Goal: Task Accomplishment & Management: Manage account settings

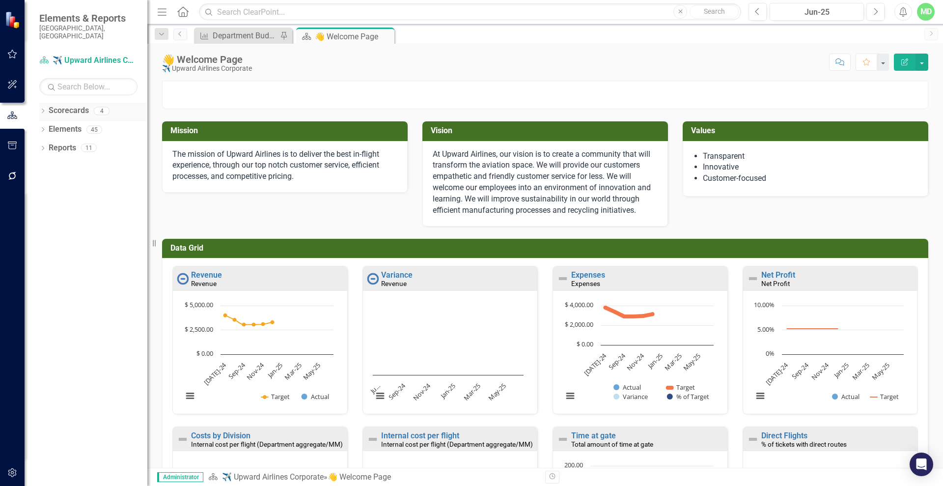
click at [64, 105] on link "Scorecards" at bounding box center [69, 110] width 40 height 11
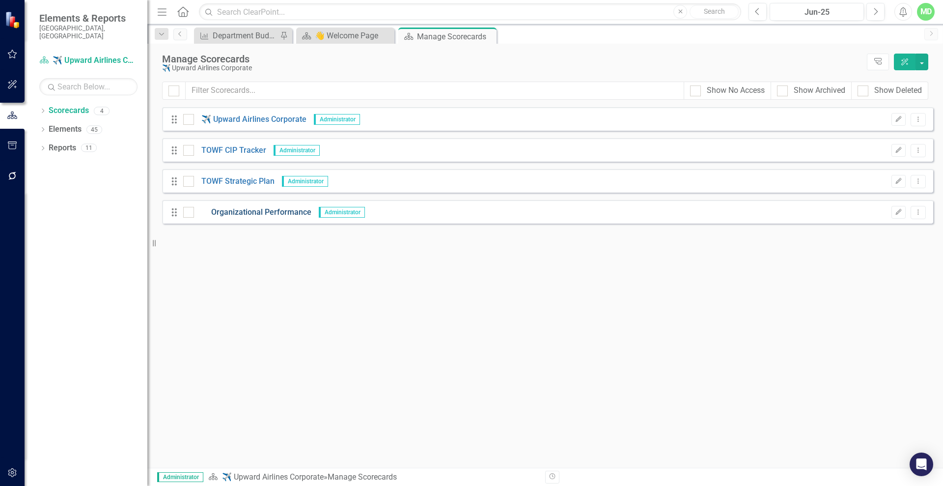
click at [276, 214] on link "Organizational Performance" at bounding box center [252, 212] width 117 height 11
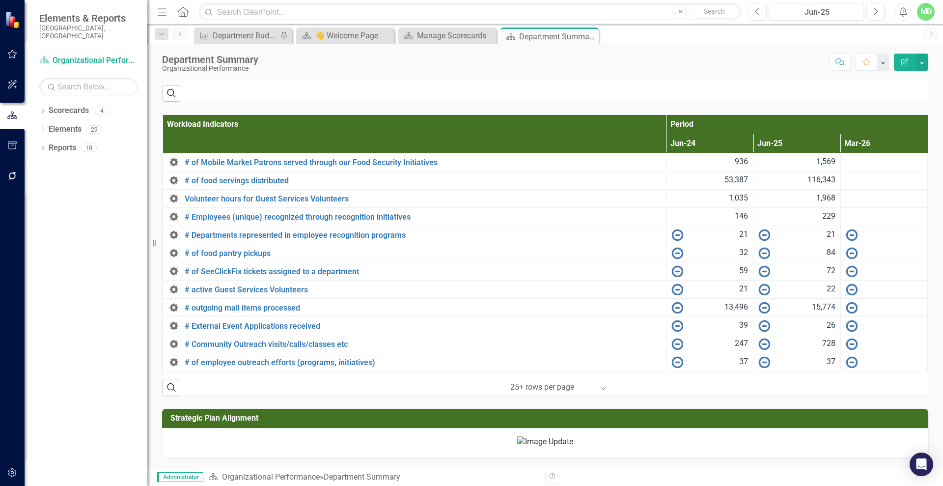
scroll to position [1745, 0]
click at [925, 59] on button "button" at bounding box center [922, 62] width 13 height 17
click at [878, 137] on link "PDF Export to PDF" at bounding box center [888, 138] width 80 height 18
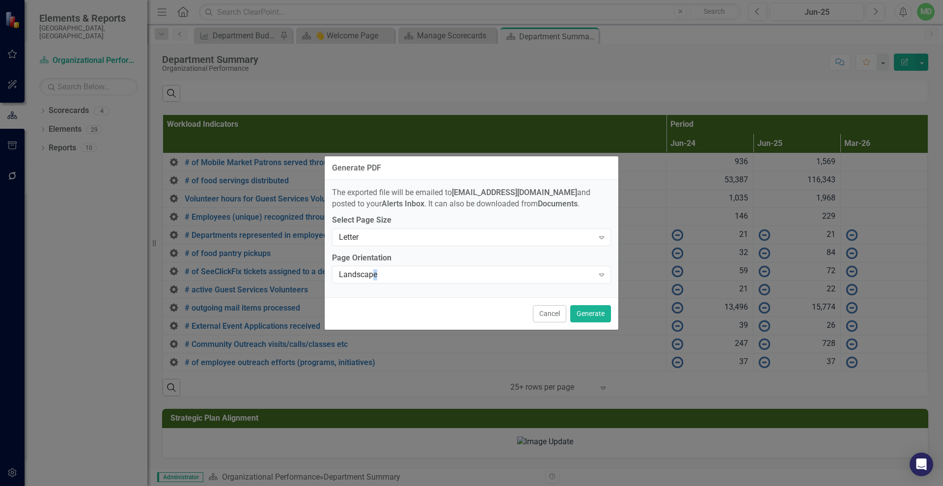
drag, startPoint x: 475, startPoint y: 275, endPoint x: 375, endPoint y: 286, distance: 100.4
click at [375, 286] on div "The exported file will be emailed to mdaniels@wakeforestnc.gov and posted to yo…" at bounding box center [472, 238] width 294 height 117
click at [403, 276] on div "Landscape" at bounding box center [466, 274] width 255 height 11
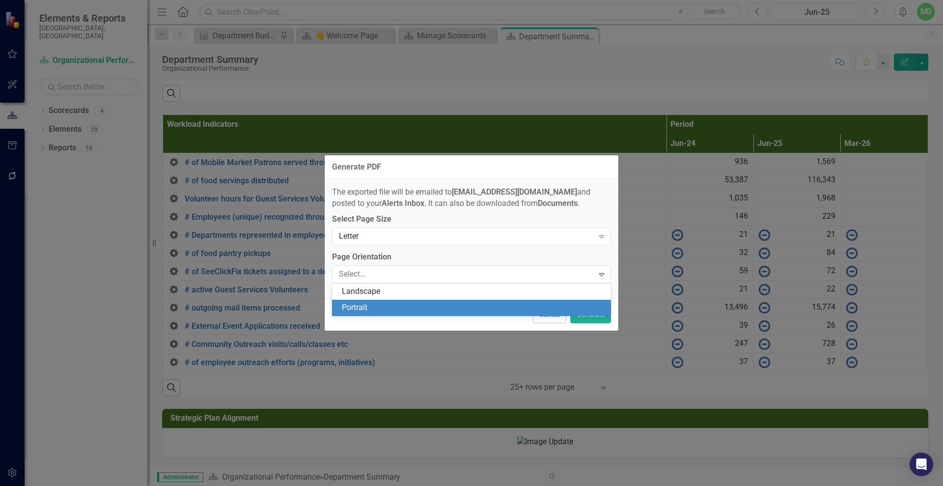
click at [395, 311] on div "Portrait" at bounding box center [473, 307] width 263 height 11
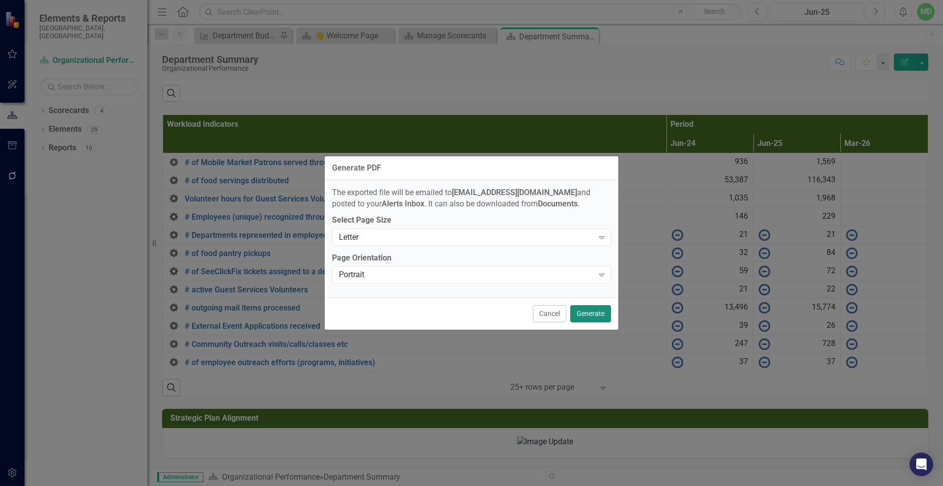
click at [598, 306] on button "Generate" at bounding box center [590, 313] width 41 height 17
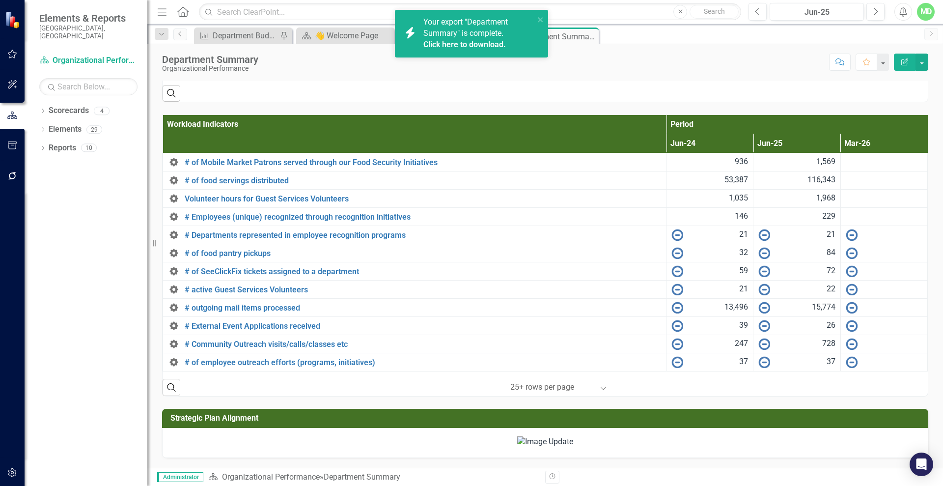
click at [444, 46] on link "Click here to download." at bounding box center [464, 44] width 83 height 9
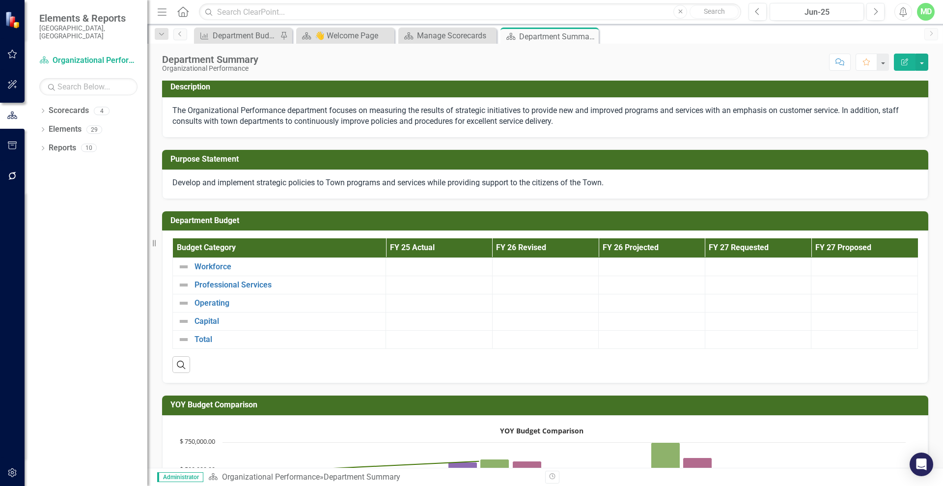
scroll to position [20, 0]
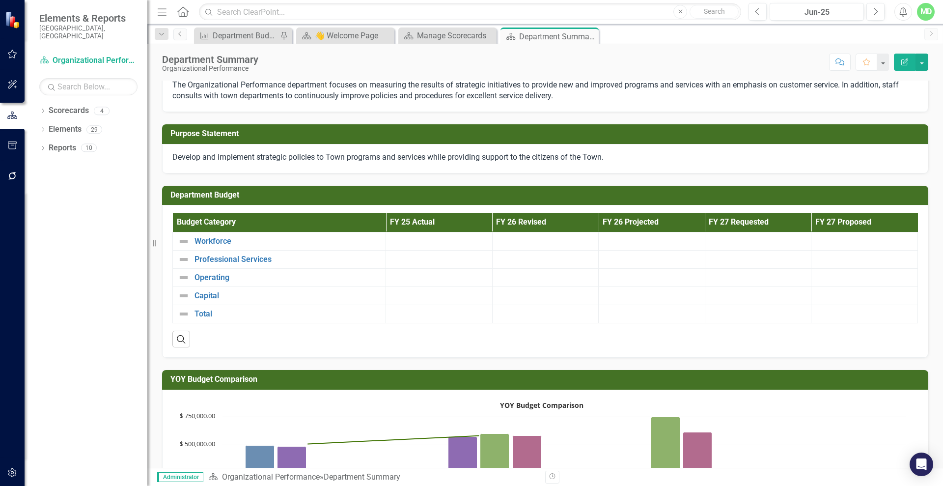
scroll to position [0, 0]
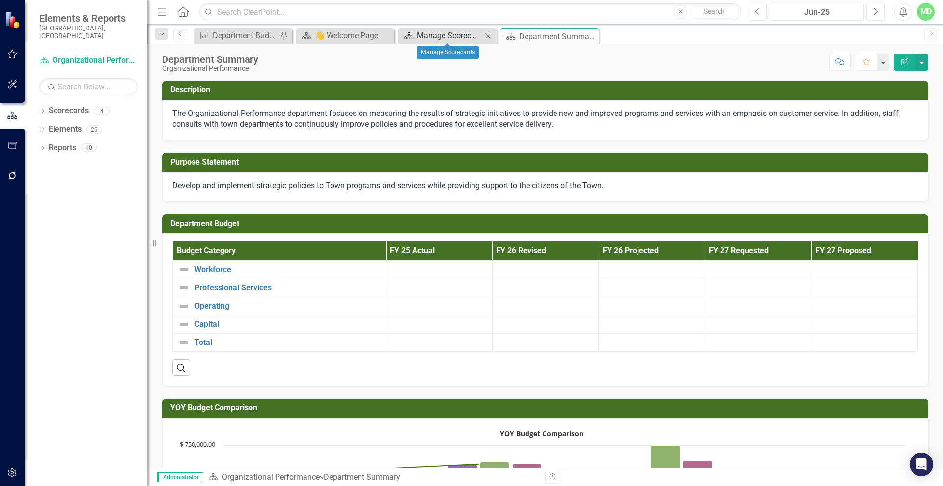
drag, startPoint x: 448, startPoint y: 39, endPoint x: 436, endPoint y: 39, distance: 12.3
click at [436, 39] on div "Manage Scorecards" at bounding box center [449, 35] width 65 height 12
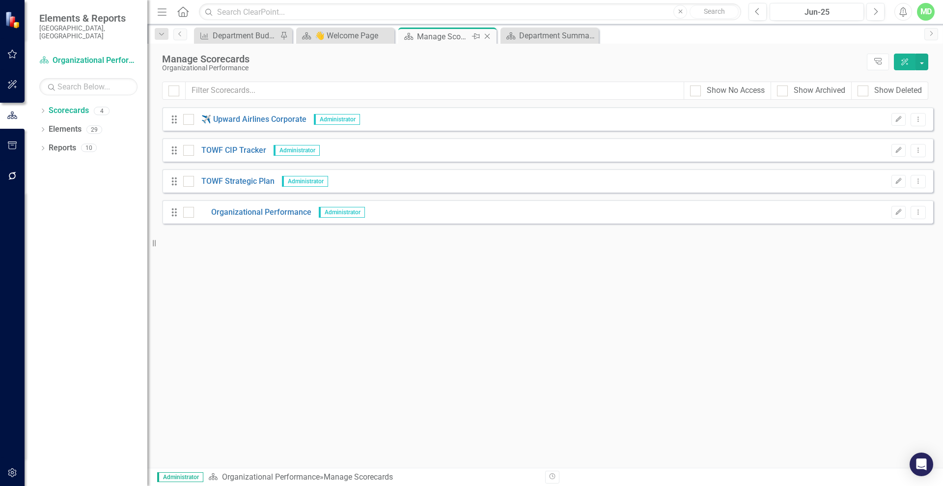
click at [487, 35] on icon "Close" at bounding box center [487, 36] width 10 height 8
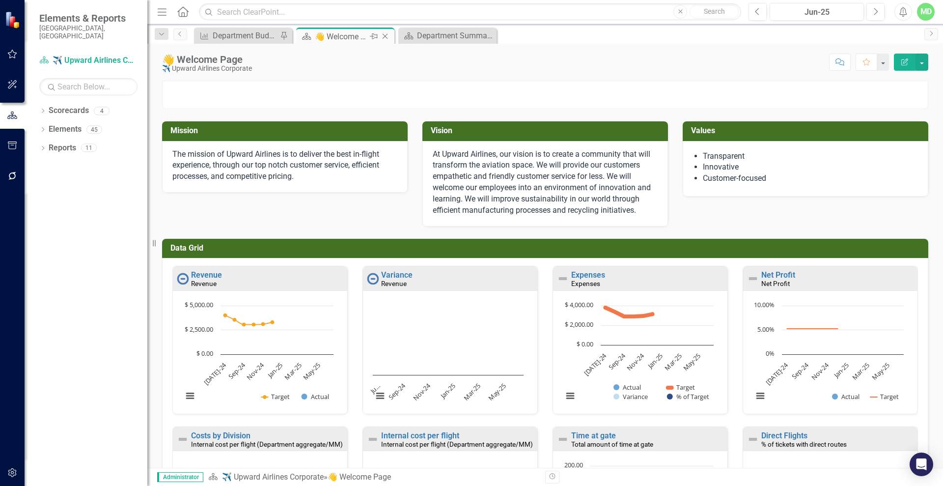
click at [386, 36] on icon "Close" at bounding box center [385, 36] width 10 height 8
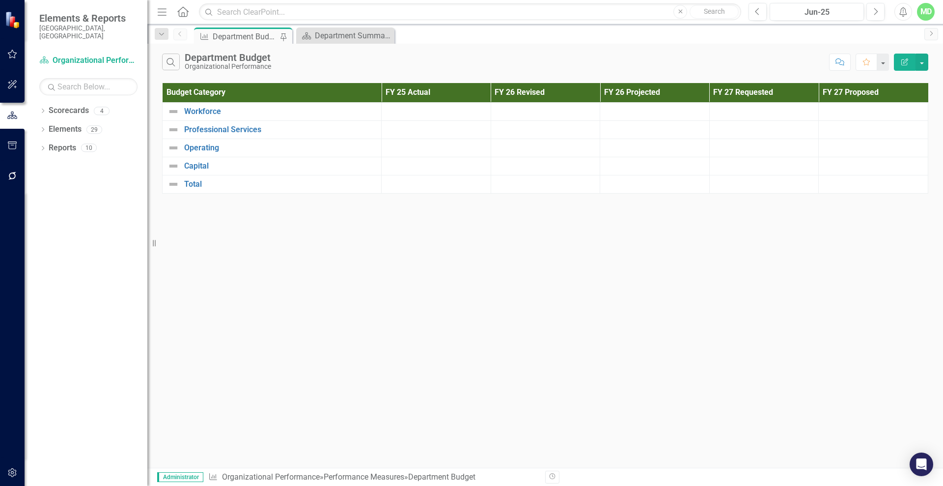
click at [247, 36] on div "Department Budget" at bounding box center [245, 36] width 65 height 12
click at [418, 116] on div at bounding box center [436, 112] width 99 height 12
click at [10, 469] on icon "button" at bounding box center [12, 473] width 10 height 8
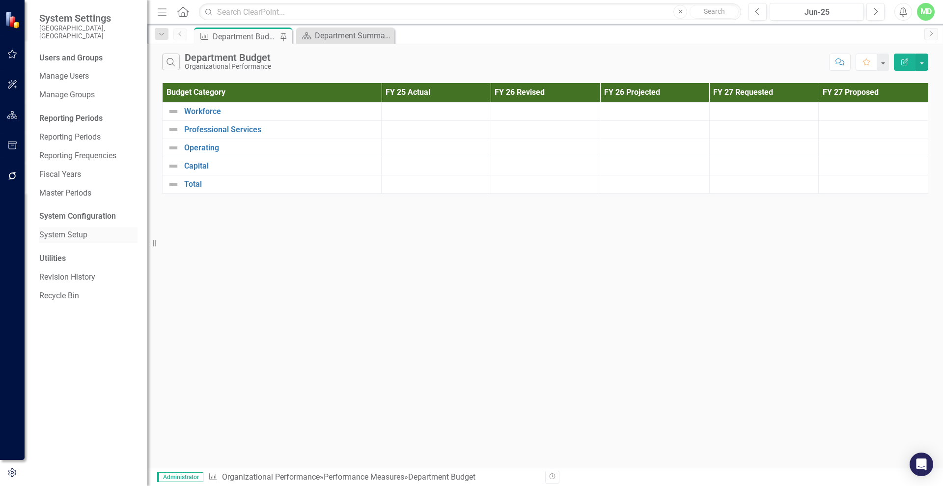
click at [67, 229] on link "System Setup" at bounding box center [88, 234] width 98 height 11
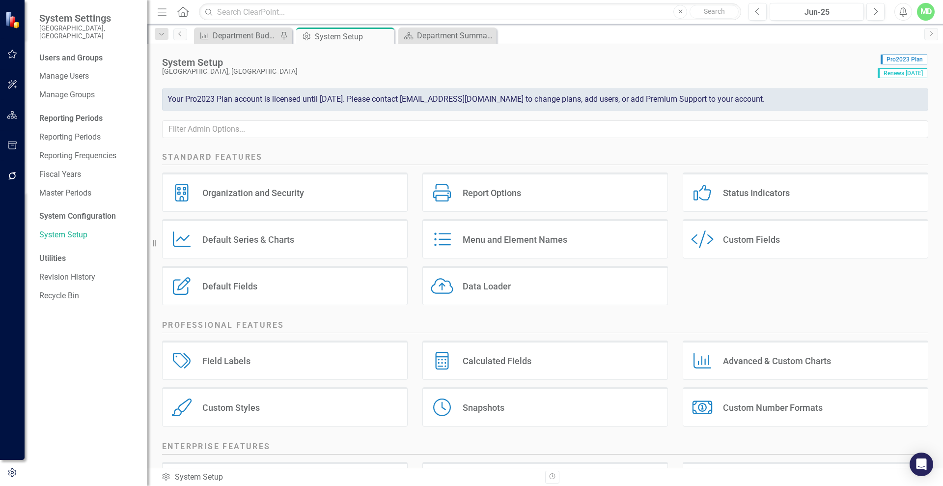
click at [799, 225] on div "Custom Style Custom Fields" at bounding box center [806, 238] width 246 height 39
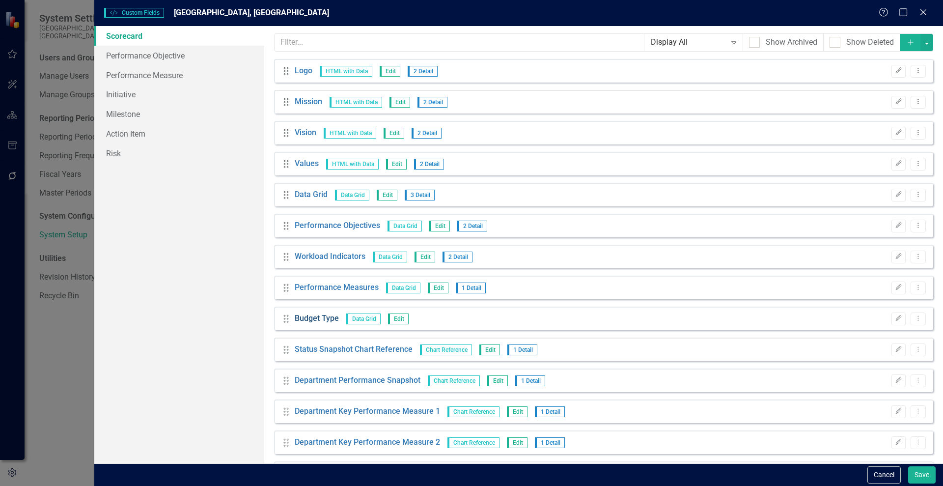
click at [322, 320] on link "Budget Type" at bounding box center [317, 318] width 44 height 11
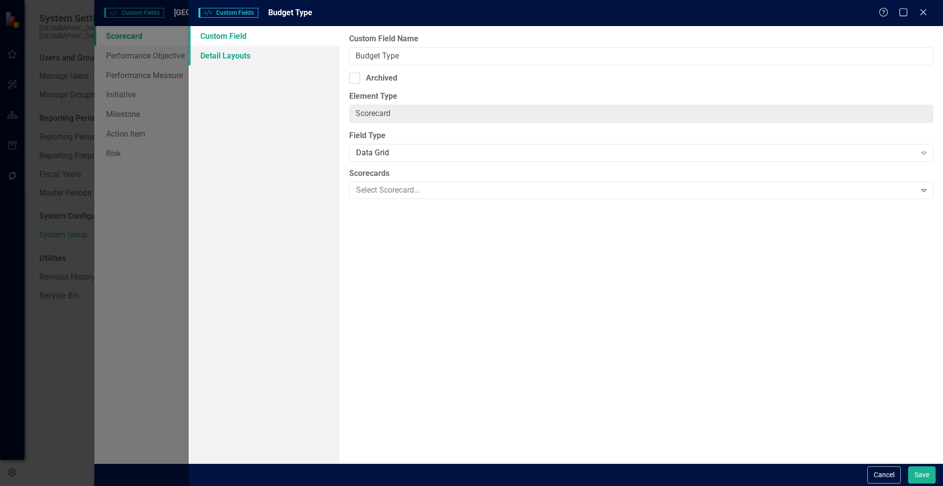
click at [229, 57] on link "Detail Layouts" at bounding box center [264, 56] width 151 height 20
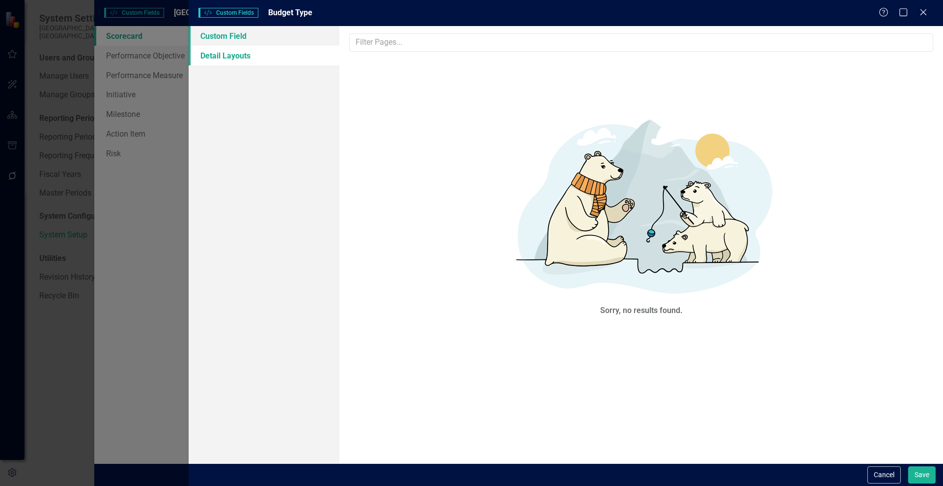
click at [229, 42] on link "Custom Field" at bounding box center [264, 36] width 151 height 20
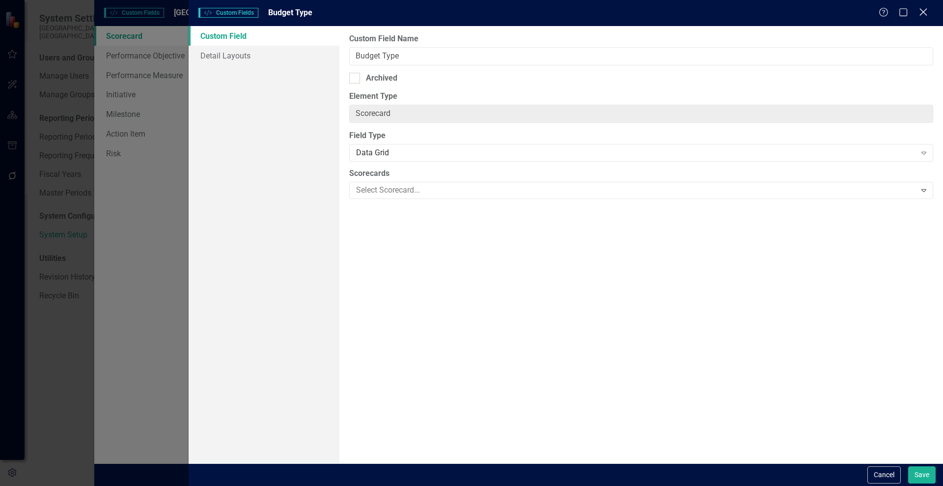
click at [926, 8] on icon "Close" at bounding box center [923, 11] width 12 height 9
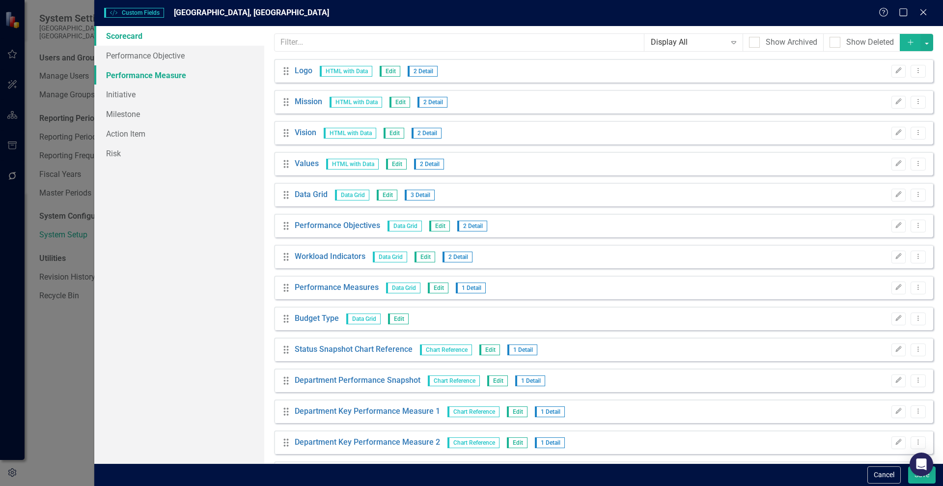
click at [140, 77] on link "Performance Measure" at bounding box center [179, 75] width 170 height 20
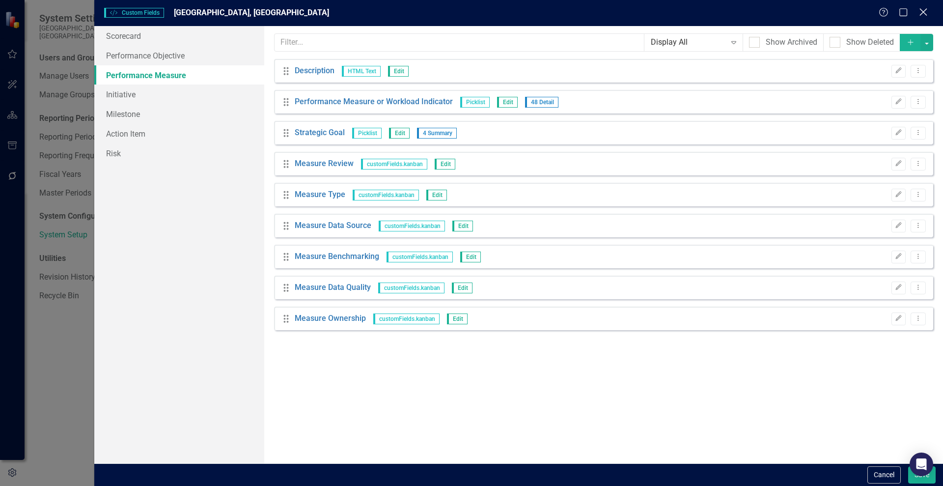
click at [927, 17] on div "Close" at bounding box center [923, 12] width 12 height 13
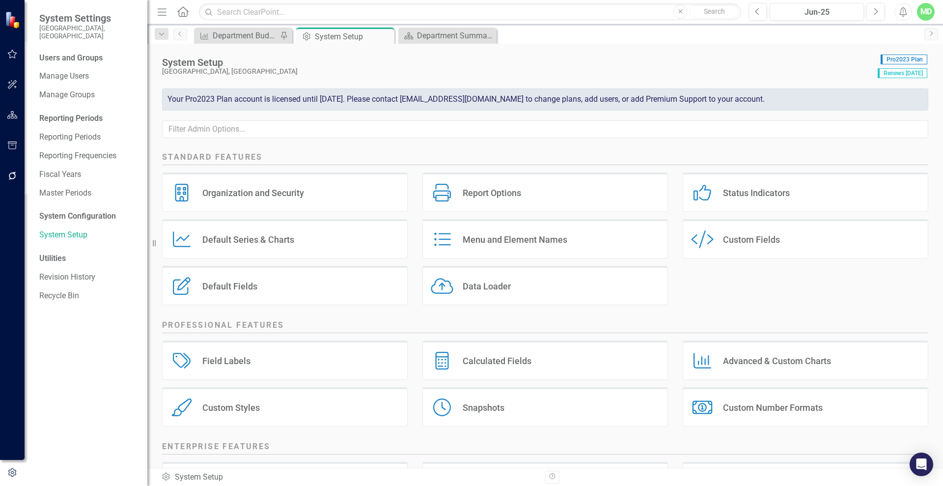
click at [256, 367] on div "Field Labels Field Labels" at bounding box center [285, 359] width 246 height 39
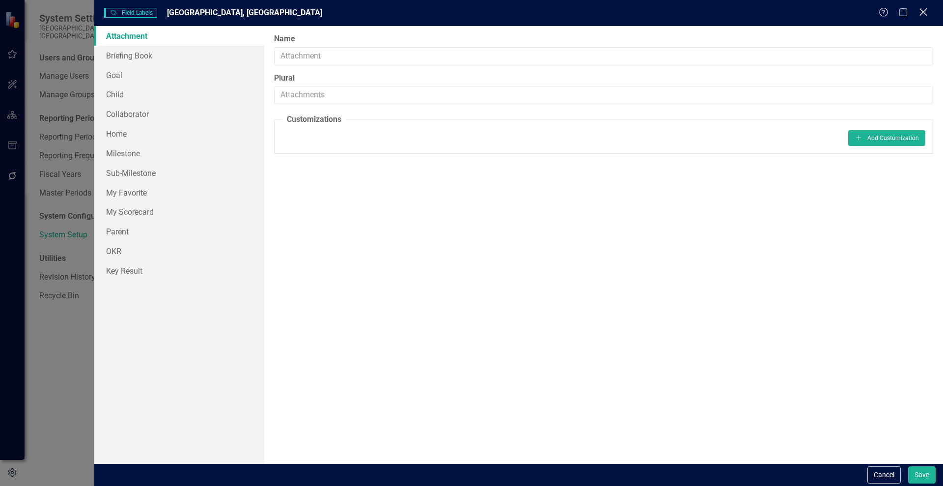
click at [924, 11] on icon at bounding box center [923, 11] width 7 height 7
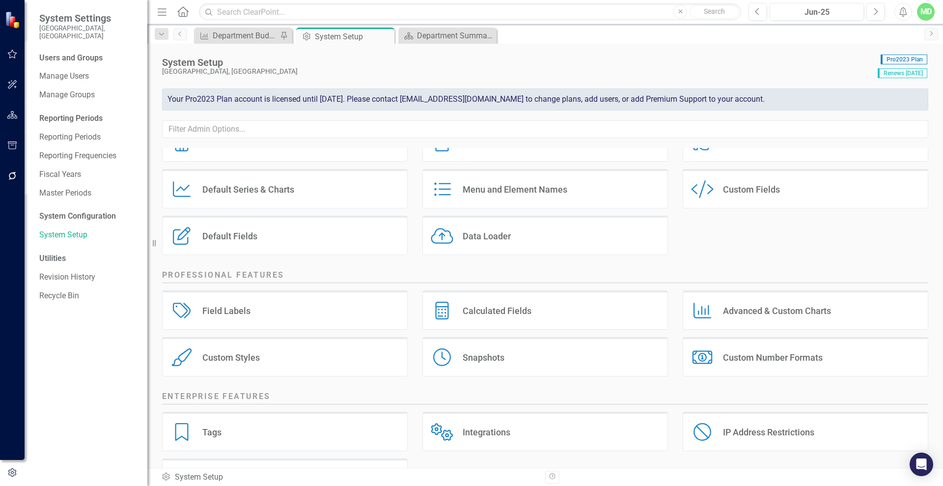
scroll to position [72, 0]
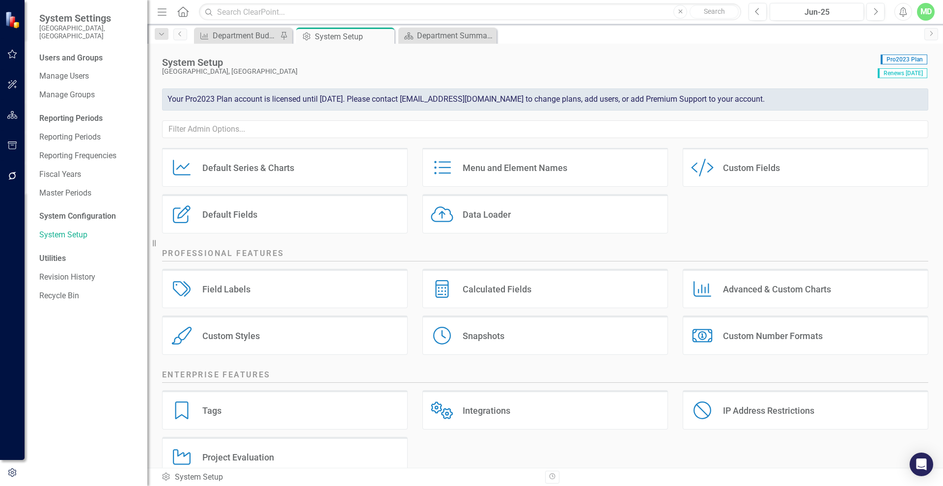
click at [543, 288] on div "Calculated Fields Calculated Fields" at bounding box center [545, 288] width 246 height 39
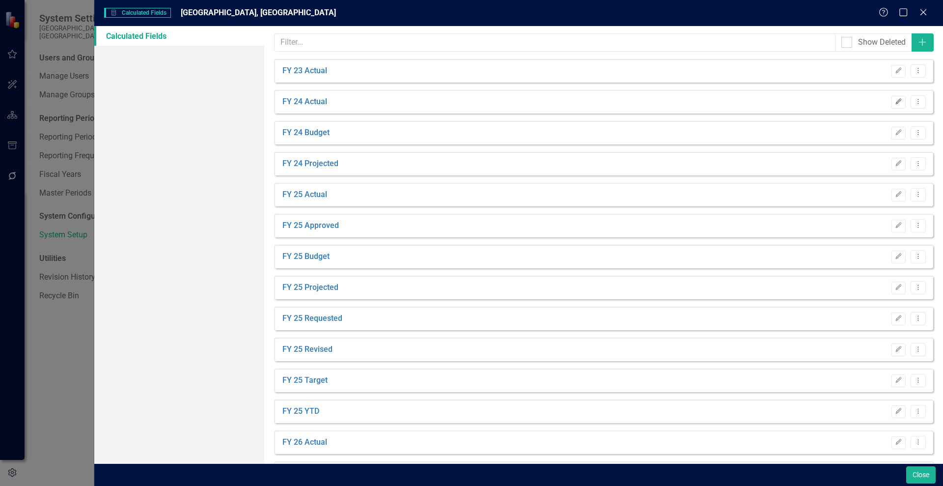
click at [895, 102] on icon "Edit" at bounding box center [898, 102] width 7 height 6
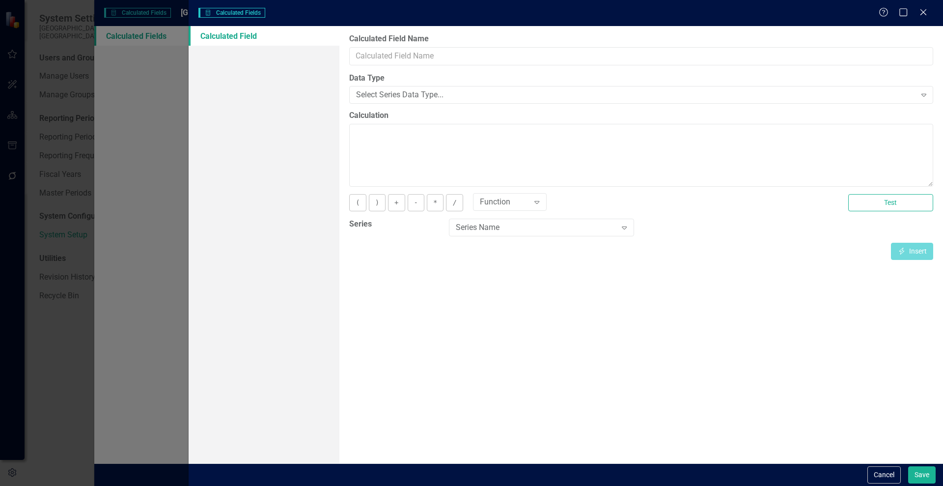
type input "FY 24 Actual"
type textarea "[Actual FYTD][Jun-24]"
click at [925, 9] on icon "Close" at bounding box center [923, 11] width 12 height 9
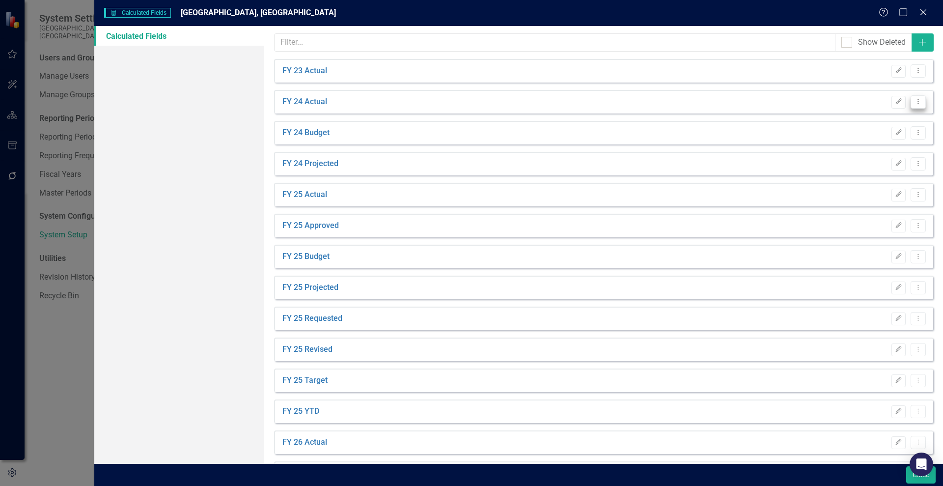
click at [914, 98] on icon "Dropdown Menu" at bounding box center [918, 101] width 8 height 6
click at [839, 156] on link "Copy Duplicate Calculated Field" at bounding box center [861, 154] width 114 height 18
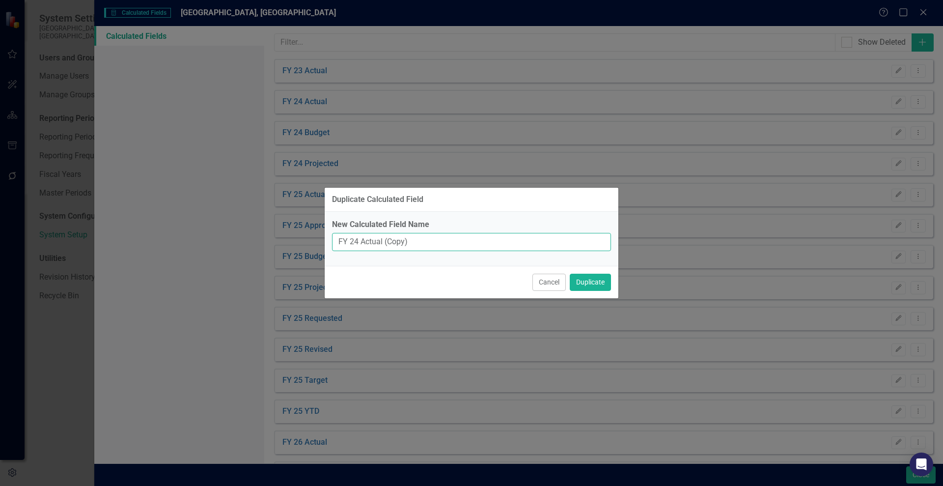
click at [354, 245] on input "FY 24 Actual (Copy)" at bounding box center [471, 242] width 279 height 18
click at [352, 244] on input "FY 24 Actual (Copy)" at bounding box center [471, 242] width 279 height 18
click at [347, 238] on input "FY 24 Actual (Copy)" at bounding box center [471, 242] width 279 height 18
click at [424, 240] on input "FY24 Actual (Copy)" at bounding box center [471, 242] width 279 height 18
type input "FY24 Actual"
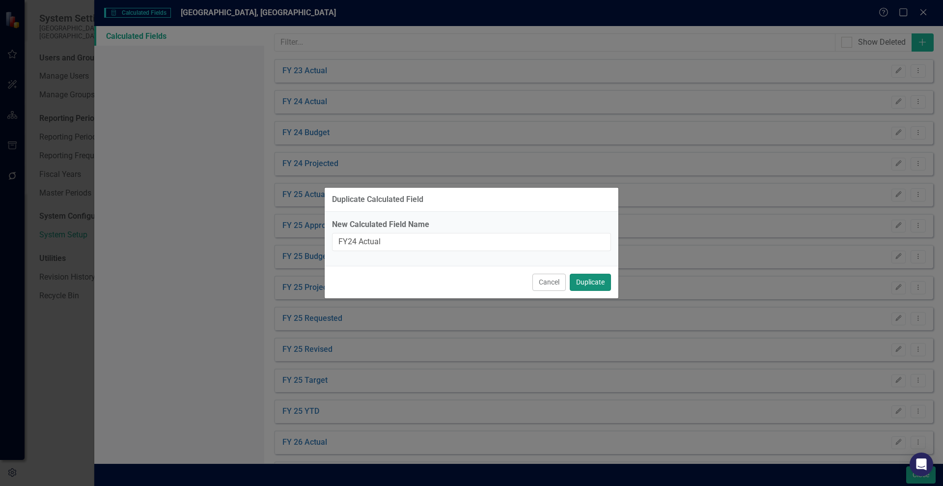
click at [593, 277] on button "Duplicate" at bounding box center [590, 282] width 41 height 17
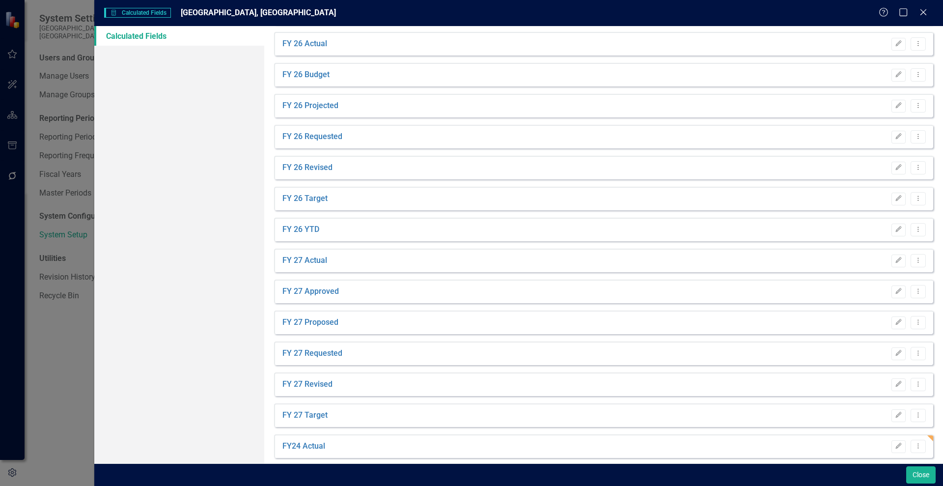
scroll to position [439, 0]
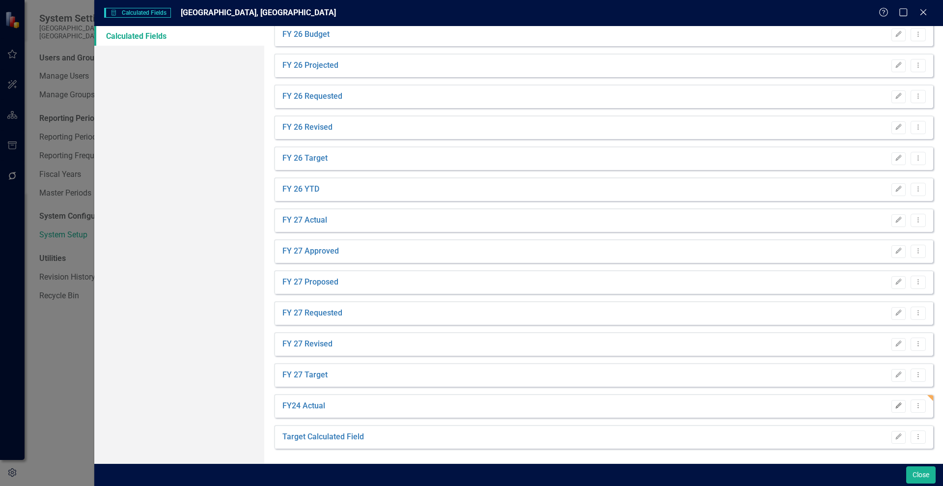
click at [892, 401] on button "Edit" at bounding box center [899, 406] width 14 height 13
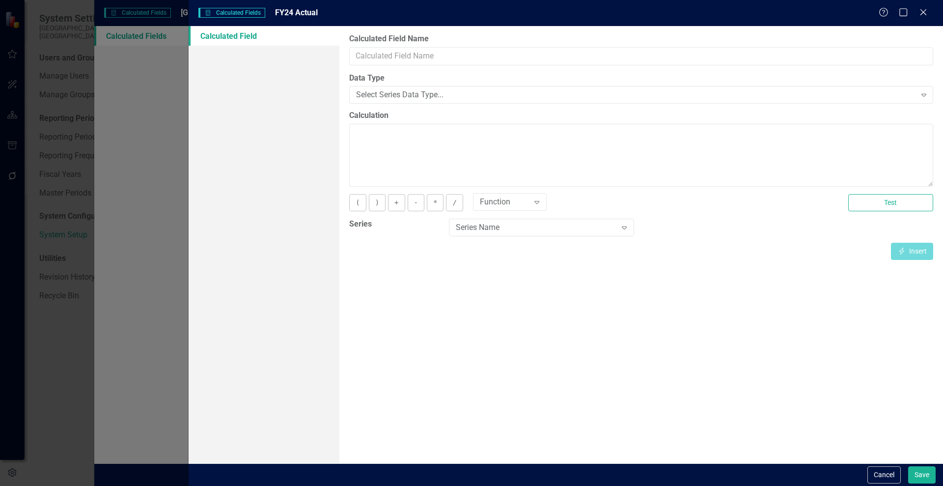
type input "FY24 Actual"
type textarea "[Actual FYTD][Jun-24]"
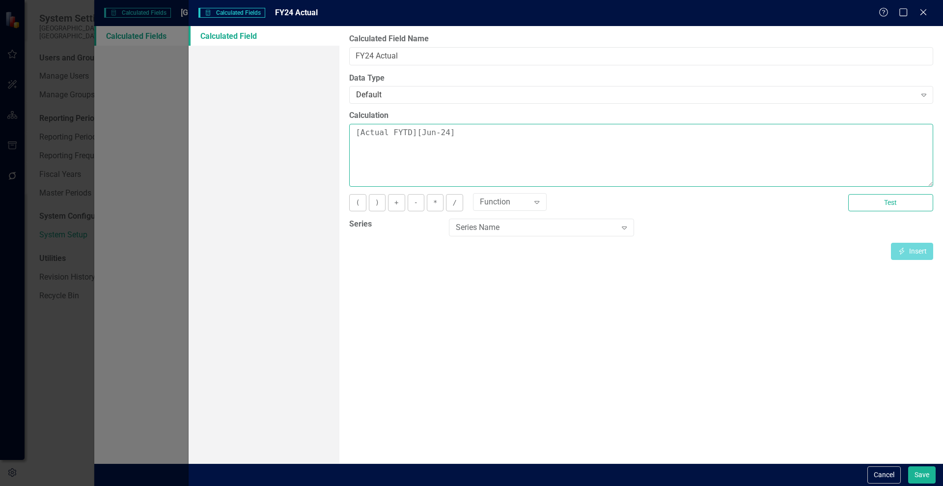
click at [396, 132] on textarea "[Actual FYTD][Jun-24]" at bounding box center [641, 155] width 584 height 63
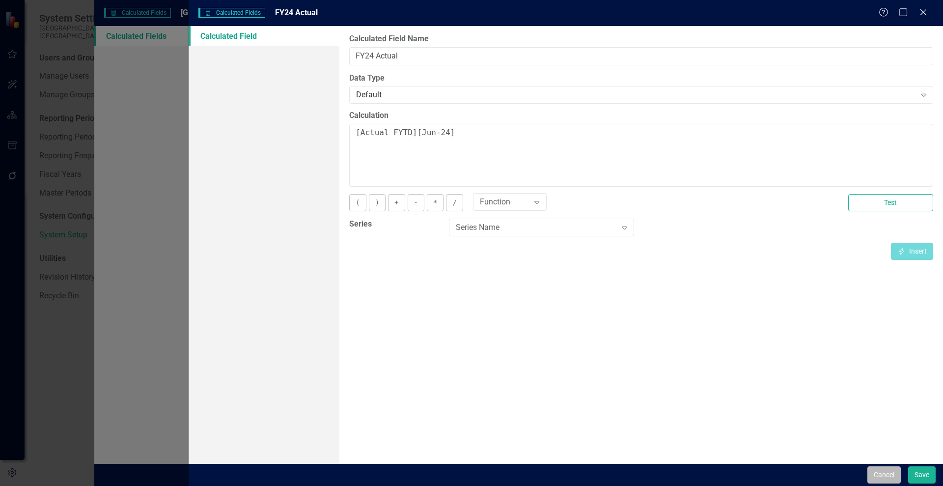
click at [877, 473] on button "Cancel" at bounding box center [884, 474] width 33 height 17
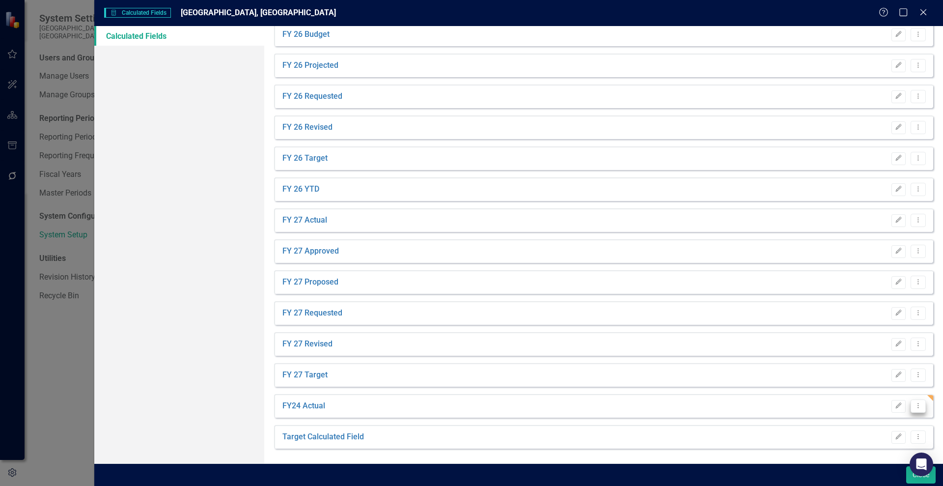
click at [914, 406] on icon "Dropdown Menu" at bounding box center [918, 405] width 8 height 6
click at [827, 441] on link "Trash Delete Calculated Field" at bounding box center [861, 440] width 114 height 18
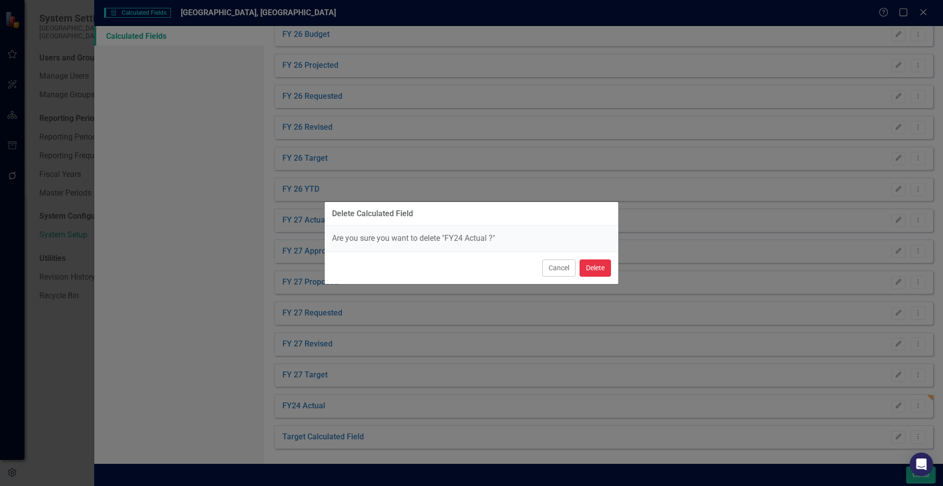
click at [599, 267] on button "Delete" at bounding box center [595, 267] width 31 height 17
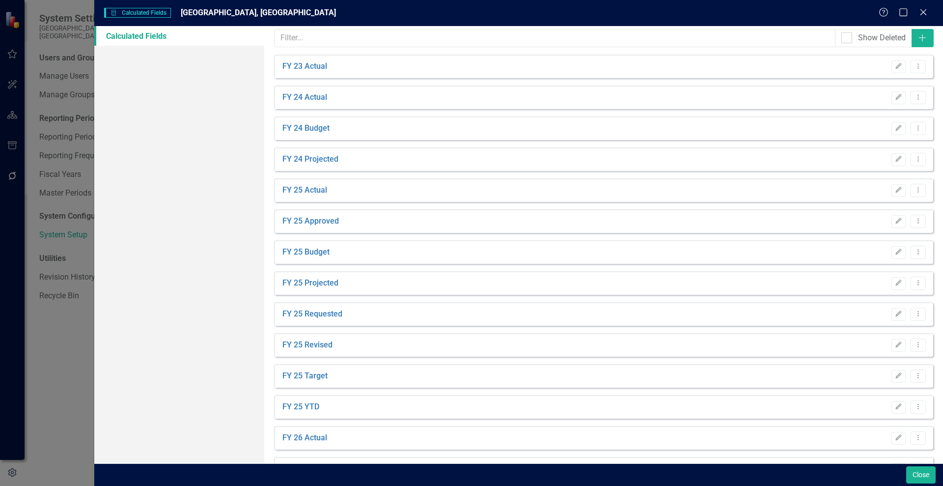
scroll to position [1, 0]
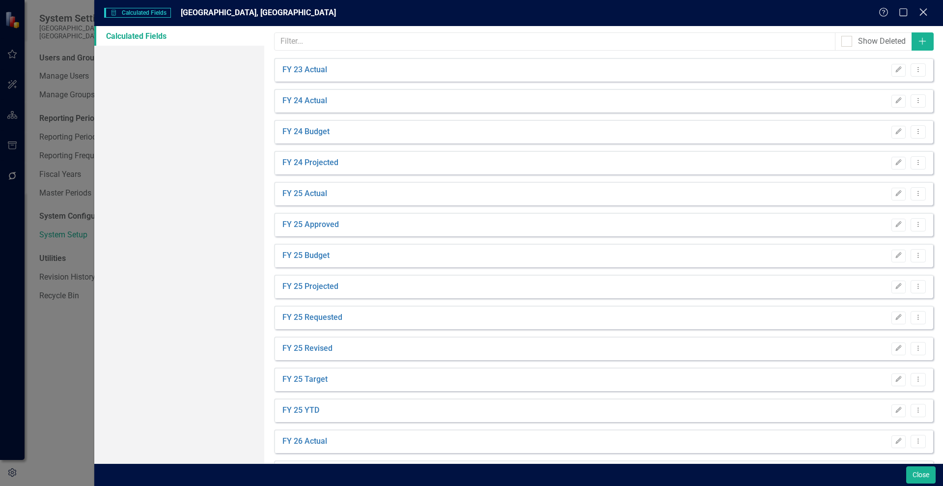
click at [922, 8] on icon "Close" at bounding box center [923, 11] width 12 height 9
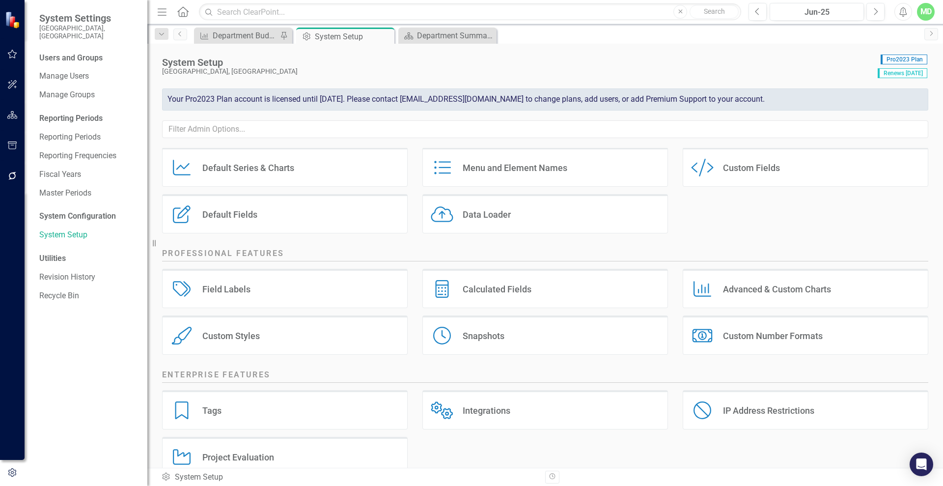
click at [261, 292] on div "Field Labels Field Labels" at bounding box center [285, 288] width 246 height 39
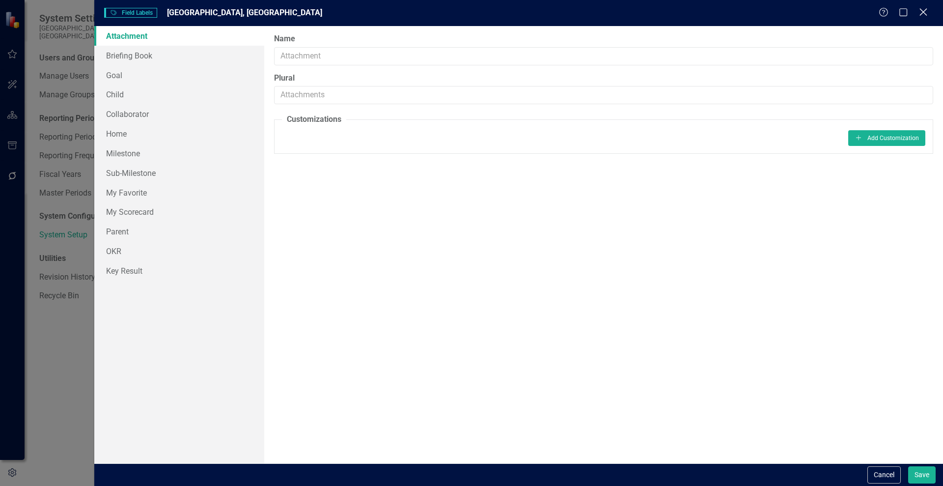
click at [920, 14] on icon "Close" at bounding box center [923, 11] width 12 height 9
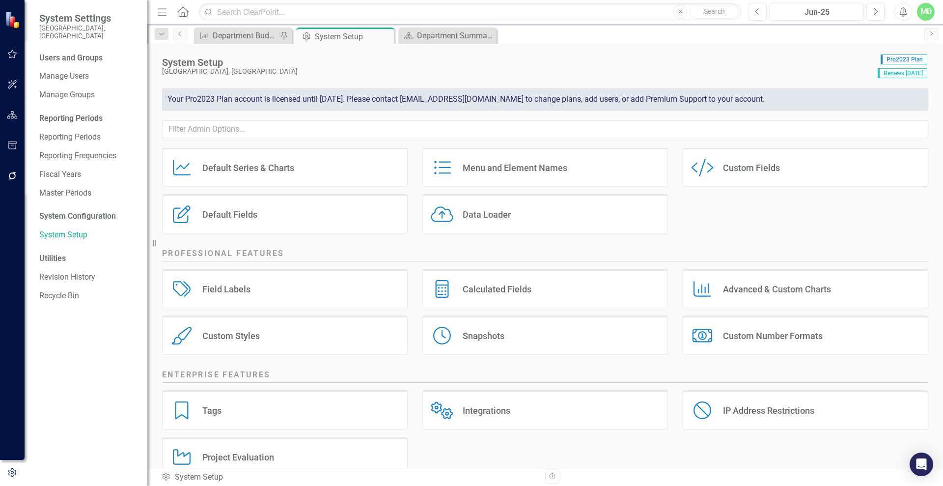
click at [766, 171] on div "Custom Fields" at bounding box center [751, 167] width 57 height 11
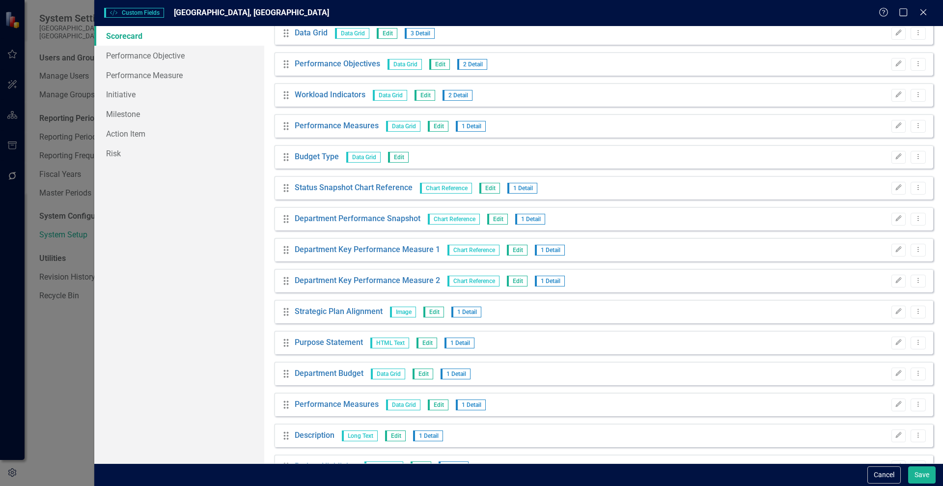
scroll to position [149, 0]
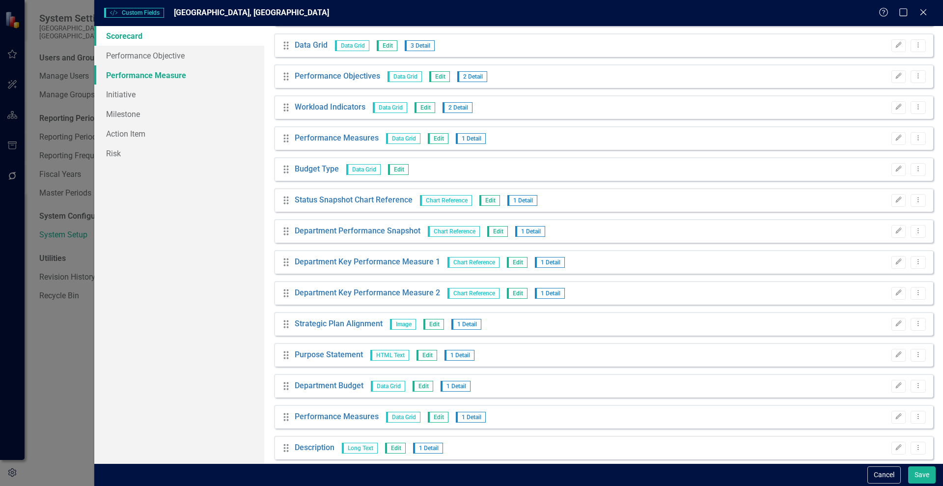
click at [132, 73] on link "Performance Measure" at bounding box center [179, 75] width 170 height 20
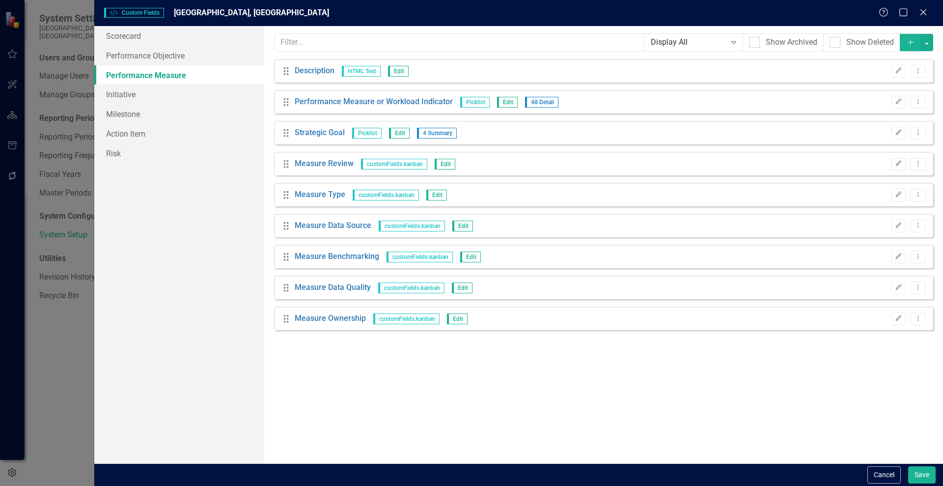
click at [365, 119] on div "Drag Description HTML Text Edit Edit Dropdown Menu Drag Performance Measure or …" at bounding box center [603, 194] width 659 height 271
click at [371, 108] on div "Drag Performance Measure or Workload Indicator Picklist Edit 48 Detail Edit Dro…" at bounding box center [603, 102] width 659 height 24
click at [364, 102] on link "Performance Measure or Workload Indicator" at bounding box center [374, 101] width 158 height 11
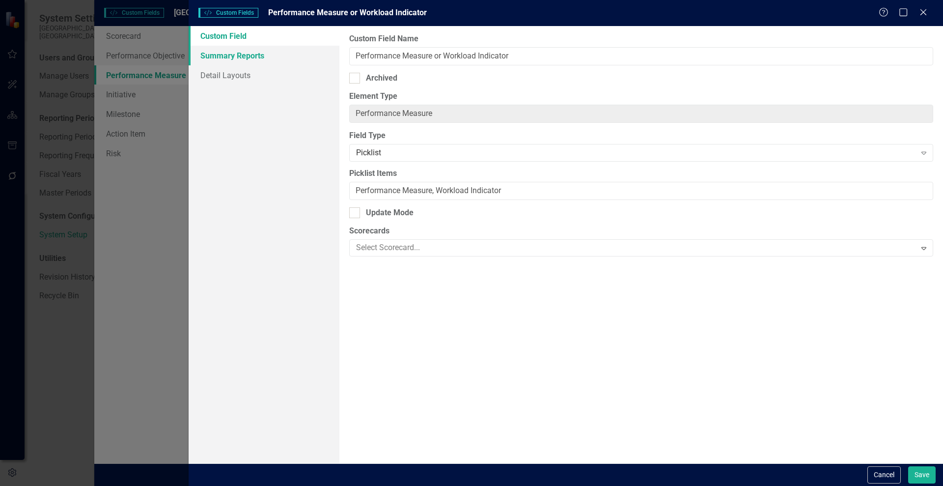
click at [250, 56] on link "Summary Reports" at bounding box center [264, 56] width 151 height 20
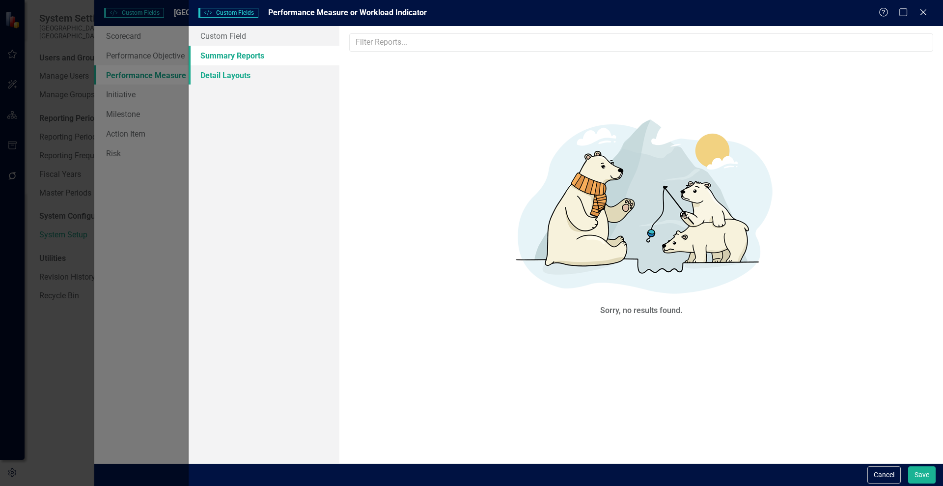
click at [222, 77] on link "Detail Layouts" at bounding box center [264, 75] width 151 height 20
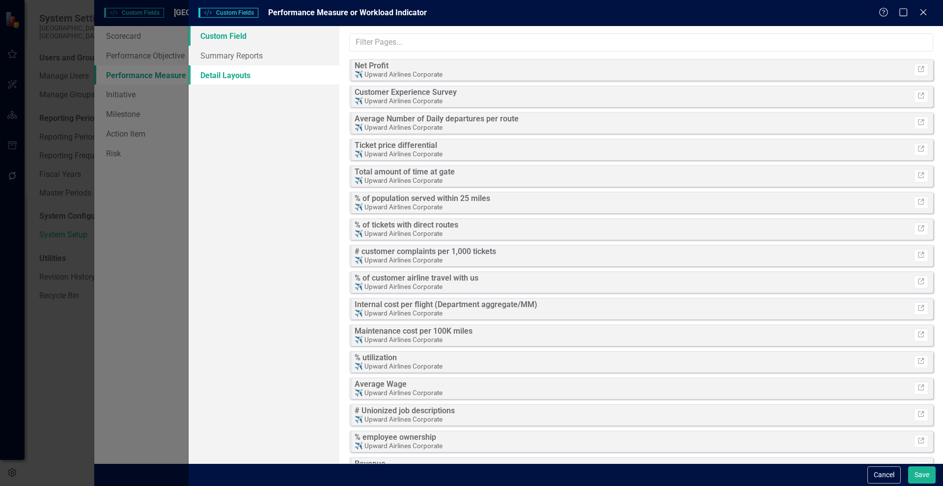
click at [216, 32] on link "Custom Field" at bounding box center [264, 36] width 151 height 20
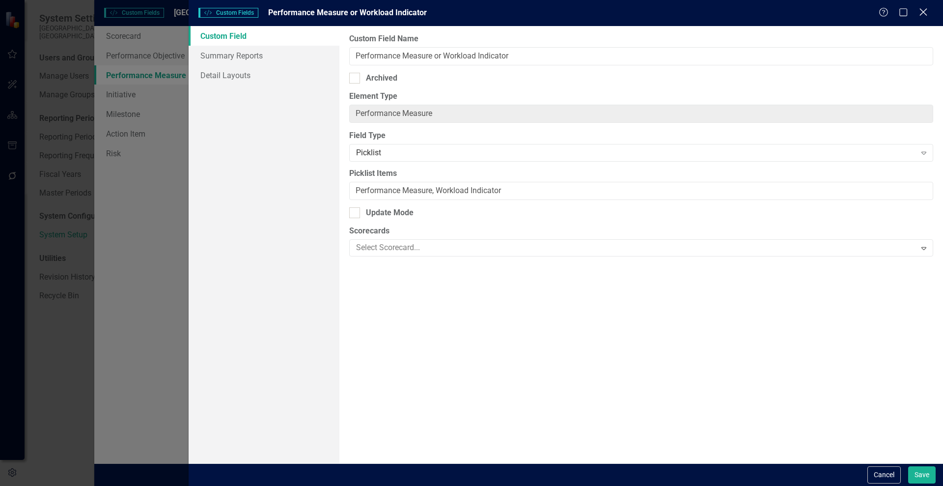
click at [925, 11] on icon "Close" at bounding box center [923, 11] width 12 height 9
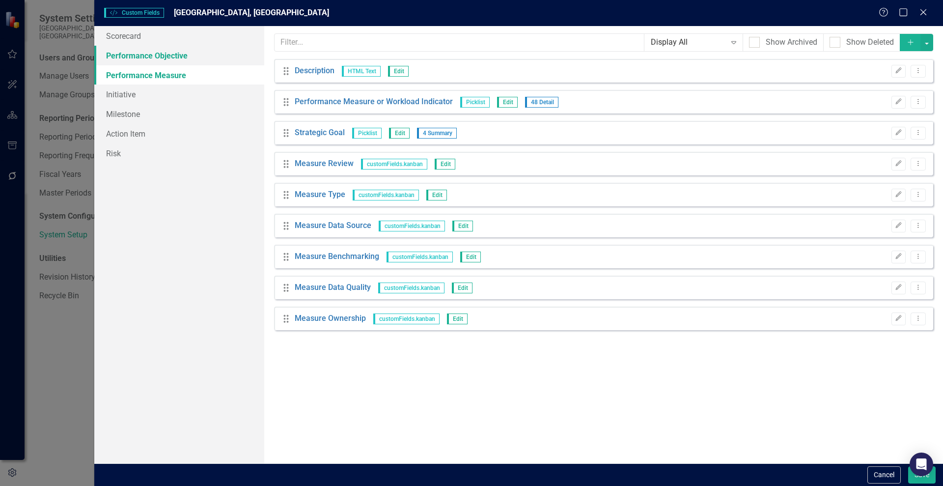
click at [124, 61] on link "Performance Objective" at bounding box center [179, 56] width 170 height 20
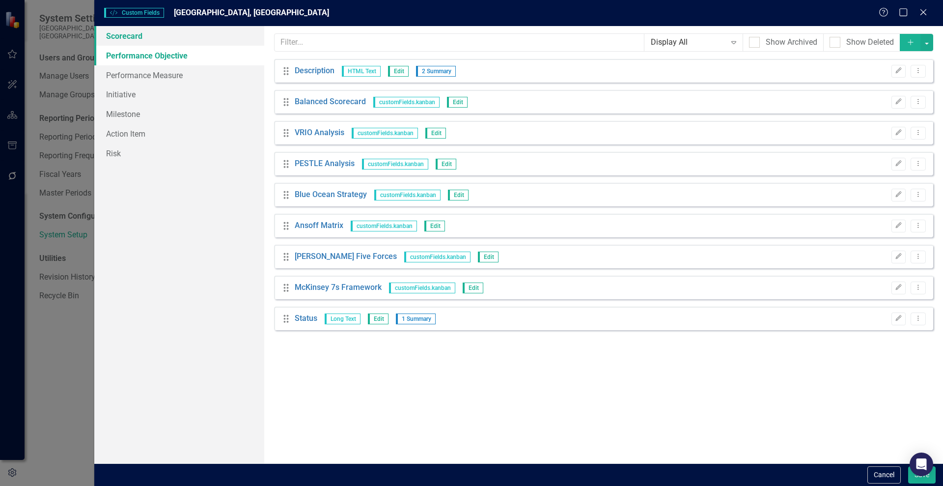
click at [118, 39] on link "Scorecard" at bounding box center [179, 36] width 170 height 20
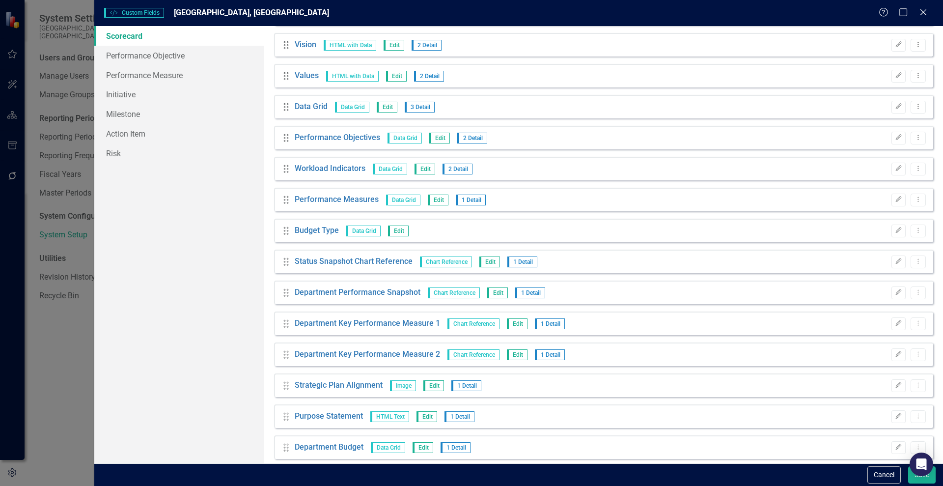
scroll to position [0, 0]
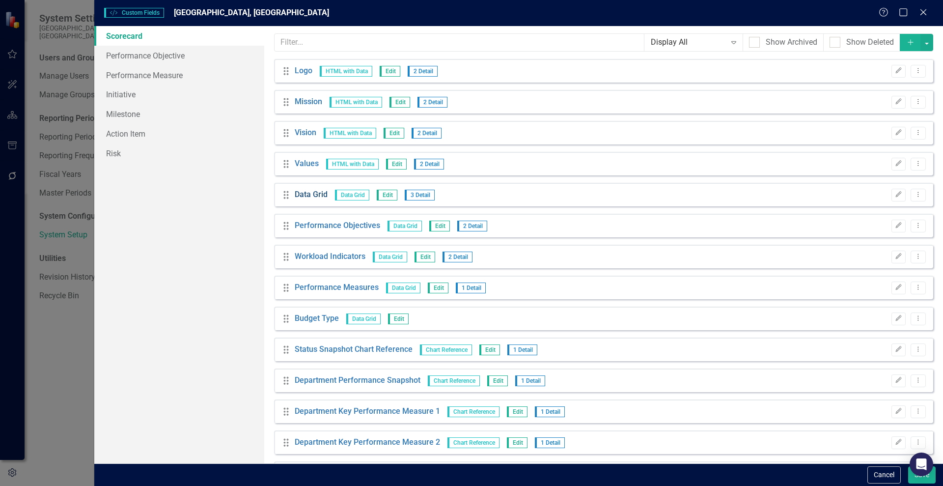
click at [308, 196] on link "Data Grid" at bounding box center [311, 194] width 33 height 11
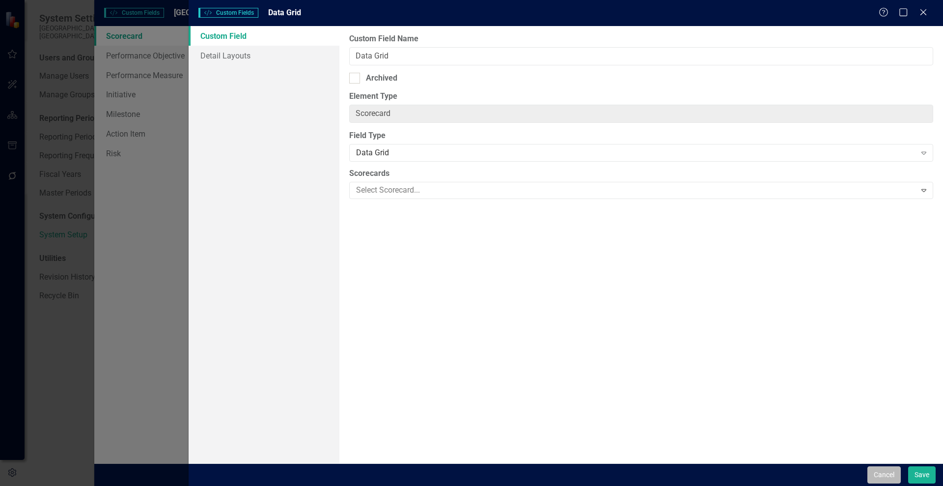
click at [885, 475] on button "Cancel" at bounding box center [884, 474] width 33 height 17
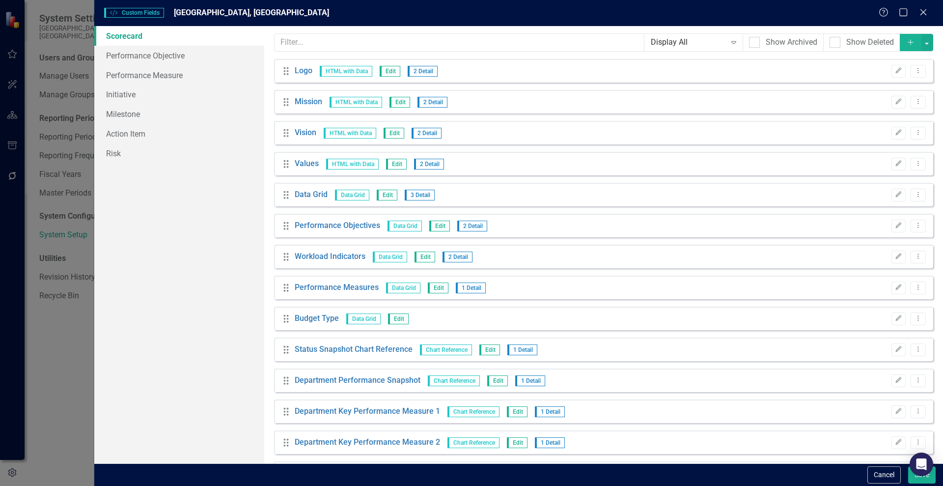
click at [906, 42] on icon "Add" at bounding box center [910, 42] width 9 height 7
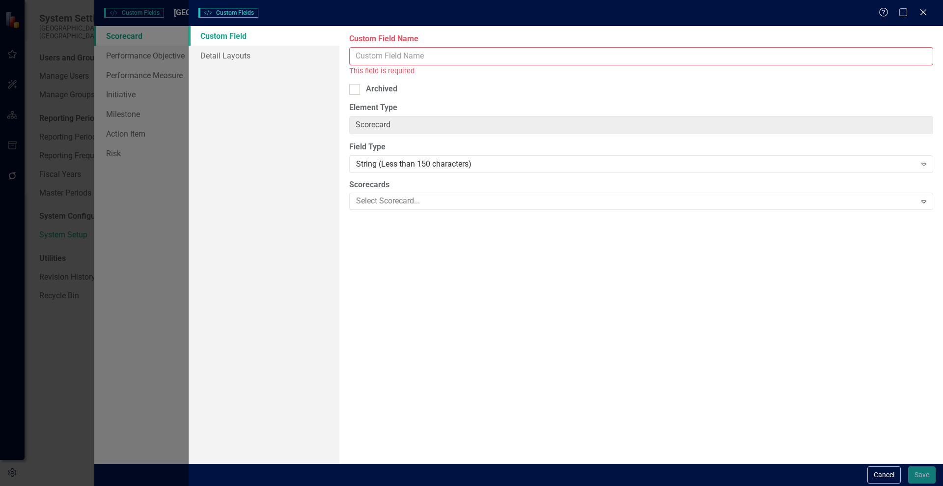
click at [369, 52] on input "Custom Field Name" at bounding box center [641, 56] width 584 height 18
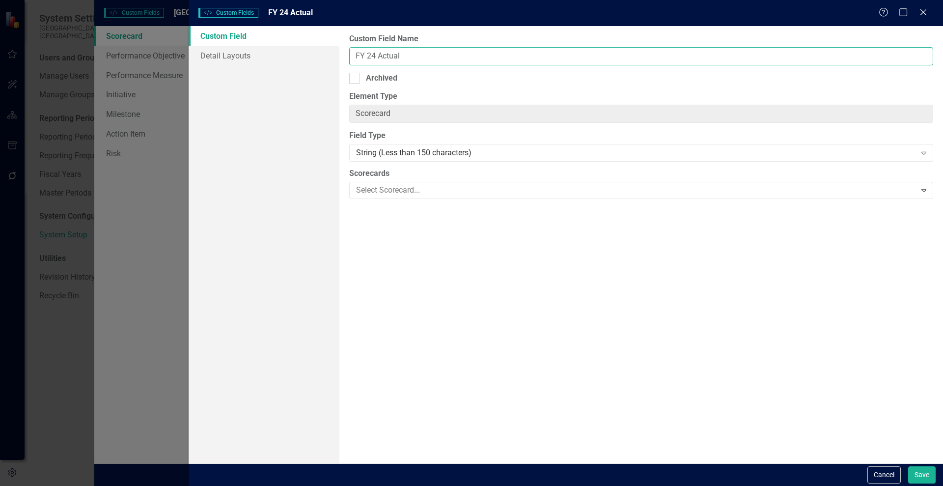
click at [369, 52] on input "FY 24 Actual" at bounding box center [641, 56] width 584 height 18
type input "FY24 Actual"
click at [482, 149] on div "String (Less than 150 characters)" at bounding box center [636, 152] width 560 height 11
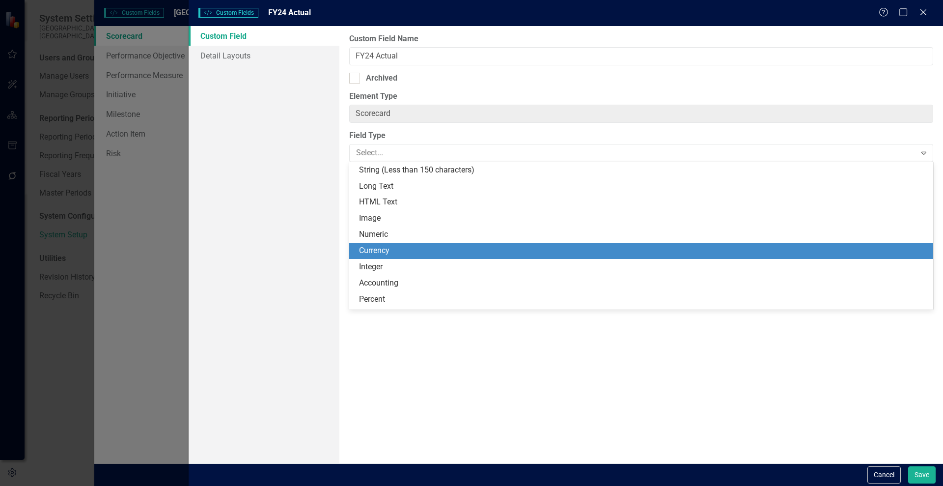
drag, startPoint x: 436, startPoint y: 168, endPoint x: 424, endPoint y: 251, distance: 83.4
click at [424, 251] on div "String (Less than 150 characters) Long Text HTML Text Image Numeric Currency In…" at bounding box center [641, 235] width 584 height 147
click at [424, 251] on div "Currency" at bounding box center [643, 250] width 568 height 11
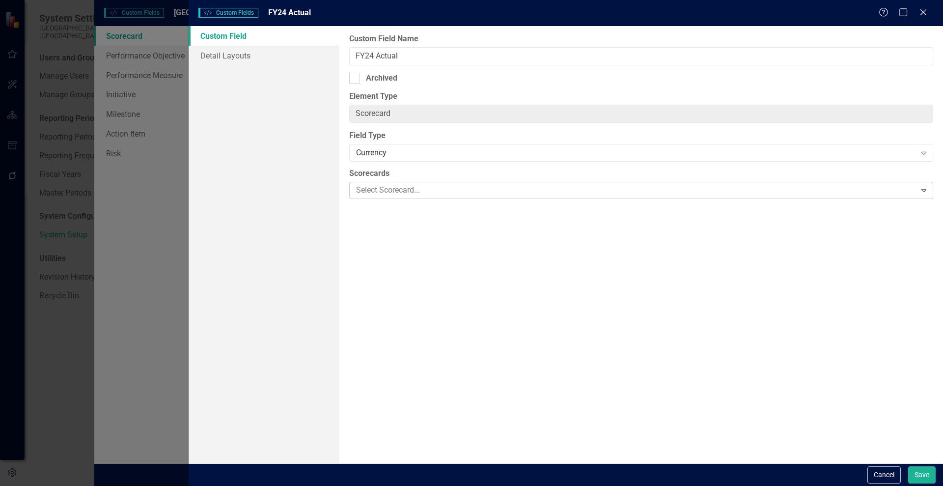
click at [411, 189] on div at bounding box center [633, 190] width 563 height 13
click at [921, 472] on button "Save" at bounding box center [922, 474] width 28 height 17
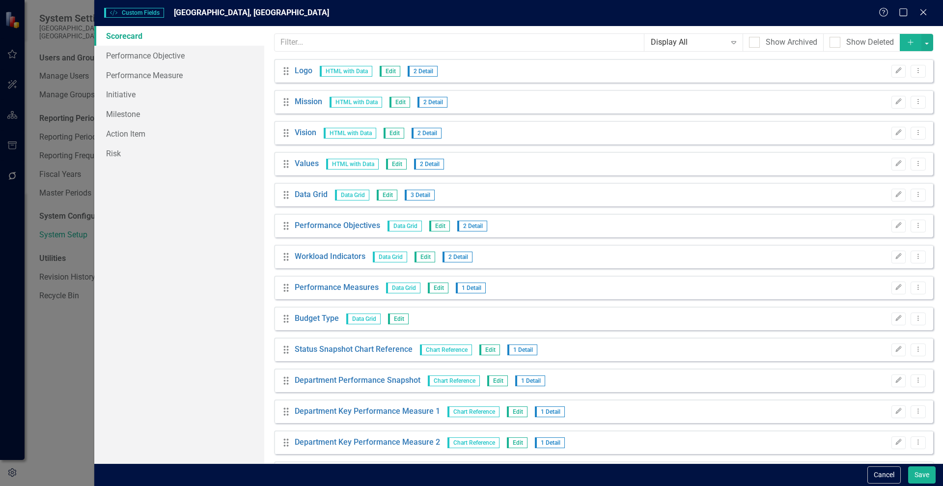
click at [906, 45] on icon "Add" at bounding box center [910, 42] width 9 height 7
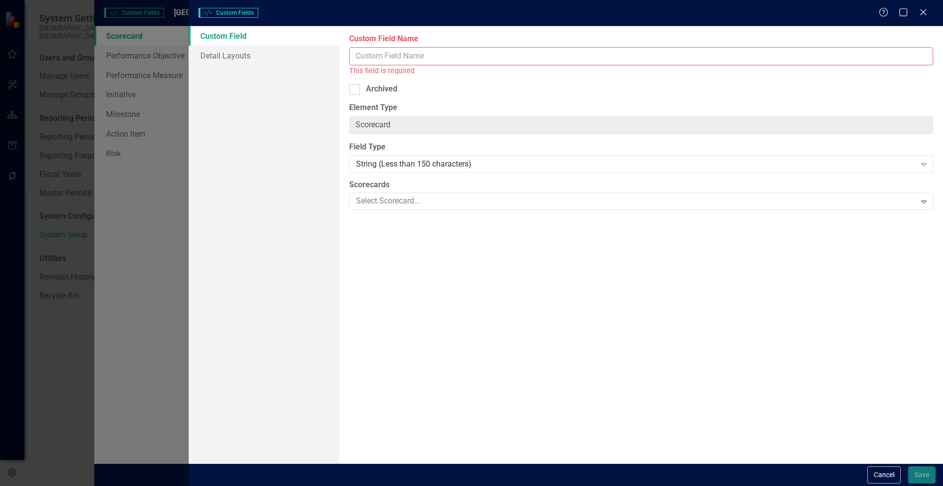
click at [388, 62] on input "Custom Field Name" at bounding box center [641, 56] width 584 height 18
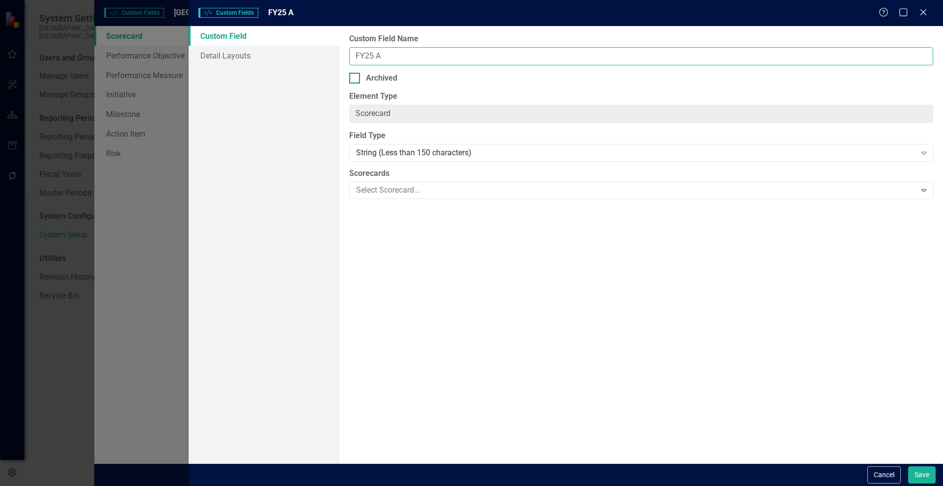
type input "FY25 Actual"
click at [396, 149] on div "String (Less than 150 characters)" at bounding box center [636, 152] width 560 height 11
drag, startPoint x: 385, startPoint y: 249, endPoint x: 370, endPoint y: 153, distance: 96.9
click at [370, 153] on div "String (Less than 150 characters)" at bounding box center [636, 152] width 560 height 11
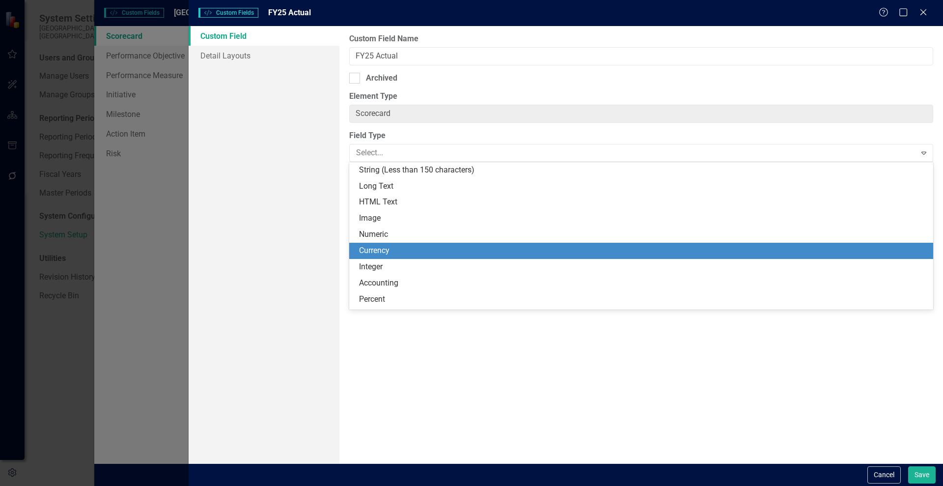
click at [386, 251] on div "Currency" at bounding box center [643, 250] width 568 height 11
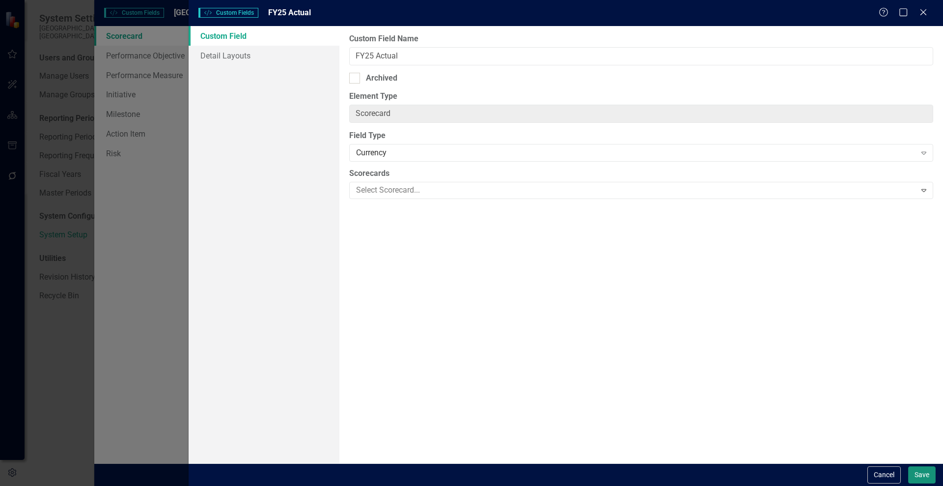
click at [919, 470] on button "Save" at bounding box center [922, 474] width 28 height 17
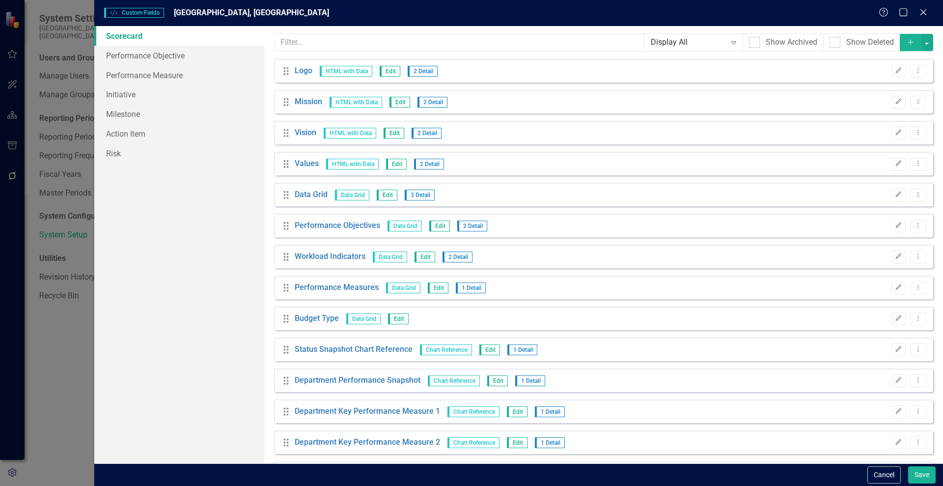
click at [900, 43] on button "Add" at bounding box center [911, 42] width 22 height 17
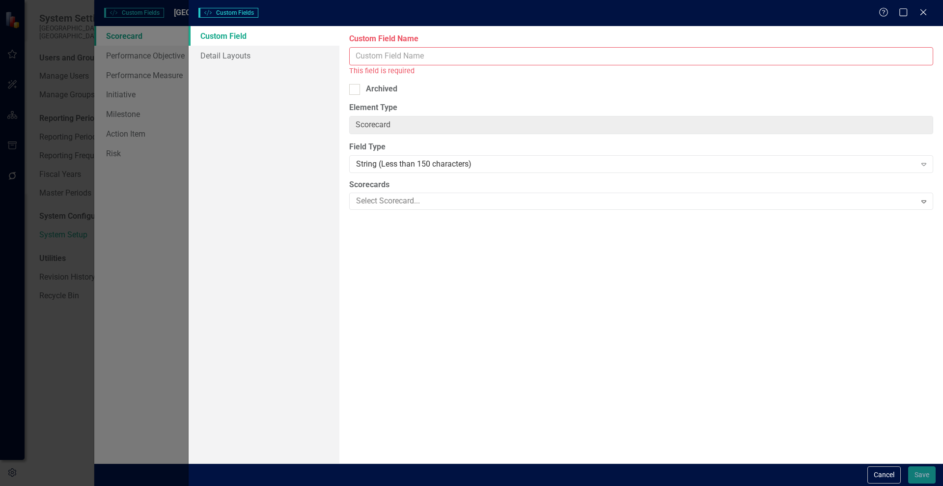
click at [379, 59] on input "Custom Field Name" at bounding box center [641, 56] width 584 height 18
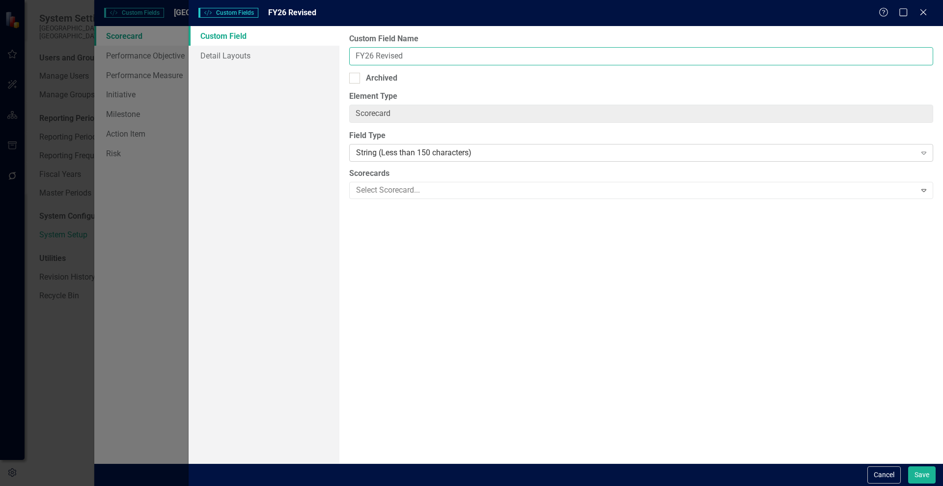
type input "FY26 Revised"
click at [479, 149] on div "String (Less than 150 characters)" at bounding box center [636, 152] width 560 height 11
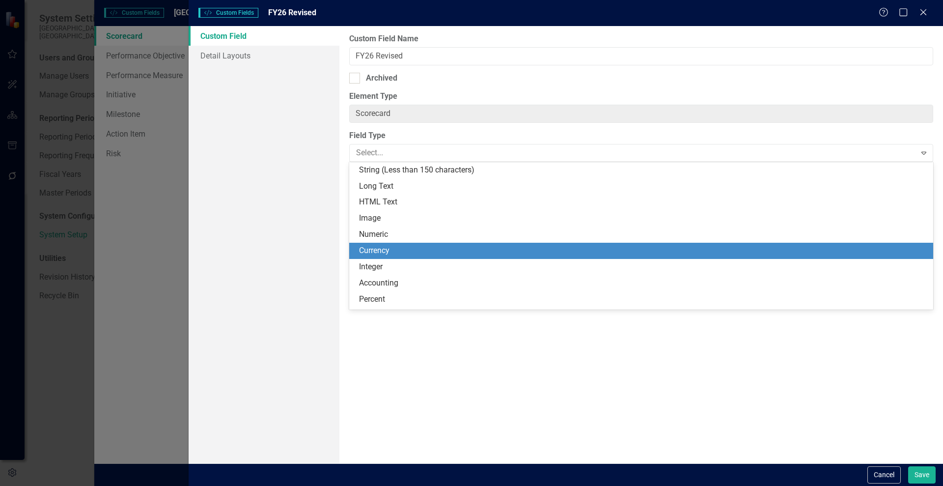
click at [373, 250] on div "Currency" at bounding box center [643, 250] width 568 height 11
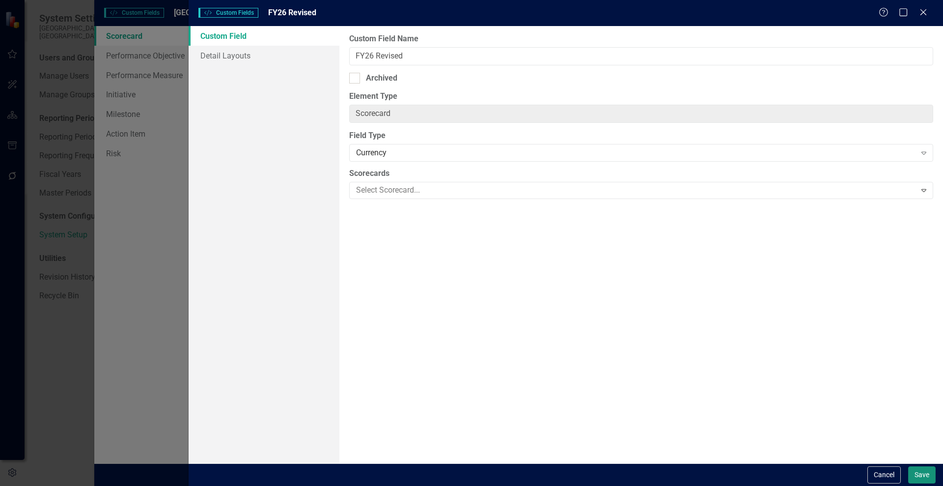
click at [923, 474] on button "Save" at bounding box center [922, 474] width 28 height 17
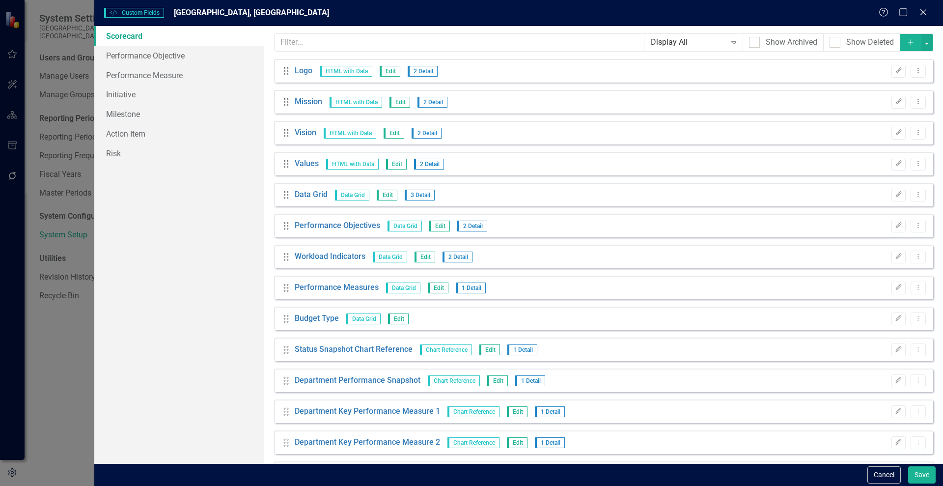
click at [906, 43] on icon "Add" at bounding box center [910, 42] width 9 height 7
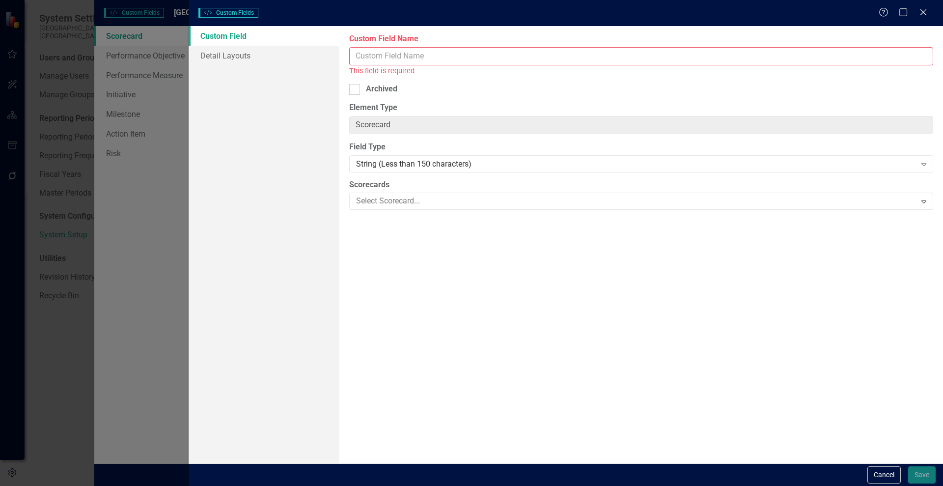
click at [401, 60] on input "Custom Field Name" at bounding box center [641, 56] width 584 height 18
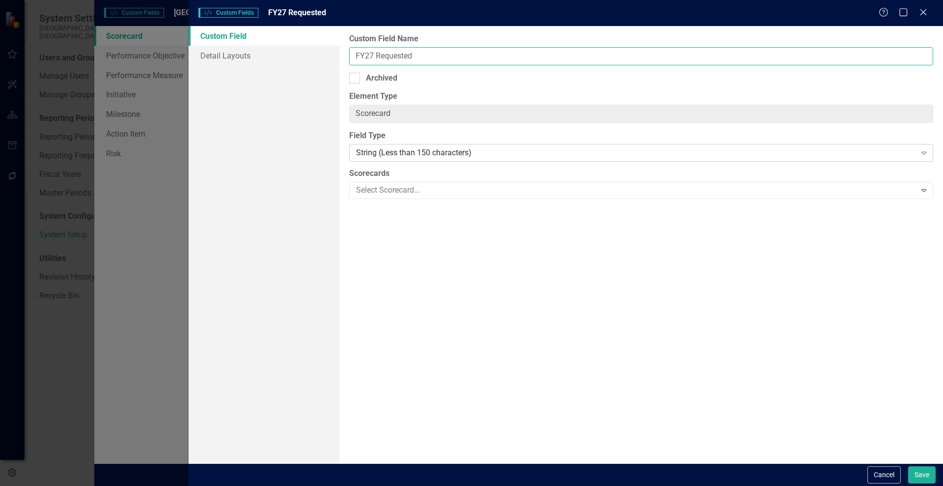
type input "FY27 Requested"
click at [360, 155] on div "String (Less than 150 characters)" at bounding box center [636, 152] width 560 height 11
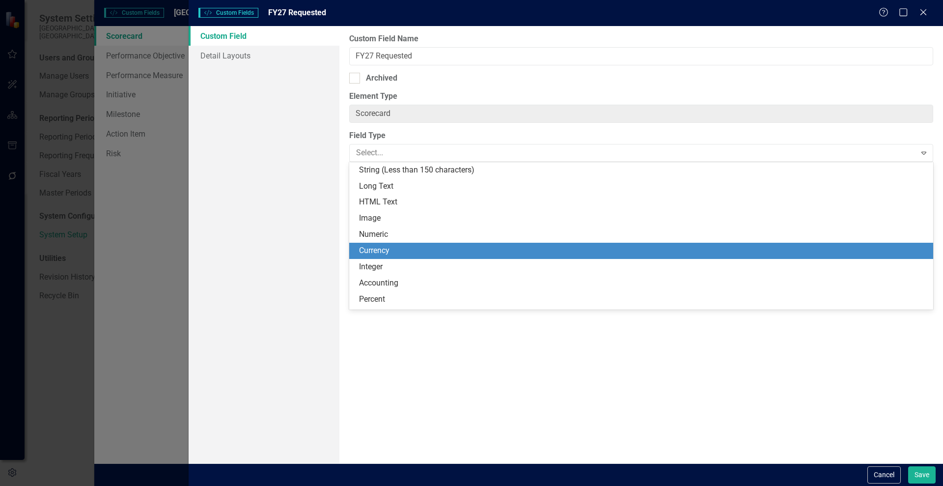
click at [377, 252] on div "Currency" at bounding box center [643, 250] width 568 height 11
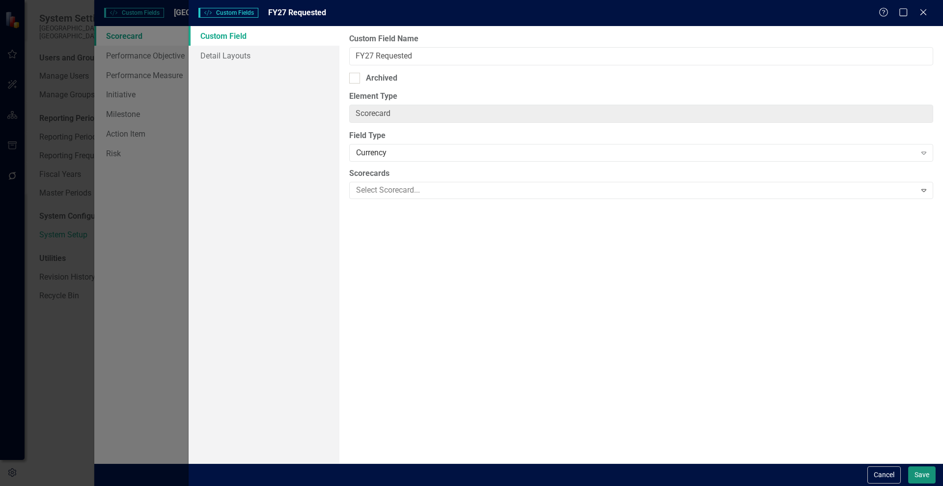
click at [920, 474] on button "Save" at bounding box center [922, 474] width 28 height 17
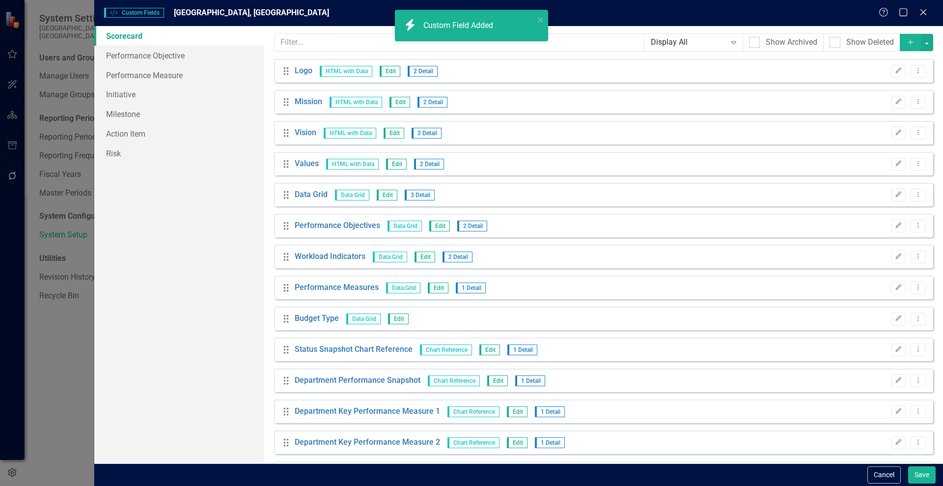
click at [900, 47] on button "Add" at bounding box center [911, 42] width 22 height 17
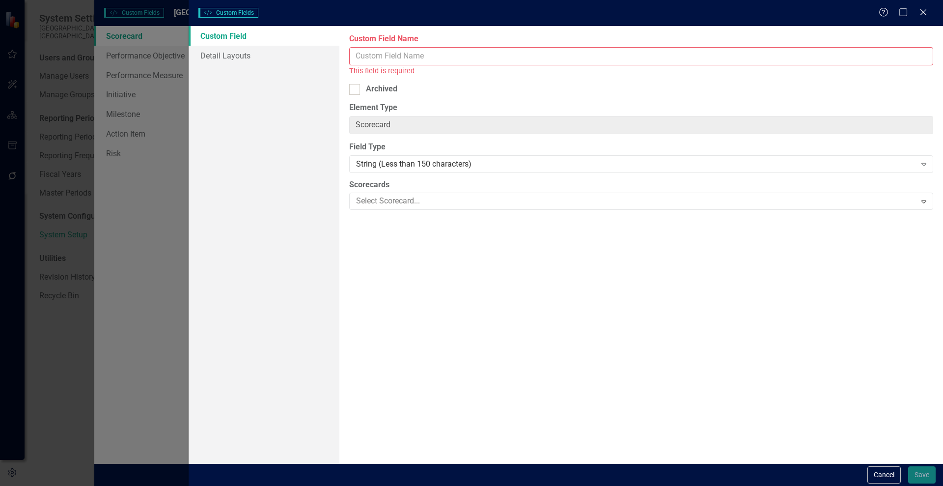
click at [395, 62] on input "Custom Field Name" at bounding box center [641, 56] width 584 height 18
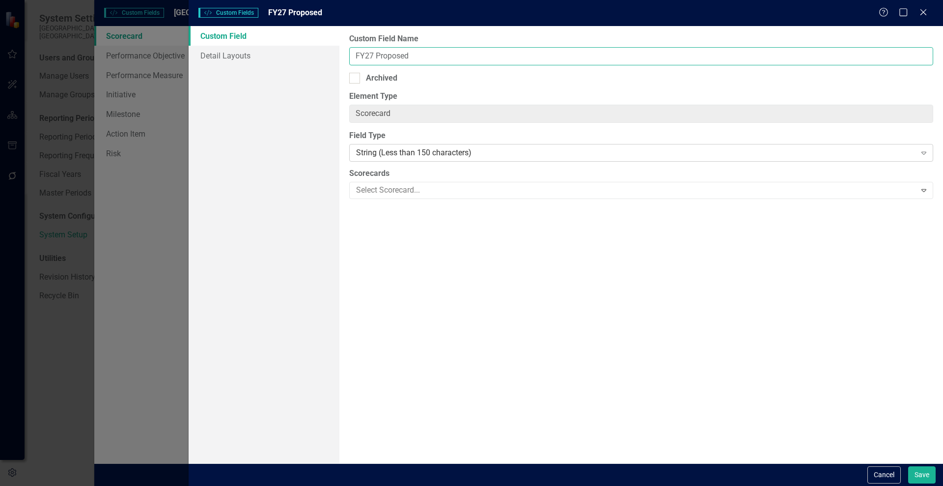
type input "FY27 Proposed"
click at [371, 155] on div "String (Less than 150 characters)" at bounding box center [636, 152] width 560 height 11
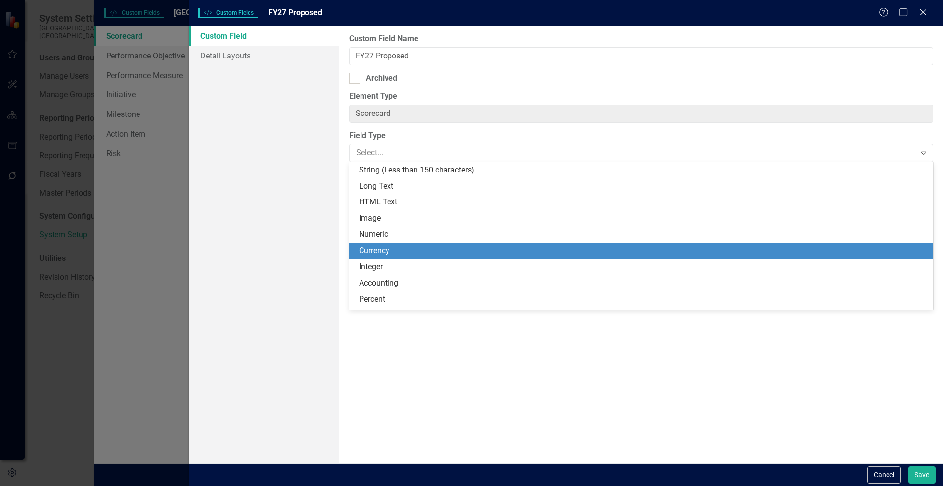
click at [383, 253] on div "Currency" at bounding box center [643, 250] width 568 height 11
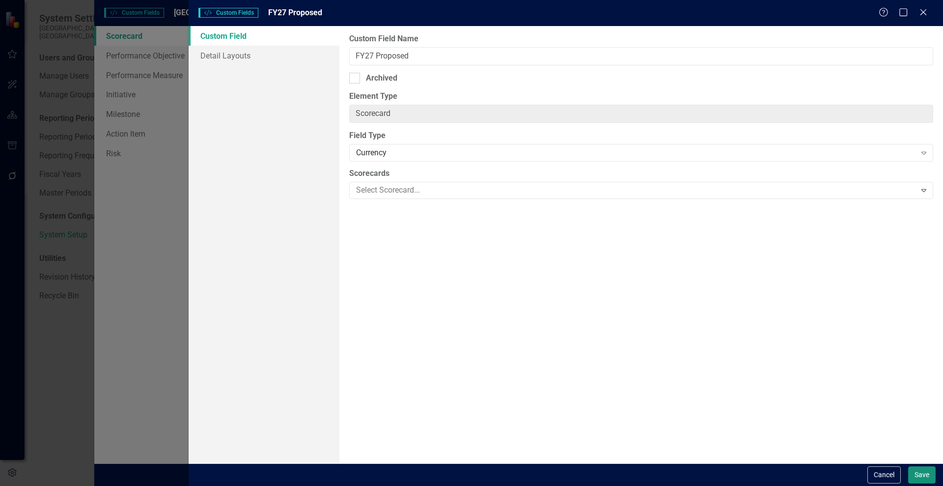
click at [920, 473] on button "Save" at bounding box center [922, 474] width 28 height 17
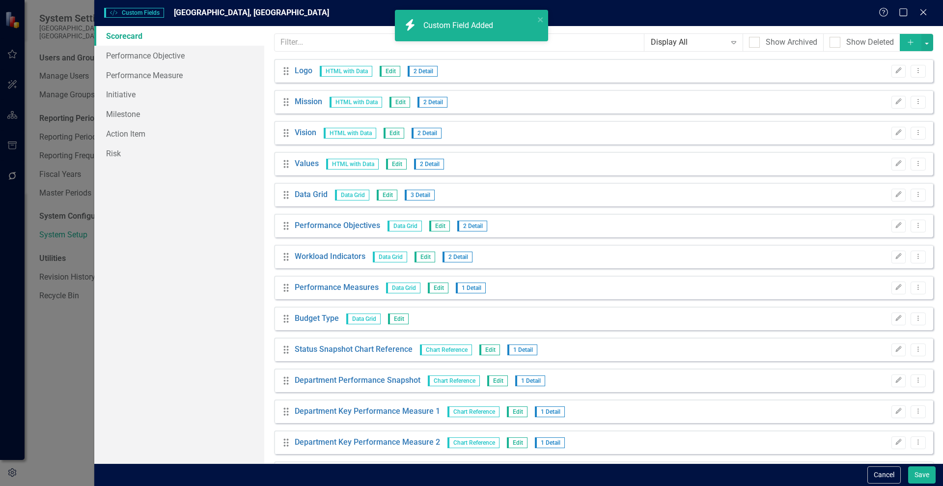
click at [906, 40] on icon "Add" at bounding box center [910, 42] width 9 height 7
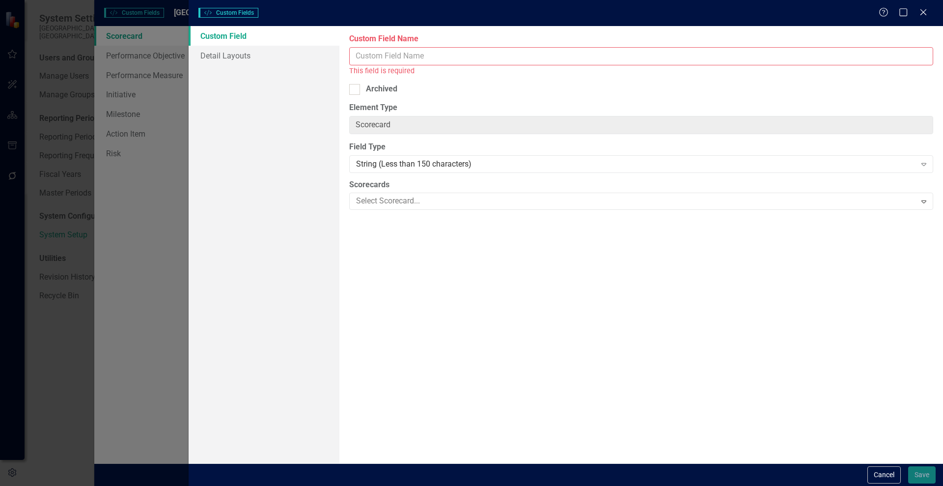
click at [423, 55] on input "Custom Field Name" at bounding box center [641, 56] width 584 height 18
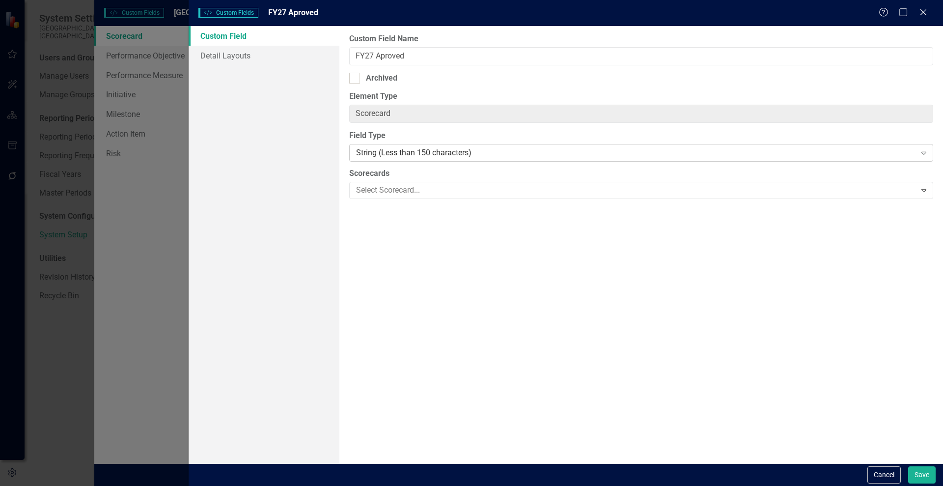
click at [426, 153] on div "String (Less than 150 characters)" at bounding box center [636, 152] width 560 height 11
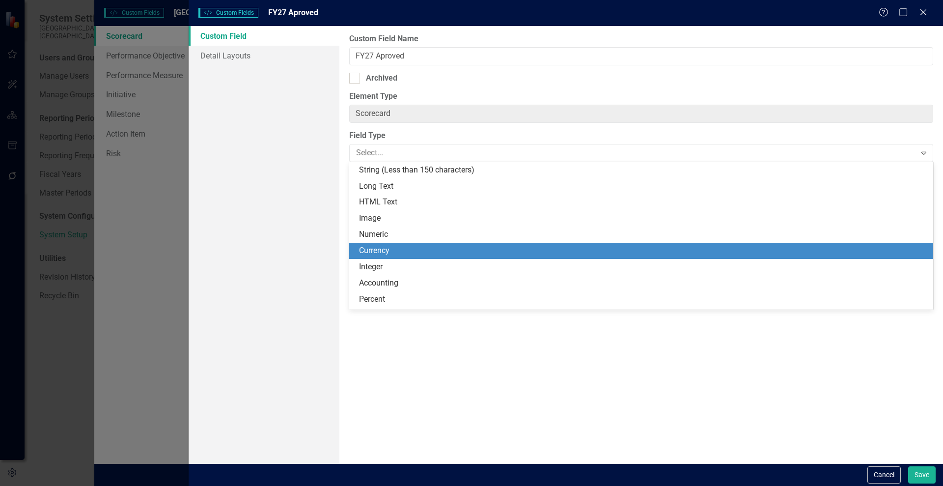
click at [393, 250] on div "Currency" at bounding box center [643, 250] width 568 height 11
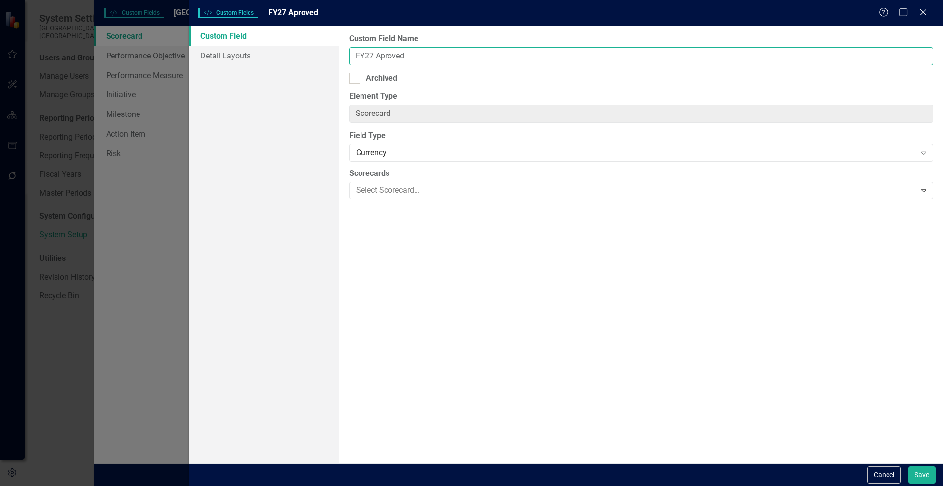
click at [386, 61] on input "FY27 Aproved" at bounding box center [641, 56] width 584 height 18
type input "FY27 Approved"
click at [914, 475] on button "Save" at bounding box center [922, 474] width 28 height 17
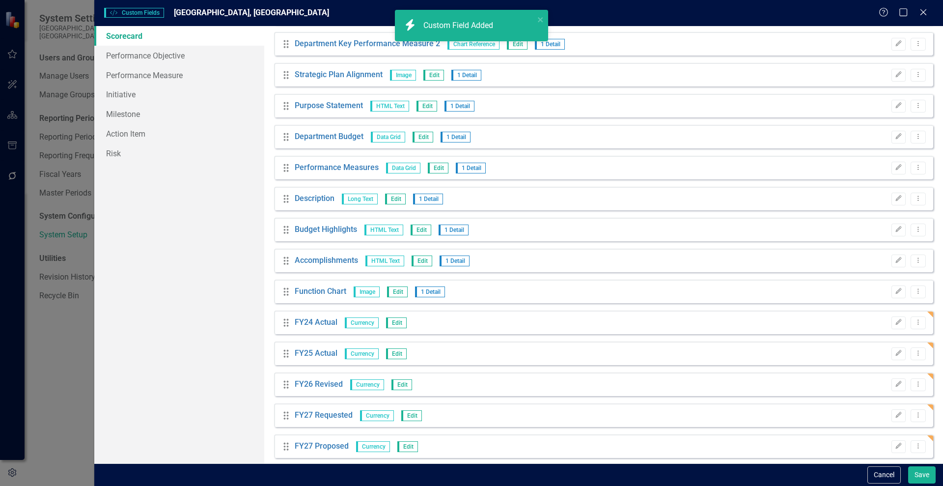
scroll to position [439, 0]
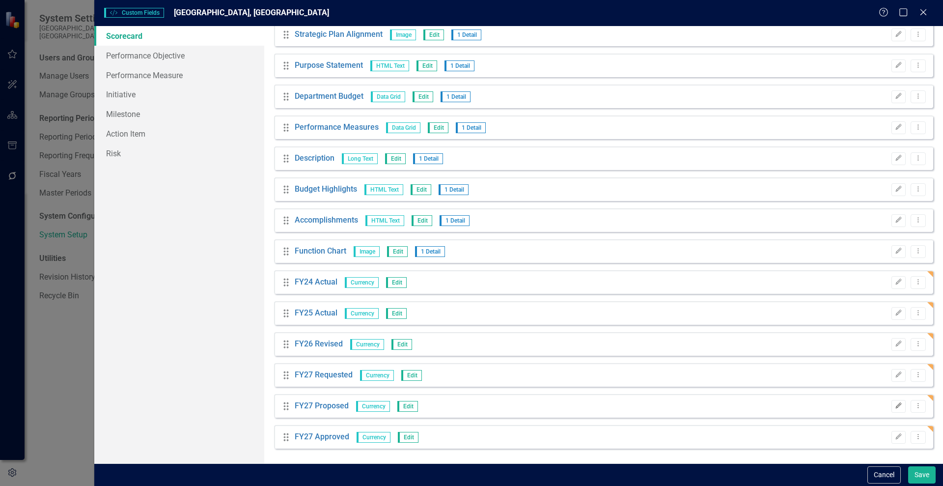
click at [895, 405] on icon "Edit" at bounding box center [898, 406] width 7 height 6
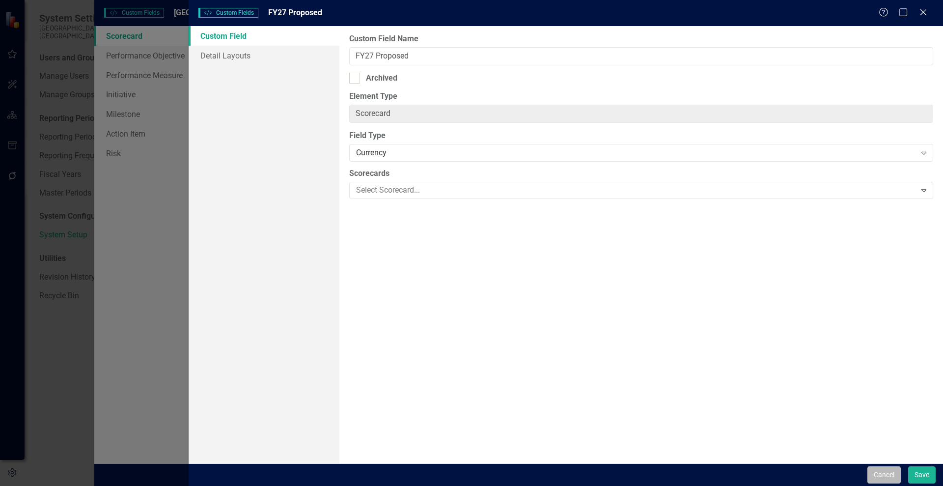
click at [889, 471] on button "Cancel" at bounding box center [884, 474] width 33 height 17
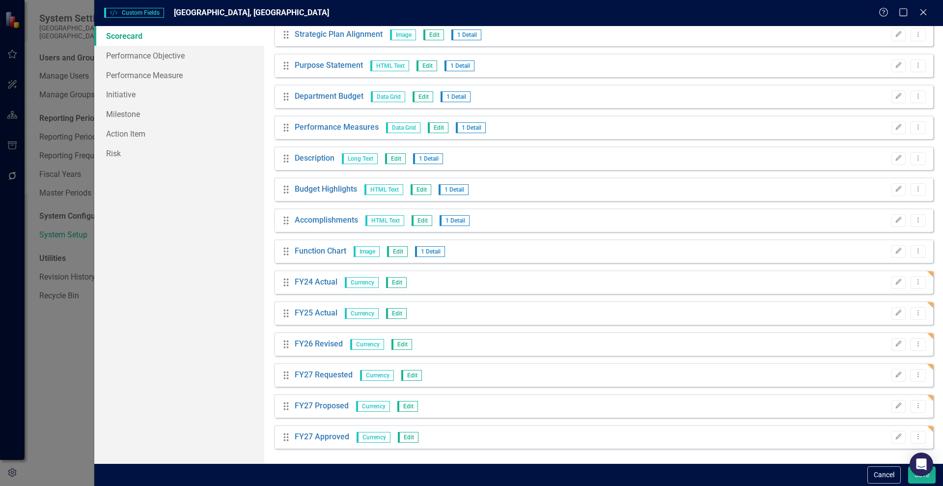
click at [9, 83] on div "Custom Style Custom Fields Wake Forest, NC Help Maximize Close Scorecard Perfor…" at bounding box center [471, 243] width 943 height 486
drag, startPoint x: 920, startPoint y: 12, endPoint x: 885, endPoint y: 193, distance: 184.2
click at [885, 193] on form "Custom Style Custom Fields Wake Forest, NC Help Maximize Close Scorecard Perfor…" at bounding box center [518, 243] width 849 height 486
click at [932, 476] on body "System Settings Wake Forest, NC Users and Groups Manage Users Manage Groups Rep…" at bounding box center [471, 243] width 943 height 486
click at [930, 480] on button "Save" at bounding box center [922, 474] width 28 height 17
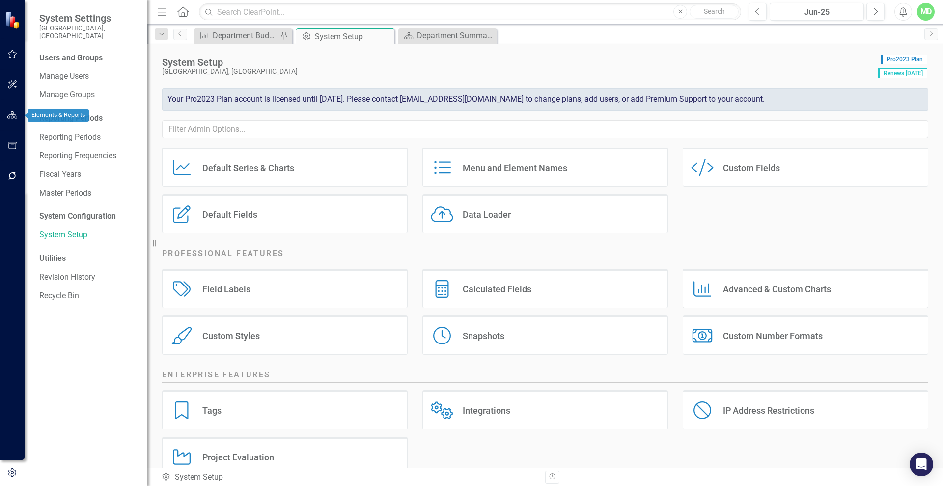
click at [11, 116] on icon "button" at bounding box center [12, 115] width 10 height 8
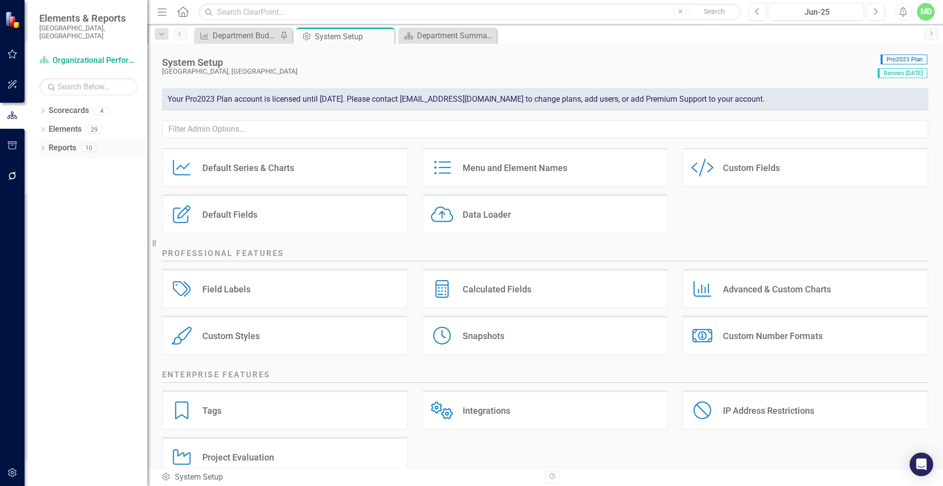
click at [68, 142] on link "Reports" at bounding box center [63, 147] width 28 height 11
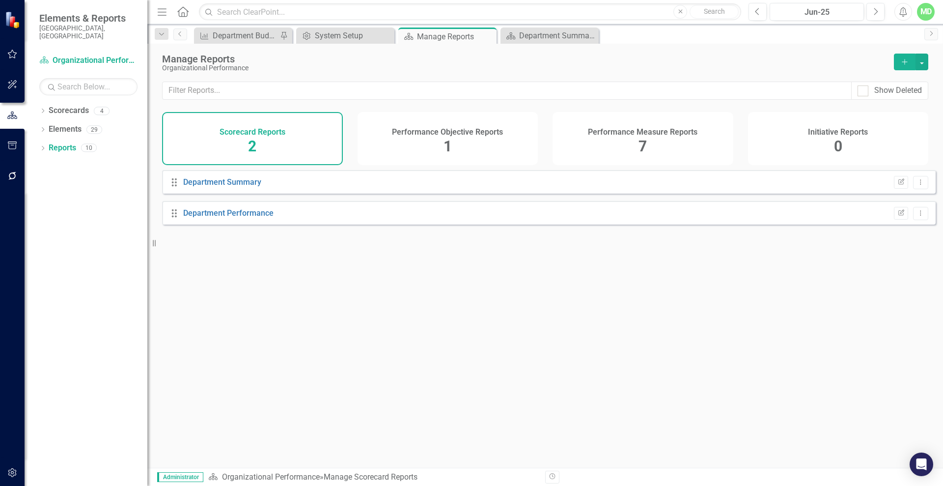
click at [573, 145] on div "Performance Measure Reports 7" at bounding box center [643, 138] width 181 height 53
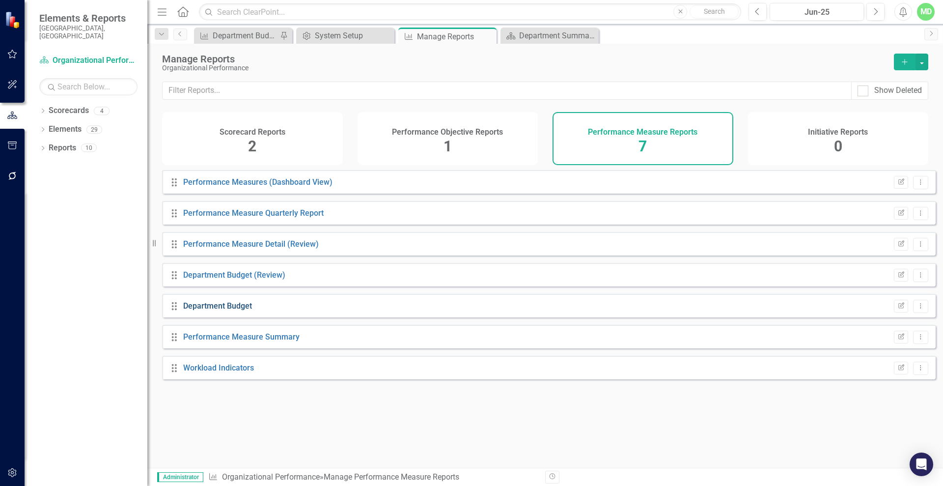
click at [203, 310] on link "Department Budget" at bounding box center [217, 305] width 69 height 9
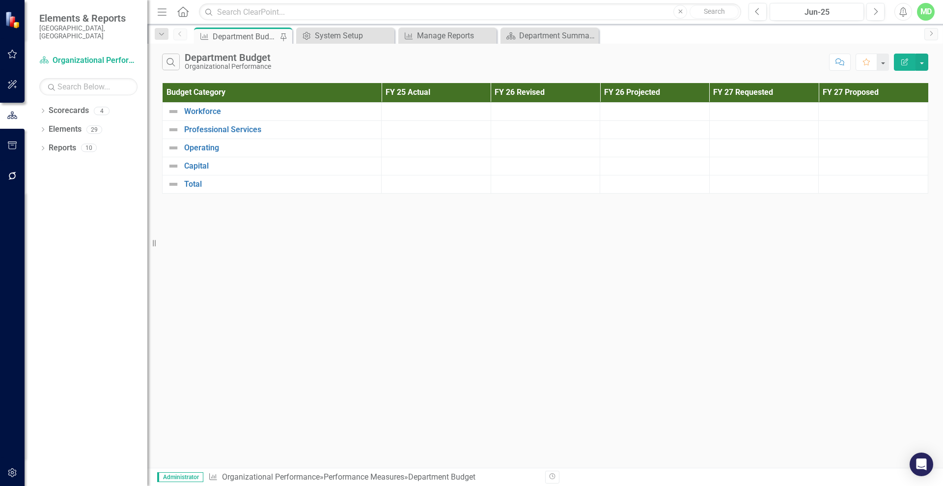
click at [910, 65] on button "Edit Report" at bounding box center [905, 62] width 22 height 17
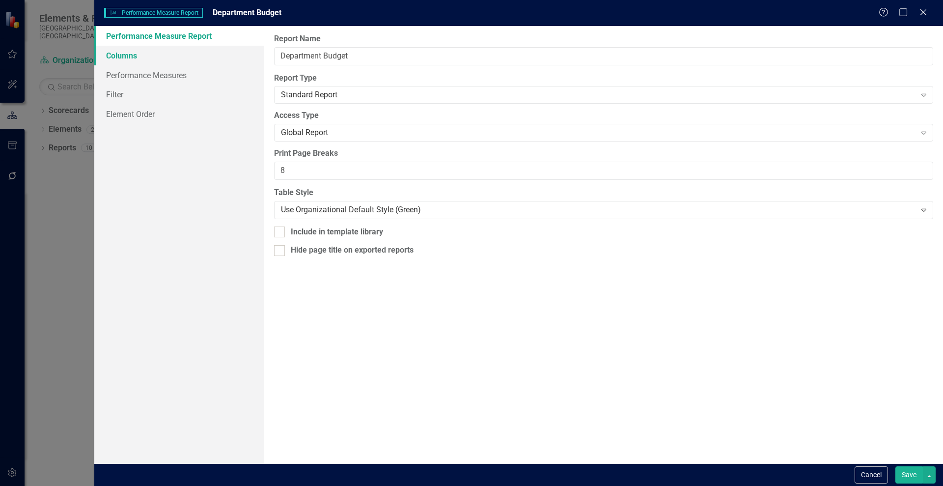
click at [122, 64] on link "Columns" at bounding box center [179, 56] width 170 height 20
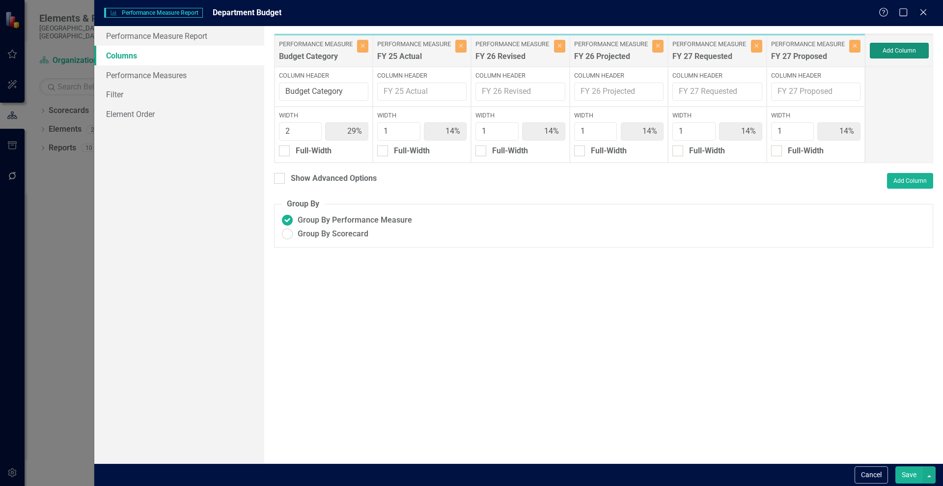
click at [896, 50] on button "Add Column" at bounding box center [899, 51] width 59 height 16
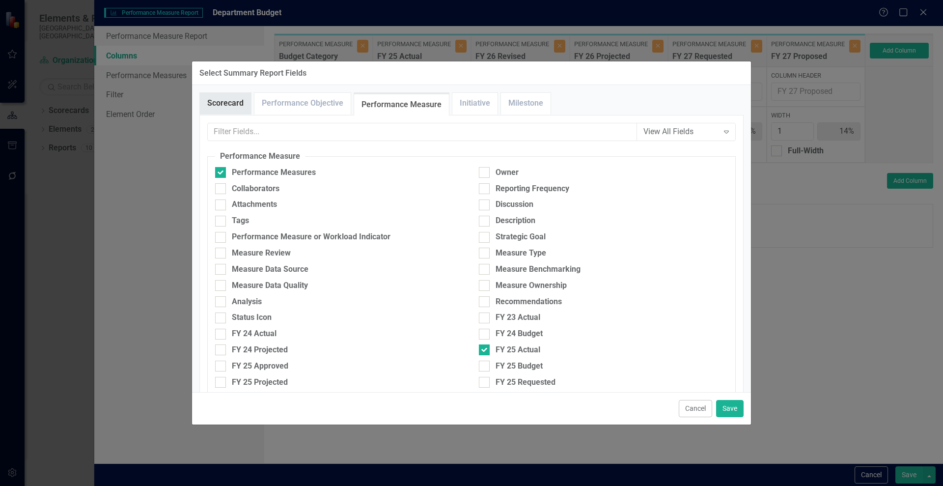
click at [213, 99] on link "Scorecard" at bounding box center [225, 103] width 51 height 21
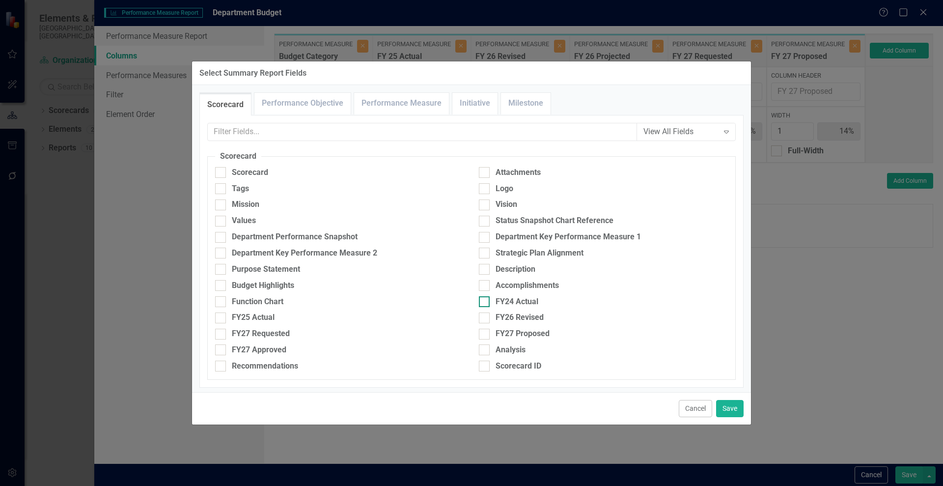
click at [483, 300] on div at bounding box center [484, 301] width 11 height 11
click at [483, 300] on input "FY24 Actual" at bounding box center [482, 299] width 6 height 6
checkbox input "true"
click at [224, 319] on div at bounding box center [220, 317] width 11 height 11
click at [222, 319] on input "FY25 Actual" at bounding box center [218, 315] width 6 height 6
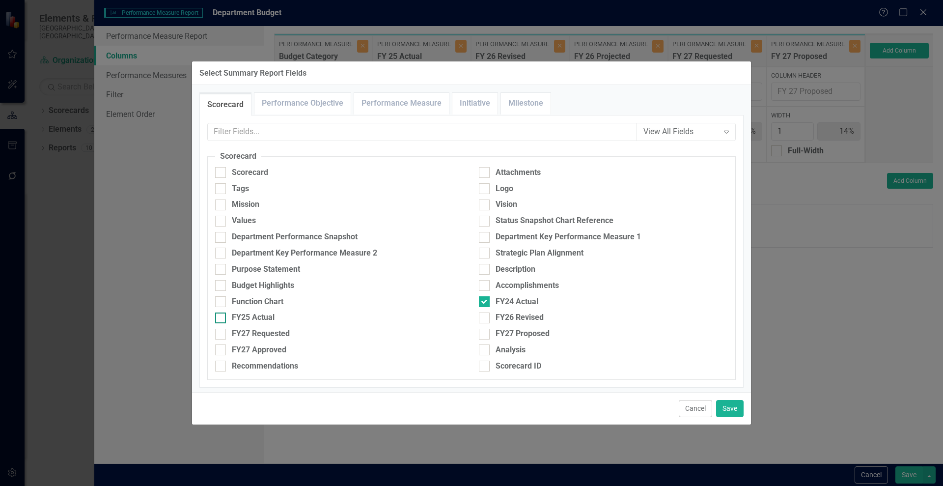
checkbox input "true"
click at [479, 317] on input "FY26 Revised" at bounding box center [482, 315] width 6 height 6
checkbox input "true"
click at [220, 334] on input "FY27 Requested" at bounding box center [218, 332] width 6 height 6
checkbox input "true"
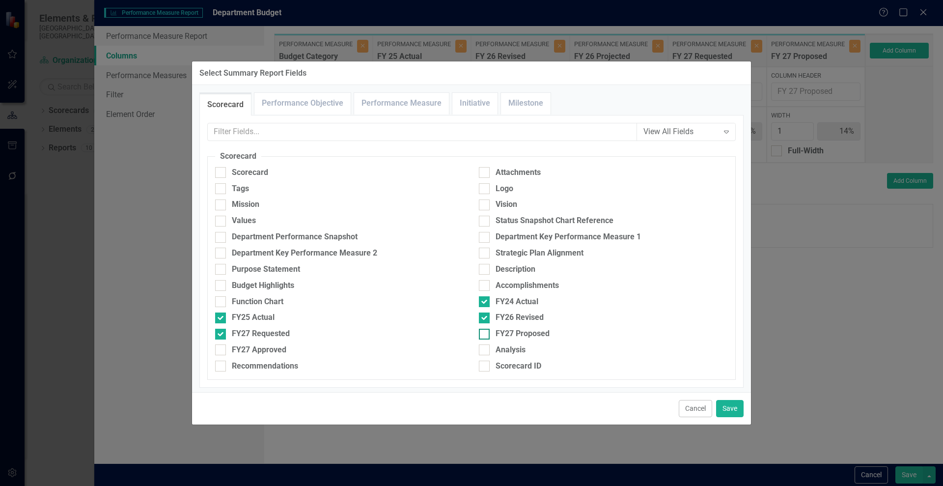
click at [481, 333] on input "FY27 Proposed" at bounding box center [482, 332] width 6 height 6
checkbox input "true"
click at [730, 406] on button "Save" at bounding box center [730, 408] width 28 height 17
type input "17%"
type input "8%"
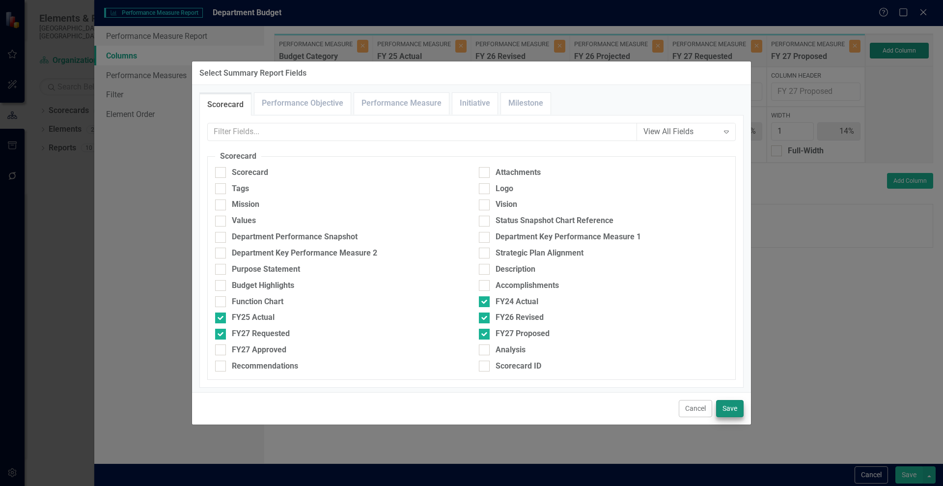
type input "8%"
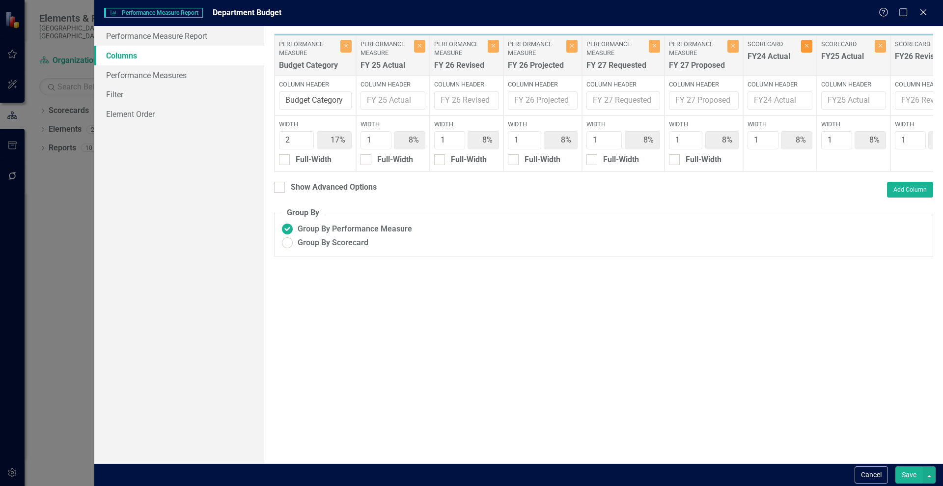
click at [807, 47] on icon "Close" at bounding box center [807, 46] width 4 height 6
type input "18%"
type input "9%"
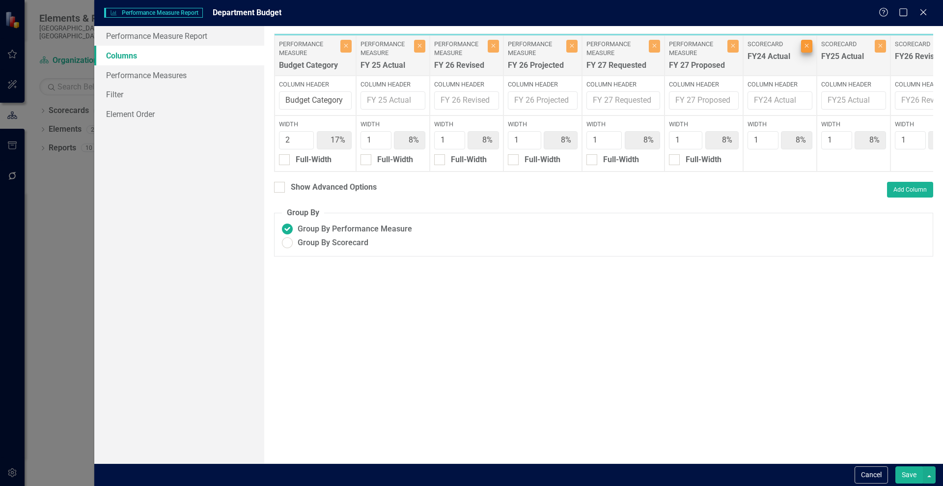
type input "9%"
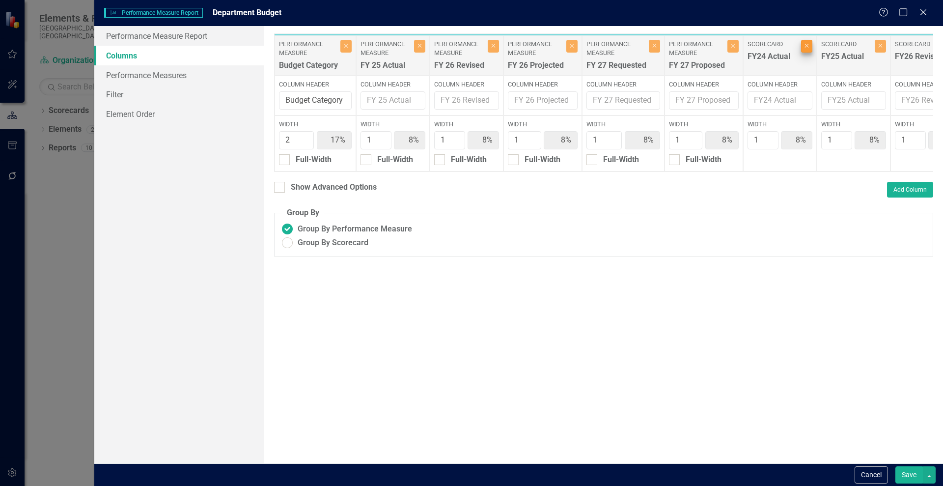
type input "9%"
click at [807, 48] on icon "Close" at bounding box center [807, 46] width 4 height 6
type input "20%"
type input "10%"
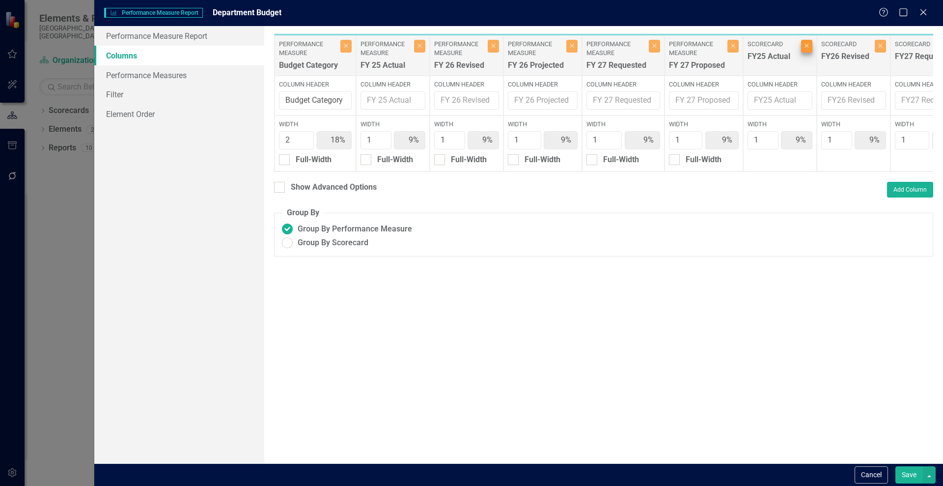
type input "10%"
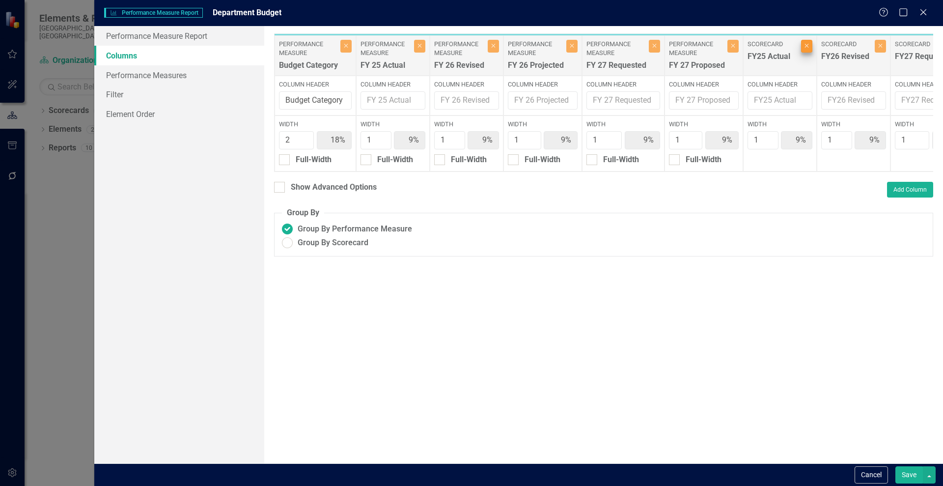
type input "10%"
click at [807, 48] on icon "Close" at bounding box center [807, 46] width 4 height 6
type input "22%"
type input "11%"
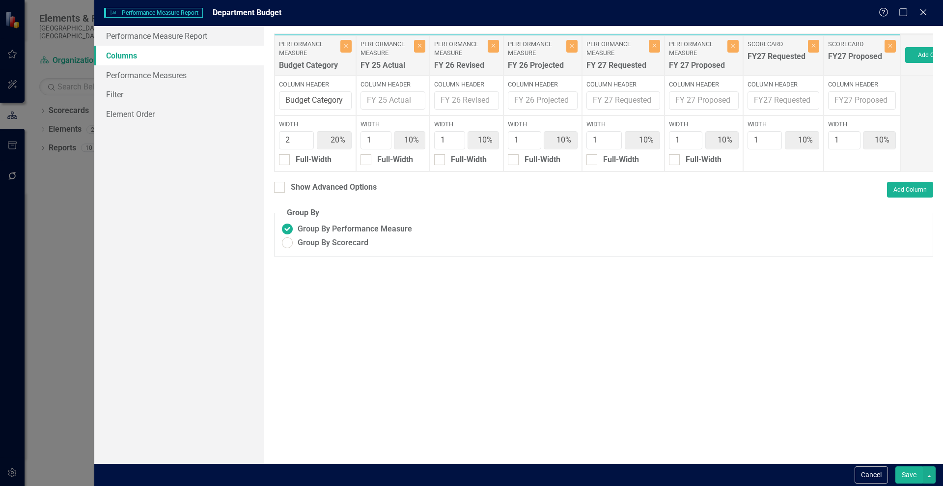
type input "11%"
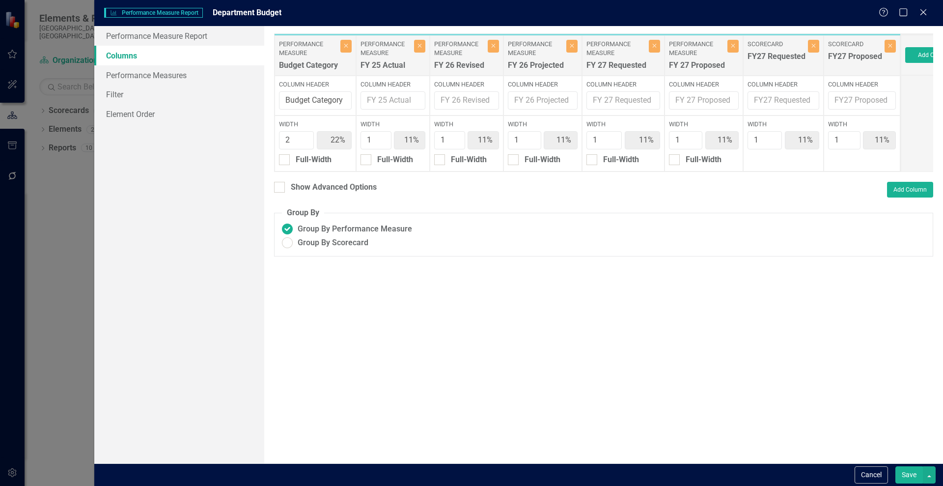
click at [807, 48] on div "Scorecard FY27 Requested" at bounding box center [778, 55] width 60 height 31
click at [813, 47] on icon "Close" at bounding box center [814, 46] width 4 height 6
type input "25%"
type input "13%"
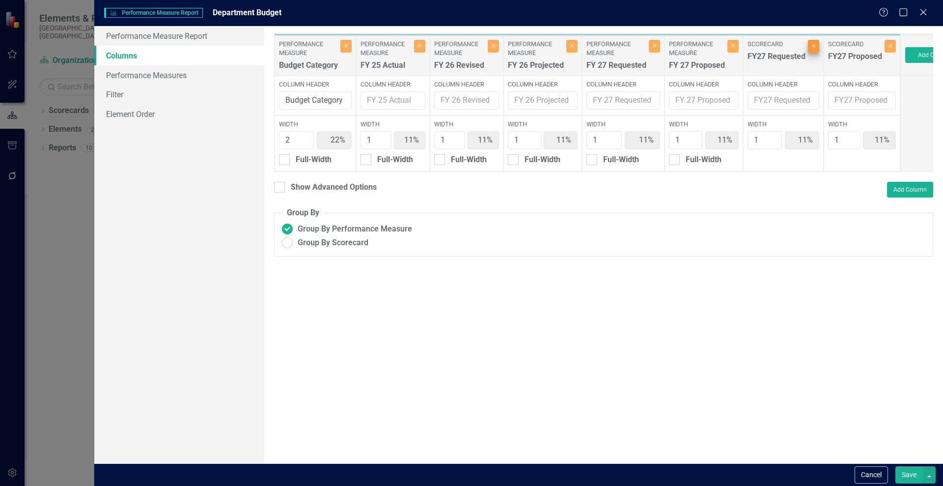
type input "13%"
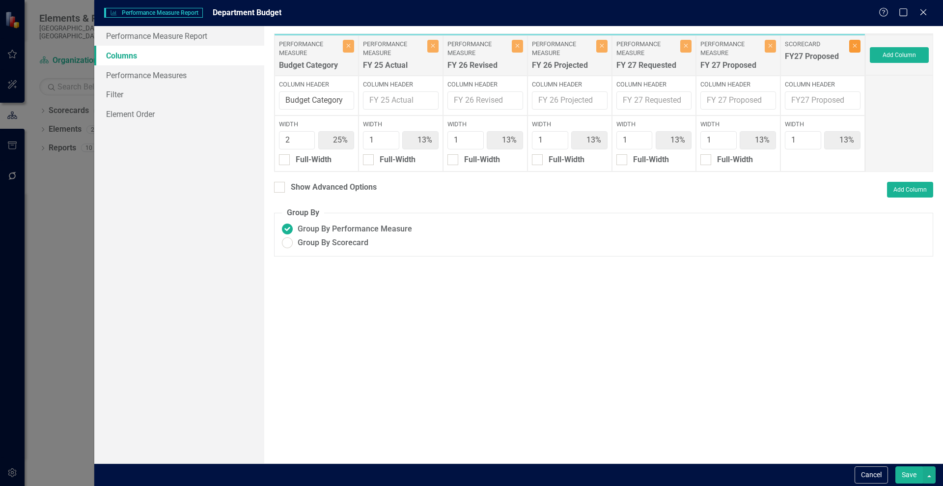
click at [855, 48] on icon "Close" at bounding box center [855, 46] width 4 height 6
type input "29%"
type input "14%"
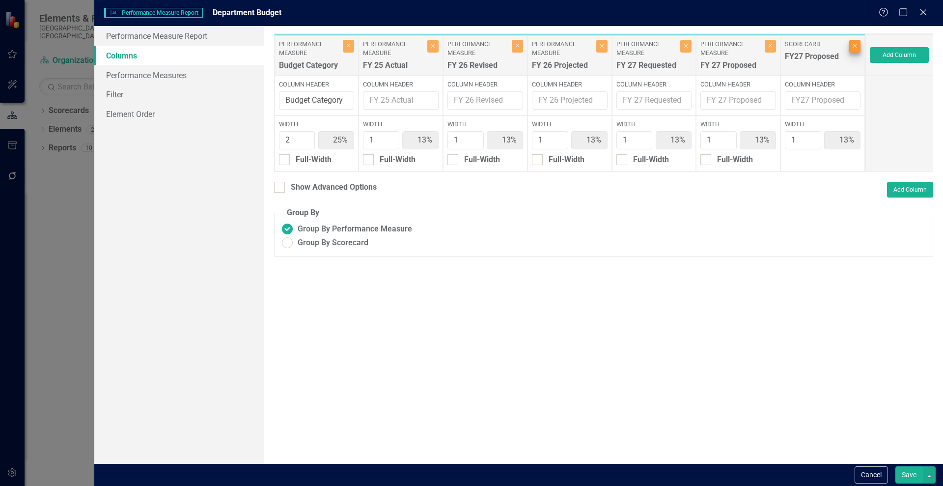
type input "14%"
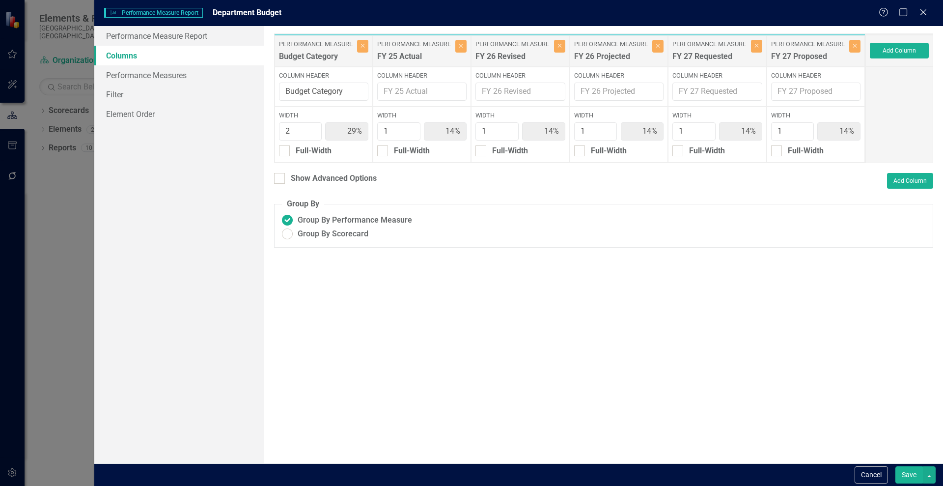
click at [60, 182] on div "Performance Measure Performance Measure Report Department Budget Help Maximize …" at bounding box center [471, 243] width 943 height 486
click at [12, 458] on div "Performance Measure Performance Measure Report Department Budget Help Maximize …" at bounding box center [471, 243] width 943 height 486
click at [884, 476] on button "Cancel" at bounding box center [871, 474] width 33 height 17
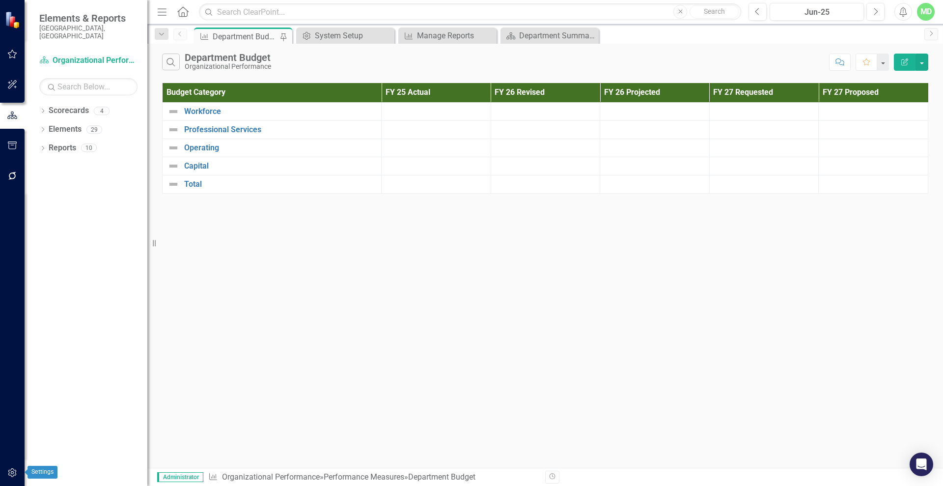
click at [7, 471] on icon "button" at bounding box center [12, 473] width 10 height 8
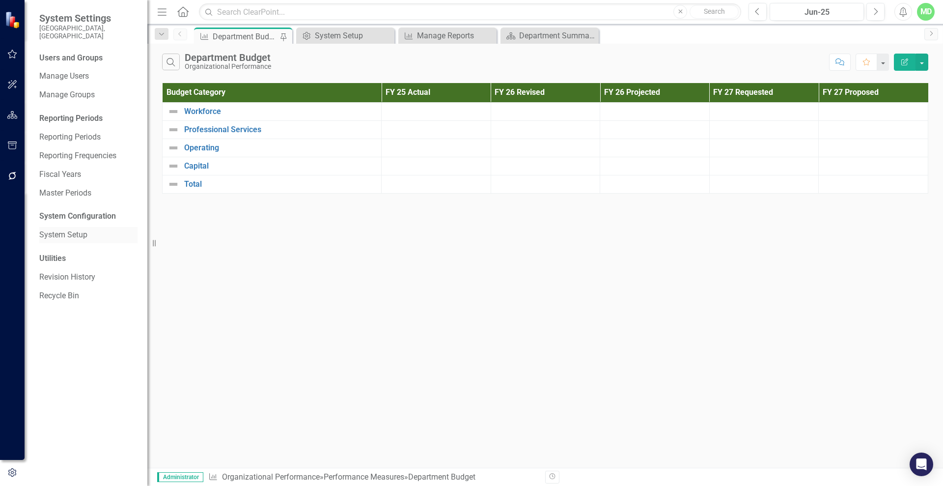
click at [69, 229] on link "System Setup" at bounding box center [88, 234] width 98 height 11
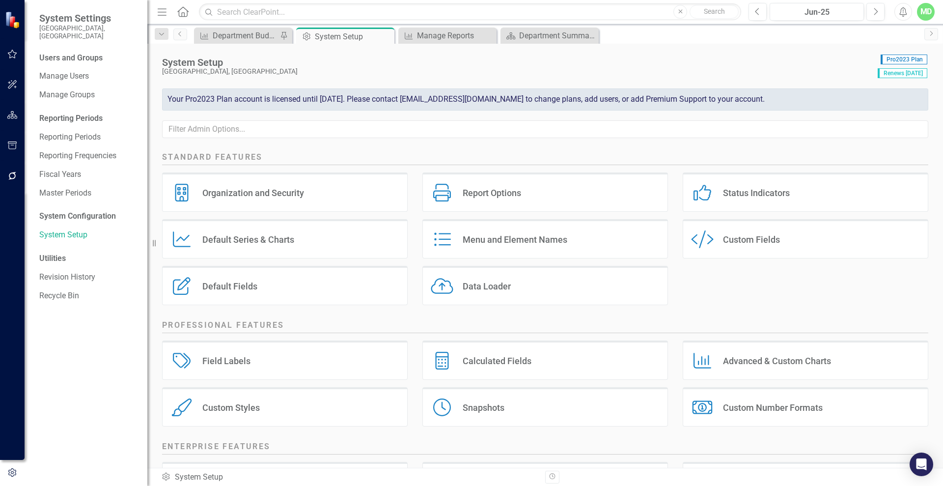
click at [735, 242] on div "Custom Fields" at bounding box center [751, 239] width 57 height 11
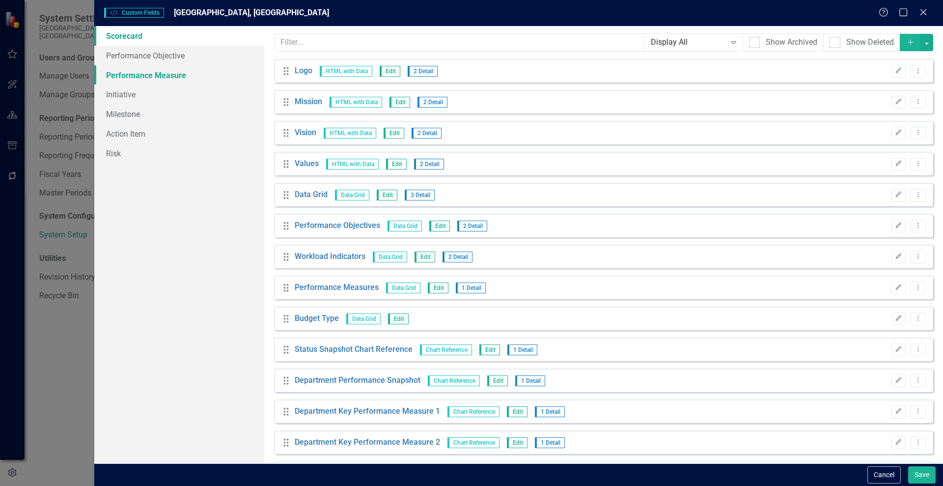
click at [131, 76] on link "Performance Measure" at bounding box center [179, 75] width 170 height 20
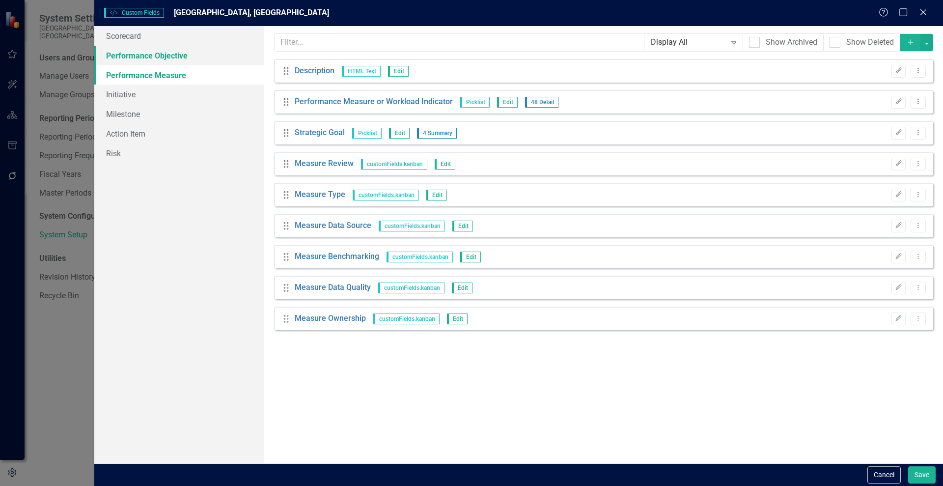
click at [133, 54] on link "Performance Objective" at bounding box center [179, 56] width 170 height 20
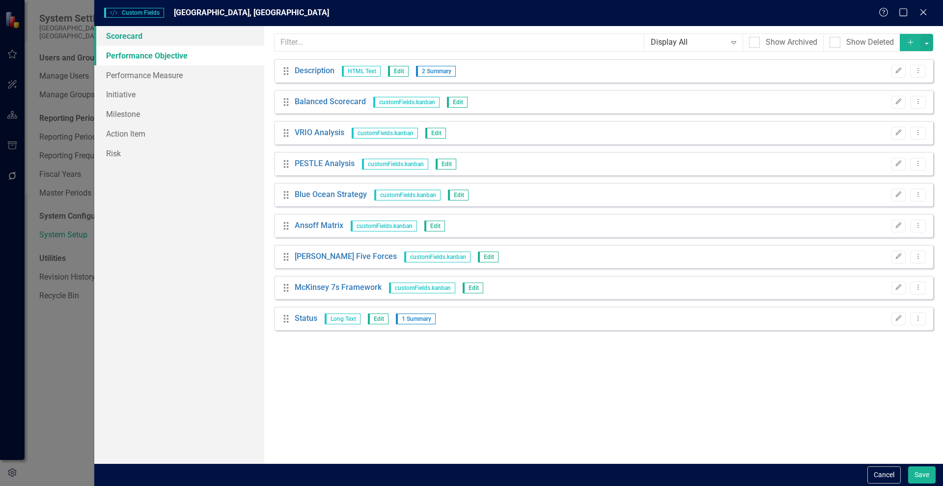
click at [122, 35] on link "Scorecard" at bounding box center [179, 36] width 170 height 20
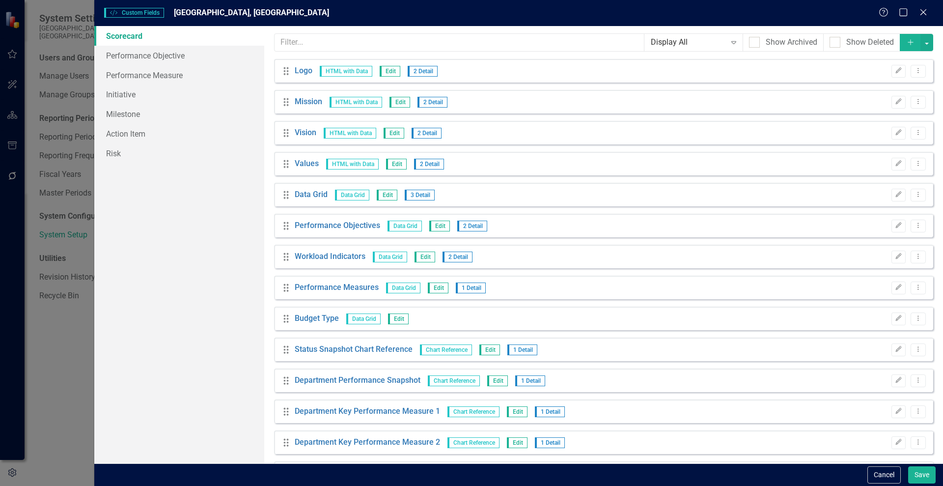
click at [935, 100] on div "Custom fields are one of the most powerful features of ClearPoint. With custom …" at bounding box center [603, 244] width 679 height 437
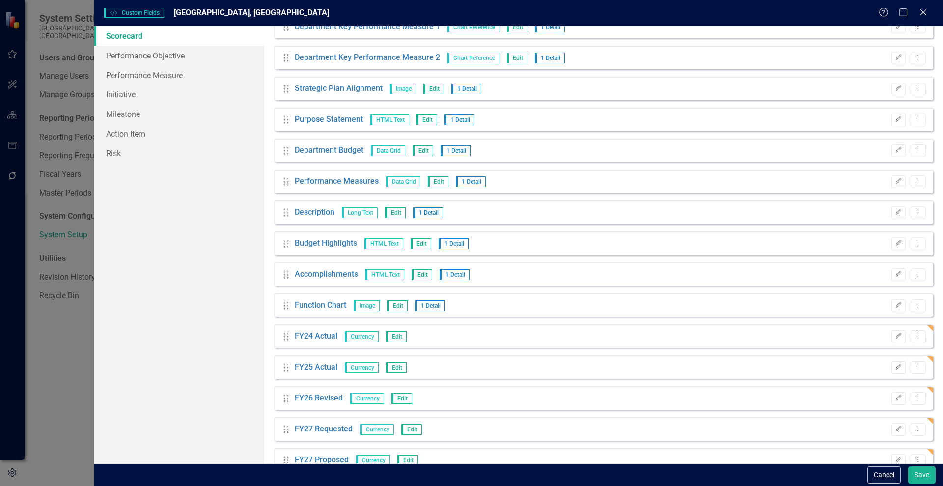
scroll to position [439, 0]
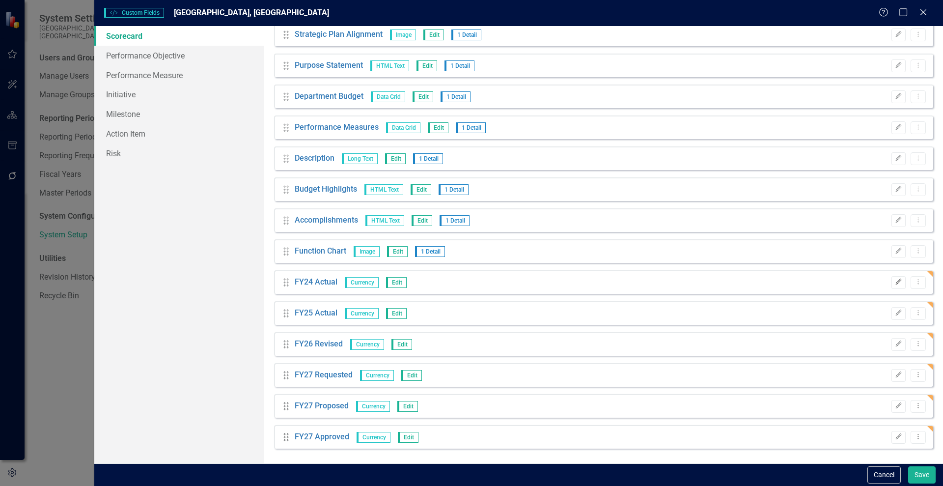
click at [896, 282] on icon "button" at bounding box center [899, 282] width 6 height 6
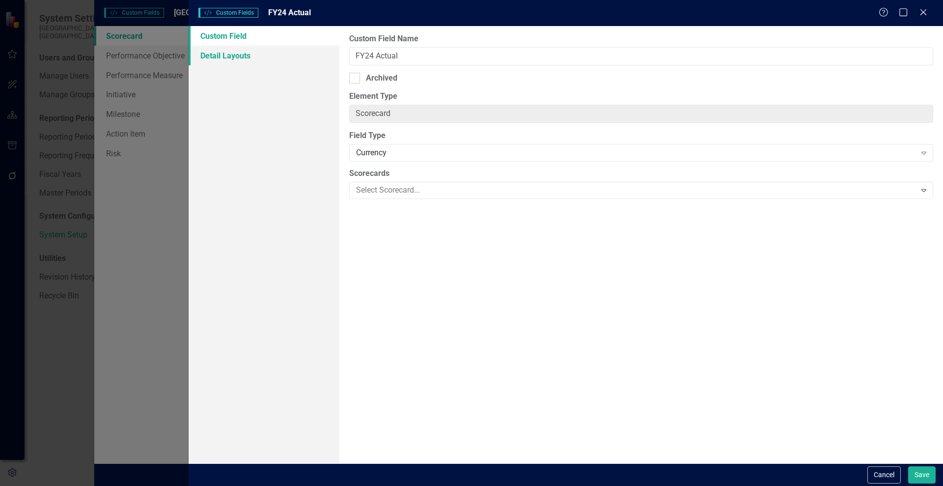
click at [220, 54] on link "Detail Layouts" at bounding box center [264, 56] width 151 height 20
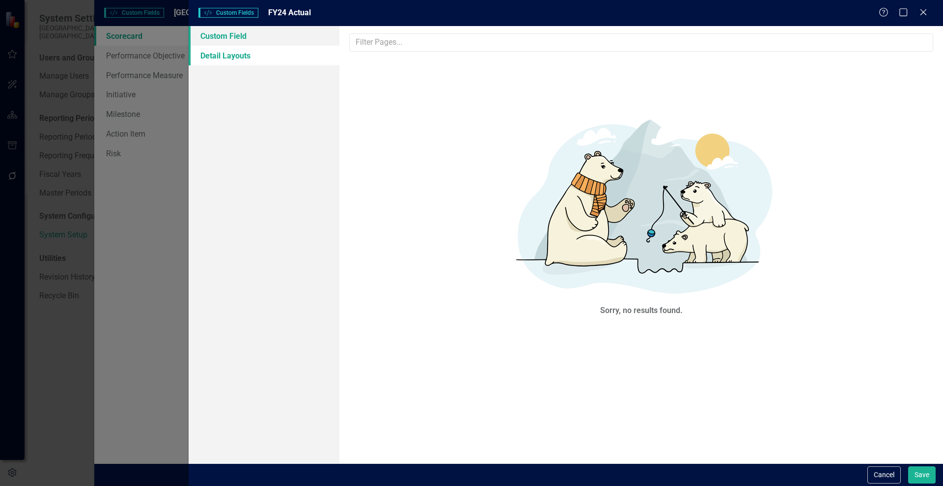
click at [219, 35] on link "Custom Field" at bounding box center [264, 36] width 151 height 20
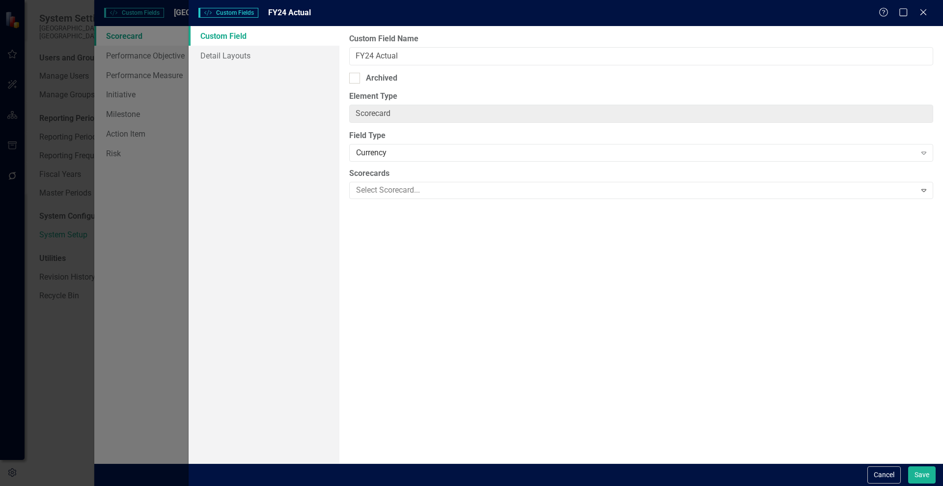
click at [222, 66] on div "Custom Field Detail Layouts" at bounding box center [264, 244] width 151 height 437
click at [882, 473] on button "Cancel" at bounding box center [884, 474] width 33 height 17
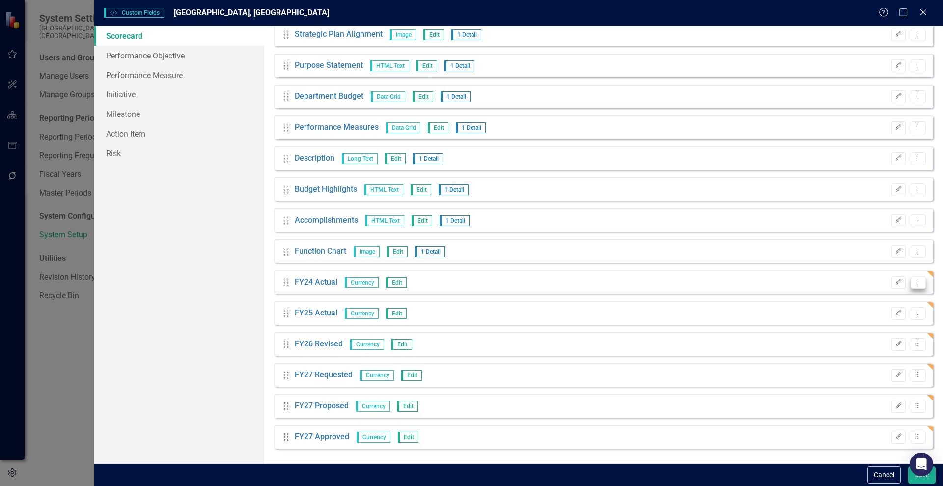
click at [914, 280] on icon "Dropdown Menu" at bounding box center [918, 282] width 8 height 6
click at [838, 329] on link "Trash Delete Custom Field" at bounding box center [866, 335] width 104 height 18
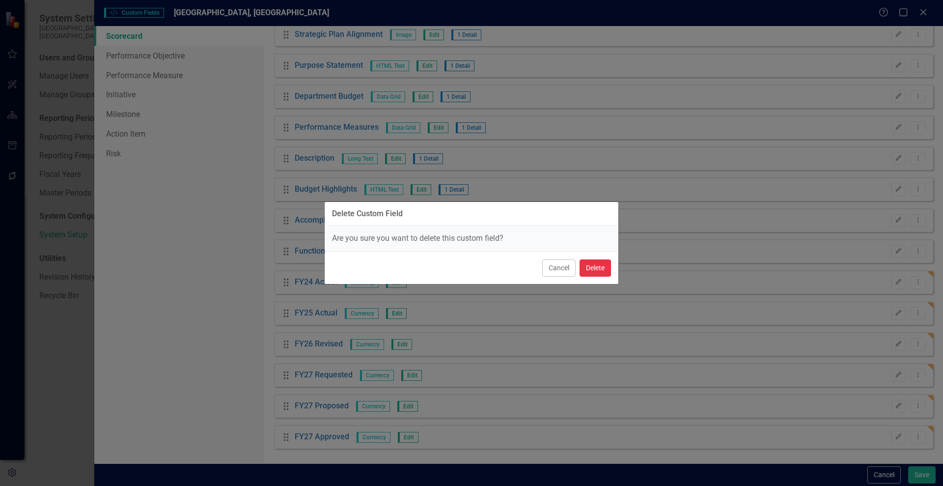
click at [597, 269] on button "Delete" at bounding box center [595, 267] width 31 height 17
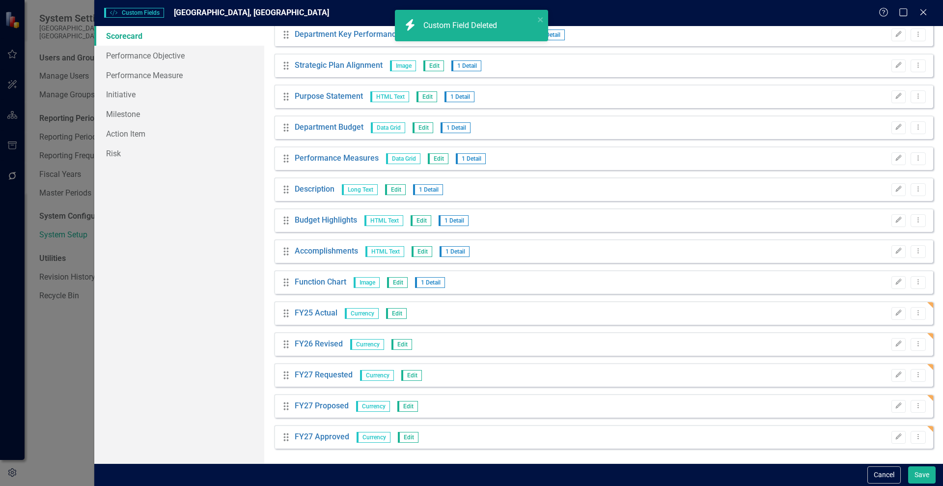
scroll to position [408, 0]
click at [914, 312] on icon "Dropdown Menu" at bounding box center [918, 312] width 8 height 6
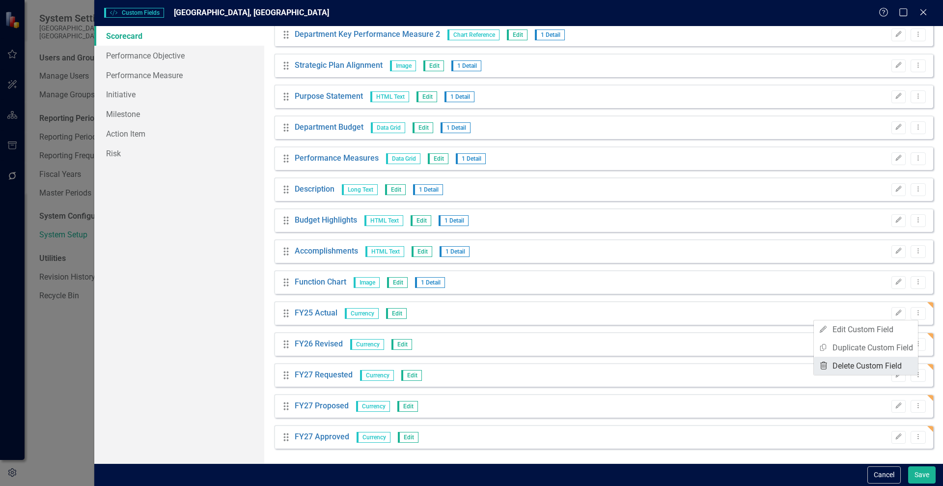
click at [843, 365] on link "Trash Delete Custom Field" at bounding box center [866, 366] width 104 height 18
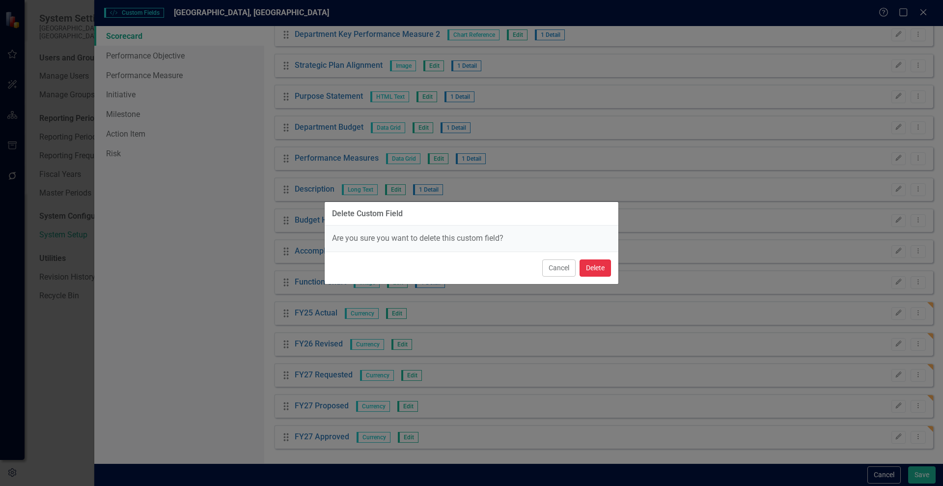
click at [599, 275] on button "Delete" at bounding box center [595, 267] width 31 height 17
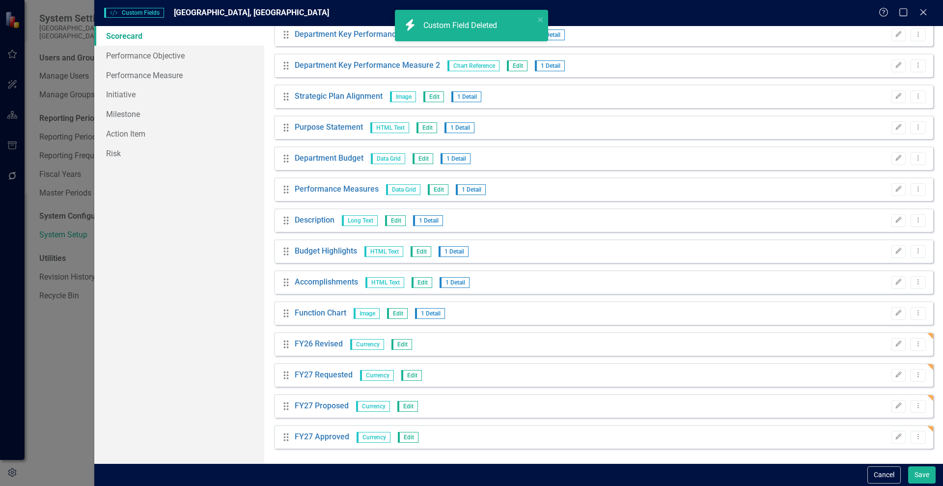
scroll to position [377, 0]
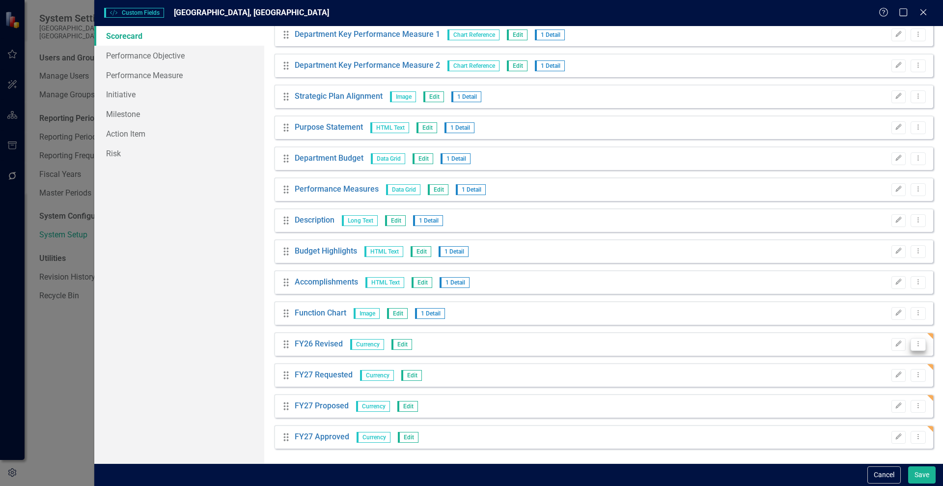
click at [911, 348] on button "Dropdown Menu" at bounding box center [918, 344] width 15 height 13
click at [826, 397] on icon "Trash" at bounding box center [824, 396] width 10 height 8
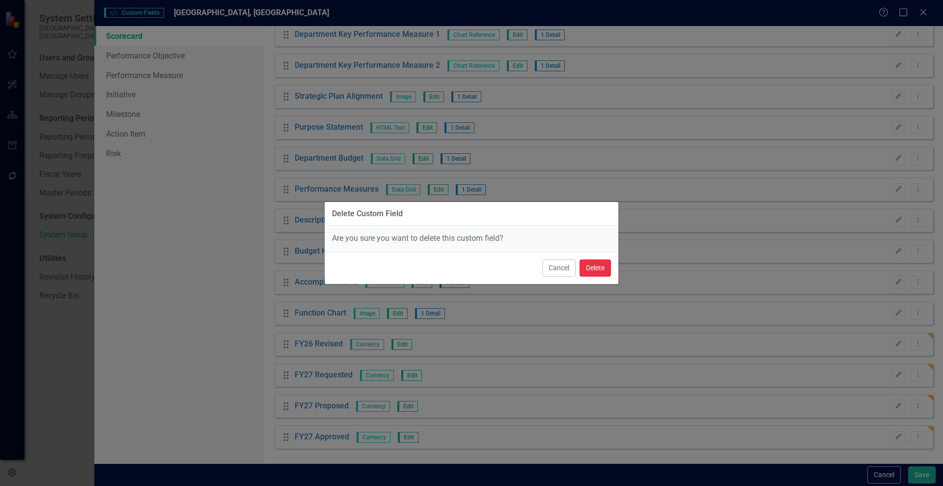
click at [583, 270] on button "Delete" at bounding box center [595, 267] width 31 height 17
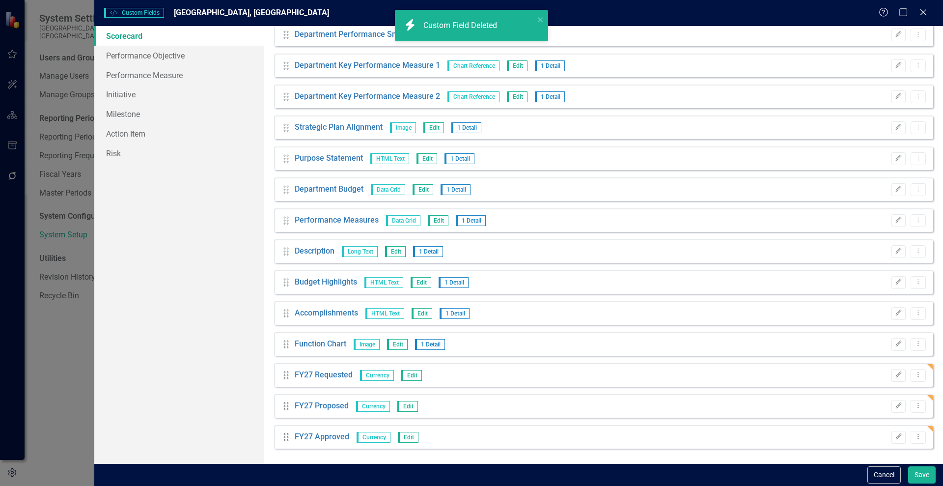
scroll to position [346, 0]
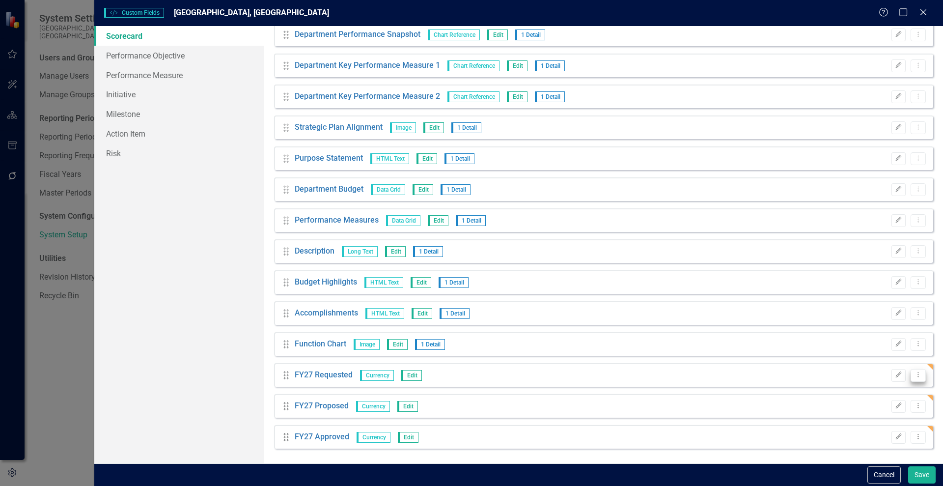
click at [914, 376] on icon "Dropdown Menu" at bounding box center [918, 374] width 8 height 6
click at [866, 423] on link "Trash Delete Custom Field" at bounding box center [866, 428] width 104 height 18
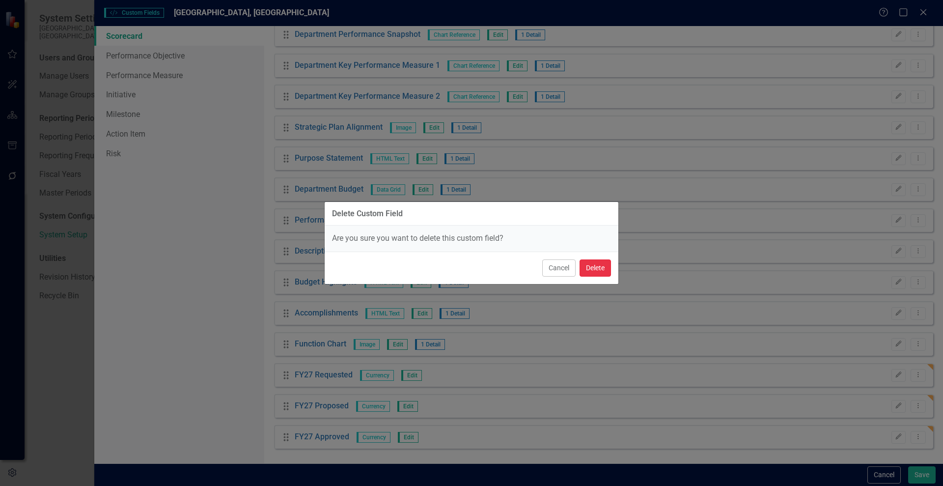
click at [592, 270] on button "Delete" at bounding box center [595, 267] width 31 height 17
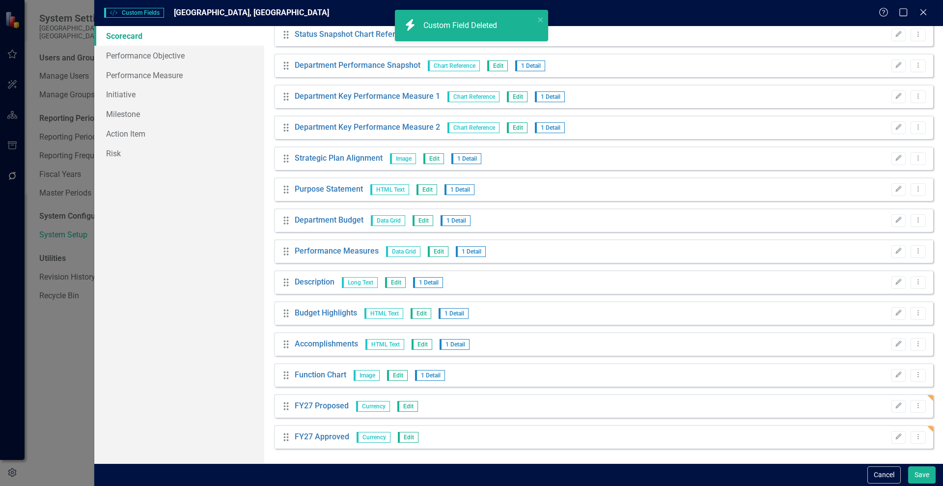
scroll to position [315, 0]
click at [916, 408] on button "Dropdown Menu" at bounding box center [918, 406] width 15 height 13
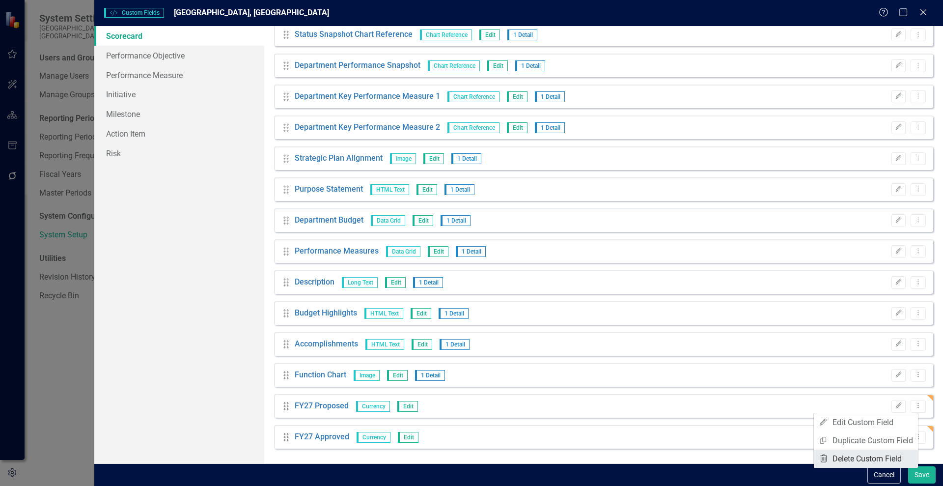
click at [841, 462] on link "Trash Delete Custom Field" at bounding box center [866, 458] width 104 height 18
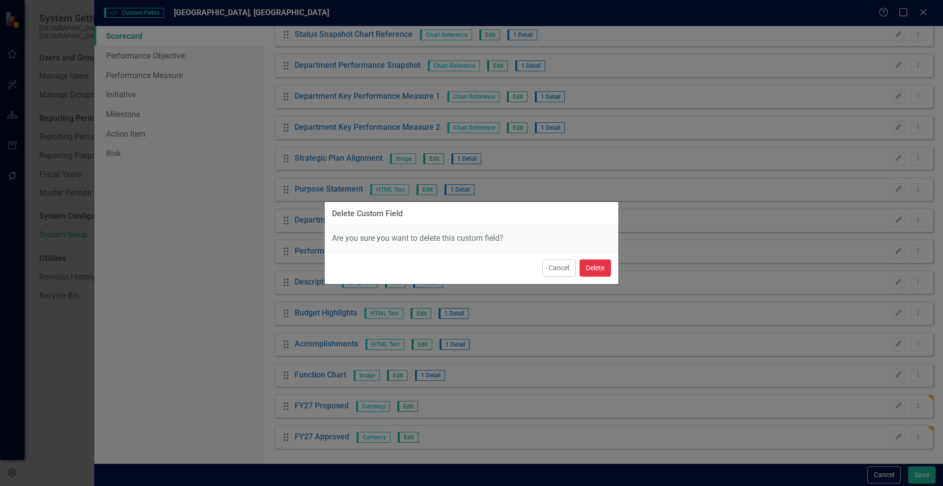
click at [594, 267] on button "Delete" at bounding box center [595, 267] width 31 height 17
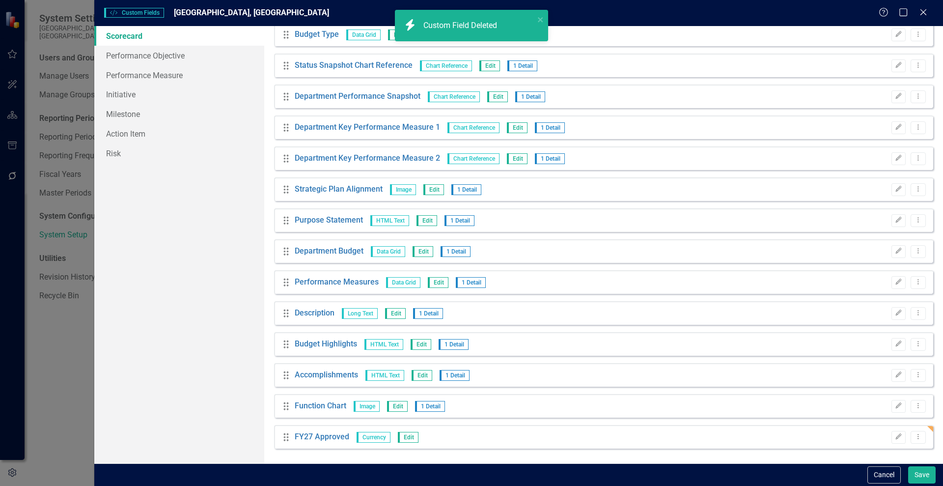
scroll to position [284, 0]
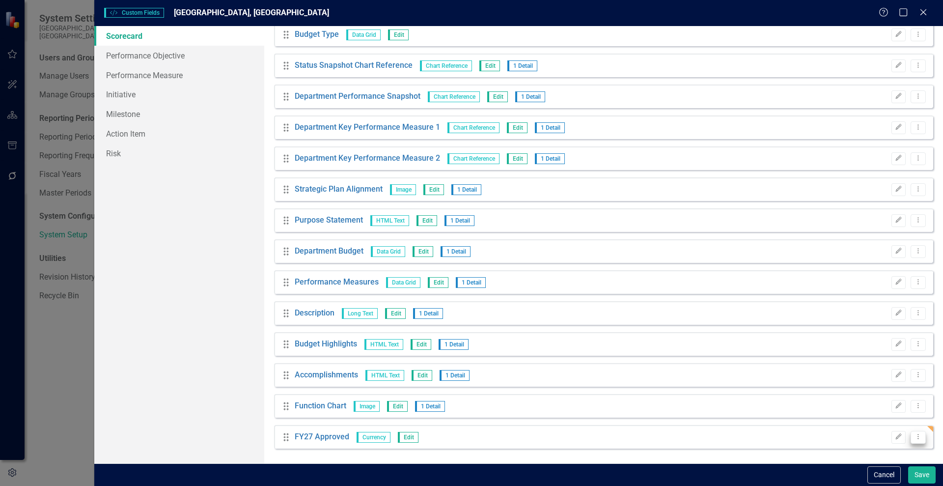
click at [911, 440] on button "Dropdown Menu" at bounding box center [918, 437] width 15 height 13
click at [862, 421] on link "Trash Delete Custom Field" at bounding box center [866, 421] width 104 height 18
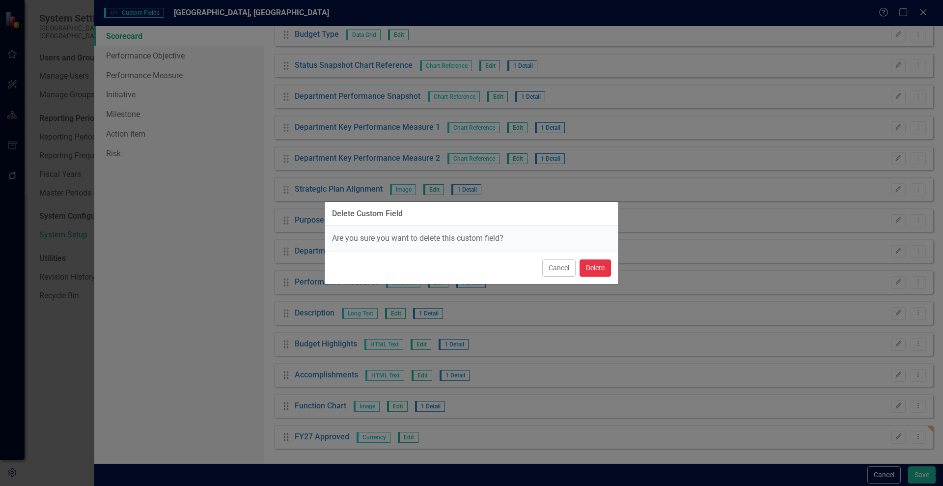
click at [592, 268] on button "Delete" at bounding box center [595, 267] width 31 height 17
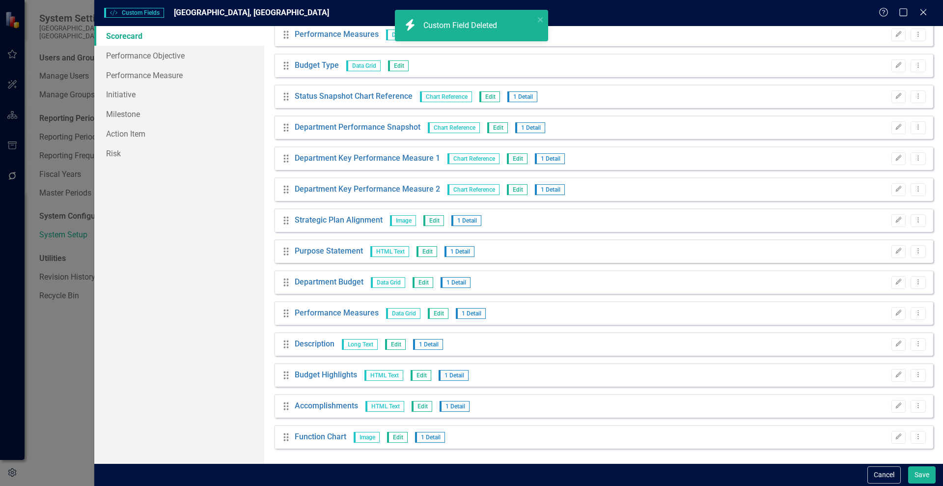
scroll to position [253, 0]
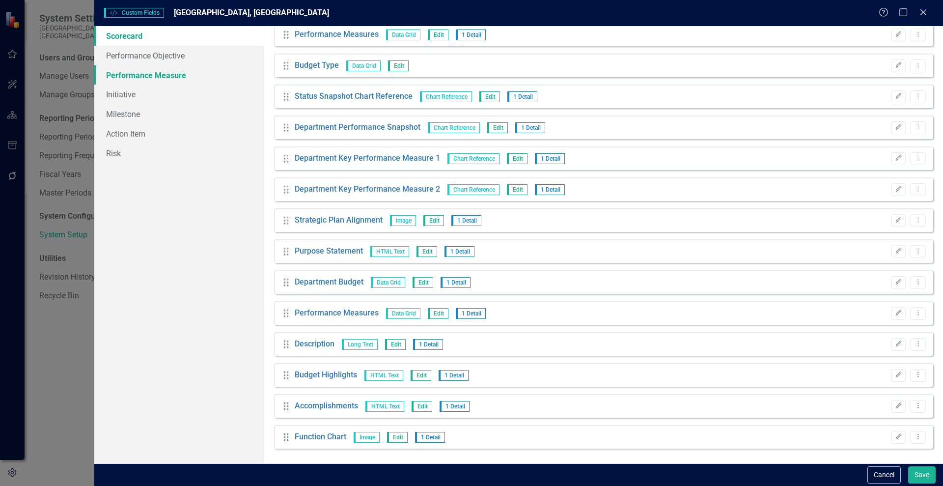
click at [125, 78] on link "Performance Measure" at bounding box center [179, 75] width 170 height 20
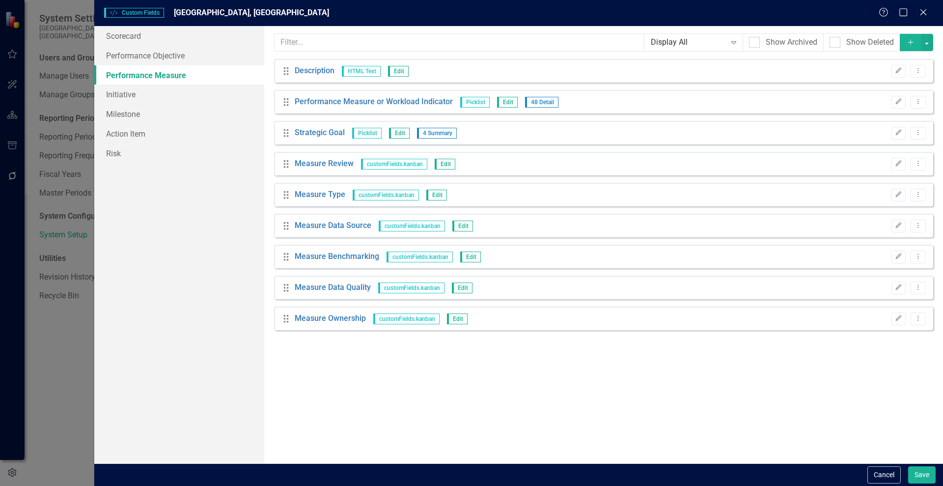
click at [907, 42] on icon "Add" at bounding box center [910, 42] width 9 height 7
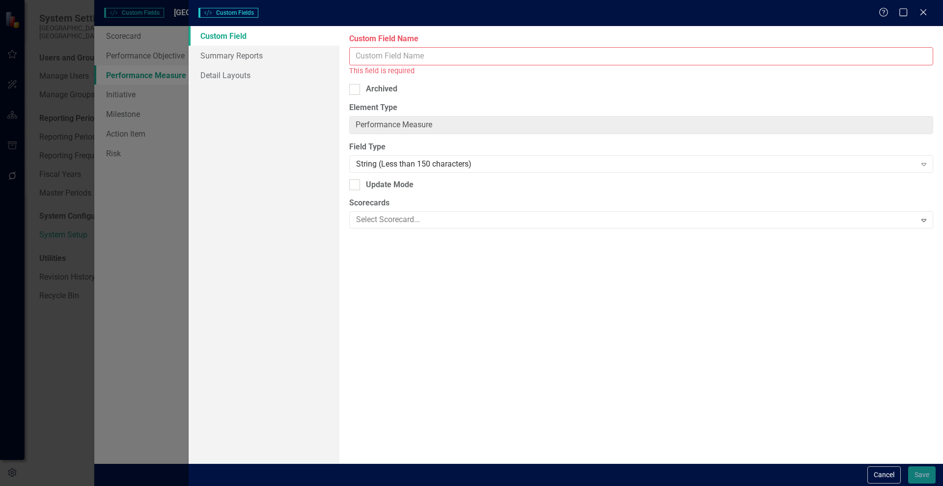
click at [392, 57] on input "Custom Field Name" at bounding box center [641, 56] width 584 height 18
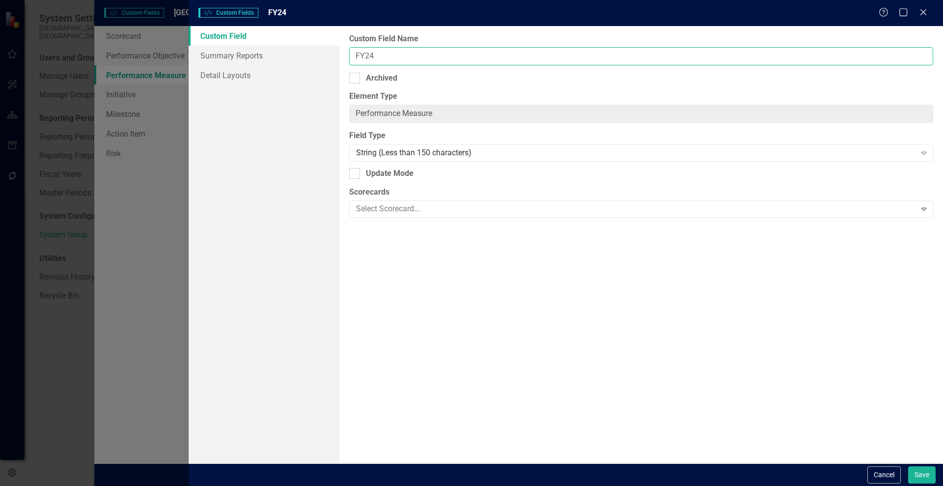
type input "FY24 Actual"
click at [468, 160] on div "String (Less than 150 characters) Expand" at bounding box center [641, 153] width 584 height 18
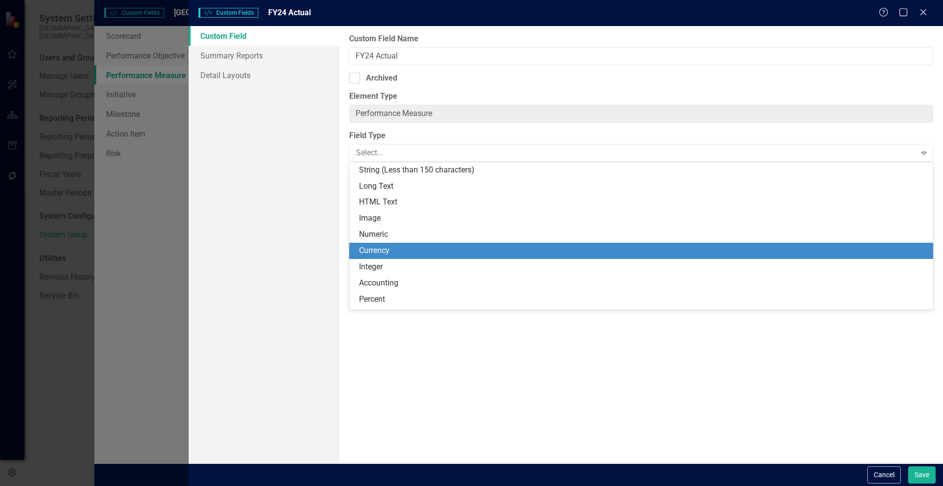
click at [393, 253] on div "Currency" at bounding box center [643, 250] width 568 height 11
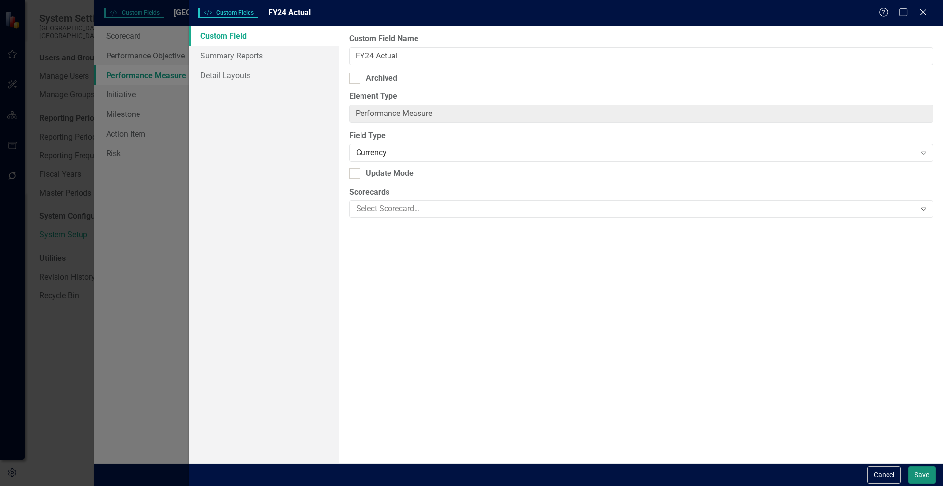
click at [921, 475] on button "Save" at bounding box center [922, 474] width 28 height 17
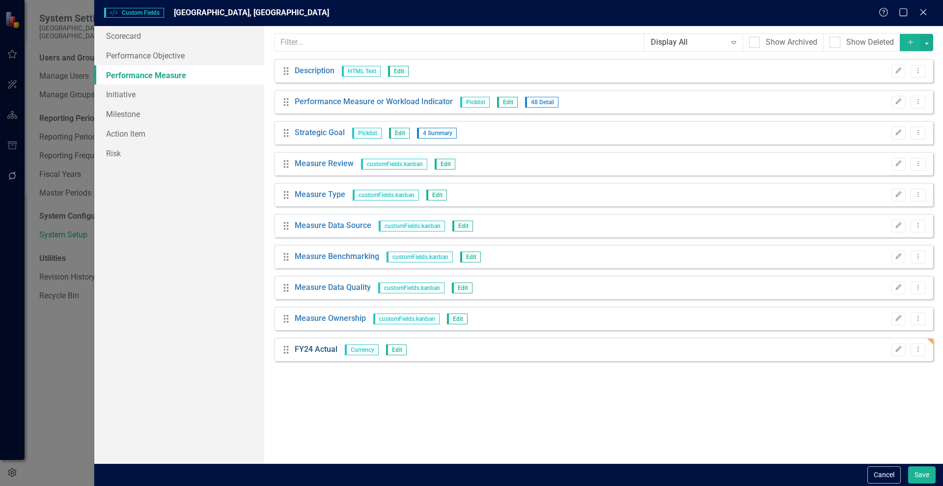
click at [315, 350] on link "FY24 Actual" at bounding box center [316, 349] width 43 height 11
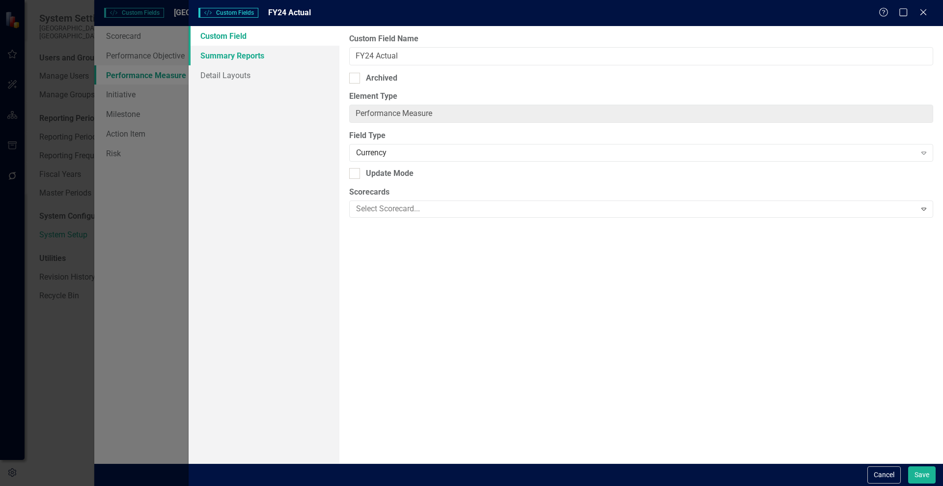
click at [239, 53] on link "Summary Reports" at bounding box center [264, 56] width 151 height 20
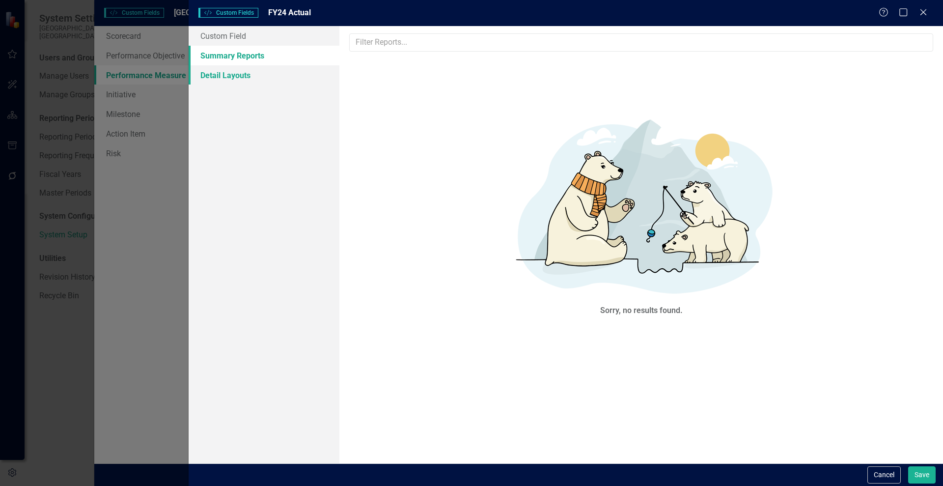
click at [231, 73] on link "Detail Layouts" at bounding box center [264, 75] width 151 height 20
click at [228, 38] on link "Custom Field" at bounding box center [264, 36] width 151 height 20
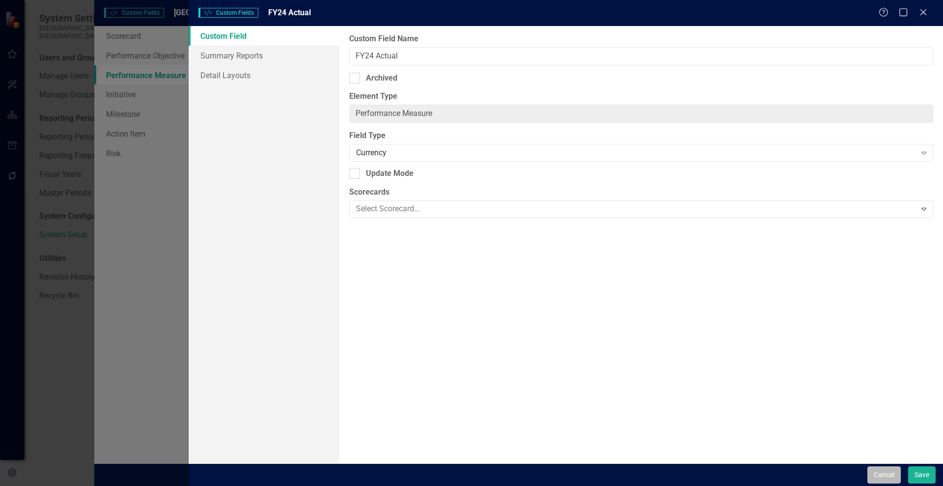
click at [885, 470] on button "Cancel" at bounding box center [884, 474] width 33 height 17
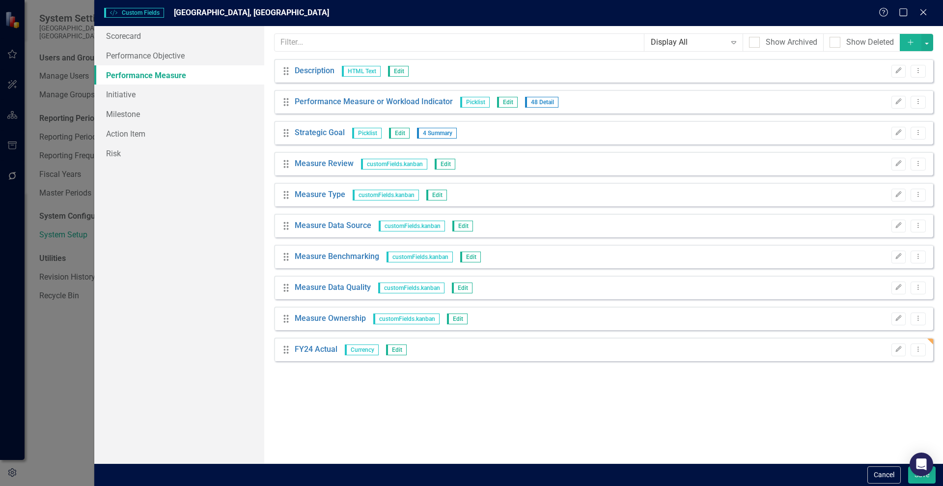
click at [907, 44] on icon "Add" at bounding box center [910, 42] width 9 height 7
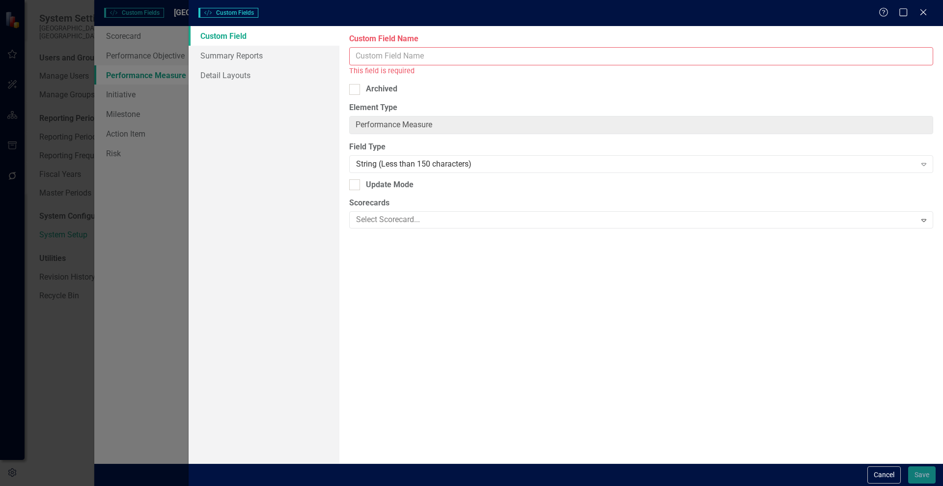
click at [405, 53] on input "Custom Field Name" at bounding box center [641, 56] width 584 height 18
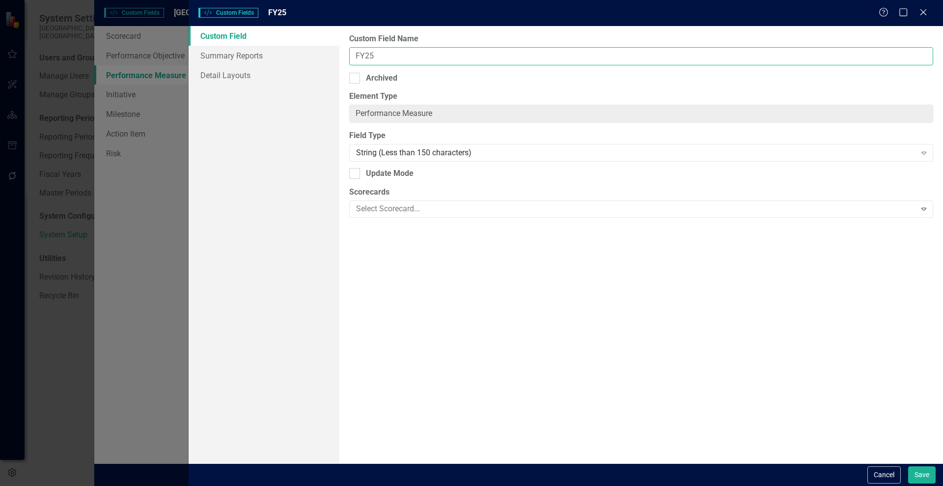
type input "FY25 Actual"
click at [400, 155] on div "String (Less than 150 characters)" at bounding box center [636, 152] width 560 height 11
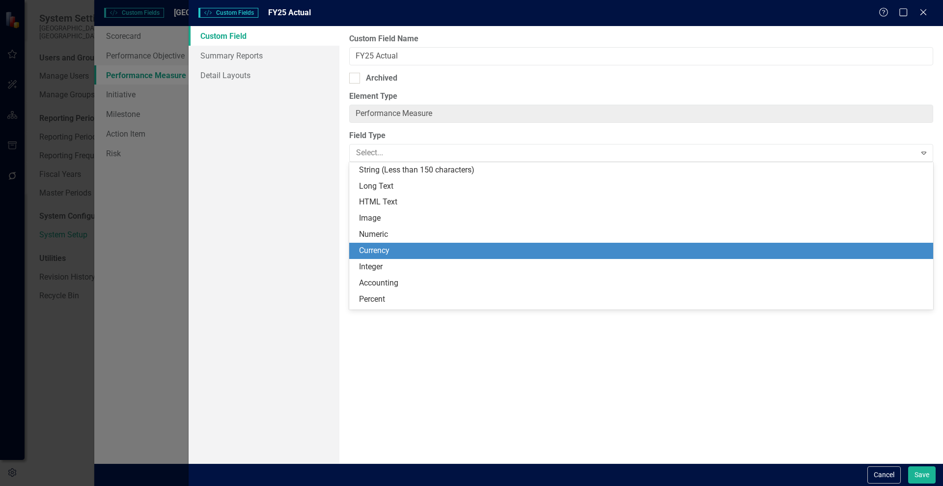
click at [395, 249] on div "Currency" at bounding box center [643, 250] width 568 height 11
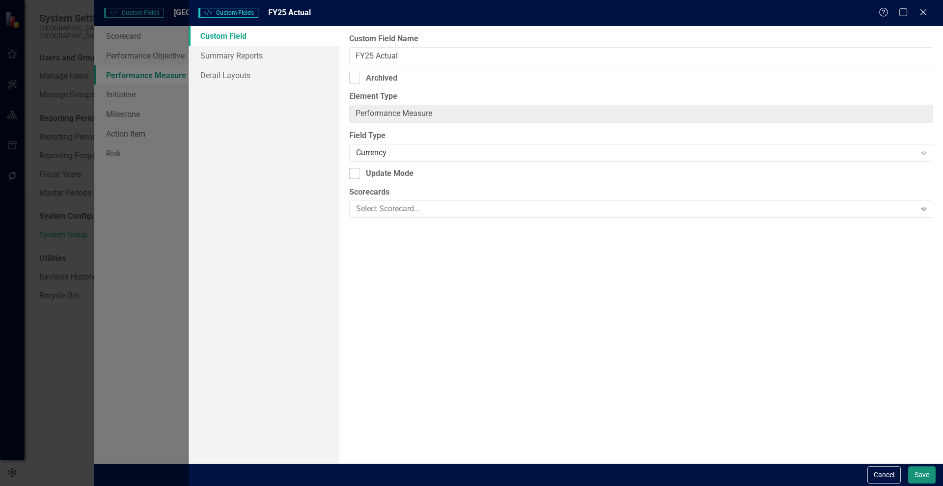
click at [923, 478] on button "Save" at bounding box center [922, 474] width 28 height 17
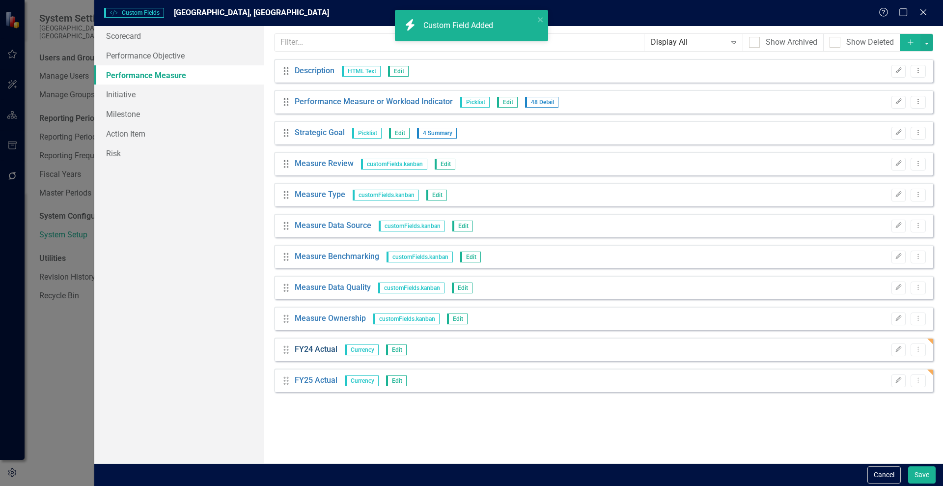
click at [310, 350] on link "FY24 Actual" at bounding box center [316, 349] width 43 height 11
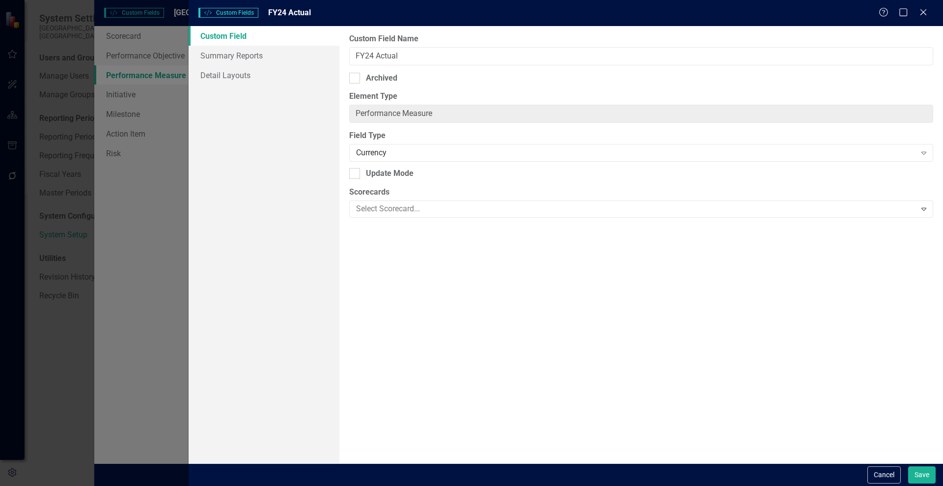
click at [928, 17] on div "Help Maximize Close" at bounding box center [906, 12] width 55 height 11
click at [924, 9] on icon "Close" at bounding box center [923, 11] width 12 height 9
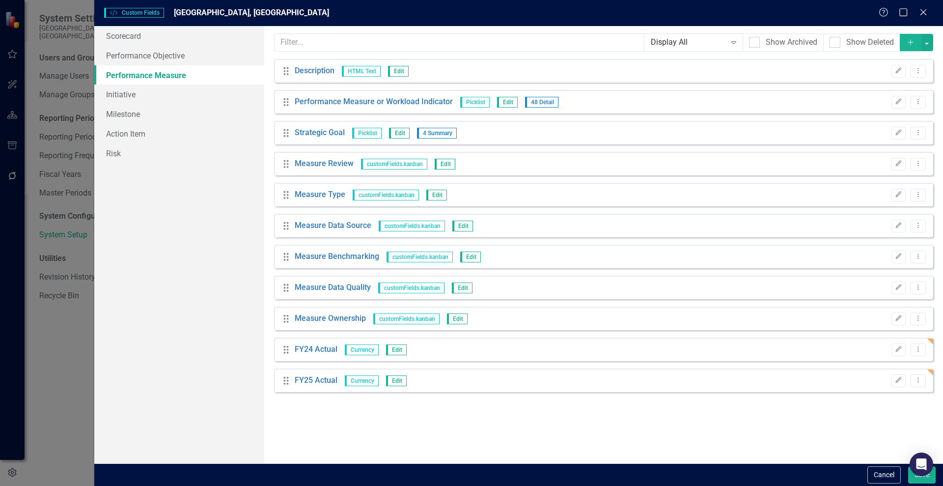
click at [909, 35] on button "Add" at bounding box center [911, 42] width 22 height 17
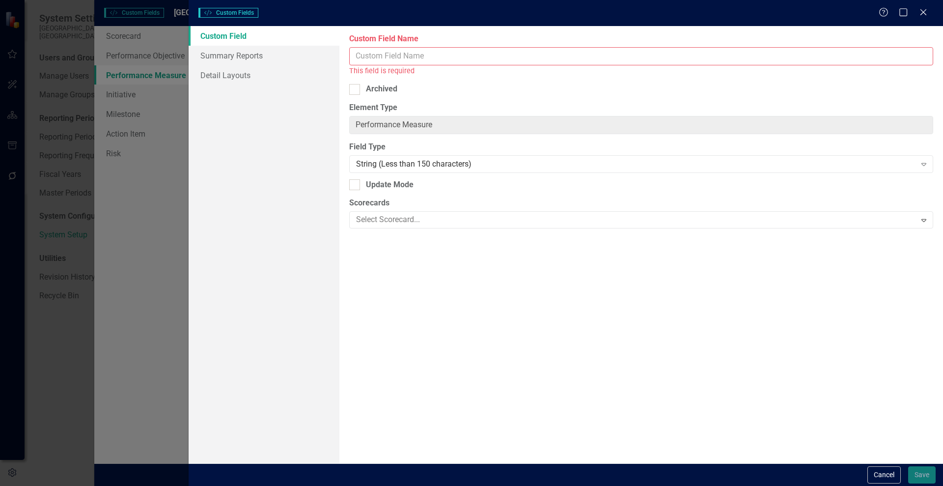
click at [381, 51] on input "Custom Field Name" at bounding box center [641, 56] width 584 height 18
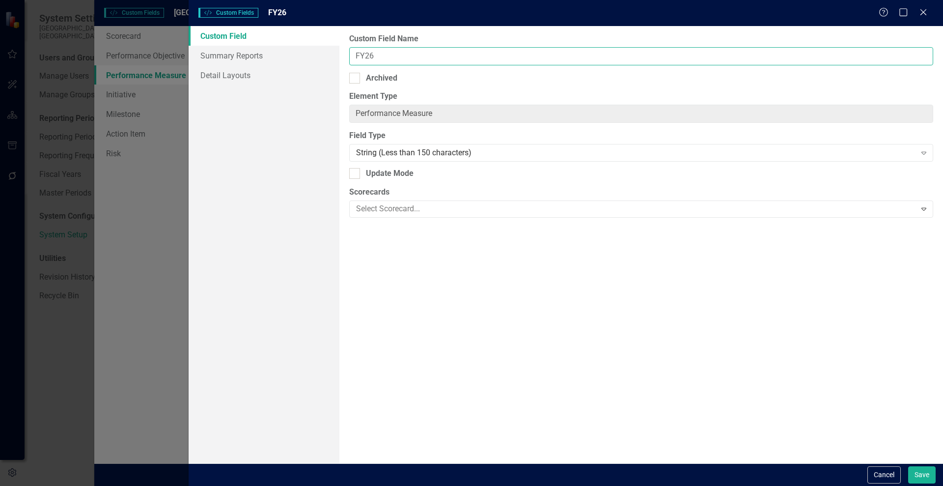
type input "FY26 Revised"
click at [390, 161] on div "String (Less than 150 characters) Expand" at bounding box center [641, 153] width 584 height 18
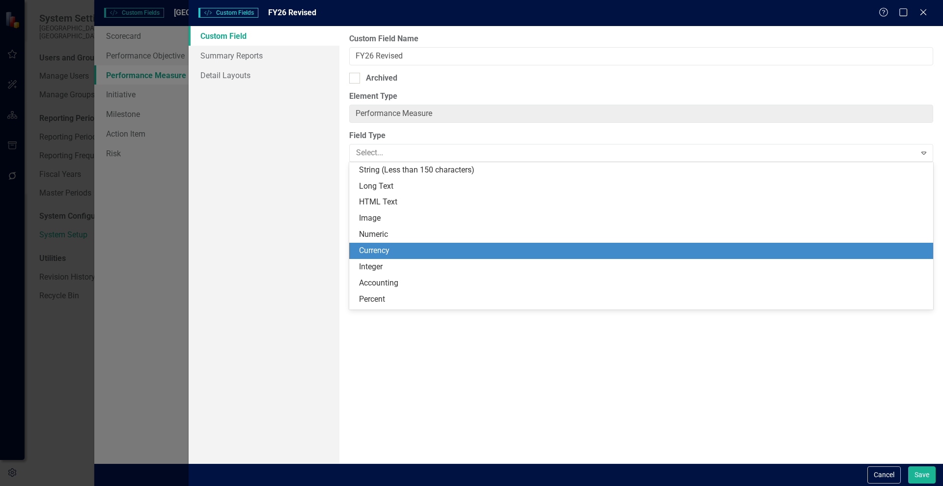
click at [383, 249] on div "Currency" at bounding box center [643, 250] width 568 height 11
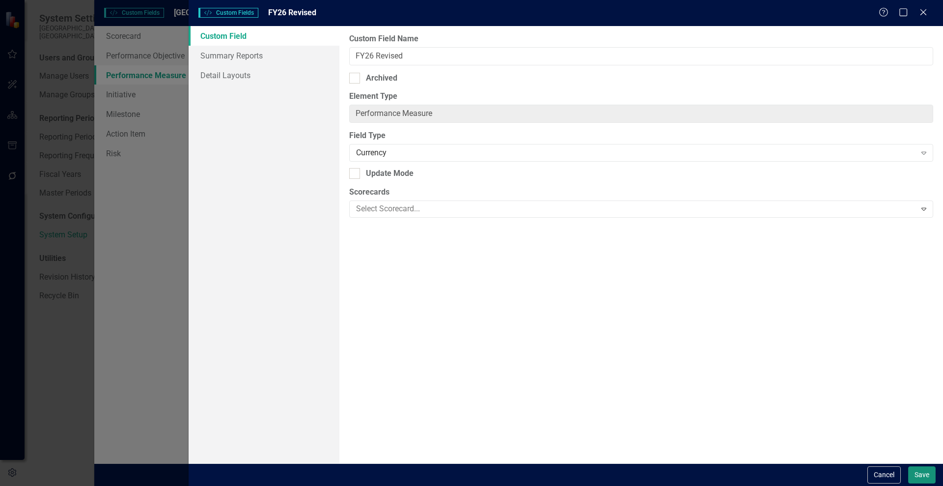
click at [925, 474] on button "Save" at bounding box center [922, 474] width 28 height 17
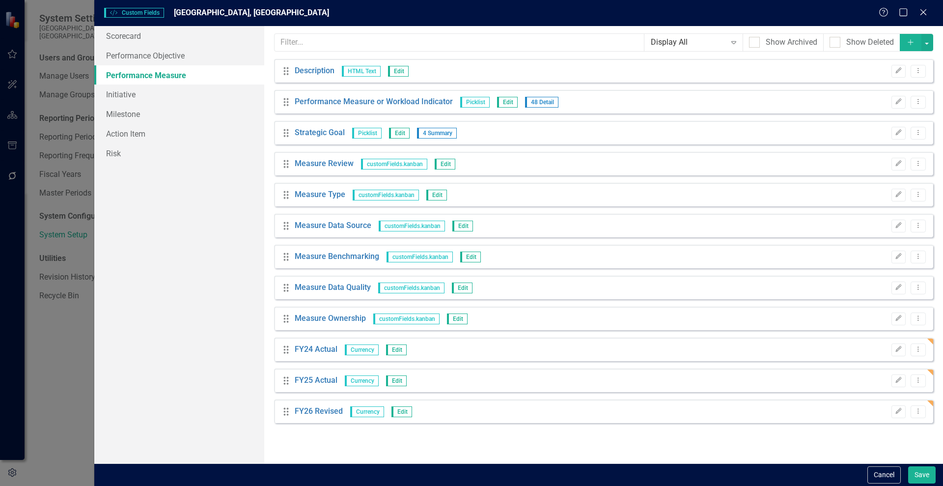
click at [909, 44] on icon "Add" at bounding box center [910, 42] width 9 height 7
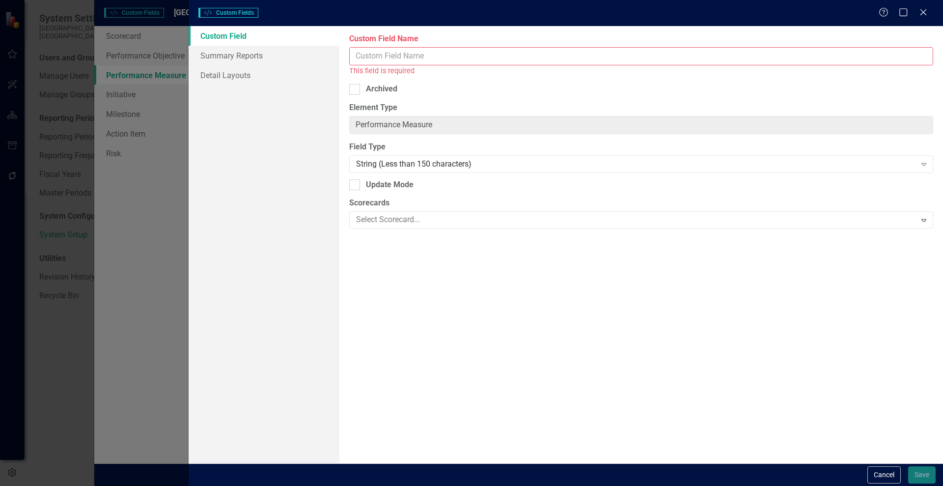
click at [388, 47] on input "Custom Field Name" at bounding box center [641, 56] width 584 height 18
click at [376, 53] on input "Custom Field Name" at bounding box center [641, 56] width 584 height 18
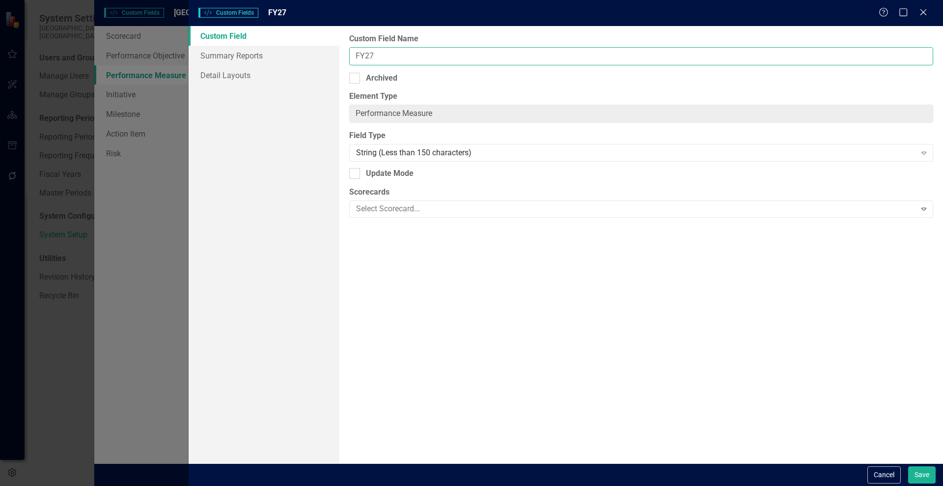
type input "FY27 Requested"
click at [359, 150] on div "String (Less than 150 characters)" at bounding box center [636, 152] width 560 height 11
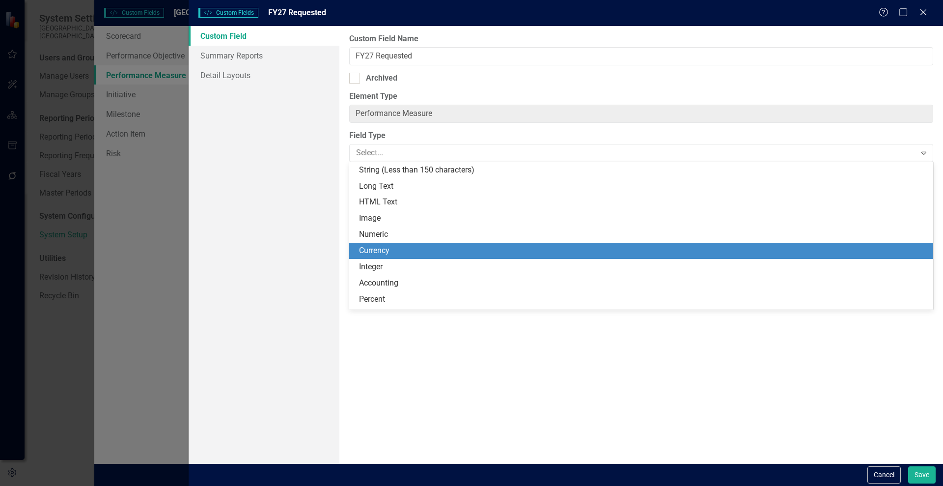
click at [385, 245] on div "Currency" at bounding box center [643, 250] width 568 height 11
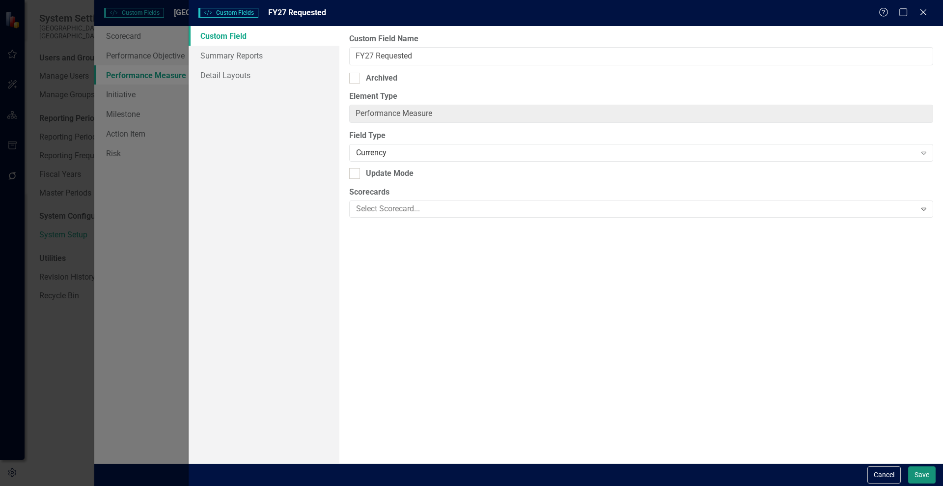
click at [920, 476] on button "Save" at bounding box center [922, 474] width 28 height 17
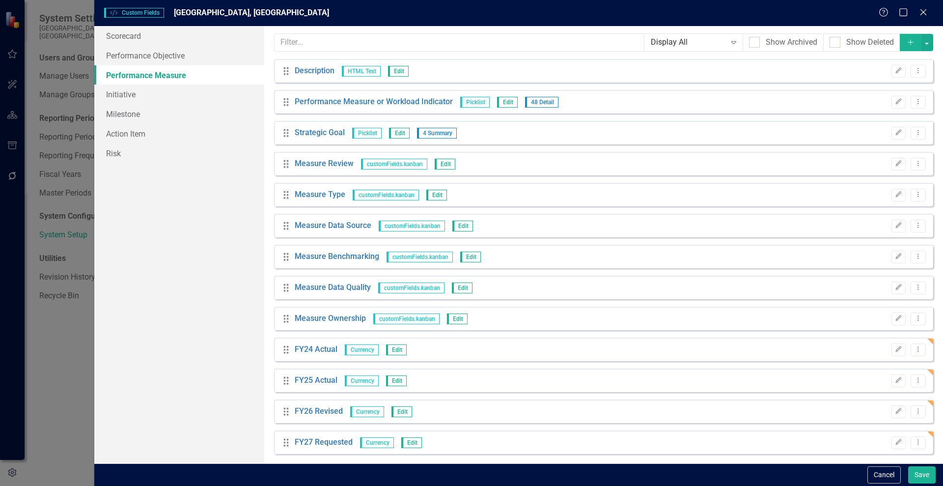
click at [906, 42] on icon "Add" at bounding box center [910, 42] width 9 height 7
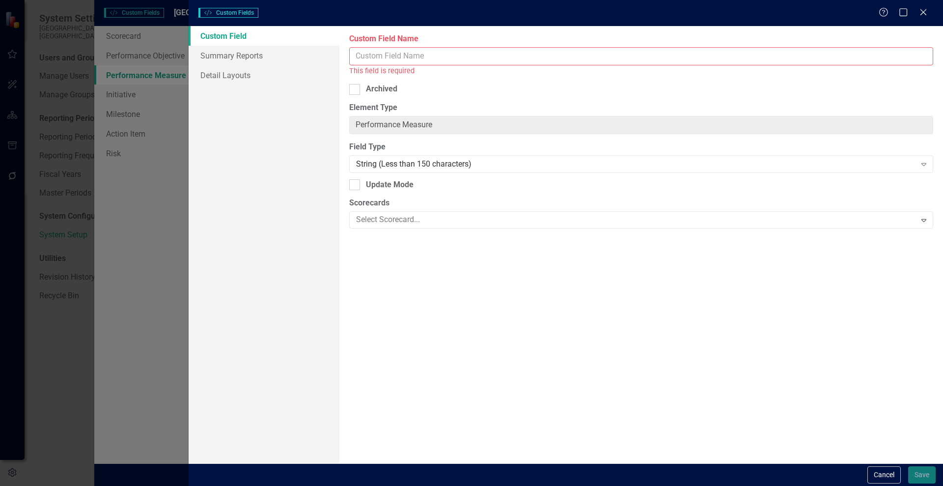
click at [395, 46] on div "Custom Field Name This field is required" at bounding box center [641, 54] width 584 height 43
click at [364, 58] on input "Custom Field Name" at bounding box center [641, 56] width 584 height 18
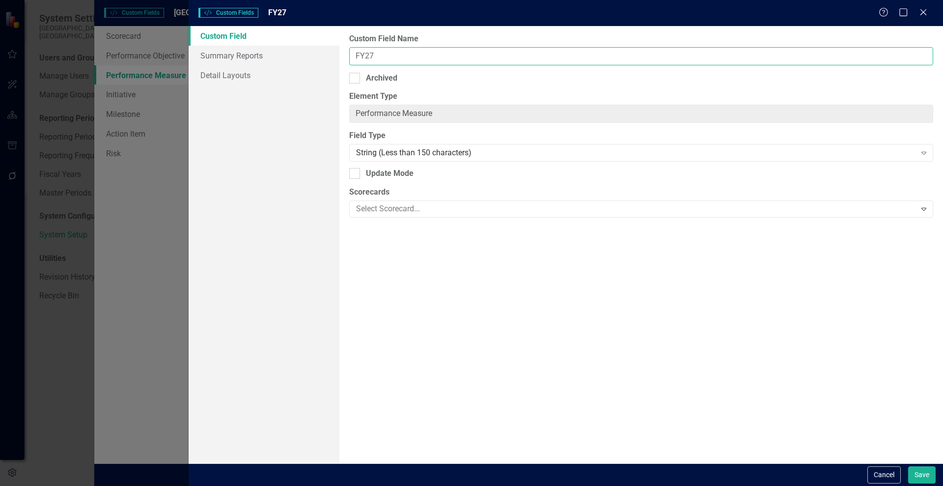
type input "FY27 Proposed"
click at [377, 153] on div "String (Less than 150 characters)" at bounding box center [636, 152] width 560 height 11
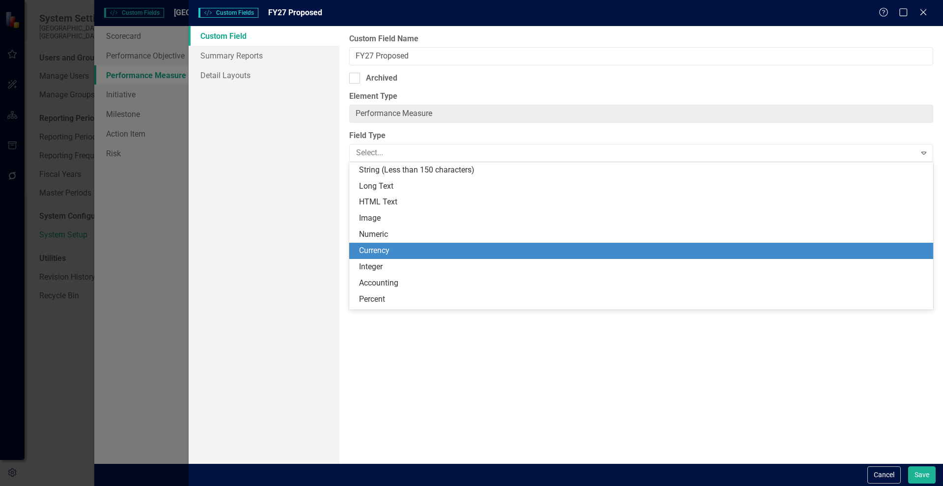
click at [379, 244] on div "Currency" at bounding box center [641, 251] width 584 height 16
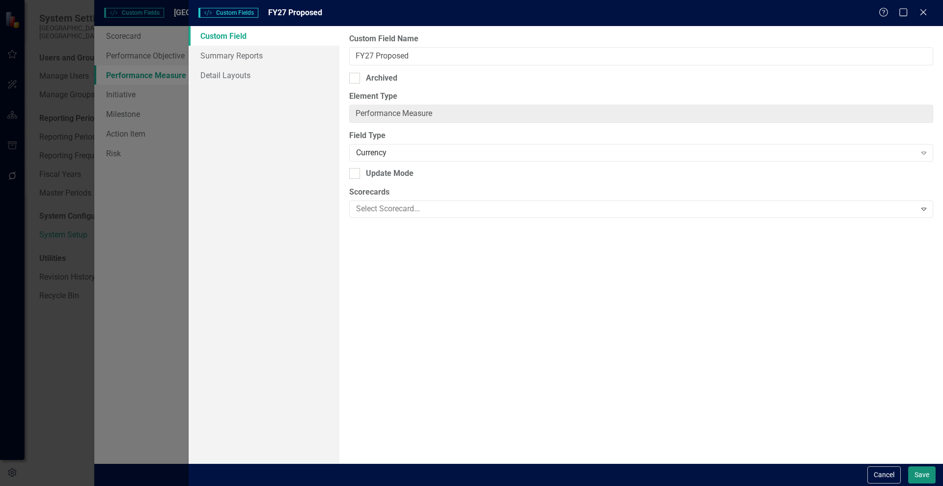
click at [914, 479] on button "Save" at bounding box center [922, 474] width 28 height 17
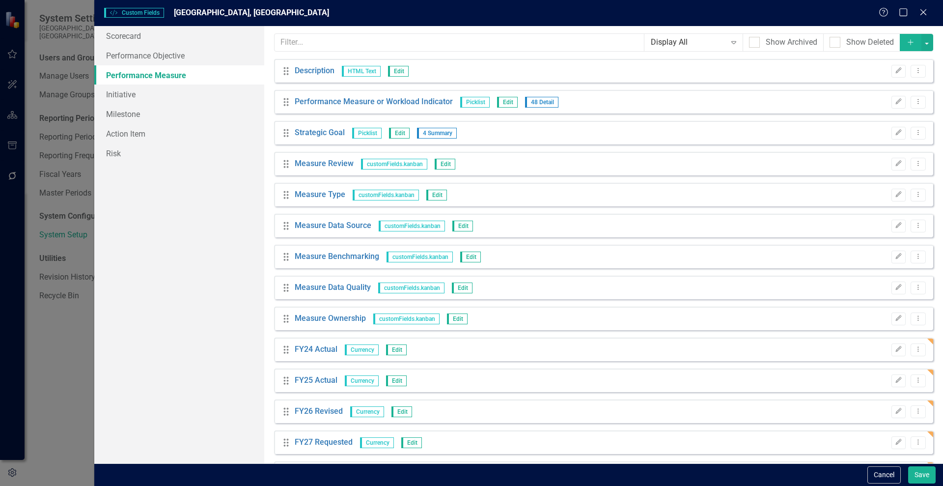
click at [906, 44] on icon "Add" at bounding box center [910, 42] width 9 height 7
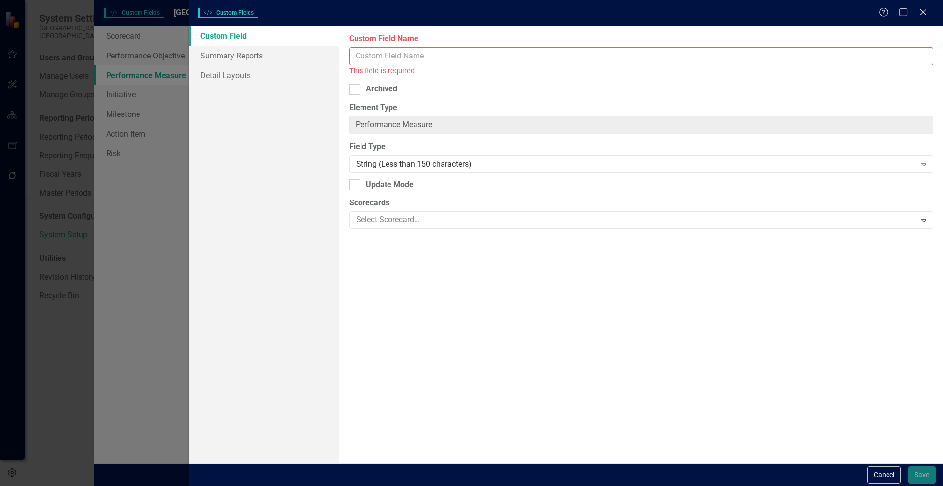
click at [413, 48] on input "Custom Field Name" at bounding box center [641, 56] width 584 height 18
click at [394, 57] on input "Custom Field Name" at bounding box center [641, 56] width 584 height 18
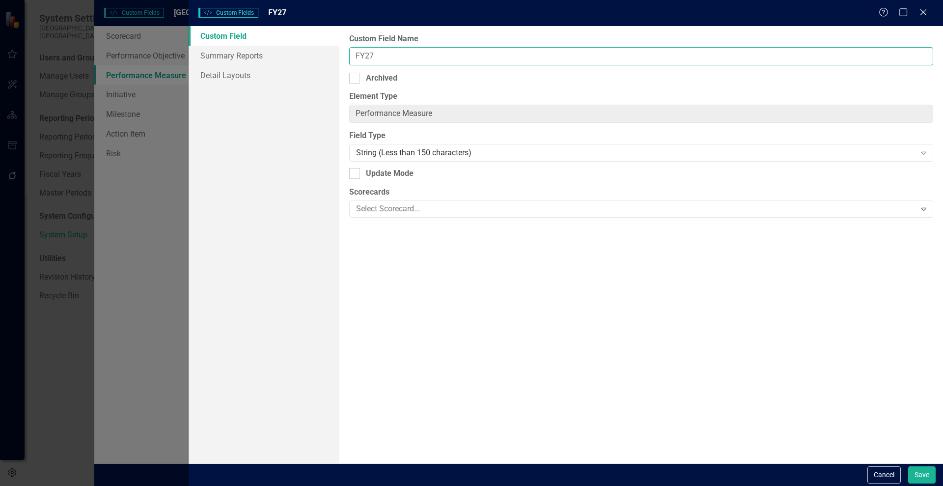
type input "FY27 Approved"
click at [365, 152] on div "String (Less than 150 characters)" at bounding box center [636, 152] width 560 height 11
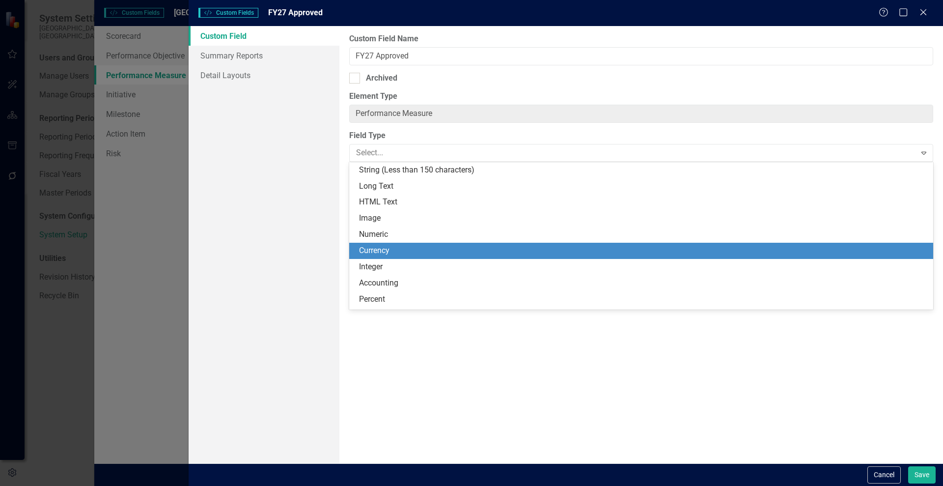
click at [400, 244] on div "Currency" at bounding box center [641, 251] width 584 height 16
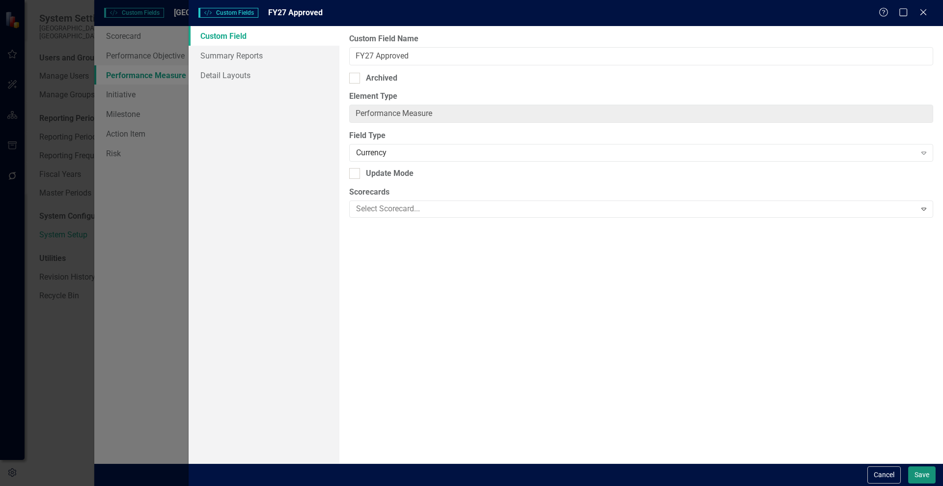
click at [918, 478] on button "Save" at bounding box center [922, 474] width 28 height 17
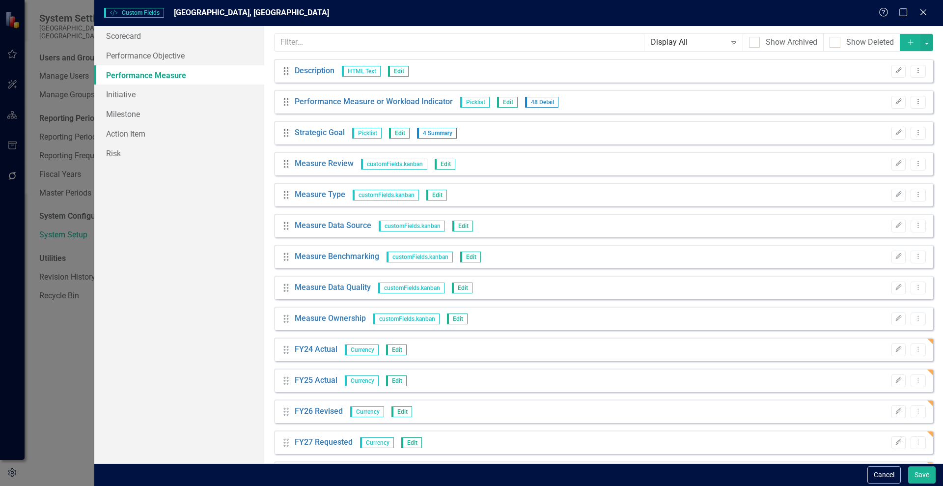
click at [64, 359] on div "Custom Style Custom Fields Wake Forest, NC Help Maximize Close Scorecard Perfor…" at bounding box center [471, 243] width 943 height 486
drag, startPoint x: 927, startPoint y: 474, endPoint x: 880, endPoint y: 339, distance: 143.2
click at [836, 453] on form "Custom Style Custom Fields Wake Forest, NC Help Maximize Close Scorecard Perfor…" at bounding box center [518, 243] width 849 height 486
click at [900, 34] on button "Add" at bounding box center [911, 42] width 22 height 17
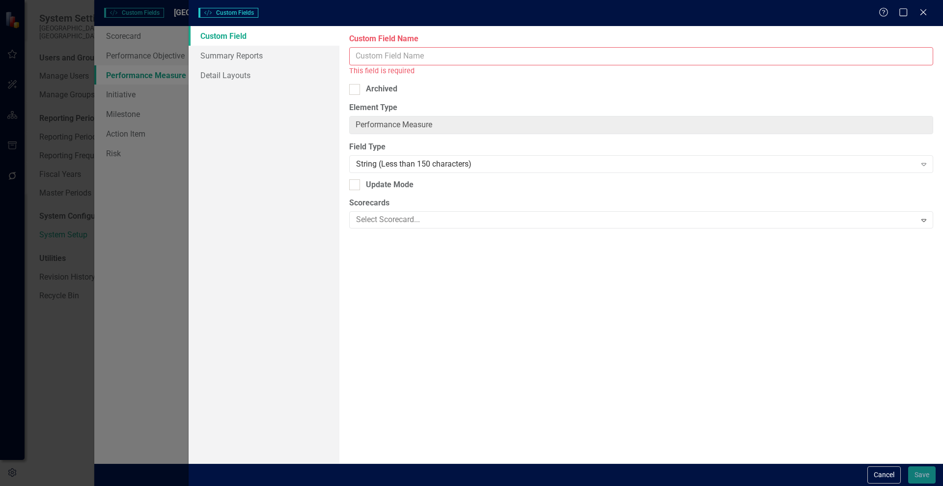
click at [370, 53] on input "Custom Field Name" at bounding box center [641, 56] width 584 height 18
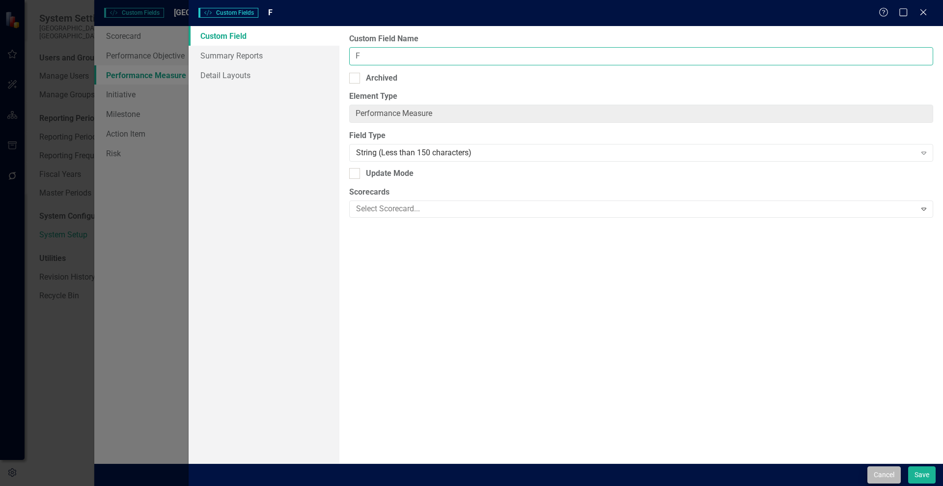
type input "F"
click at [884, 470] on button "Cancel" at bounding box center [884, 474] width 33 height 17
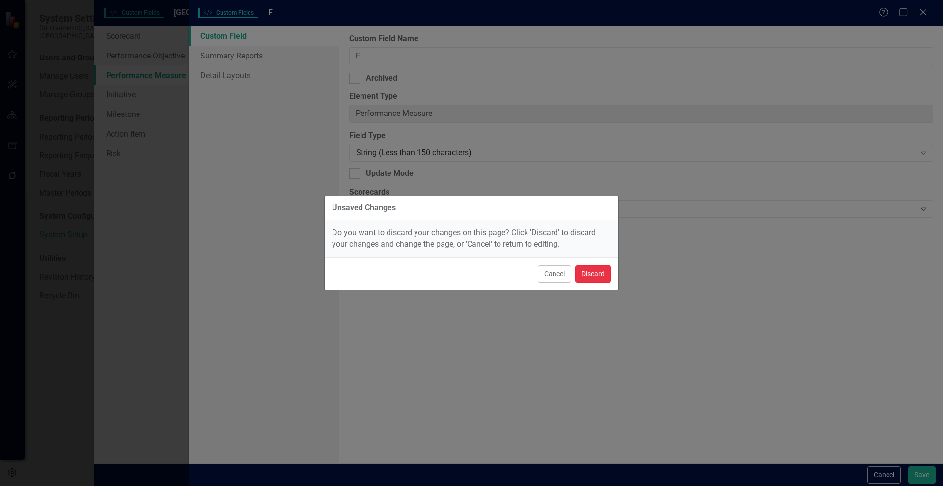
drag, startPoint x: 580, startPoint y: 265, endPoint x: 593, endPoint y: 276, distance: 17.1
click at [593, 276] on button "Discard" at bounding box center [593, 273] width 36 height 17
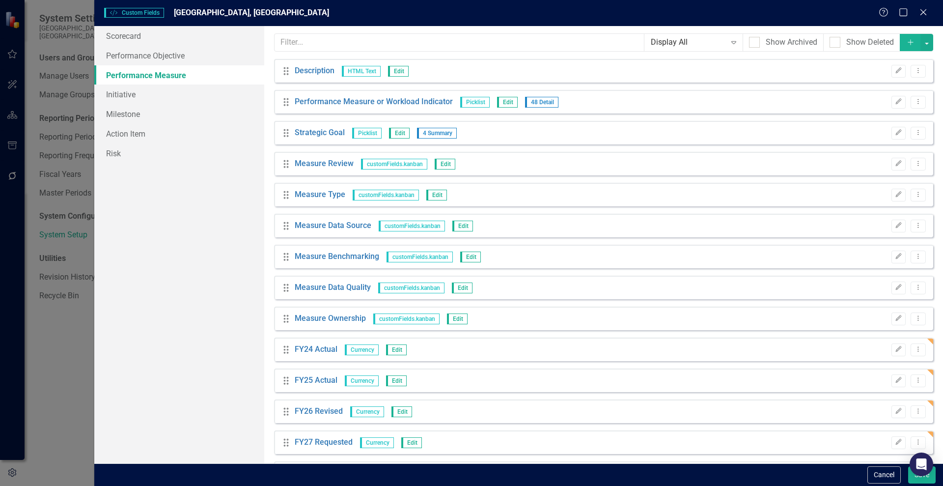
scroll to position [67, 0]
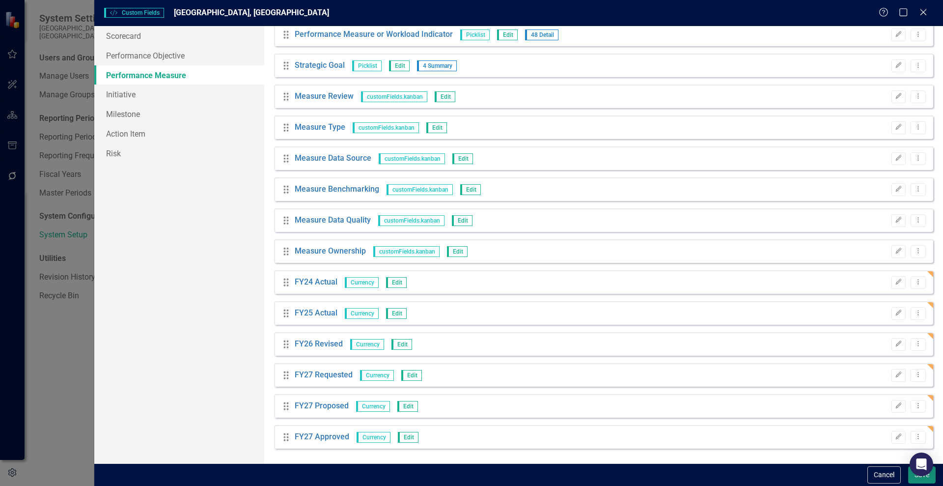
drag, startPoint x: 924, startPoint y: 480, endPoint x: 931, endPoint y: 481, distance: 6.9
click at [931, 481] on button "Save" at bounding box center [922, 474] width 28 height 17
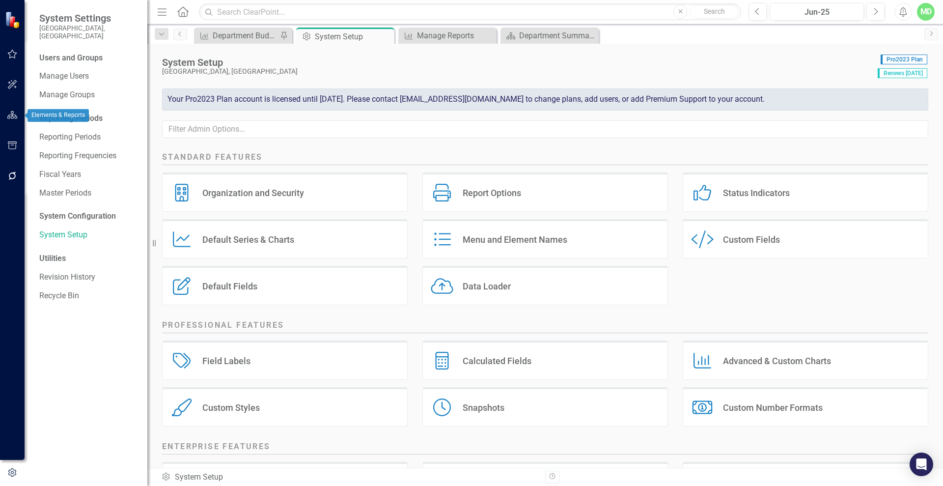
click at [12, 114] on icon "button" at bounding box center [12, 115] width 10 height 8
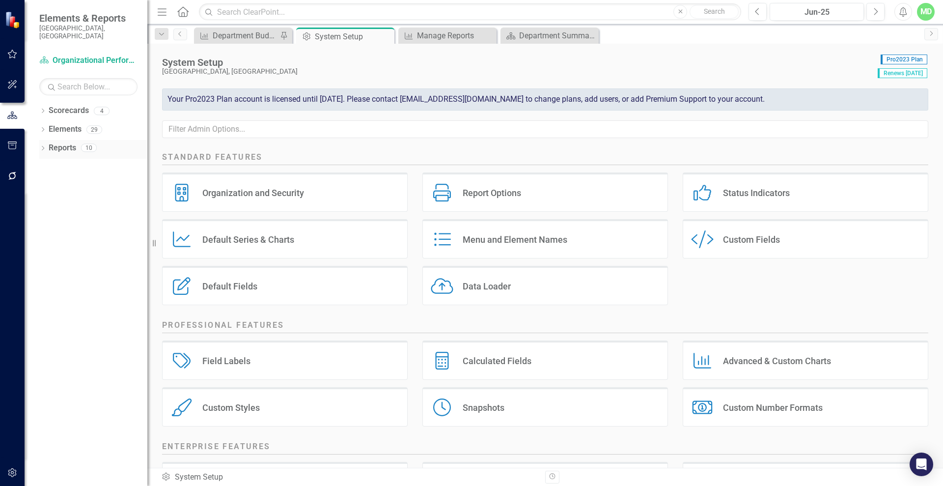
click at [70, 144] on link "Reports" at bounding box center [63, 147] width 28 height 11
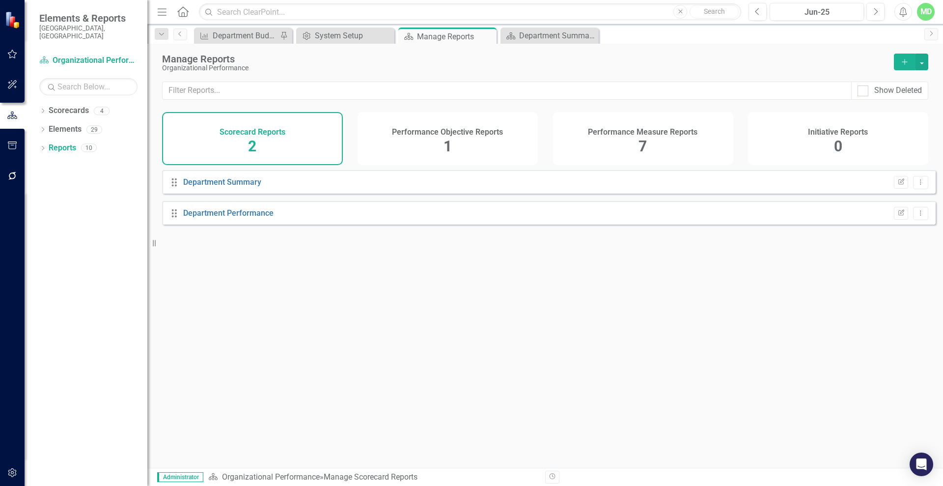
click at [675, 138] on div "Performance Measure Reports 7" at bounding box center [643, 138] width 181 height 53
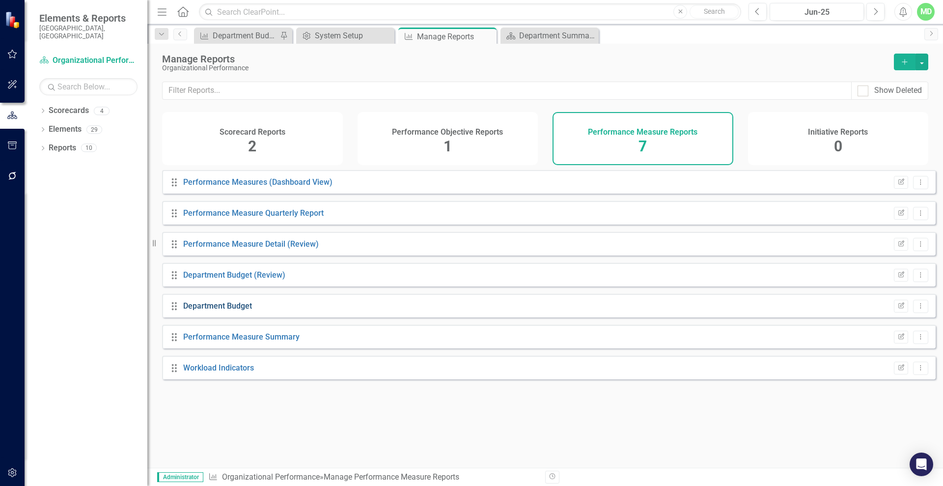
click at [215, 310] on link "Department Budget" at bounding box center [217, 305] width 69 height 9
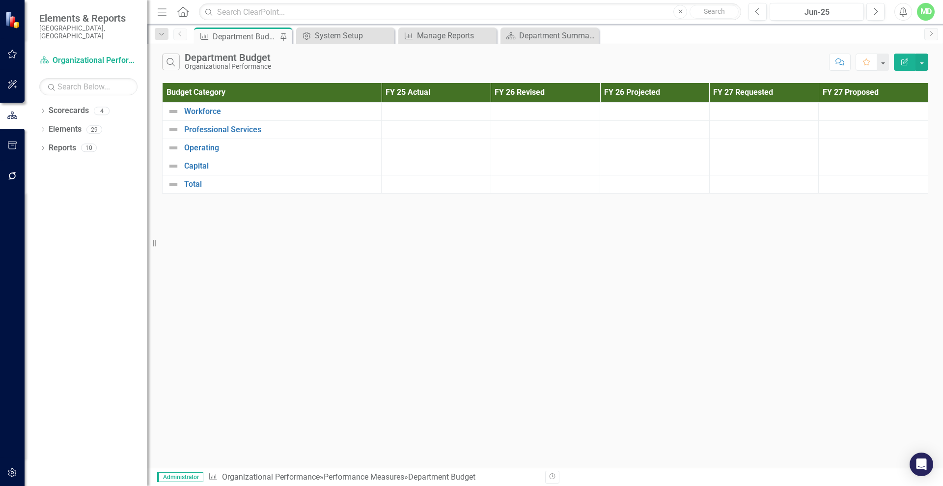
click at [902, 62] on icon "Edit Report" at bounding box center [904, 61] width 9 height 7
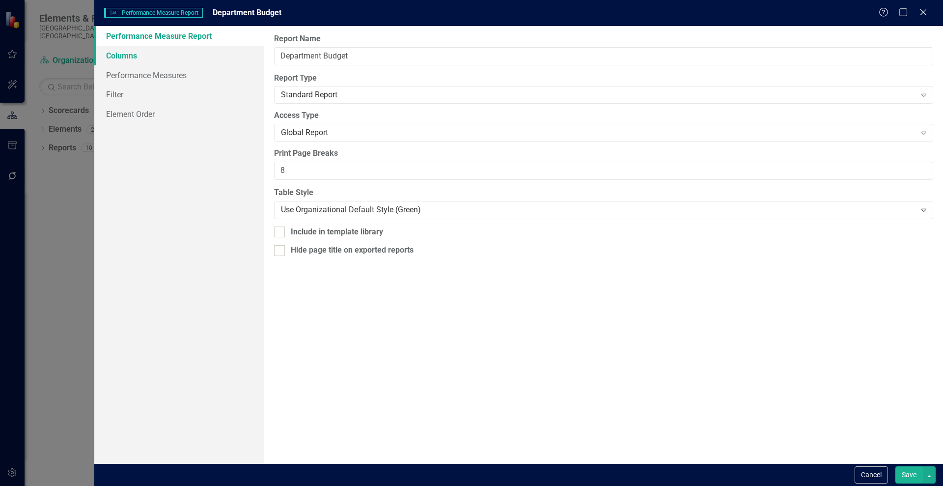
click at [116, 57] on link "Columns" at bounding box center [179, 56] width 170 height 20
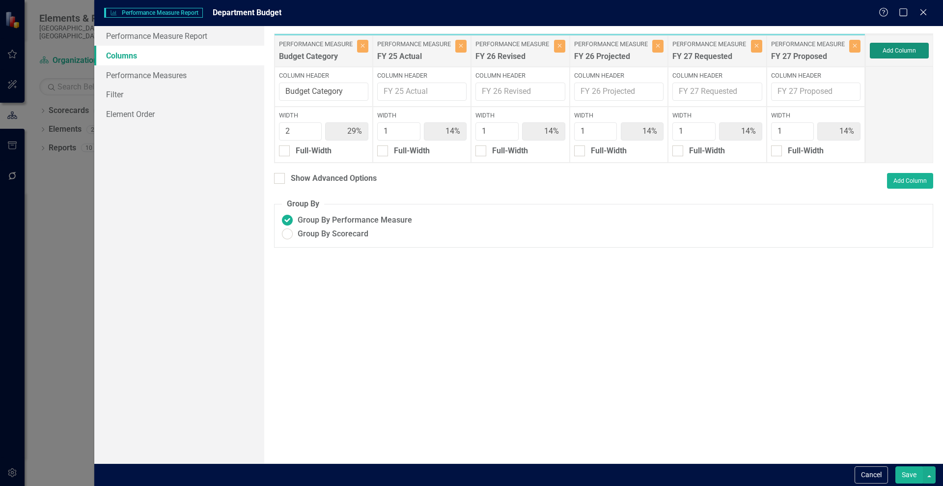
click at [907, 46] on button "Add Column" at bounding box center [899, 51] width 59 height 16
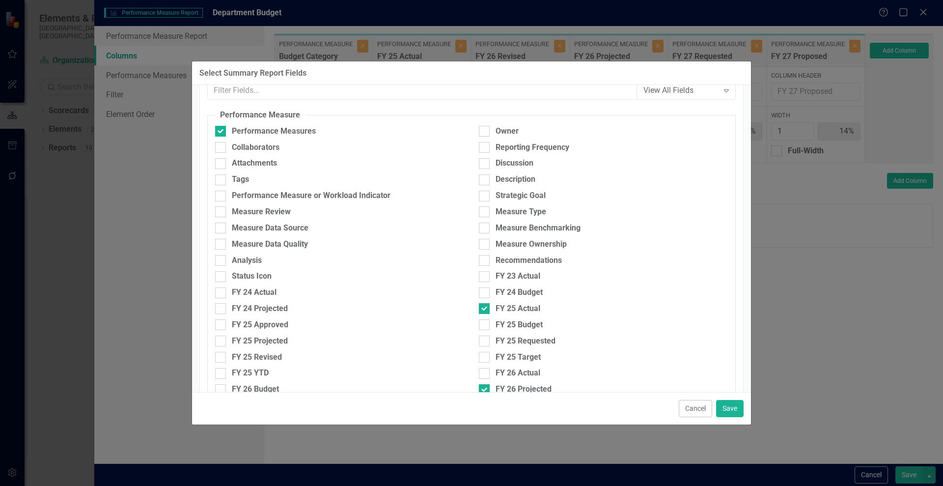
scroll to position [33, 0]
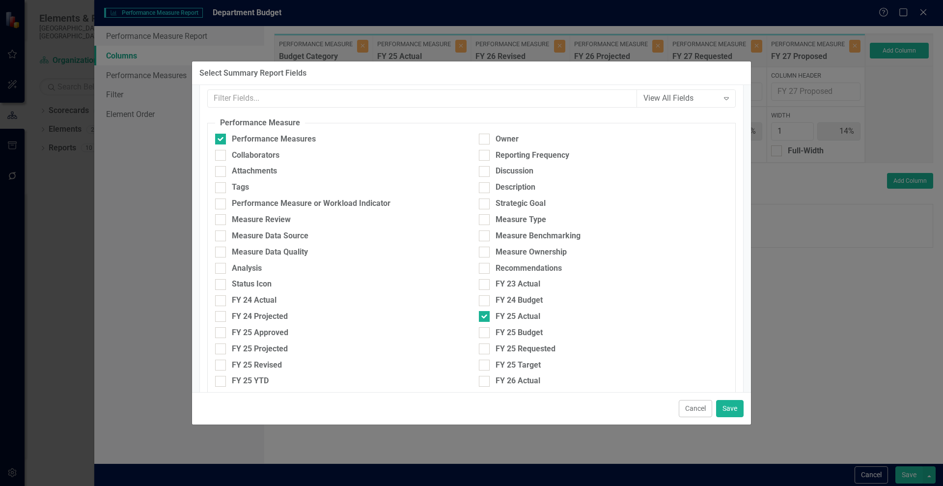
drag, startPoint x: 690, startPoint y: 95, endPoint x: 714, endPoint y: 94, distance: 24.1
click at [718, 94] on div "Expand" at bounding box center [727, 98] width 18 height 16
drag, startPoint x: 714, startPoint y: 94, endPoint x: 648, endPoint y: 155, distance: 89.7
click at [648, 155] on div "Reporting Frequency" at bounding box center [603, 155] width 249 height 11
click at [485, 155] on input "Reporting Frequency" at bounding box center [482, 153] width 6 height 6
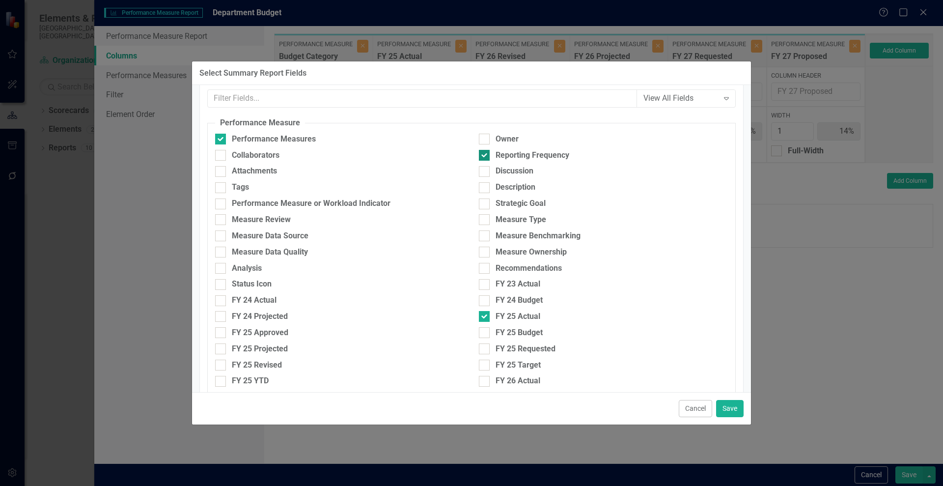
click at [561, 159] on div "Reporting Frequency" at bounding box center [533, 155] width 74 height 11
click at [485, 156] on input "Reporting Frequency" at bounding box center [482, 153] width 6 height 6
checkbox input "false"
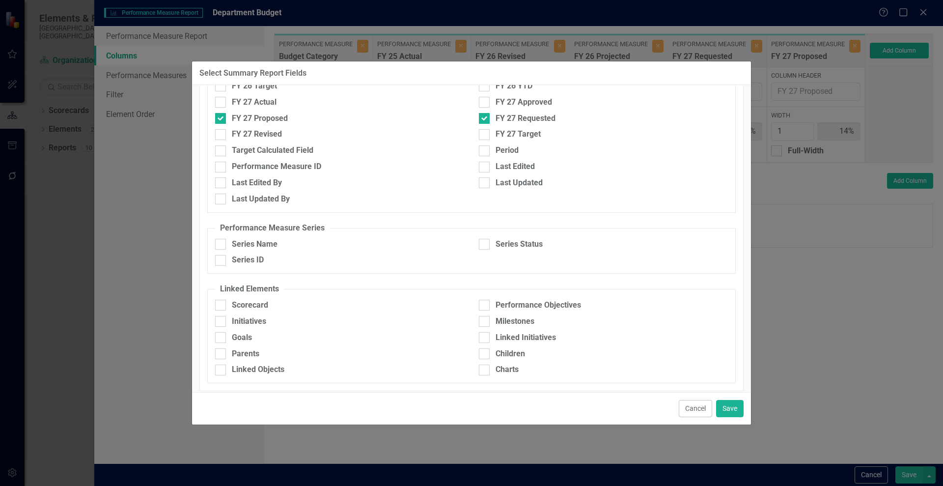
scroll to position [383, 0]
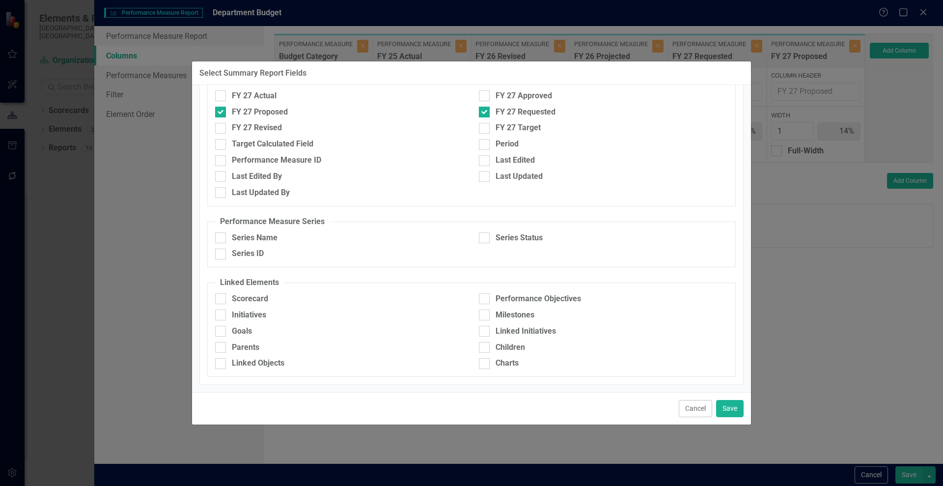
drag, startPoint x: 695, startPoint y: 417, endPoint x: 689, endPoint y: 413, distance: 7.5
click at [689, 413] on button "Cancel" at bounding box center [695, 408] width 33 height 17
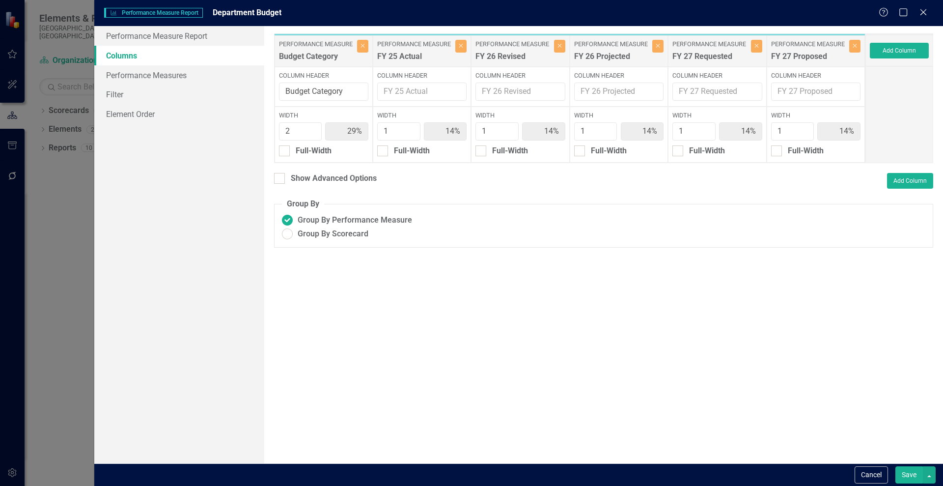
click at [8, 179] on div "Performance Measure Performance Measure Report Department Budget Help Maximize …" at bounding box center [471, 243] width 943 height 486
click at [860, 476] on button "Cancel" at bounding box center [871, 474] width 33 height 17
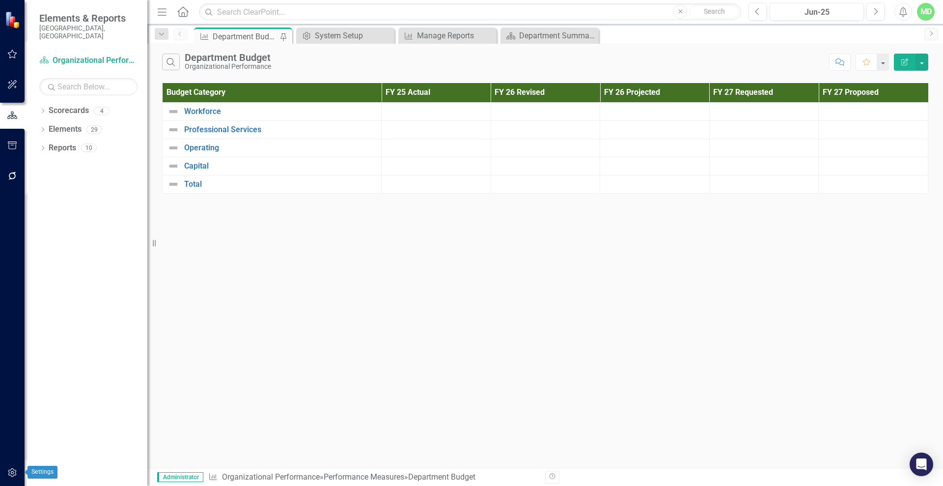
click at [18, 474] on button "button" at bounding box center [12, 473] width 22 height 21
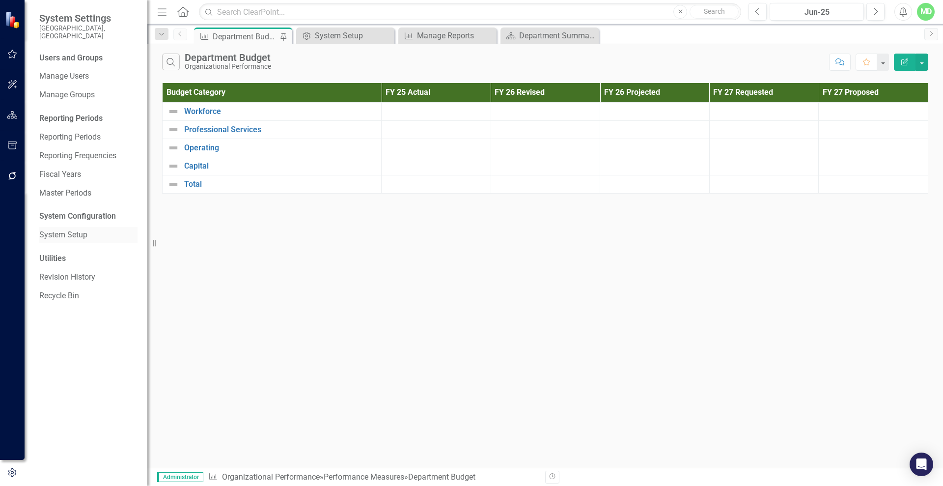
click at [73, 229] on link "System Setup" at bounding box center [88, 234] width 98 height 11
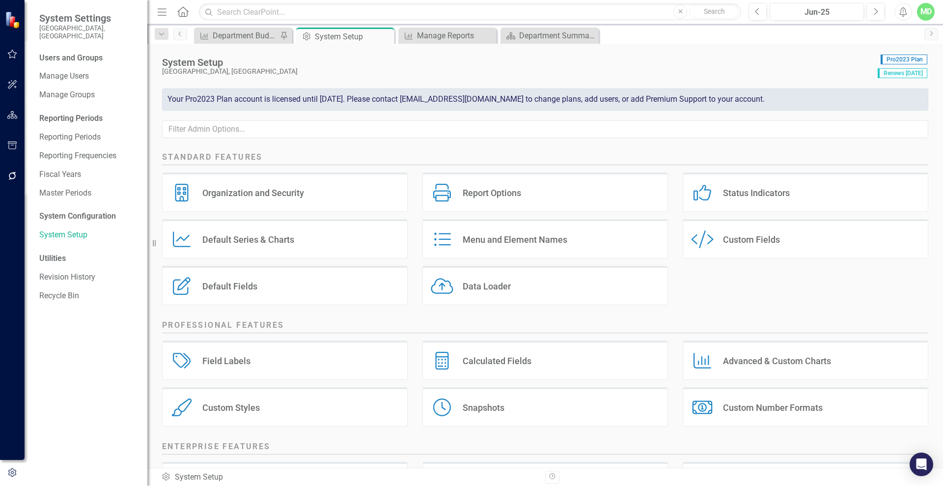
click at [737, 264] on div "Custom Style Custom Fields" at bounding box center [805, 242] width 260 height 47
click at [720, 248] on div "Custom Style Custom Fields" at bounding box center [806, 238] width 246 height 39
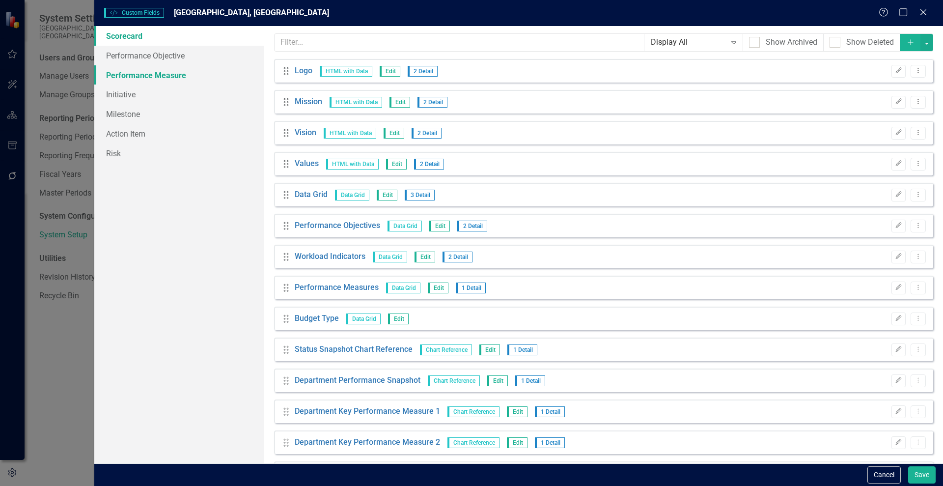
click at [135, 77] on link "Performance Measure" at bounding box center [179, 75] width 170 height 20
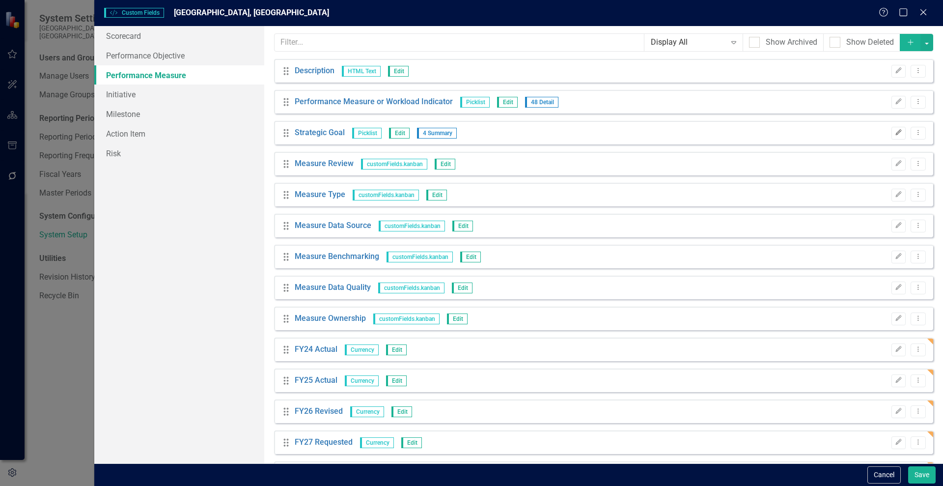
click at [896, 136] on button "Edit" at bounding box center [899, 133] width 14 height 13
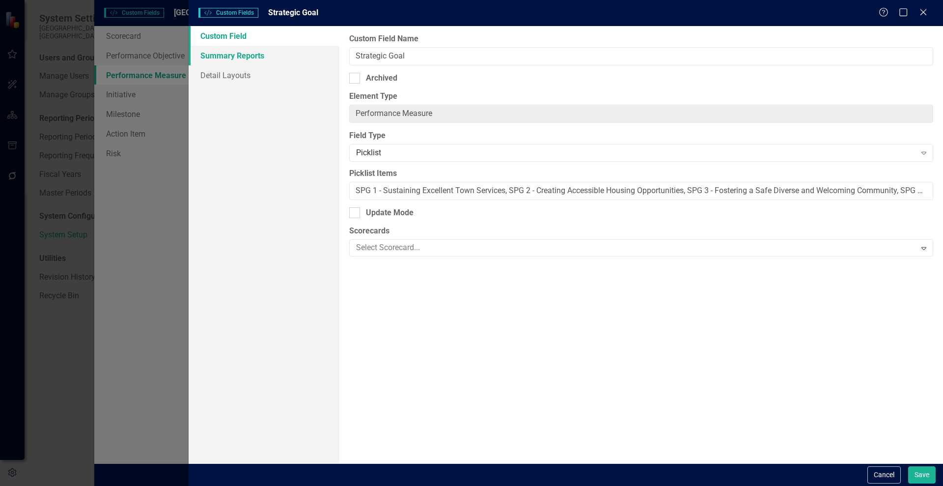
click at [223, 56] on link "Summary Reports" at bounding box center [264, 56] width 151 height 20
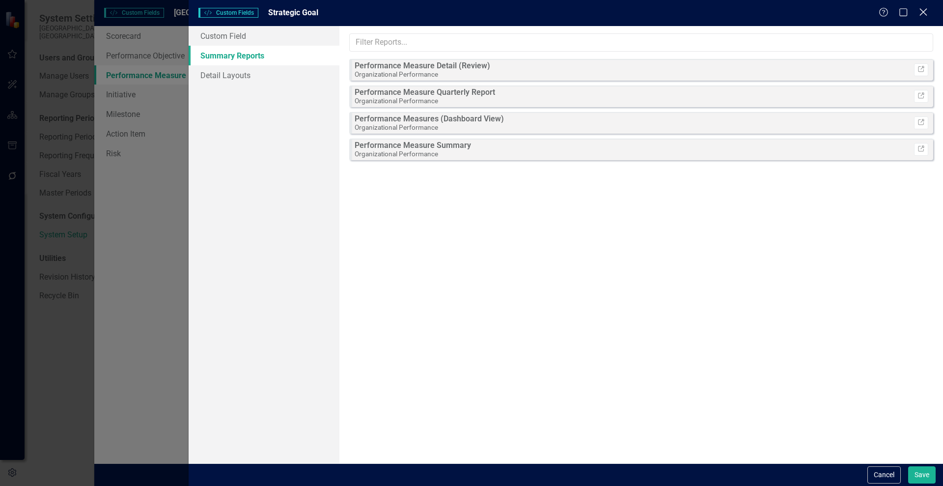
click at [921, 12] on icon "Close" at bounding box center [923, 11] width 12 height 9
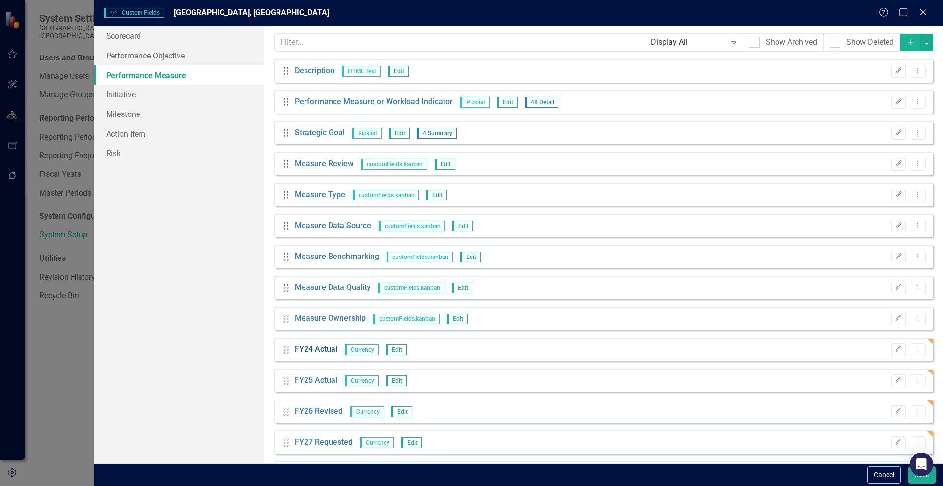
click at [312, 351] on link "FY24 Actual" at bounding box center [316, 349] width 43 height 11
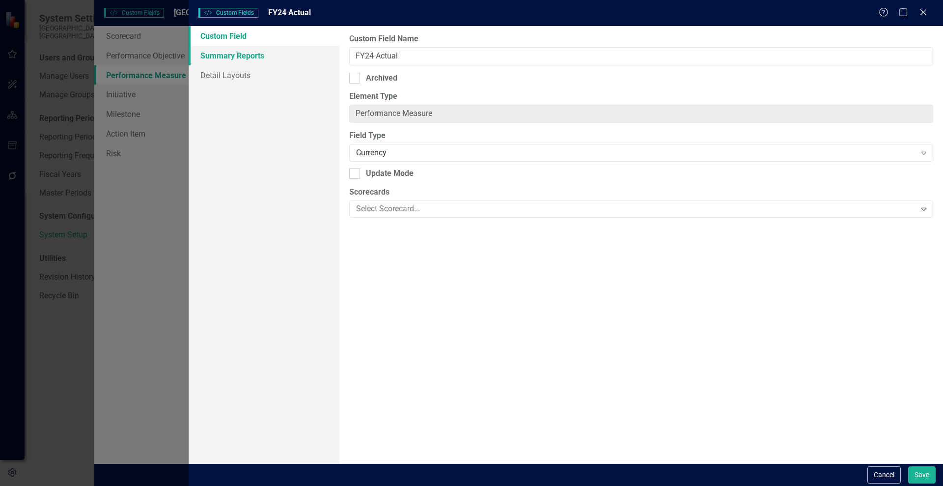
click at [226, 56] on link "Summary Reports" at bounding box center [264, 56] width 151 height 20
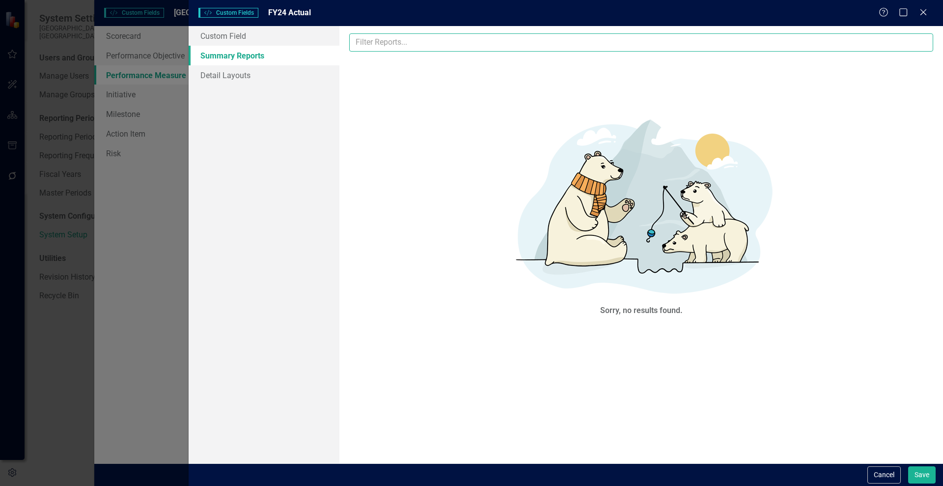
click at [390, 38] on input "text" at bounding box center [641, 42] width 584 height 18
type input "department budget"
click at [457, 42] on input "department budget" at bounding box center [641, 42] width 584 height 18
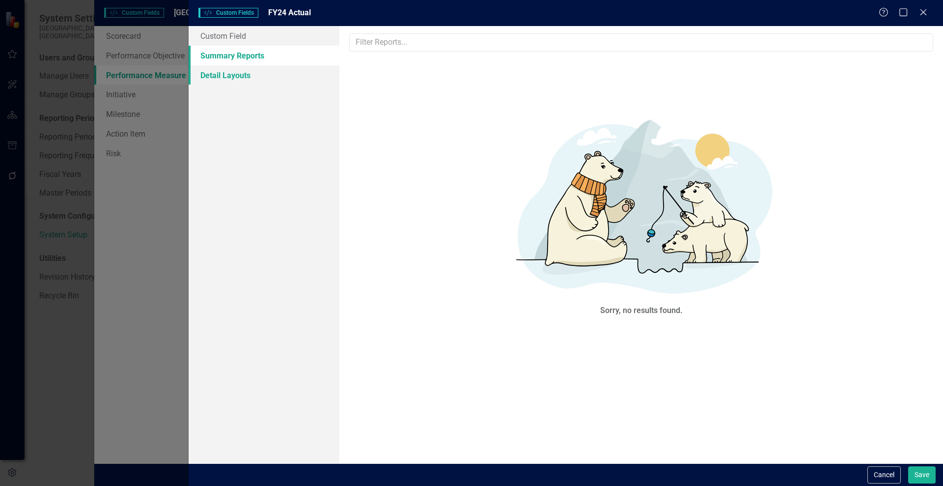
click at [241, 76] on link "Detail Layouts" at bounding box center [264, 75] width 151 height 20
click at [235, 50] on link "Summary Reports" at bounding box center [264, 56] width 151 height 20
drag, startPoint x: 630, startPoint y: 384, endPoint x: 426, endPoint y: 231, distance: 254.5
drag, startPoint x: 426, startPoint y: 231, endPoint x: 238, endPoint y: 46, distance: 264.0
click at [238, 46] on link "Summary Reports" at bounding box center [264, 56] width 151 height 20
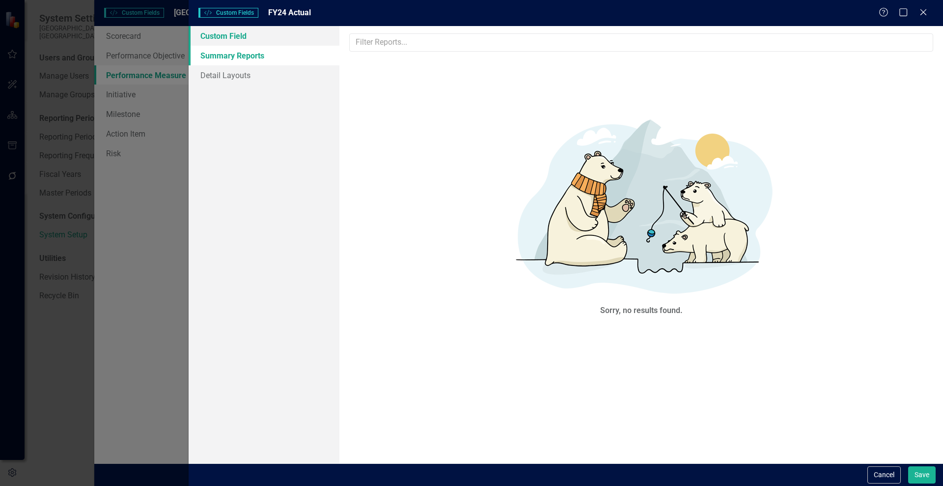
click at [230, 41] on link "Custom Field" at bounding box center [264, 36] width 151 height 20
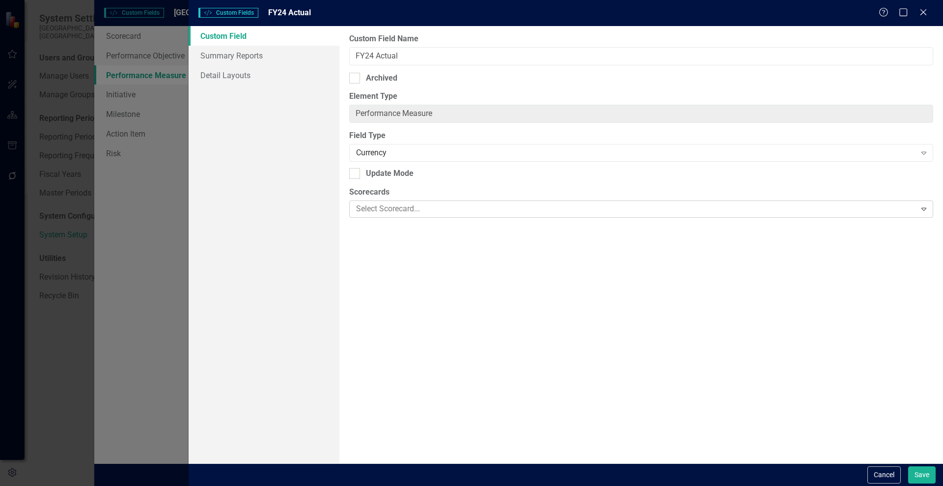
click at [407, 210] on div at bounding box center [633, 208] width 563 height 13
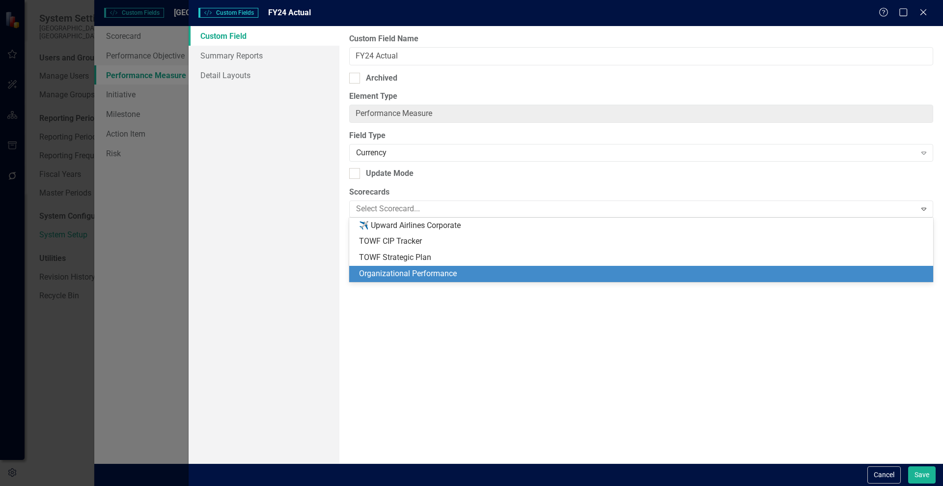
click at [382, 273] on div "Organizational Performance" at bounding box center [643, 273] width 568 height 11
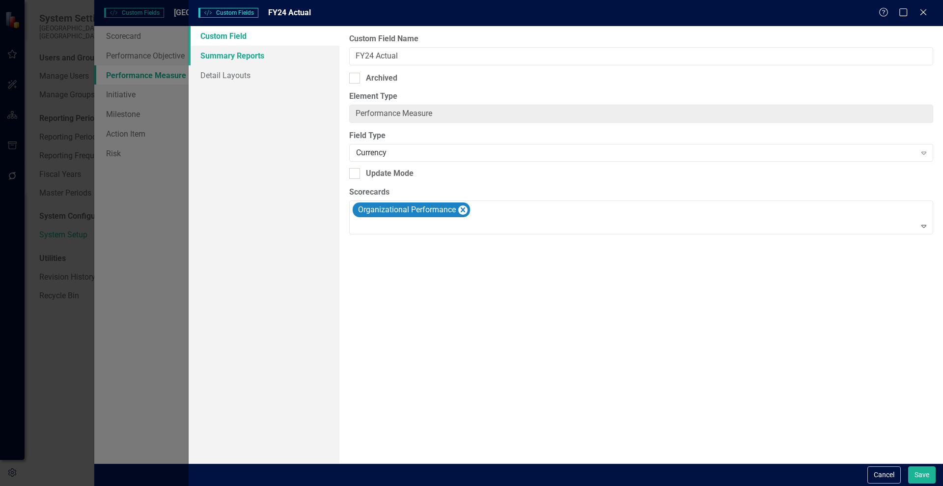
click at [231, 58] on link "Summary Reports" at bounding box center [264, 56] width 151 height 20
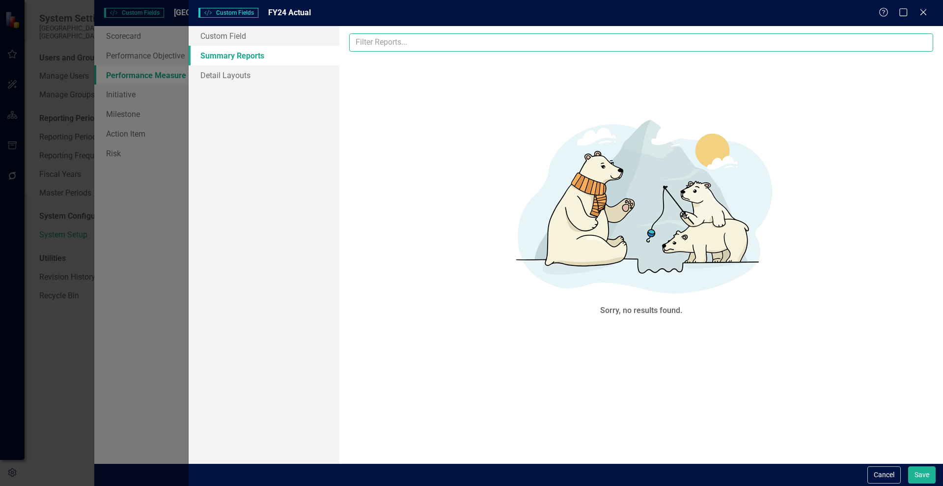
click at [394, 42] on input "text" at bounding box center [641, 42] width 584 height 18
click at [229, 33] on link "Custom Field" at bounding box center [264, 36] width 151 height 20
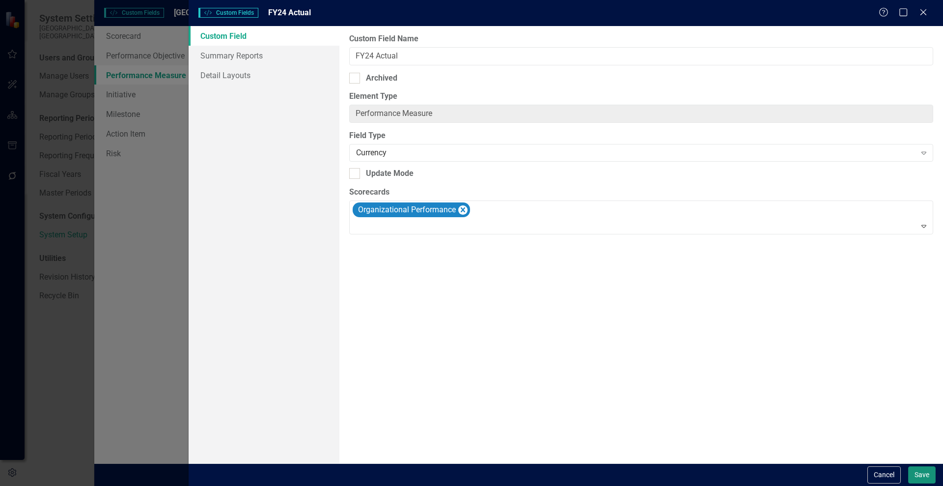
click at [921, 478] on button "Save" at bounding box center [922, 474] width 28 height 17
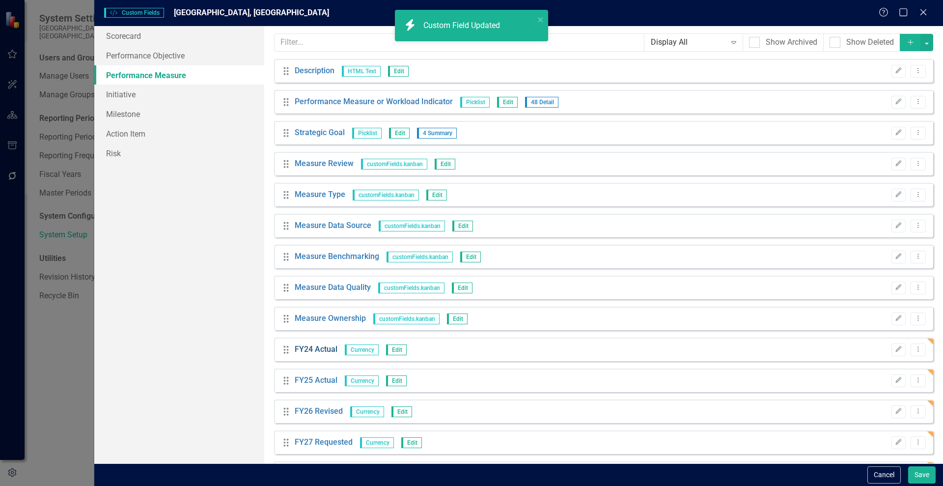
click at [316, 353] on link "FY24 Actual" at bounding box center [316, 349] width 43 height 11
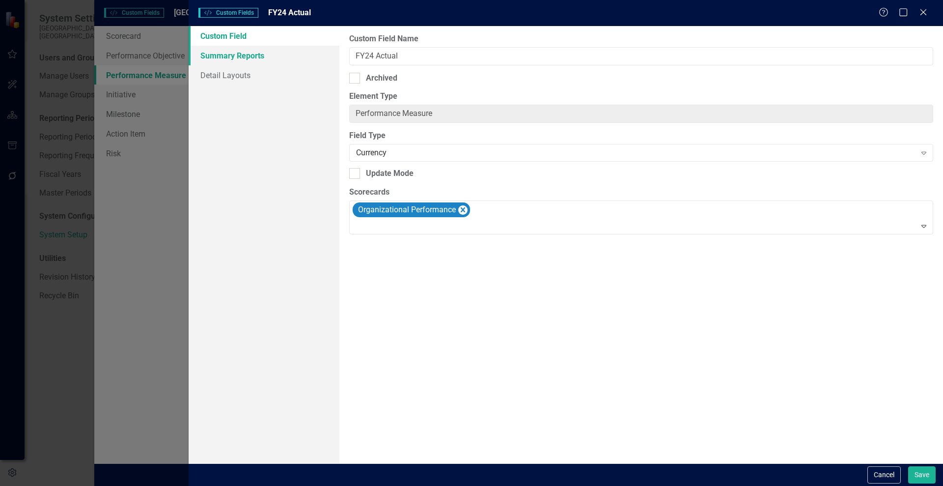
click at [233, 61] on link "Summary Reports" at bounding box center [264, 56] width 151 height 20
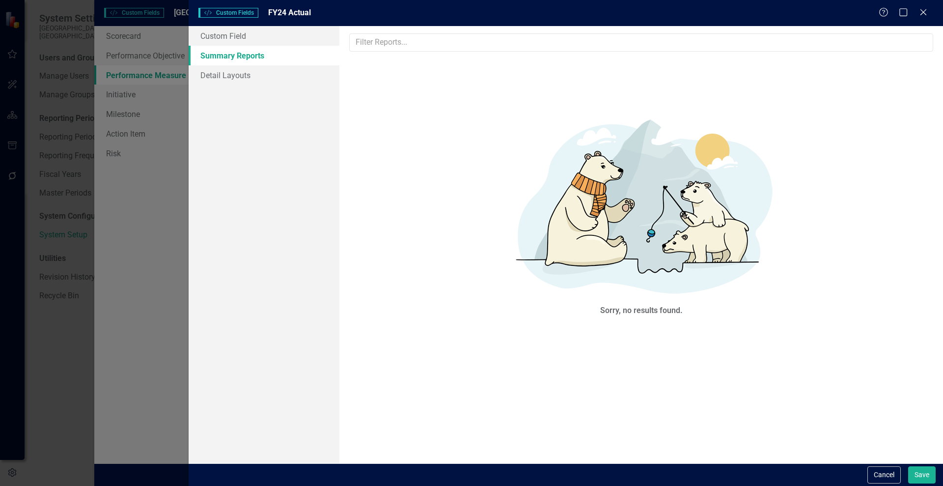
click at [711, 51] on div "Sorry, no results found." at bounding box center [641, 244] width 604 height 437
click at [697, 44] on input "text" at bounding box center [641, 42] width 584 height 18
type input "d"
type input "Department Budget"
click at [918, 476] on button "Save" at bounding box center [922, 474] width 28 height 17
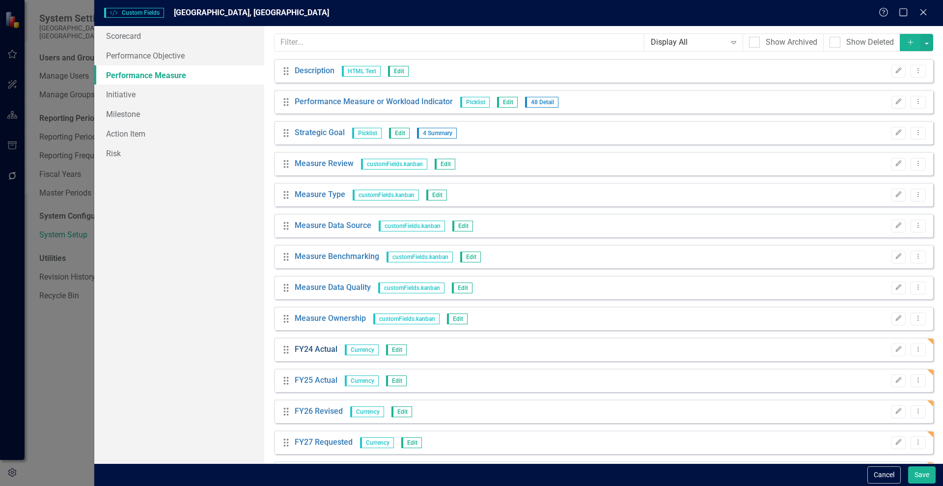
click at [316, 353] on link "FY24 Actual" at bounding box center [316, 349] width 43 height 11
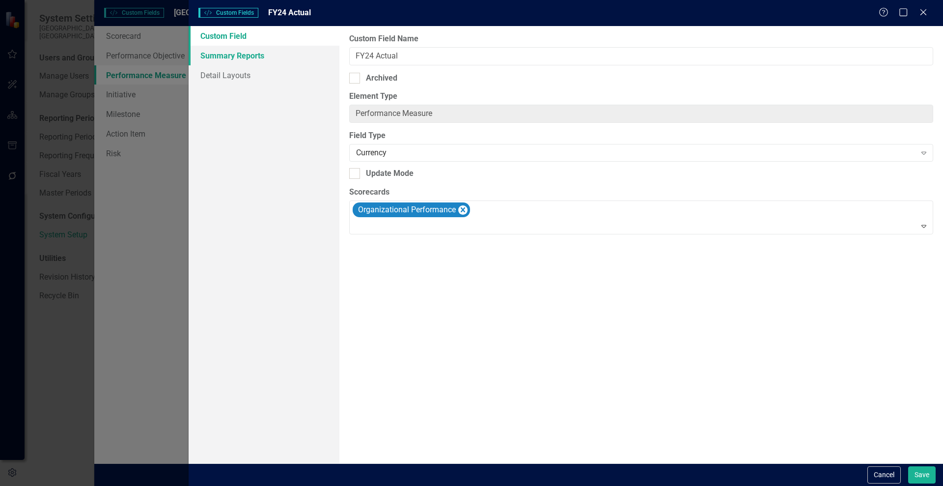
click at [223, 60] on link "Summary Reports" at bounding box center [264, 56] width 151 height 20
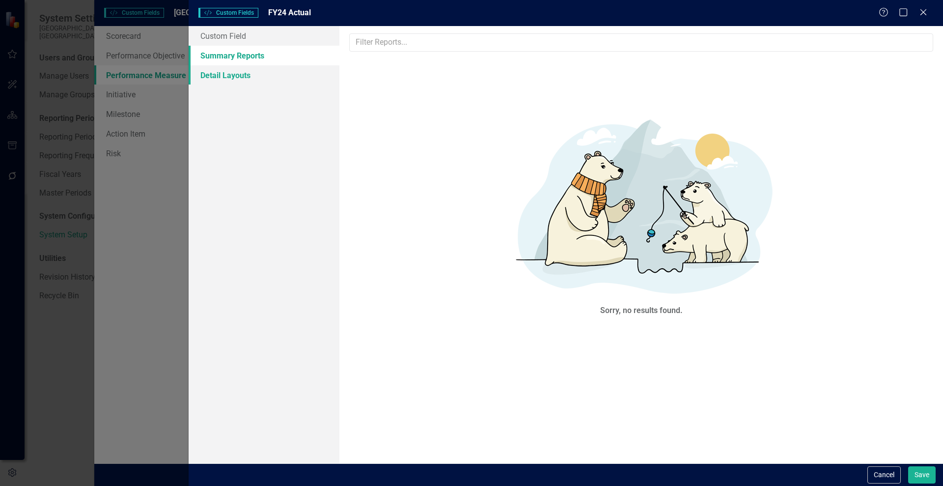
click at [225, 72] on link "Detail Layouts" at bounding box center [264, 75] width 151 height 20
click at [229, 51] on link "Summary Reports" at bounding box center [264, 56] width 151 height 20
click at [224, 31] on link "Custom Field" at bounding box center [264, 36] width 151 height 20
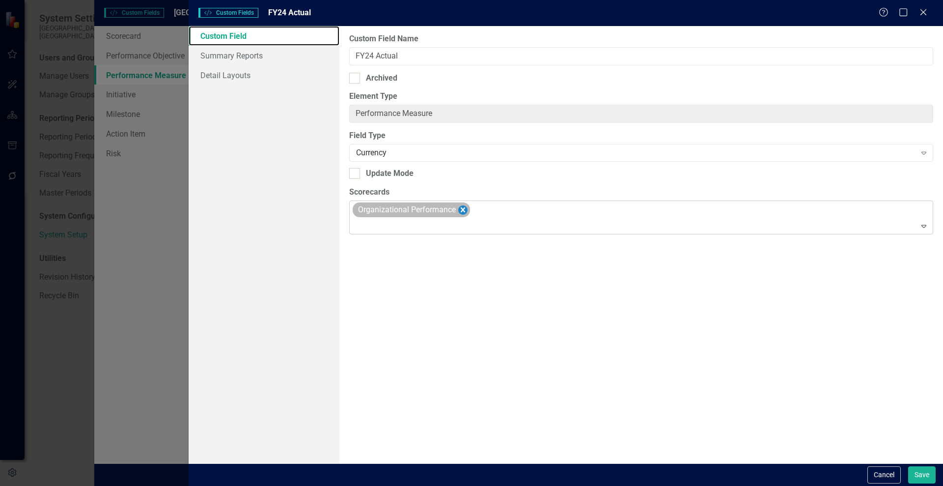
click at [465, 210] on icon "Remove Organizational Performance" at bounding box center [463, 209] width 4 height 5
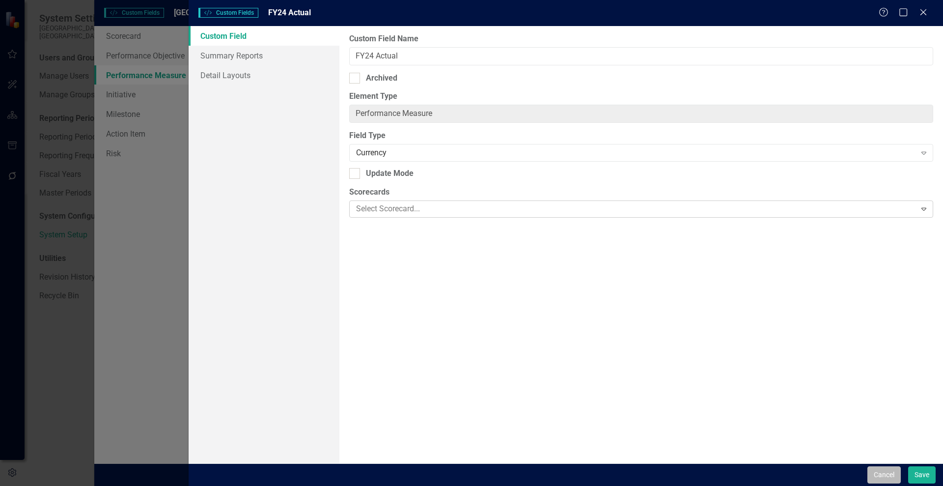
click at [877, 472] on button "Cancel" at bounding box center [884, 474] width 33 height 17
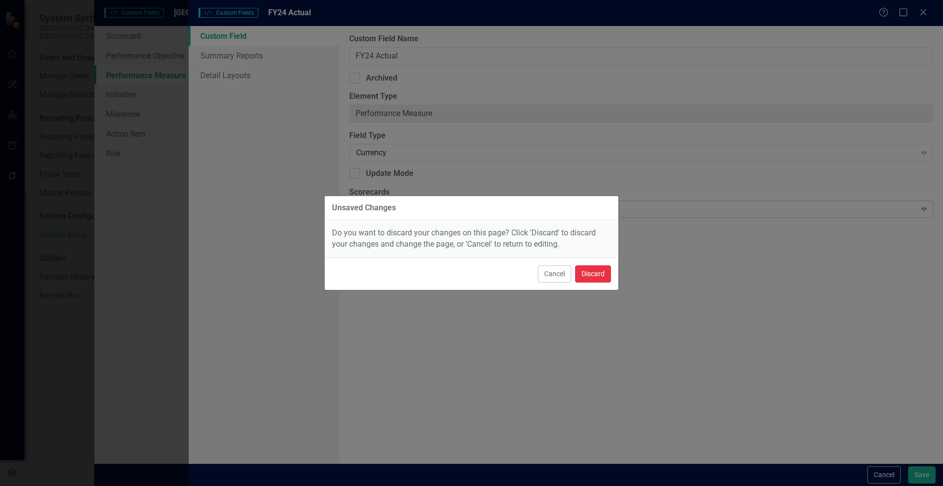
drag, startPoint x: 588, startPoint y: 272, endPoint x: 580, endPoint y: 275, distance: 9.0
click at [580, 275] on button "Discard" at bounding box center [593, 273] width 36 height 17
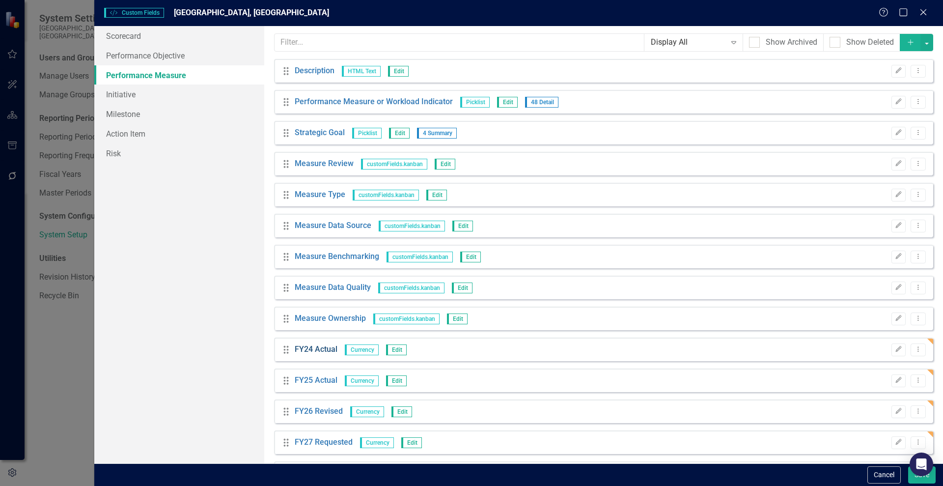
click at [305, 350] on link "FY24 Actual" at bounding box center [316, 349] width 43 height 11
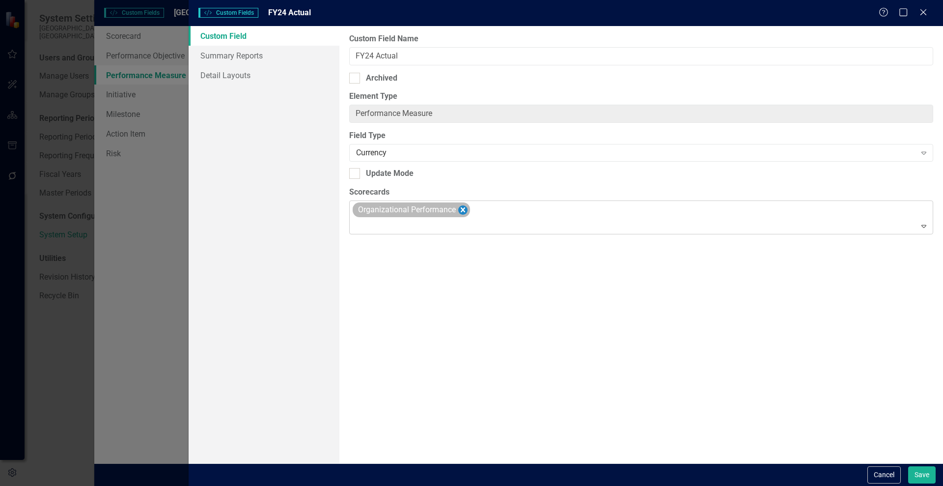
click at [462, 210] on icon "Remove Organizational Performance" at bounding box center [463, 209] width 4 height 5
click at [913, 470] on button "Save" at bounding box center [922, 474] width 28 height 17
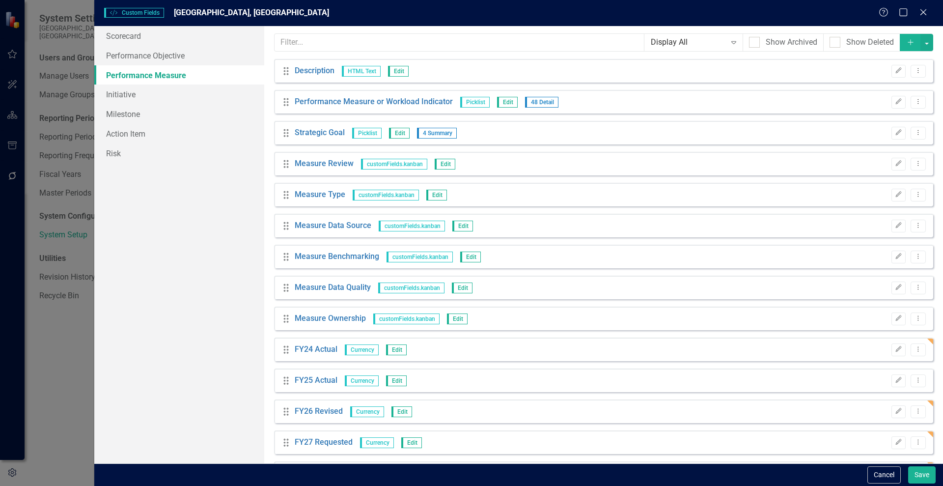
scroll to position [67, 0]
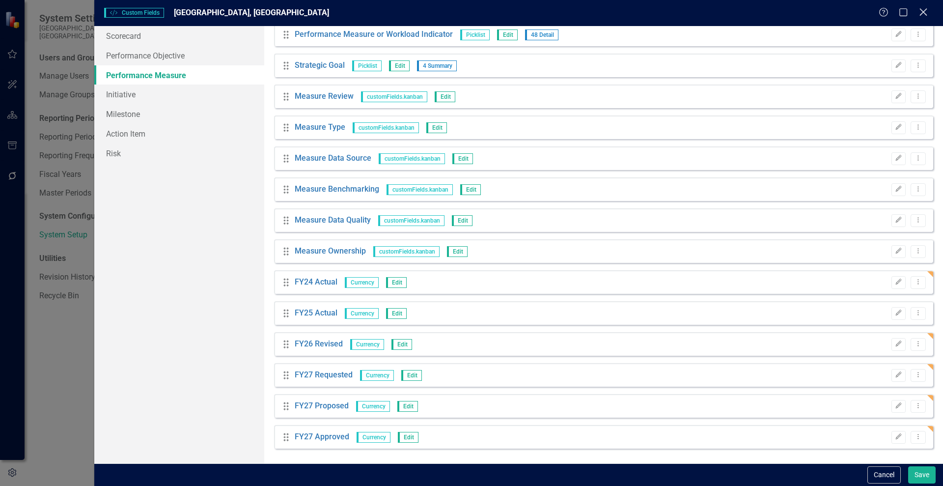
click at [921, 12] on icon "Close" at bounding box center [923, 11] width 12 height 9
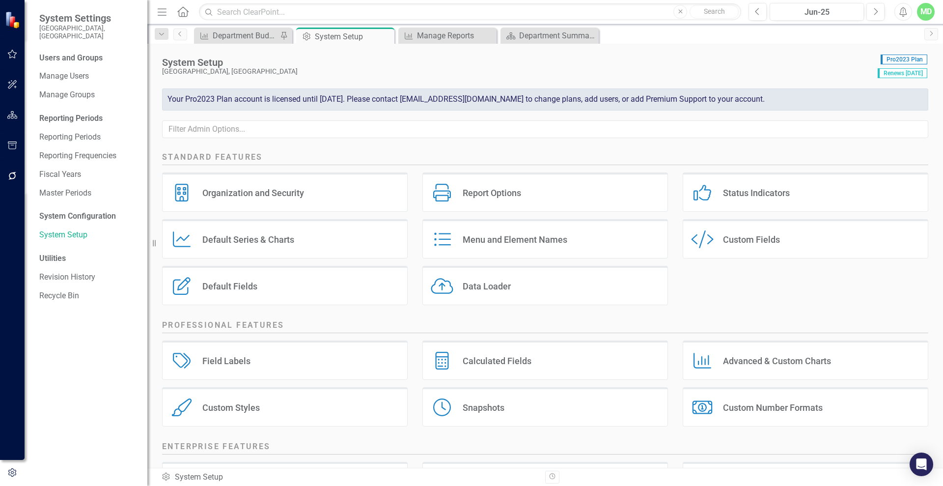
click at [558, 369] on div "Calculated Fields Calculated Fields" at bounding box center [545, 359] width 246 height 39
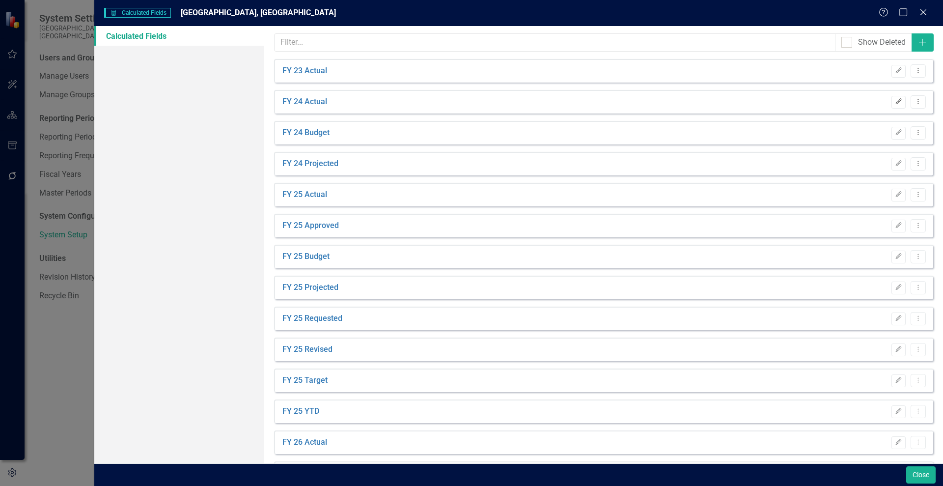
click at [895, 102] on icon "Edit" at bounding box center [898, 102] width 7 height 6
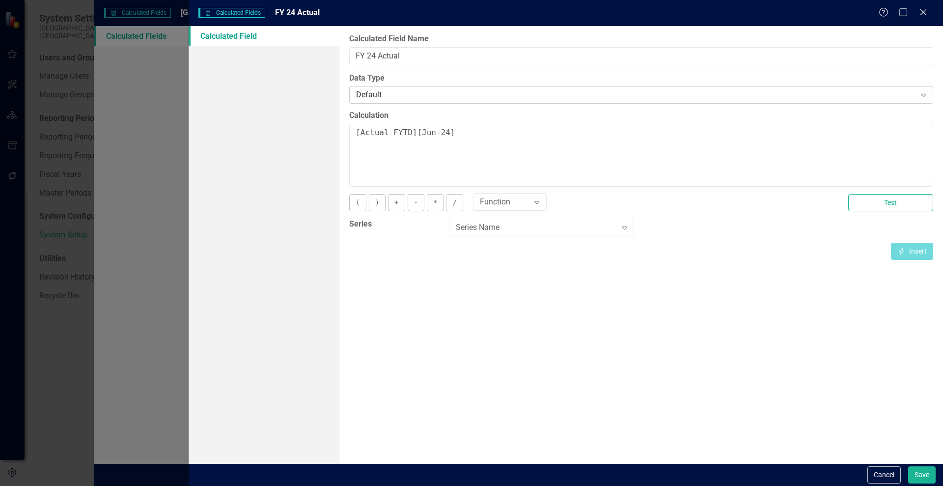
click at [869, 86] on div "Default Expand" at bounding box center [641, 95] width 584 height 18
click at [867, 91] on div "Default" at bounding box center [636, 94] width 560 height 11
click at [875, 466] on button "Cancel" at bounding box center [884, 474] width 33 height 17
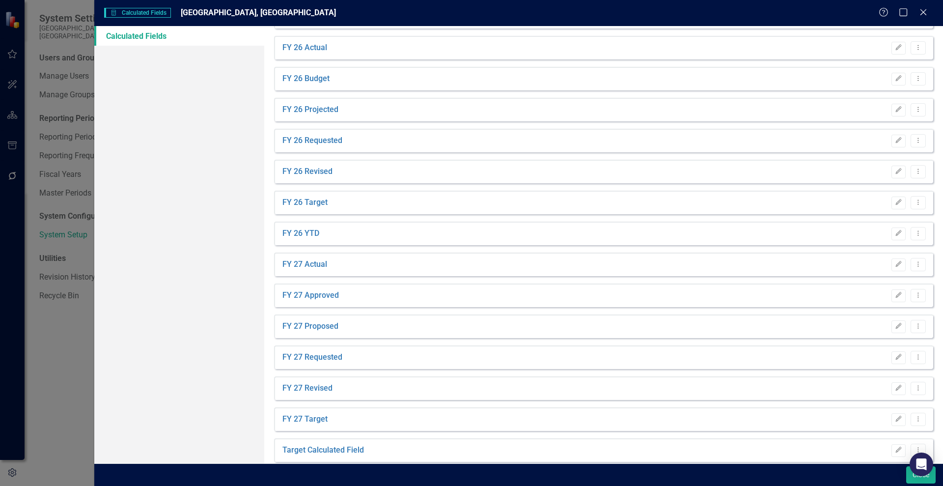
scroll to position [408, 0]
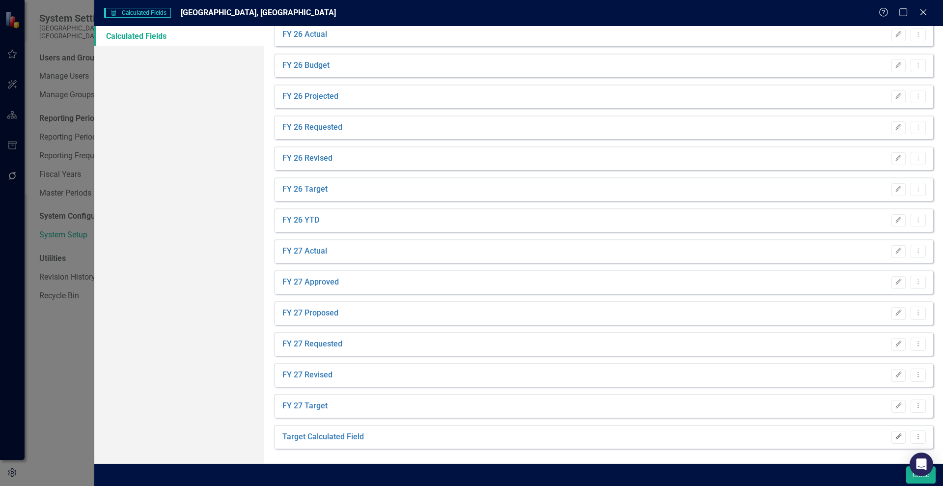
click at [895, 437] on icon "Edit" at bounding box center [898, 437] width 7 height 6
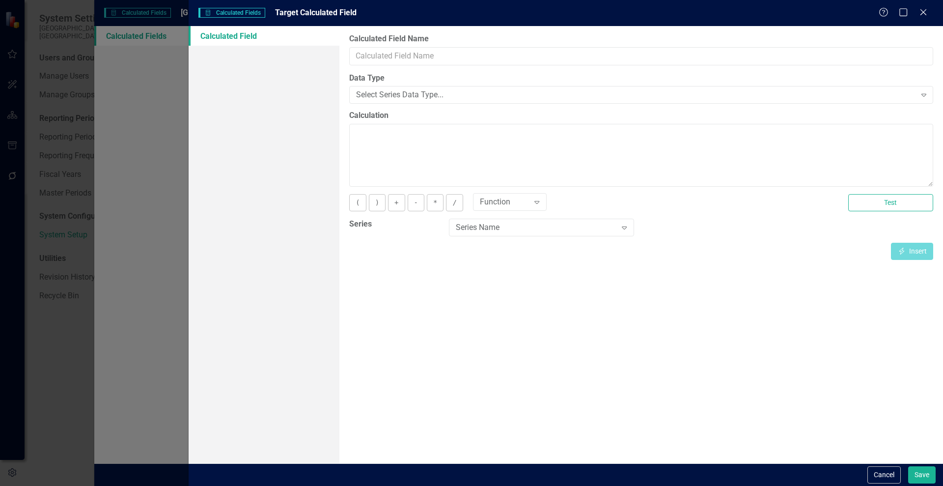
type input "Target Calculated Field"
type textarea "[Target][CurrentPeriod]"
click at [877, 471] on button "Cancel" at bounding box center [884, 474] width 33 height 17
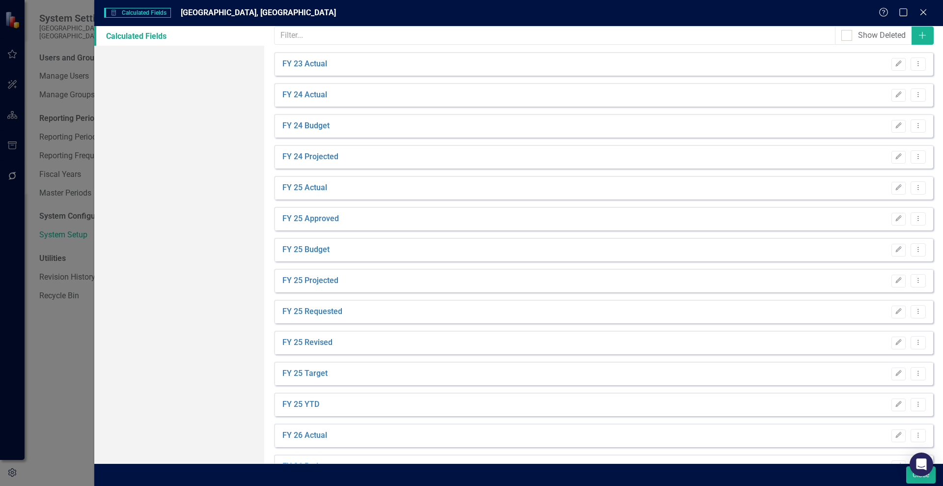
scroll to position [0, 0]
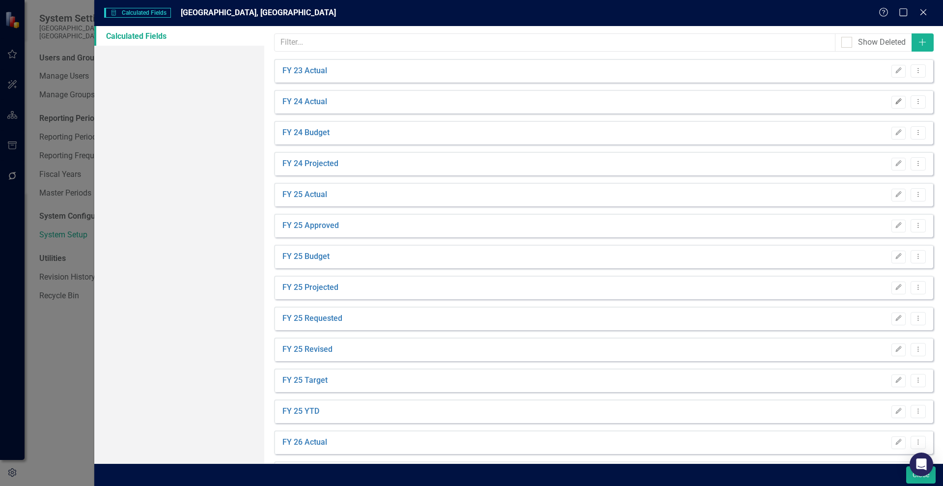
click at [895, 101] on icon "Edit" at bounding box center [898, 102] width 7 height 6
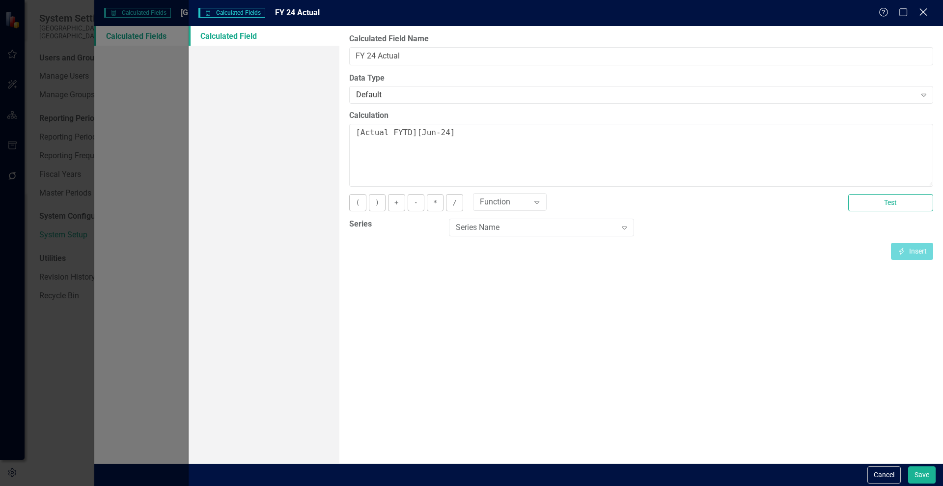
click at [918, 11] on icon "Close" at bounding box center [923, 11] width 12 height 9
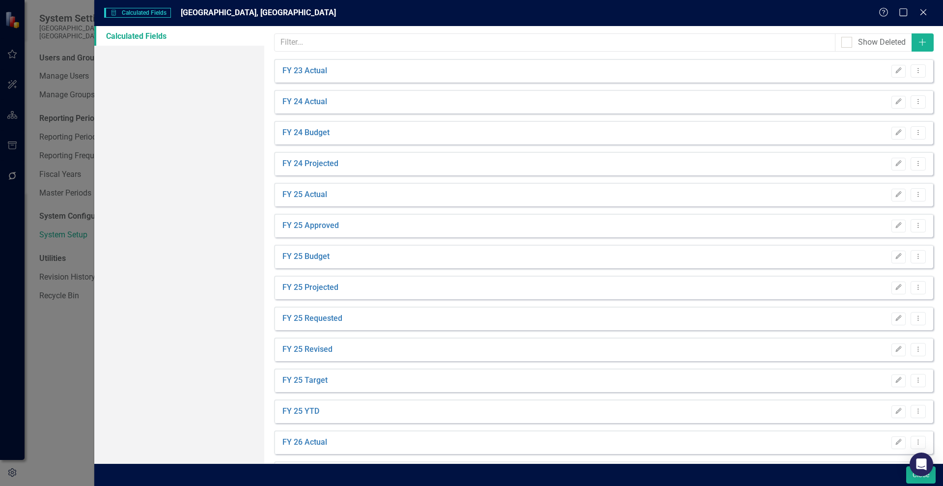
click at [683, 78] on div "FY 23 Actual Edit Dropdown Menu" at bounding box center [603, 71] width 659 height 24
click at [927, 13] on icon "Close" at bounding box center [923, 11] width 12 height 9
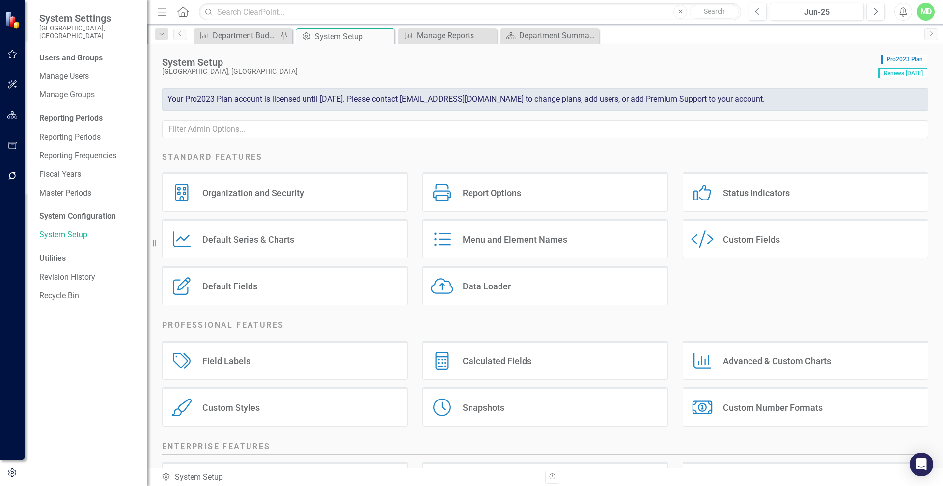
click at [476, 198] on div "Report Options" at bounding box center [492, 192] width 58 height 11
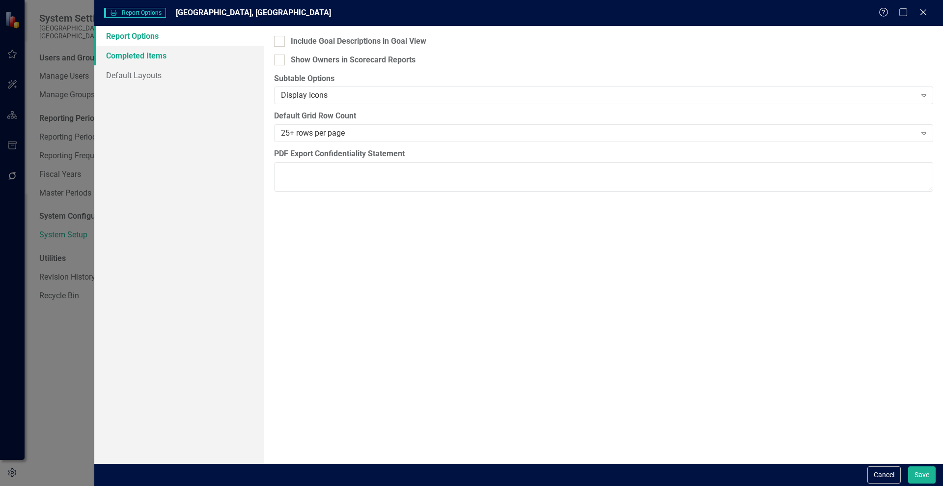
click at [135, 56] on link "Completed Items" at bounding box center [179, 56] width 170 height 20
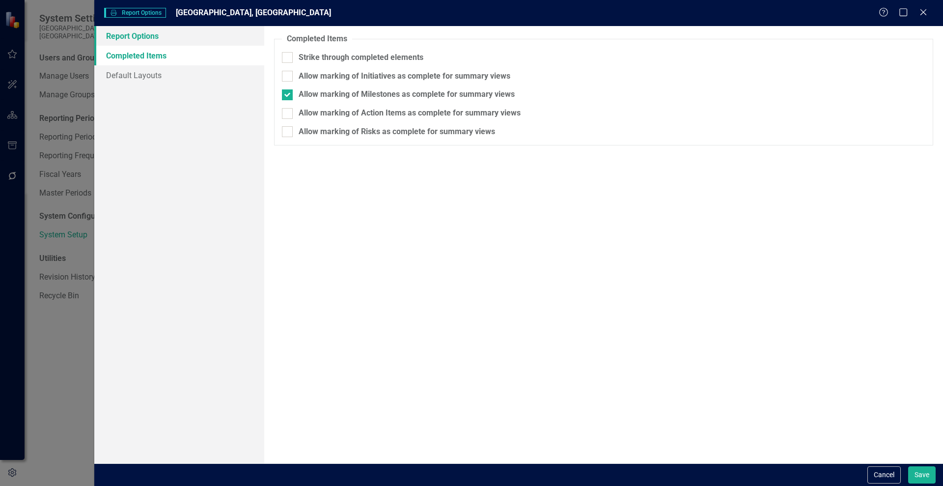
click at [123, 37] on link "Report Options" at bounding box center [179, 36] width 170 height 20
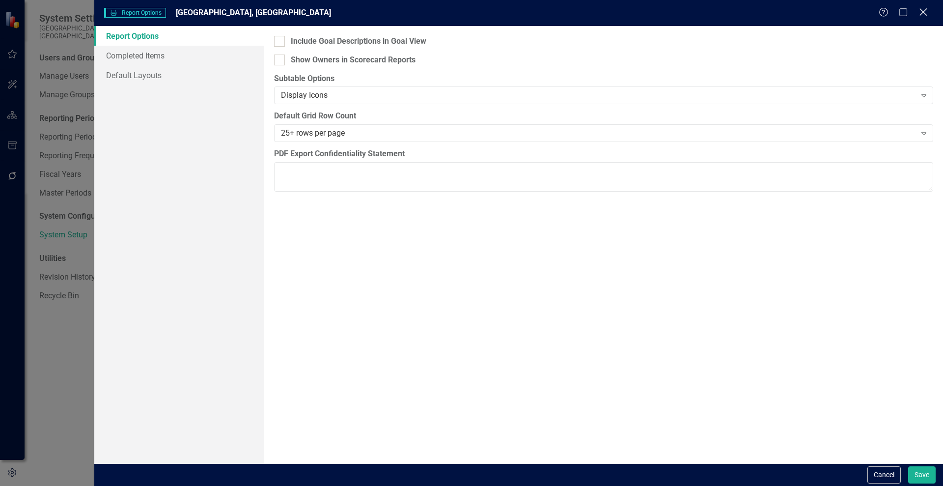
click at [928, 10] on icon "Close" at bounding box center [923, 11] width 12 height 9
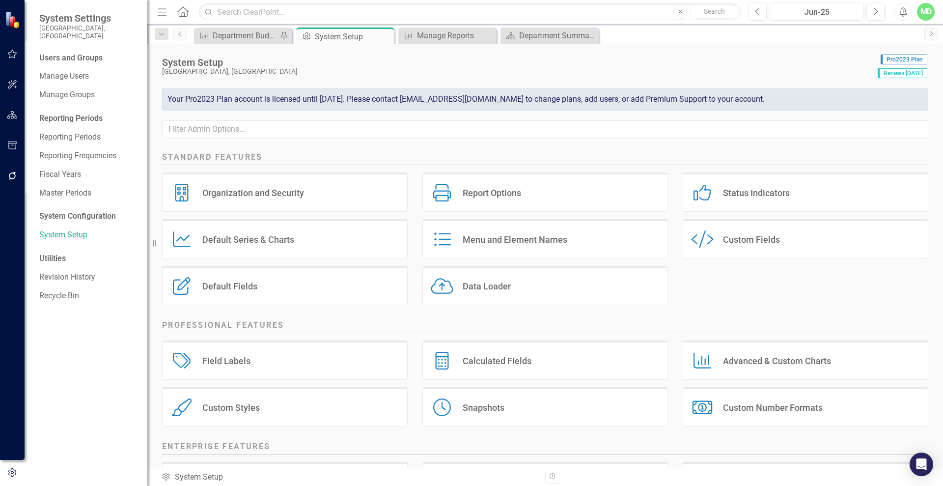
click at [252, 251] on div "Default Series Default Series & Charts" at bounding box center [285, 238] width 246 height 39
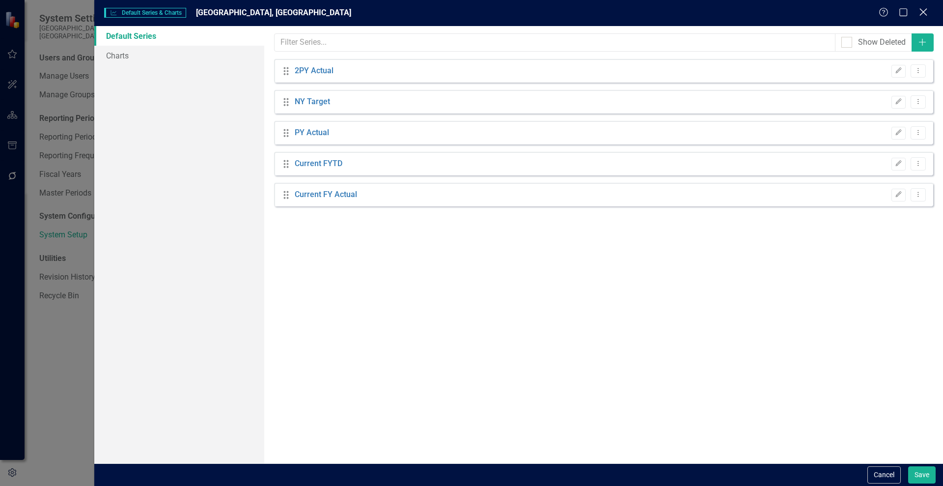
click at [921, 13] on icon "Close" at bounding box center [923, 11] width 12 height 9
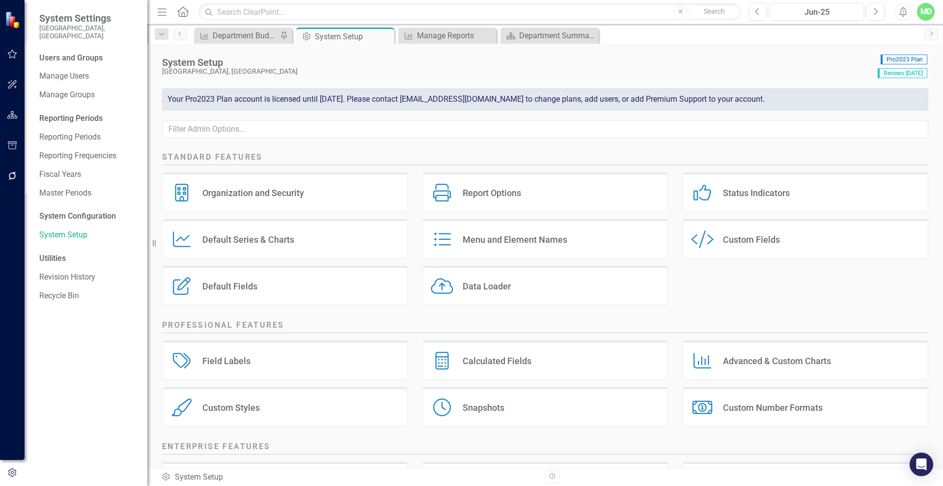
click at [248, 287] on div "Default Fields" at bounding box center [229, 285] width 55 height 11
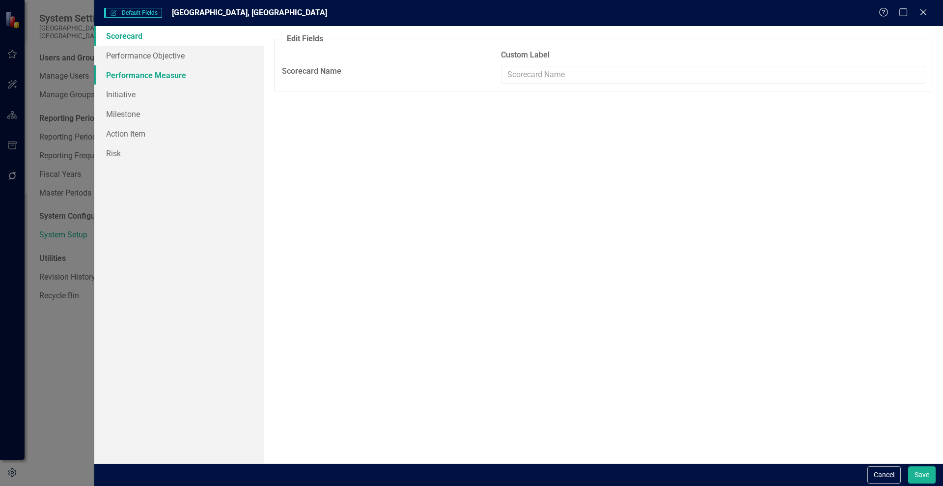
click at [134, 75] on link "Performance Measure" at bounding box center [179, 75] width 170 height 20
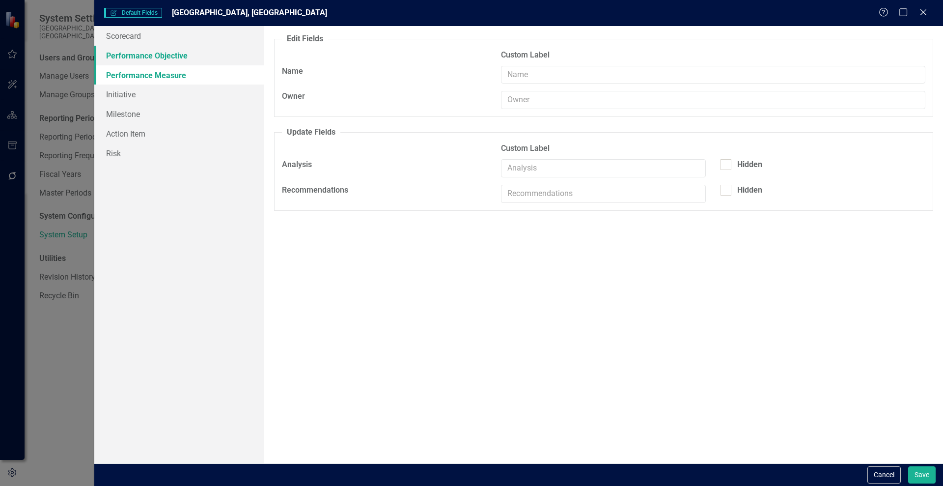
click at [136, 62] on link "Performance Objective" at bounding box center [179, 56] width 170 height 20
click at [923, 14] on icon "Close" at bounding box center [923, 11] width 12 height 9
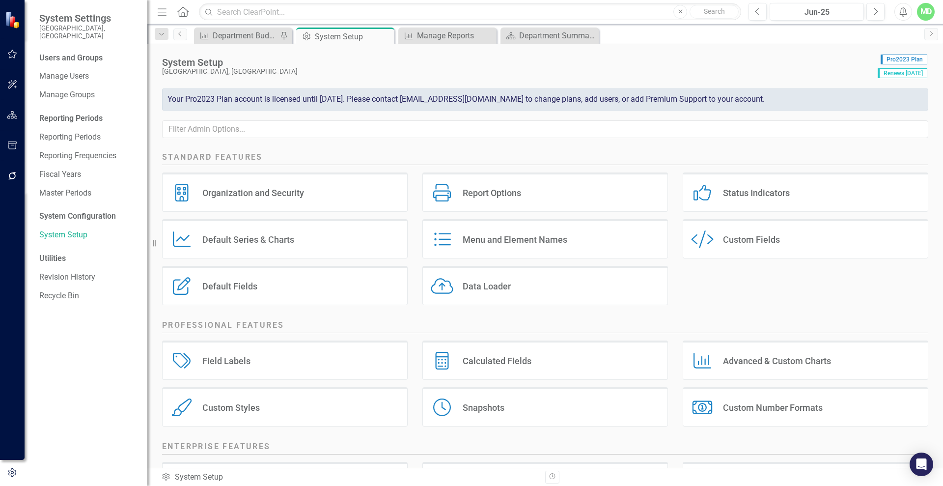
click at [775, 241] on div "Custom Fields" at bounding box center [751, 239] width 57 height 11
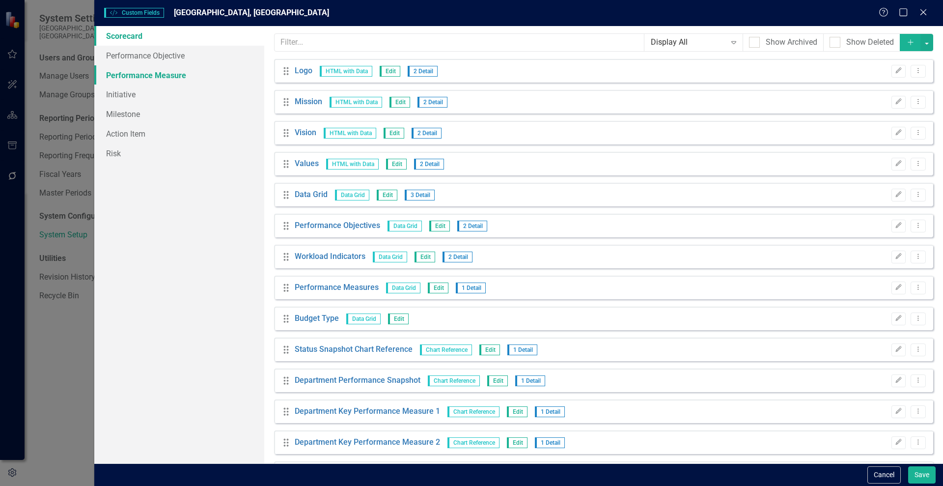
click at [177, 74] on link "Performance Measure" at bounding box center [179, 75] width 170 height 20
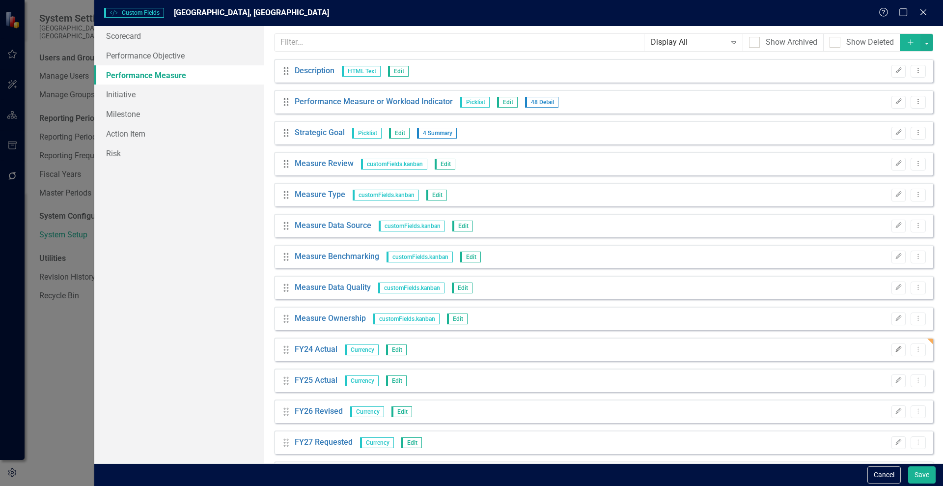
click at [895, 347] on icon "Edit" at bounding box center [898, 349] width 7 height 6
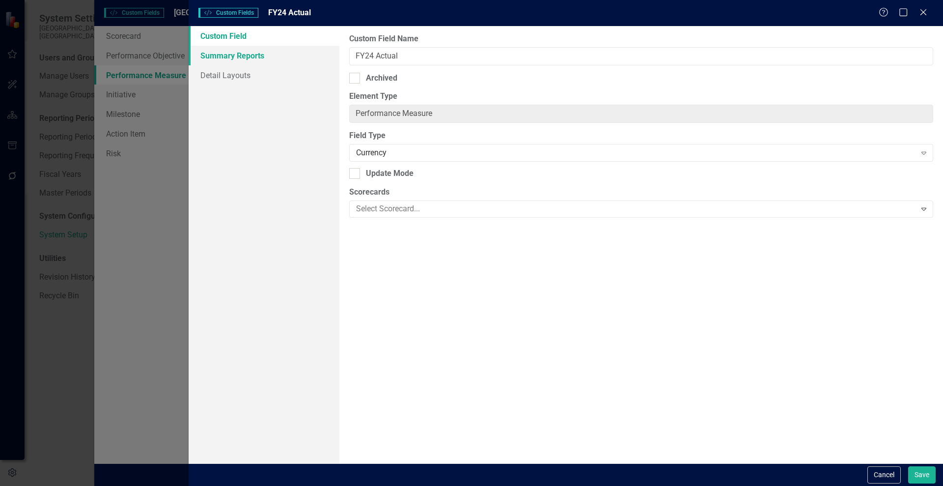
click at [235, 56] on link "Summary Reports" at bounding box center [264, 56] width 151 height 20
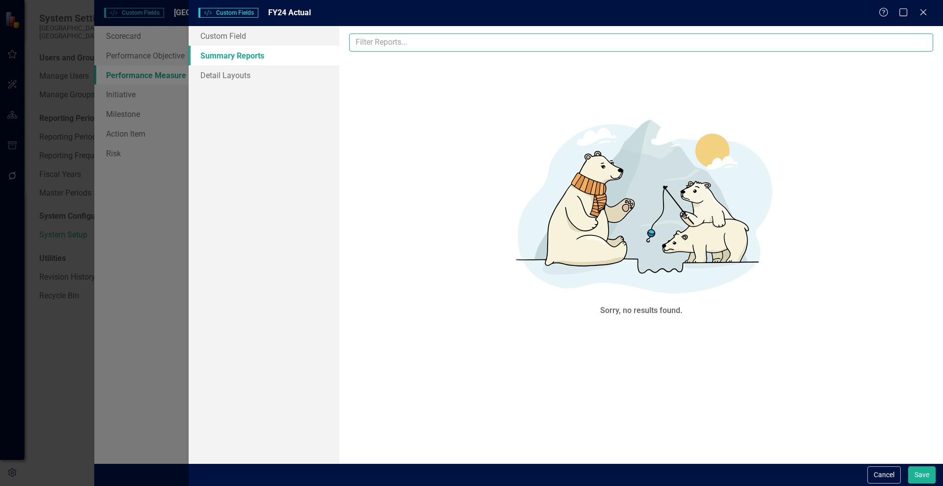
click at [401, 40] on input "text" at bounding box center [641, 42] width 584 height 18
type input "Department"
click at [388, 47] on input "Department" at bounding box center [641, 42] width 584 height 18
click at [242, 73] on link "Detail Layouts" at bounding box center [264, 75] width 151 height 20
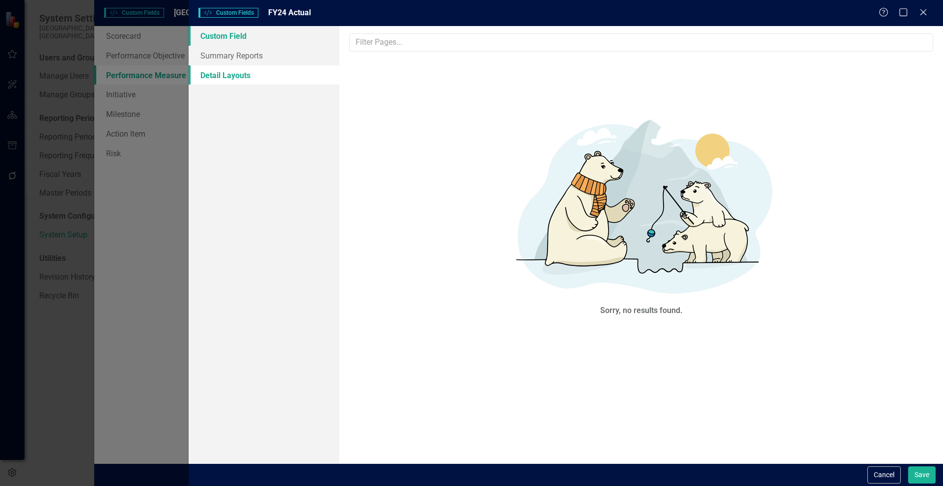
click at [234, 27] on link "Custom Field" at bounding box center [264, 36] width 151 height 20
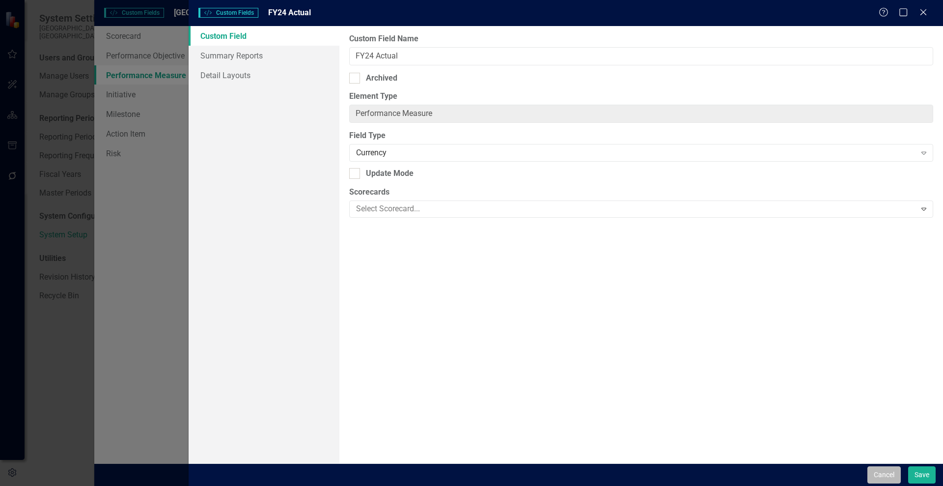
click at [890, 469] on button "Cancel" at bounding box center [884, 474] width 33 height 17
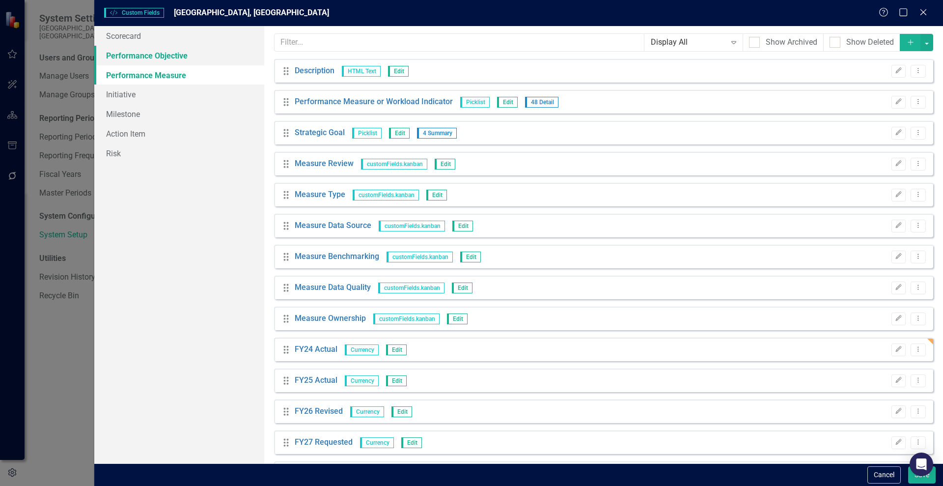
click at [129, 50] on link "Performance Objective" at bounding box center [179, 56] width 170 height 20
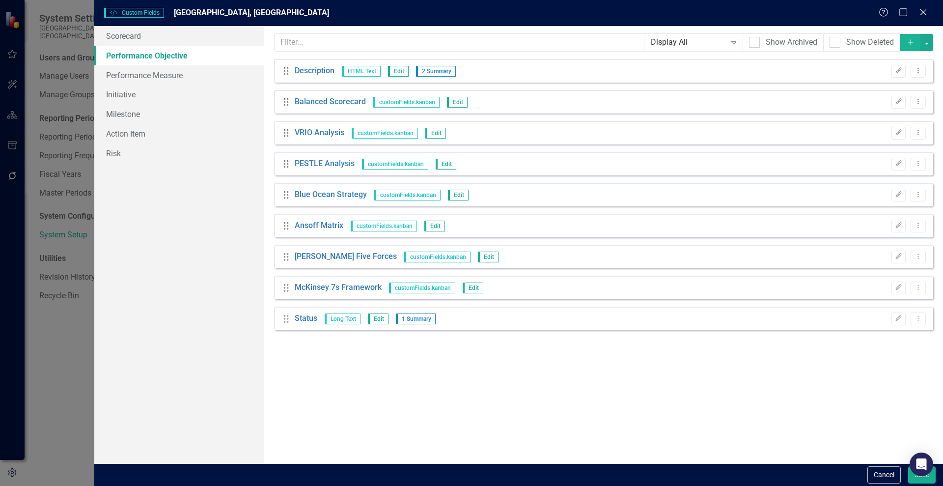
click at [61, 69] on div "Custom Style Custom Fields Wake Forest, NC Help Maximize Close Scorecard Perfor…" at bounding box center [471, 243] width 943 height 486
click at [126, 36] on link "Scorecard" at bounding box center [179, 36] width 170 height 20
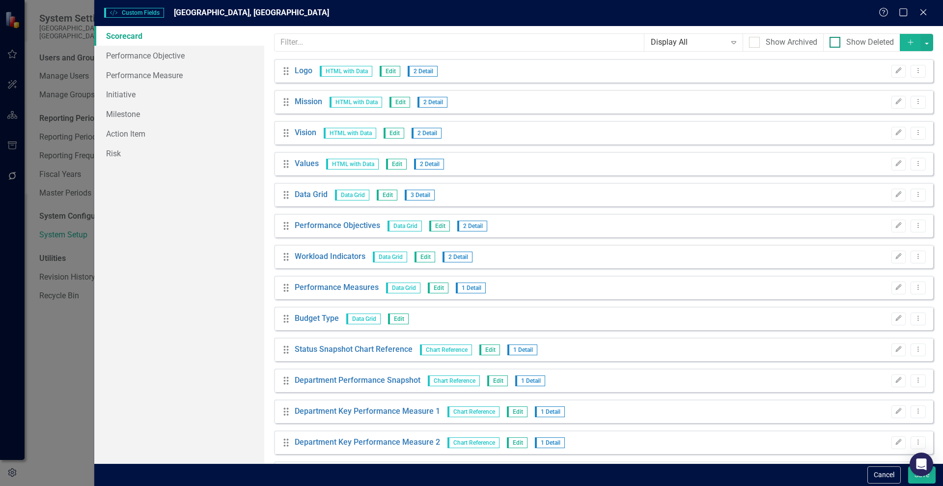
click at [863, 41] on div "Show Deleted" at bounding box center [870, 42] width 48 height 11
click at [836, 41] on input "Show Deleted" at bounding box center [833, 40] width 6 height 6
checkbox input "true"
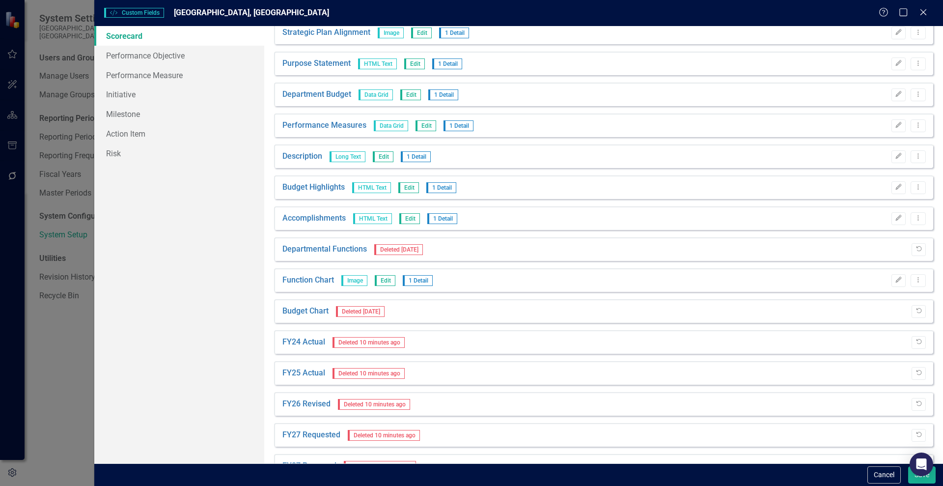
scroll to position [532, 0]
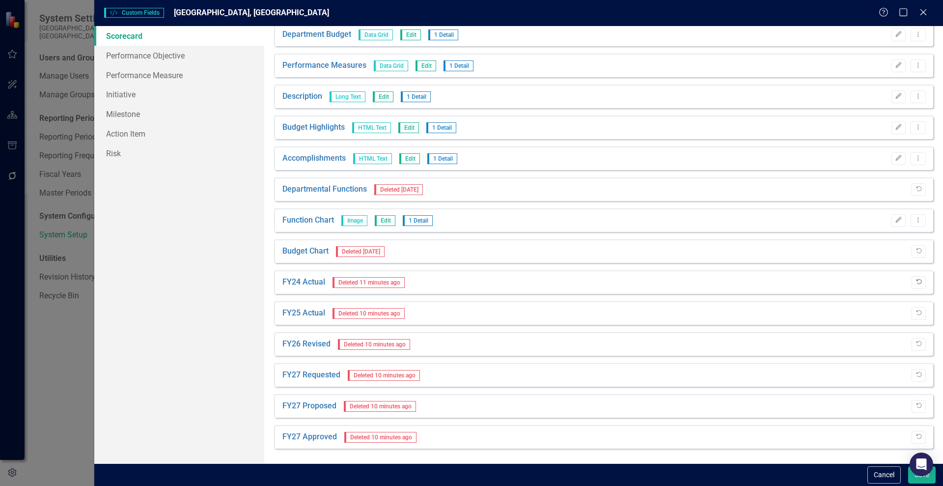
click at [915, 281] on icon "Undelete" at bounding box center [918, 282] width 7 height 6
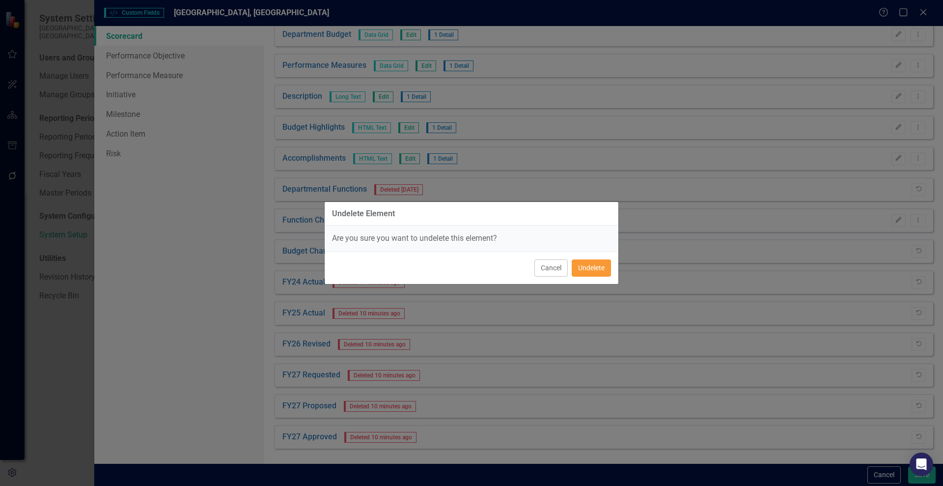
click at [599, 266] on button "Undelete" at bounding box center [591, 267] width 39 height 17
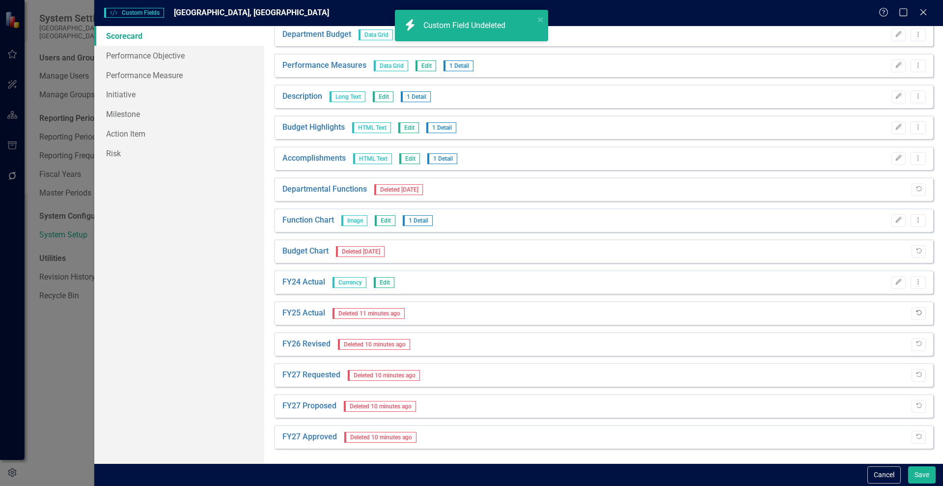
click at [917, 311] on icon "button" at bounding box center [919, 312] width 5 height 5
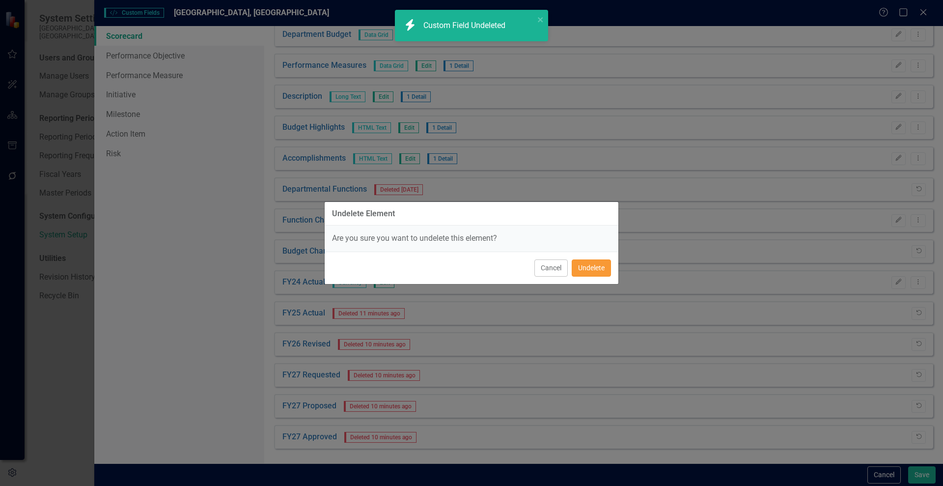
click at [577, 262] on button "Undelete" at bounding box center [591, 267] width 39 height 17
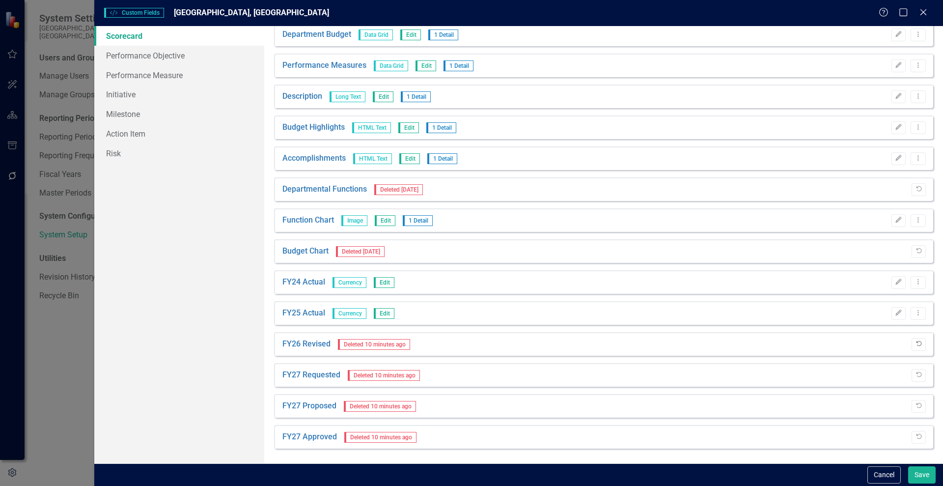
click at [915, 344] on button "Undelete" at bounding box center [919, 344] width 14 height 13
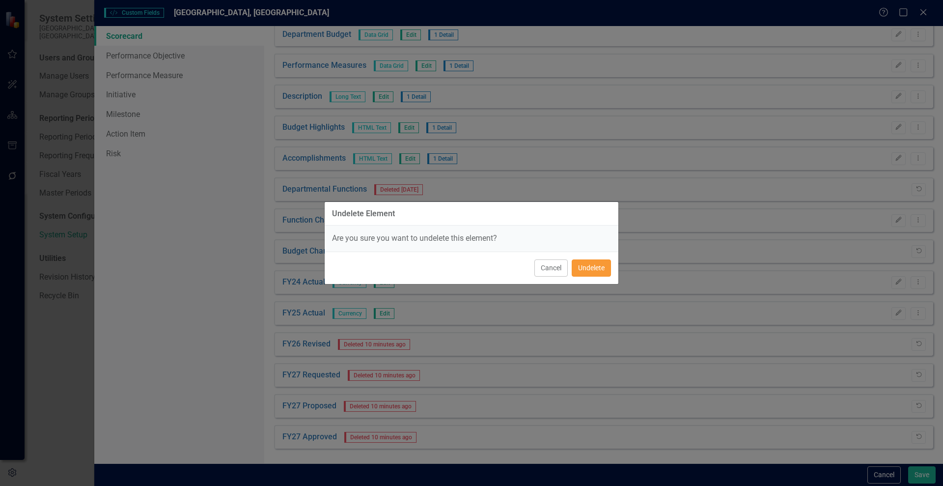
click at [587, 274] on button "Undelete" at bounding box center [591, 267] width 39 height 17
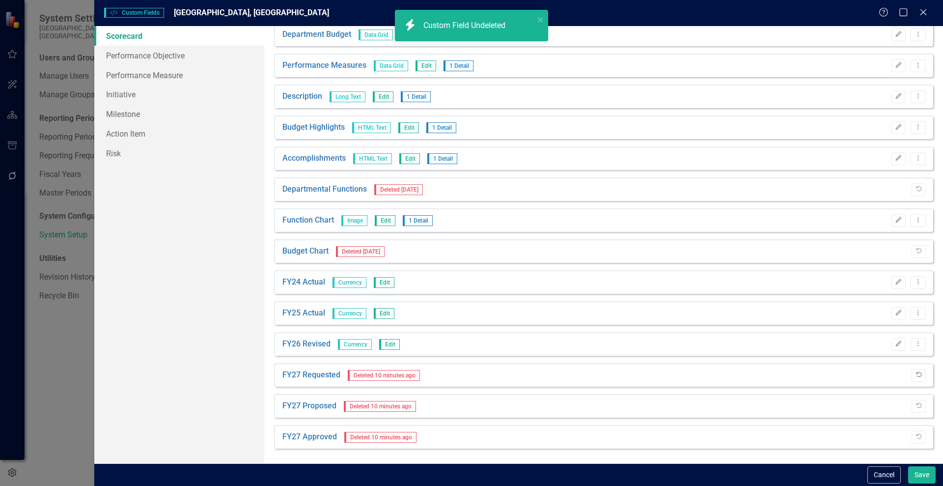
click at [915, 372] on icon "Undelete" at bounding box center [918, 375] width 7 height 6
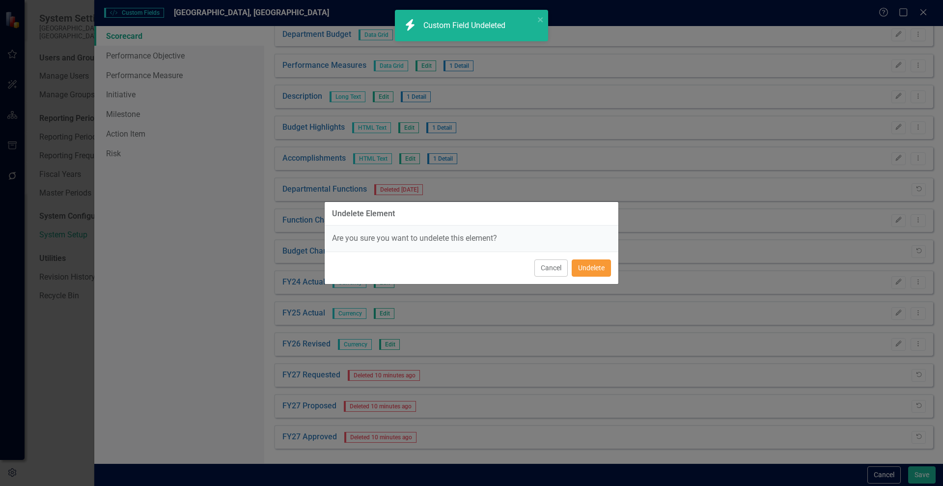
click at [604, 272] on button "Undelete" at bounding box center [591, 267] width 39 height 17
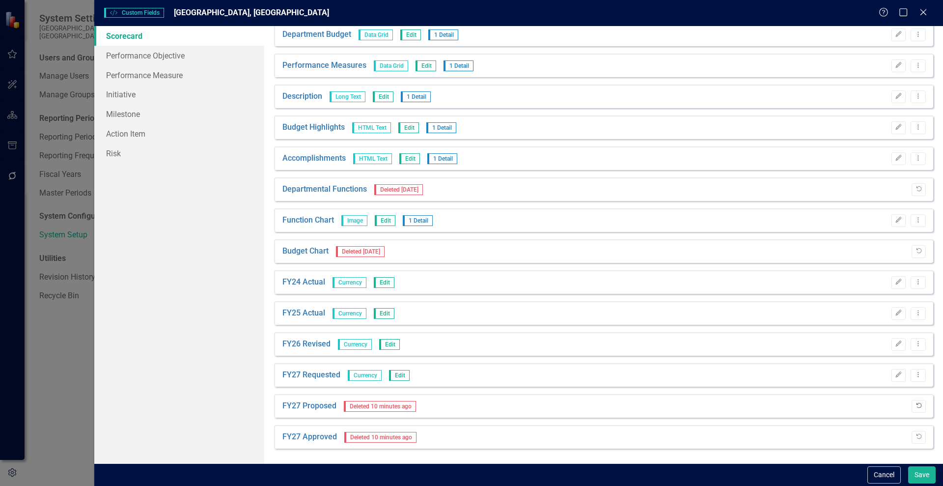
click at [915, 405] on icon "Undelete" at bounding box center [918, 406] width 7 height 6
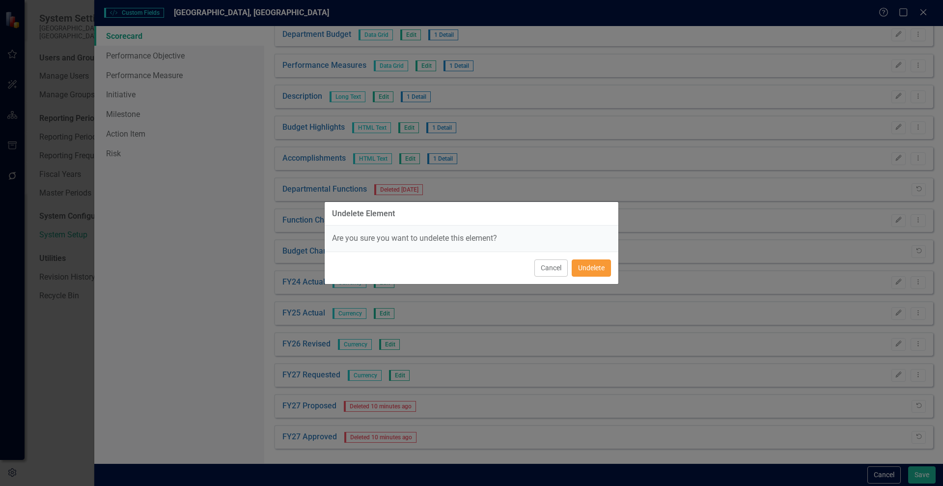
click at [592, 272] on button "Undelete" at bounding box center [591, 267] width 39 height 17
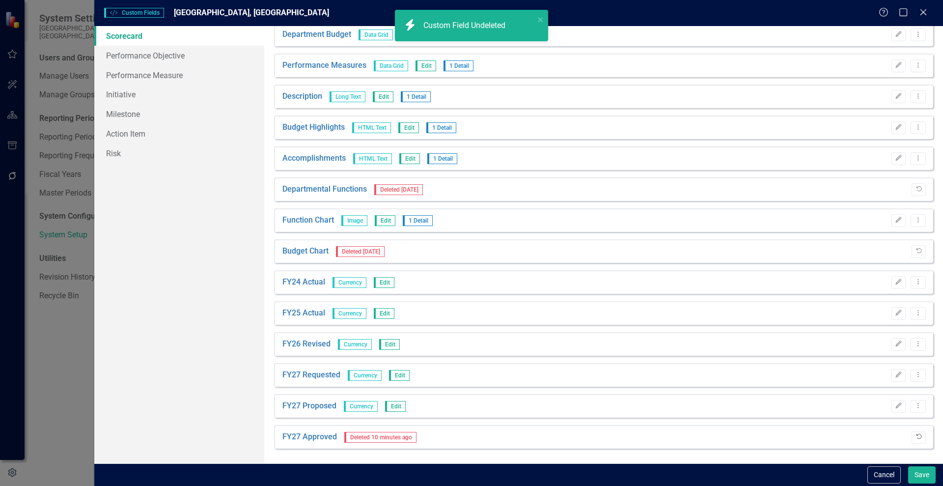
click at [915, 436] on icon "Undelete" at bounding box center [918, 437] width 7 height 6
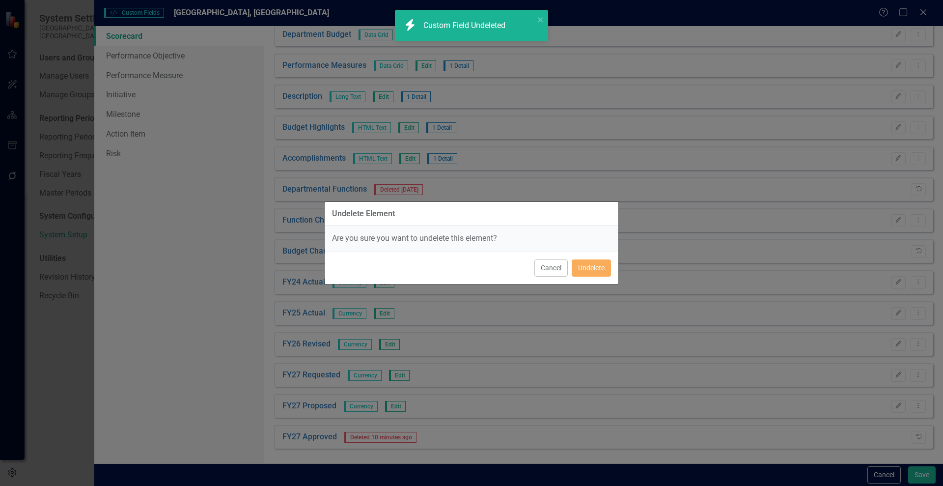
click at [585, 278] on div "Cancel Undelete" at bounding box center [472, 268] width 294 height 32
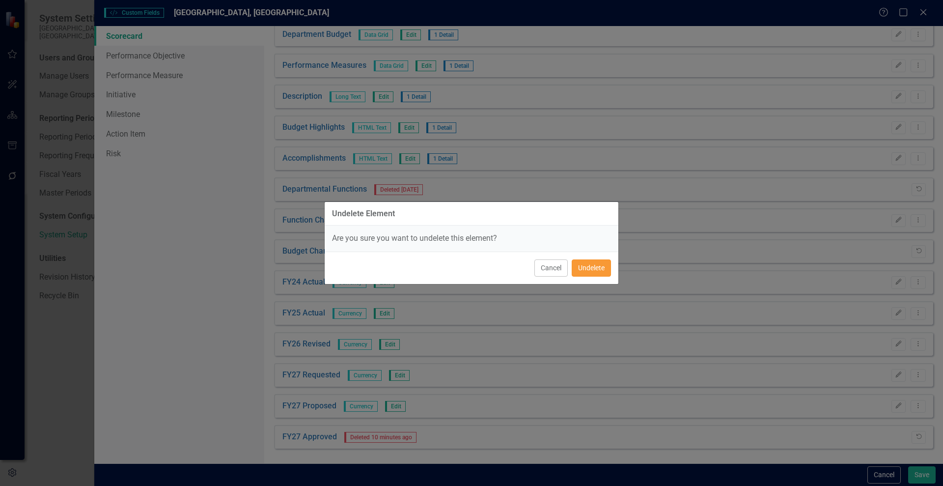
click at [582, 268] on button "Undelete" at bounding box center [591, 267] width 39 height 17
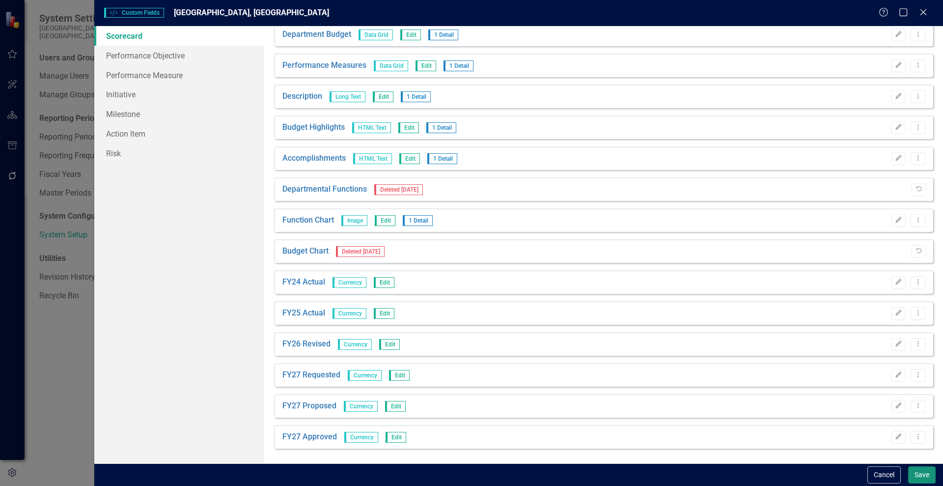
click at [916, 473] on button "Save" at bounding box center [922, 474] width 28 height 17
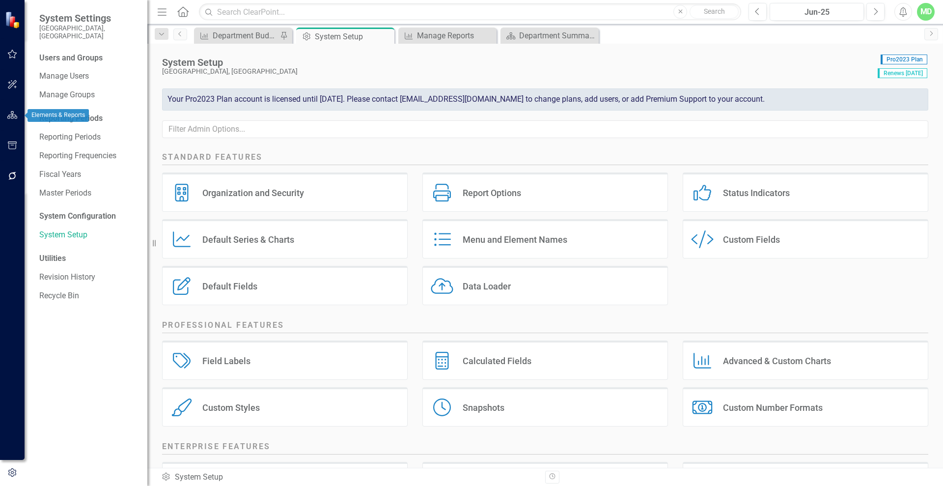
click at [13, 115] on icon "button" at bounding box center [12, 115] width 10 height 8
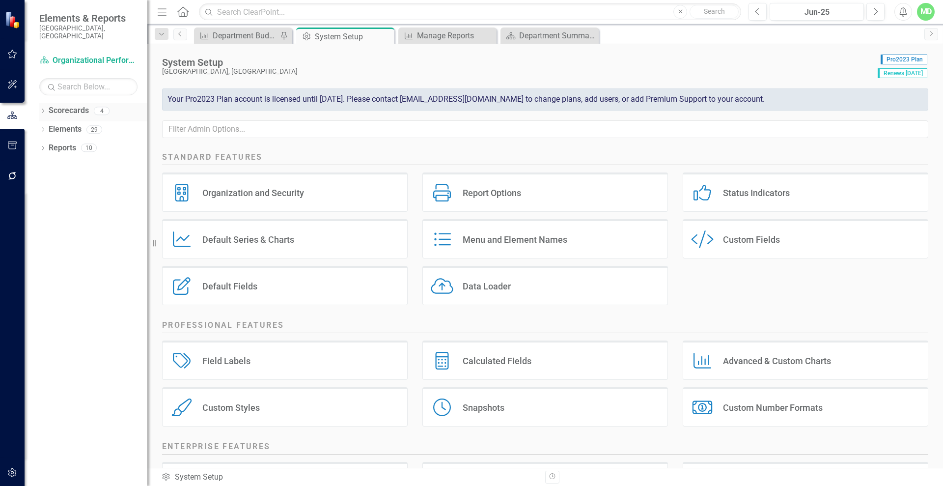
click at [88, 105] on link "Scorecards" at bounding box center [69, 110] width 40 height 11
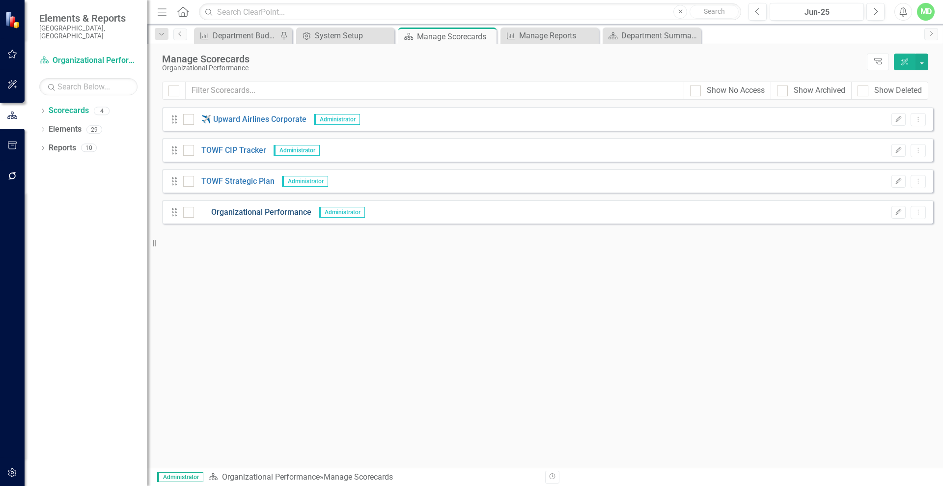
click at [265, 217] on link "Organizational Performance" at bounding box center [252, 212] width 117 height 11
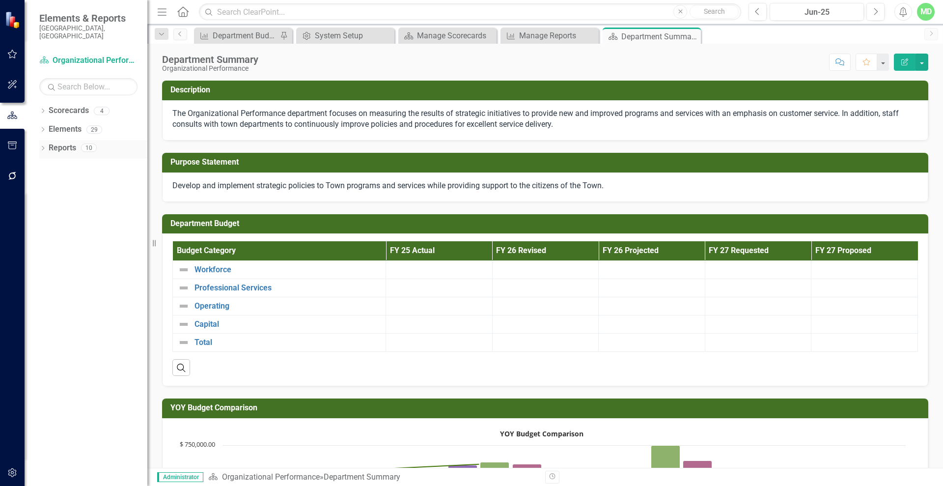
click at [58, 142] on link "Reports" at bounding box center [63, 147] width 28 height 11
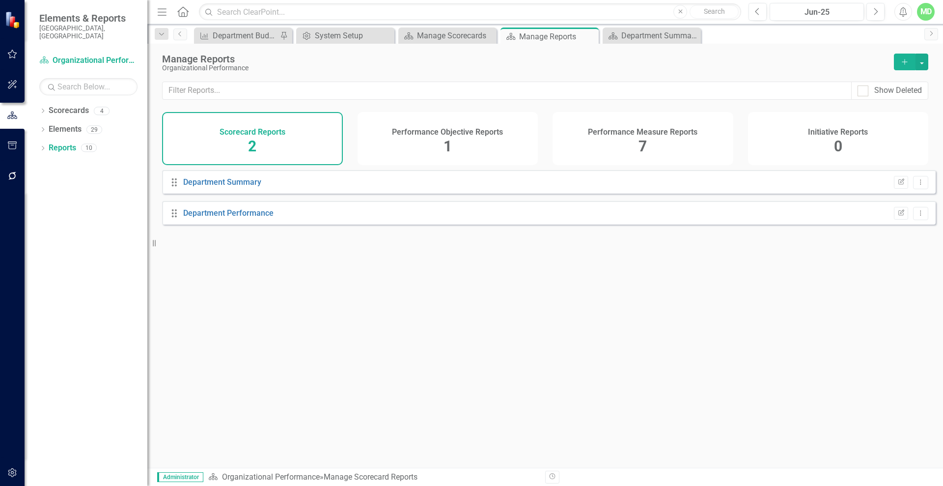
click at [902, 220] on div "Edit Report Dropdown Menu" at bounding box center [908, 213] width 39 height 13
click at [901, 220] on button "Edit Report" at bounding box center [901, 213] width 14 height 13
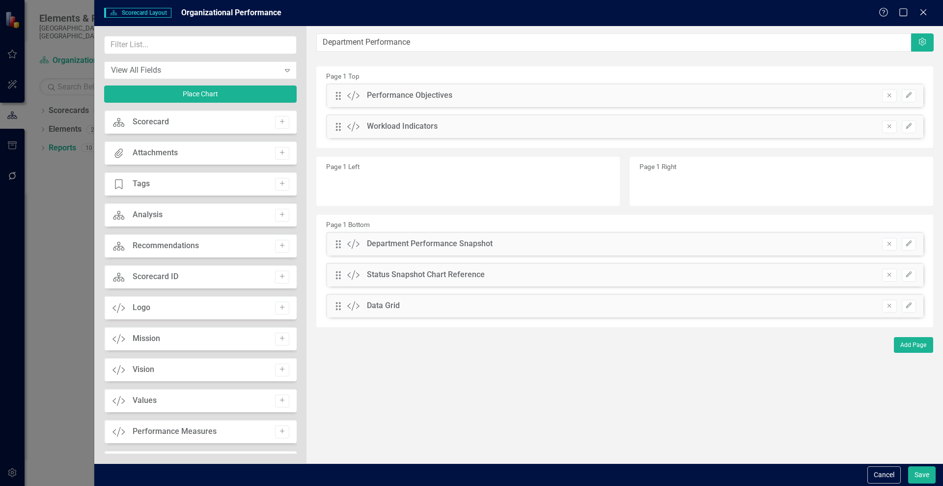
click at [900, 224] on div "Page 1 Bottom Drag Custom Department Performance Snapshot Remove Edit Drag Cust…" at bounding box center [624, 271] width 617 height 112
click at [876, 470] on button "Cancel" at bounding box center [884, 474] width 33 height 17
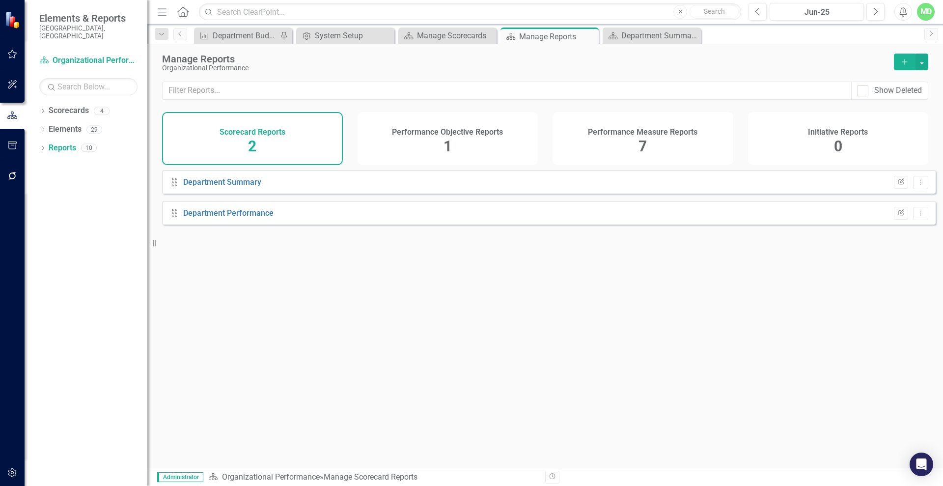
drag, startPoint x: 592, startPoint y: 146, endPoint x: 582, endPoint y: 118, distance: 29.2
click at [582, 118] on div "Performance Measure Reports 7" at bounding box center [643, 138] width 181 height 53
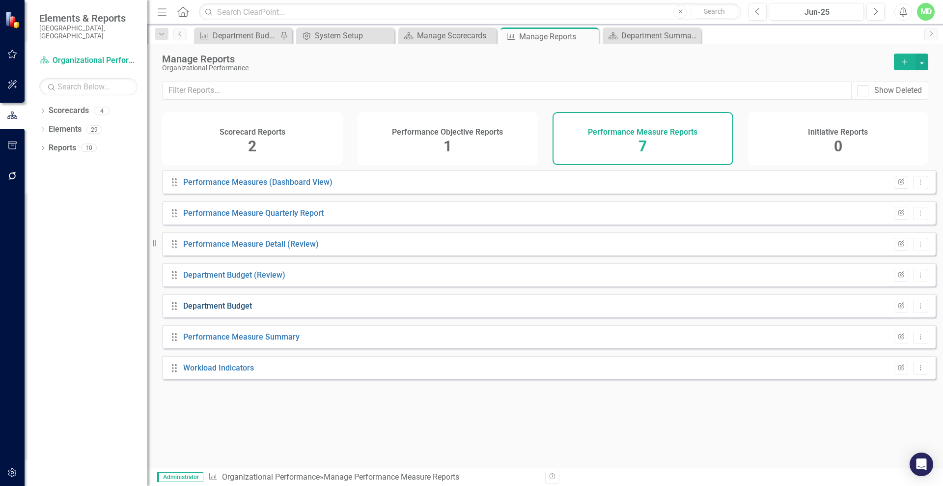
click at [203, 308] on link "Department Budget" at bounding box center [217, 305] width 69 height 9
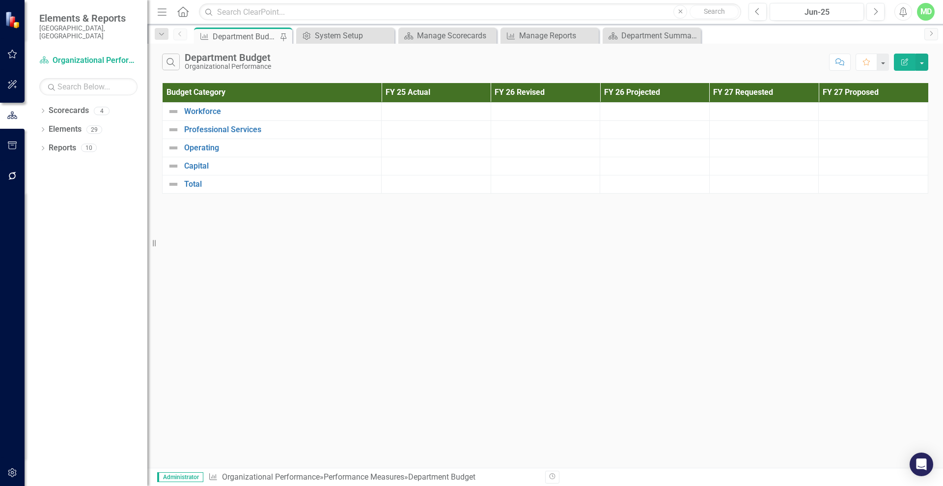
click at [906, 56] on button "Edit Report" at bounding box center [905, 62] width 22 height 17
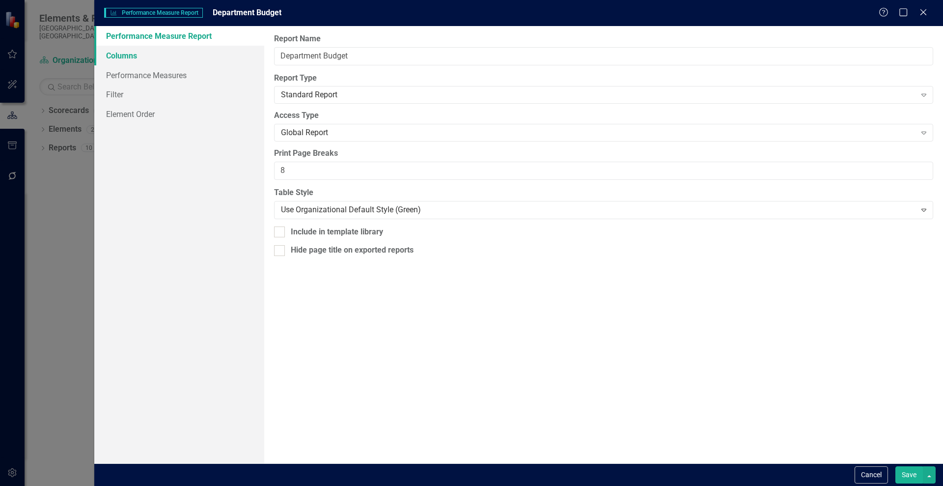
click at [116, 60] on link "Columns" at bounding box center [179, 56] width 170 height 20
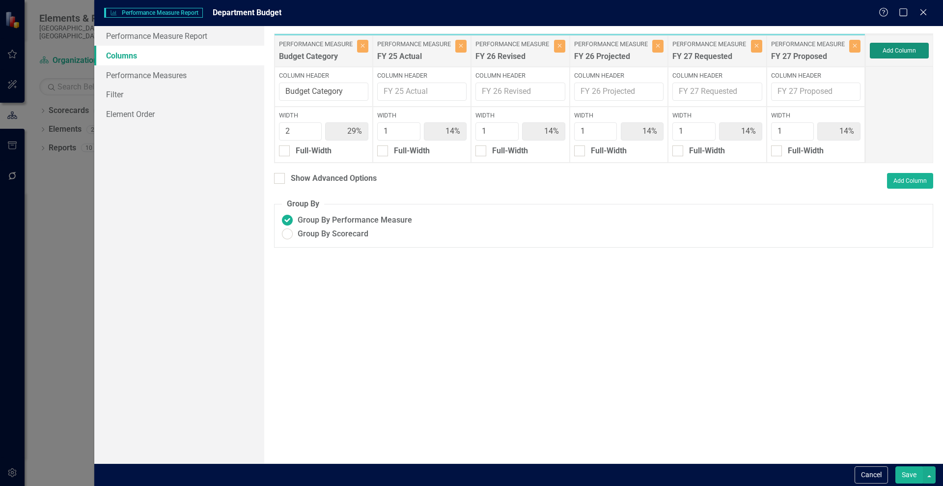
click at [890, 52] on button "Add Column" at bounding box center [899, 51] width 59 height 16
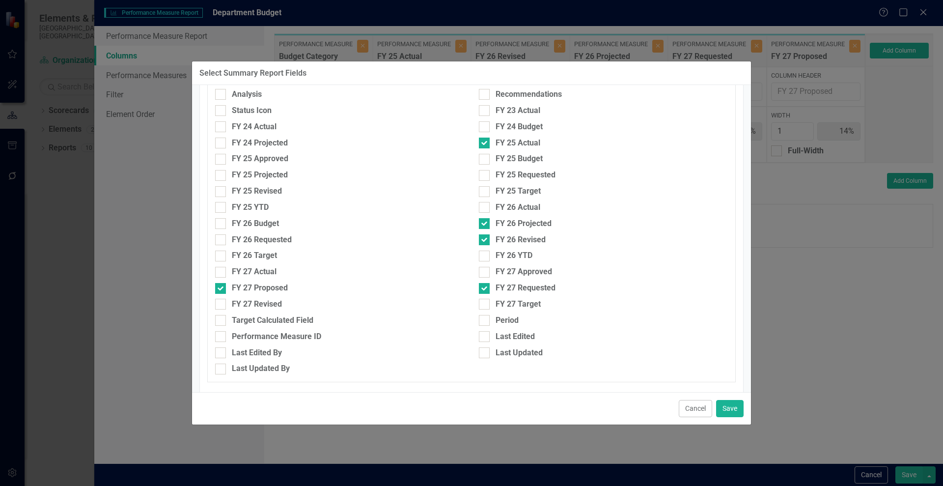
scroll to position [256, 0]
click at [220, 127] on div at bounding box center [220, 125] width 11 height 11
click at [220, 127] on input "FY 24 Actual" at bounding box center [218, 123] width 6 height 6
click at [220, 127] on div at bounding box center [220, 125] width 11 height 11
click at [220, 127] on input "FY 24 Actual" at bounding box center [218, 123] width 6 height 6
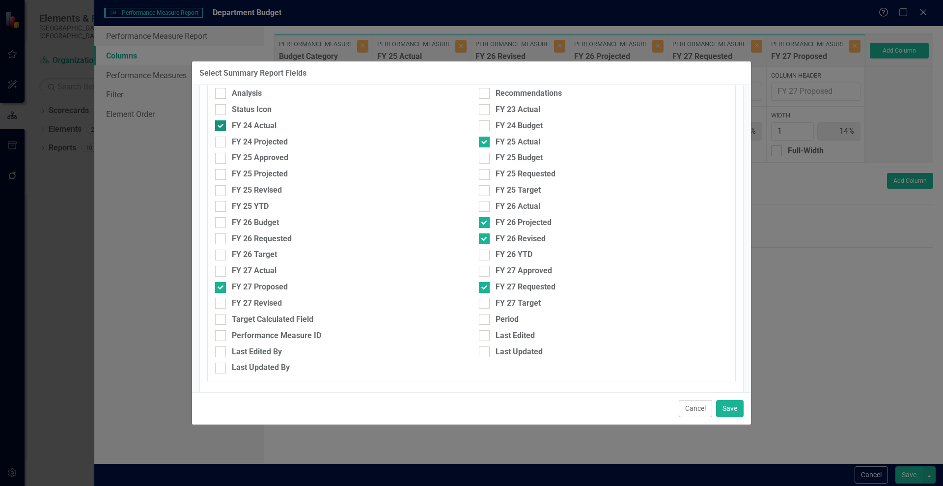
checkbox input "false"
click at [221, 284] on input "FY 27 Proposed" at bounding box center [218, 285] width 6 height 6
checkbox input "false"
click at [223, 134] on div "FY 24 Actual" at bounding box center [340, 128] width 264 height 16
click at [482, 144] on div at bounding box center [484, 142] width 11 height 11
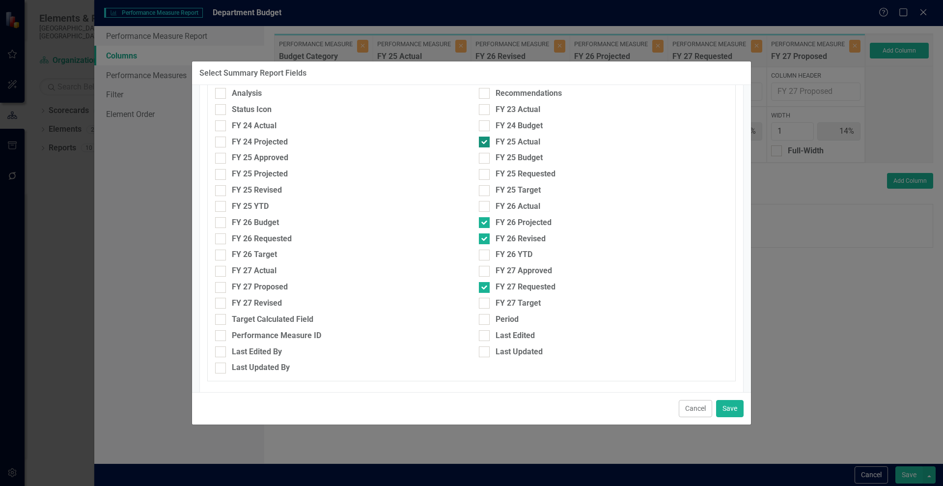
click at [482, 143] on input "FY 25 Actual" at bounding box center [482, 140] width 6 height 6
checkbox input "false"
click at [479, 222] on input "FY 26 Projected" at bounding box center [482, 220] width 6 height 6
checkbox input "false"
click at [483, 235] on div at bounding box center [484, 238] width 11 height 11
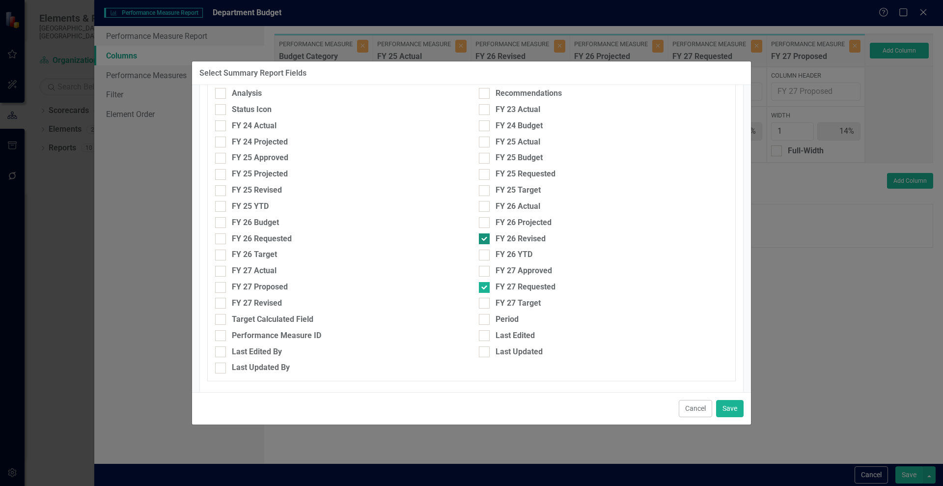
click at [483, 235] on input "FY 26 Revised" at bounding box center [482, 236] width 6 height 6
checkbox input "false"
click at [488, 288] on div "FY 27 Requested" at bounding box center [603, 286] width 249 height 11
click at [485, 288] on input "FY 27 Requested" at bounding box center [482, 285] width 6 height 6
checkbox input "false"
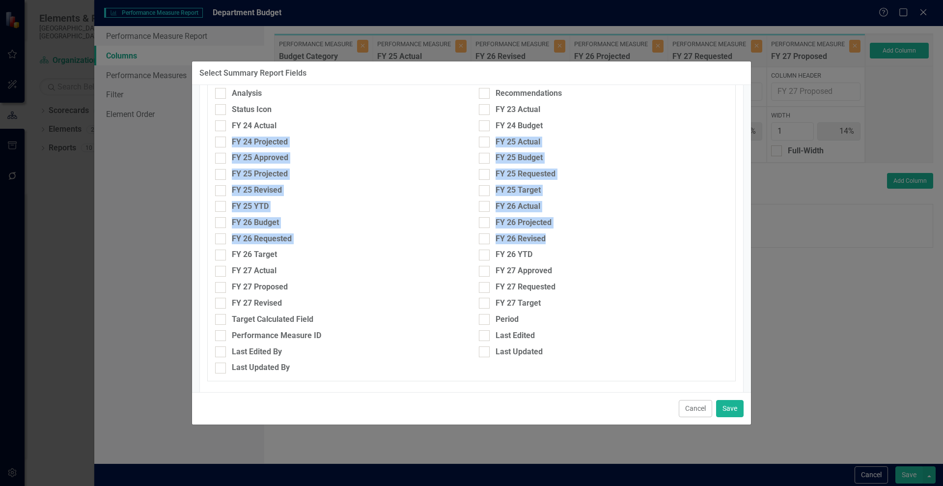
drag, startPoint x: 752, startPoint y: 243, endPoint x: 739, endPoint y: 125, distance: 118.6
click at [739, 125] on div "Select Summary Report Fields Scorecard Performance Objective Performance Measur…" at bounding box center [471, 243] width 943 height 486
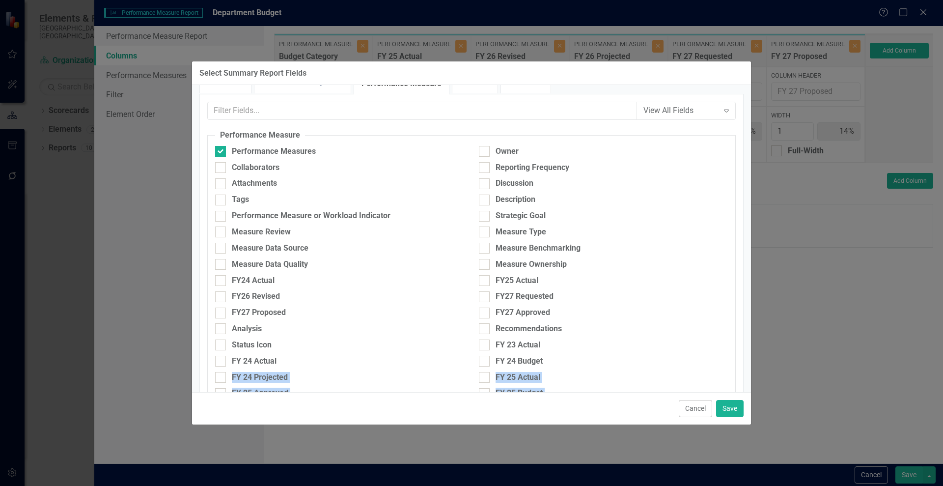
scroll to position [0, 0]
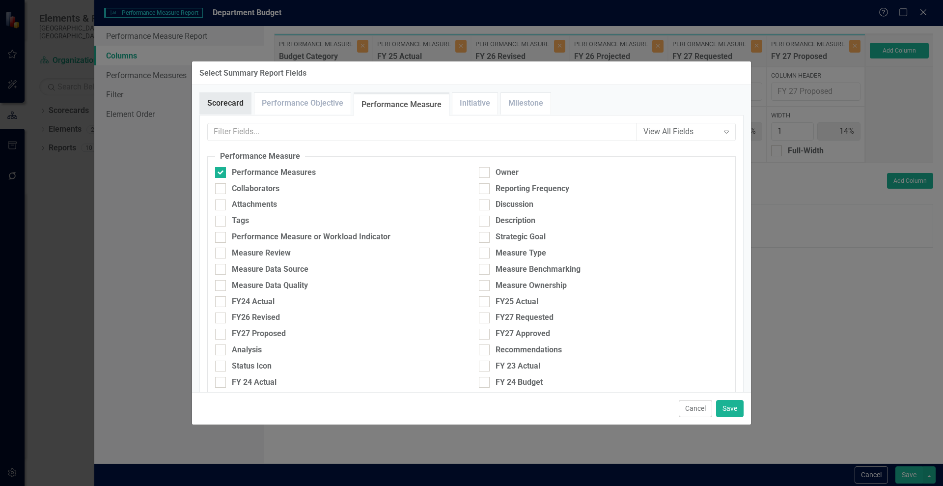
click at [216, 106] on link "Scorecard" at bounding box center [225, 103] width 51 height 21
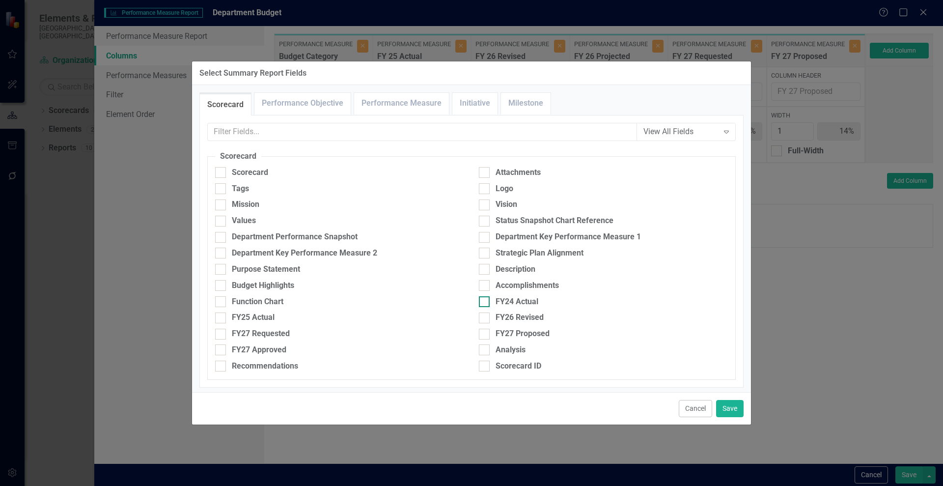
click at [483, 301] on div at bounding box center [484, 301] width 11 height 11
click at [483, 301] on input "FY24 Actual" at bounding box center [482, 299] width 6 height 6
checkbox input "true"
click at [222, 316] on div at bounding box center [220, 317] width 11 height 11
click at [222, 316] on input "FY25 Actual" at bounding box center [218, 315] width 6 height 6
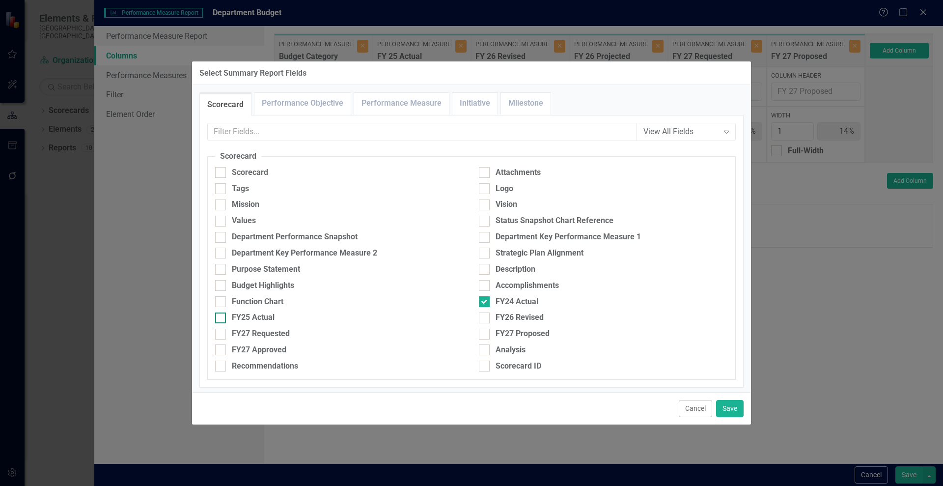
checkbox input "true"
click at [485, 316] on div at bounding box center [484, 317] width 11 height 11
click at [485, 316] on input "FY26 Revised" at bounding box center [482, 315] width 6 height 6
checkbox input "true"
click at [402, 307] on div "Function Chart" at bounding box center [340, 304] width 264 height 16
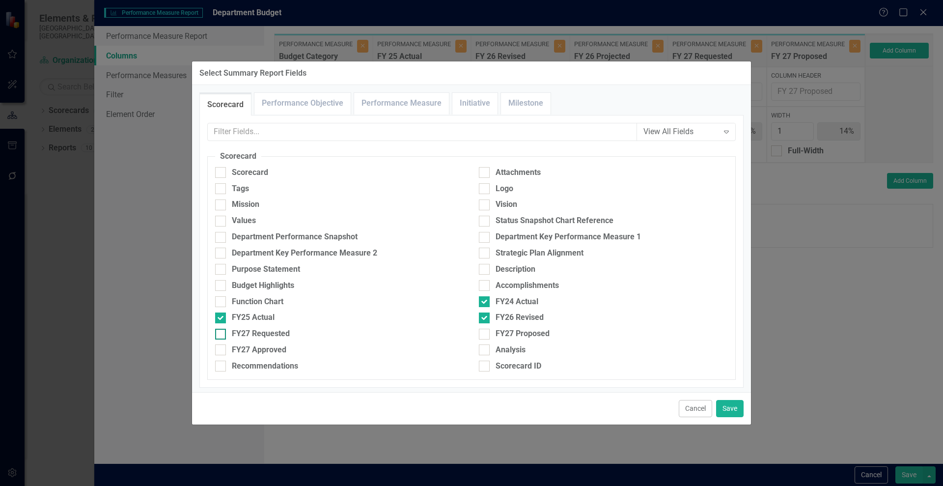
click at [247, 336] on div "FY27 Requested" at bounding box center [261, 333] width 58 height 11
click at [222, 335] on input "FY27 Requested" at bounding box center [218, 332] width 6 height 6
checkbox input "true"
click at [244, 339] on div "FY27 Requested" at bounding box center [340, 336] width 264 height 16
click at [234, 352] on div "FY27 Approved" at bounding box center [259, 349] width 55 height 11
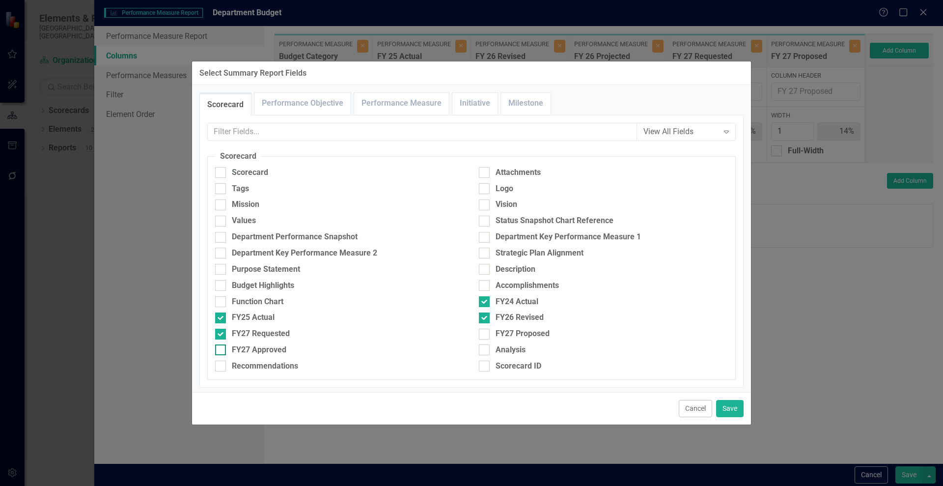
click at [222, 351] on input "FY27 Approved" at bounding box center [218, 347] width 6 height 6
click at [234, 352] on div "FY27 Approved" at bounding box center [259, 349] width 55 height 11
click at [222, 351] on input "FY27 Approved" at bounding box center [218, 347] width 6 height 6
checkbox input "false"
click at [483, 336] on div at bounding box center [484, 334] width 11 height 11
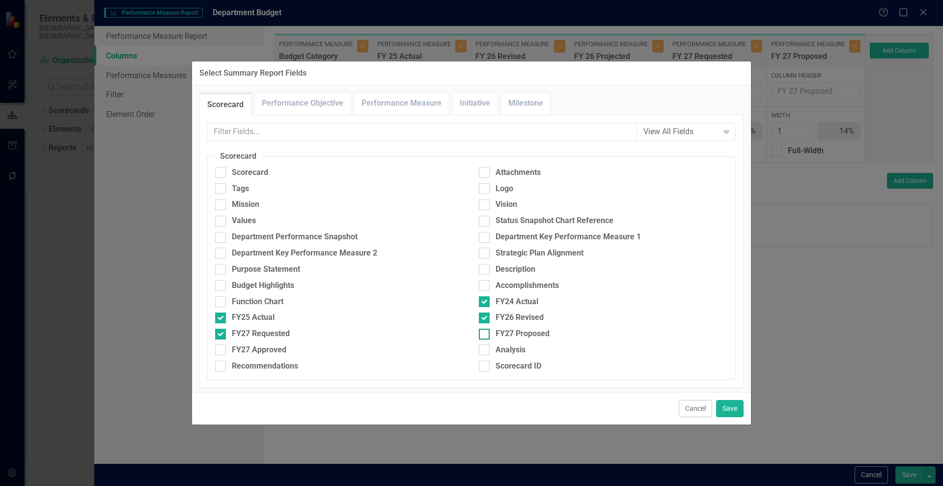
click at [483, 335] on input "FY27 Proposed" at bounding box center [482, 332] width 6 height 6
checkbox input "true"
click at [731, 410] on button "Save" at bounding box center [730, 408] width 28 height 17
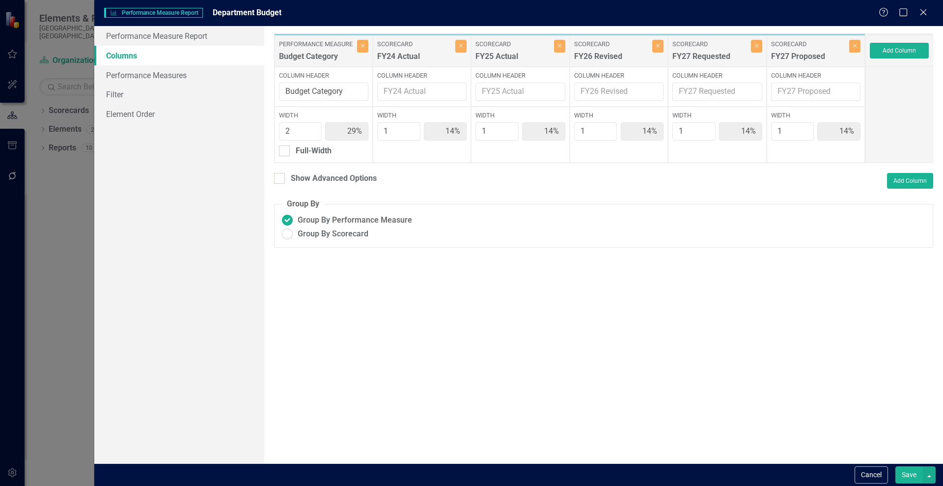
click at [902, 473] on button "Save" at bounding box center [910, 474] width 28 height 17
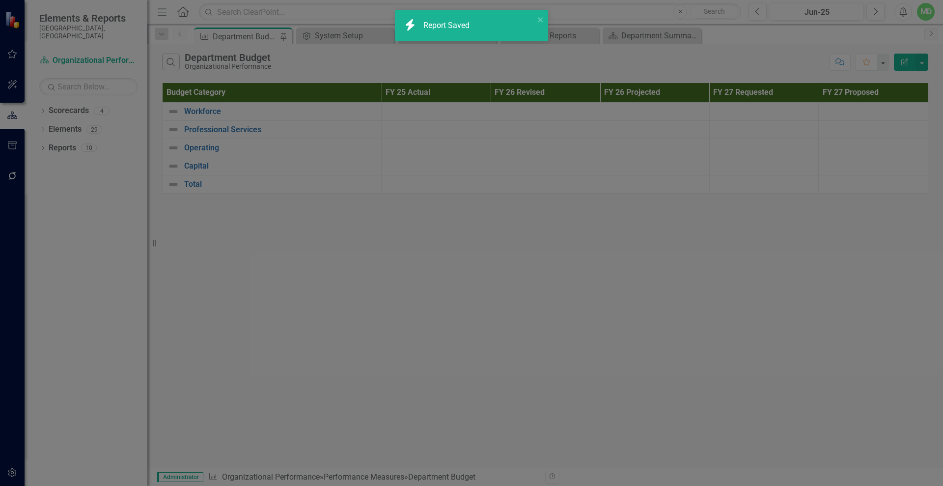
radio input "true"
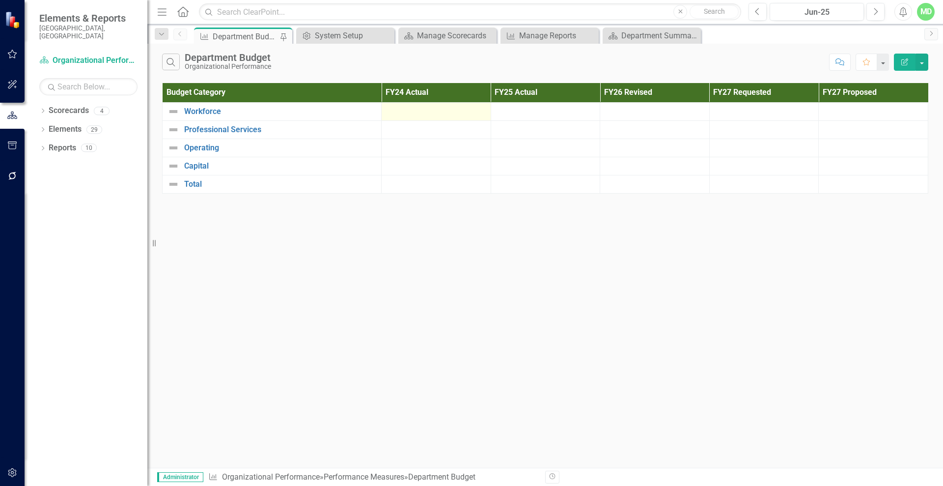
click at [398, 112] on div at bounding box center [436, 112] width 99 height 12
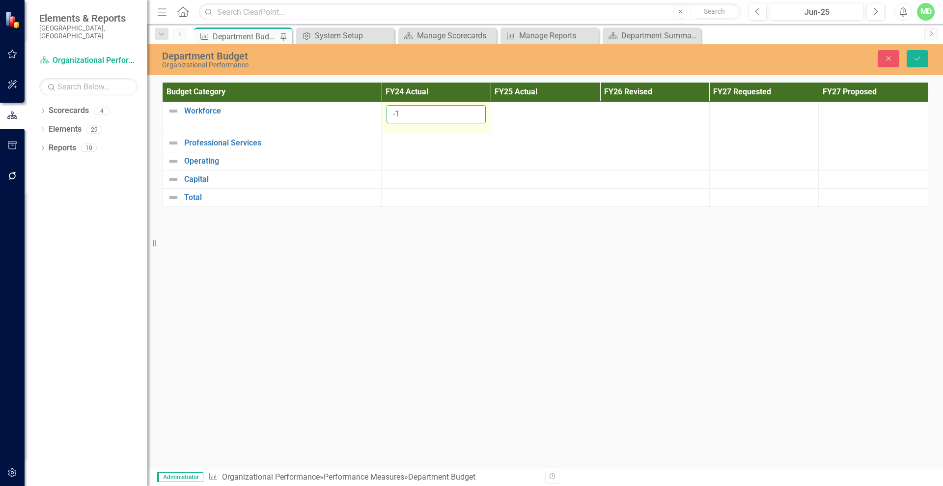
click at [474, 119] on input "-1" at bounding box center [436, 114] width 99 height 18
click at [476, 108] on input "0" at bounding box center [436, 114] width 99 height 18
click at [476, 108] on input "1" at bounding box center [436, 114] width 99 height 18
type input "0"
click at [478, 116] on input "0" at bounding box center [436, 114] width 99 height 18
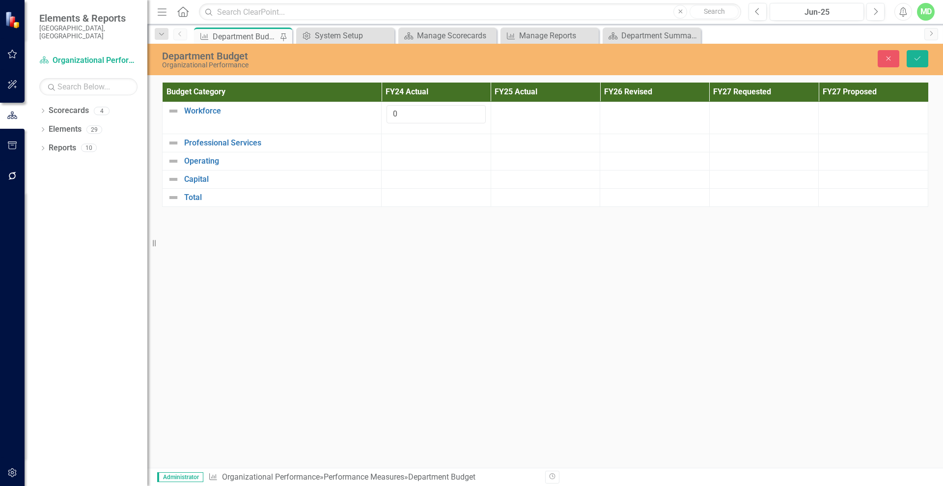
click at [464, 219] on div "Department Budget Organizational Performance Close Save Budget Category FY24 Ac…" at bounding box center [545, 256] width 796 height 424
click at [886, 70] on div "Department Budget Organizational Performance Close Save" at bounding box center [545, 59] width 796 height 31
click at [886, 61] on icon "Close" at bounding box center [888, 58] width 9 height 7
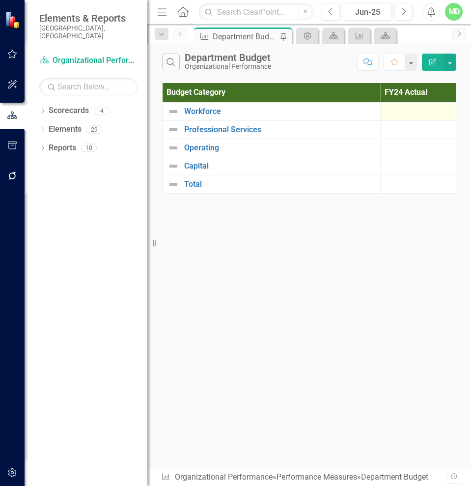
click at [400, 110] on div at bounding box center [435, 112] width 99 height 12
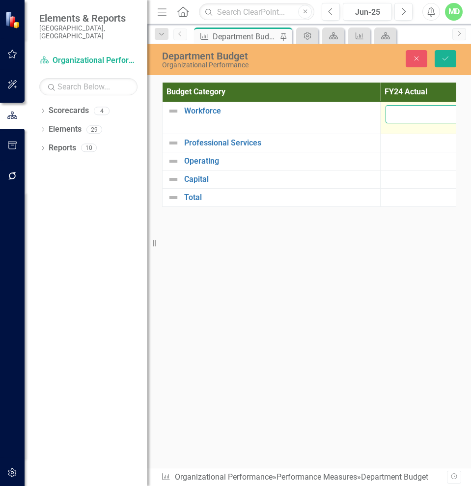
click at [397, 114] on input "number" at bounding box center [435, 114] width 99 height 18
type input "431503"
click at [403, 137] on div at bounding box center [435, 143] width 99 height 12
click at [407, 113] on input "431503" at bounding box center [435, 114] width 99 height 18
click at [399, 147] on div at bounding box center [435, 143] width 99 height 12
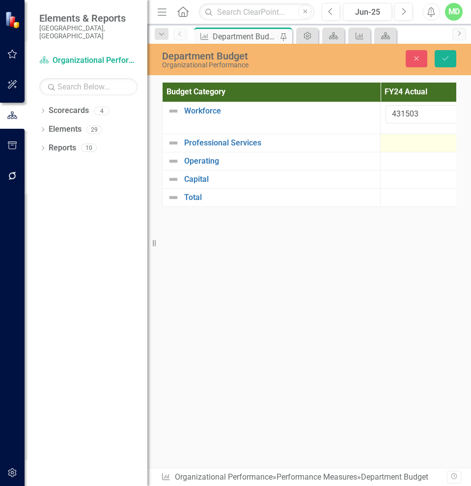
click at [398, 145] on div at bounding box center [435, 143] width 99 height 12
click at [446, 56] on icon "Save" at bounding box center [445, 58] width 9 height 7
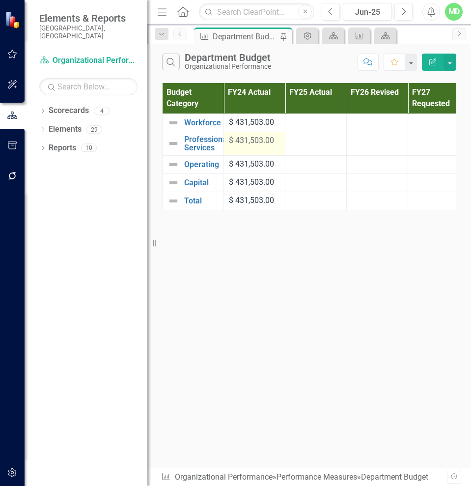
click at [260, 142] on span "$ 431,503.00" at bounding box center [251, 140] width 45 height 9
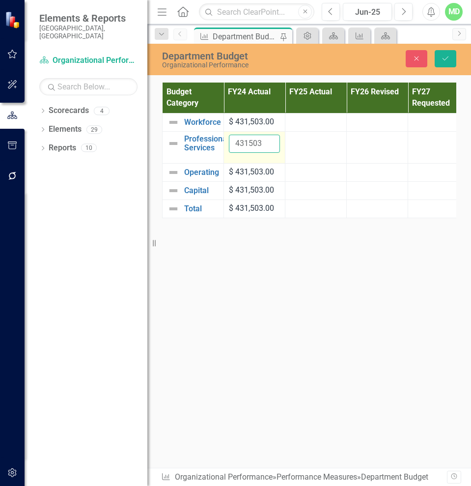
click at [260, 142] on input "431503" at bounding box center [254, 144] width 51 height 18
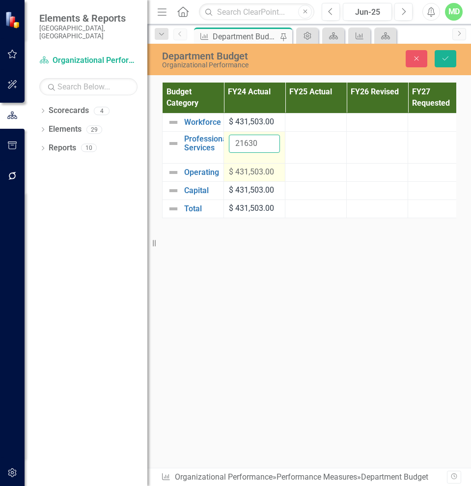
type input "21630"
click at [243, 168] on span "$ 431,503.00" at bounding box center [251, 171] width 45 height 9
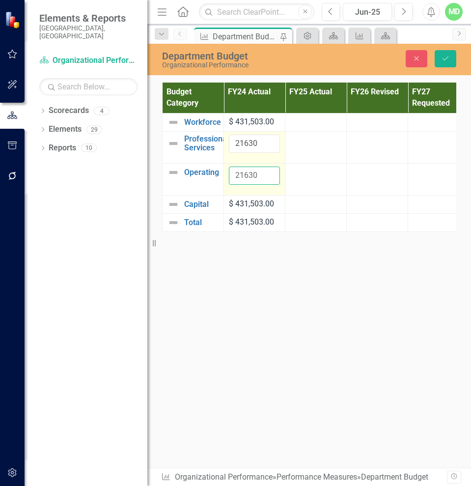
click at [243, 168] on input "21630" at bounding box center [254, 176] width 51 height 18
type input "4"
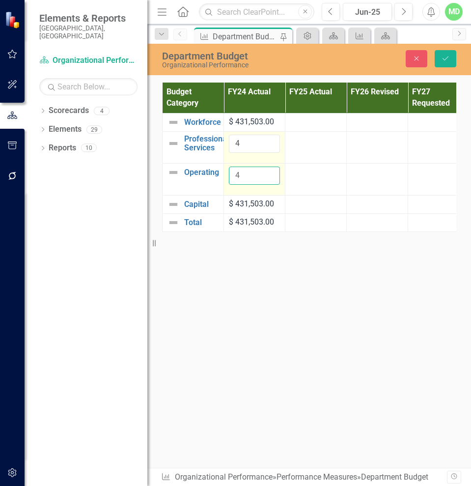
type input "42"
type input "421"
type input "4211"
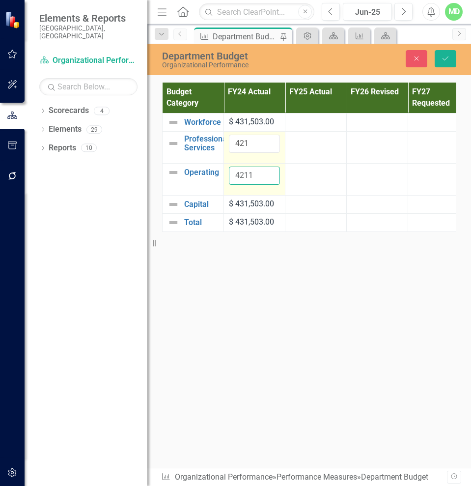
type input "4211"
type input "42115"
click at [446, 55] on icon "Save" at bounding box center [445, 58] width 9 height 7
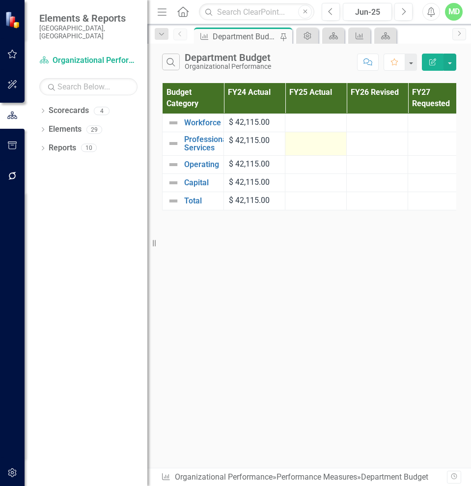
click at [325, 154] on td at bounding box center [315, 144] width 61 height 24
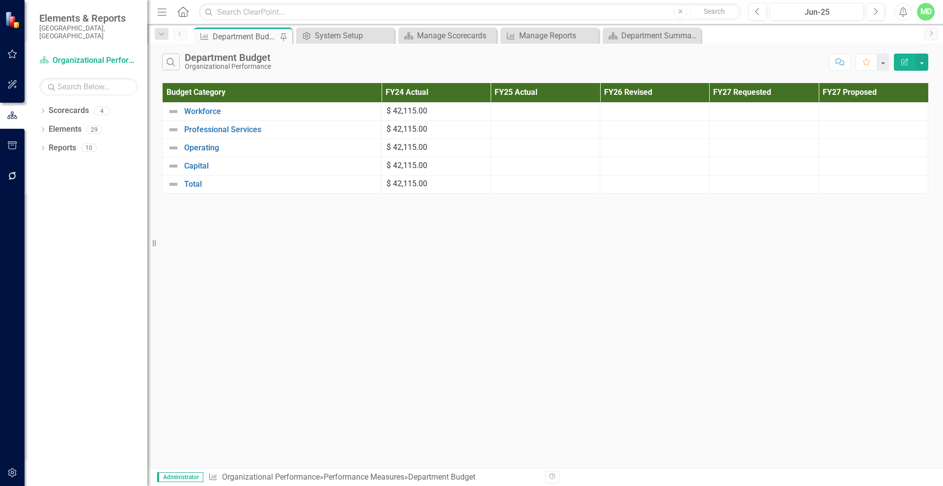
click at [909, 60] on icon "Edit Report" at bounding box center [904, 61] width 9 height 7
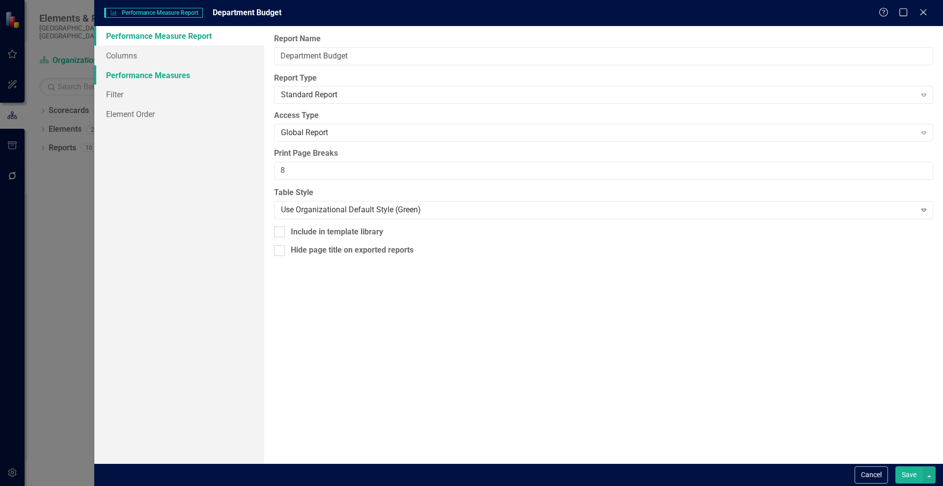
click at [140, 76] on link "Performance Measures" at bounding box center [179, 75] width 170 height 20
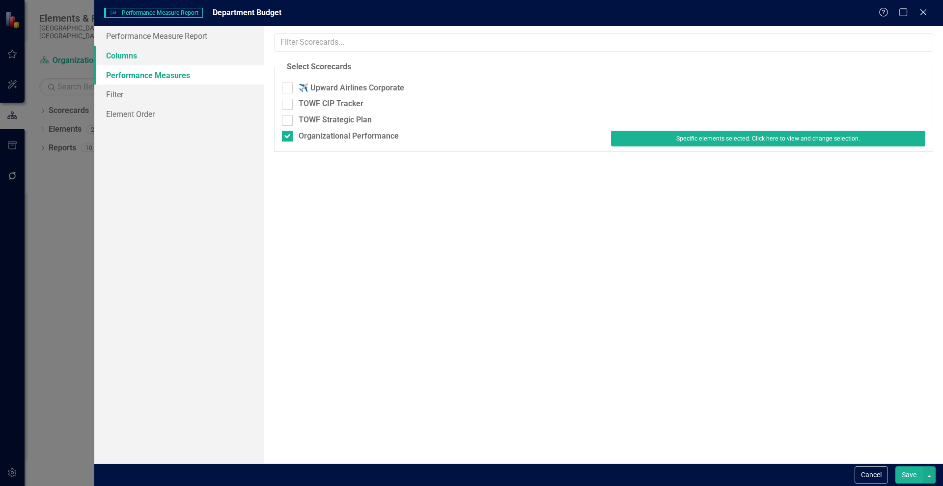
click at [129, 59] on link "Columns" at bounding box center [179, 56] width 170 height 20
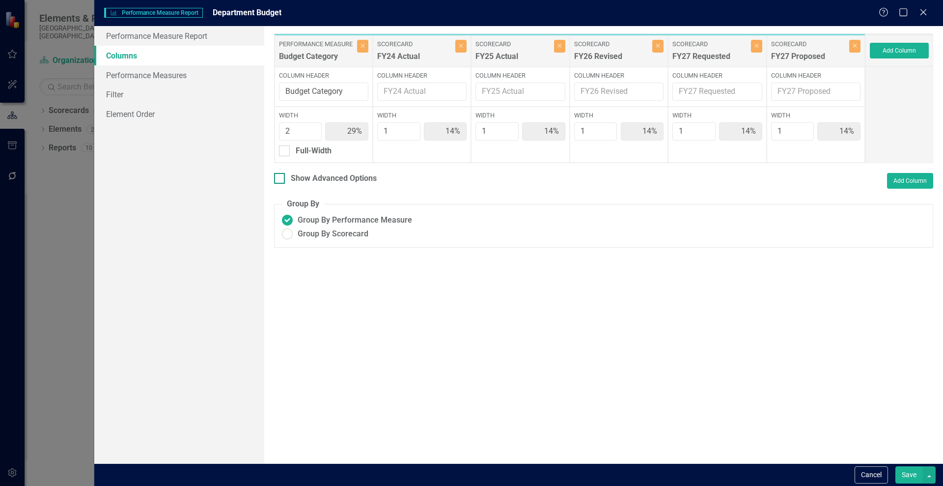
click at [281, 175] on div at bounding box center [279, 178] width 11 height 11
click at [280, 175] on input "Show Advanced Options" at bounding box center [277, 176] width 6 height 6
checkbox input "true"
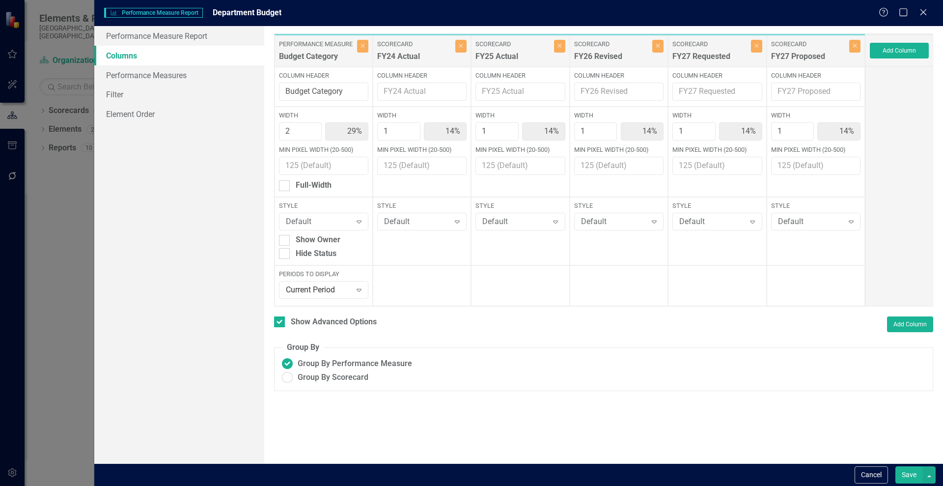
click at [499, 205] on label "Style" at bounding box center [520, 205] width 89 height 9
click at [856, 47] on icon "Close" at bounding box center [855, 46] width 4 height 6
type input "33%"
type input "17%"
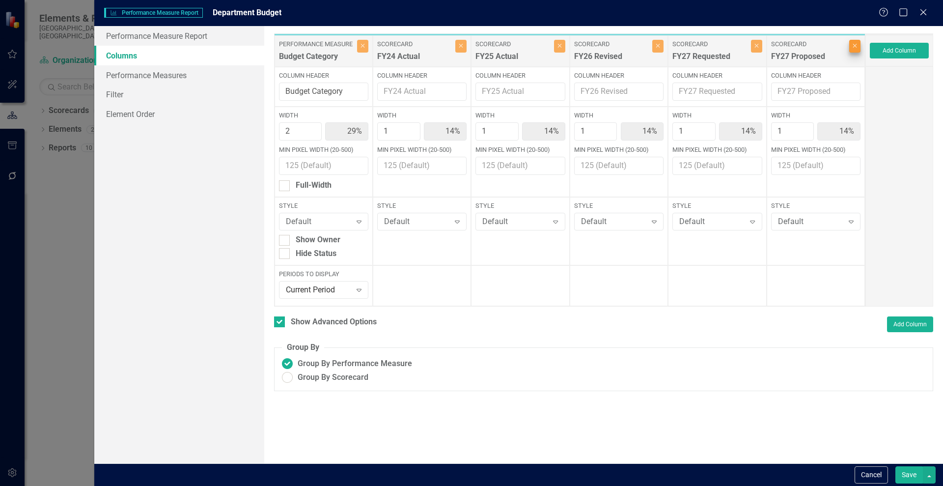
type input "17%"
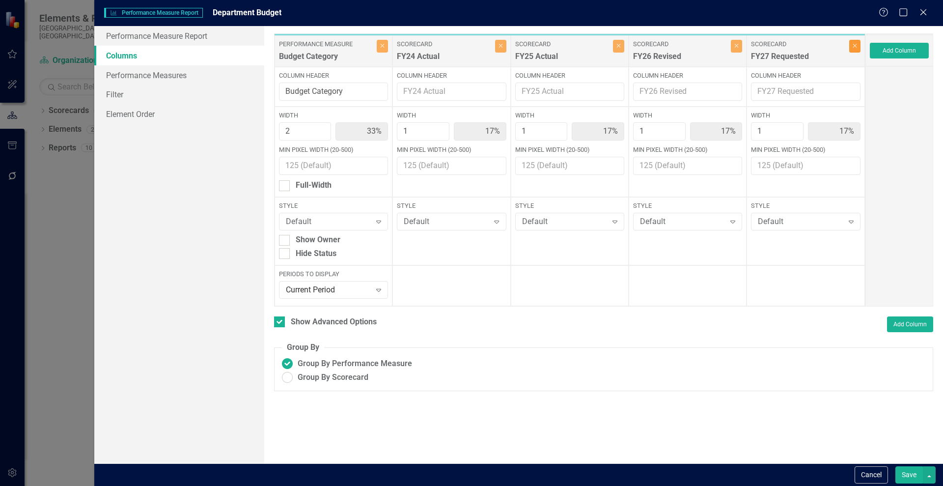
click at [858, 49] on button "Close" at bounding box center [854, 46] width 11 height 13
type input "40%"
type input "20%"
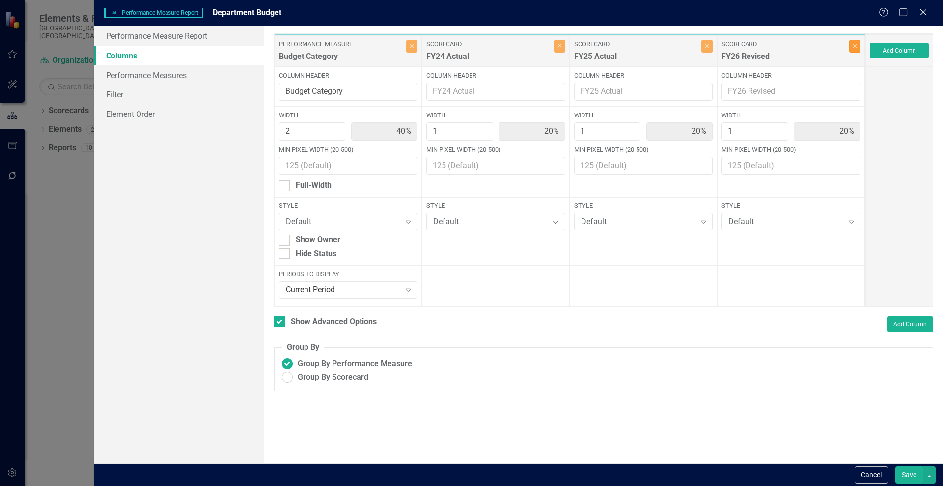
click at [858, 49] on button "Close" at bounding box center [854, 46] width 11 height 13
type input "50%"
type input "25%"
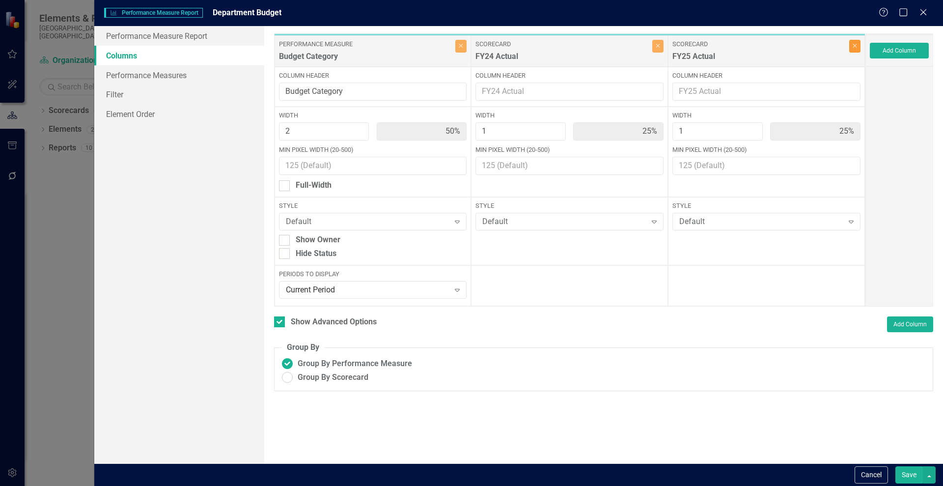
click at [858, 49] on button "Close" at bounding box center [854, 46] width 11 height 13
type input "67%"
type input "33%"
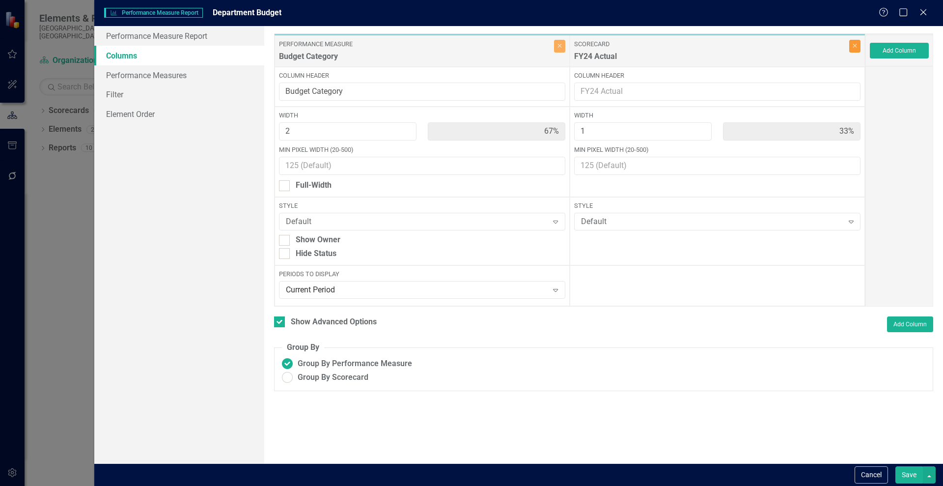
click at [851, 50] on button "Close" at bounding box center [854, 46] width 11 height 13
type input "100%"
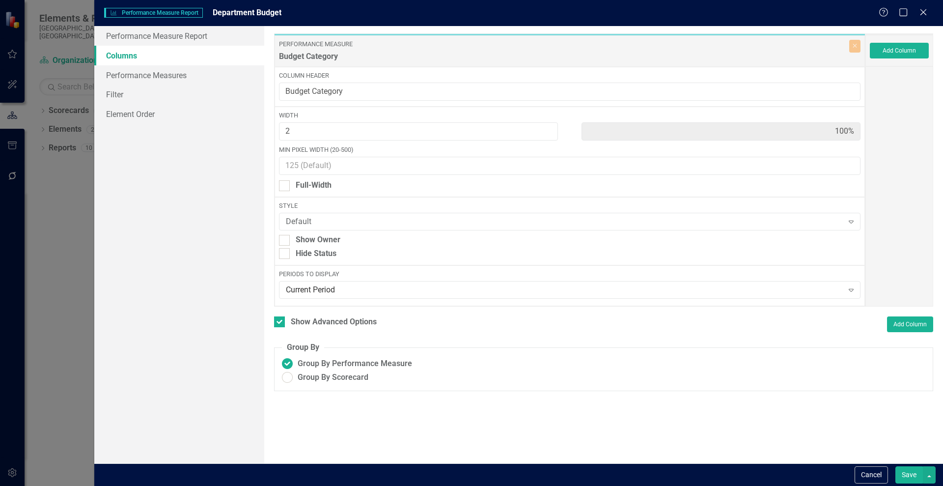
click at [904, 473] on button "Save" at bounding box center [910, 474] width 28 height 17
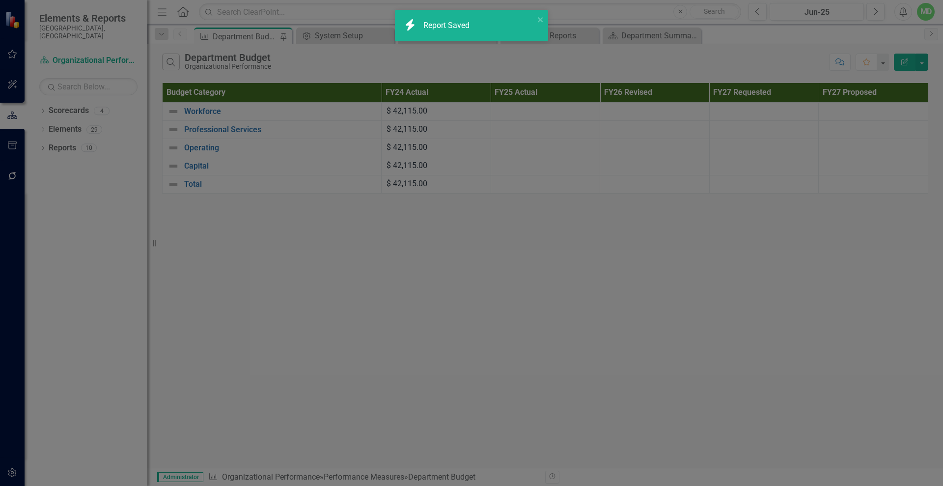
checkbox input "false"
radio input "true"
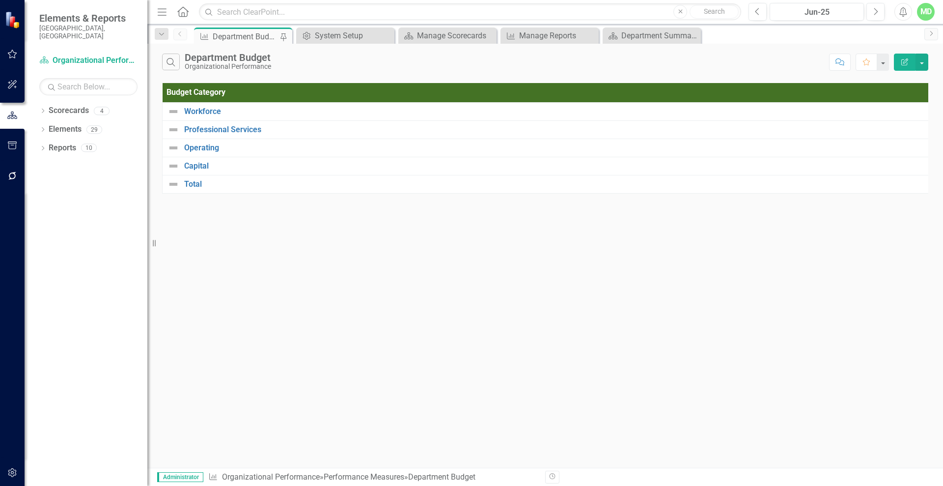
click at [908, 58] on icon "Edit Report" at bounding box center [904, 61] width 9 height 7
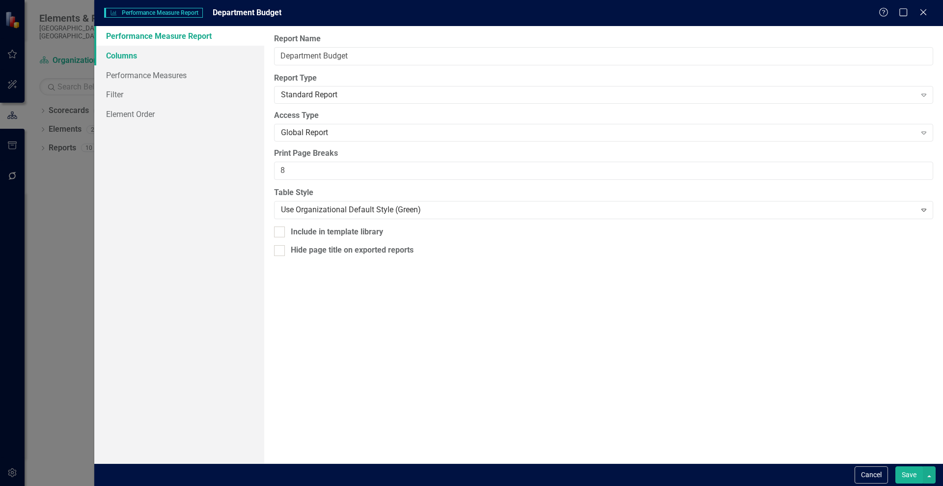
click at [118, 57] on link "Columns" at bounding box center [179, 56] width 170 height 20
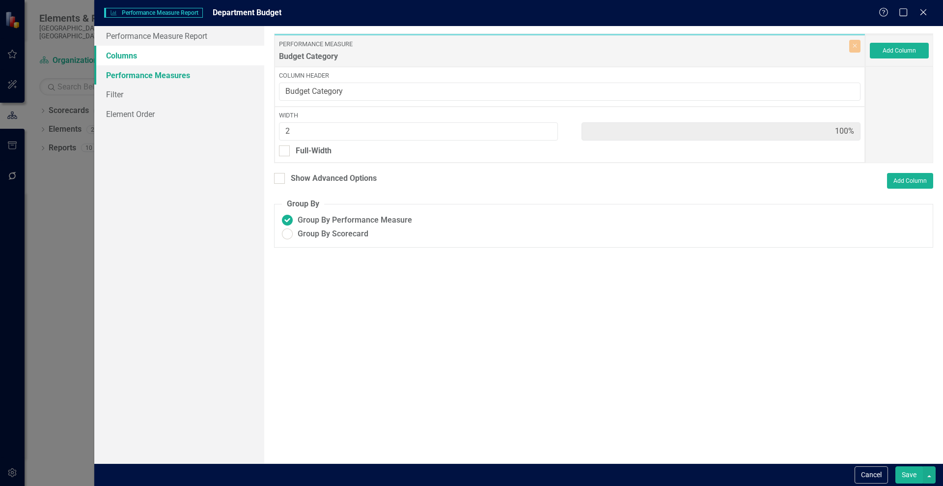
click at [110, 76] on link "Performance Measures" at bounding box center [179, 75] width 170 height 20
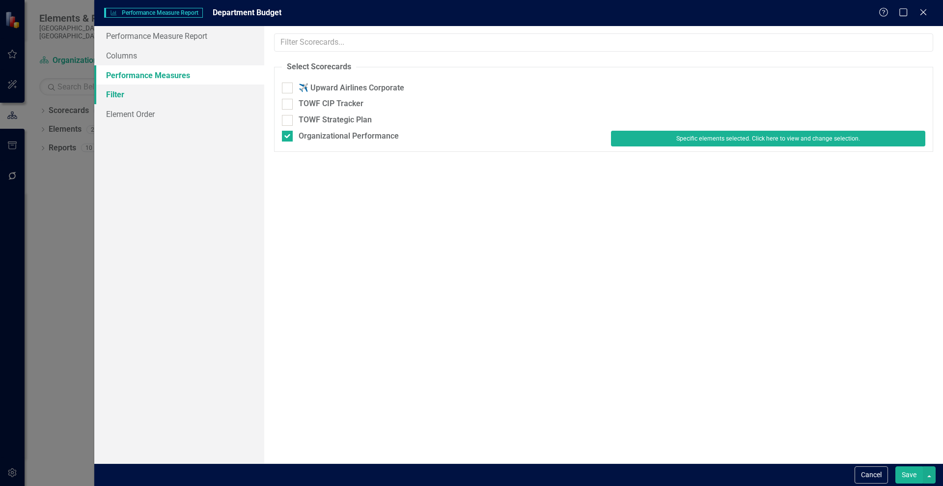
click at [111, 87] on link "Filter" at bounding box center [179, 94] width 170 height 20
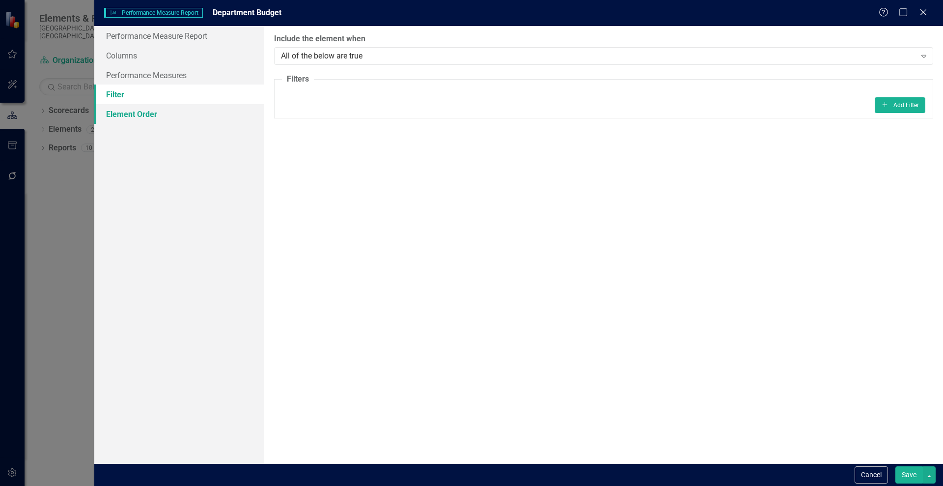
click at [125, 118] on link "Element Order" at bounding box center [179, 114] width 170 height 20
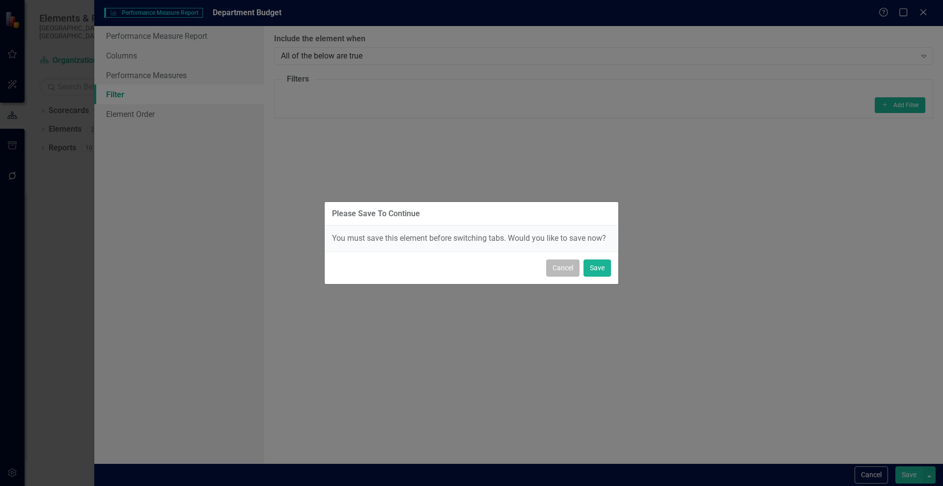
click at [559, 272] on button "Cancel" at bounding box center [562, 267] width 33 height 17
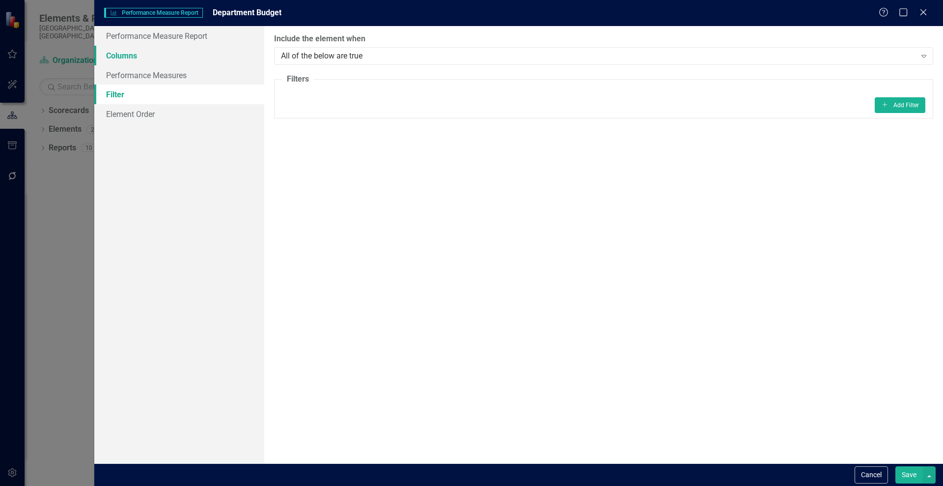
click at [130, 57] on link "Columns" at bounding box center [179, 56] width 170 height 20
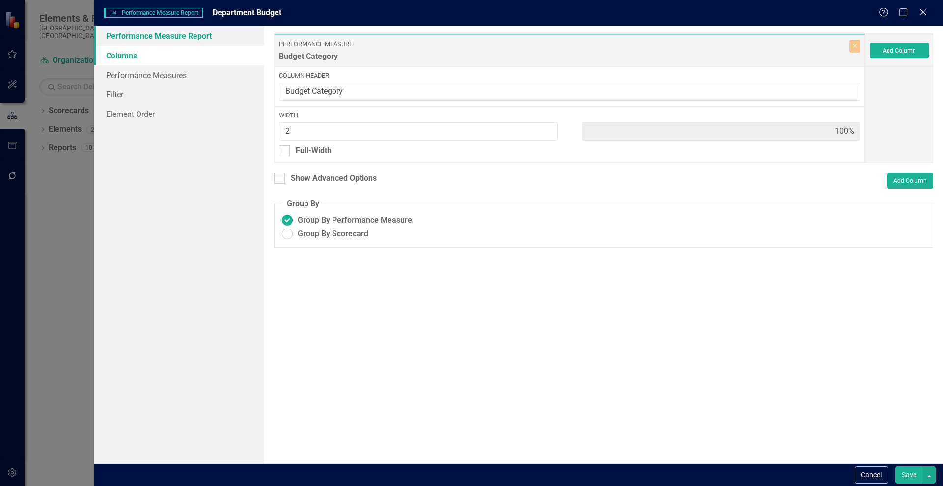
click at [129, 37] on link "Performance Measure Report" at bounding box center [179, 36] width 170 height 20
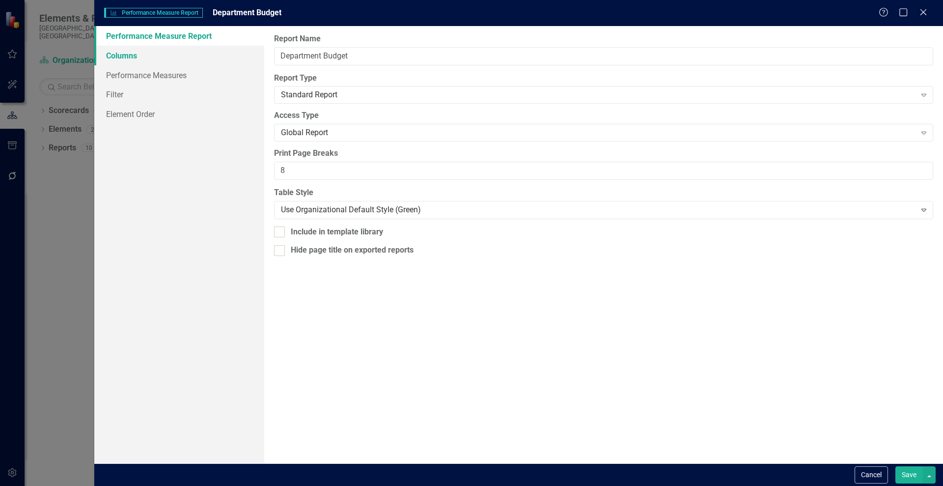
click at [121, 54] on link "Columns" at bounding box center [179, 56] width 170 height 20
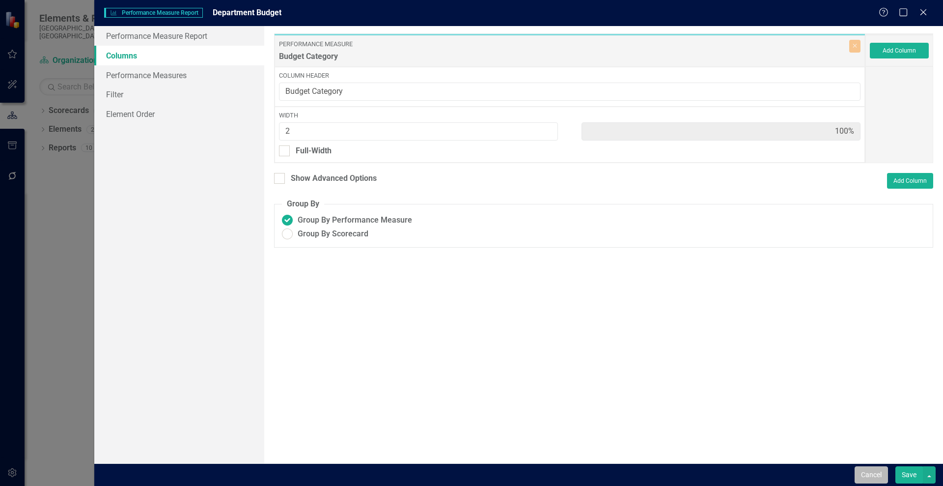
click at [869, 467] on button "Cancel" at bounding box center [871, 474] width 33 height 17
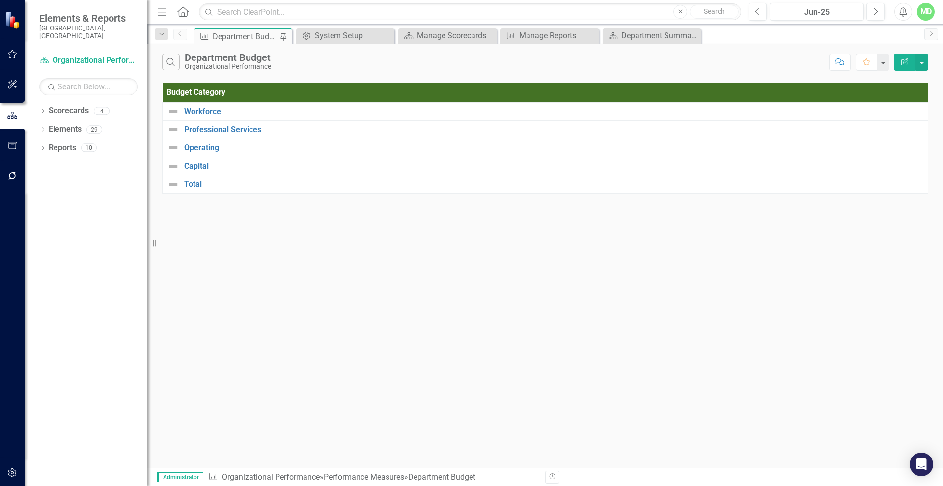
click at [17, 174] on icon "button" at bounding box center [12, 176] width 10 height 8
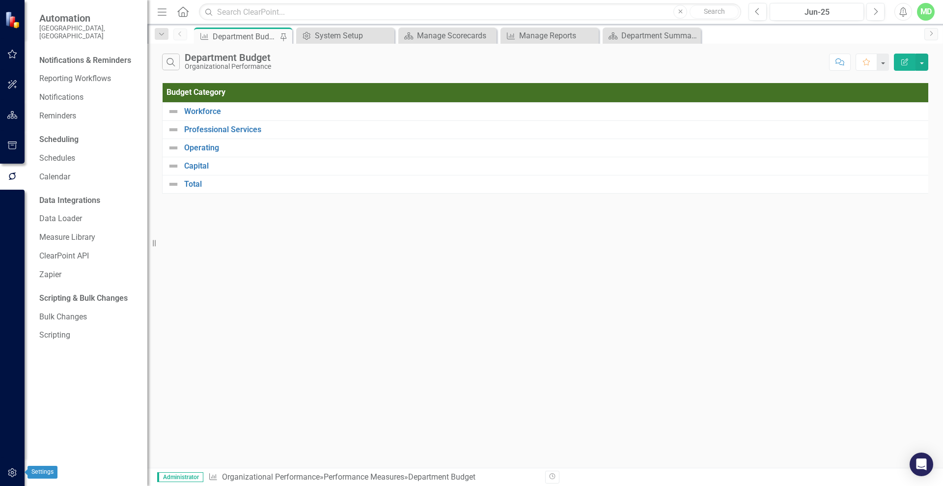
click at [13, 474] on icon "button" at bounding box center [12, 472] width 8 height 9
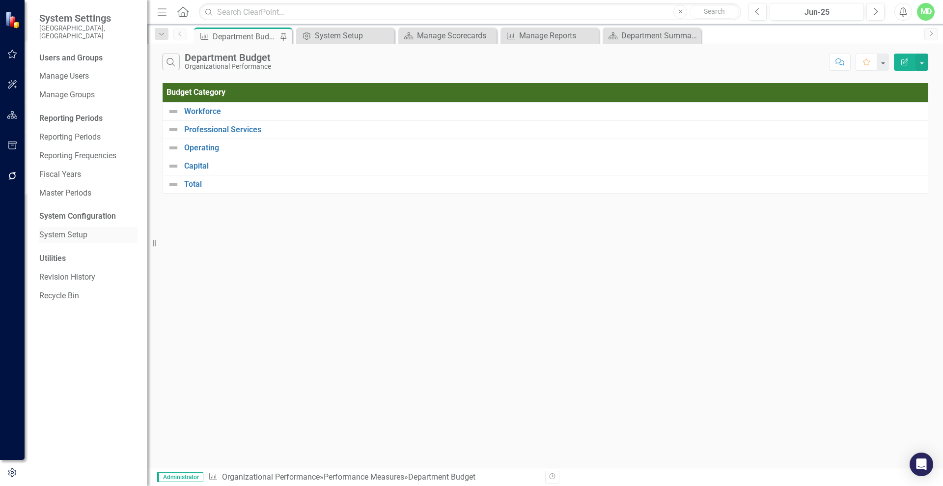
click at [60, 234] on div "System Setup" at bounding box center [88, 235] width 98 height 16
click at [73, 229] on link "System Setup" at bounding box center [88, 234] width 98 height 11
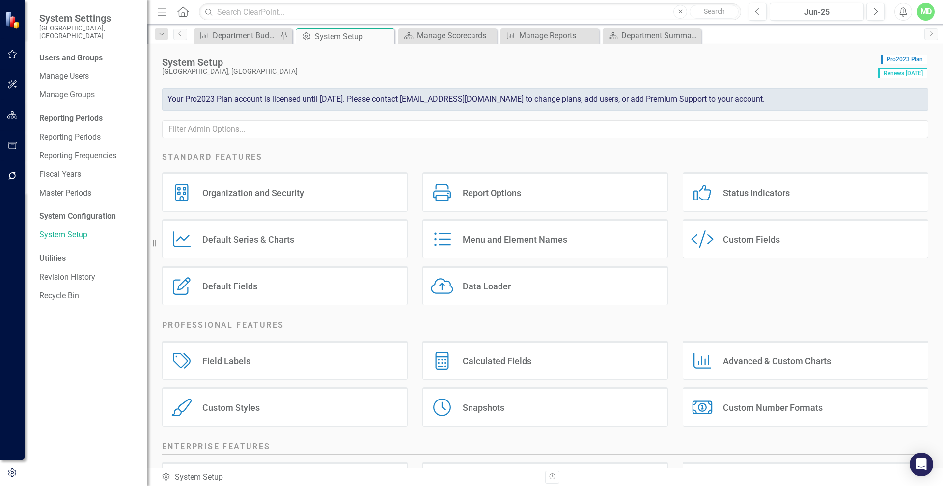
click at [751, 243] on div "Custom Fields" at bounding box center [751, 239] width 57 height 11
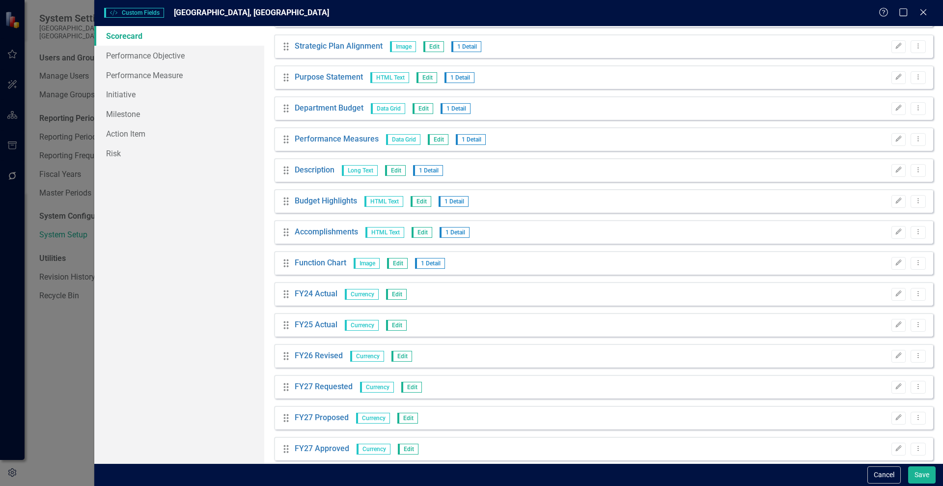
scroll to position [439, 0]
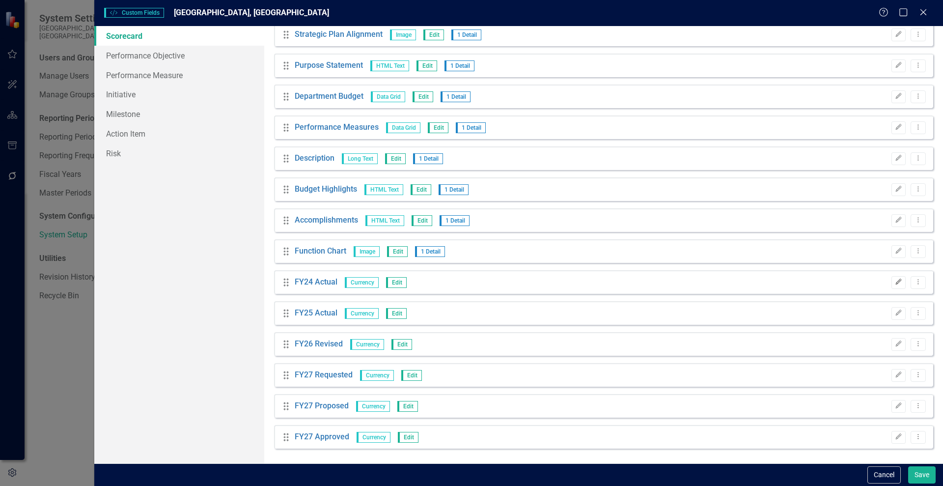
click at [892, 285] on button "Edit" at bounding box center [899, 282] width 14 height 13
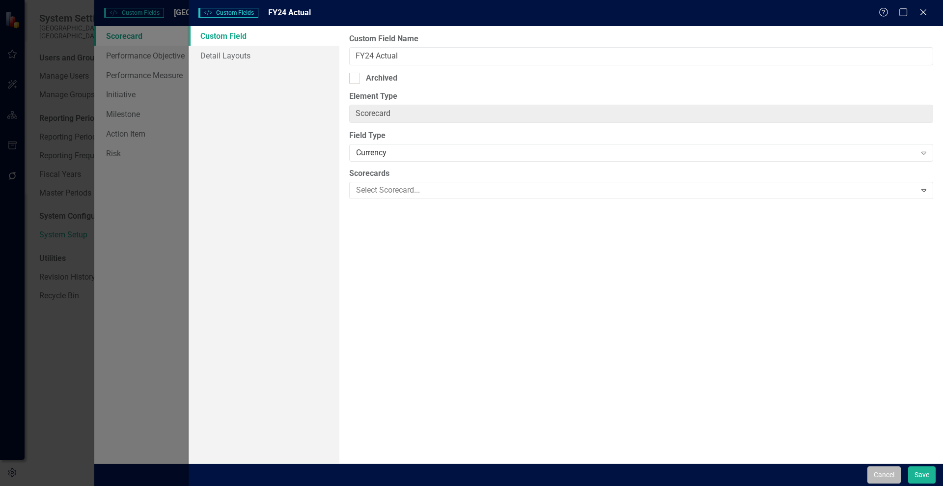
click at [886, 473] on button "Cancel" at bounding box center [884, 474] width 33 height 17
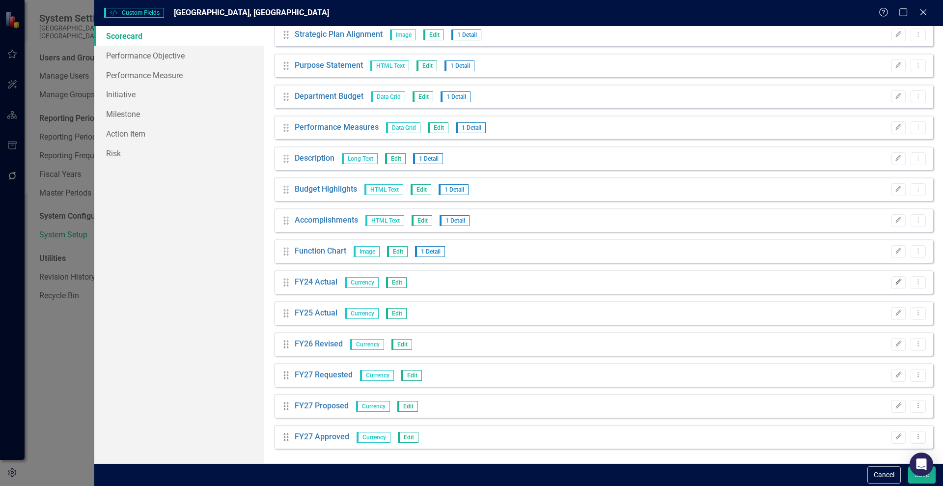
click at [892, 285] on button "Edit" at bounding box center [899, 282] width 14 height 13
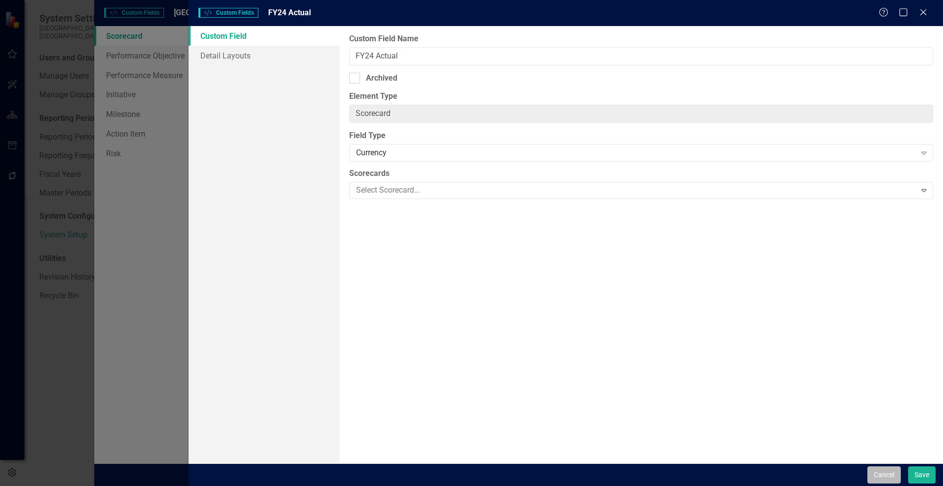
click at [881, 472] on button "Cancel" at bounding box center [884, 474] width 33 height 17
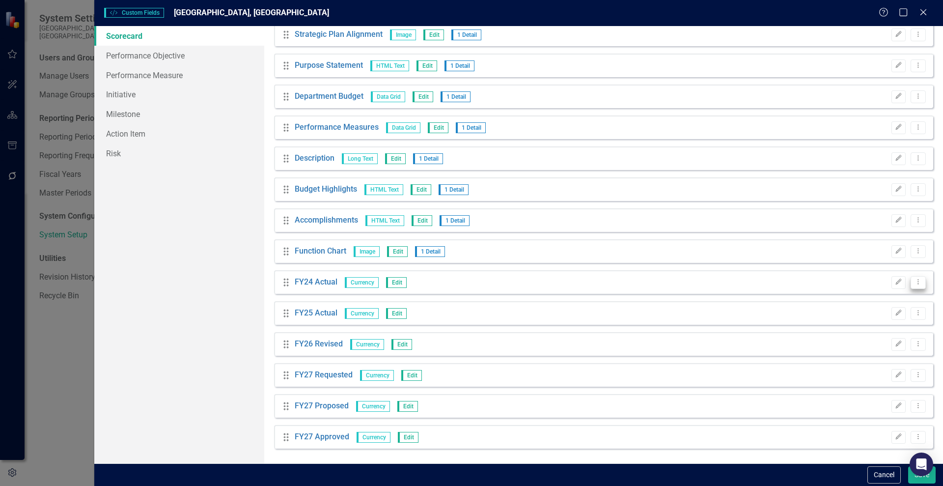
click at [911, 285] on button "Dropdown Menu" at bounding box center [918, 282] width 15 height 13
click at [855, 342] on link "Trash Delete Custom Field" at bounding box center [866, 335] width 104 height 18
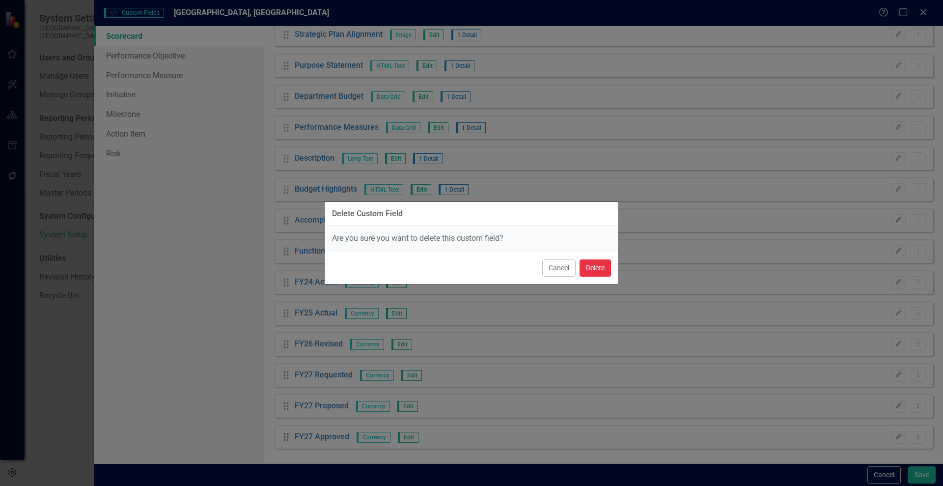
click at [604, 268] on button "Delete" at bounding box center [595, 267] width 31 height 17
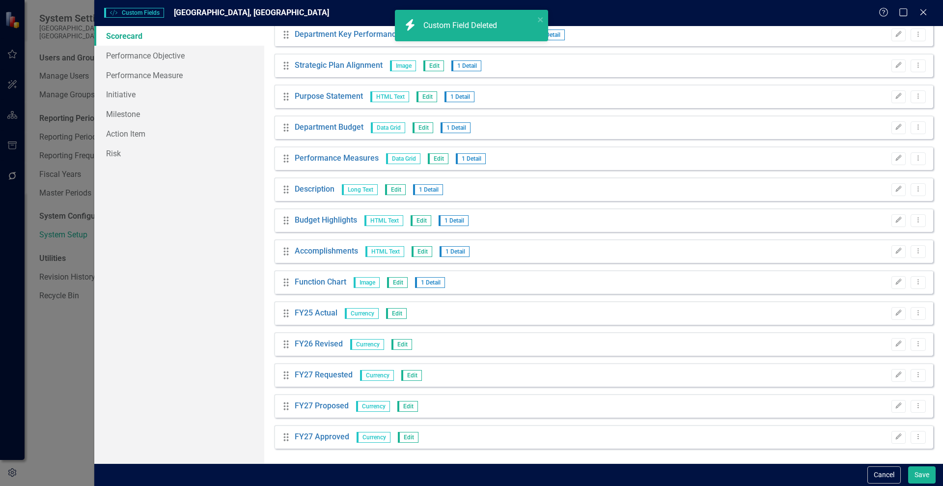
scroll to position [408, 0]
click at [914, 439] on icon "Dropdown Menu" at bounding box center [918, 436] width 8 height 6
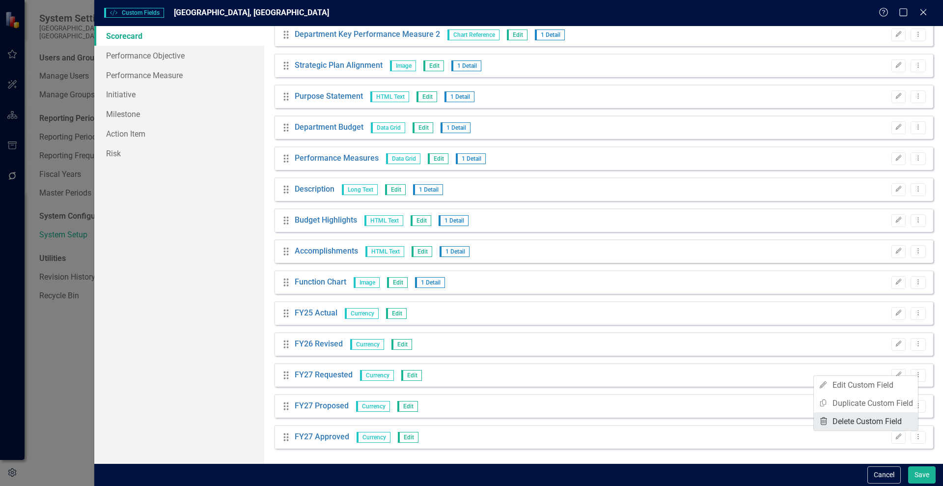
click at [892, 418] on link "Trash Delete Custom Field" at bounding box center [866, 421] width 104 height 18
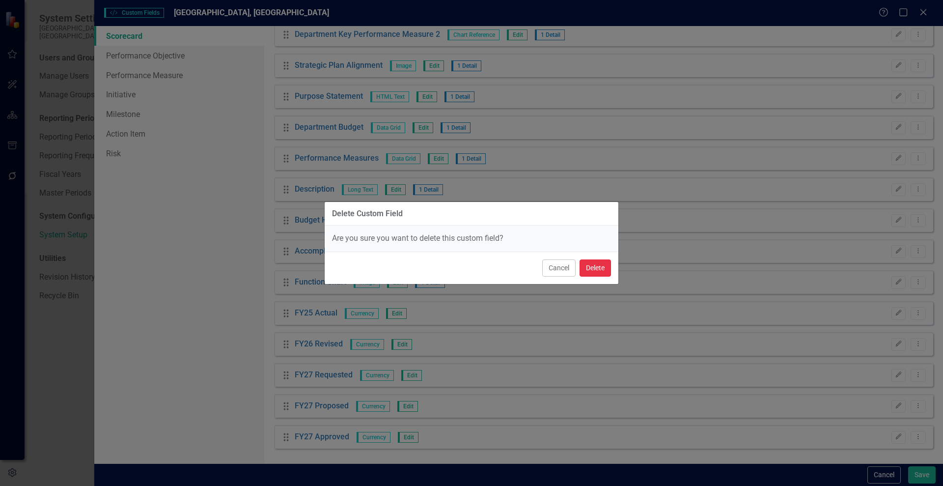
click at [595, 271] on button "Delete" at bounding box center [595, 267] width 31 height 17
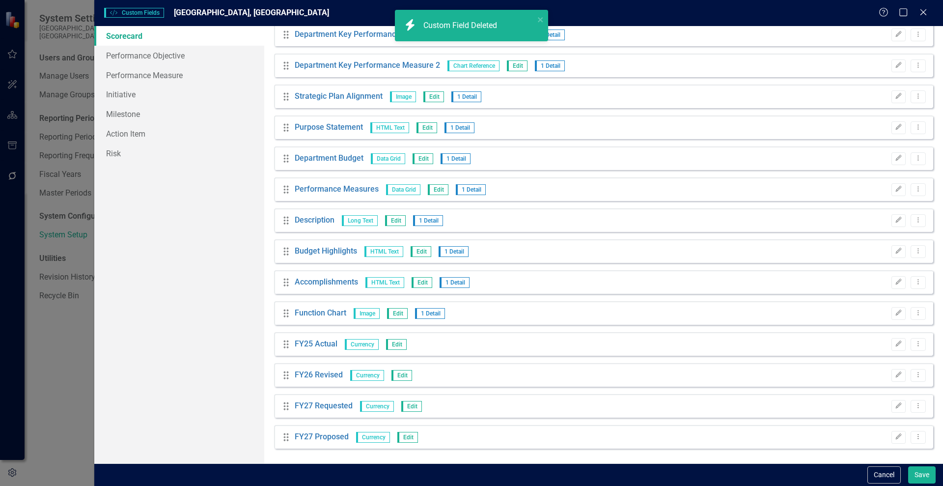
scroll to position [377, 0]
click at [914, 437] on icon "Dropdown Menu" at bounding box center [918, 436] width 8 height 6
click at [842, 417] on link "Trash Delete Custom Field" at bounding box center [866, 421] width 104 height 18
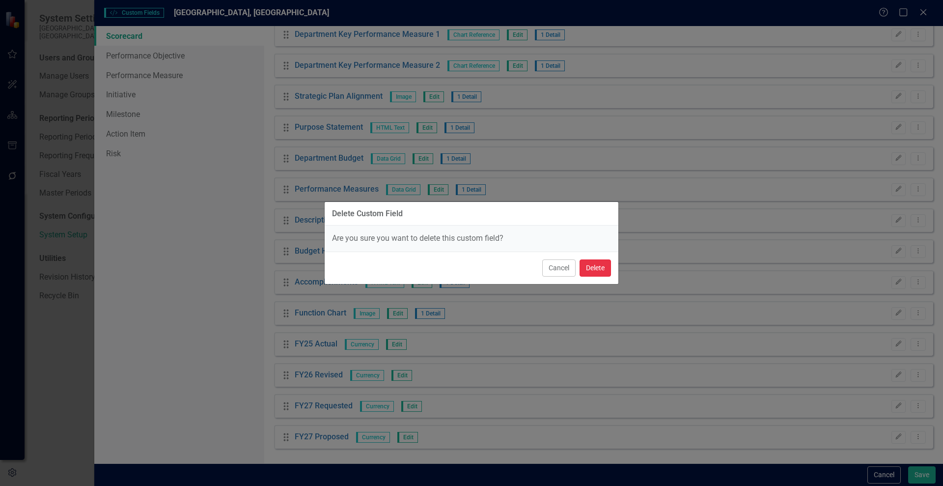
click at [597, 273] on button "Delete" at bounding box center [595, 267] width 31 height 17
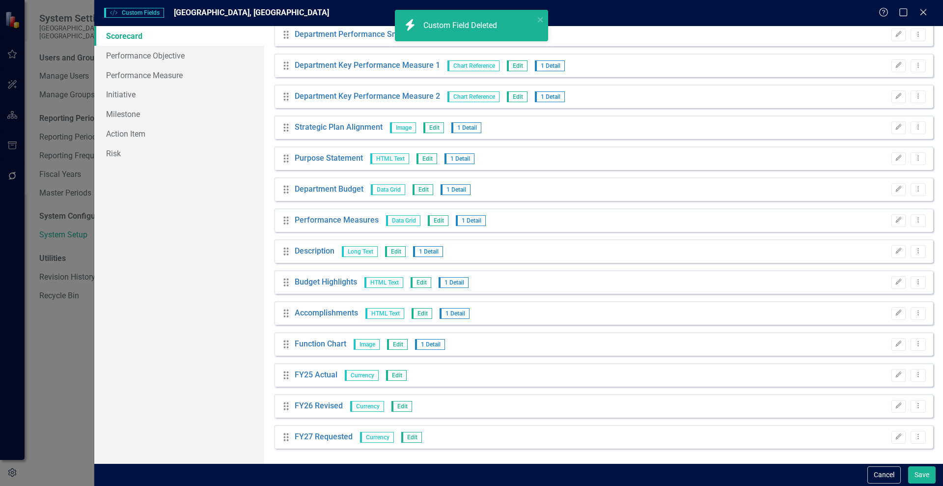
scroll to position [346, 0]
click at [916, 434] on button "Dropdown Menu" at bounding box center [918, 437] width 15 height 13
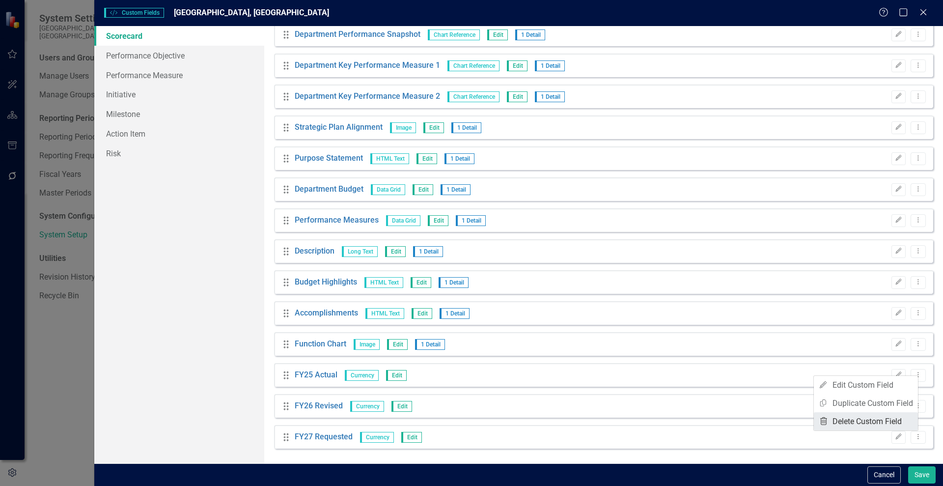
click at [851, 419] on link "Trash Delete Custom Field" at bounding box center [866, 421] width 104 height 18
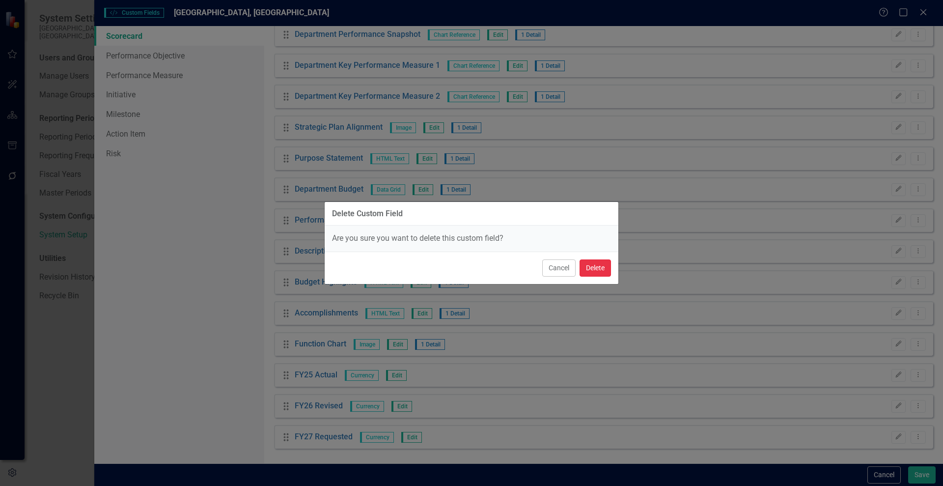
click at [596, 268] on button "Delete" at bounding box center [595, 267] width 31 height 17
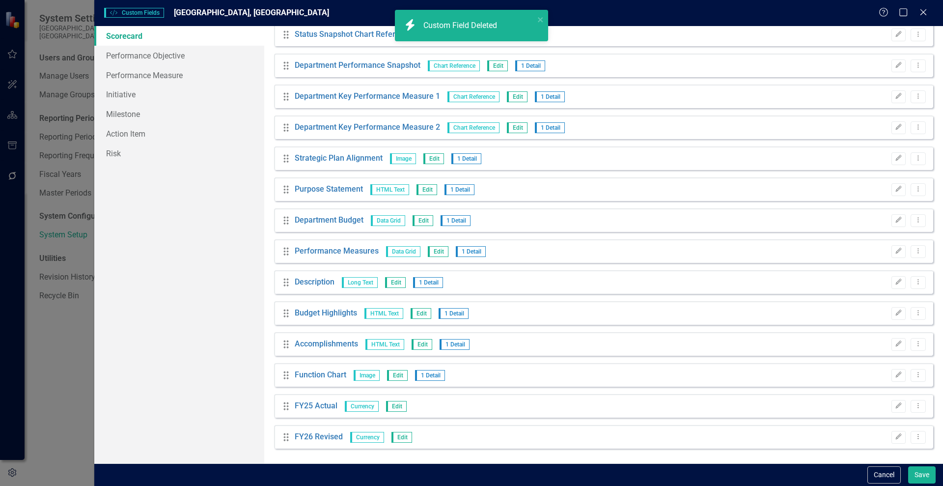
scroll to position [315, 0]
click at [911, 437] on button "Dropdown Menu" at bounding box center [918, 437] width 15 height 13
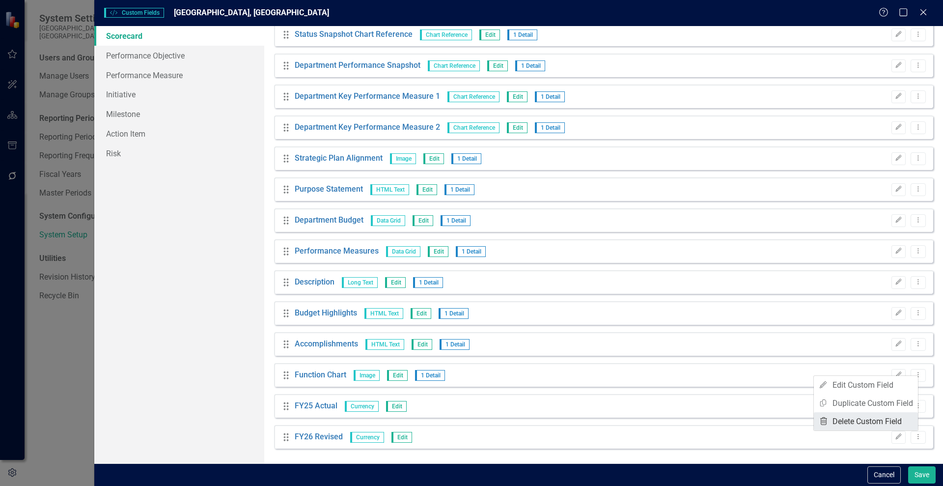
click at [842, 420] on link "Trash Delete Custom Field" at bounding box center [866, 421] width 104 height 18
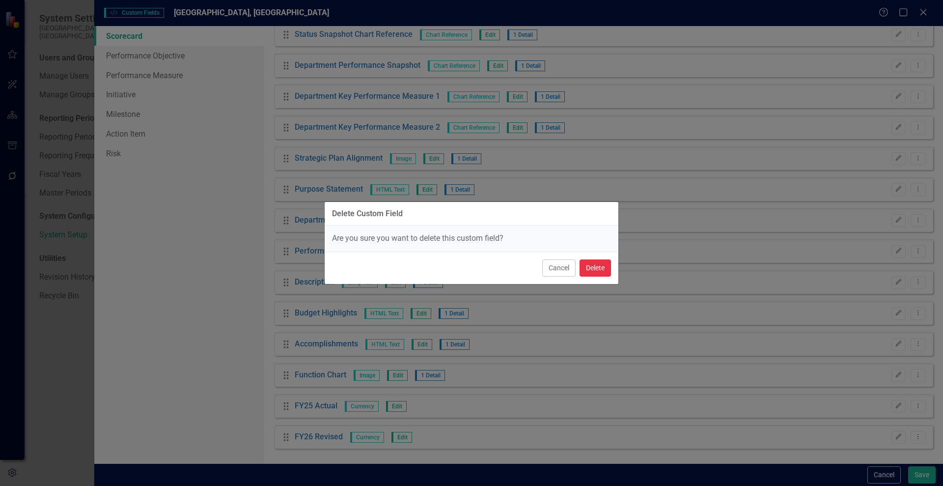
click at [593, 262] on button "Delete" at bounding box center [595, 267] width 31 height 17
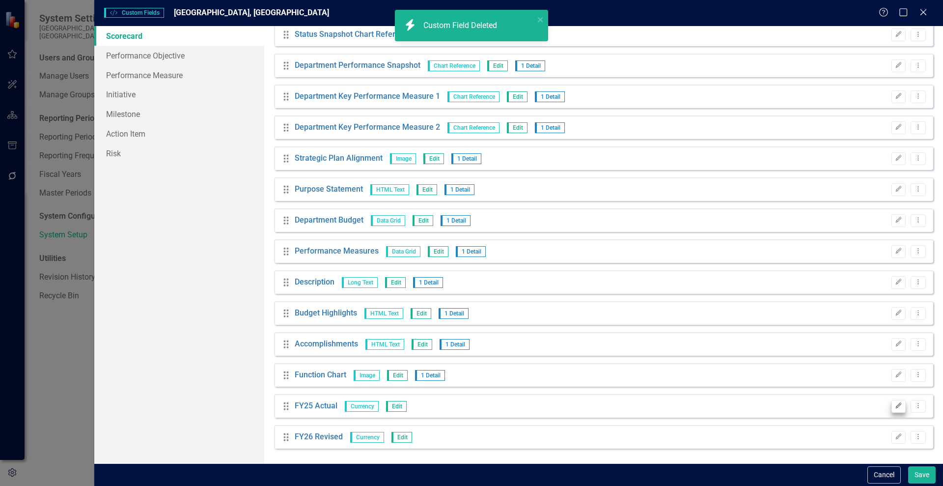
scroll to position [284, 0]
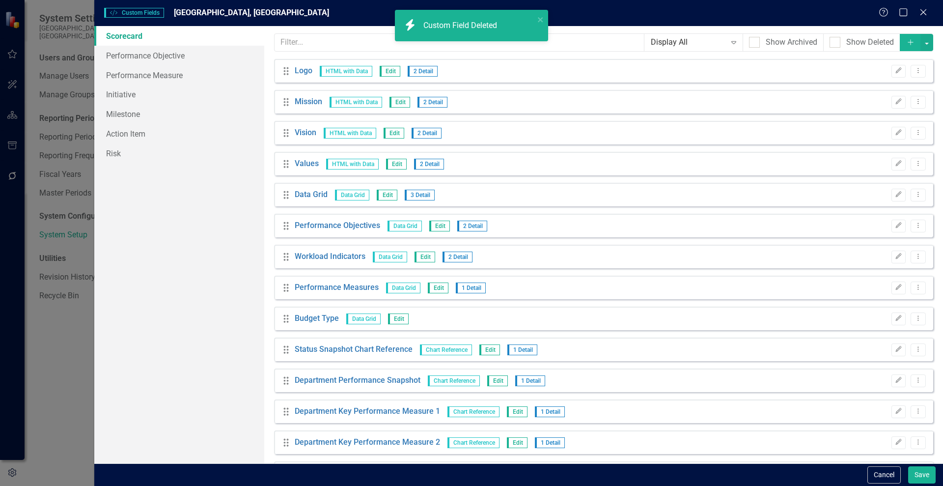
scroll to position [284, 0]
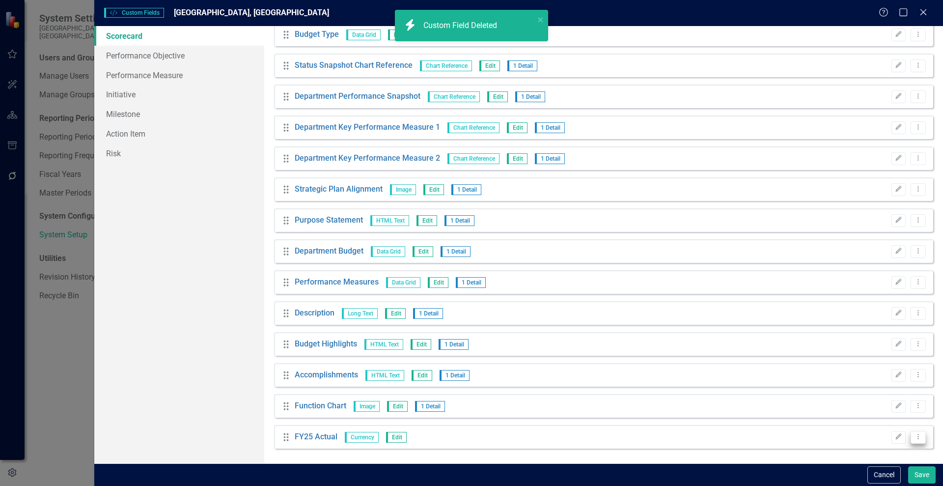
click at [915, 442] on button "Dropdown Menu" at bounding box center [918, 437] width 15 height 13
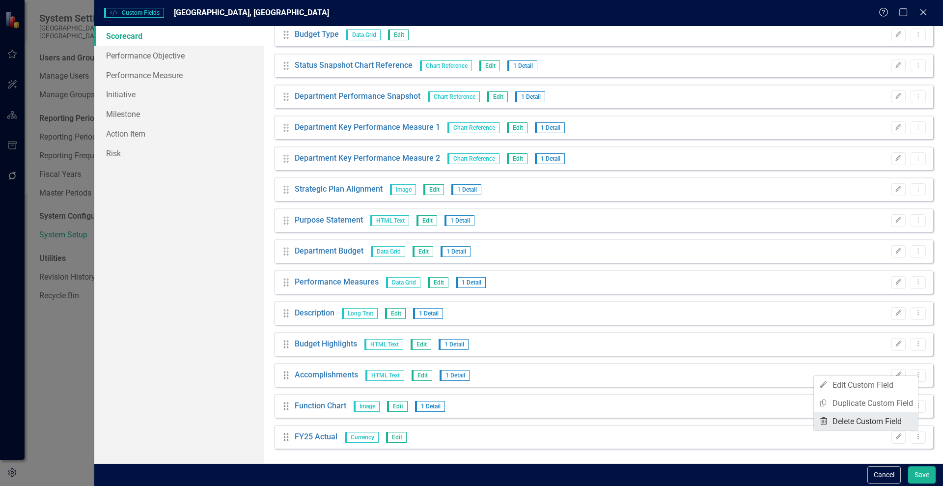
click at [881, 418] on link "Trash Delete Custom Field" at bounding box center [866, 421] width 104 height 18
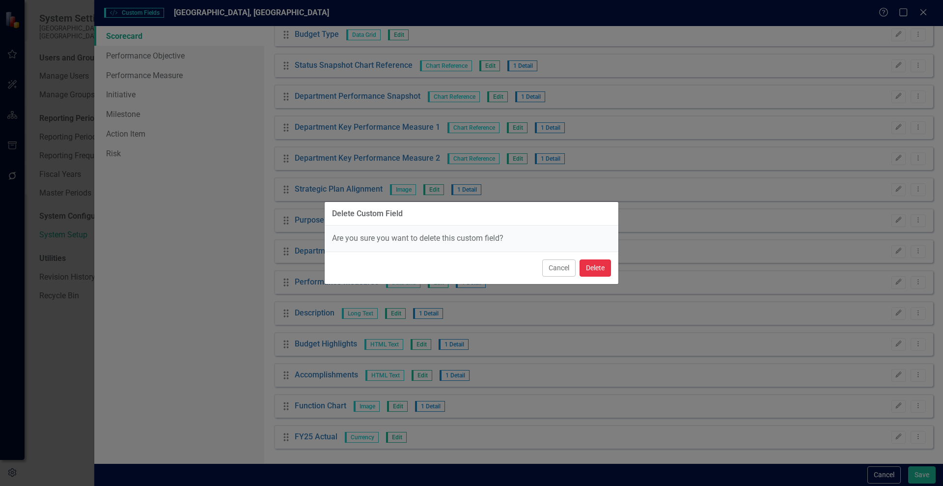
click at [592, 271] on button "Delete" at bounding box center [595, 267] width 31 height 17
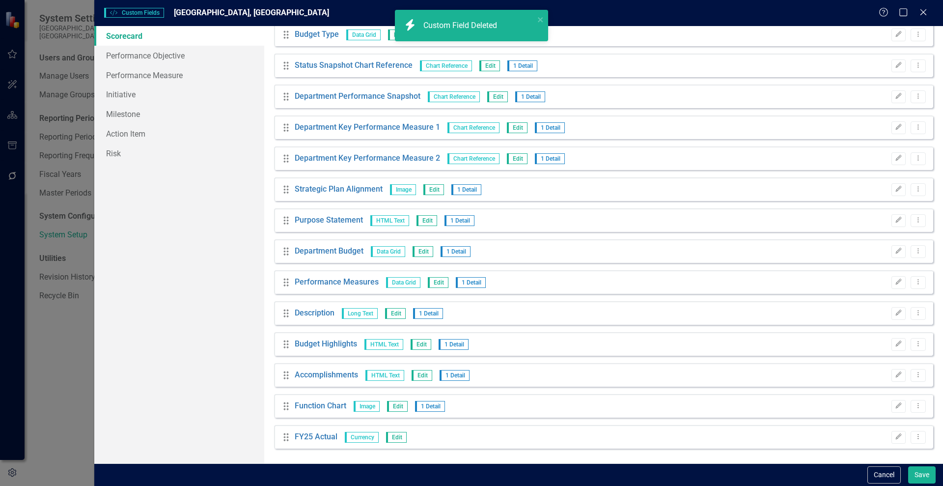
scroll to position [253, 0]
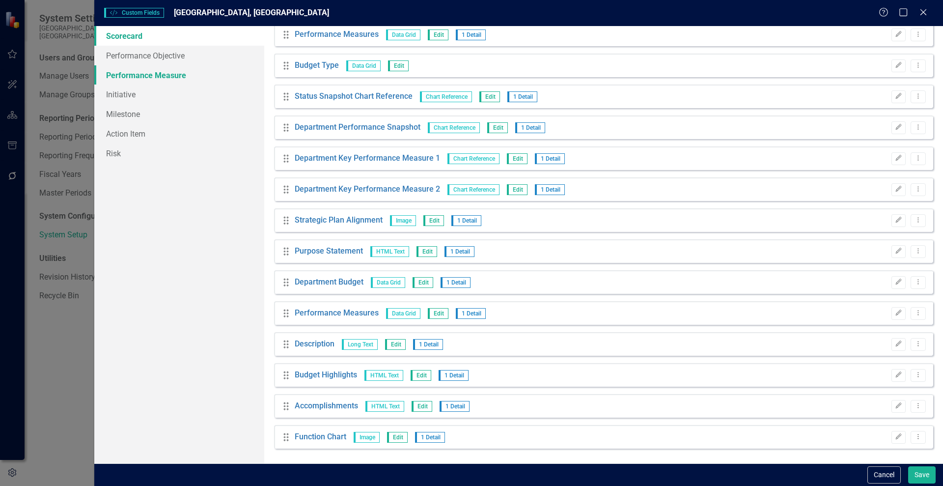
click at [127, 66] on link "Performance Measure" at bounding box center [179, 75] width 170 height 20
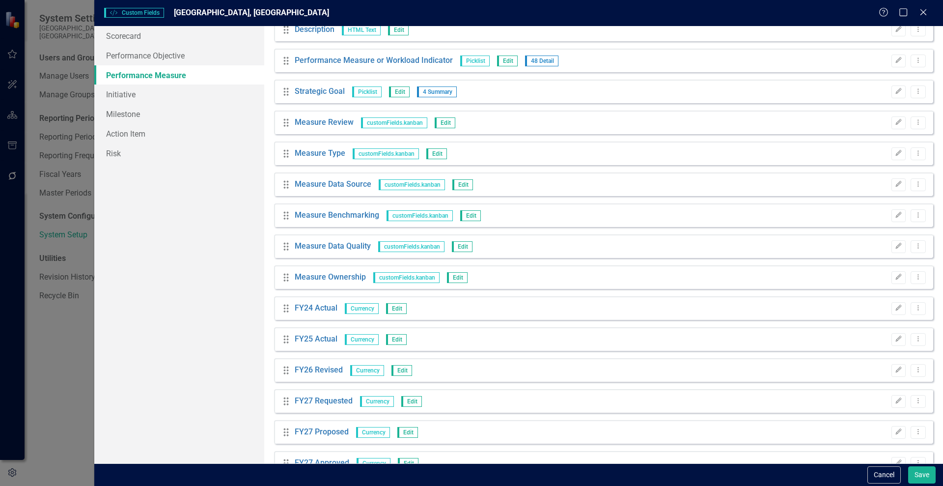
scroll to position [67, 0]
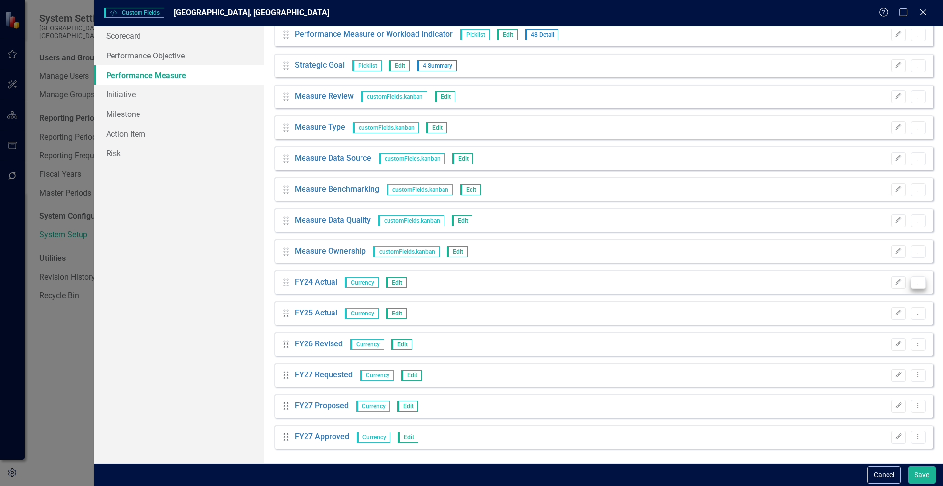
click at [914, 282] on icon "Dropdown Menu" at bounding box center [918, 282] width 8 height 6
click at [867, 296] on link "Edit Edit Custom Field" at bounding box center [866, 298] width 104 height 18
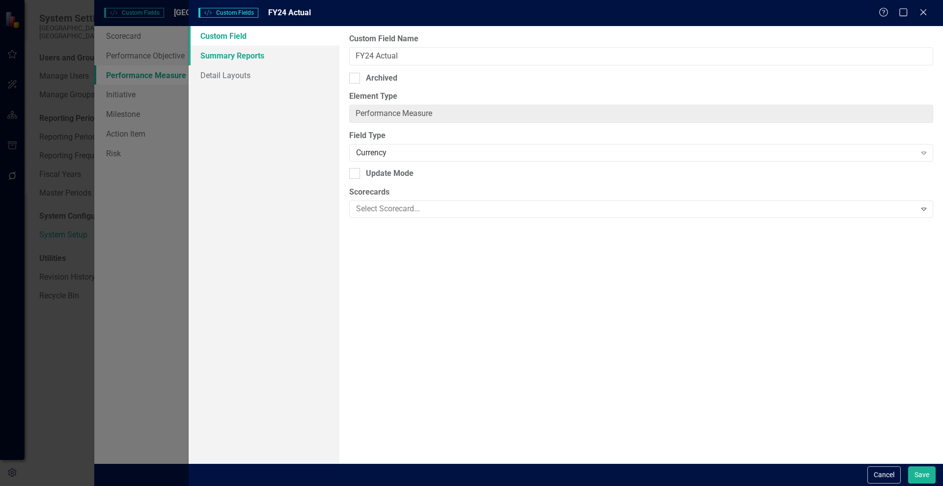
click at [241, 58] on link "Summary Reports" at bounding box center [264, 56] width 151 height 20
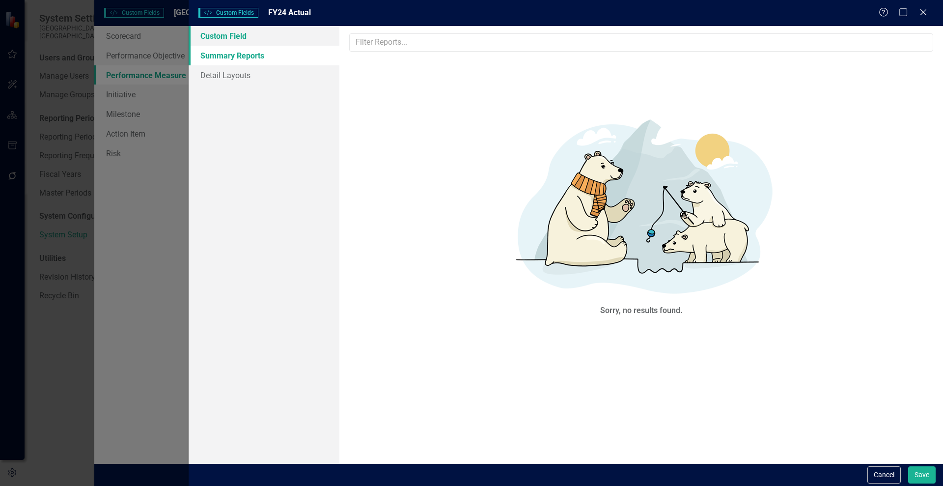
click at [232, 40] on link "Custom Field" at bounding box center [264, 36] width 151 height 20
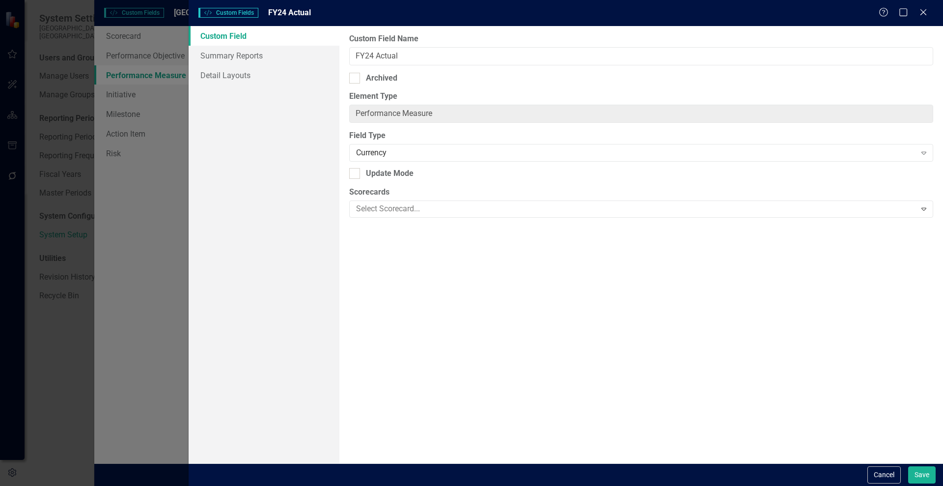
click at [232, 40] on link "Custom Field" at bounding box center [264, 36] width 151 height 20
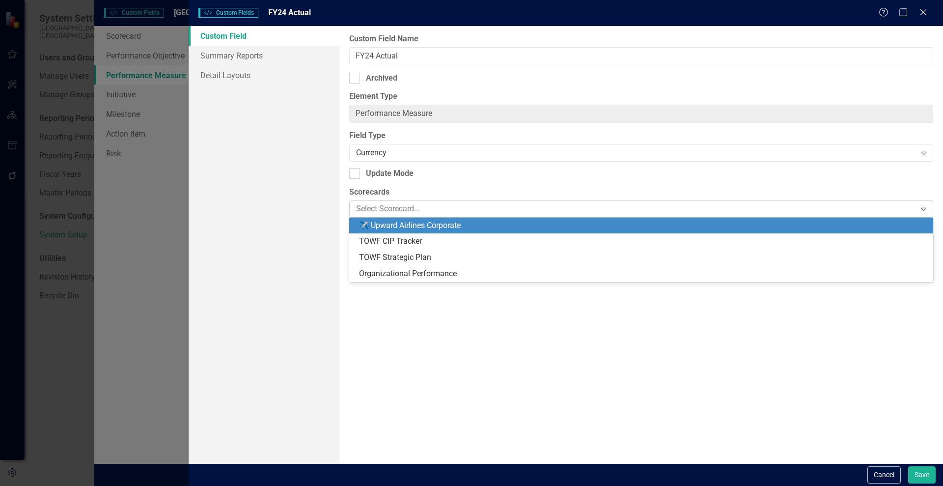
click at [392, 211] on div at bounding box center [633, 208] width 563 height 13
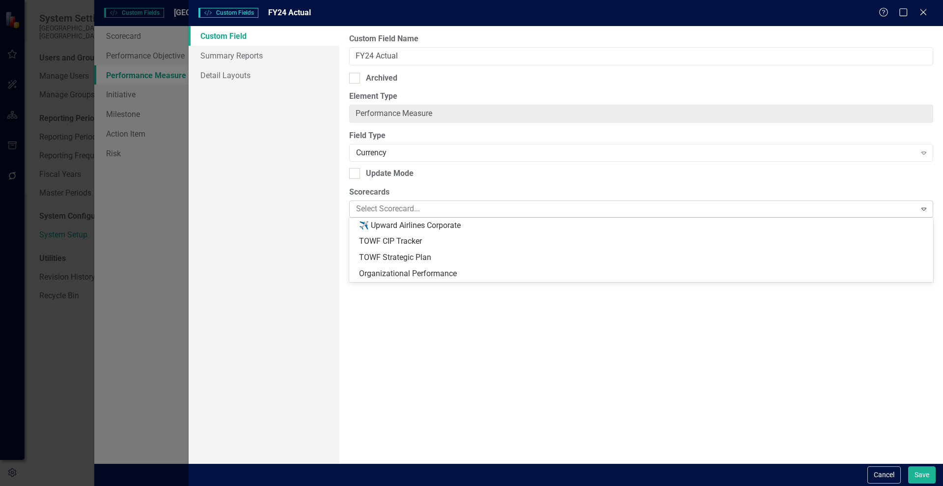
click at [391, 210] on div at bounding box center [633, 208] width 563 height 13
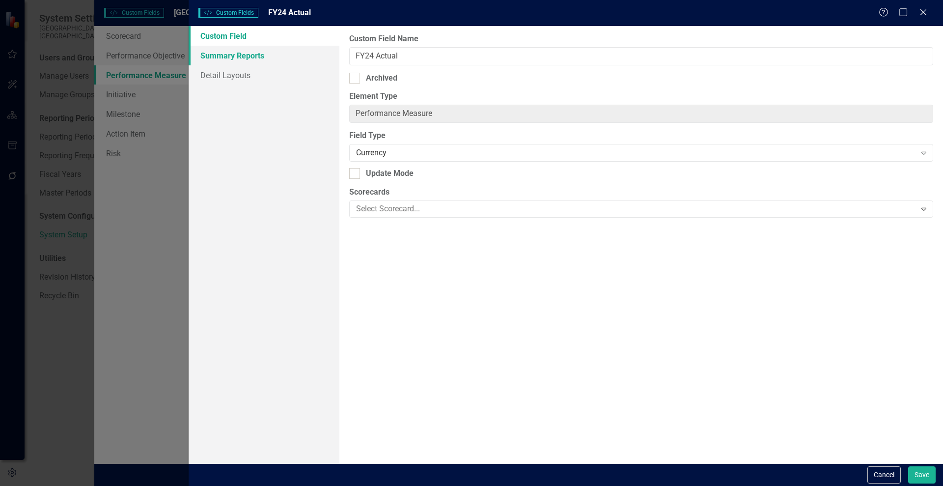
click at [224, 54] on link "Summary Reports" at bounding box center [264, 56] width 151 height 20
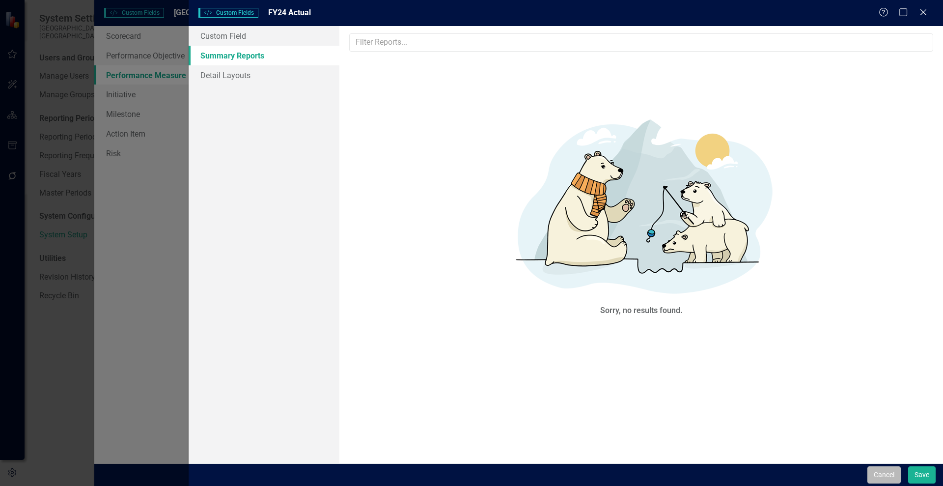
click at [877, 477] on button "Cancel" at bounding box center [884, 474] width 33 height 17
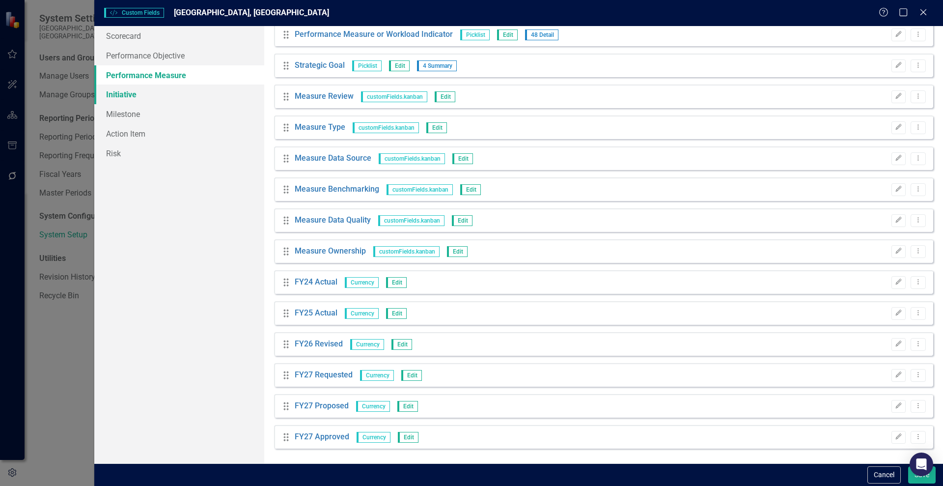
click at [111, 95] on link "Initiative" at bounding box center [179, 94] width 170 height 20
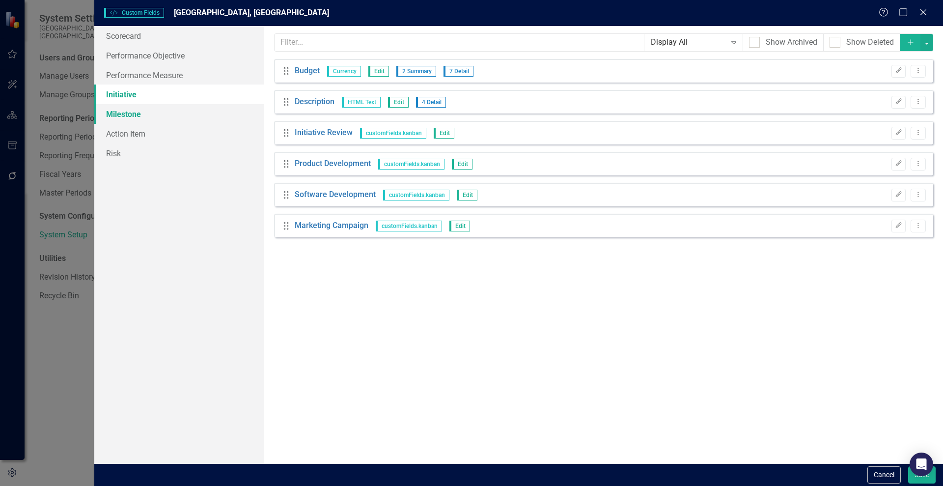
click at [113, 113] on link "Milestone" at bounding box center [179, 114] width 170 height 20
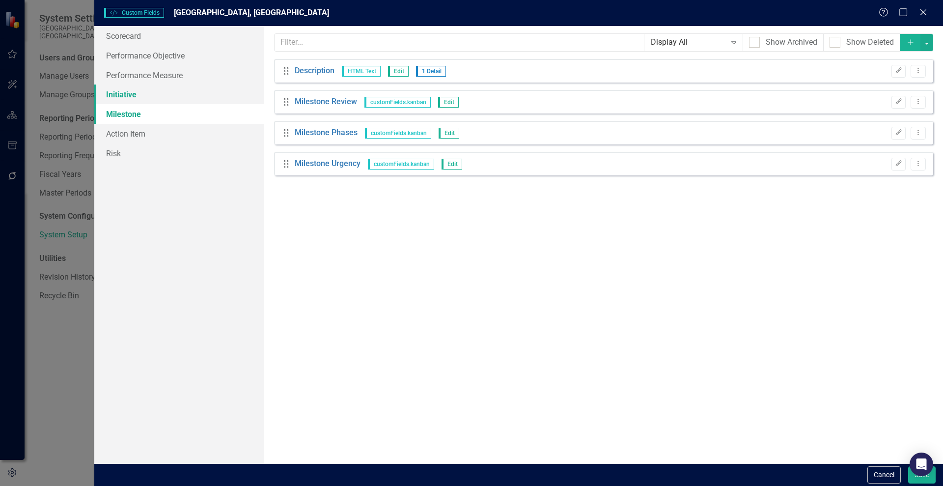
click at [108, 94] on link "Initiative" at bounding box center [179, 94] width 170 height 20
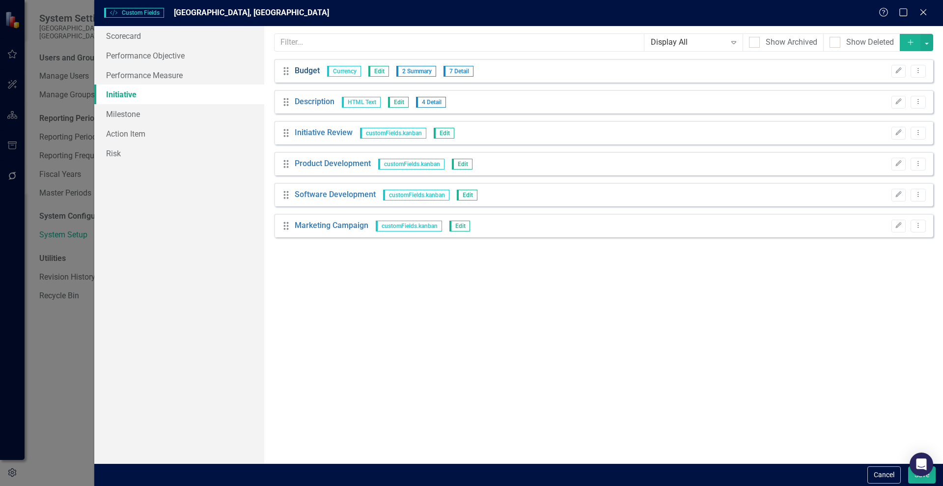
click at [304, 69] on link "Budget" at bounding box center [307, 70] width 25 height 11
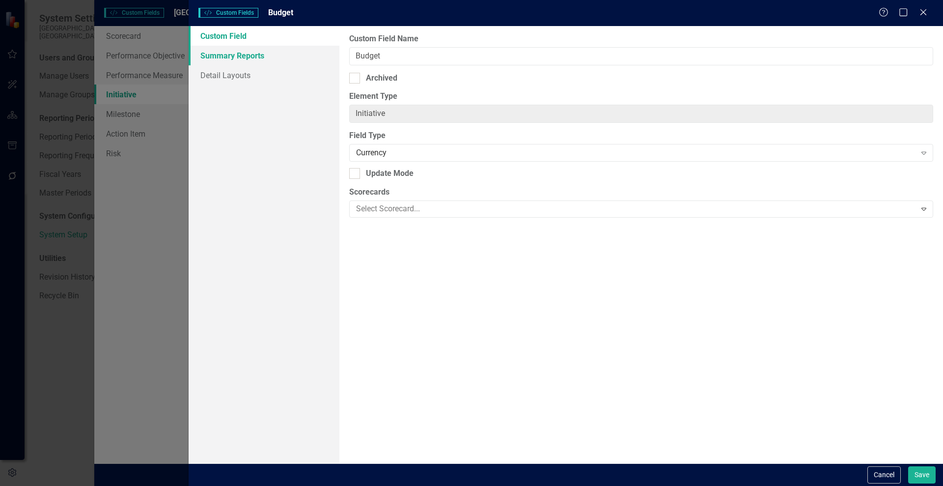
click at [240, 53] on link "Summary Reports" at bounding box center [264, 56] width 151 height 20
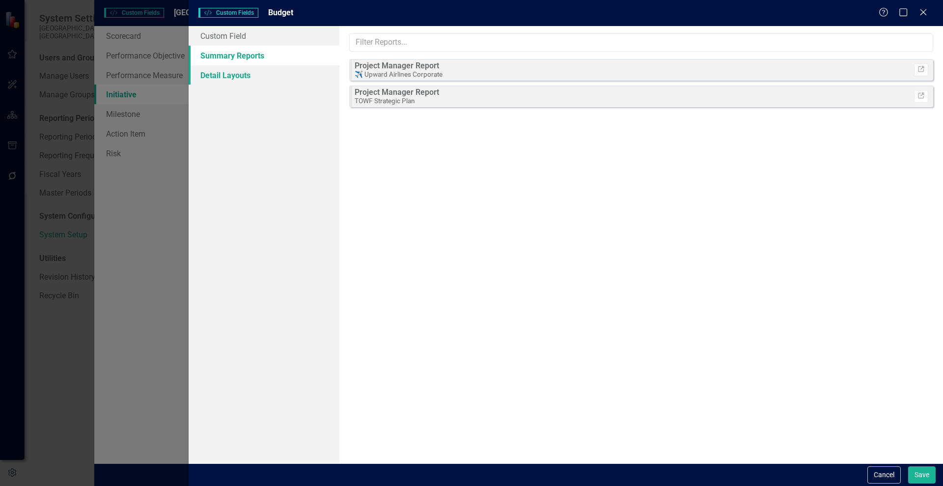
click at [224, 79] on link "Detail Layouts" at bounding box center [264, 75] width 151 height 20
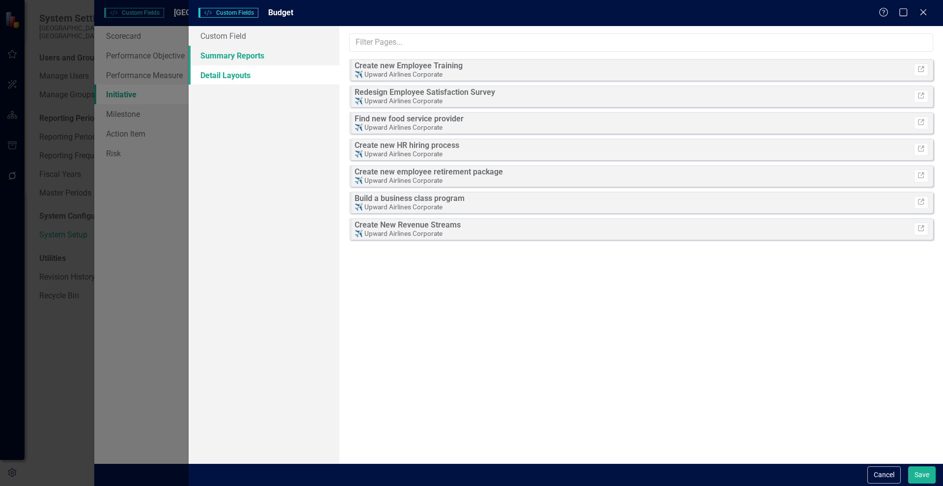
click at [223, 51] on link "Summary Reports" at bounding box center [264, 56] width 151 height 20
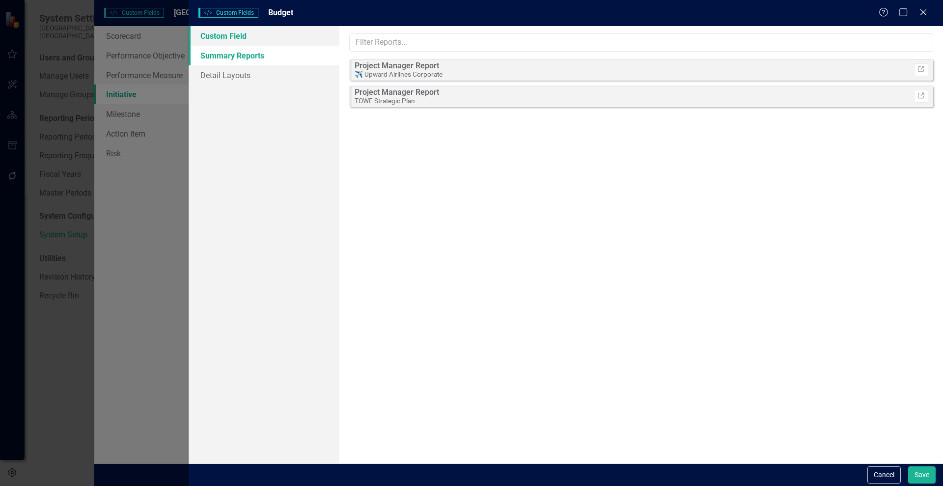
click at [217, 36] on link "Custom Field" at bounding box center [264, 36] width 151 height 20
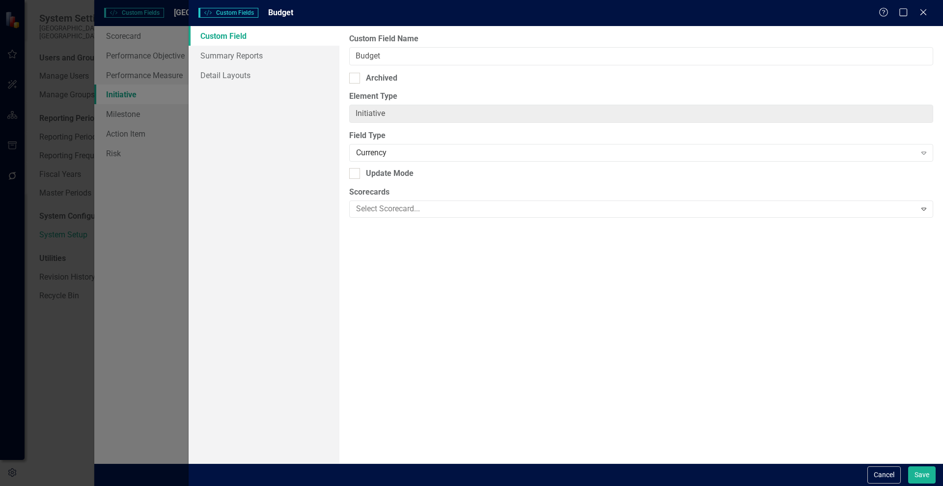
click at [930, 15] on div "Help Maximize Close" at bounding box center [906, 12] width 55 height 11
click at [921, 8] on icon "Close" at bounding box center [923, 11] width 12 height 9
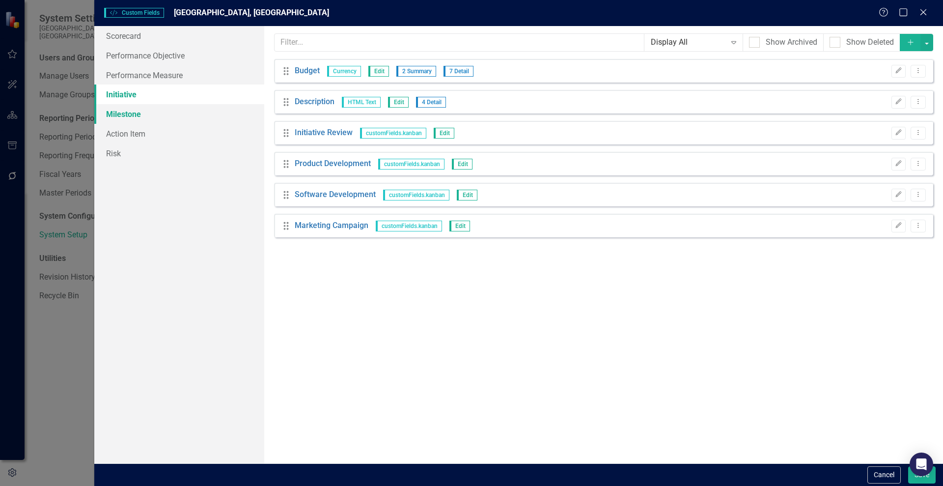
click at [129, 114] on link "Milestone" at bounding box center [179, 114] width 170 height 20
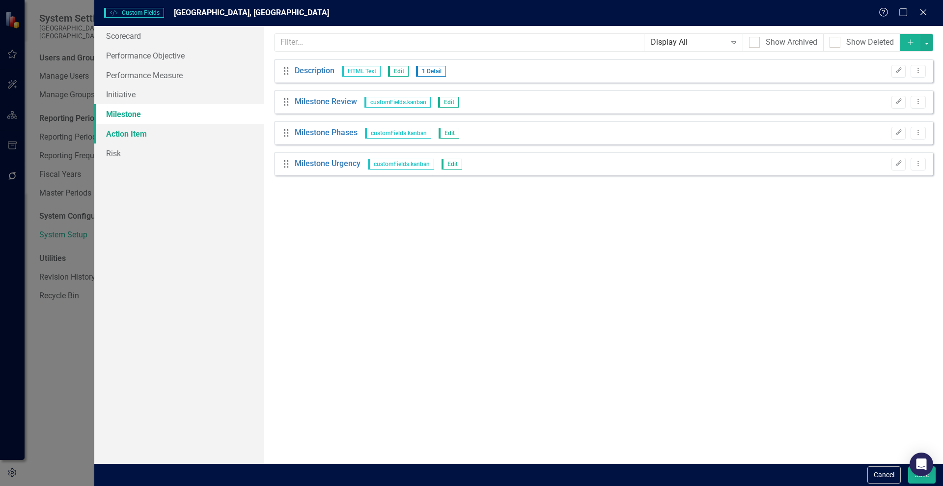
click at [132, 135] on link "Action Item" at bounding box center [179, 134] width 170 height 20
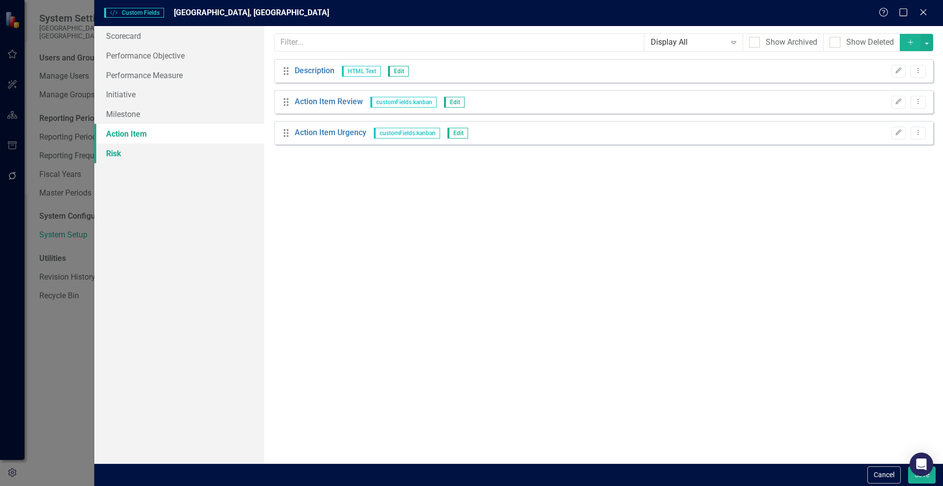
click at [117, 155] on link "Risk" at bounding box center [179, 153] width 170 height 20
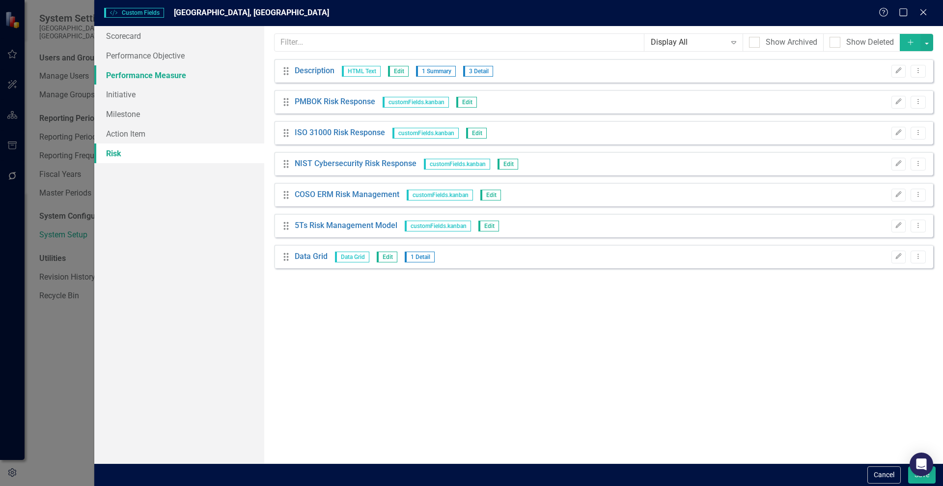
click at [120, 72] on link "Performance Measure" at bounding box center [179, 75] width 170 height 20
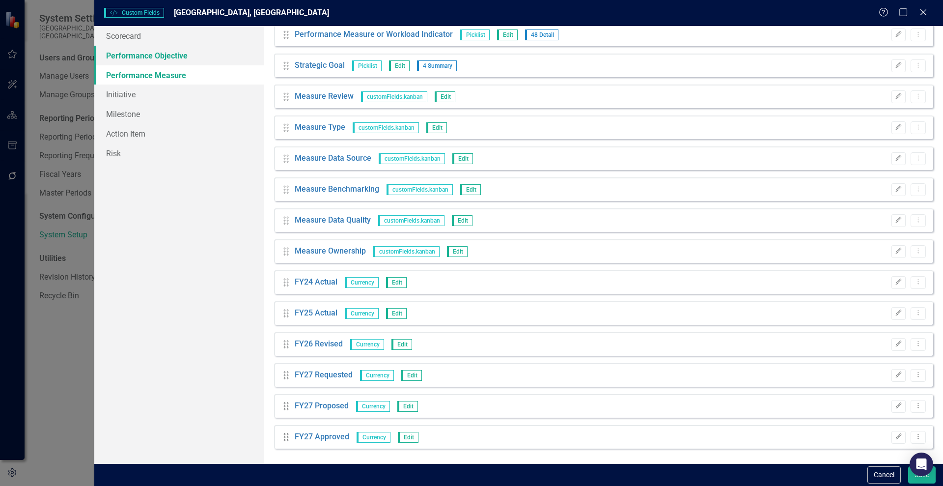
click at [126, 56] on link "Performance Objective" at bounding box center [179, 56] width 170 height 20
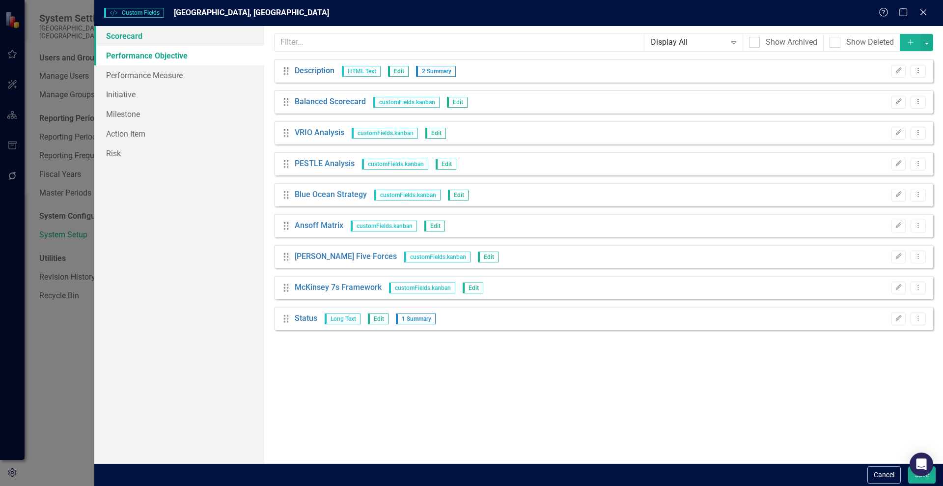
click at [118, 38] on link "Scorecard" at bounding box center [179, 36] width 170 height 20
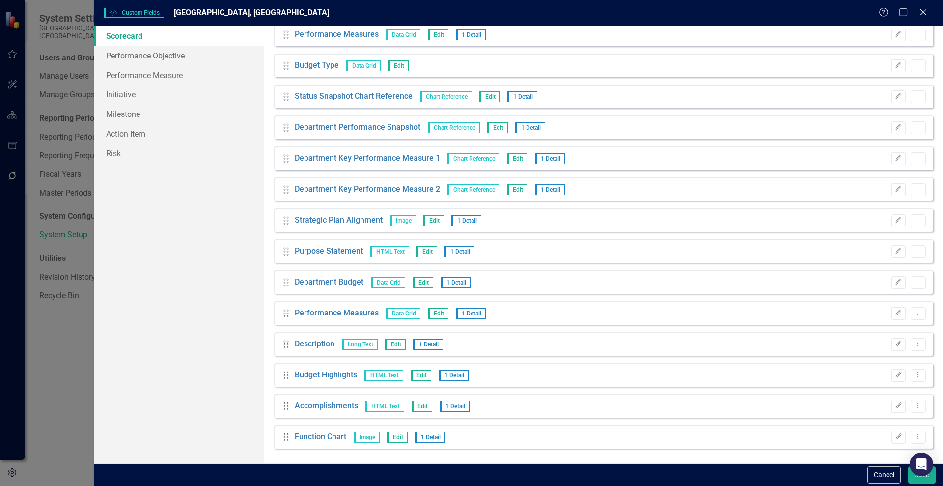
drag, startPoint x: 926, startPoint y: 15, endPoint x: 931, endPoint y: 105, distance: 90.5
click at [931, 105] on form "Custom Style Custom Fields Wake Forest, NC Help Maximize Close Scorecard Perfor…" at bounding box center [518, 243] width 849 height 486
click at [928, 479] on button "Save" at bounding box center [922, 474] width 28 height 17
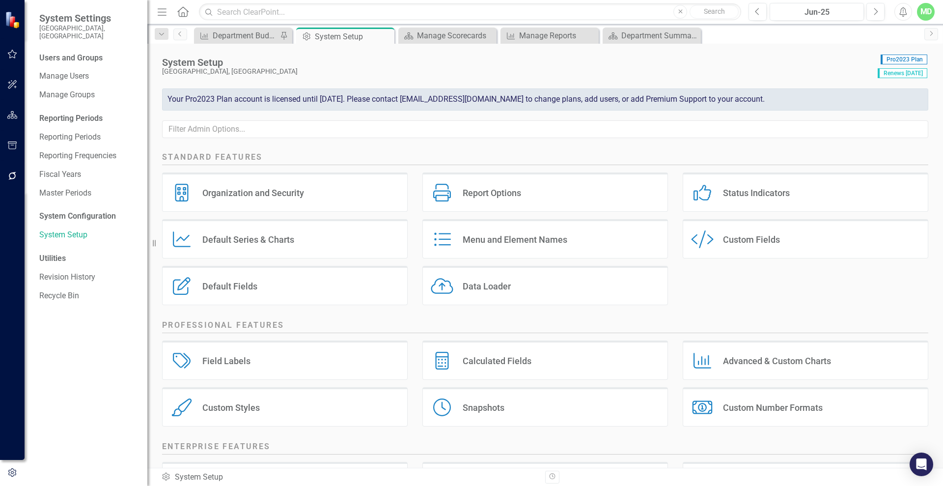
click at [216, 353] on div "Field Labels Field Labels" at bounding box center [285, 359] width 246 height 39
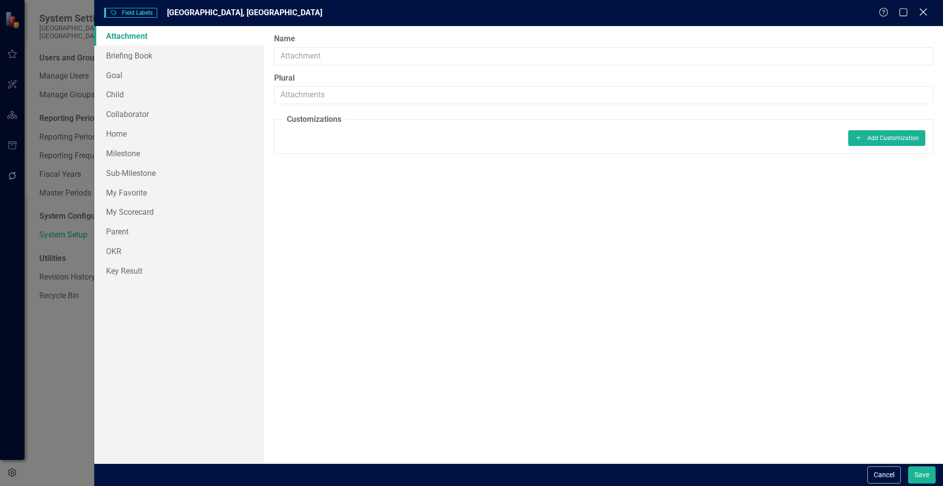
click at [924, 13] on icon "Close" at bounding box center [923, 11] width 12 height 9
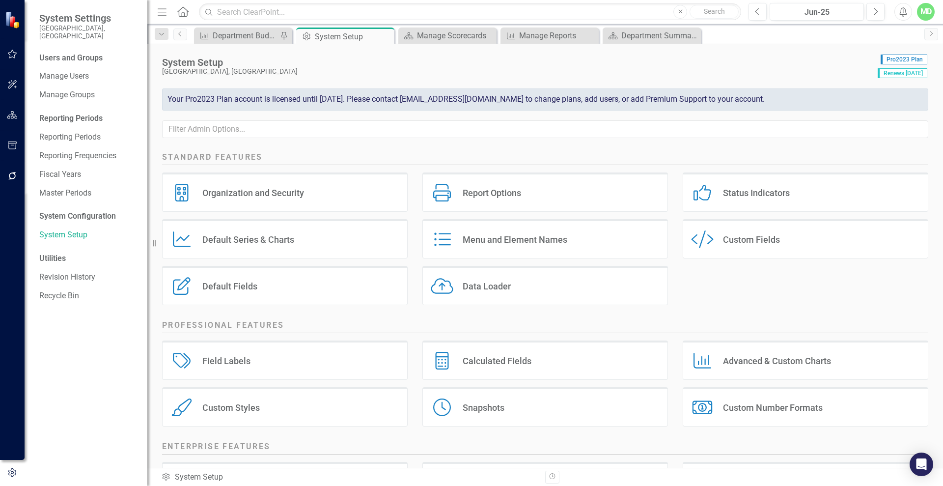
click at [246, 408] on div "Custom Styles" at bounding box center [230, 407] width 57 height 11
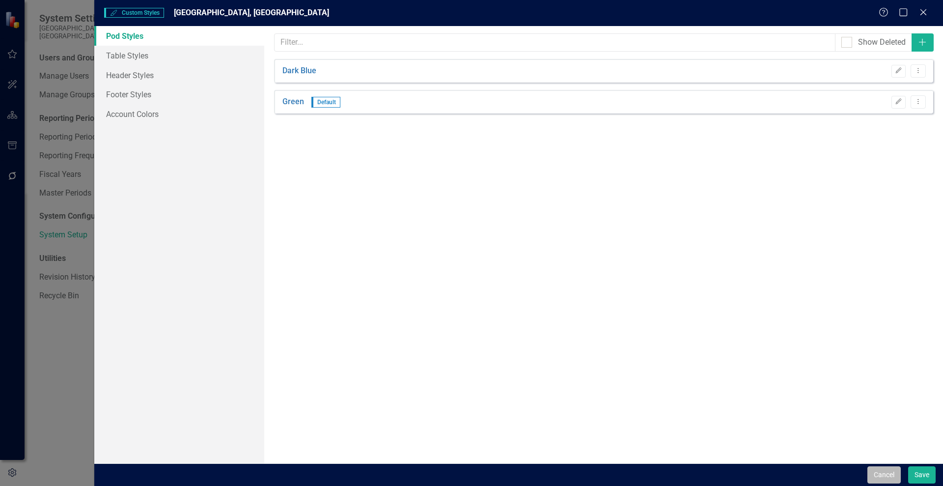
click at [883, 474] on button "Cancel" at bounding box center [884, 474] width 33 height 17
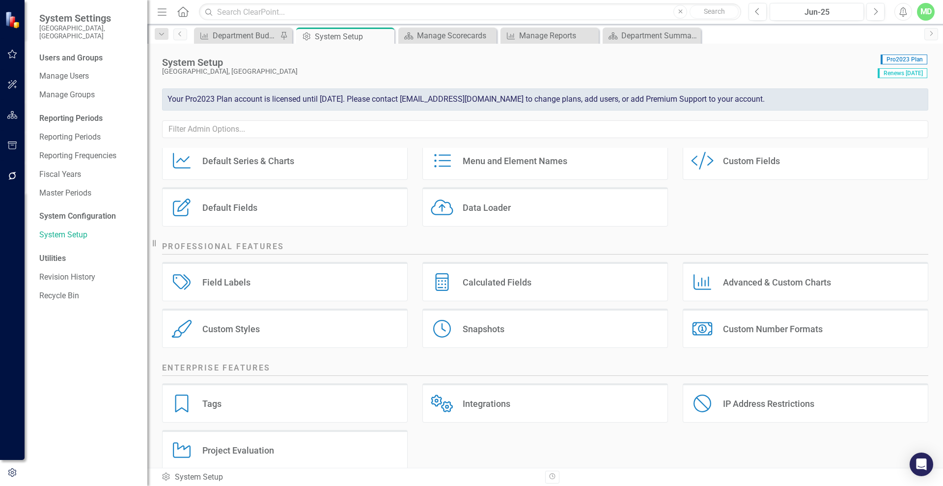
scroll to position [95, 0]
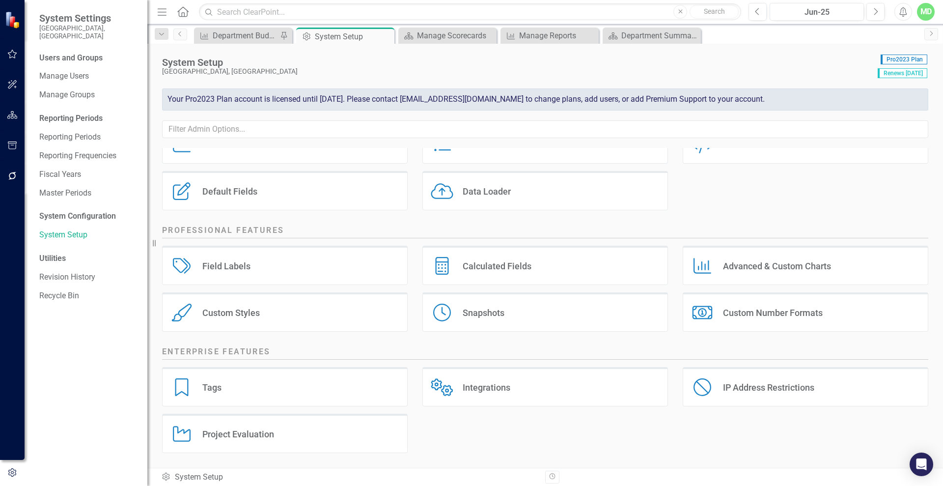
click at [772, 315] on div "Custom Number Formats" at bounding box center [773, 312] width 100 height 11
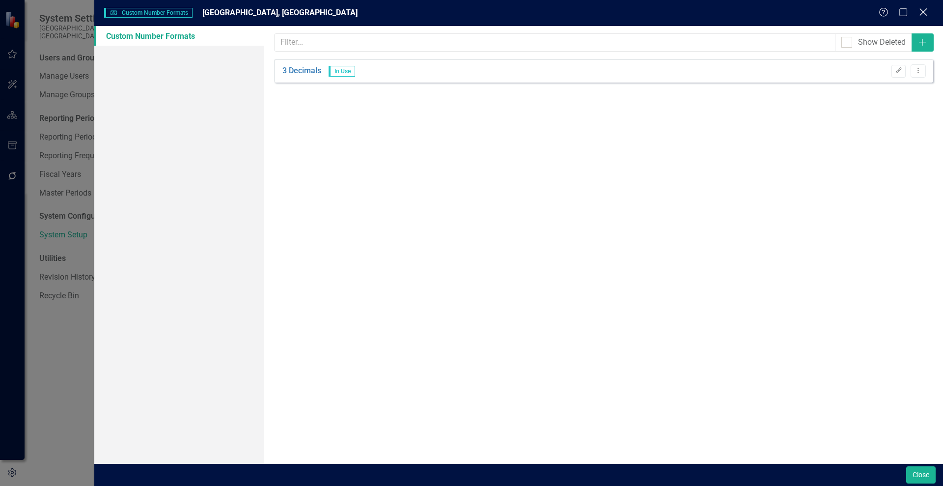
click at [925, 9] on icon "Close" at bounding box center [923, 11] width 12 height 9
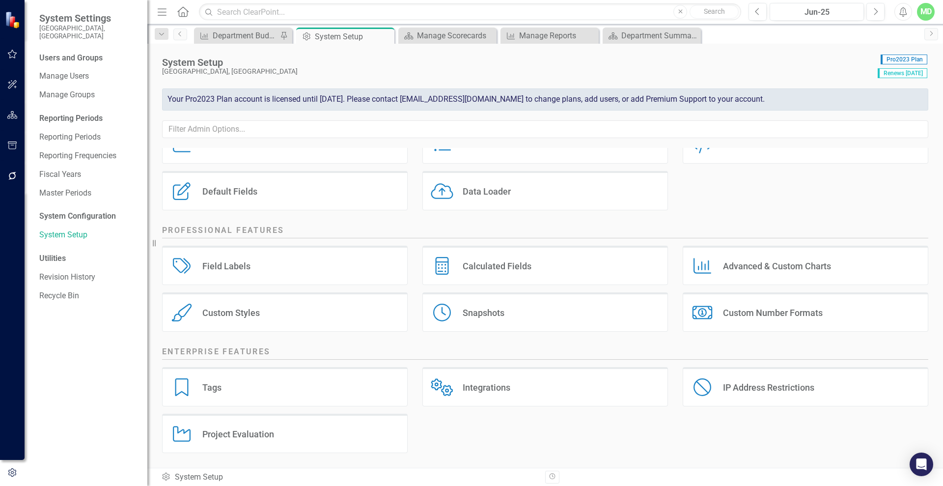
click at [763, 261] on div "Advanced & Custom Charts" at bounding box center [777, 265] width 108 height 11
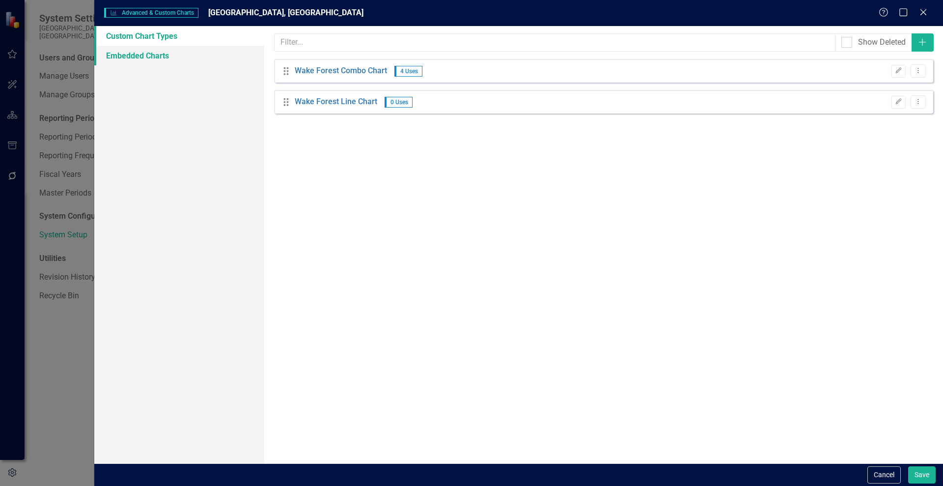
click at [151, 61] on link "Embedded Charts" at bounding box center [179, 56] width 170 height 20
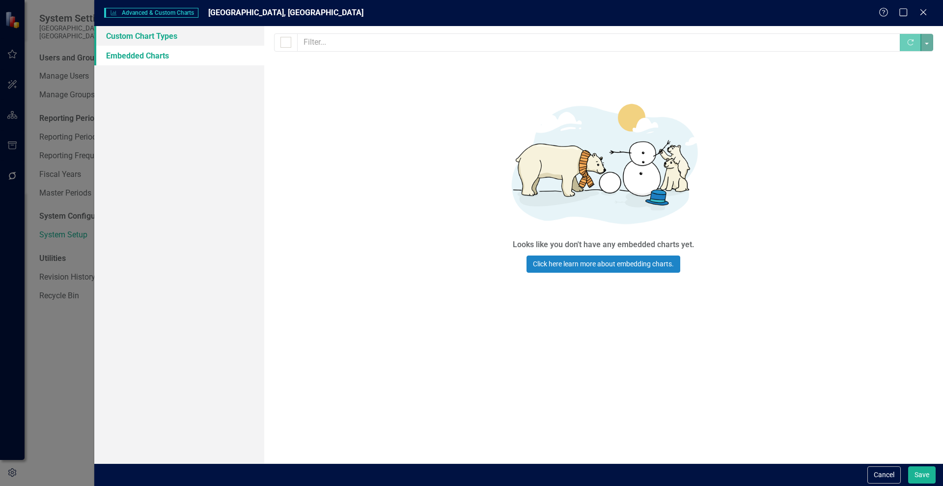
click at [155, 31] on link "Custom Chart Types" at bounding box center [179, 36] width 170 height 20
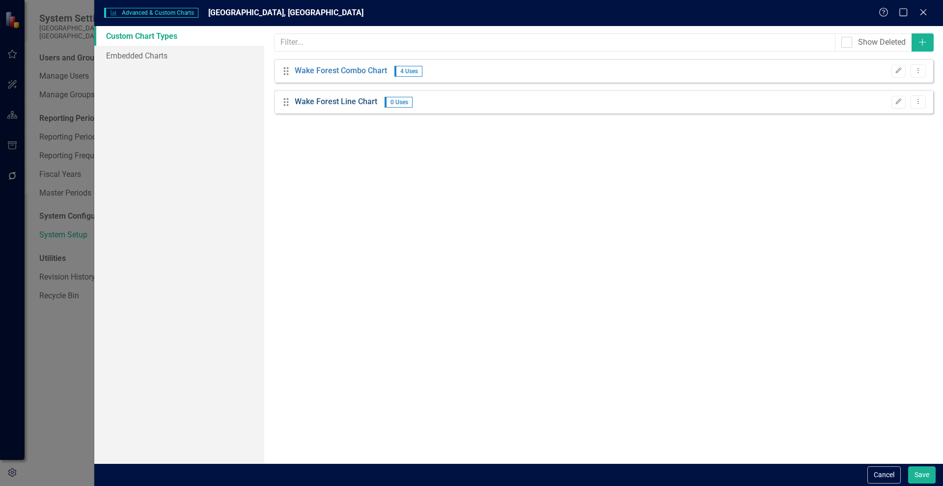
click at [323, 105] on link "Wake Forest Line Chart" at bounding box center [336, 101] width 83 height 11
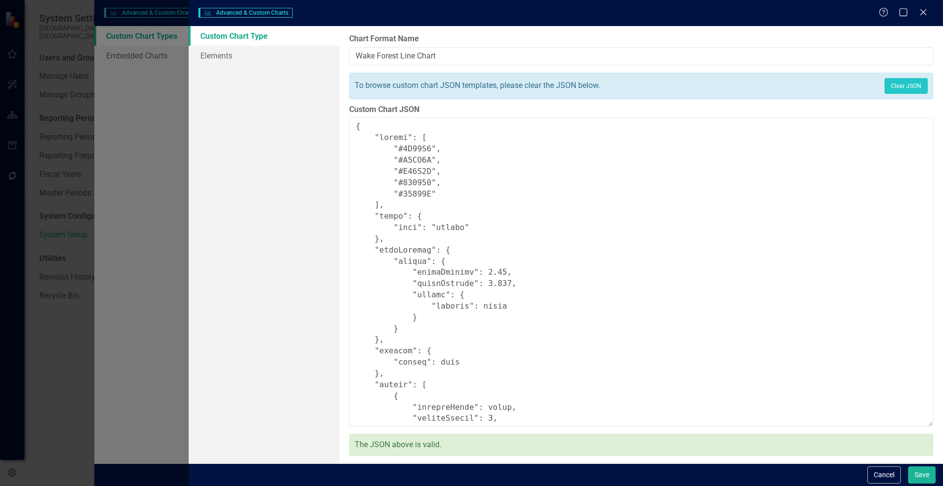
type input "Wake Forest Line Chart"
type textarea "{ "colors": [ "#1D85C8", "#F9AC5A", "#D32F2F", "#159278", "#27245E" ], "chart":…"
click at [323, 105] on div "Custom Chart Type Elements" at bounding box center [264, 244] width 151 height 437
click at [885, 473] on button "Cancel" at bounding box center [884, 474] width 33 height 17
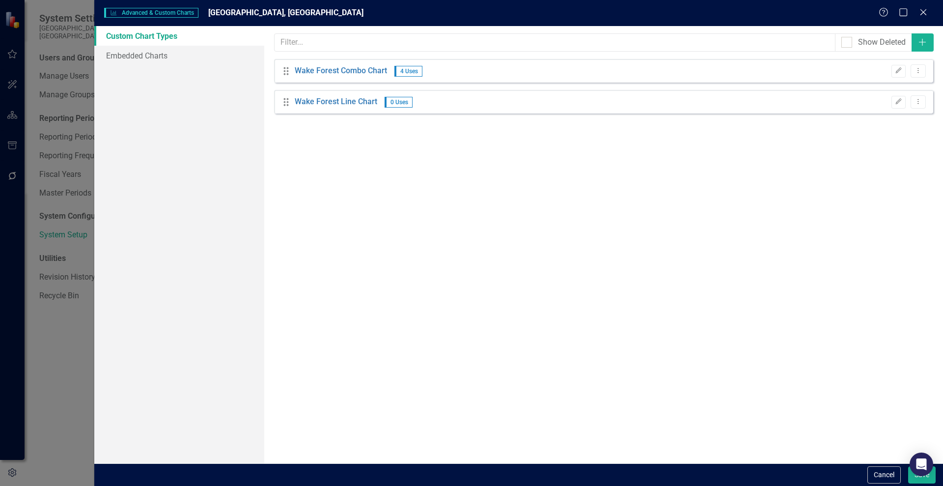
click at [879, 446] on div "While ClearPoint allows you to customize your charts extensively from the chart…" at bounding box center [603, 244] width 679 height 437
click at [665, 428] on div "While ClearPoint allows you to customize your charts extensively from the chart…" at bounding box center [603, 244] width 679 height 437
click at [879, 475] on button "Cancel" at bounding box center [884, 474] width 33 height 17
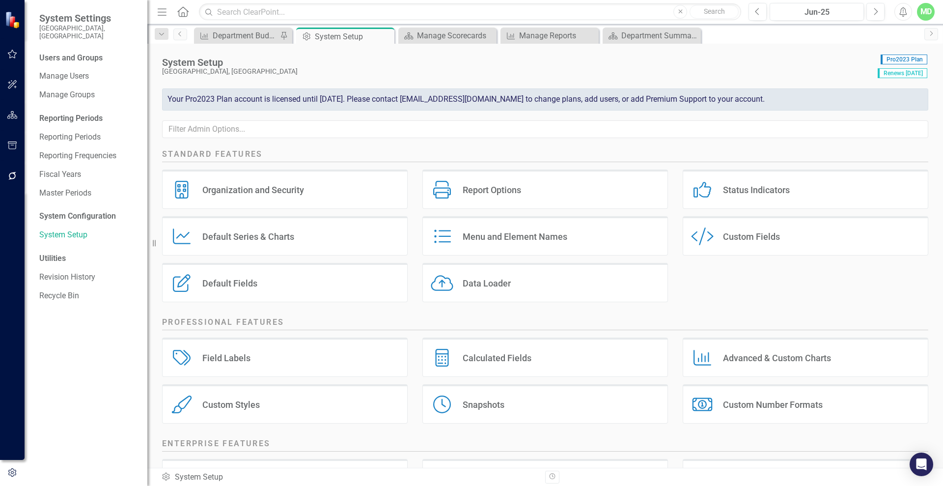
scroll to position [0, 0]
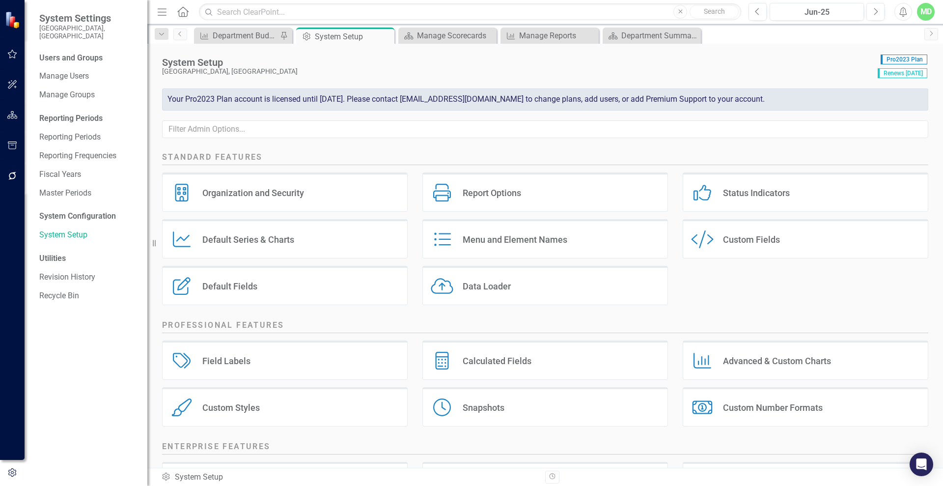
click at [266, 283] on div "Default Fields Default Fields" at bounding box center [285, 285] width 246 height 39
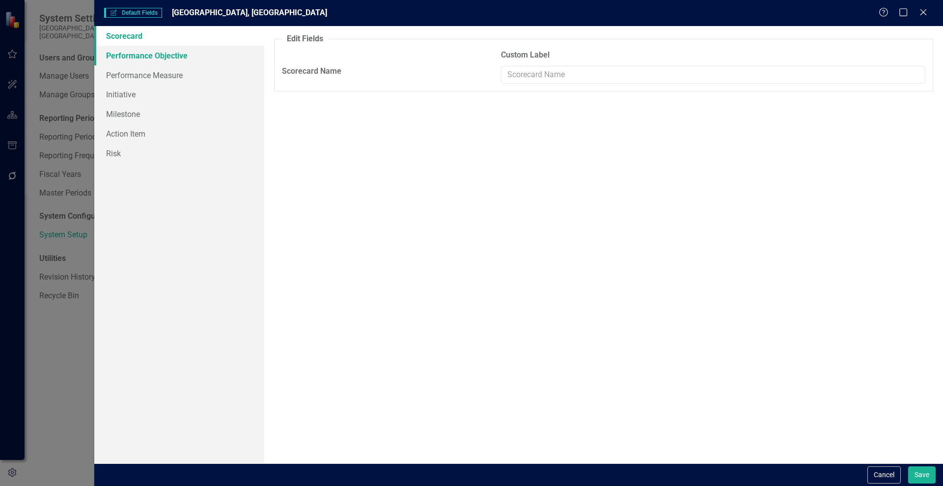
click at [129, 56] on link "Performance Objective" at bounding box center [179, 56] width 170 height 20
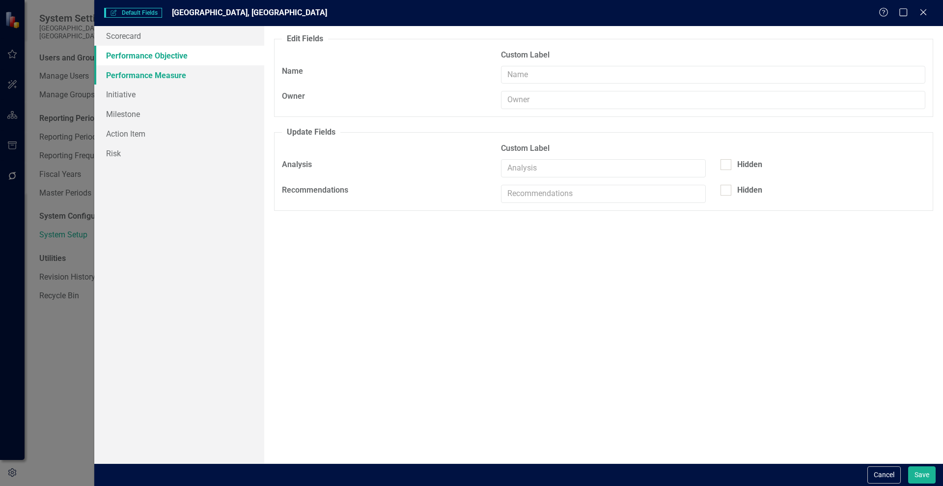
click at [129, 74] on link "Performance Measure" at bounding box center [179, 75] width 170 height 20
click at [875, 478] on button "Cancel" at bounding box center [884, 474] width 33 height 17
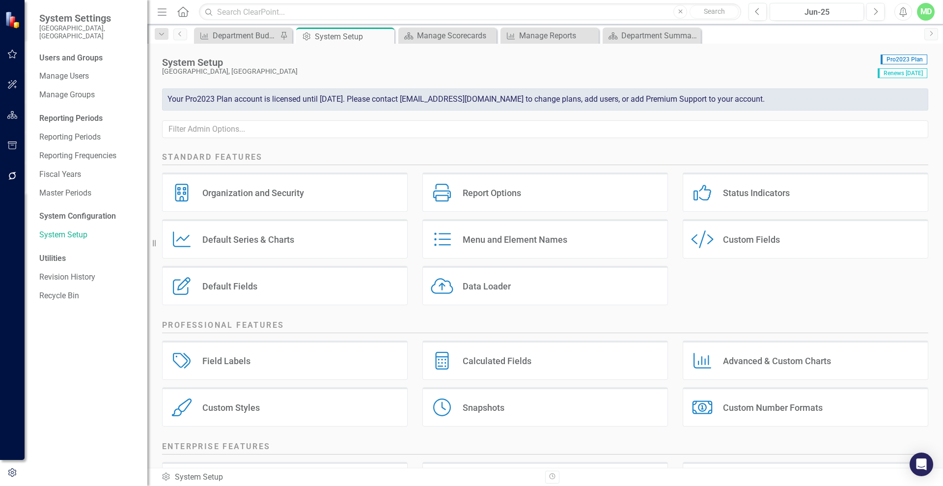
click at [756, 241] on div "Custom Fields" at bounding box center [751, 239] width 57 height 11
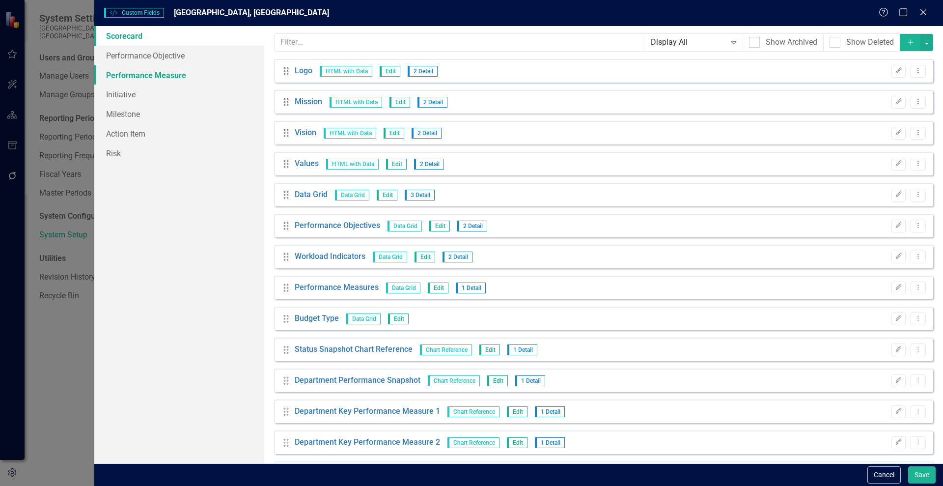
click at [125, 77] on link "Performance Measure" at bounding box center [179, 75] width 170 height 20
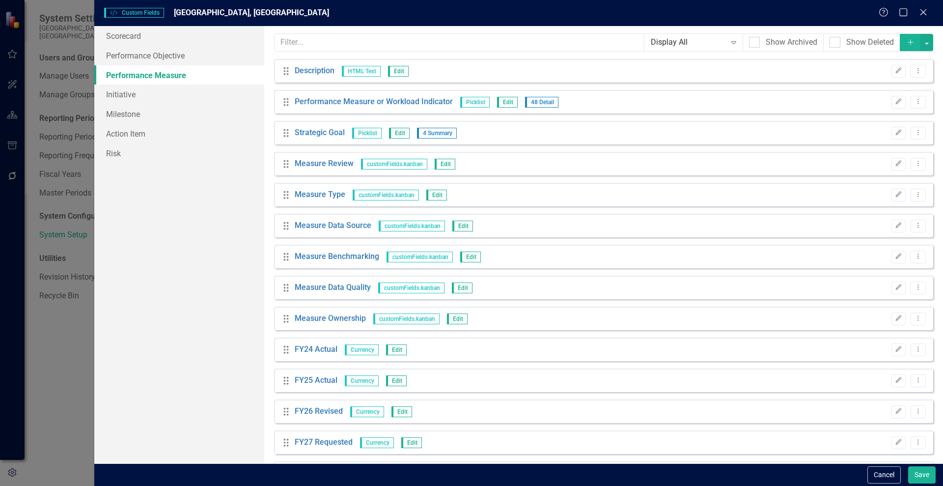
click at [891, 358] on div "Drag FY24 Actual Currency Edit Edit Dropdown Menu" at bounding box center [603, 349] width 659 height 24
click at [895, 349] on icon "Edit" at bounding box center [898, 349] width 7 height 6
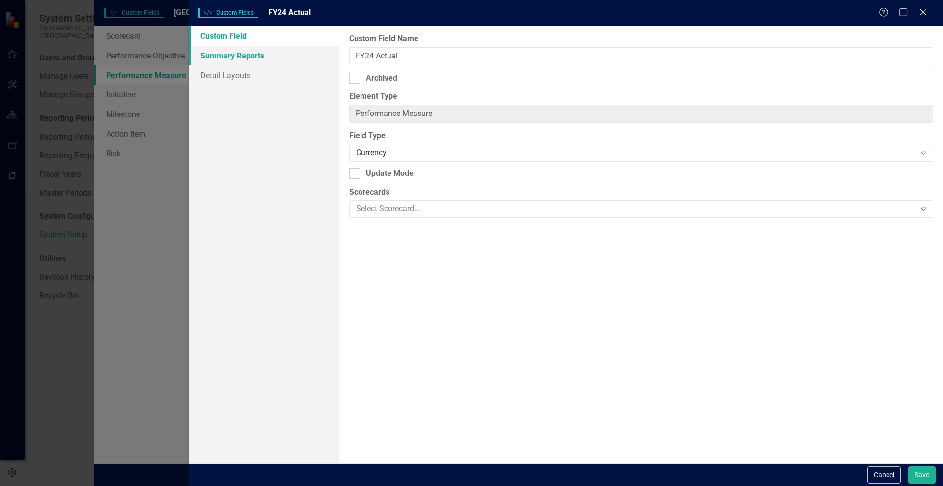
click at [245, 54] on link "Summary Reports" at bounding box center [264, 56] width 151 height 20
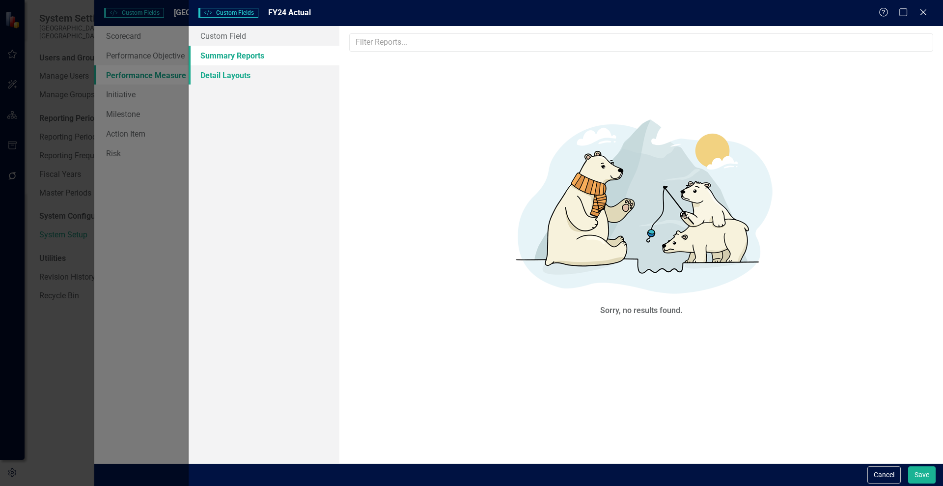
click at [232, 77] on link "Detail Layouts" at bounding box center [264, 75] width 151 height 20
click at [378, 48] on input "text" at bounding box center [641, 42] width 584 height 18
type input "budget"
drag, startPoint x: 397, startPoint y: 30, endPoint x: 344, endPoint y: 33, distance: 53.7
click at [344, 33] on div "budget Sorry, no results found." at bounding box center [641, 244] width 604 height 437
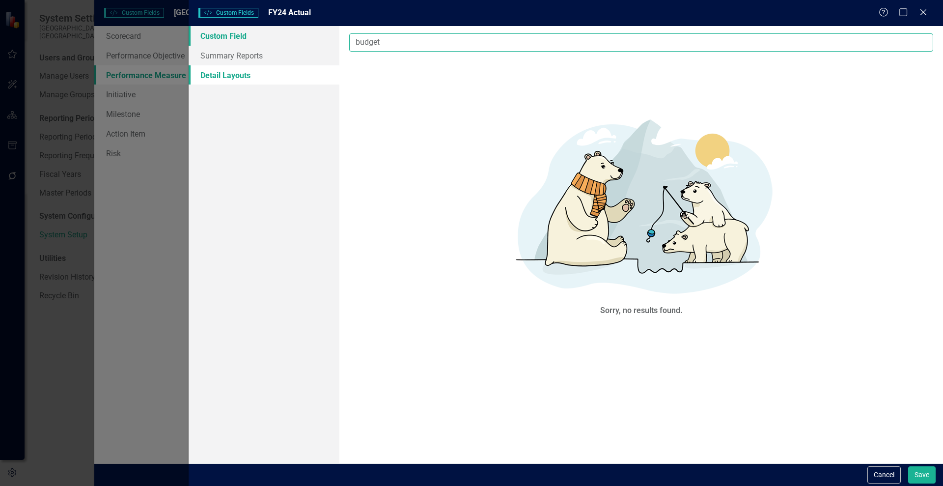
drag, startPoint x: 383, startPoint y: 41, endPoint x: 306, endPoint y: 33, distance: 77.5
click at [306, 33] on div "Custom Field Summary Reports Detail Layouts Custom Field Name FY24 Actual Archi…" at bounding box center [566, 244] width 755 height 437
click at [216, 41] on link "Custom Field" at bounding box center [264, 36] width 151 height 20
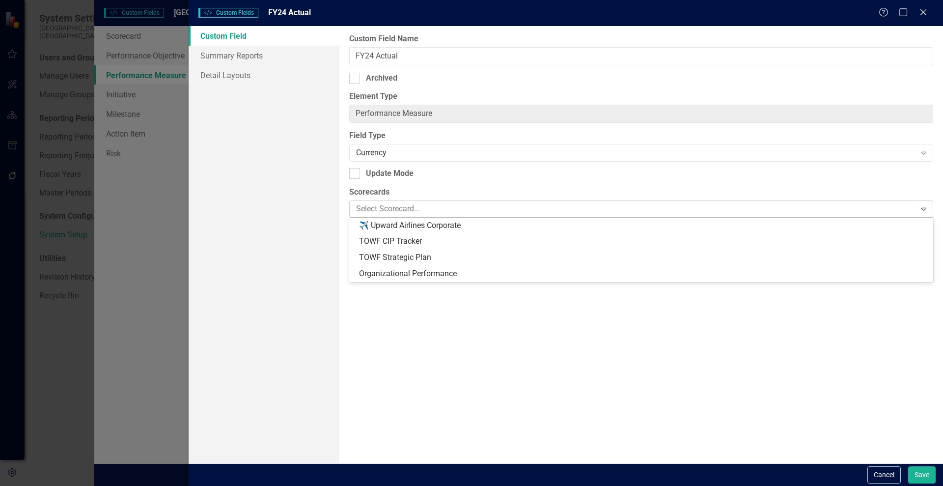
click at [436, 212] on div at bounding box center [633, 208] width 563 height 13
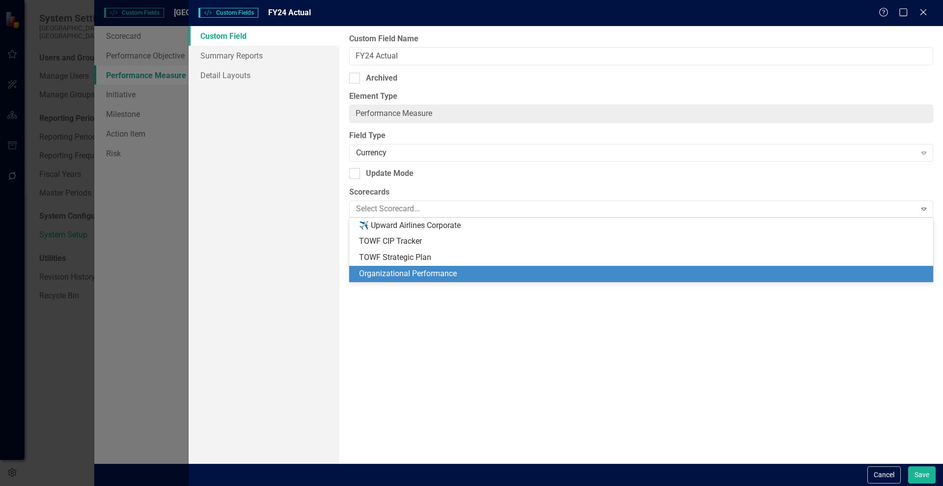
click at [423, 273] on div "Organizational Performance" at bounding box center [643, 273] width 568 height 11
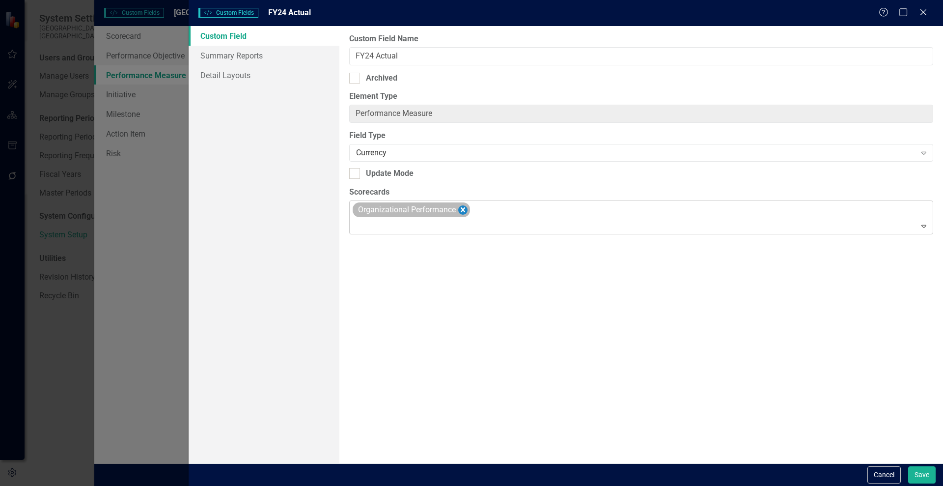
click at [467, 211] on icon "Remove Organizational Performance" at bounding box center [462, 210] width 9 height 12
click at [920, 473] on button "Save" at bounding box center [922, 474] width 28 height 17
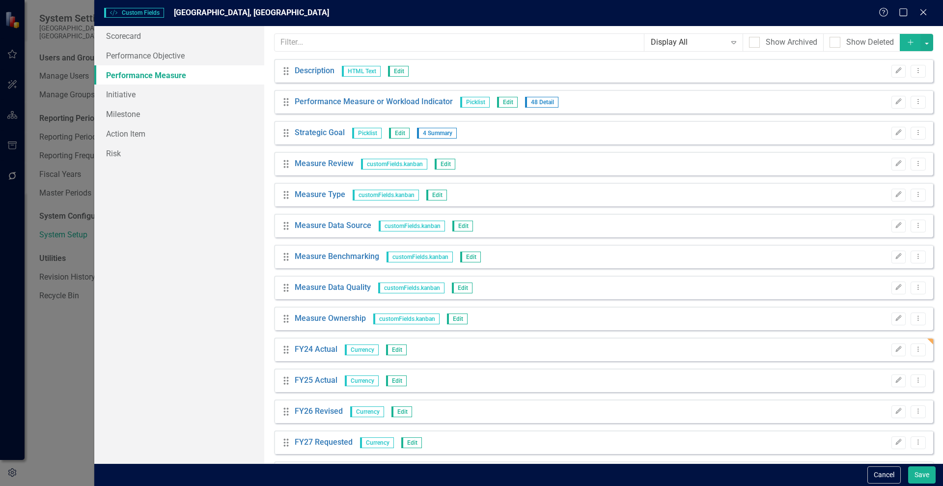
click at [357, 381] on span "Currency" at bounding box center [362, 380] width 34 height 11
click at [320, 381] on link "FY25 Actual" at bounding box center [316, 380] width 43 height 11
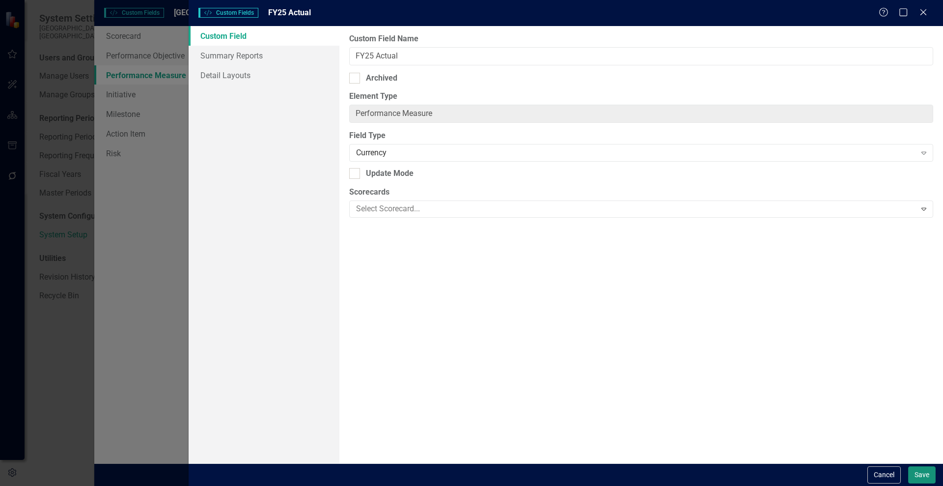
click at [928, 472] on button "Save" at bounding box center [922, 474] width 28 height 17
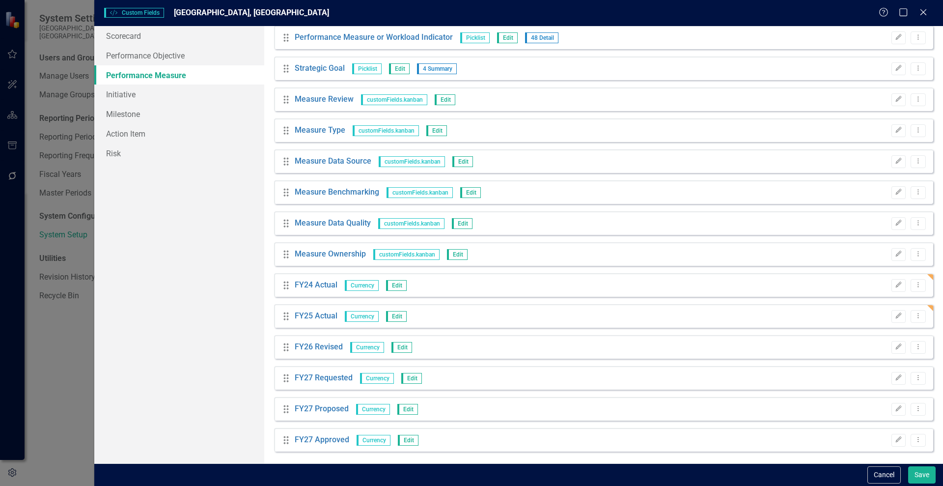
scroll to position [67, 0]
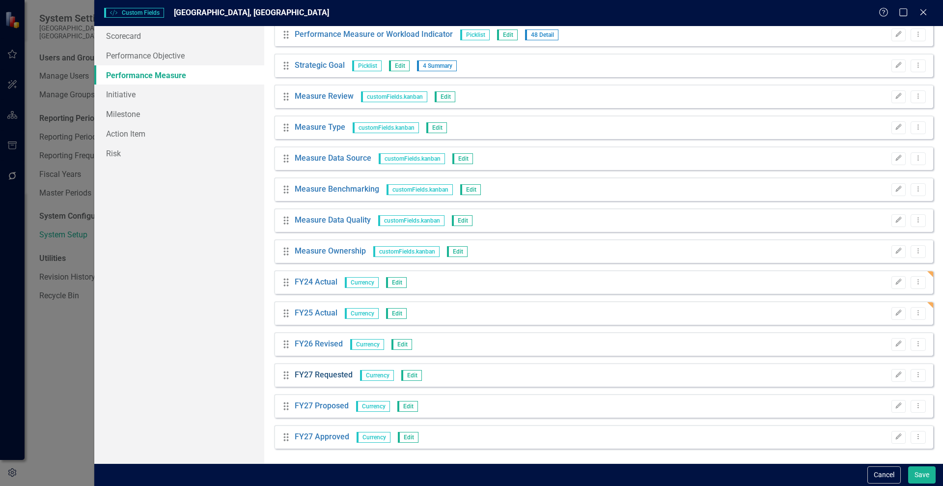
click at [313, 376] on link "FY27 Requested" at bounding box center [324, 374] width 58 height 11
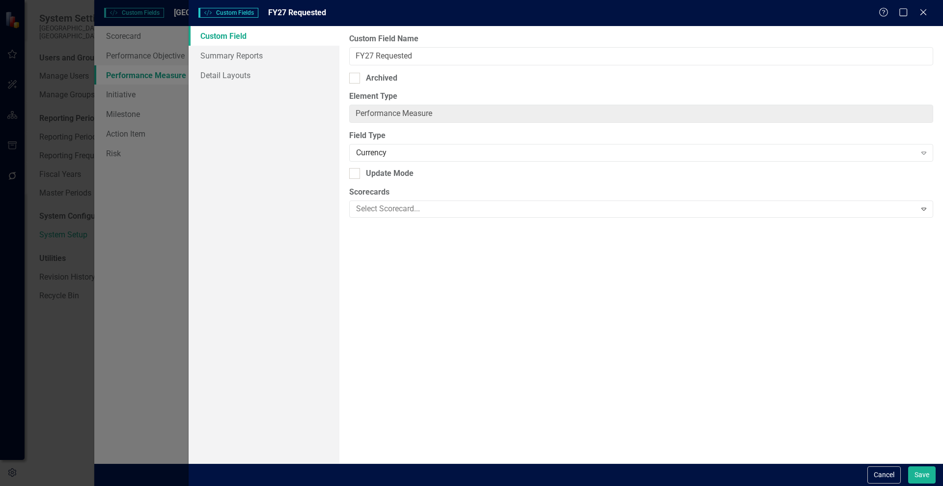
click at [313, 376] on div "Custom Field Summary Reports Detail Layouts" at bounding box center [264, 244] width 151 height 437
click at [925, 472] on button "Save" at bounding box center [922, 474] width 28 height 17
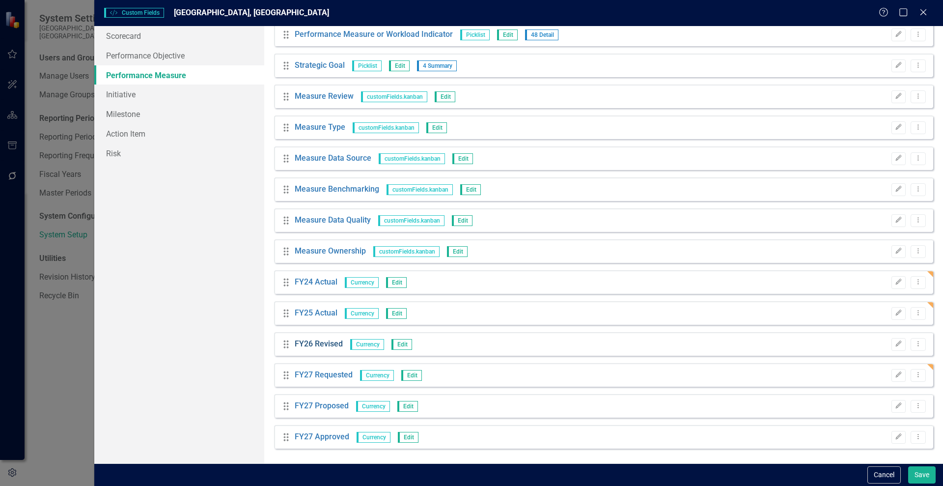
click at [311, 345] on link "FY26 Revised" at bounding box center [319, 343] width 48 height 11
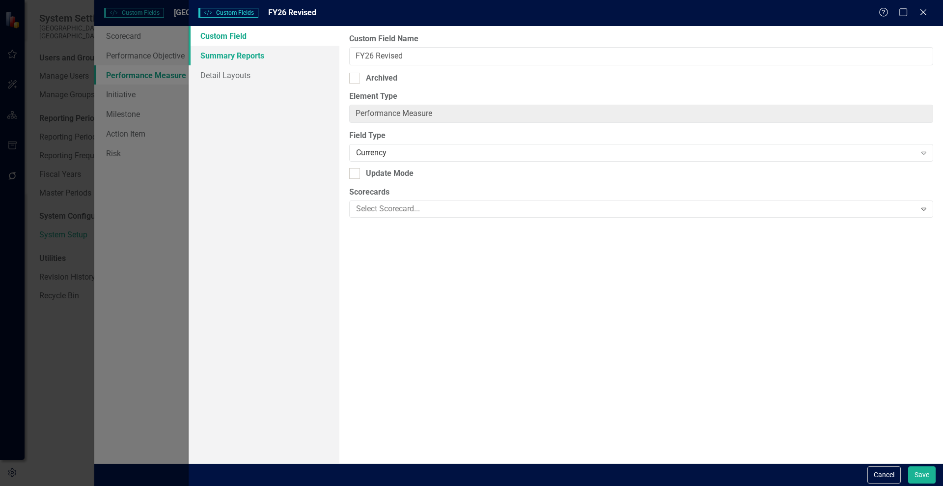
click at [210, 52] on link "Summary Reports" at bounding box center [264, 56] width 151 height 20
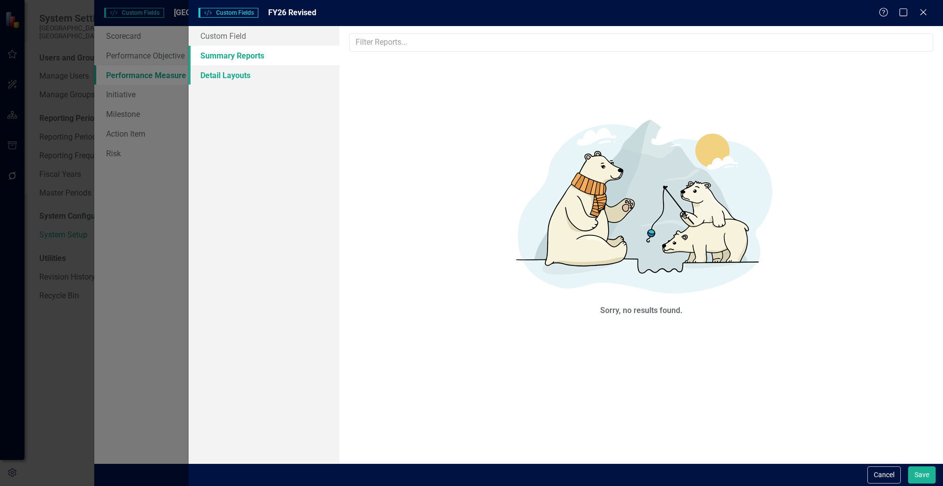
click at [216, 83] on link "Detail Layouts" at bounding box center [264, 75] width 151 height 20
click at [231, 40] on link "Custom Field" at bounding box center [264, 36] width 151 height 20
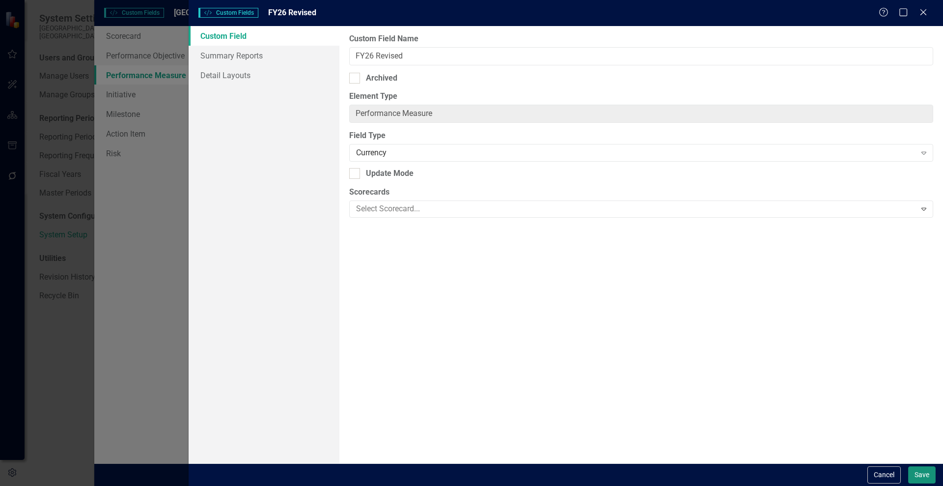
click at [923, 478] on button "Save" at bounding box center [922, 474] width 28 height 17
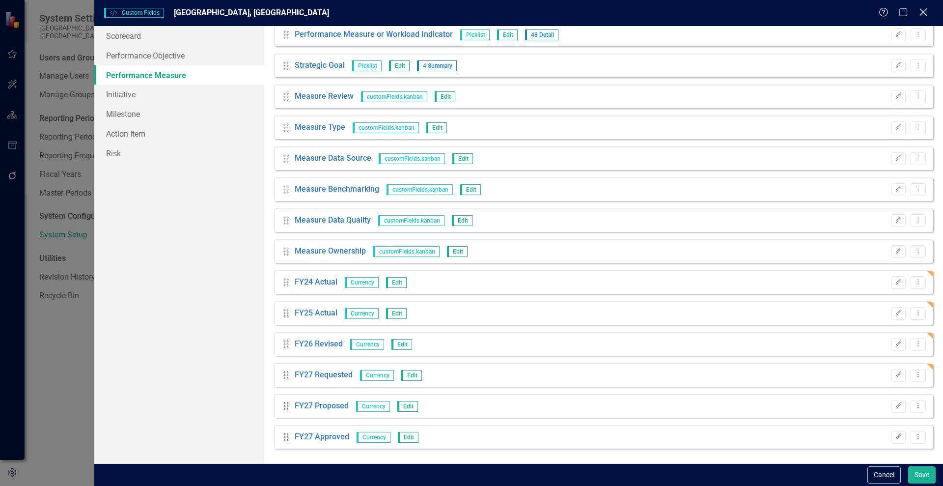
click at [919, 16] on icon "Close" at bounding box center [923, 11] width 12 height 9
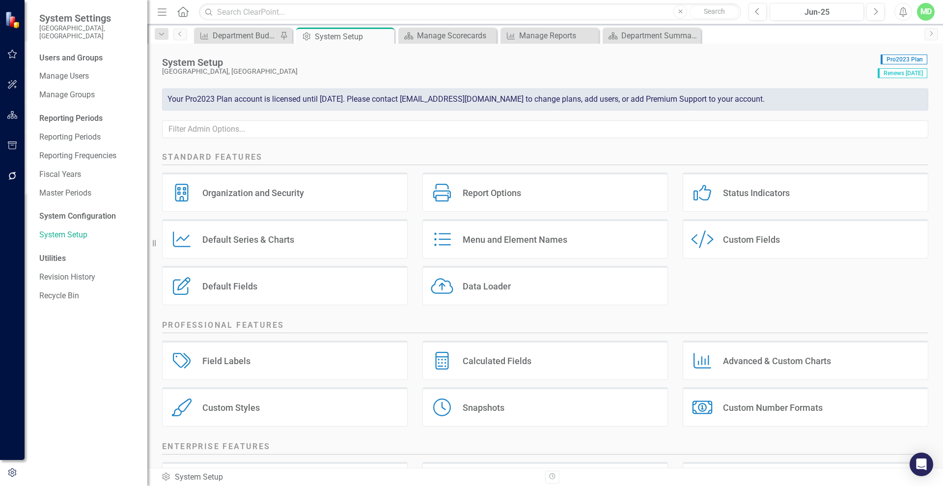
click at [729, 238] on div "Custom Fields" at bounding box center [751, 239] width 57 height 11
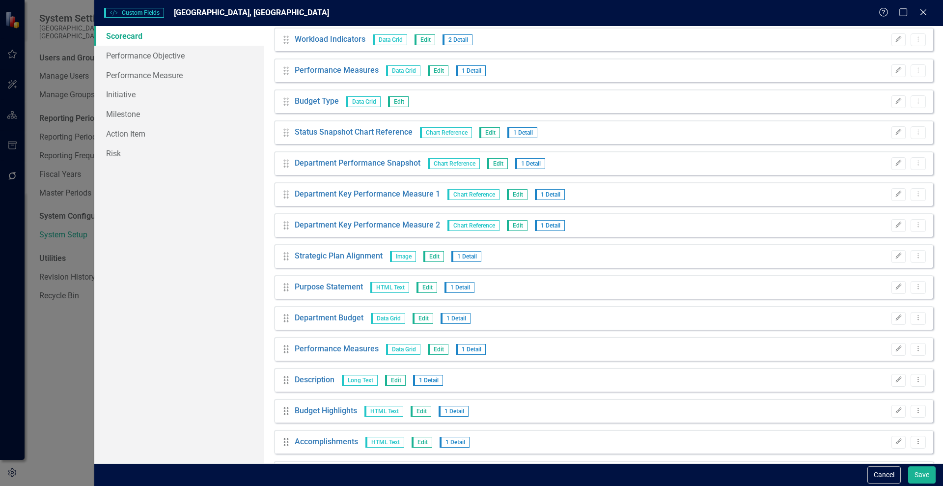
scroll to position [253, 0]
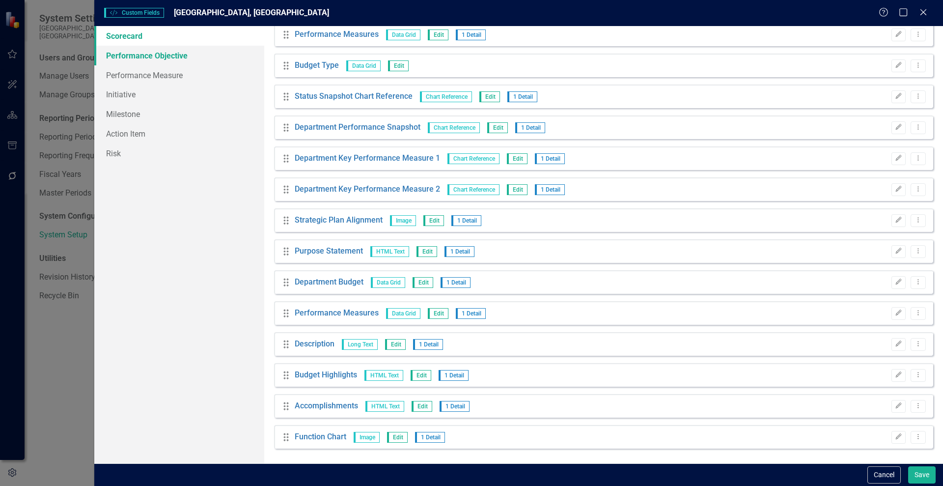
click at [132, 58] on link "Performance Objective" at bounding box center [179, 56] width 170 height 20
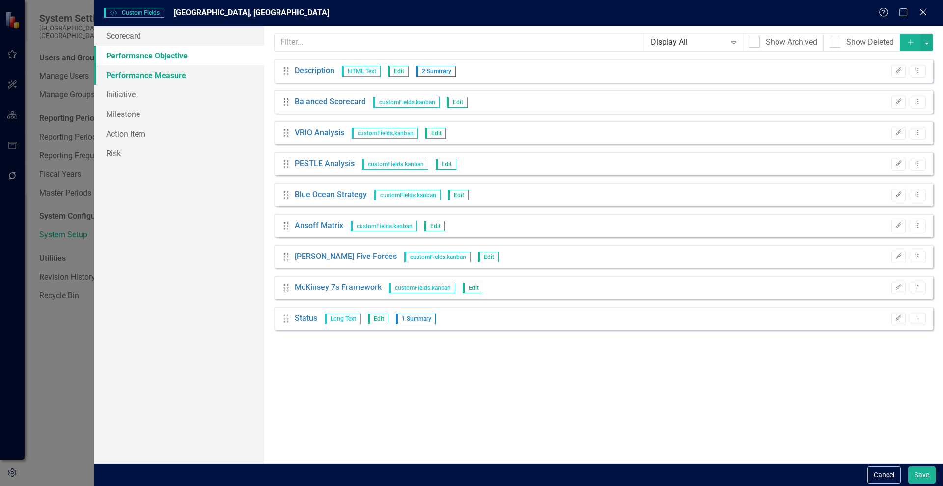
click at [113, 75] on link "Performance Measure" at bounding box center [179, 75] width 170 height 20
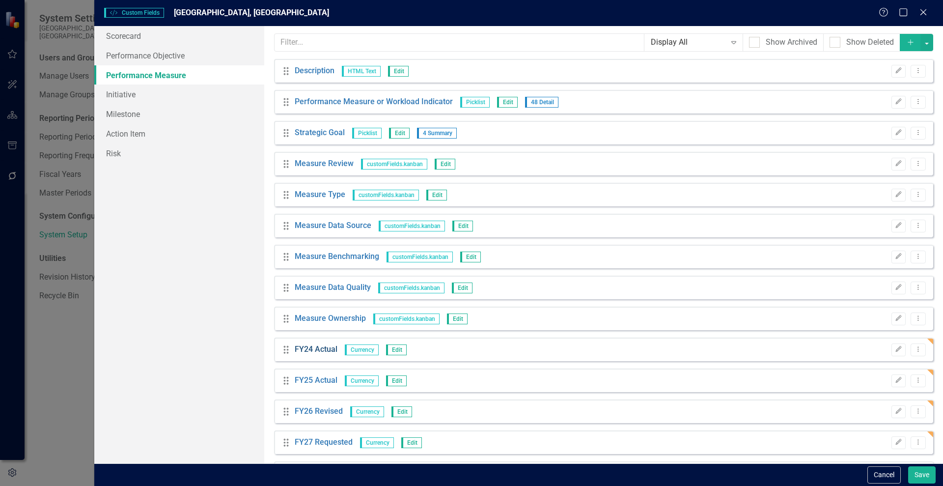
click at [311, 344] on link "FY24 Actual" at bounding box center [316, 349] width 43 height 11
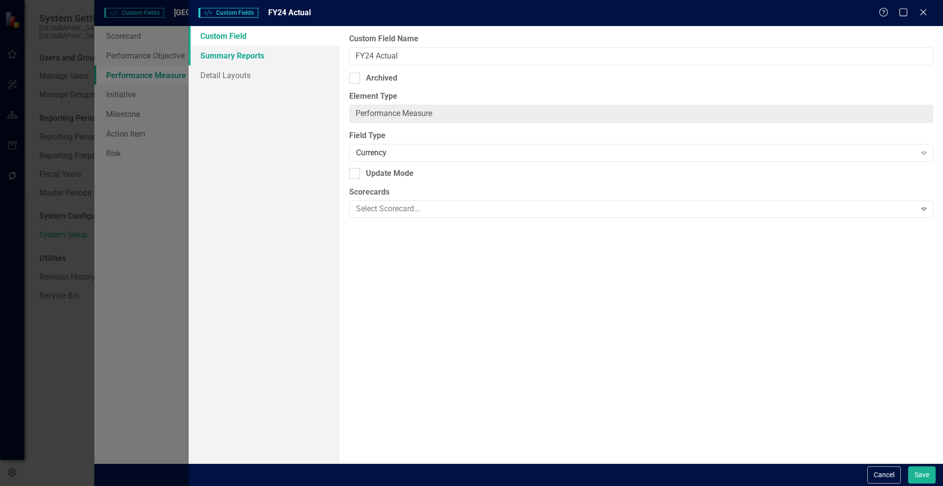
click at [230, 58] on link "Summary Reports" at bounding box center [264, 56] width 151 height 20
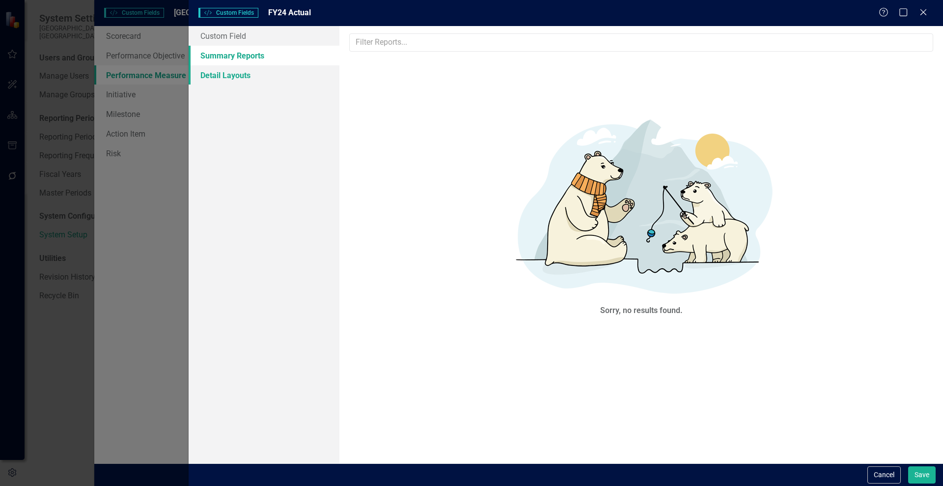
click at [230, 82] on link "Detail Layouts" at bounding box center [264, 75] width 151 height 20
click at [928, 474] on button "Save" at bounding box center [922, 474] width 28 height 17
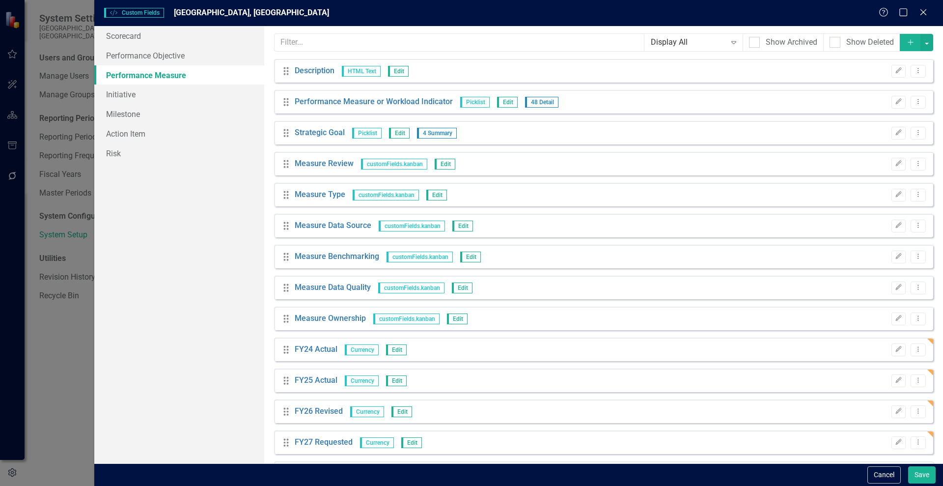
click at [65, 358] on div "Custom Style Custom Fields Wake Forest, NC Help Maximize Close Scorecard Perfor…" at bounding box center [471, 243] width 943 height 486
click at [16, 168] on div "Custom Style Custom Fields Wake Forest, NC Help Maximize Close Scorecard Perfor…" at bounding box center [471, 243] width 943 height 486
click at [925, 477] on button "Save" at bounding box center [922, 474] width 28 height 17
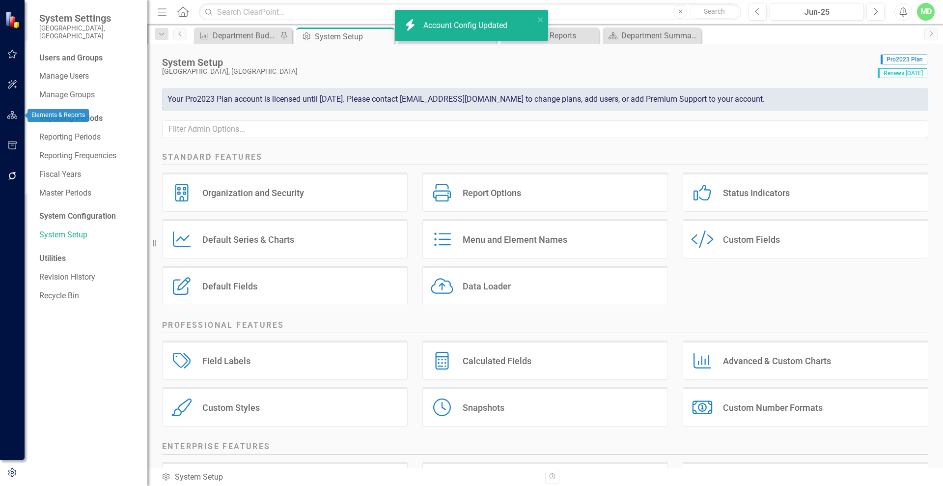
click at [8, 85] on icon "button" at bounding box center [12, 85] width 10 height 8
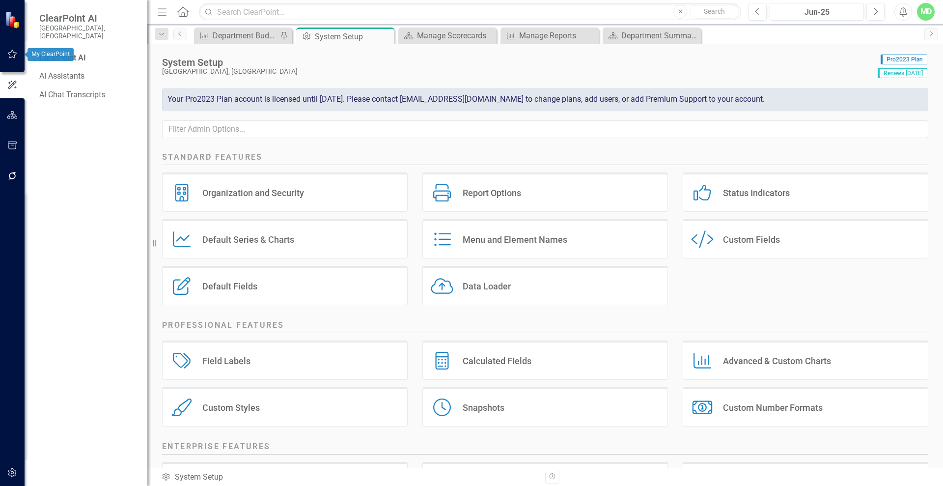
click at [4, 36] on div at bounding box center [12, 19] width 25 height 39
click at [12, 117] on icon "button" at bounding box center [12, 115] width 10 height 8
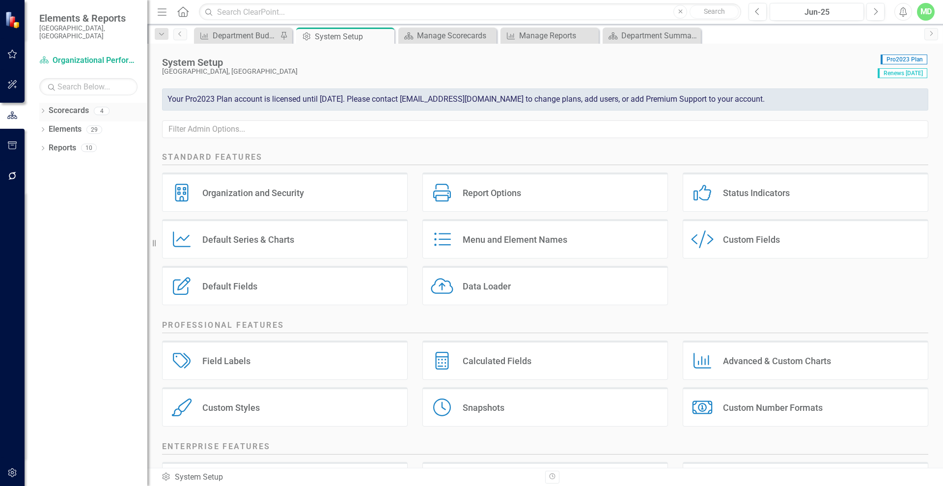
click at [78, 105] on link "Scorecards" at bounding box center [69, 110] width 40 height 11
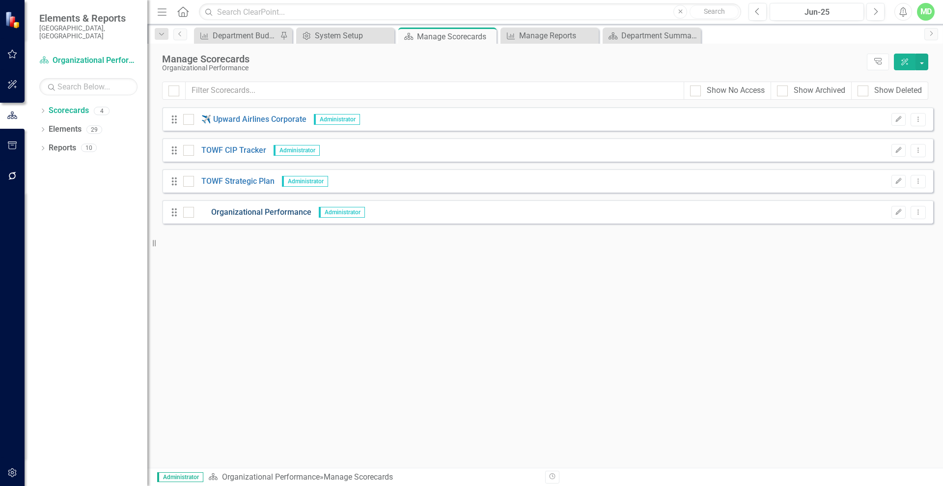
click at [230, 212] on link "Organizational Performance" at bounding box center [252, 212] width 117 height 11
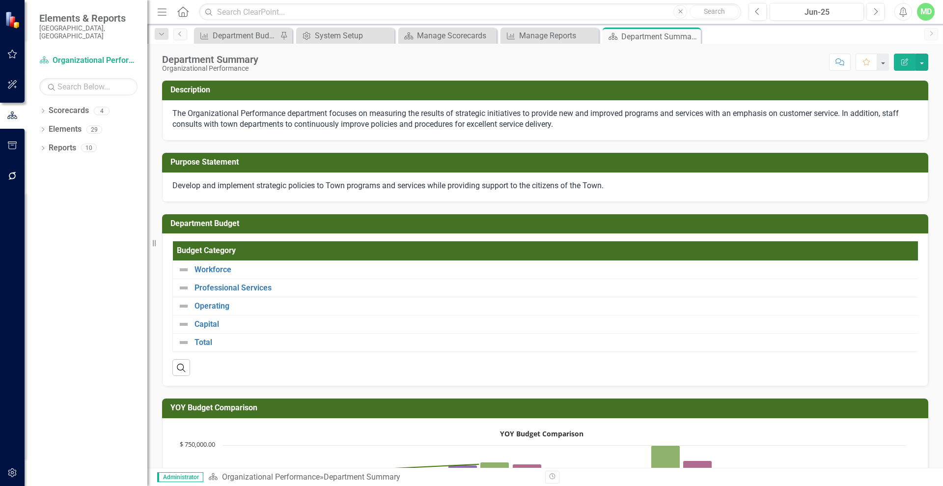
click at [748, 248] on th "Budget Category" at bounding box center [548, 250] width 750 height 19
click at [748, 248] on th "Budget Category Sort Ascending" at bounding box center [548, 250] width 751 height 19
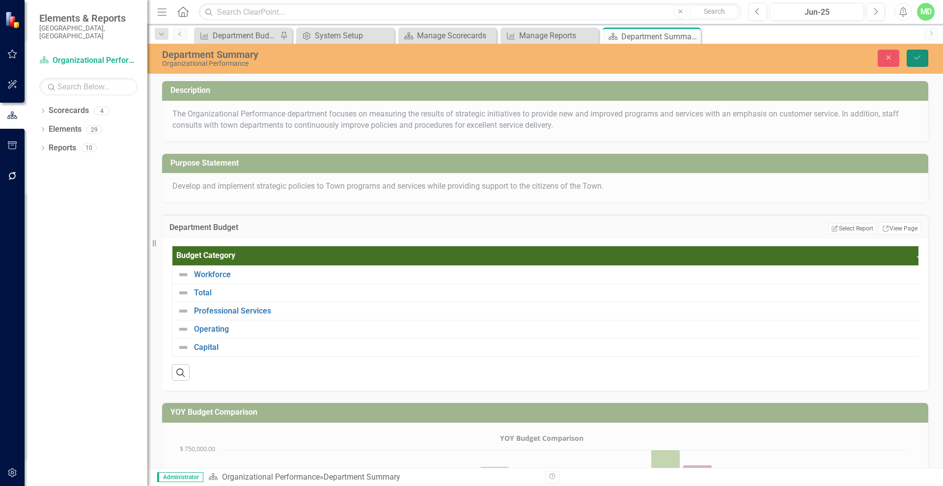
click at [924, 58] on button "Save" at bounding box center [918, 58] width 22 height 17
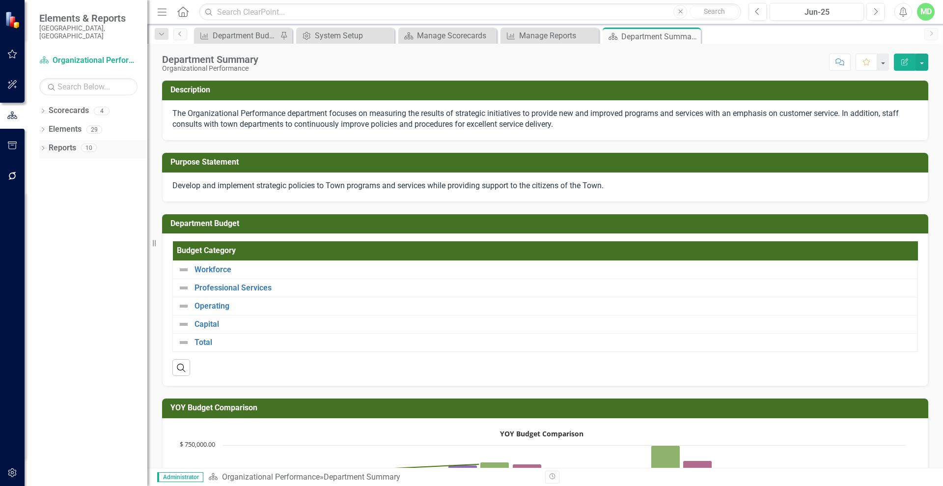
click at [66, 142] on link "Reports" at bounding box center [63, 147] width 28 height 11
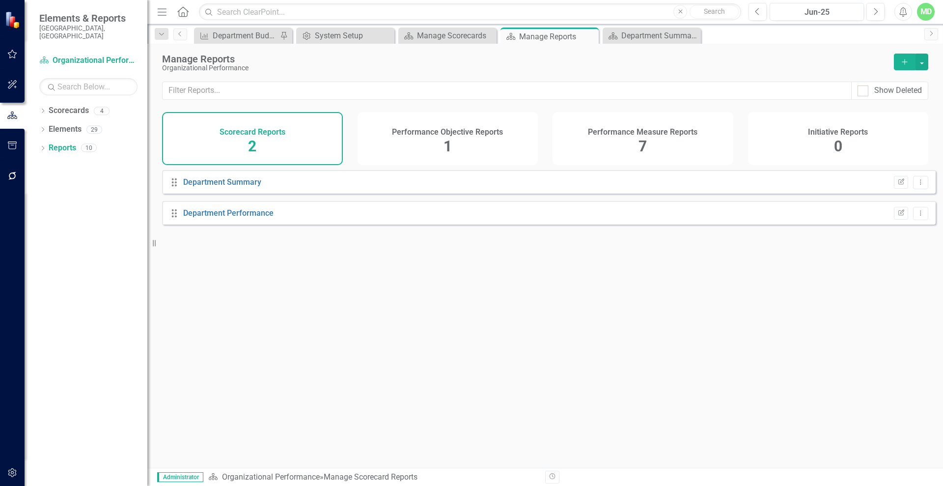
click at [680, 142] on div "Performance Measure Reports 7" at bounding box center [643, 138] width 181 height 53
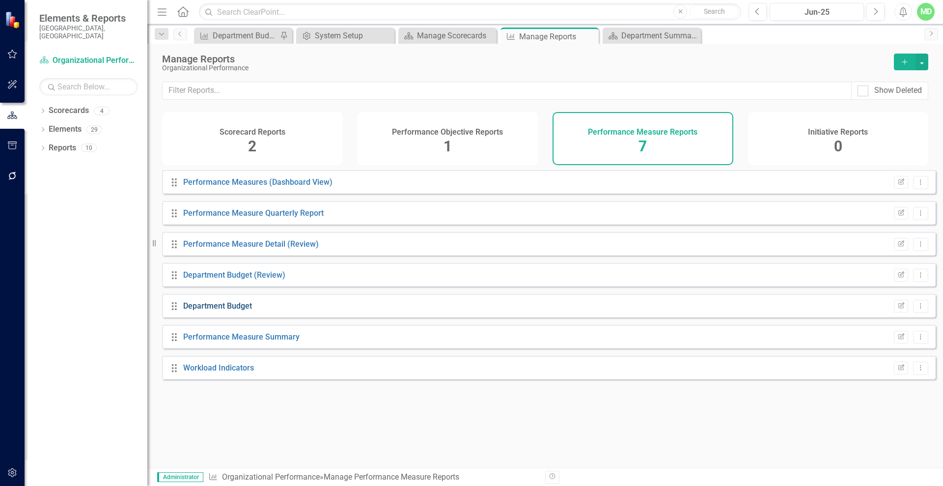
click at [210, 310] on link "Department Budget" at bounding box center [217, 305] width 69 height 9
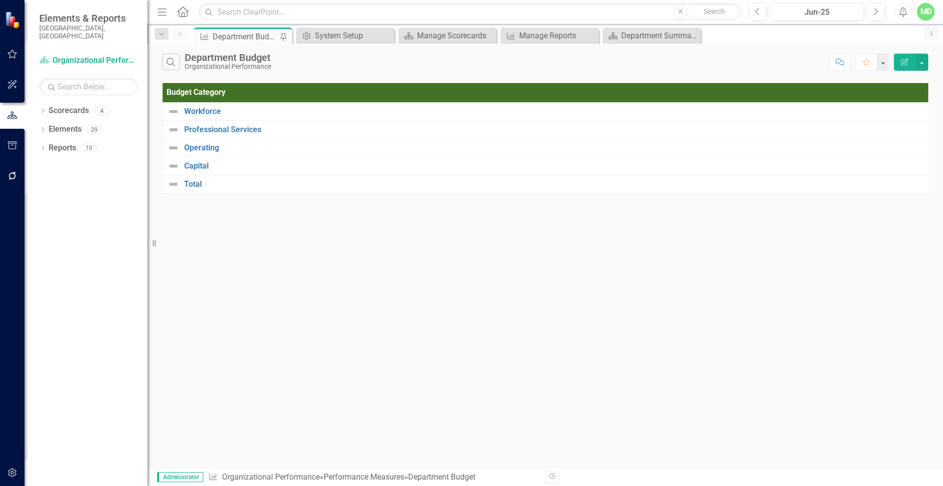
click at [906, 59] on icon "button" at bounding box center [904, 61] width 7 height 7
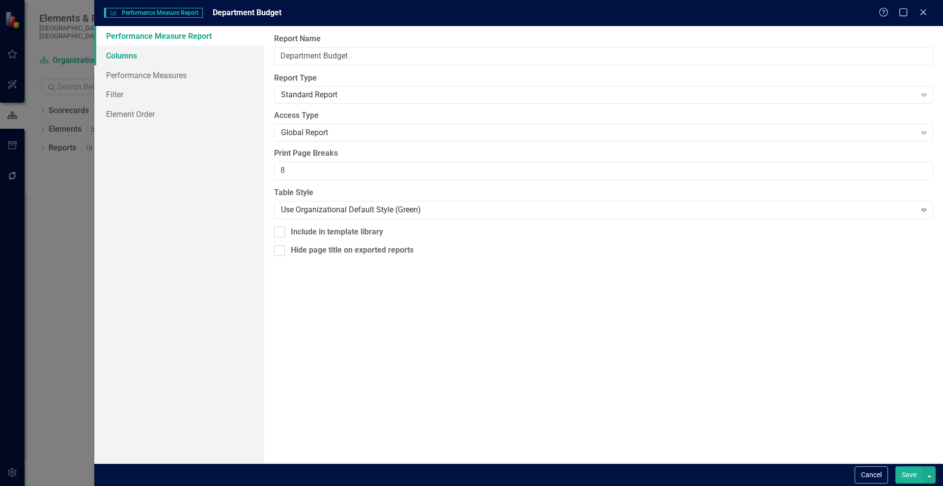
click at [120, 56] on link "Columns" at bounding box center [179, 56] width 170 height 20
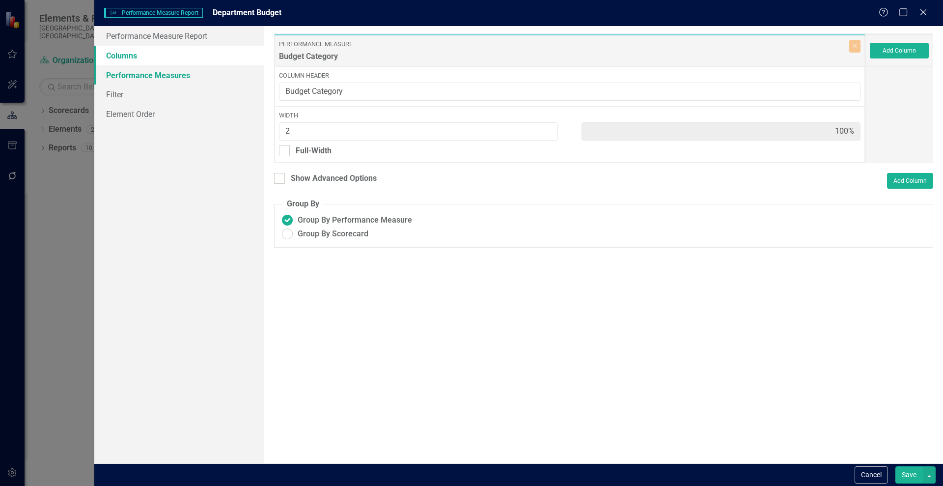
click at [130, 76] on link "Performance Measures" at bounding box center [179, 75] width 170 height 20
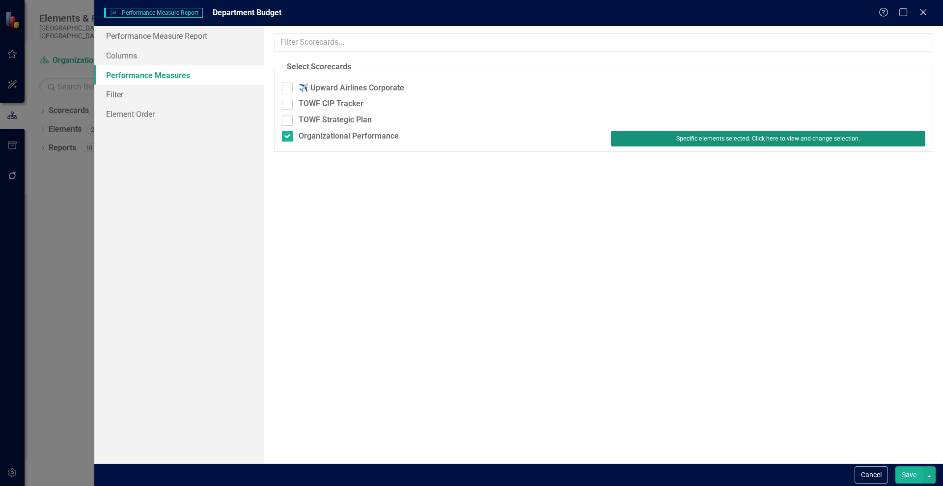
click at [718, 137] on button "Specific elements selected. Click here to view and change selection." at bounding box center [768, 139] width 314 height 16
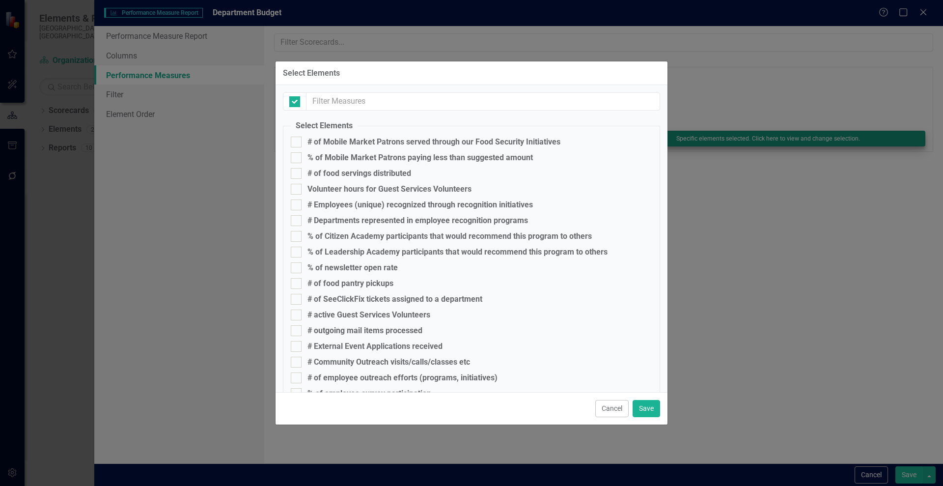
checkbox input "false"
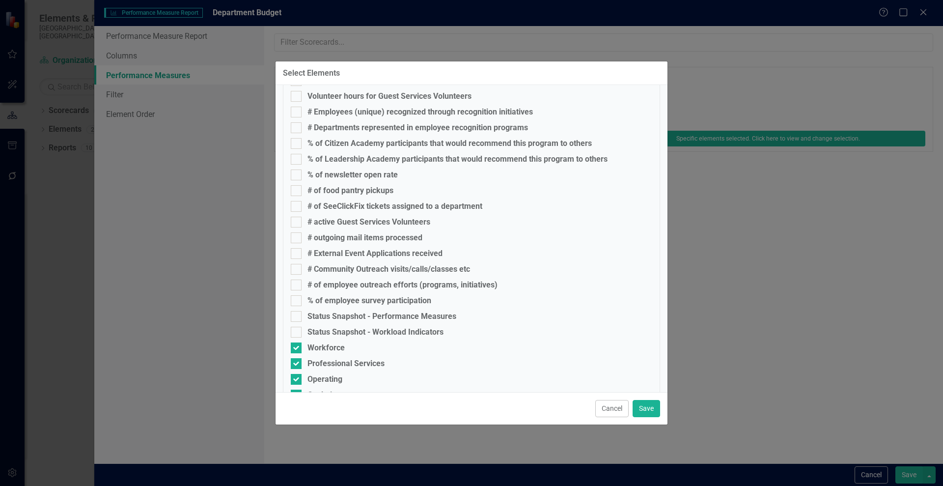
scroll to position [130, 0]
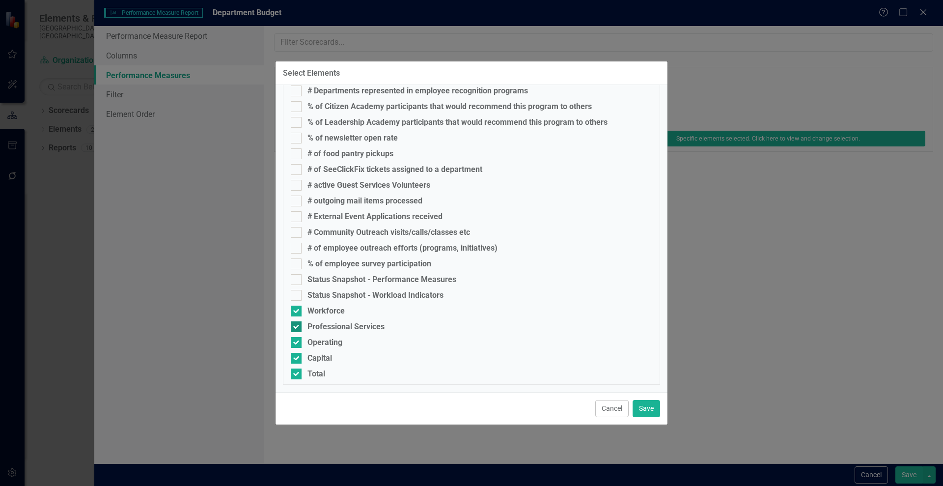
click at [295, 324] on input "Professional Services" at bounding box center [294, 324] width 6 height 6
checkbox input "false"
click at [645, 408] on button "Save" at bounding box center [647, 408] width 28 height 17
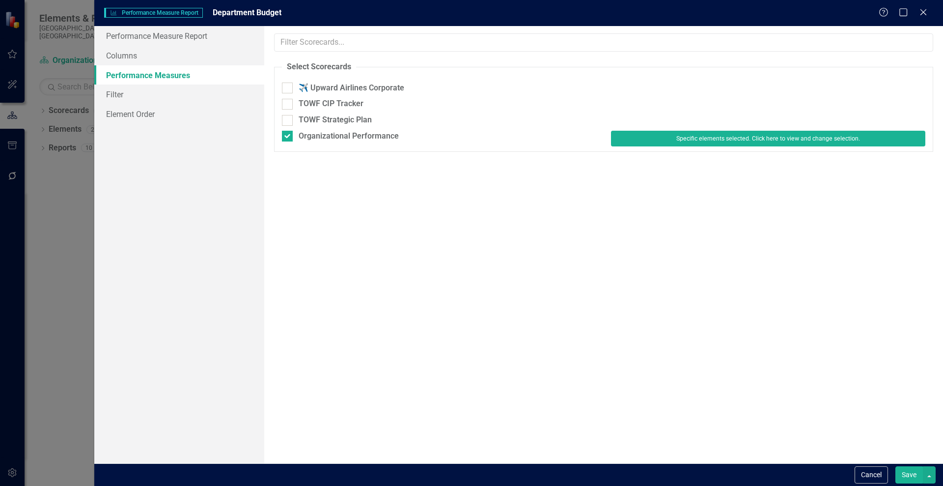
click at [909, 476] on button "Save" at bounding box center [910, 474] width 28 height 17
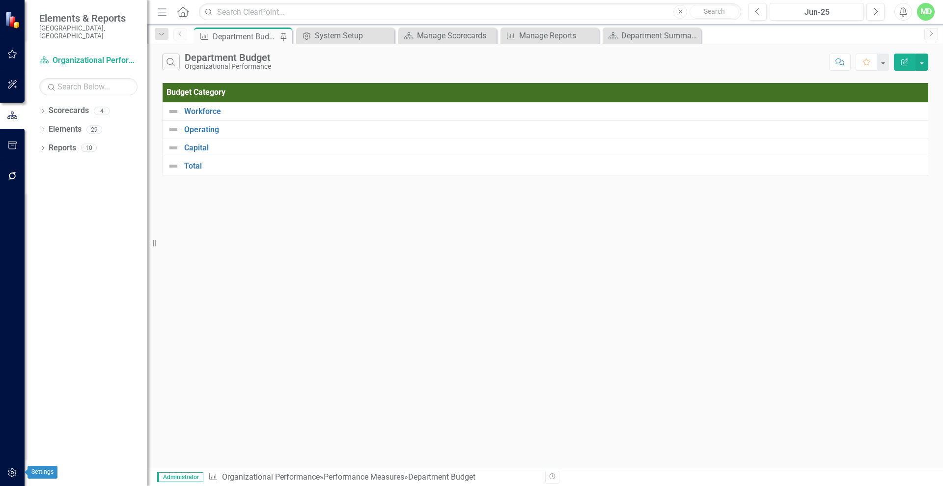
click at [14, 479] on button "button" at bounding box center [12, 473] width 22 height 21
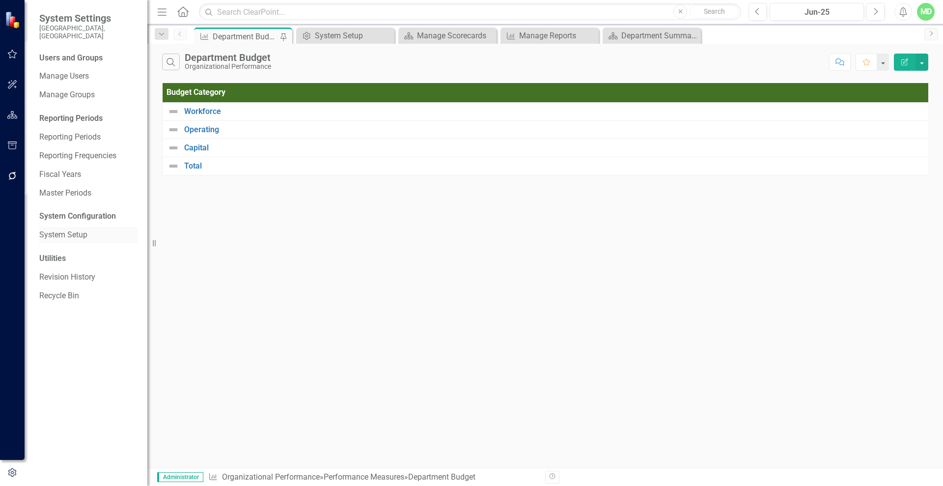
click at [82, 229] on link "System Setup" at bounding box center [88, 234] width 98 height 11
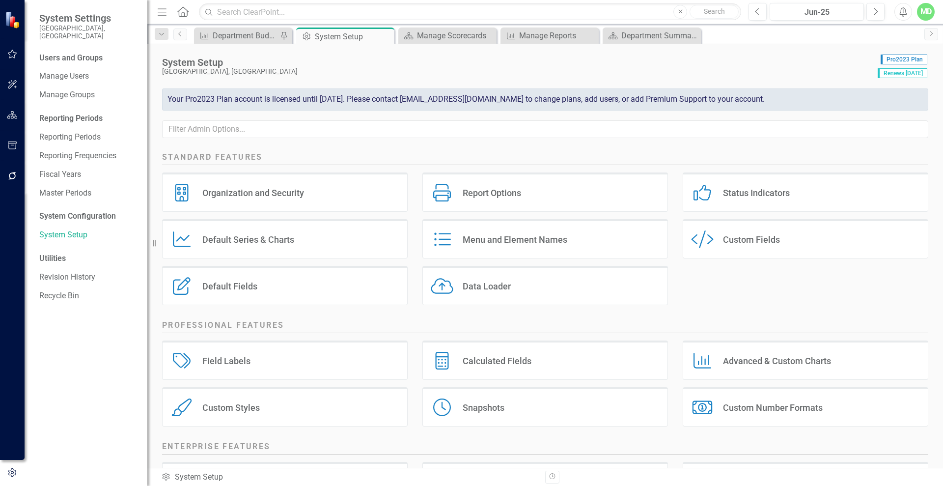
click at [758, 236] on div "Custom Fields" at bounding box center [751, 239] width 57 height 11
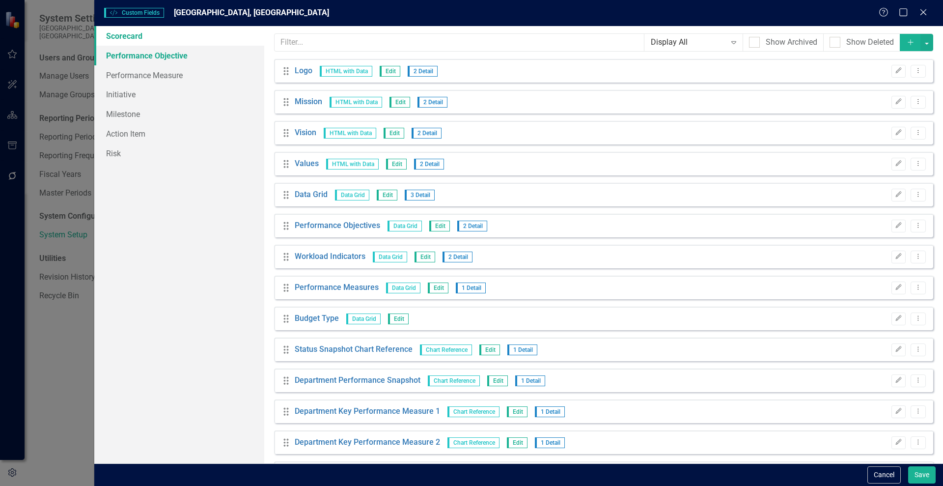
click at [138, 55] on link "Performance Objective" at bounding box center [179, 56] width 170 height 20
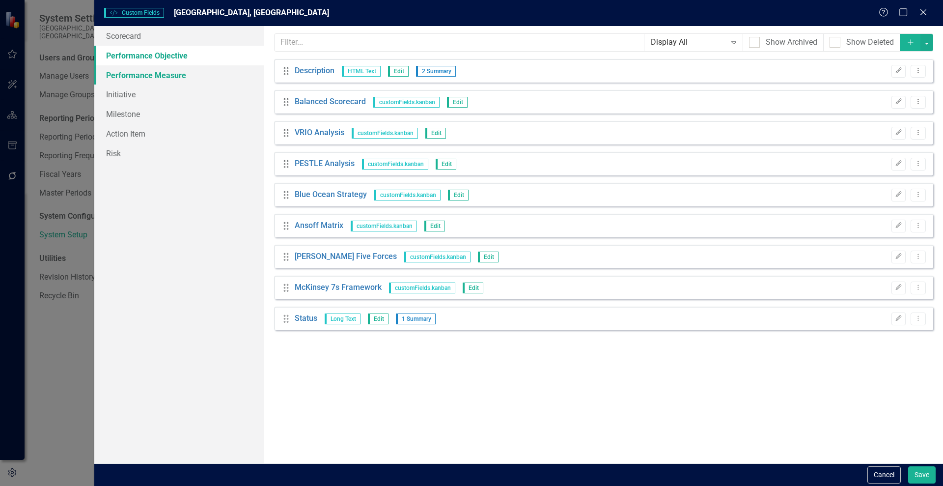
click at [141, 81] on link "Performance Measure" at bounding box center [179, 75] width 170 height 20
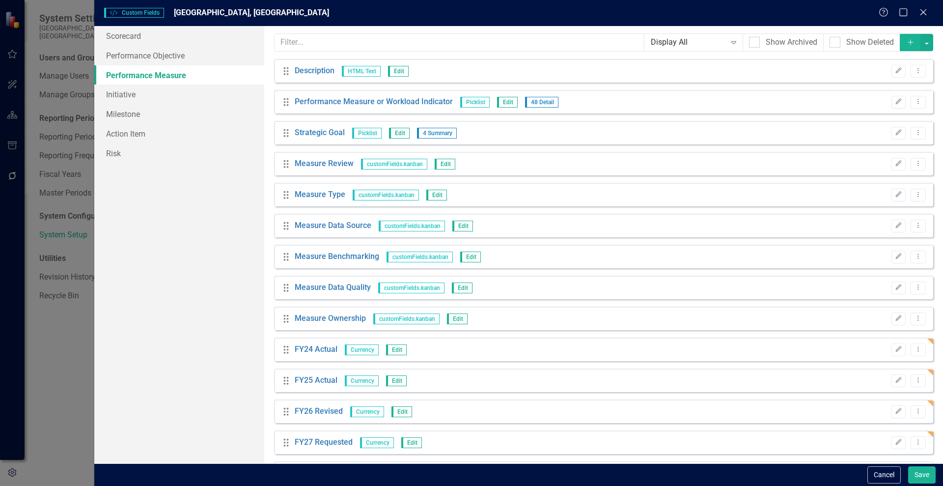
scroll to position [67, 0]
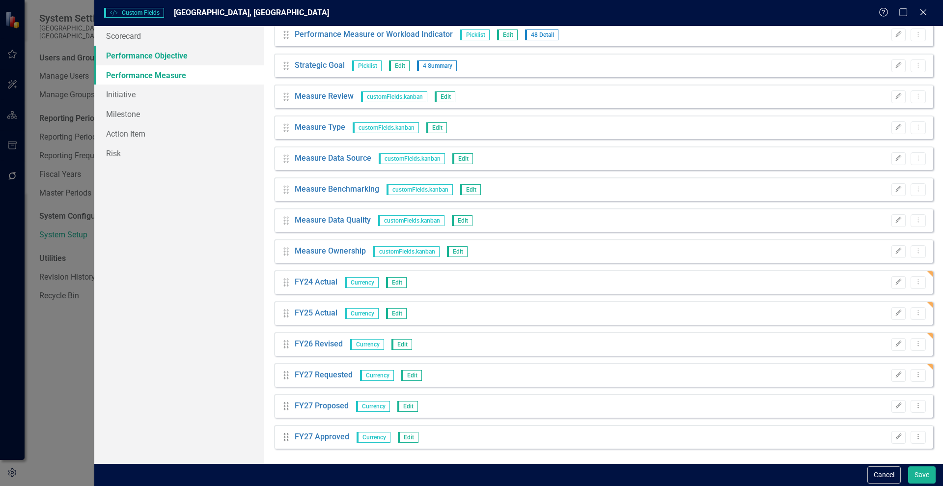
click at [122, 59] on link "Performance Objective" at bounding box center [179, 56] width 170 height 20
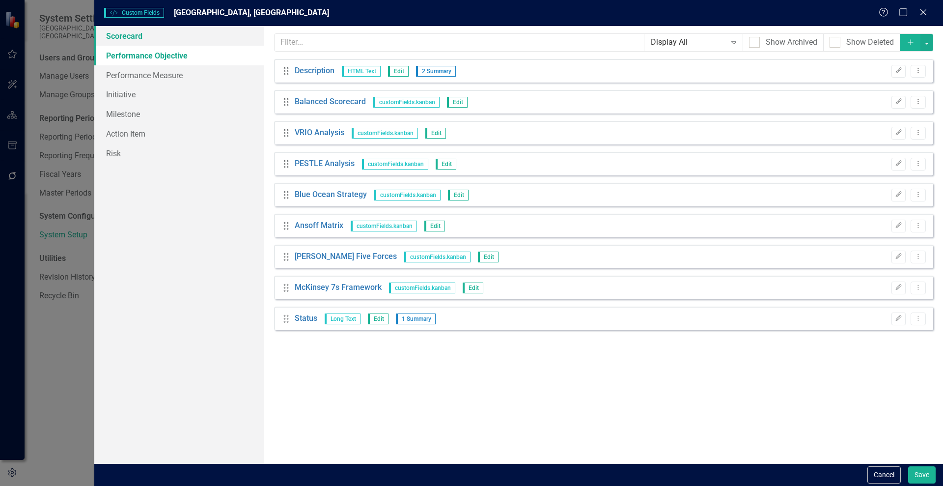
click at [111, 31] on link "Scorecard" at bounding box center [179, 36] width 170 height 20
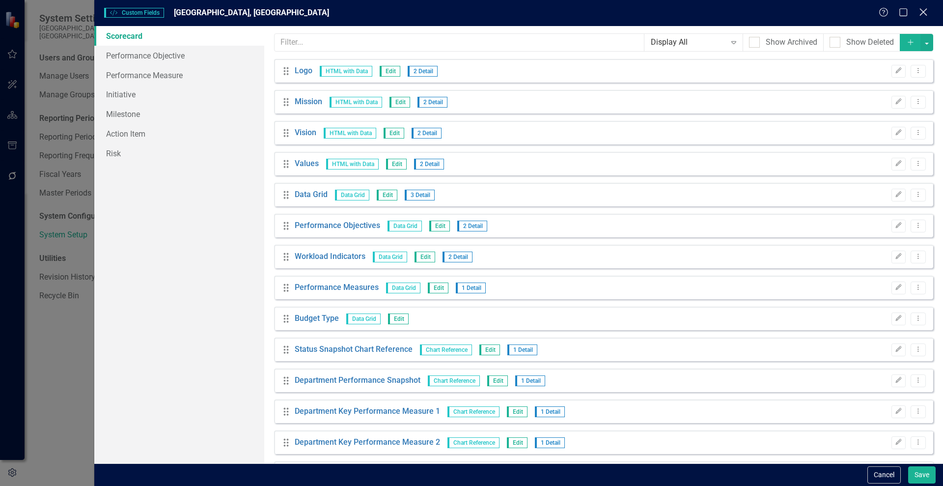
click at [922, 12] on icon "Close" at bounding box center [923, 11] width 12 height 9
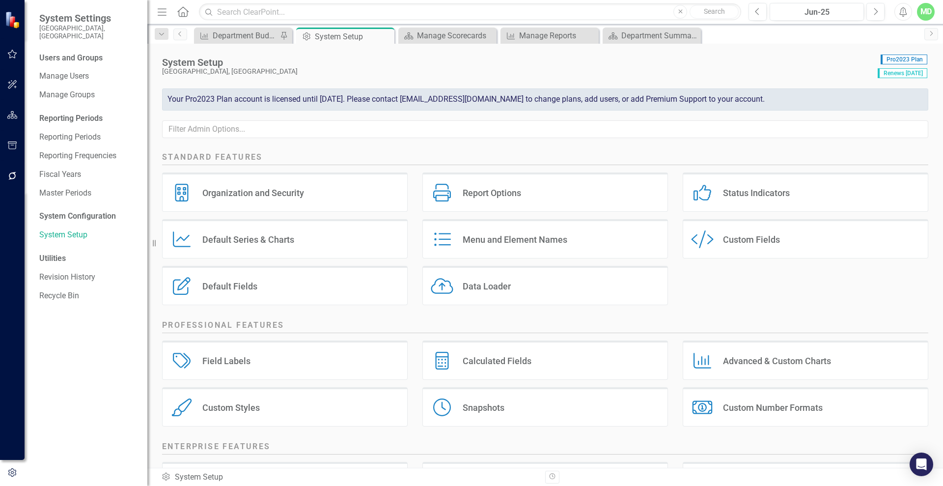
click at [238, 294] on div "Default Fields Default Fields" at bounding box center [285, 285] width 246 height 39
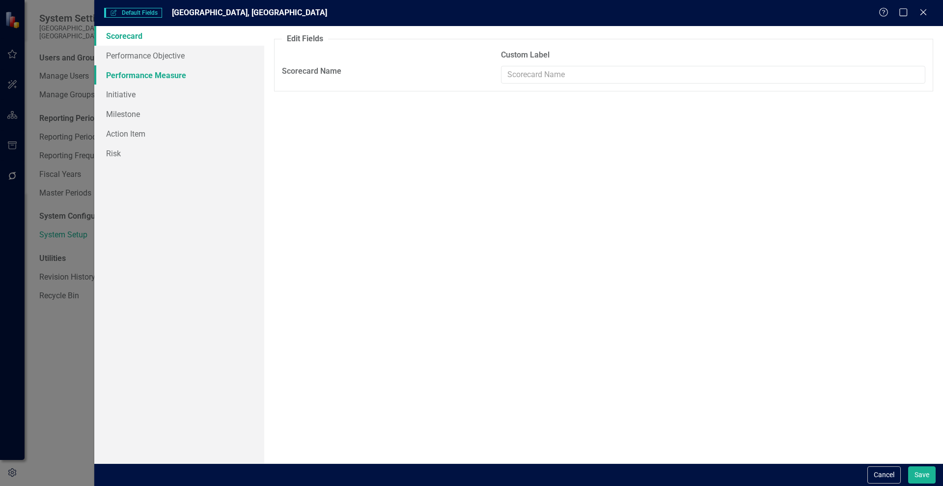
click at [148, 72] on link "Performance Measure" at bounding box center [179, 75] width 170 height 20
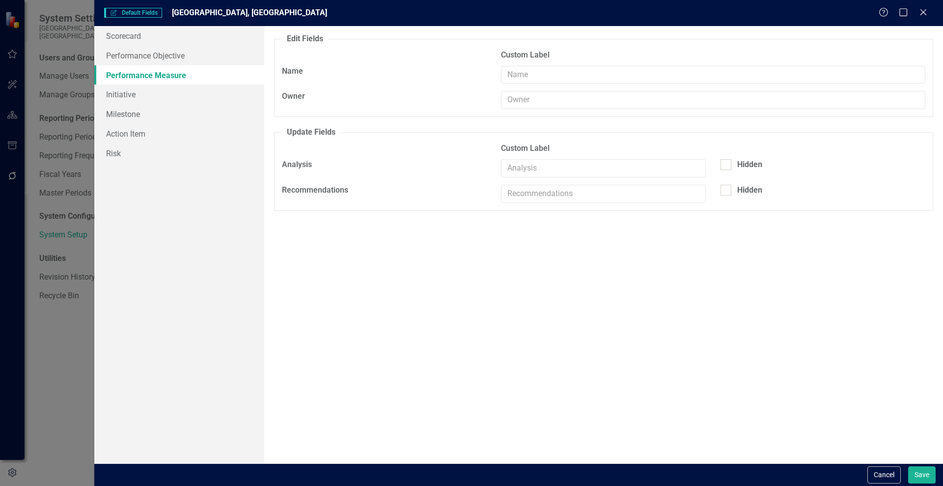
click at [916, 14] on div "Help Maximize Close" at bounding box center [906, 12] width 55 height 11
click at [920, 14] on icon "Close" at bounding box center [923, 11] width 12 height 9
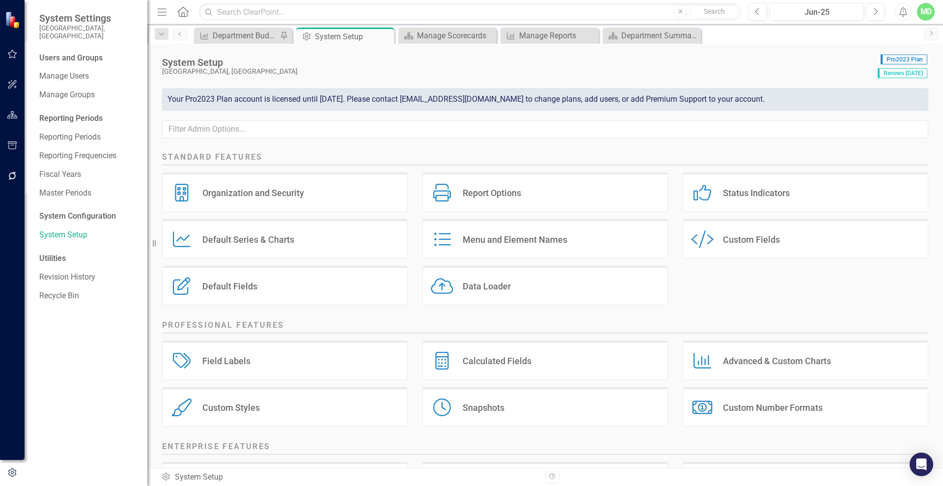
click at [258, 360] on div "Field Labels Field Labels" at bounding box center [285, 359] width 246 height 39
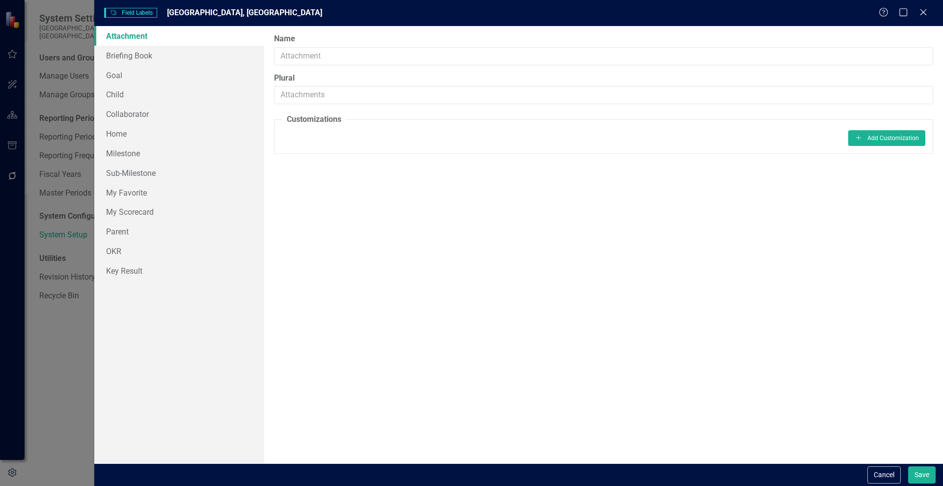
click at [933, 7] on div "Help Maximize Close" at bounding box center [906, 12] width 55 height 11
click at [924, 12] on icon at bounding box center [923, 11] width 7 height 7
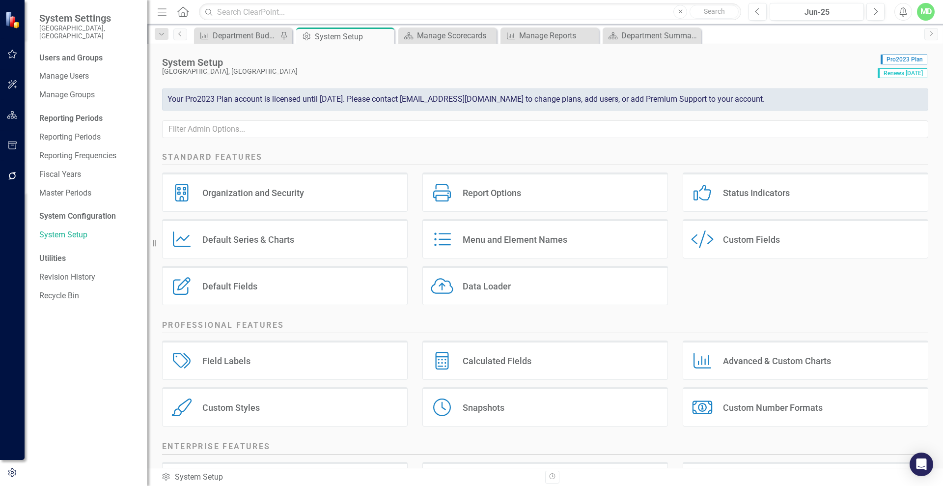
click at [258, 280] on div "Default Fields Default Fields" at bounding box center [285, 285] width 246 height 39
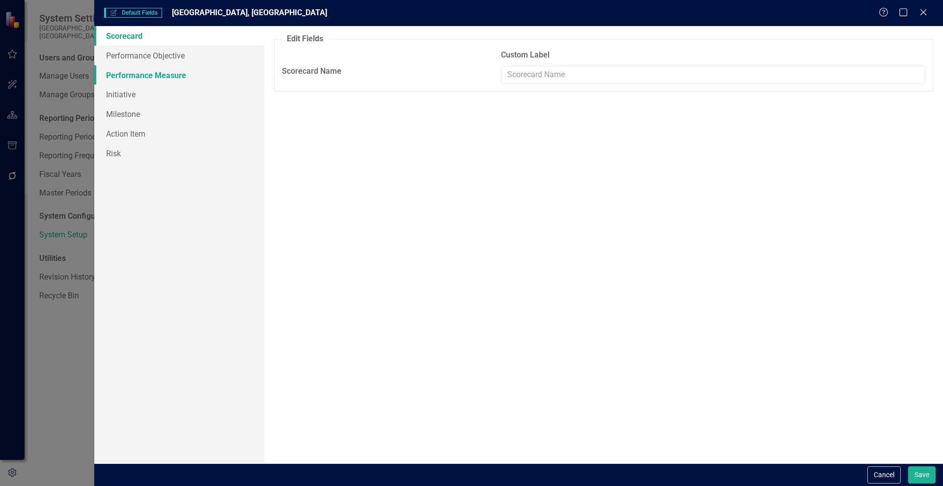
click at [144, 82] on link "Performance Measure" at bounding box center [179, 75] width 170 height 20
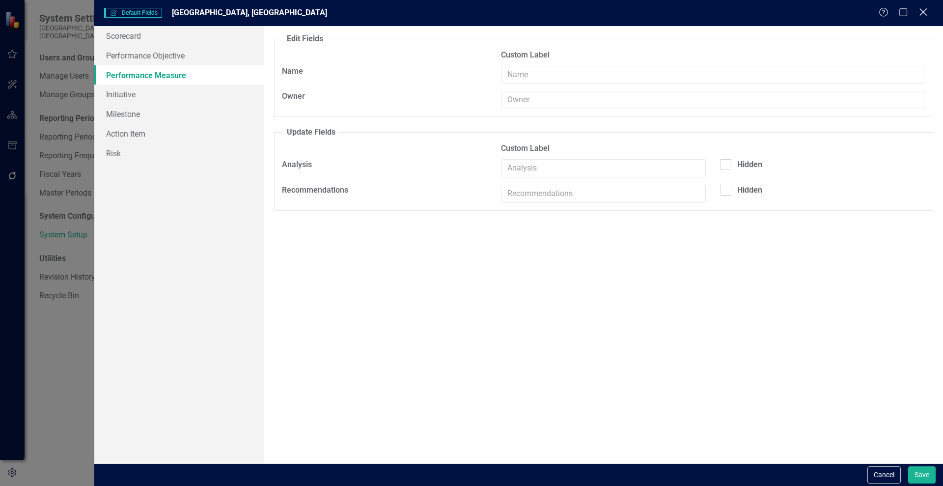
click at [928, 13] on icon "Close" at bounding box center [923, 11] width 12 height 9
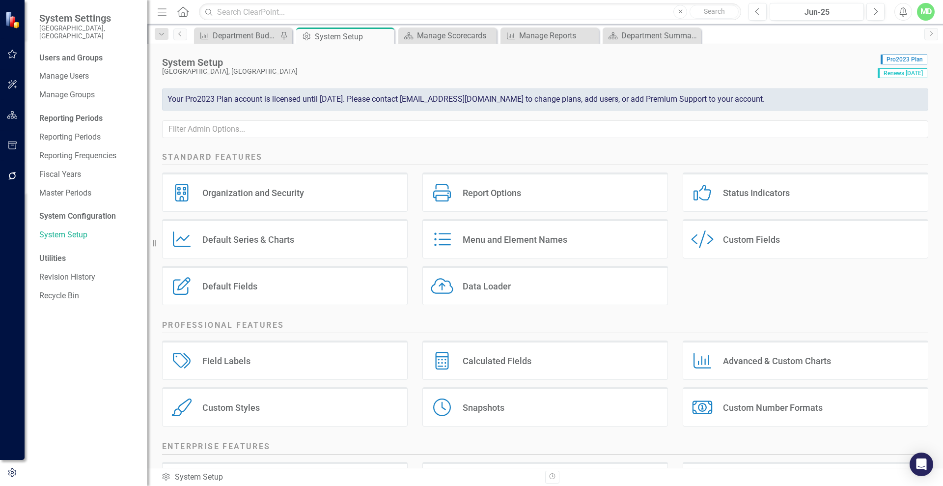
click at [241, 237] on div "Default Series & Charts" at bounding box center [248, 239] width 92 height 11
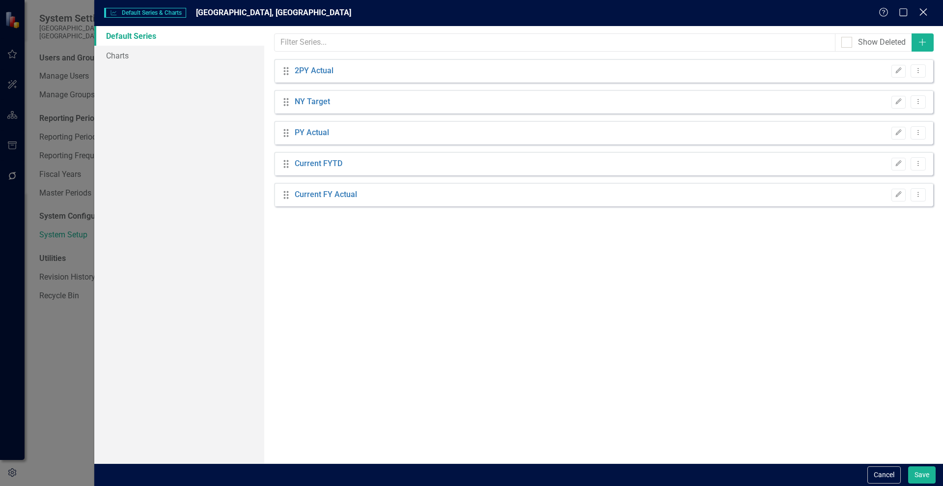
click at [924, 10] on icon "Close" at bounding box center [923, 11] width 12 height 9
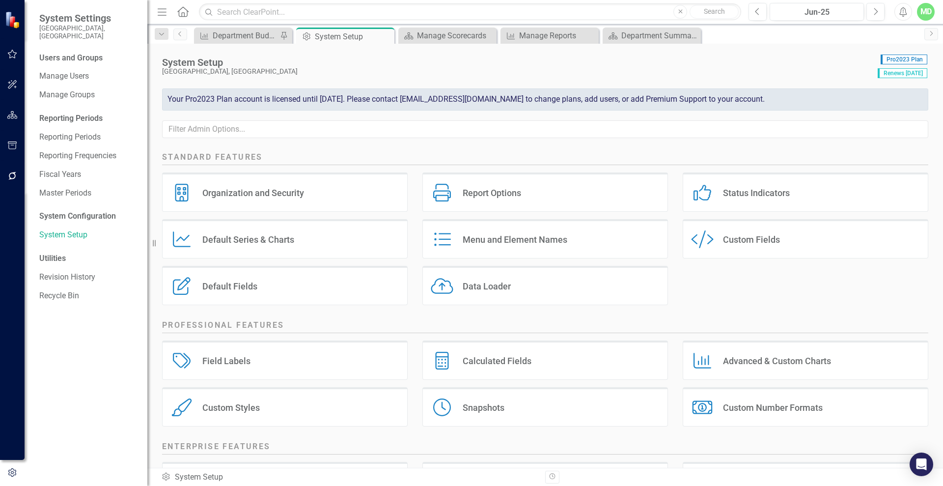
click at [533, 231] on div "Menu and Element Names Menu and Element Names" at bounding box center [545, 238] width 246 height 39
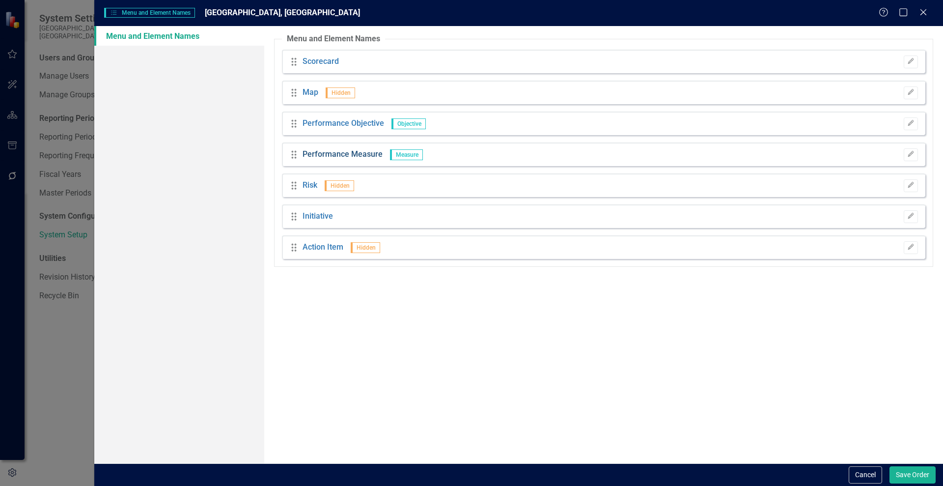
click at [331, 158] on link "Performance Measure" at bounding box center [343, 154] width 80 height 11
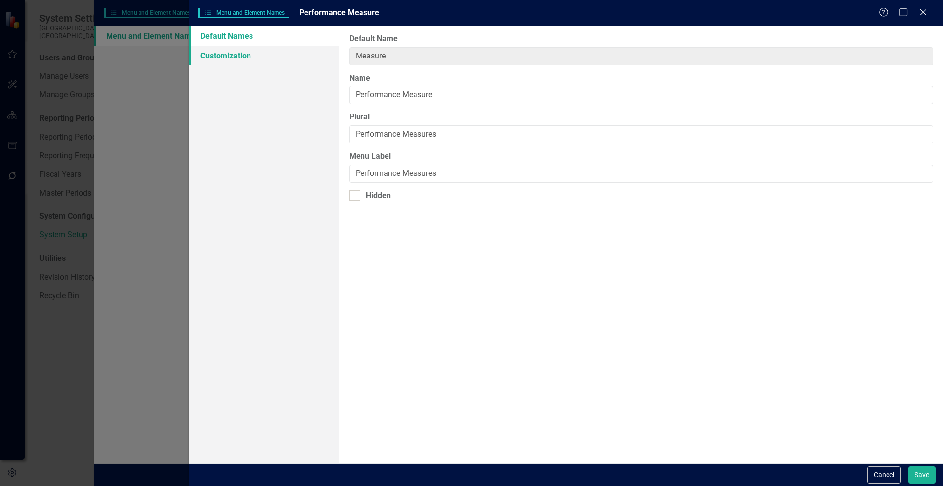
click at [222, 53] on link "Customization" at bounding box center [264, 56] width 151 height 20
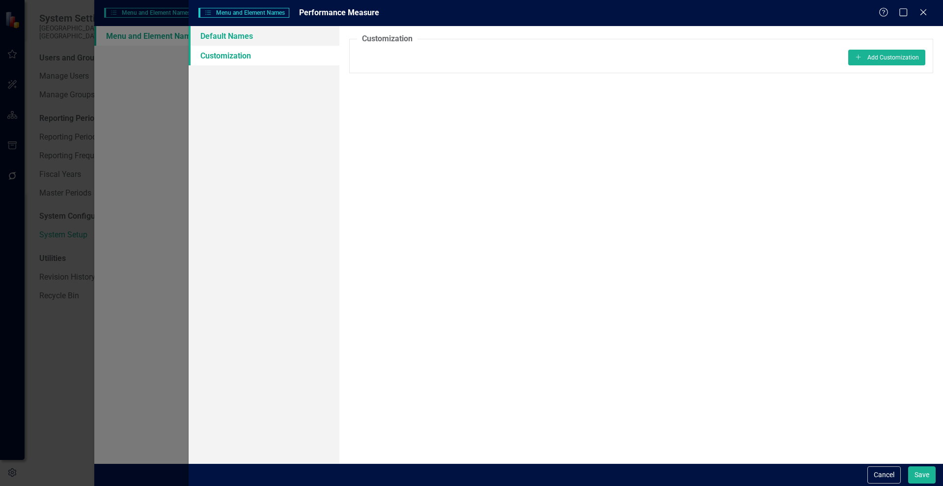
click at [235, 41] on link "Default Names" at bounding box center [264, 36] width 151 height 20
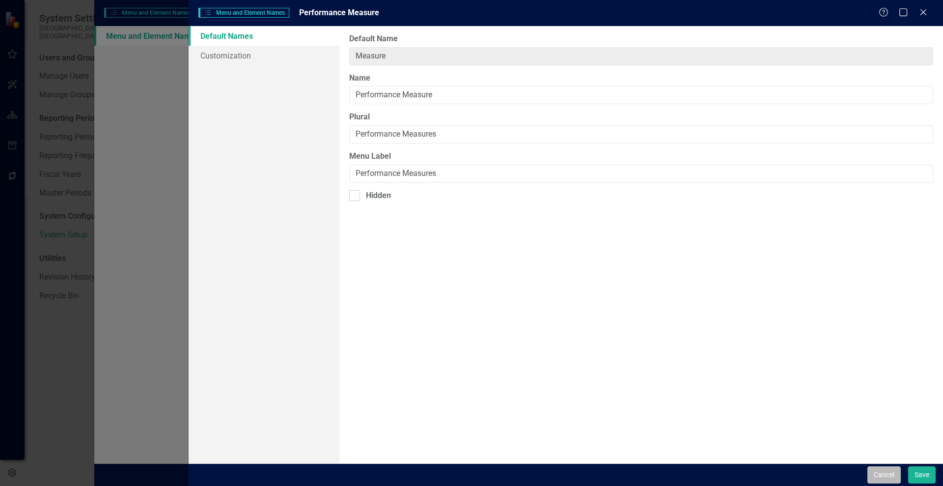
click at [900, 474] on button "Cancel" at bounding box center [884, 474] width 33 height 17
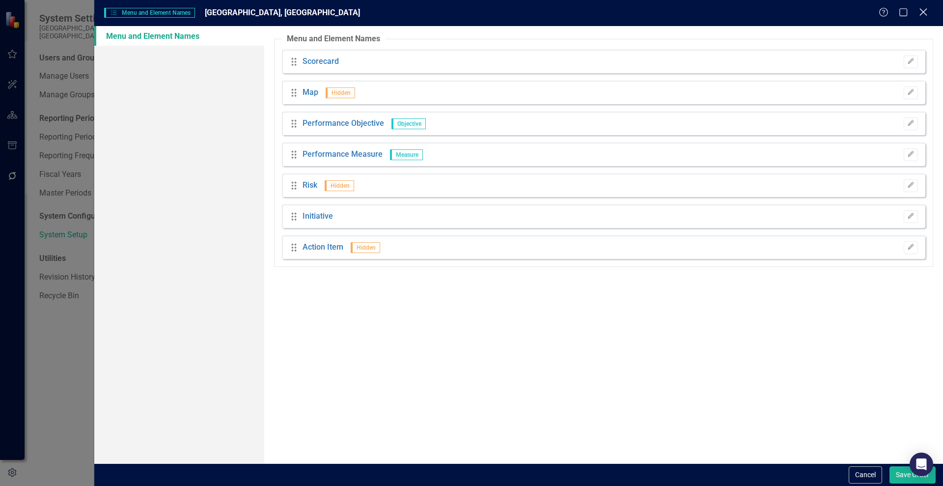
click at [921, 10] on icon "Close" at bounding box center [923, 11] width 12 height 9
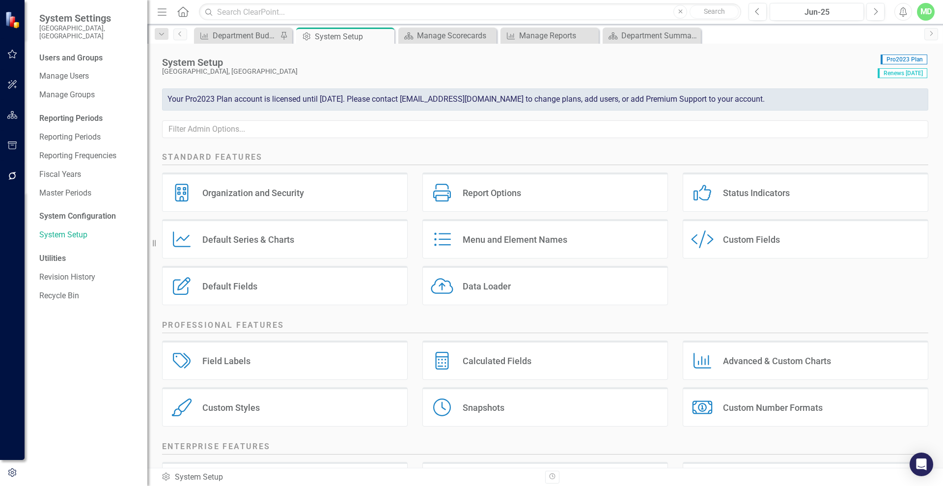
click at [726, 232] on div "Custom Style Custom Fields" at bounding box center [806, 238] width 246 height 39
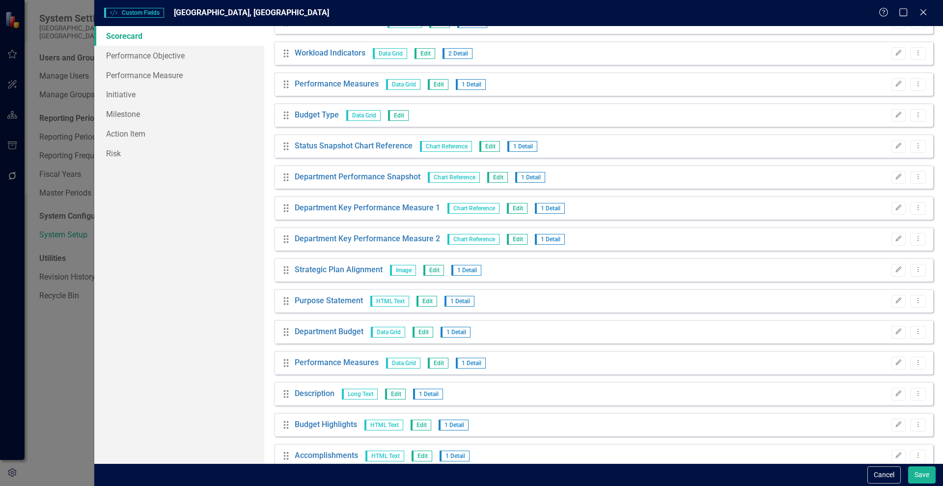
scroll to position [253, 0]
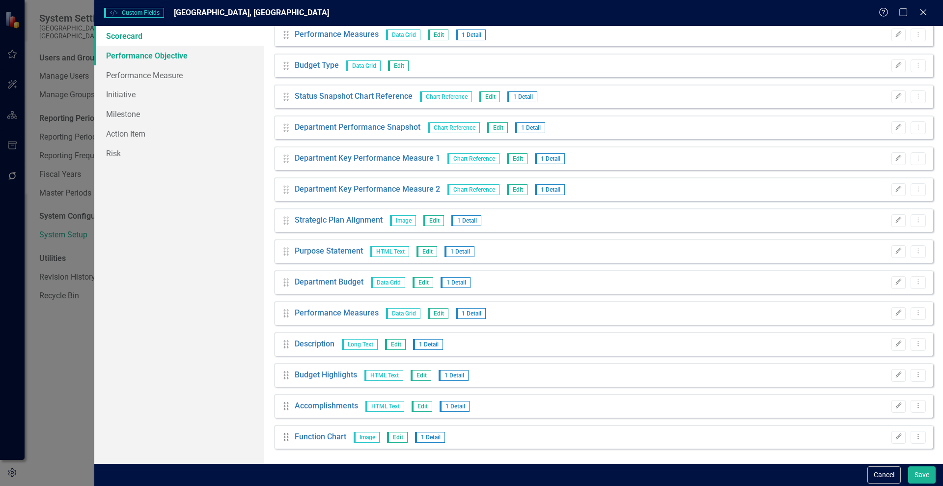
click at [126, 59] on link "Performance Objective" at bounding box center [179, 56] width 170 height 20
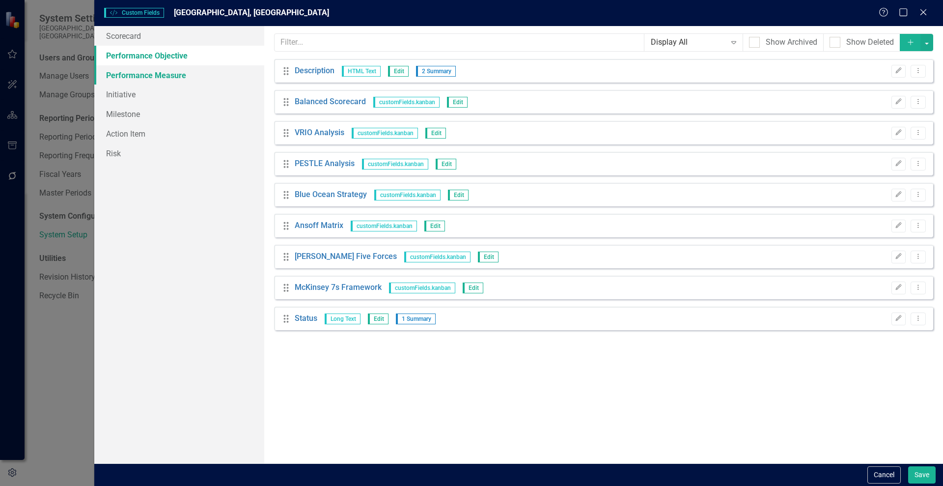
click at [146, 80] on link "Performance Measure" at bounding box center [179, 75] width 170 height 20
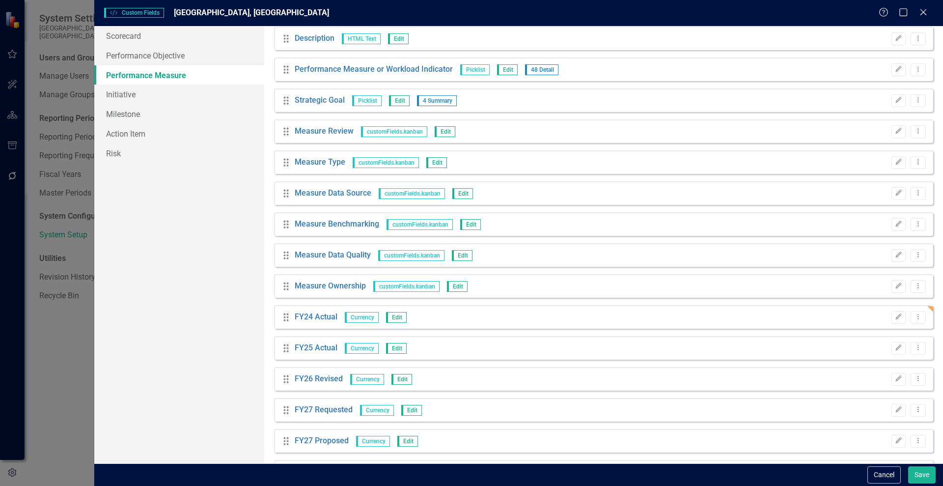
scroll to position [0, 0]
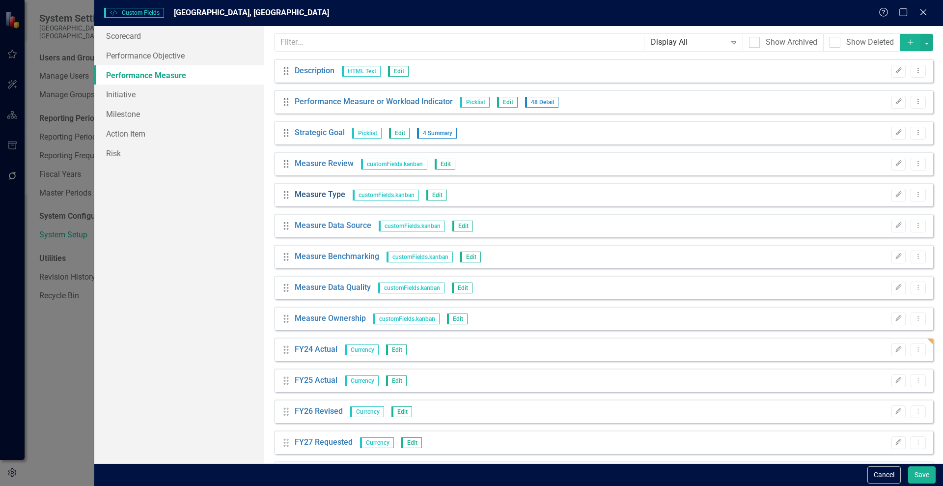
click at [305, 193] on link "Measure Type" at bounding box center [320, 194] width 51 height 11
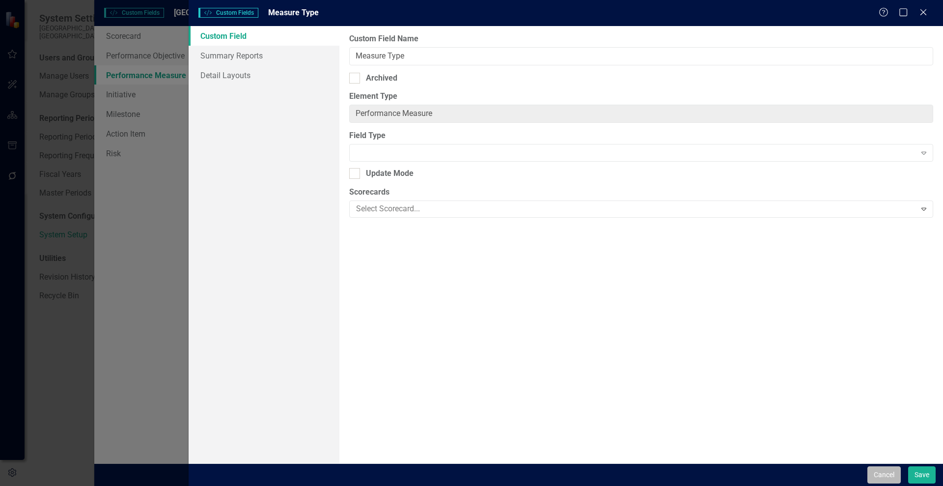
click at [874, 472] on button "Cancel" at bounding box center [884, 474] width 33 height 17
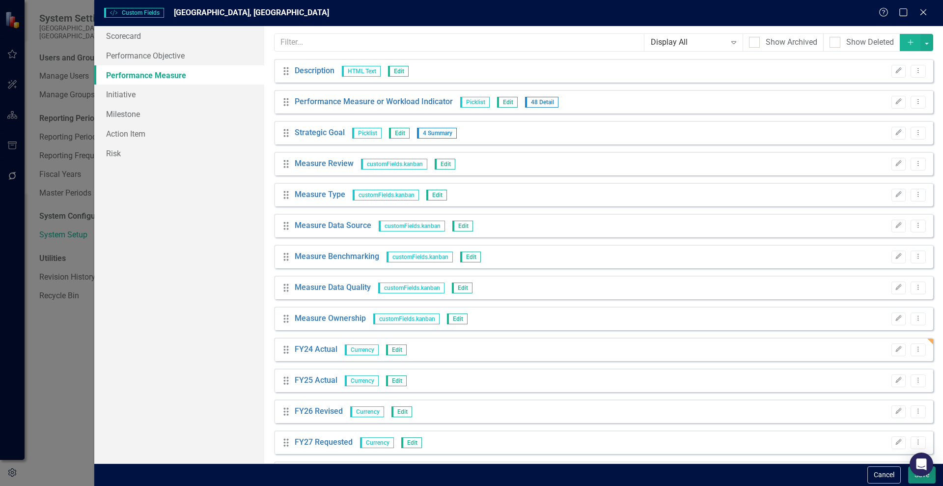
click at [928, 478] on button "Save" at bounding box center [922, 474] width 28 height 17
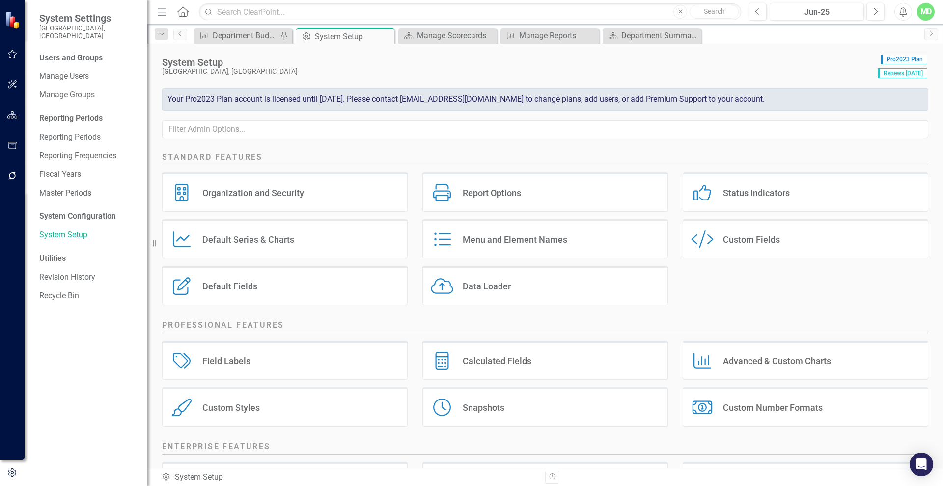
click at [475, 197] on div "Report Options" at bounding box center [492, 192] width 58 height 11
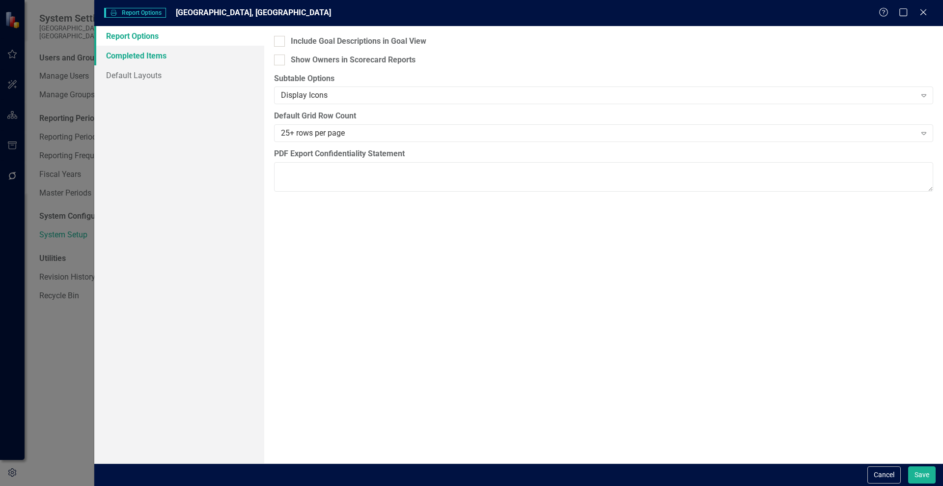
click at [134, 58] on link "Completed Items" at bounding box center [179, 56] width 170 height 20
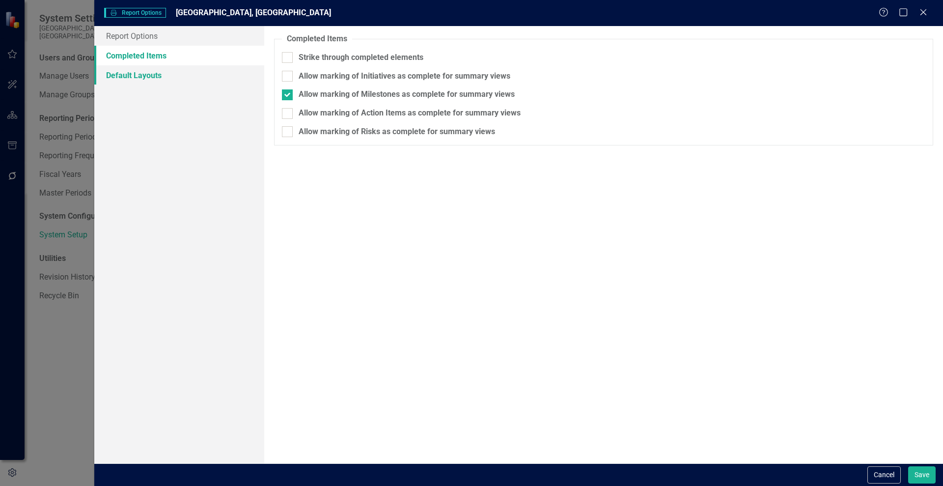
click at [136, 80] on link "Default Layouts" at bounding box center [179, 75] width 170 height 20
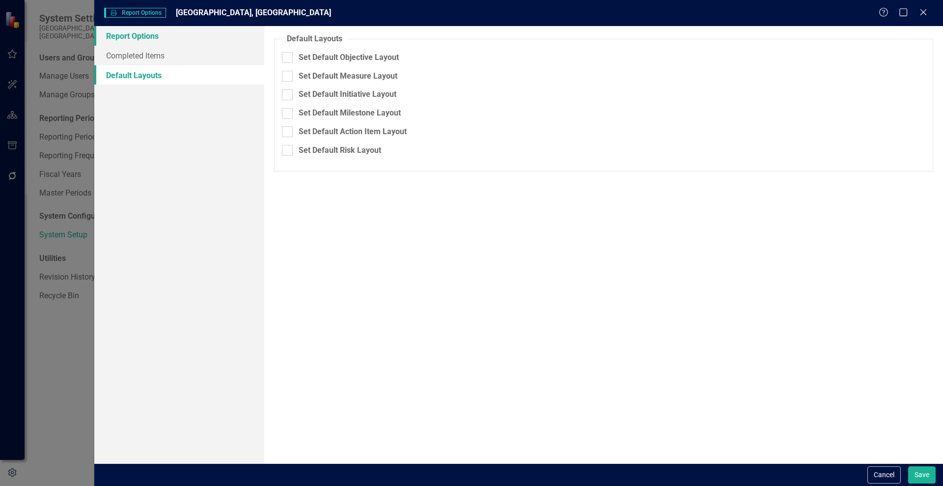
click at [127, 41] on link "Report Options" at bounding box center [179, 36] width 170 height 20
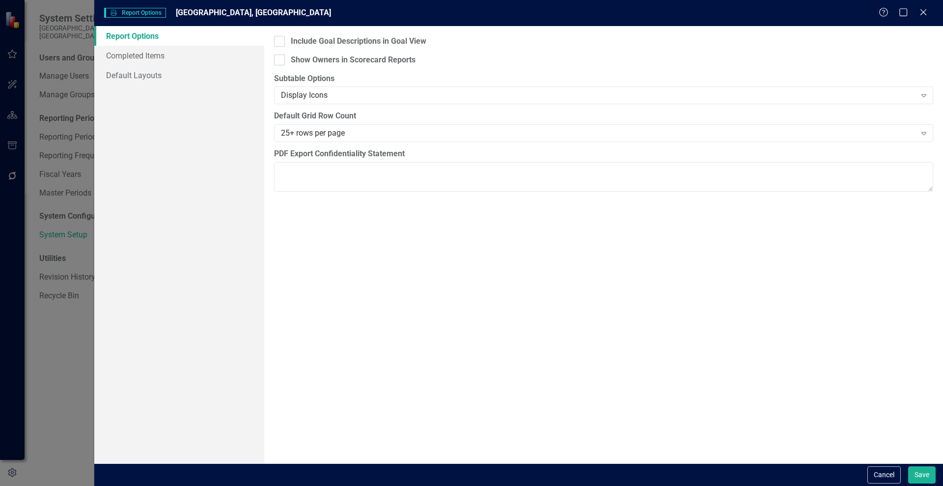
click at [925, 3] on div "Report Options Report Options Wake Forest, NC Help Maximize Close" at bounding box center [518, 13] width 849 height 26
click at [918, 20] on div "Report Options Report Options Wake Forest, NC Help Maximize Close" at bounding box center [518, 13] width 849 height 26
click at [920, 14] on icon "Close" at bounding box center [923, 11] width 12 height 9
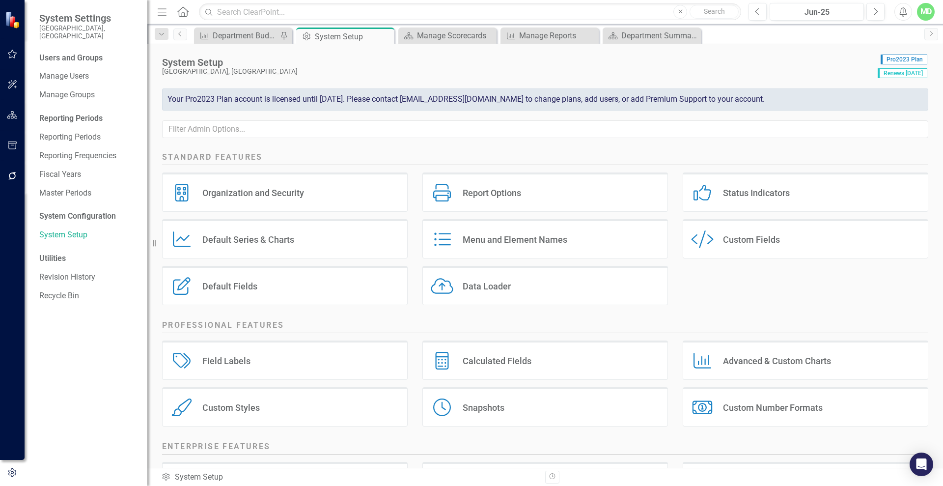
click at [241, 237] on div "Default Series & Charts" at bounding box center [248, 239] width 92 height 11
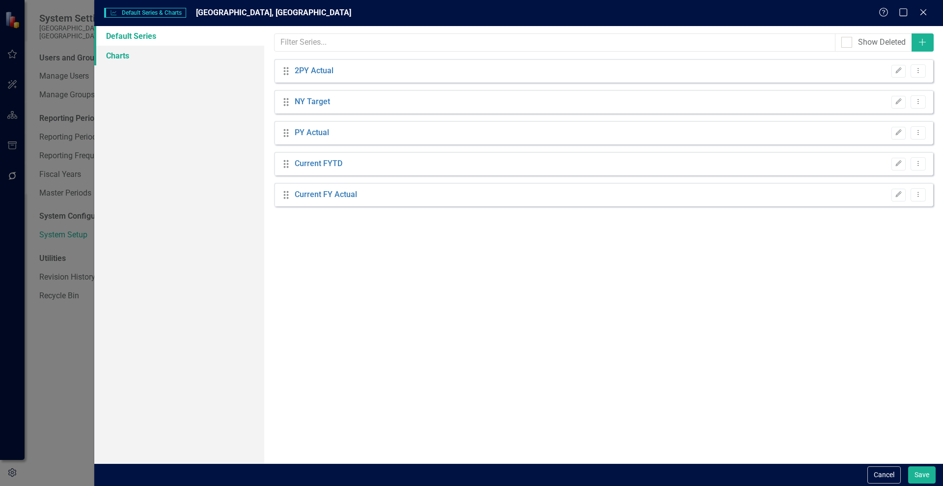
click at [121, 57] on link "Charts" at bounding box center [179, 56] width 170 height 20
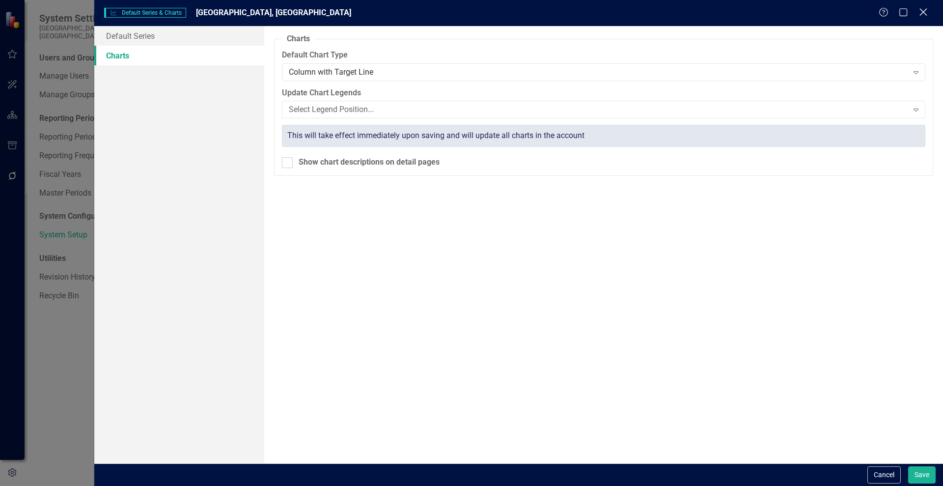
click at [927, 11] on icon "Close" at bounding box center [923, 11] width 12 height 9
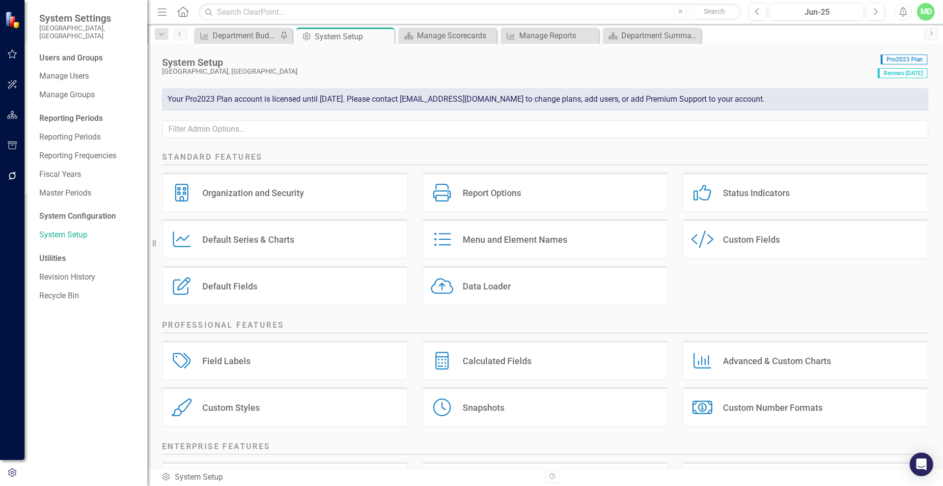
click at [505, 245] on div "Menu and Element Names" at bounding box center [515, 239] width 105 height 11
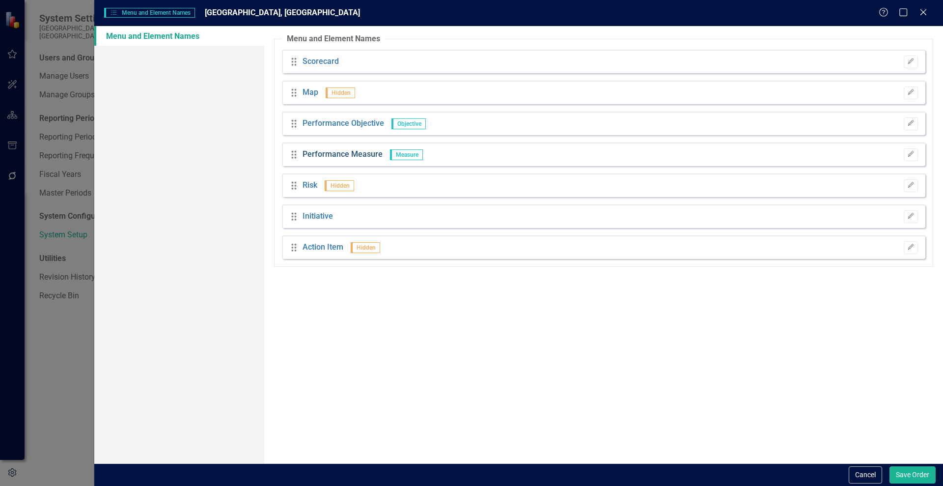
click at [326, 152] on link "Performance Measure" at bounding box center [343, 154] width 80 height 11
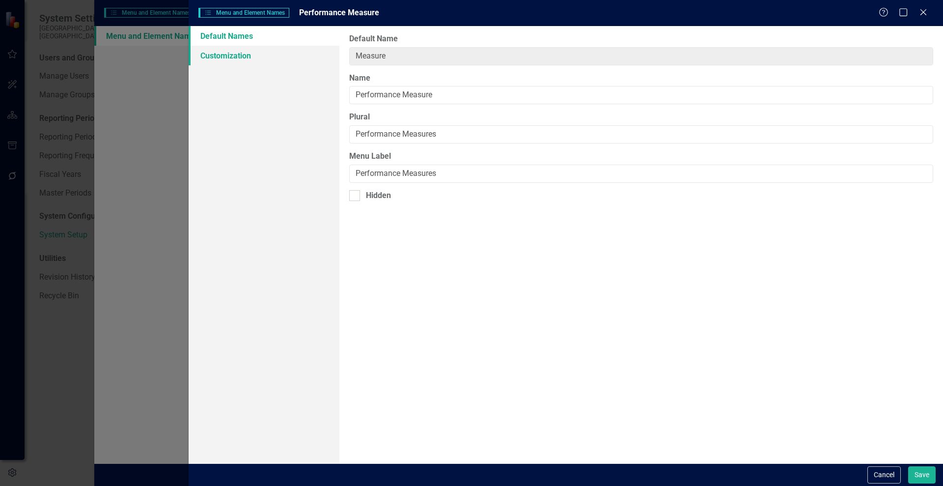
click at [232, 57] on link "Customization" at bounding box center [264, 56] width 151 height 20
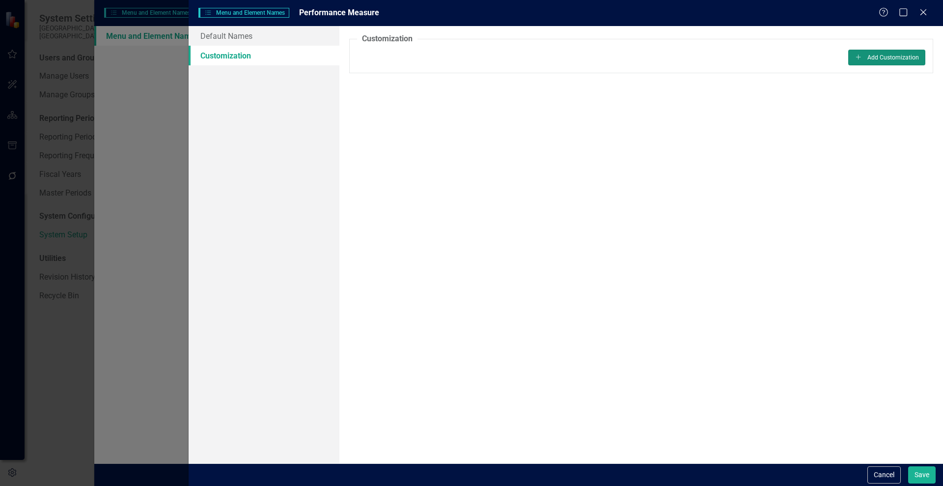
click at [868, 59] on button "Add Add Customization" at bounding box center [886, 58] width 77 height 16
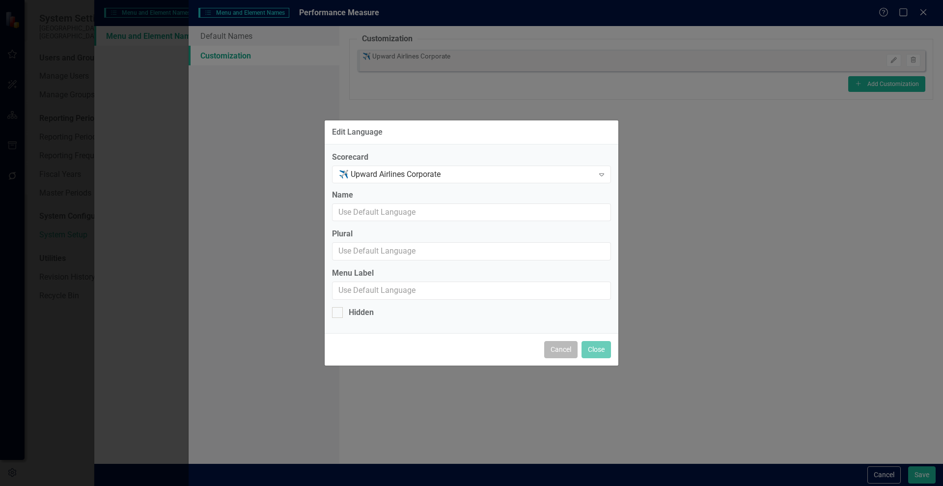
click at [567, 347] on button "Cancel" at bounding box center [560, 349] width 33 height 17
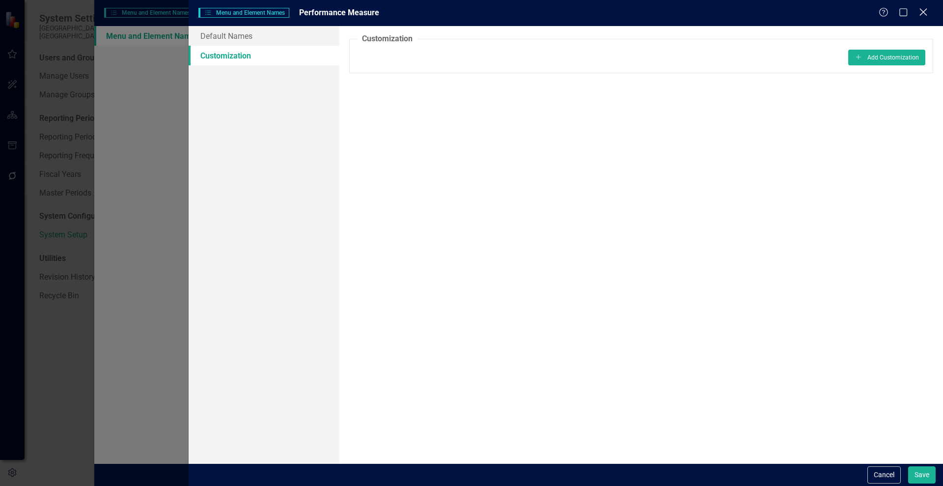
click at [927, 9] on icon at bounding box center [923, 11] width 7 height 7
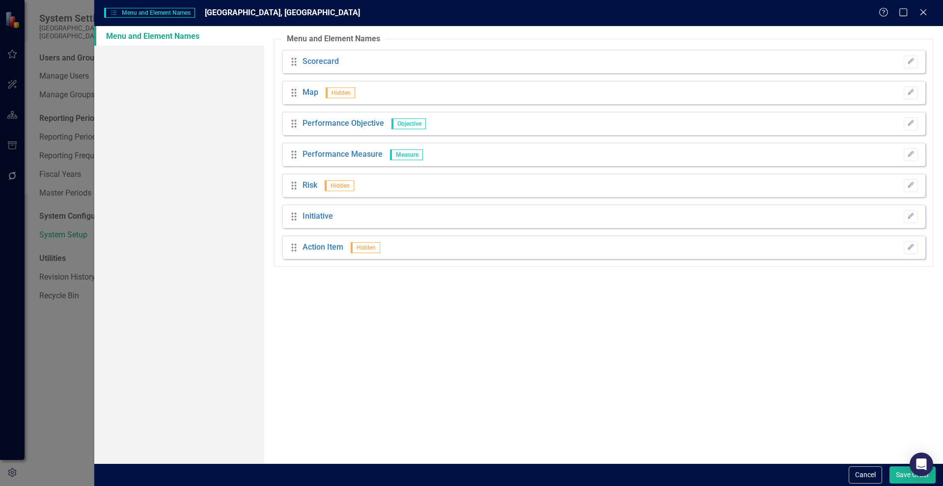
click at [927, 5] on div "Menu and Element Names Menu and Element Names Wake Forest, NC Help Maximize Clo…" at bounding box center [518, 13] width 849 height 26
click at [919, 13] on icon "Close" at bounding box center [923, 11] width 12 height 9
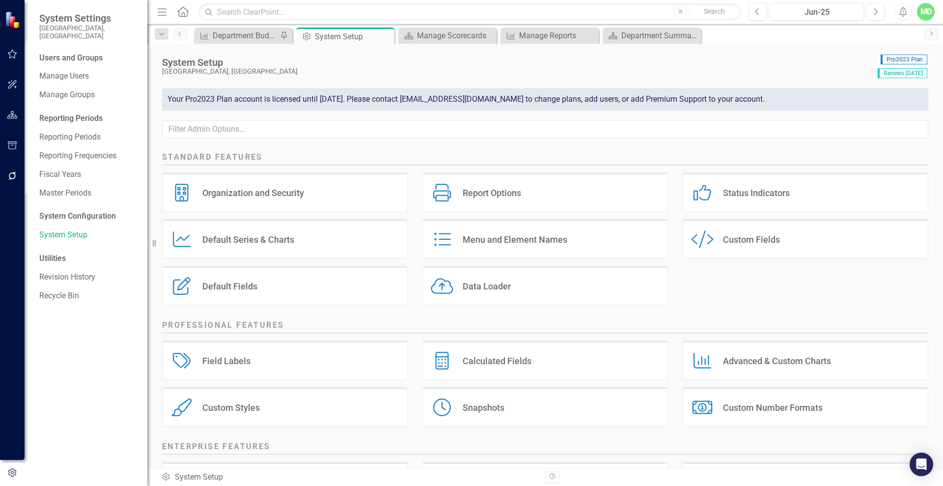
click at [739, 224] on div "Custom Style Custom Fields" at bounding box center [806, 238] width 246 height 39
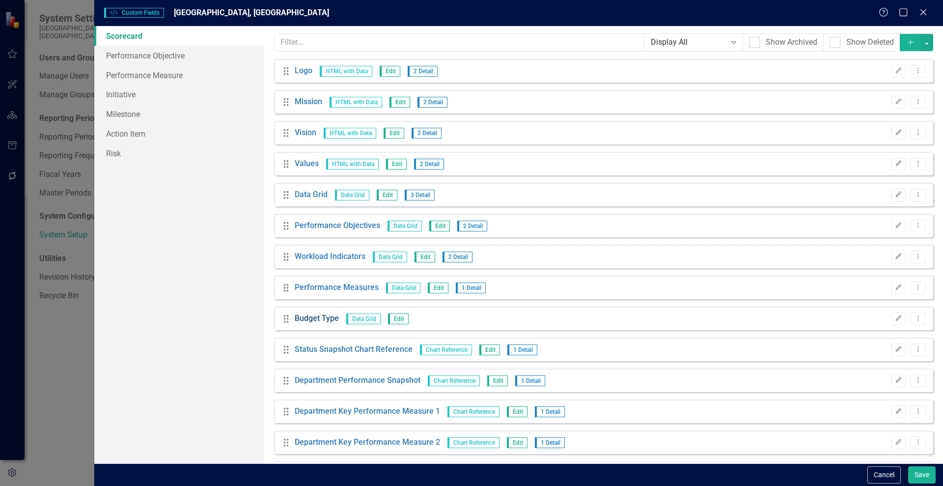
click at [322, 320] on link "Budget Type" at bounding box center [317, 318] width 44 height 11
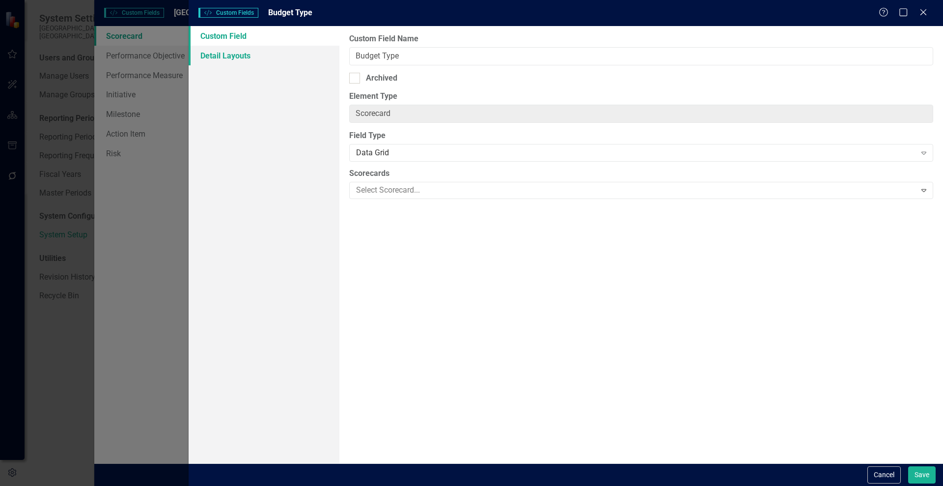
click at [225, 56] on link "Detail Layouts" at bounding box center [264, 56] width 151 height 20
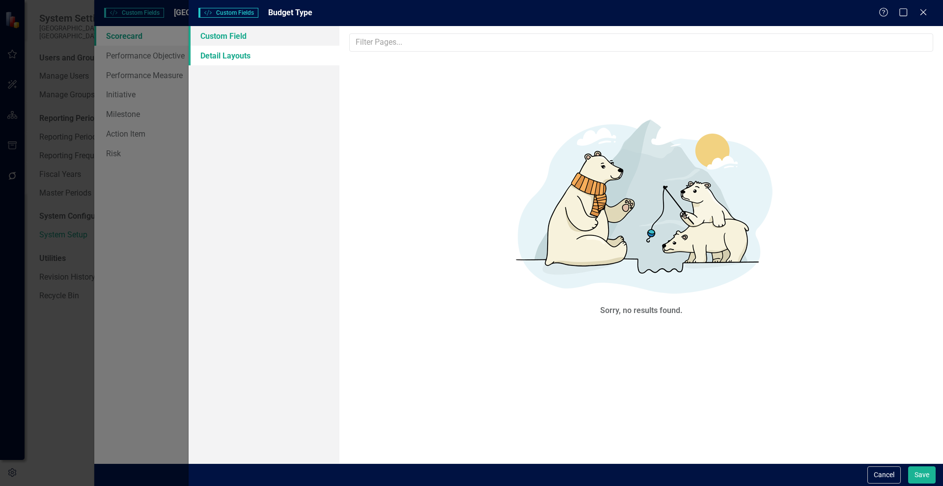
click at [230, 36] on link "Custom Field" at bounding box center [264, 36] width 151 height 20
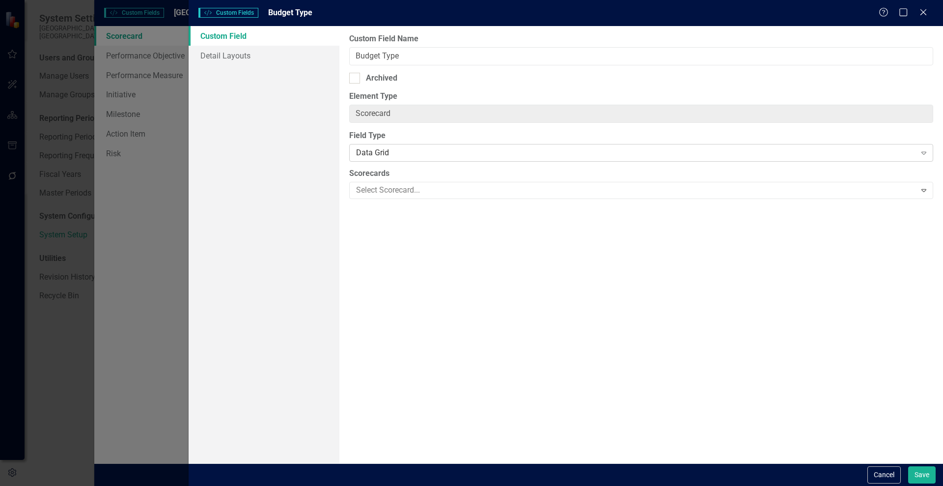
click at [501, 152] on div "Data Grid" at bounding box center [636, 152] width 560 height 11
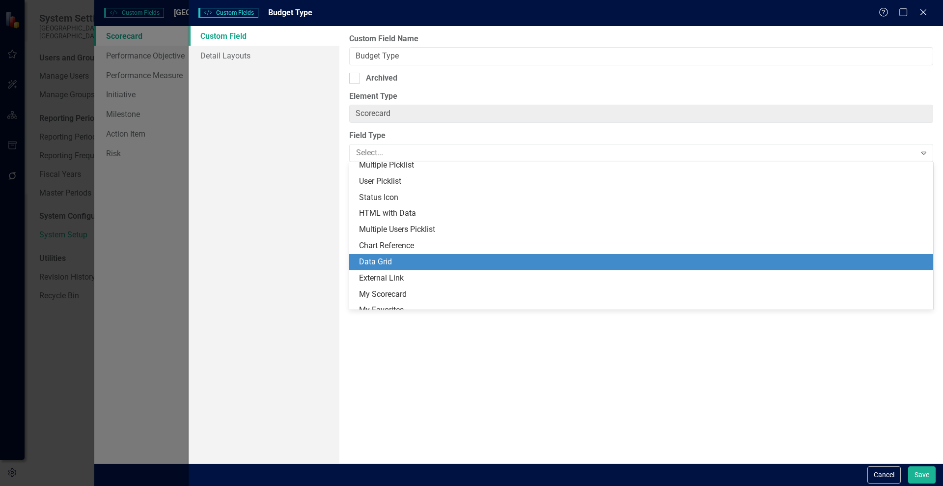
scroll to position [207, 0]
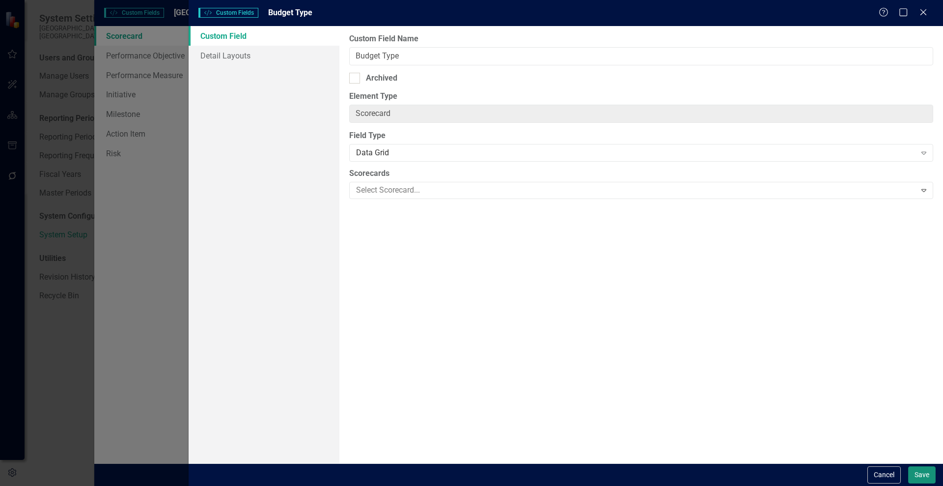
click at [923, 471] on button "Save" at bounding box center [922, 474] width 28 height 17
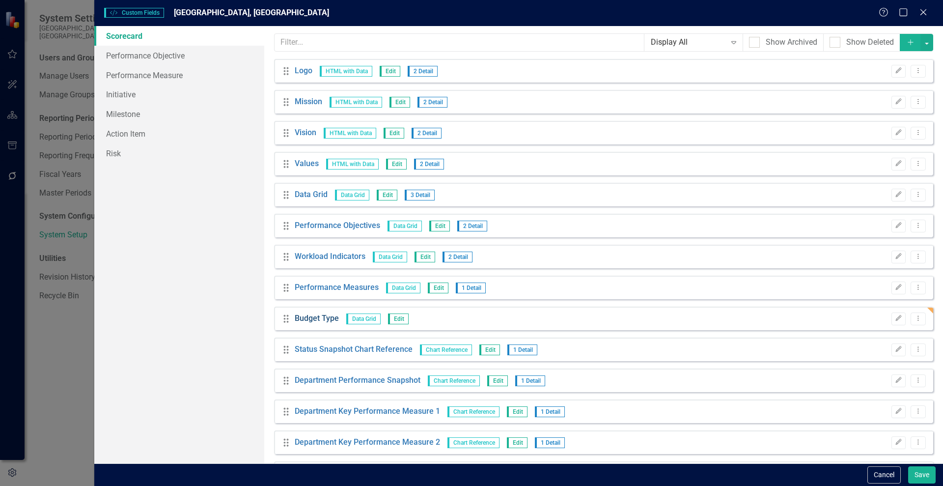
click at [301, 319] on link "Budget Type" at bounding box center [317, 318] width 44 height 11
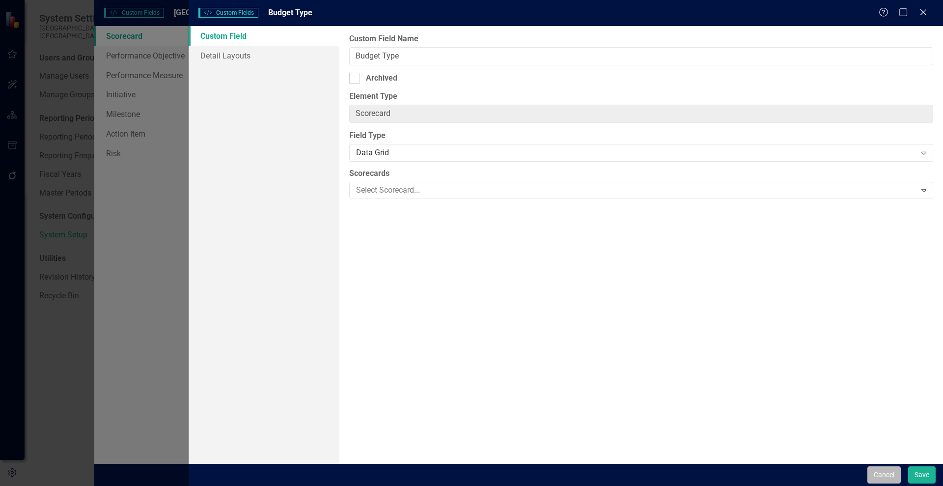
click at [891, 476] on button "Cancel" at bounding box center [884, 474] width 33 height 17
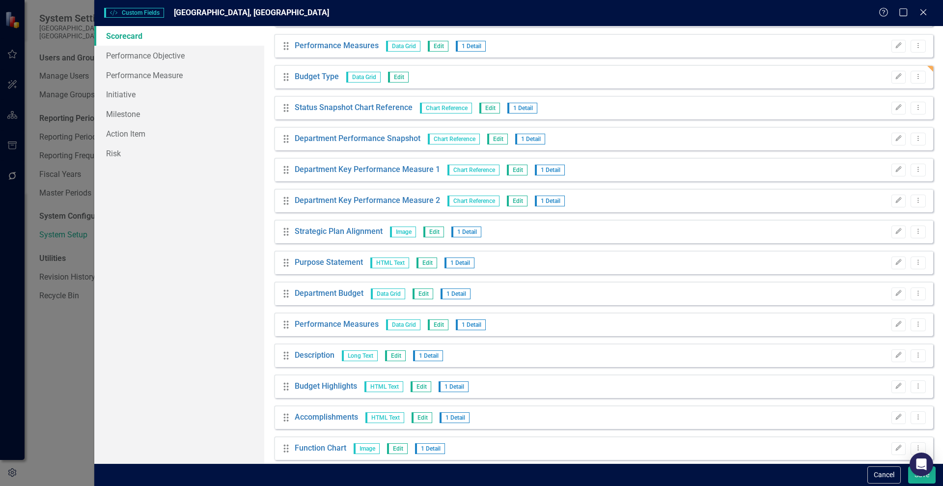
scroll to position [243, 0]
click at [336, 288] on link "Department Budget" at bounding box center [329, 291] width 69 height 11
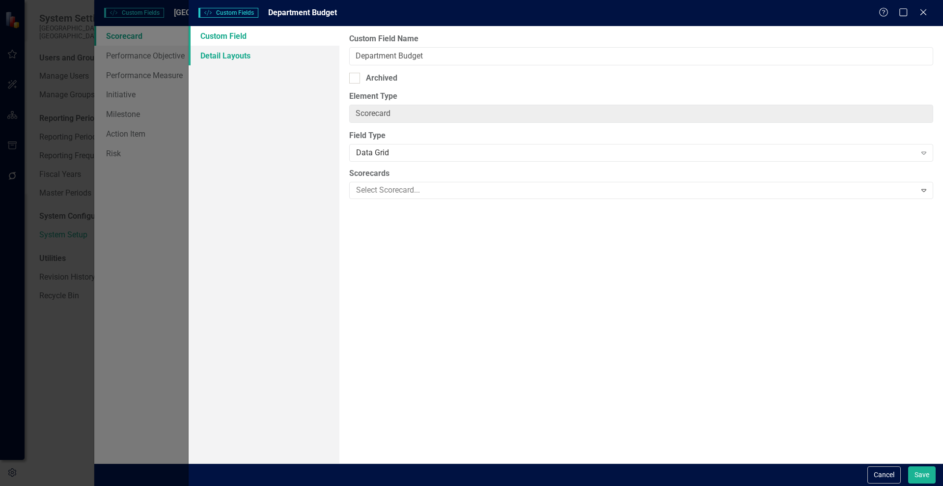
click at [238, 55] on link "Detail Layouts" at bounding box center [264, 56] width 151 height 20
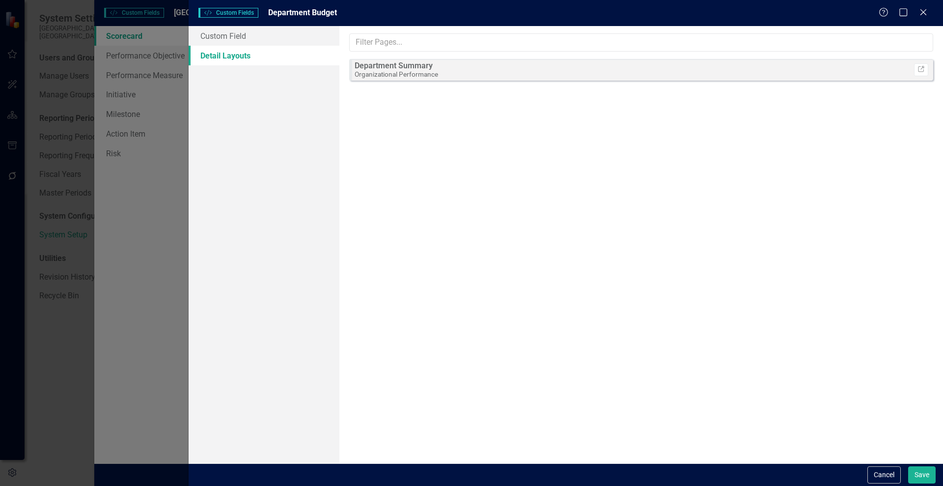
click at [658, 94] on div "Department Summary Organizational Performance Link Sorry, no results found." at bounding box center [641, 244] width 604 height 437
click at [917, 71] on link "Link" at bounding box center [921, 69] width 14 height 13
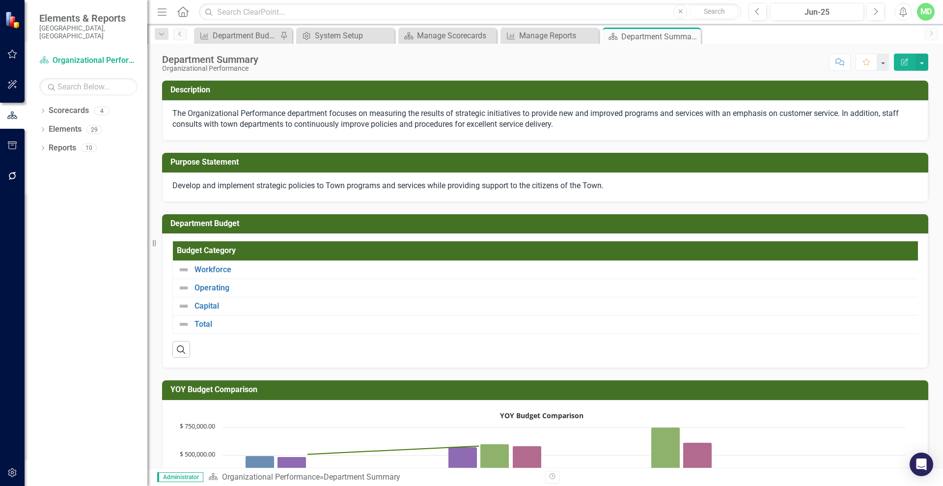
click at [304, 250] on th "Budget Category" at bounding box center [549, 250] width 752 height 19
click at [304, 250] on th "Budget Category Sort Ascending" at bounding box center [549, 250] width 753 height 19
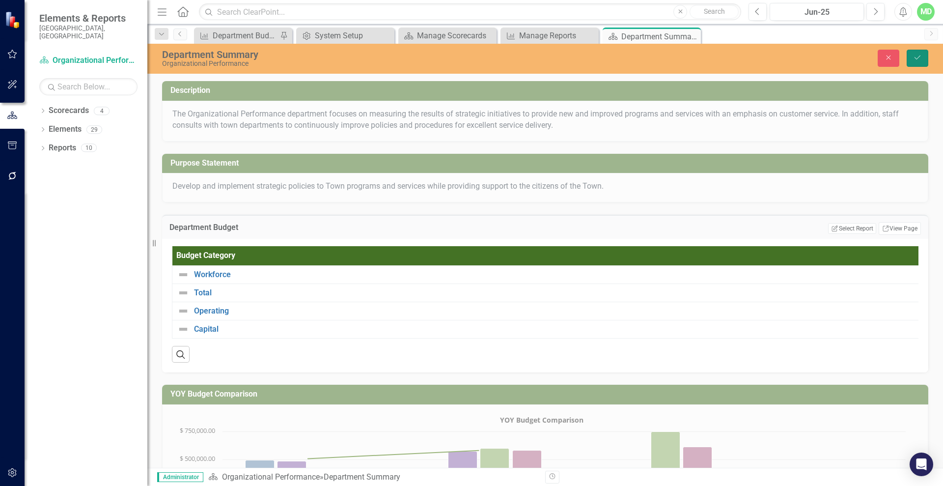
click at [922, 50] on button "Save" at bounding box center [918, 58] width 22 height 17
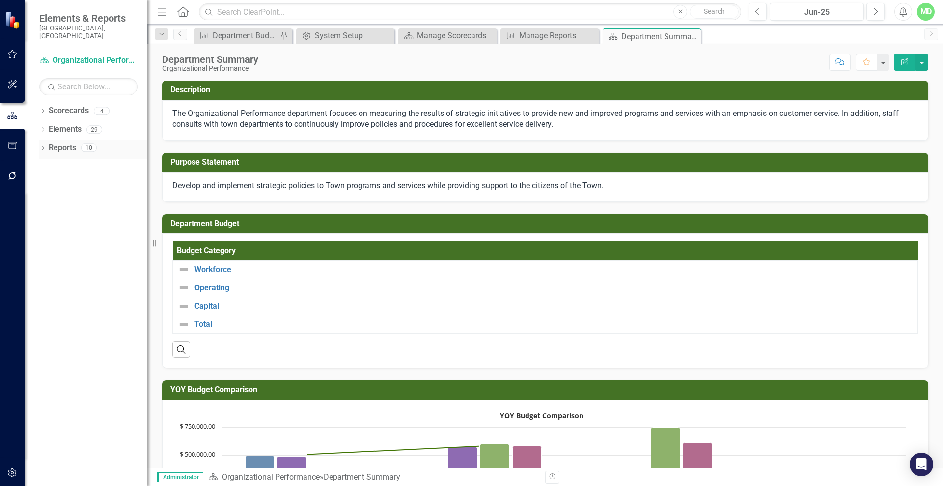
click at [58, 142] on link "Reports" at bounding box center [63, 147] width 28 height 11
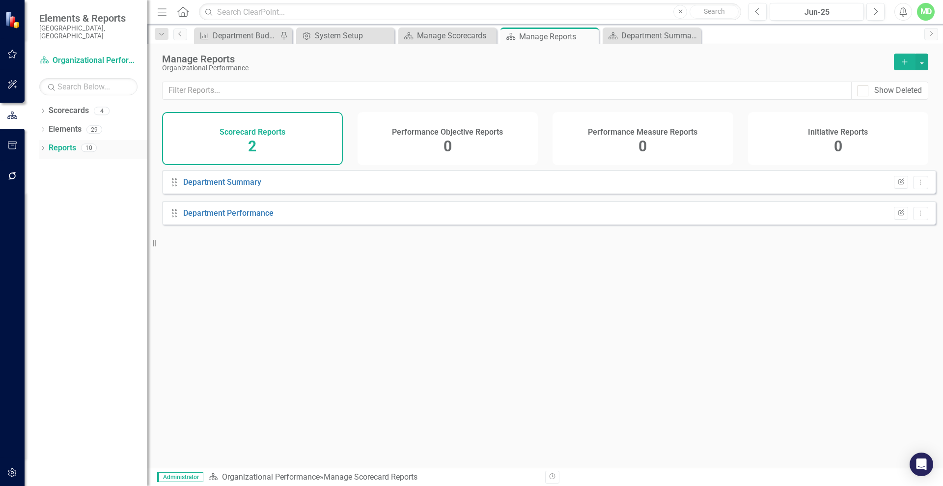
click at [58, 142] on link "Reports" at bounding box center [63, 147] width 28 height 11
click at [63, 121] on div "Elements" at bounding box center [65, 129] width 33 height 16
click at [62, 140] on div "Reports" at bounding box center [63, 148] width 28 height 16
click at [59, 124] on link "Elements" at bounding box center [65, 129] width 33 height 11
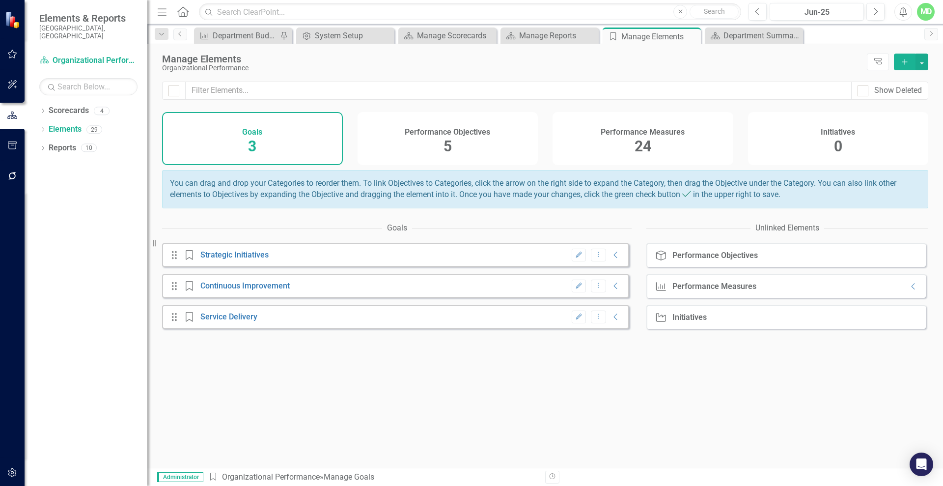
click at [657, 137] on div "Performance Measures 24" at bounding box center [643, 138] width 181 height 53
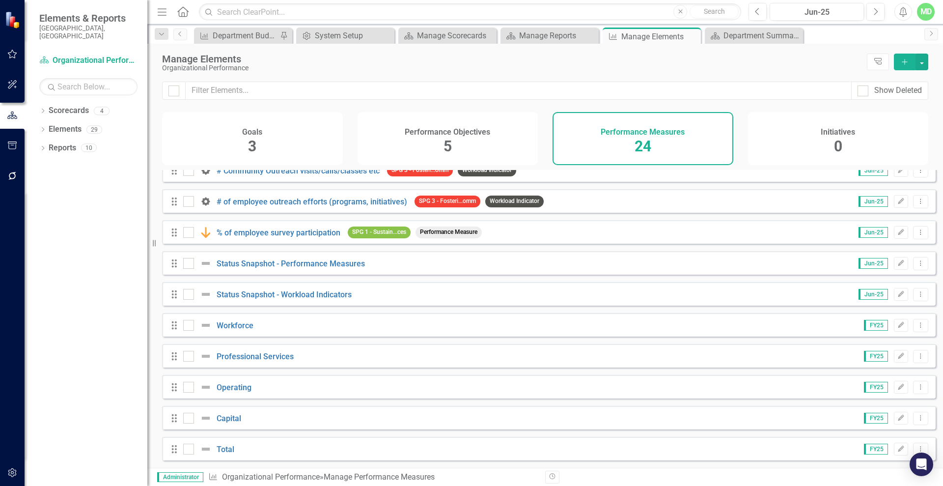
scroll to position [452, 0]
click at [920, 354] on button "Dropdown Menu" at bounding box center [920, 356] width 15 height 13
click at [809, 424] on link "Trash Delete Performance Measure" at bounding box center [852, 427] width 135 height 18
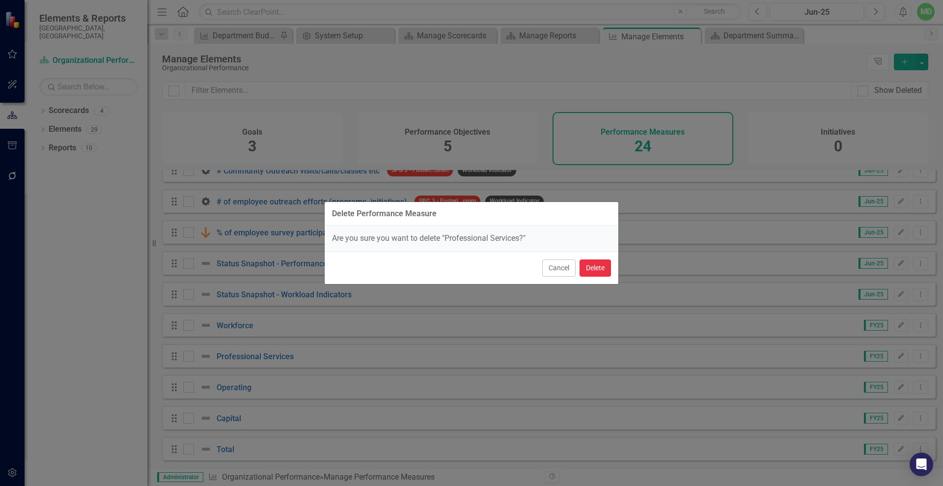
click at [600, 268] on button "Delete" at bounding box center [595, 267] width 31 height 17
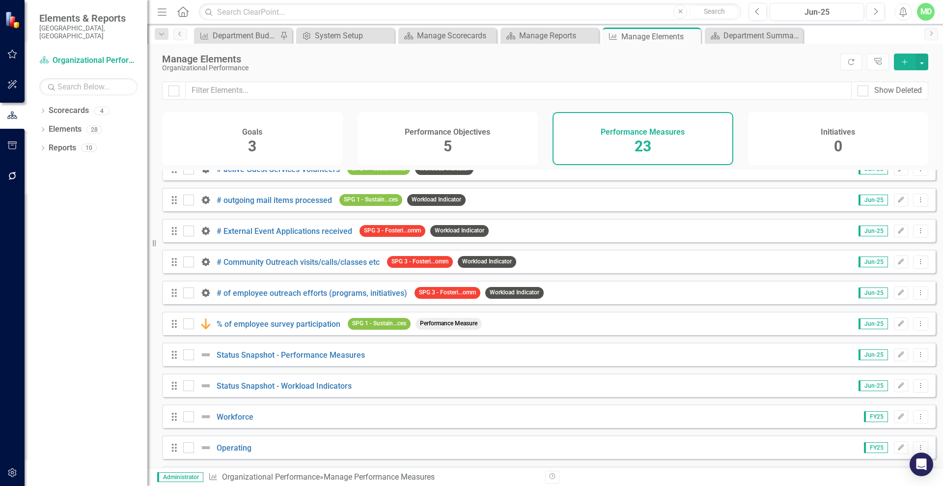
scroll to position [421, 0]
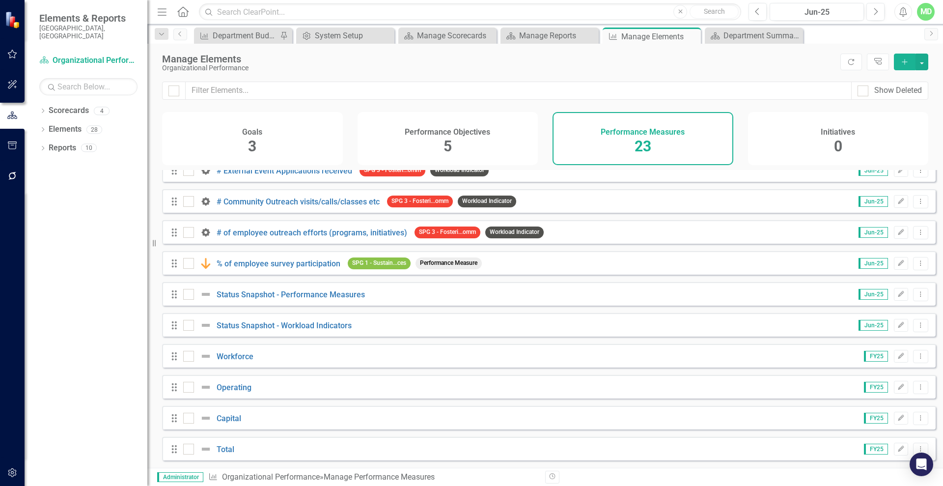
drag, startPoint x: 459, startPoint y: 142, endPoint x: 421, endPoint y: 140, distance: 37.9
click at [421, 140] on div "Performance Objectives 5" at bounding box center [448, 138] width 181 height 53
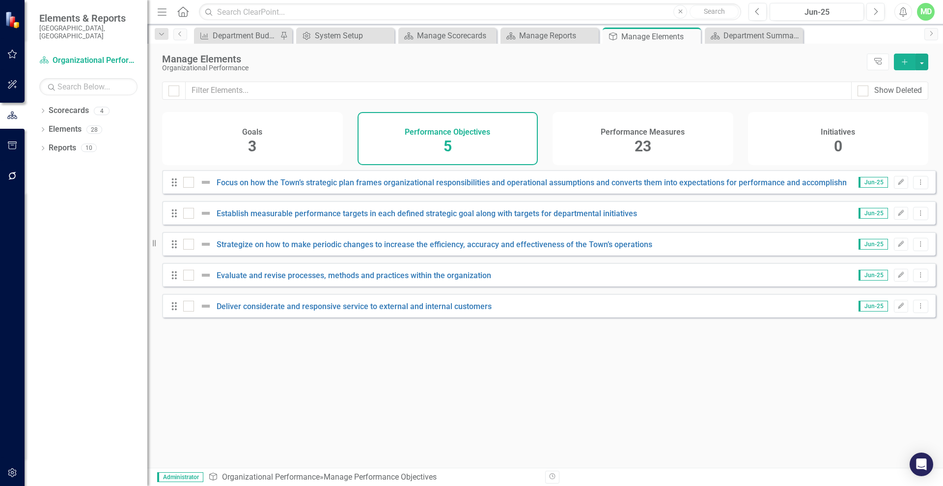
click at [625, 129] on h4 "Performance Measures" at bounding box center [643, 132] width 84 height 9
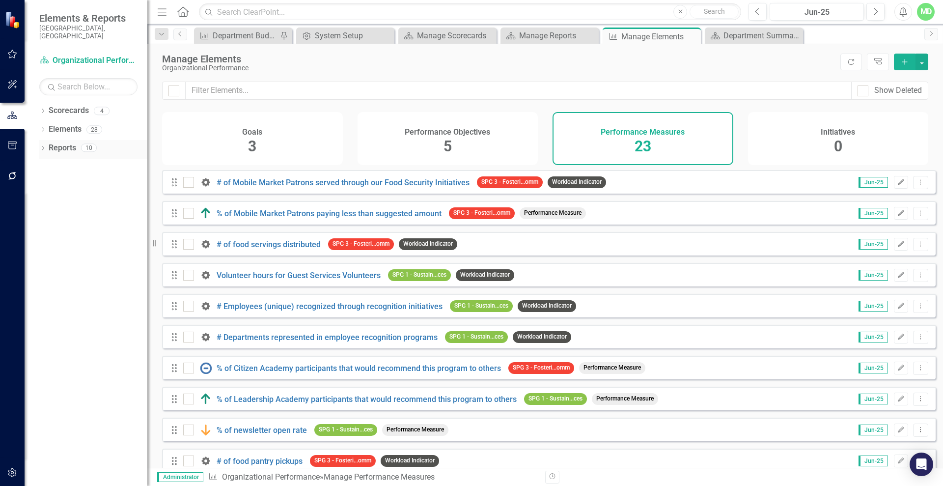
click at [58, 142] on link "Reports" at bounding box center [63, 147] width 28 height 11
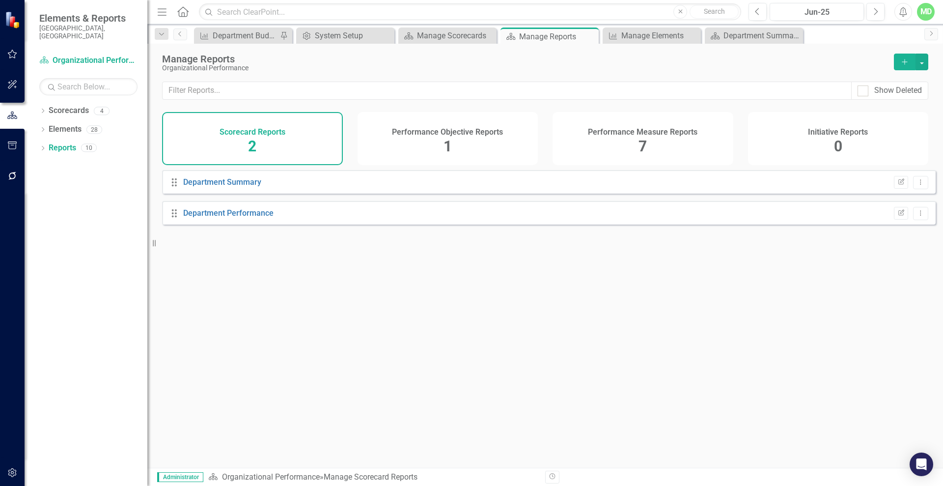
click at [636, 146] on div "Performance Measure Reports 7" at bounding box center [643, 138] width 181 height 53
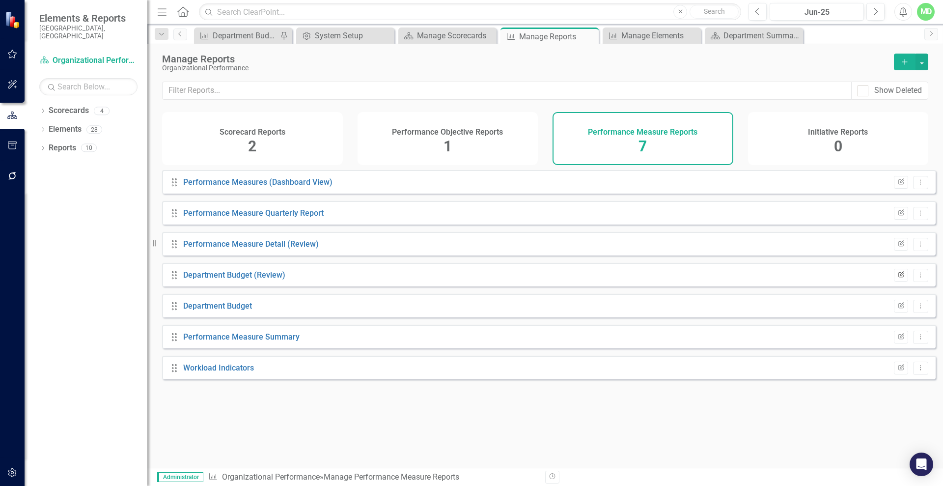
click at [898, 277] on icon "button" at bounding box center [901, 274] width 6 height 6
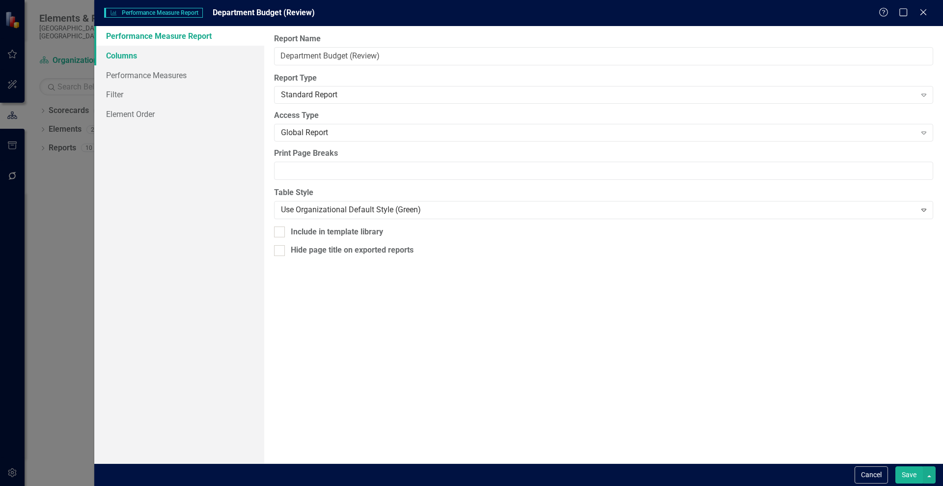
click at [129, 56] on link "Columns" at bounding box center [179, 56] width 170 height 20
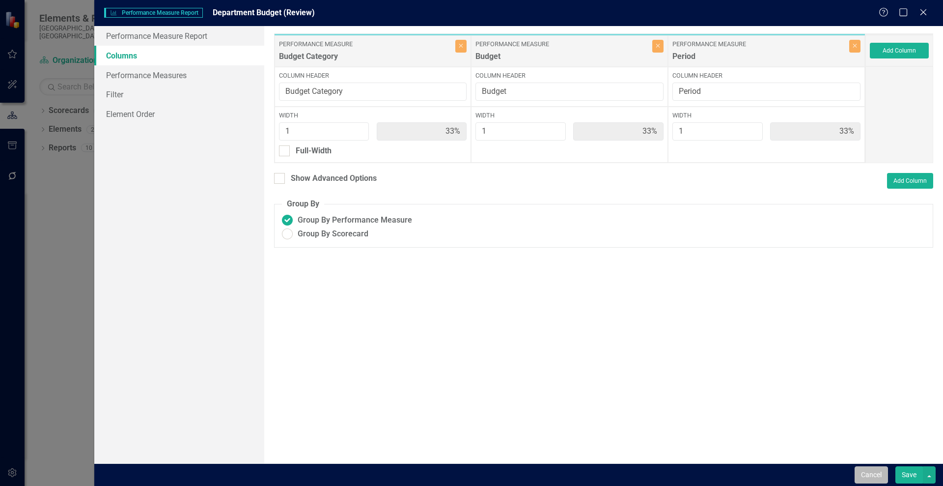
click at [867, 477] on button "Cancel" at bounding box center [871, 474] width 33 height 17
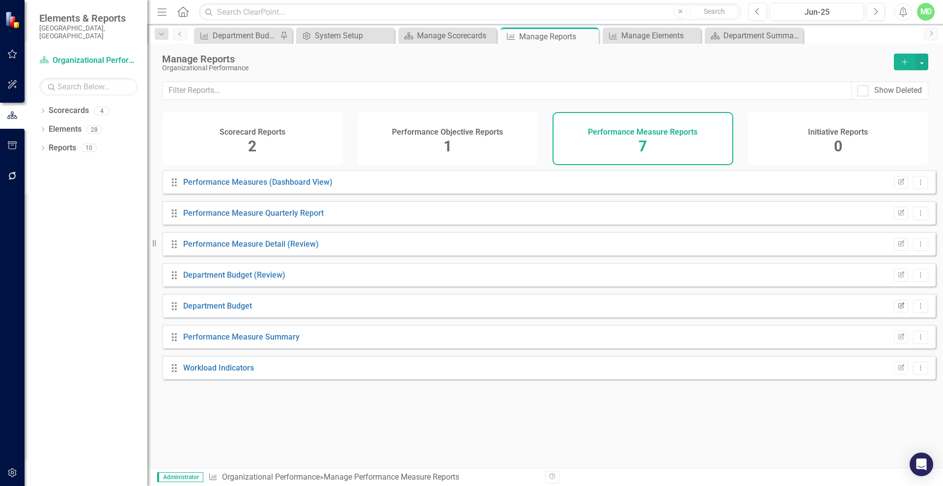
click at [897, 309] on icon "Edit Report" at bounding box center [900, 306] width 7 height 6
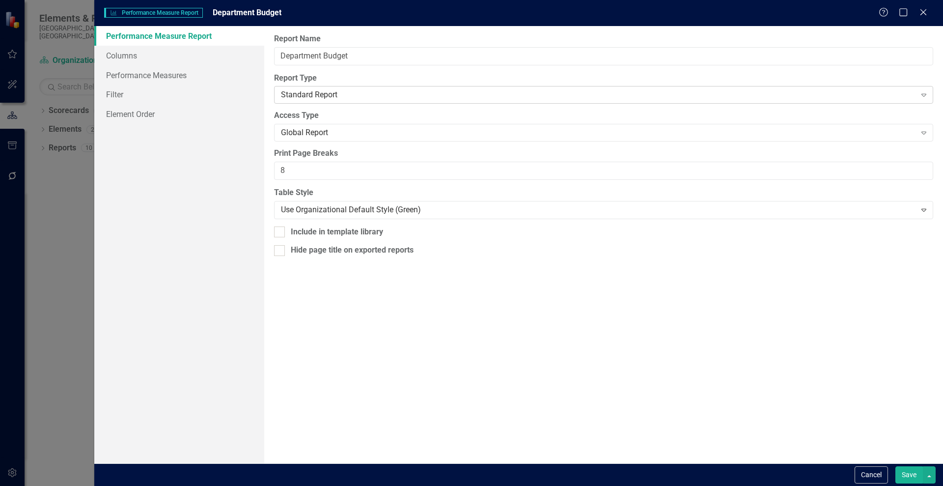
click at [769, 102] on div "Standard Report Expand" at bounding box center [603, 95] width 659 height 18
click at [115, 53] on link "Columns" at bounding box center [179, 56] width 170 height 20
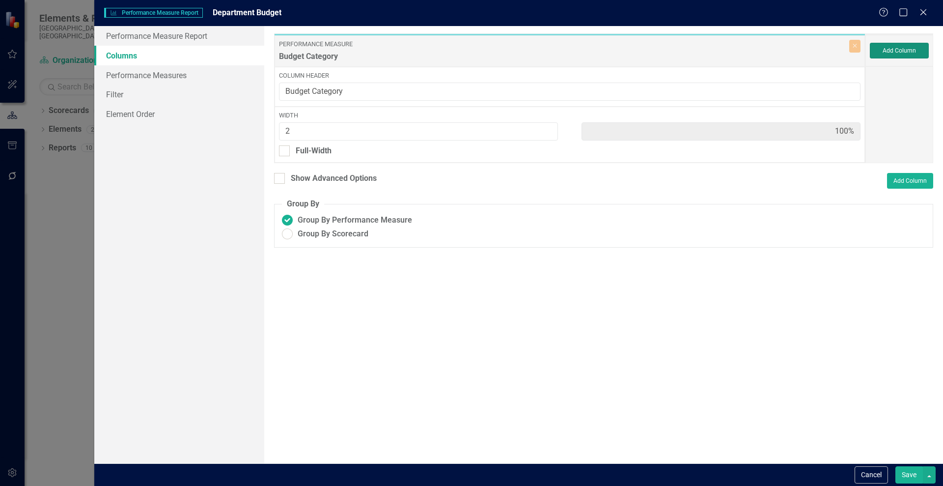
click at [908, 48] on button "Add Column" at bounding box center [899, 51] width 59 height 16
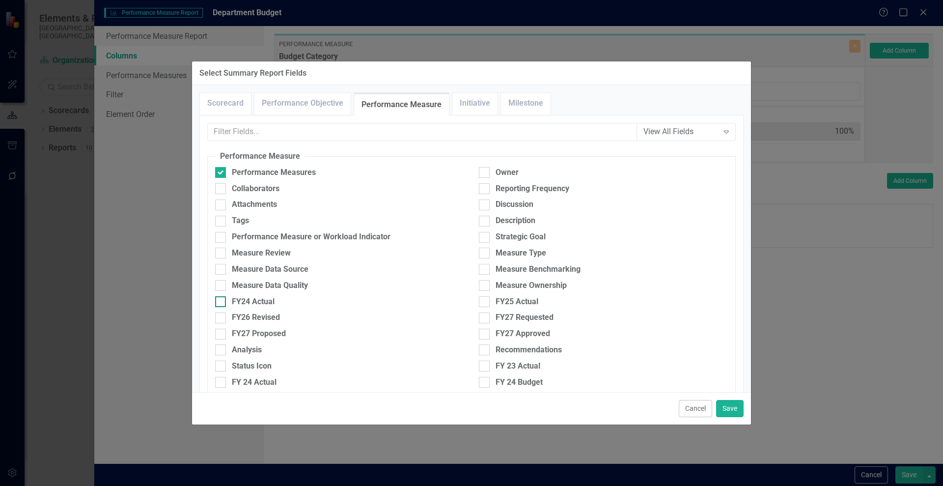
click at [223, 303] on div at bounding box center [220, 301] width 11 height 11
click at [222, 303] on input "FY24 Actual" at bounding box center [218, 299] width 6 height 6
checkbox input "true"
click at [486, 300] on div at bounding box center [484, 301] width 11 height 11
click at [485, 300] on input "FY25 Actual" at bounding box center [482, 299] width 6 height 6
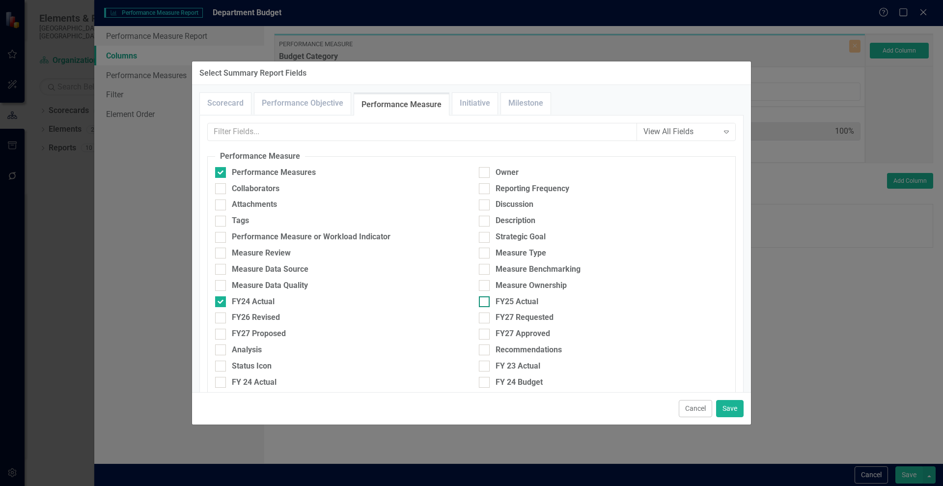
checkbox input "true"
click at [221, 318] on input "FY26 Revised" at bounding box center [218, 315] width 6 height 6
checkbox input "true"
click at [484, 320] on div at bounding box center [484, 317] width 11 height 11
click at [484, 319] on input "FY27 Requested" at bounding box center [482, 315] width 6 height 6
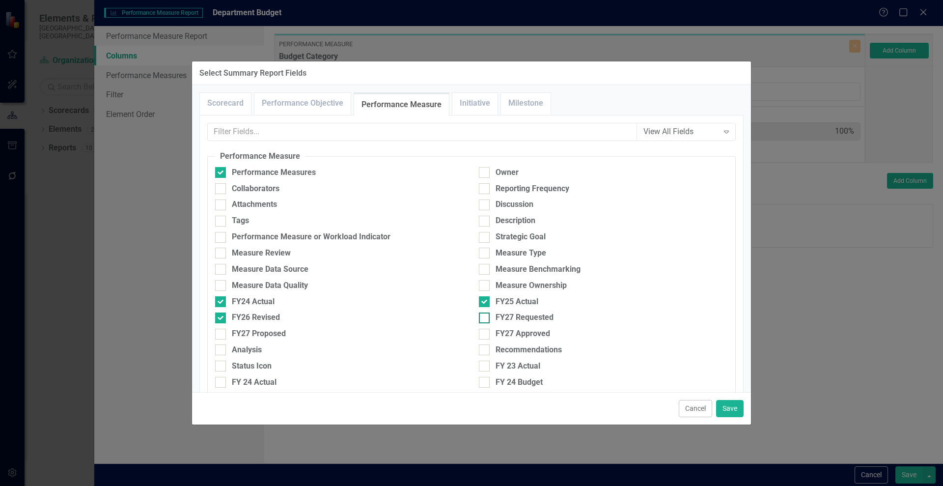
checkbox input "true"
click at [218, 335] on div at bounding box center [220, 334] width 11 height 11
click at [218, 335] on input "FY27 Proposed" at bounding box center [218, 332] width 6 height 6
checkbox input "true"
click at [736, 403] on button "Save" at bounding box center [730, 408] width 28 height 17
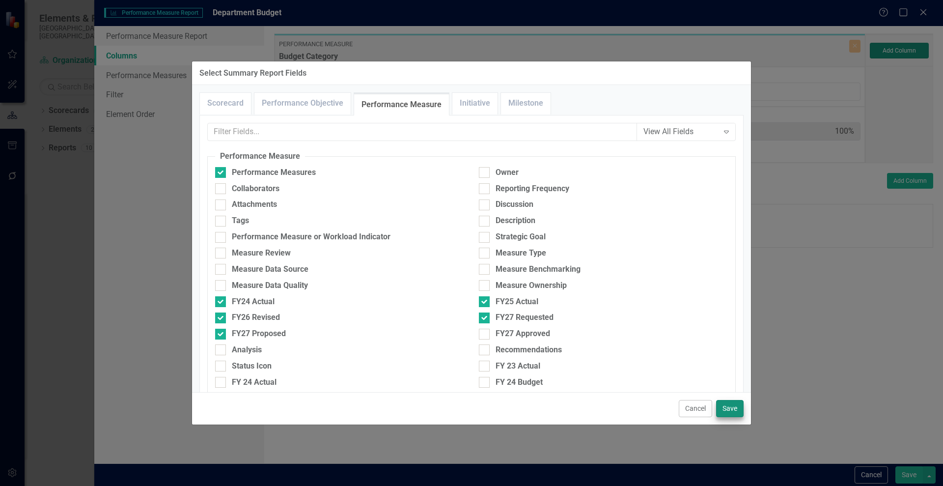
type input "29%"
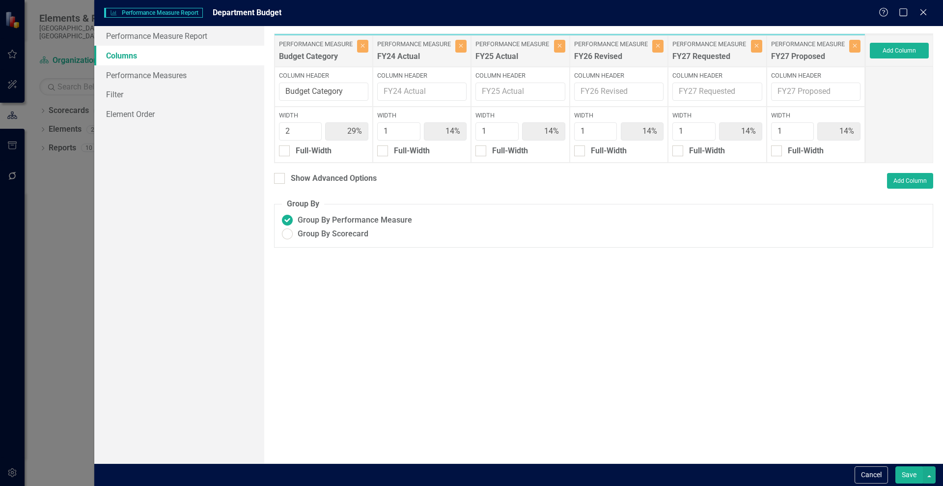
click at [911, 470] on button "Save" at bounding box center [910, 474] width 28 height 17
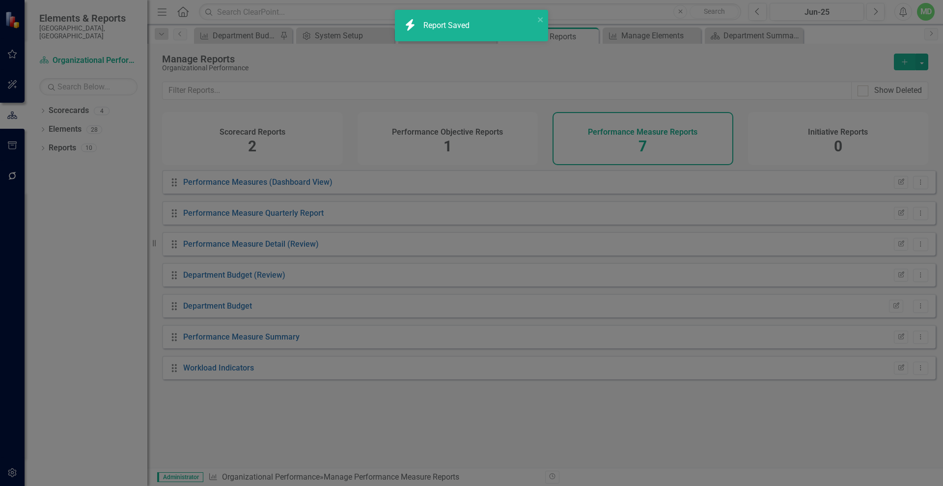
radio input "false"
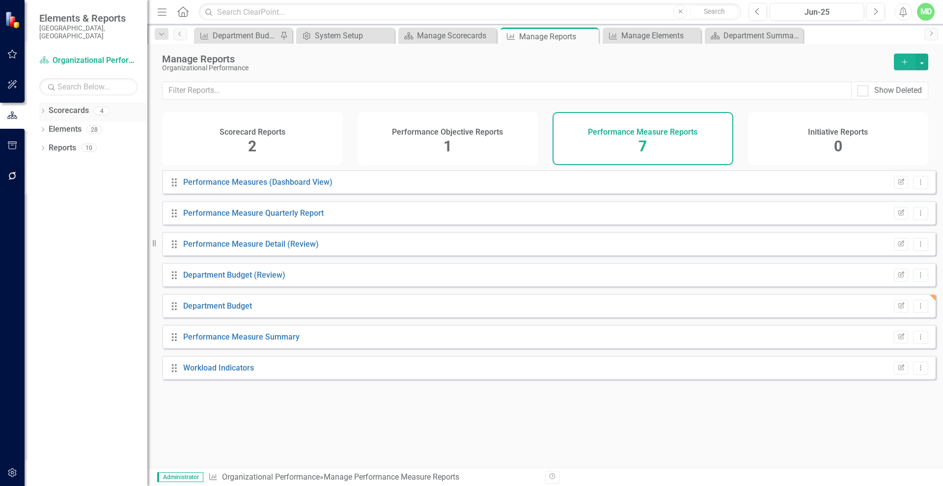
click at [59, 105] on link "Scorecards" at bounding box center [69, 110] width 40 height 11
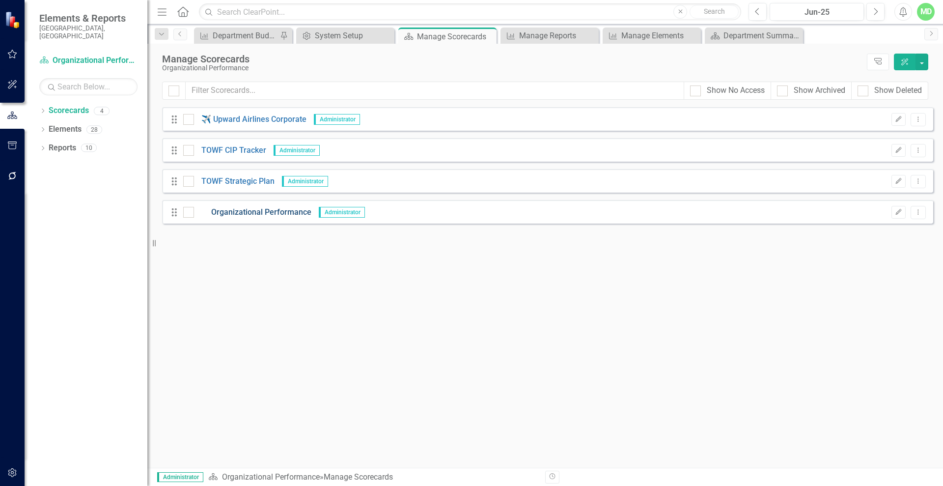
click at [251, 216] on link "Organizational Performance" at bounding box center [252, 212] width 117 height 11
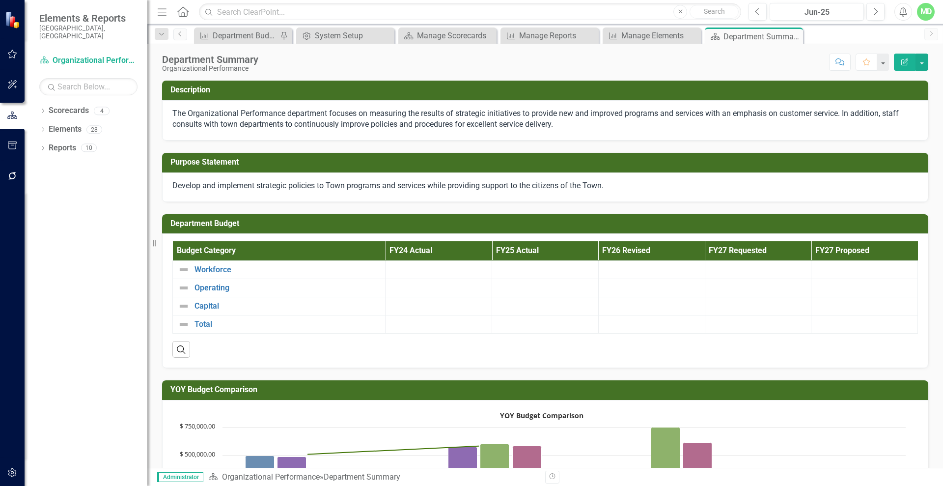
click at [467, 260] on th "FY24 Actual" at bounding box center [439, 250] width 107 height 19
click at [458, 272] on div at bounding box center [439, 270] width 96 height 12
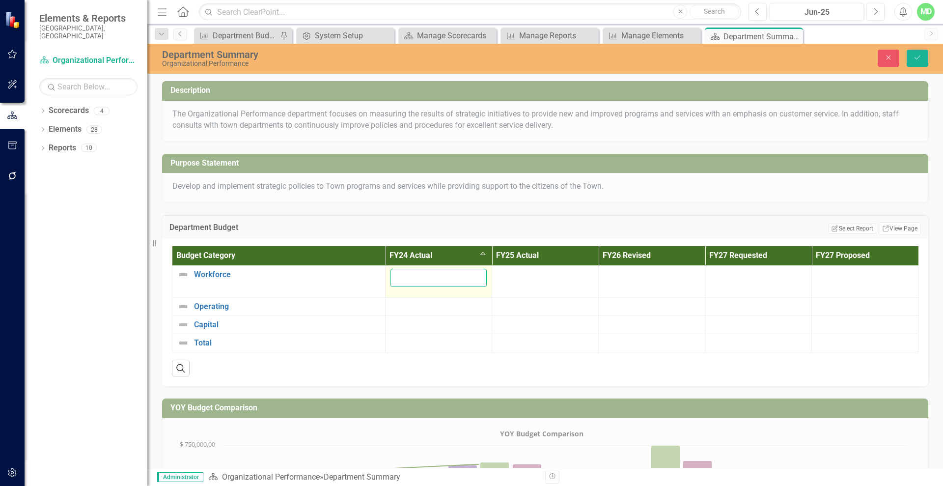
click at [444, 277] on input "number" at bounding box center [439, 278] width 96 height 18
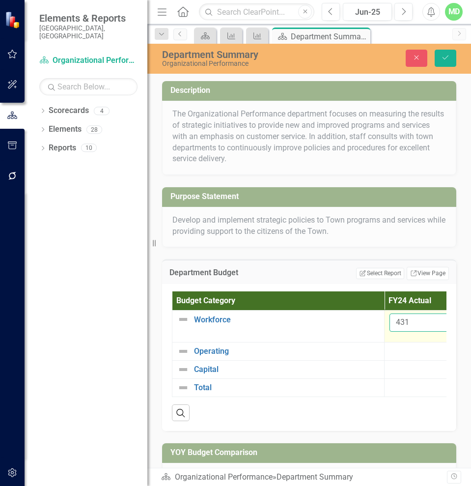
click at [422, 321] on input "431" at bounding box center [438, 322] width 96 height 18
type input "431503"
click at [408, 344] on td at bounding box center [438, 351] width 106 height 18
click at [401, 355] on div at bounding box center [438, 351] width 96 height 12
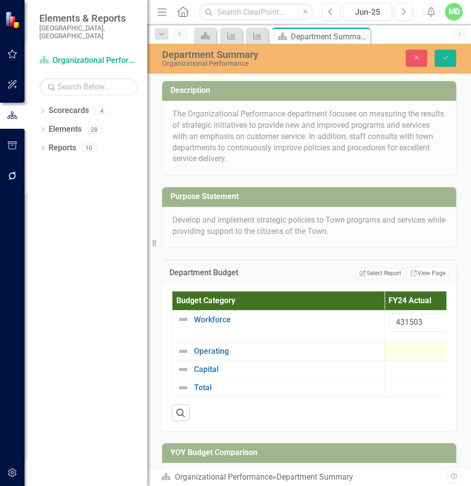
click at [401, 355] on div at bounding box center [438, 351] width 96 height 12
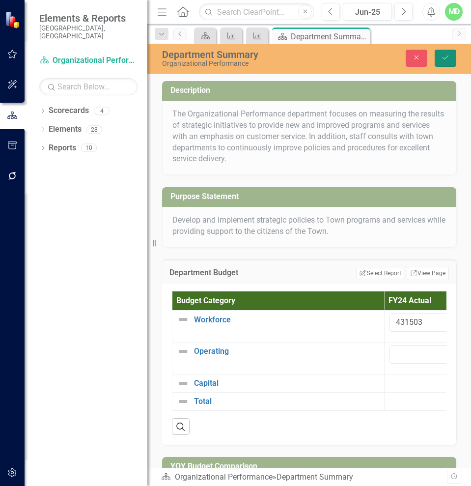
click at [444, 60] on icon "Save" at bounding box center [445, 57] width 9 height 7
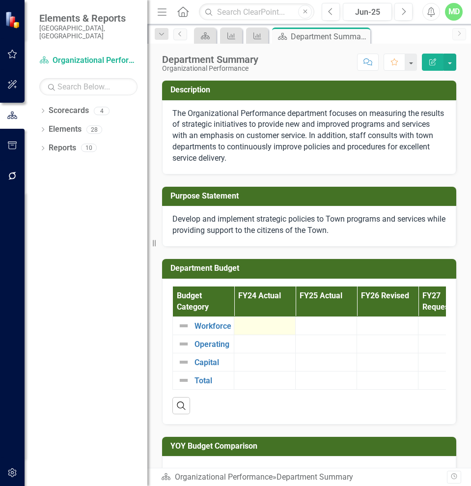
click at [253, 325] on div at bounding box center [264, 326] width 51 height 12
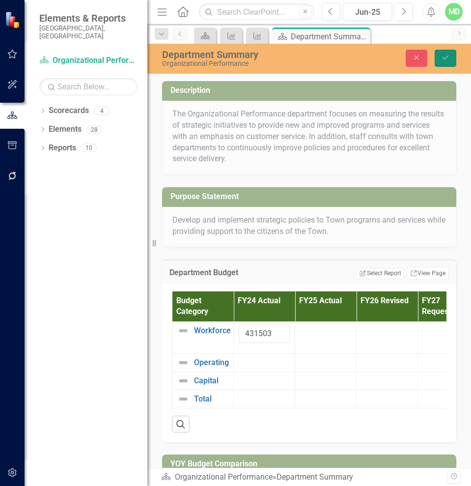
click at [448, 57] on icon "Save" at bounding box center [445, 57] width 9 height 7
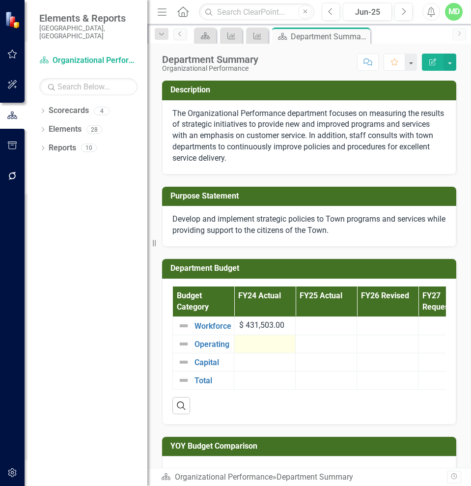
click at [256, 345] on div at bounding box center [264, 344] width 51 height 12
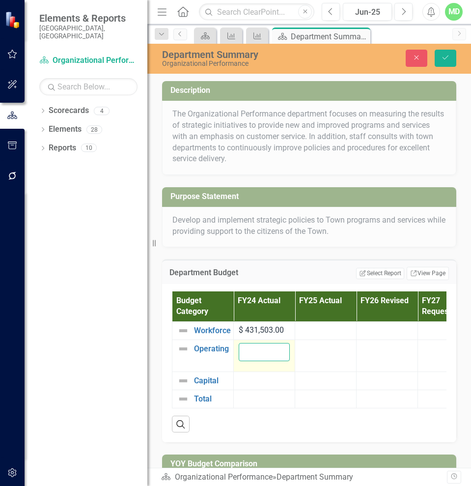
click at [250, 355] on input "number" at bounding box center [264, 352] width 51 height 18
type input "63745"
click at [266, 377] on div at bounding box center [264, 381] width 51 height 12
click at [257, 381] on div at bounding box center [264, 381] width 51 height 12
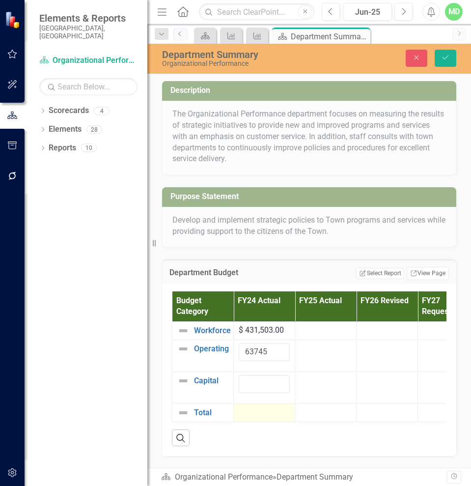
click at [242, 407] on div at bounding box center [264, 413] width 51 height 12
click at [247, 412] on div at bounding box center [264, 413] width 51 height 12
click at [243, 415] on input "number" at bounding box center [264, 416] width 51 height 18
type input "495248"
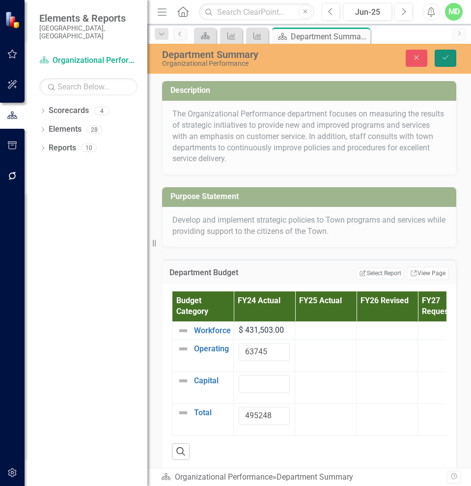
click at [446, 62] on button "Save" at bounding box center [446, 58] width 22 height 17
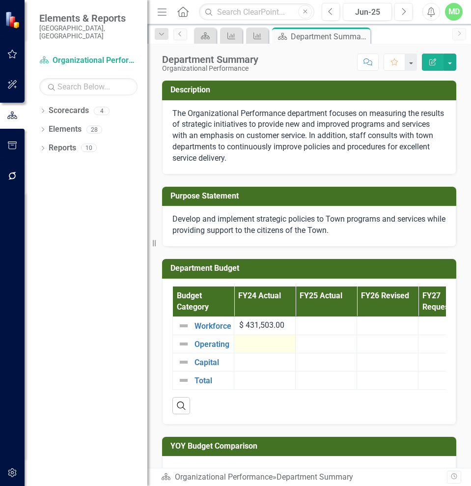
click at [252, 344] on div at bounding box center [264, 344] width 51 height 12
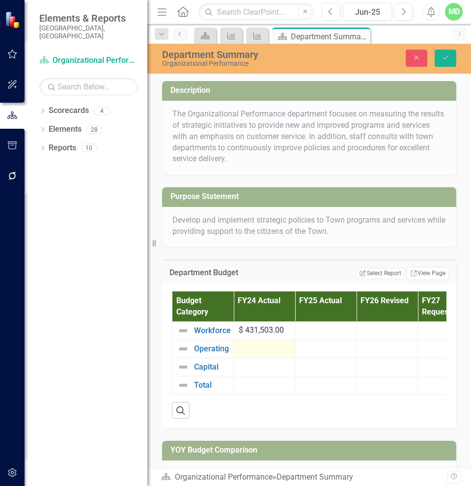
click at [252, 344] on div at bounding box center [264, 349] width 51 height 12
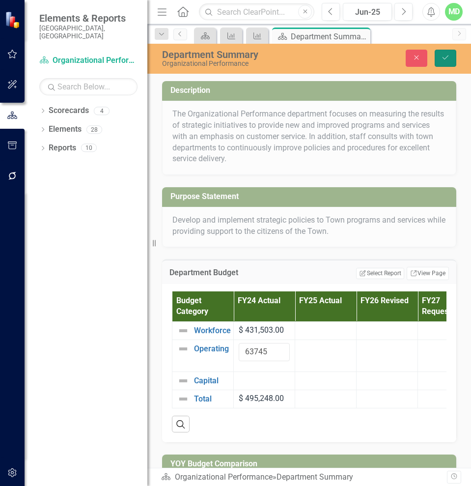
click at [441, 65] on button "Save" at bounding box center [446, 58] width 22 height 17
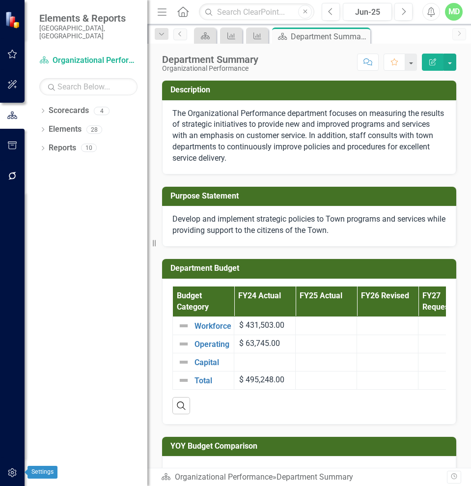
click at [13, 471] on icon "button" at bounding box center [12, 473] width 10 height 8
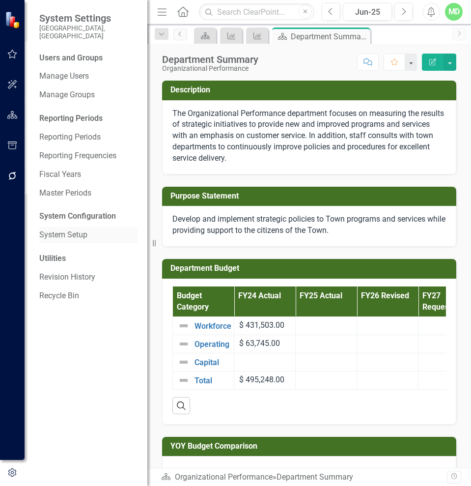
click at [50, 229] on link "System Setup" at bounding box center [88, 234] width 98 height 11
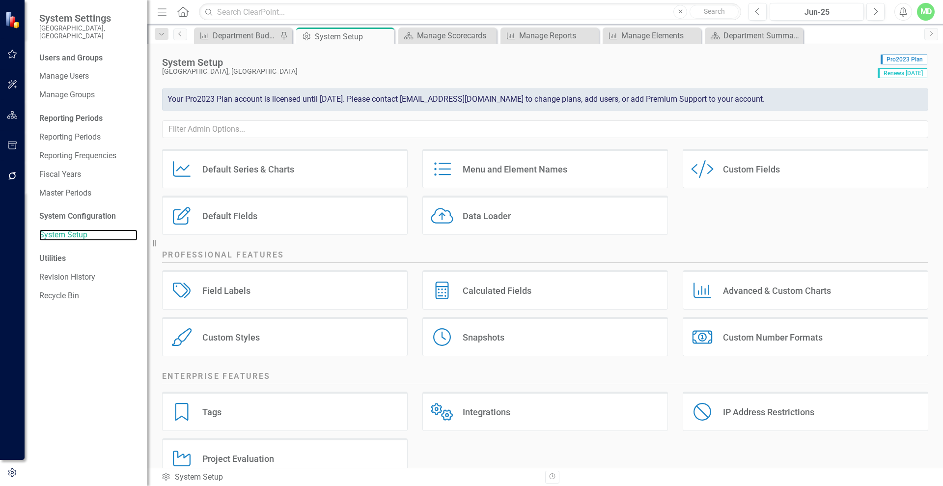
scroll to position [95, 0]
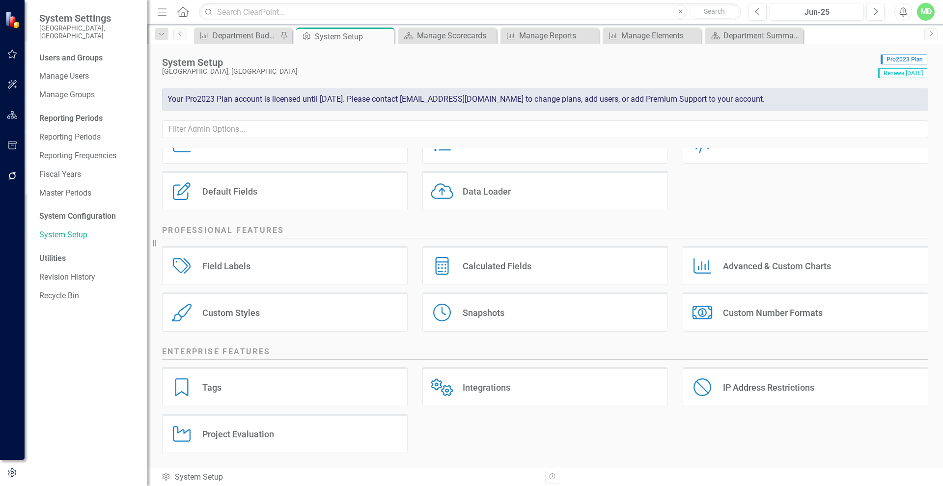
click at [530, 392] on div "Integrations Integrations" at bounding box center [545, 386] width 246 height 39
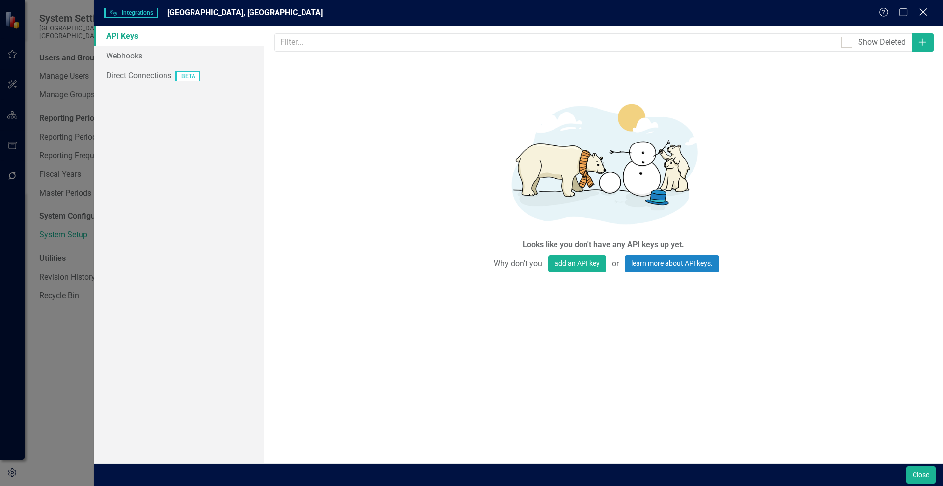
click at [922, 9] on icon "Close" at bounding box center [923, 11] width 12 height 9
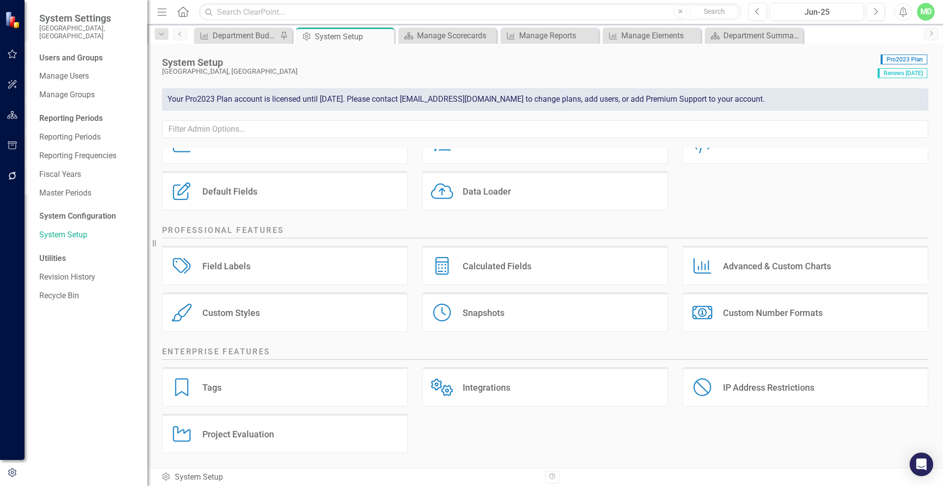
click at [287, 311] on div "Custom Styles Custom Styles" at bounding box center [285, 311] width 246 height 39
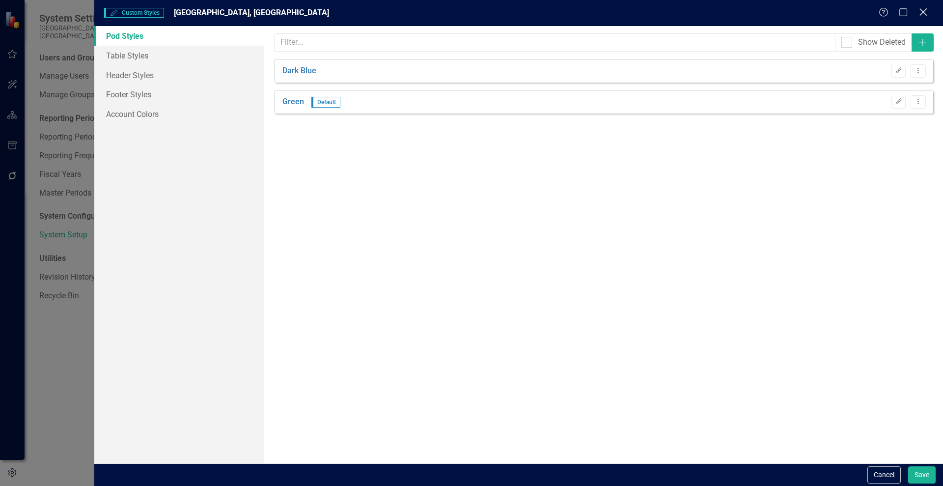
click at [924, 10] on icon "Close" at bounding box center [923, 11] width 12 height 9
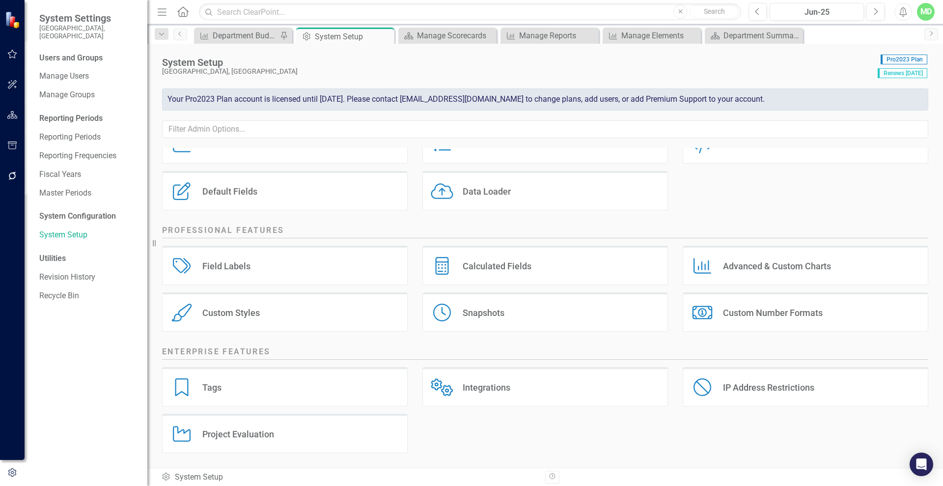
click at [762, 308] on div "Custom Number Formats" at bounding box center [773, 312] width 100 height 11
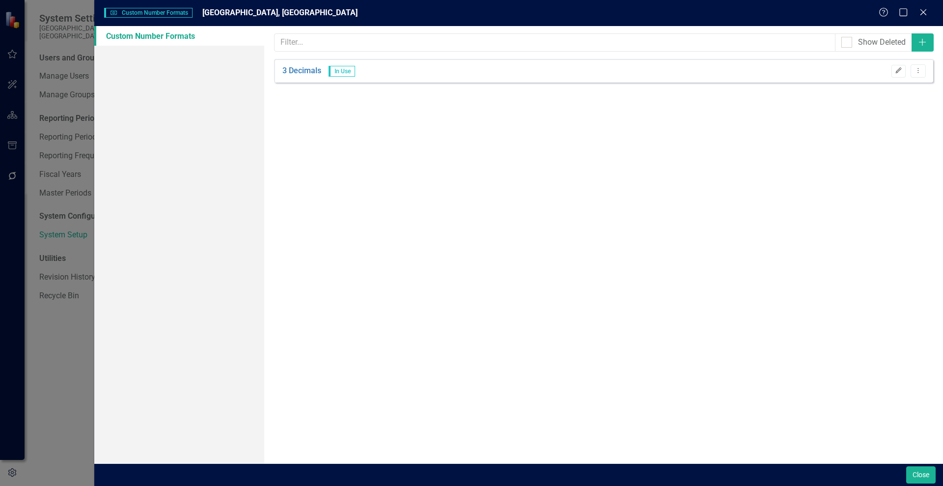
click at [902, 69] on icon "Edit" at bounding box center [898, 71] width 7 height 6
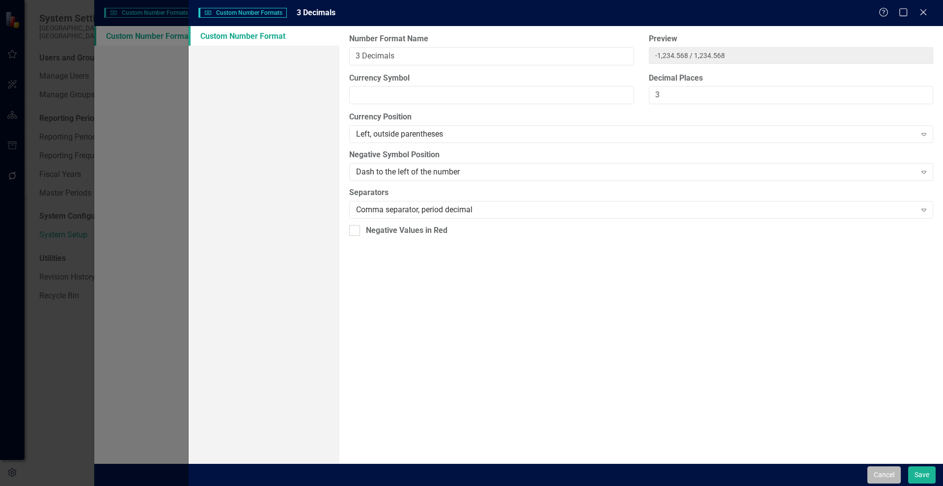
click at [889, 470] on button "Cancel" at bounding box center [884, 474] width 33 height 17
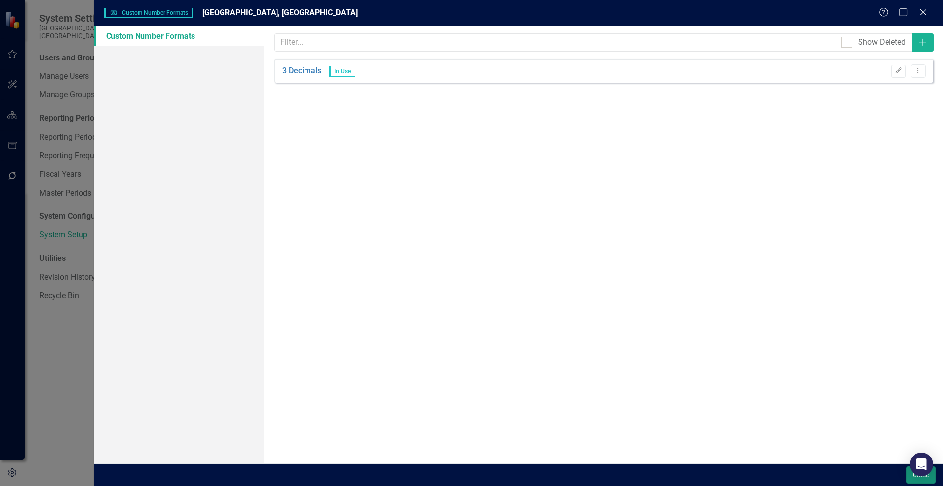
click at [923, 480] on button "Close" at bounding box center [920, 474] width 29 height 17
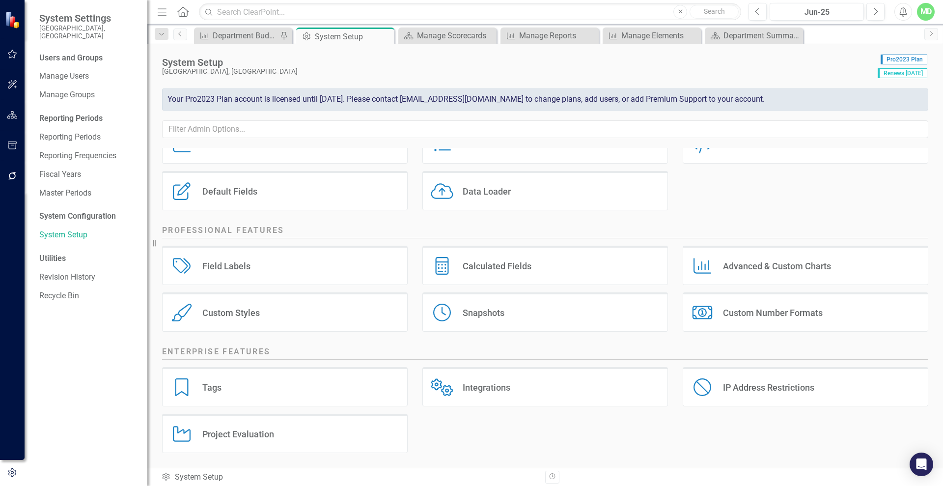
click at [236, 305] on div "Custom Styles Custom Styles" at bounding box center [285, 311] width 246 height 39
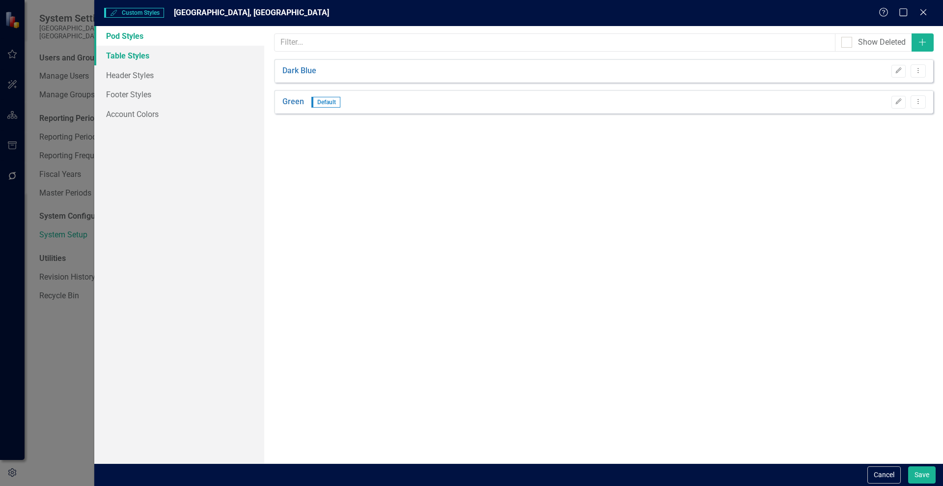
click at [122, 60] on link "Table Styles" at bounding box center [179, 56] width 170 height 20
click at [122, 75] on link "Header Styles" at bounding box center [179, 75] width 170 height 20
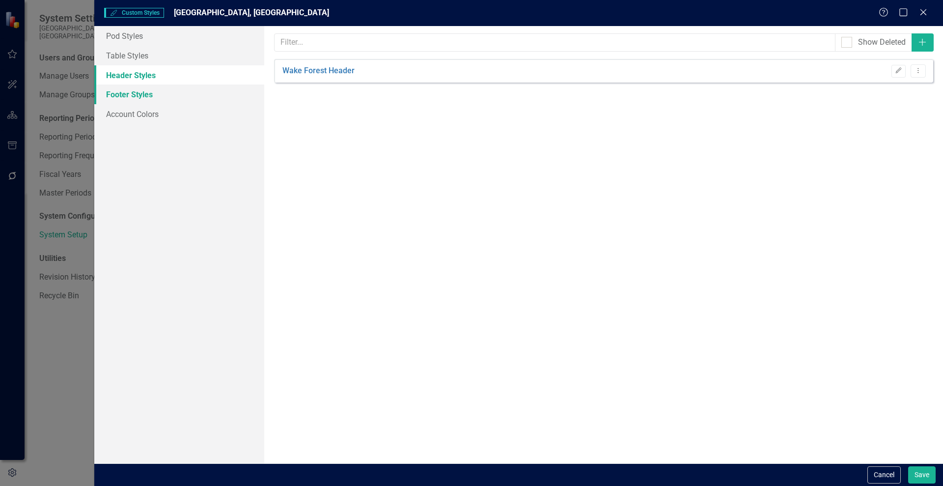
click at [124, 95] on link "Footer Styles" at bounding box center [179, 94] width 170 height 20
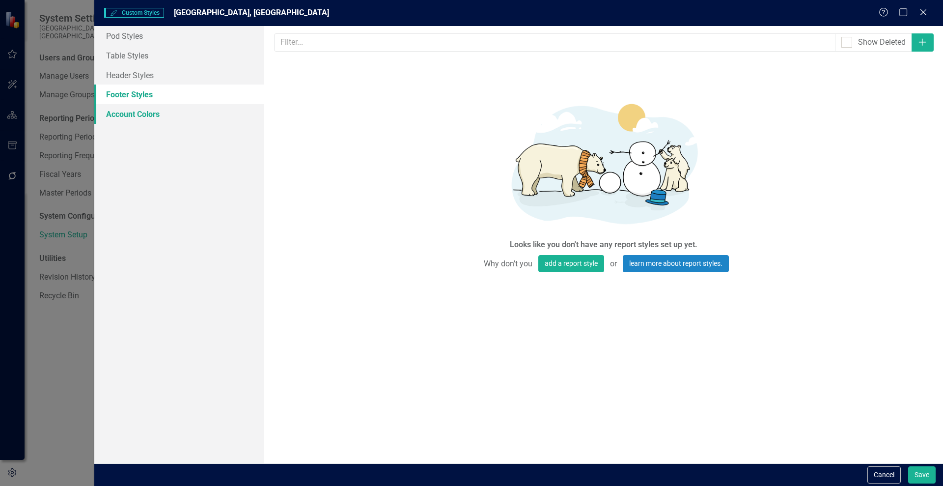
click at [124, 110] on link "Account Colors" at bounding box center [179, 114] width 170 height 20
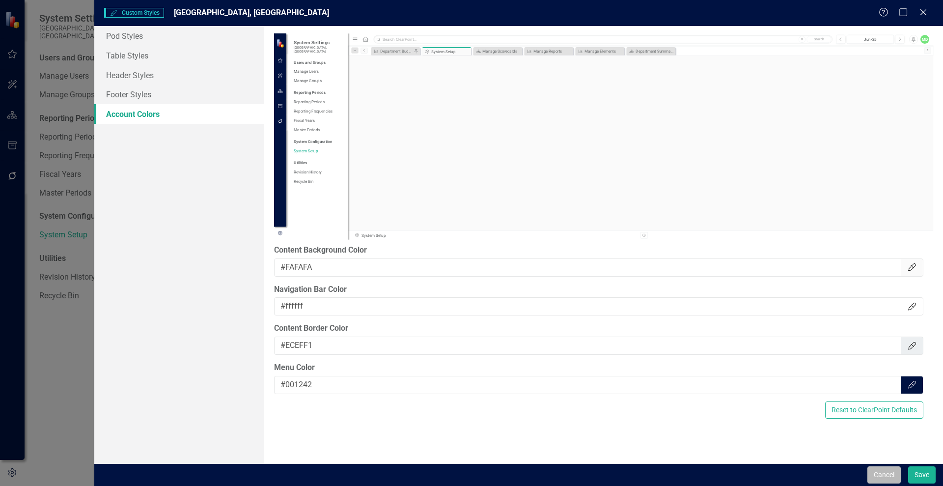
click at [871, 478] on button "Cancel" at bounding box center [884, 474] width 33 height 17
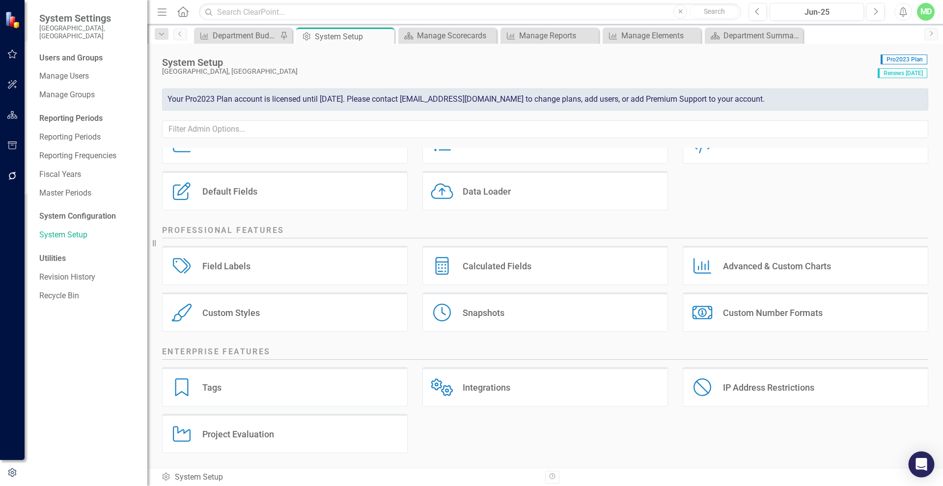
click at [918, 459] on icon "Open Intercom Messenger" at bounding box center [921, 464] width 13 height 13
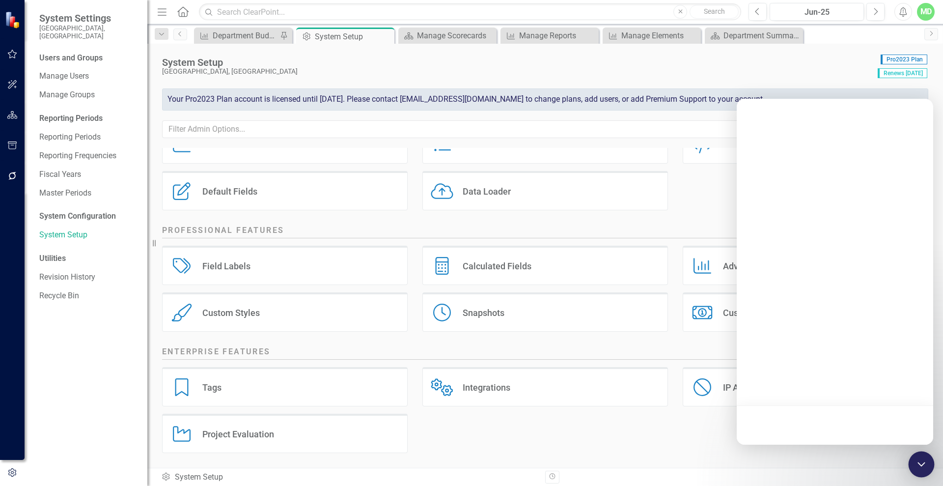
scroll to position [0, 0]
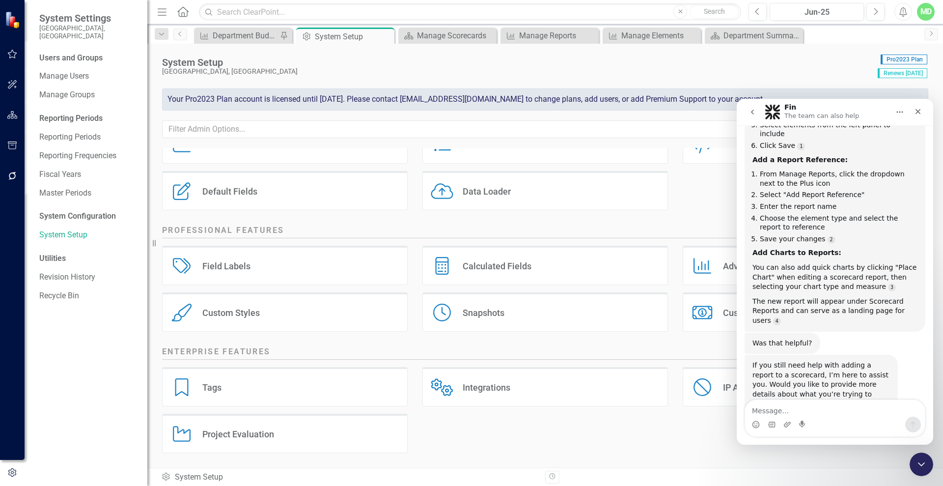
scroll to position [6234, 0]
type textarea "How do I remove decimals from a currency field?"
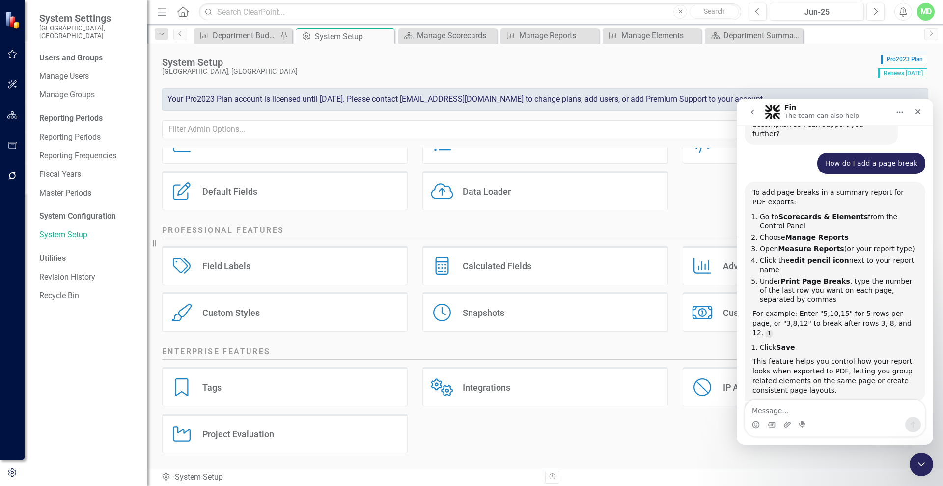
scroll to position [6542, 0]
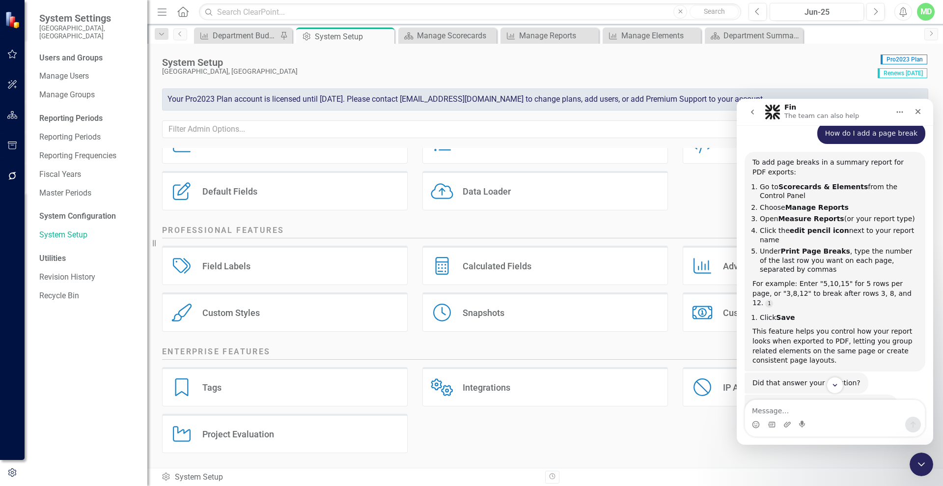
click at [723, 309] on div "Custom Number Formats" at bounding box center [773, 312] width 100 height 11
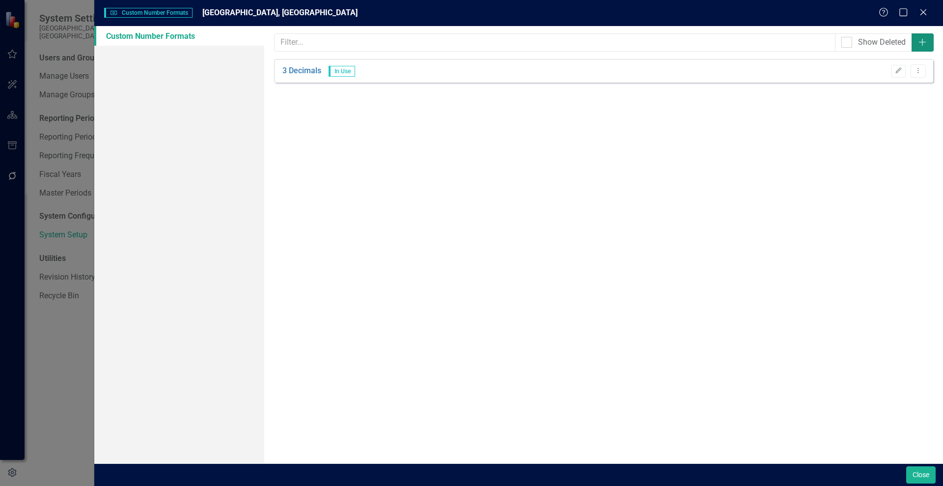
click at [924, 43] on icon "Add" at bounding box center [923, 42] width 10 height 8
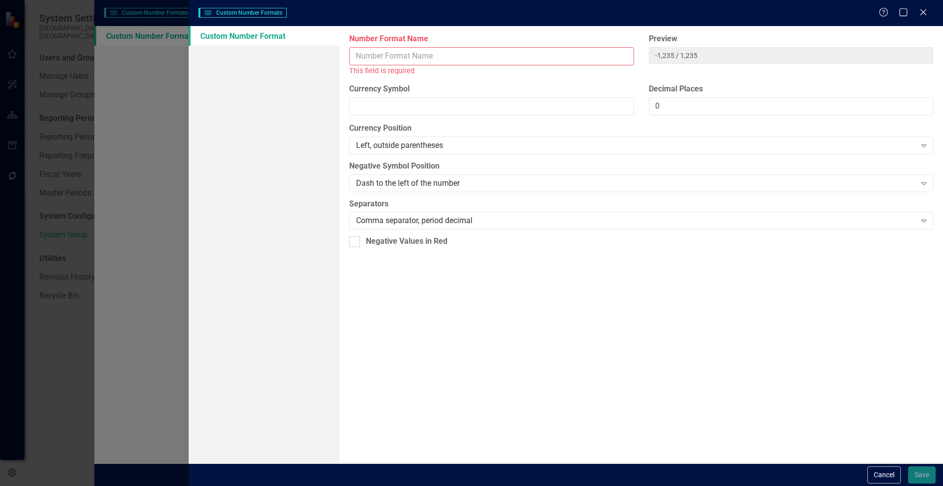
click at [371, 57] on input "Number Format Name" at bounding box center [491, 56] width 284 height 18
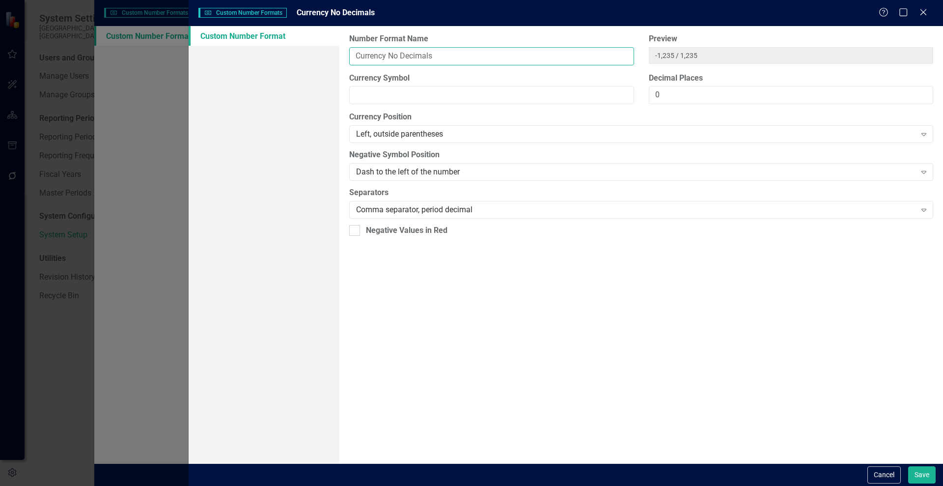
type input "Currency No Decimals"
click at [384, 100] on input "Currency Symbol" at bounding box center [491, 95] width 284 height 18
click at [662, 56] on span "-1,235 / 1,235" at bounding box center [791, 55] width 284 height 17
click at [450, 101] on input "Currency Symbol" at bounding box center [491, 95] width 284 height 18
type input "$"
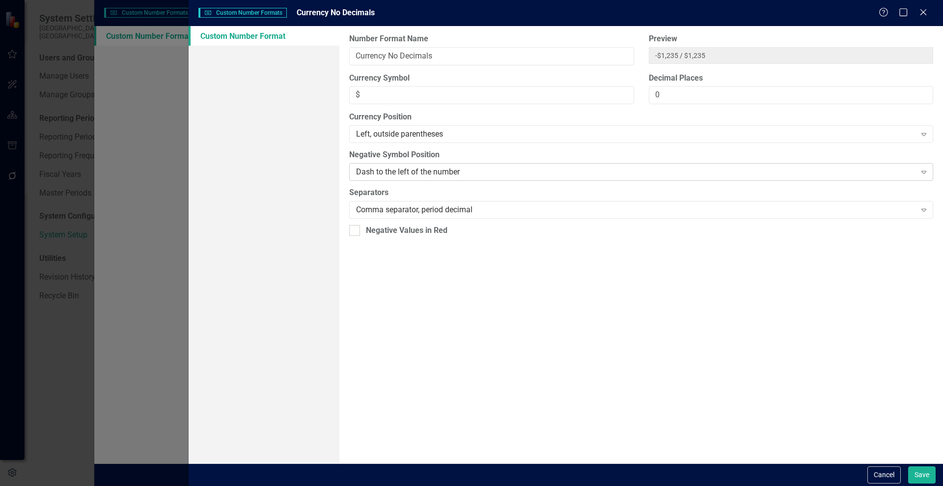
click at [491, 172] on div "Dash to the left of the number" at bounding box center [636, 172] width 560 height 11
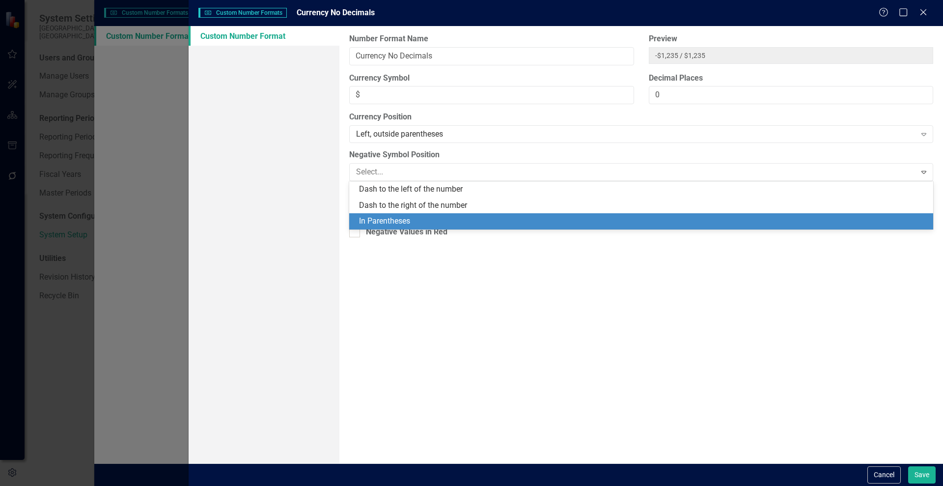
click at [468, 220] on div "In Parentheses" at bounding box center [643, 221] width 568 height 11
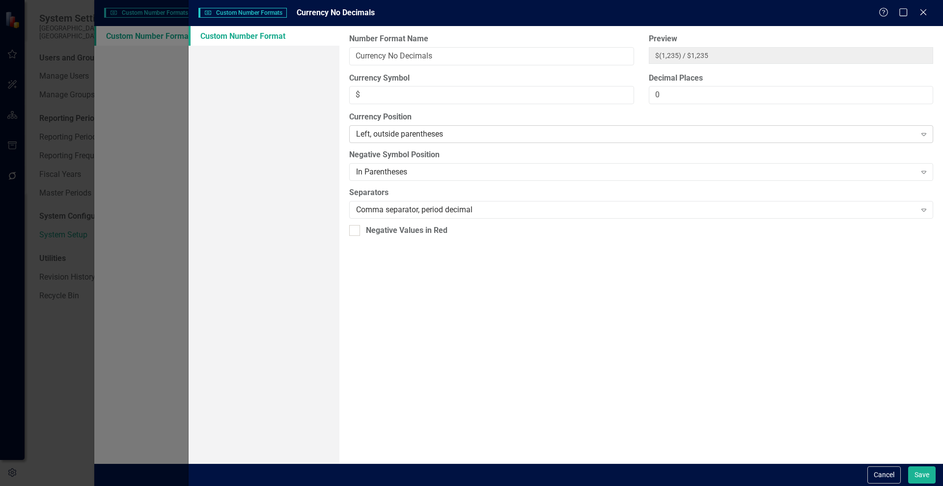
click at [474, 135] on div "Left, outside parentheses" at bounding box center [636, 134] width 560 height 11
click at [437, 206] on div "Comma separator, period decimal" at bounding box center [636, 209] width 560 height 11
click at [451, 194] on label "Separators" at bounding box center [641, 192] width 584 height 11
click at [355, 230] on input "Negative Values in Red" at bounding box center [352, 228] width 6 height 6
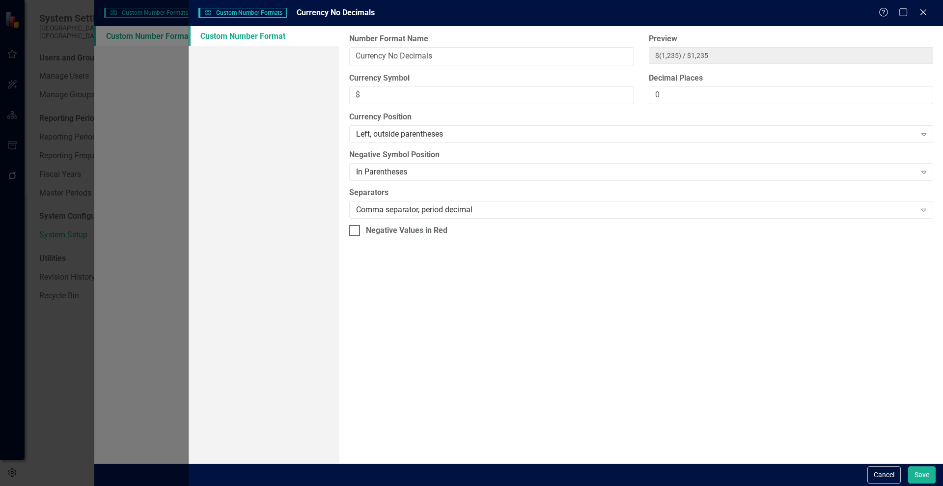
checkbox input "true"
click at [925, 473] on button "Save" at bounding box center [922, 474] width 28 height 17
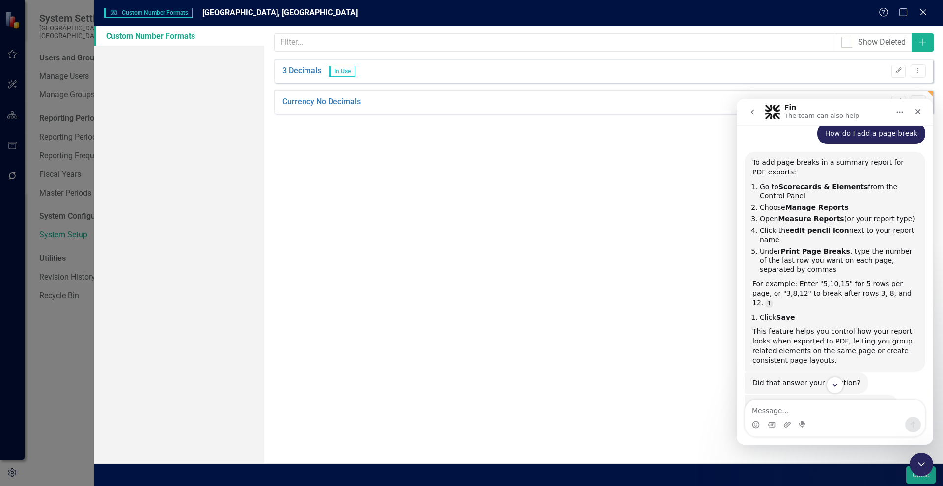
click at [929, 405] on div "Intercom messenger" at bounding box center [835, 417] width 196 height 37
click at [928, 408] on div "Intercom messenger" at bounding box center [835, 417] width 196 height 37
click at [929, 404] on div "Intercom messenger" at bounding box center [835, 417] width 196 height 37
click at [931, 406] on div "Intercom messenger" at bounding box center [835, 417] width 196 height 37
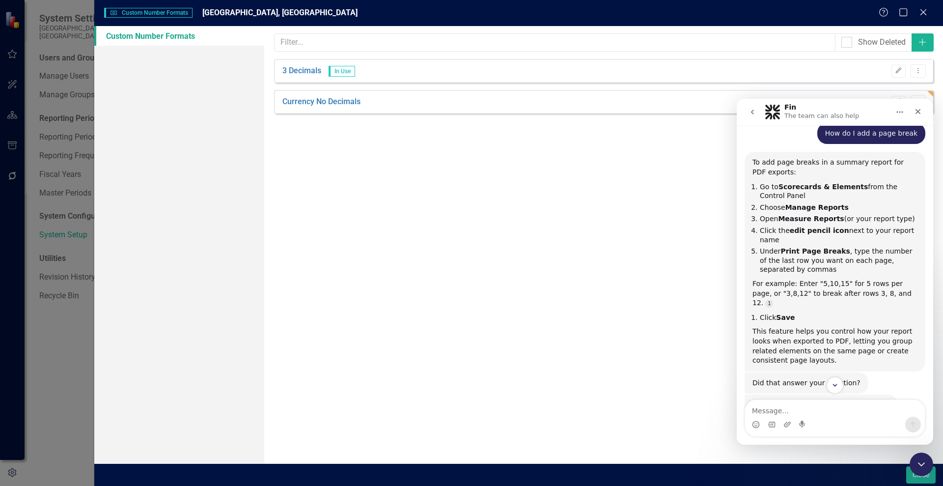
click at [931, 406] on div "Intercom messenger" at bounding box center [835, 417] width 196 height 37
click at [931, 407] on div "Intercom messenger" at bounding box center [835, 417] width 196 height 37
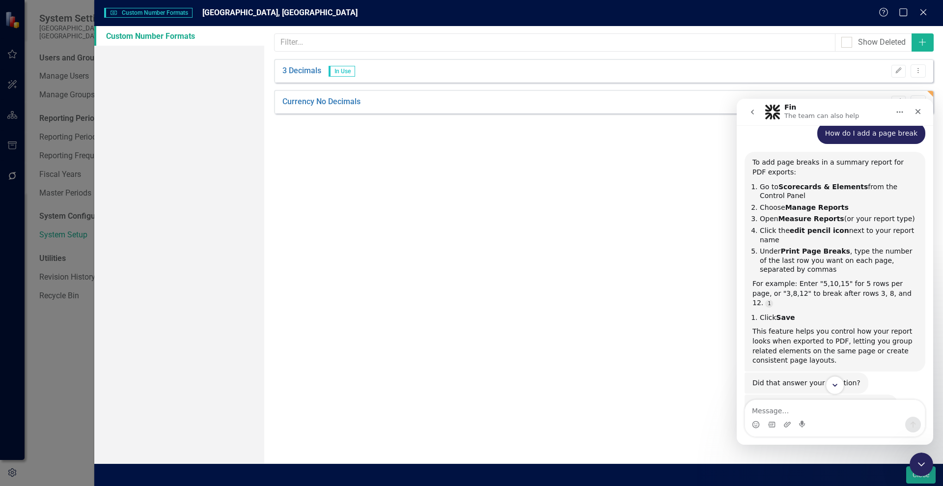
click at [834, 383] on icon "Scroll to bottom" at bounding box center [835, 385] width 9 height 9
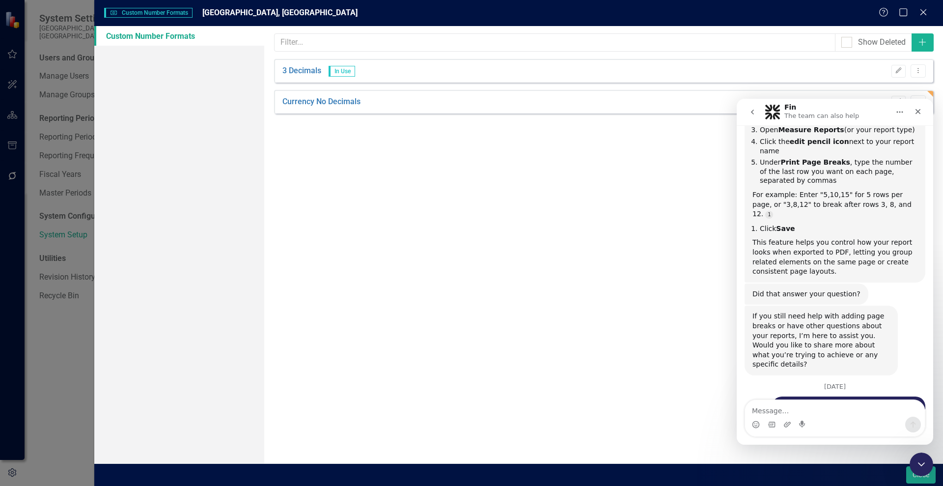
scroll to position [6632, 0]
click at [51, 107] on div "Number Formats Custom Number Formats Wake Forest, [GEOGRAPHIC_DATA] Help Maximi…" at bounding box center [471, 243] width 943 height 486
click at [913, 478] on button "Close" at bounding box center [920, 474] width 29 height 17
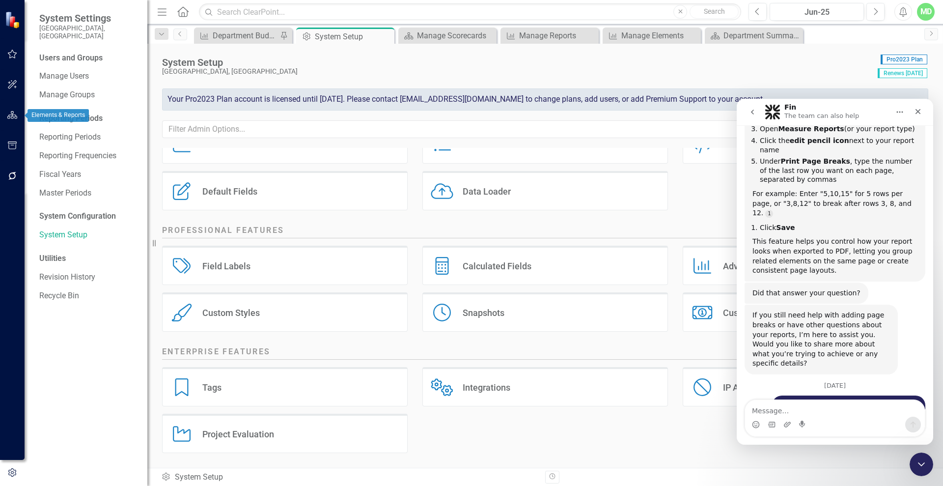
click at [7, 114] on icon "button" at bounding box center [12, 115] width 10 height 8
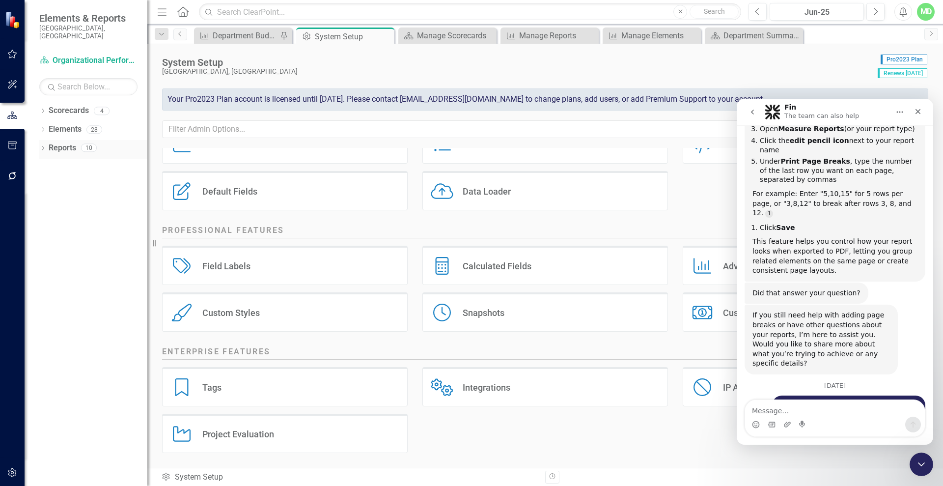
click at [58, 142] on link "Reports" at bounding box center [63, 147] width 28 height 11
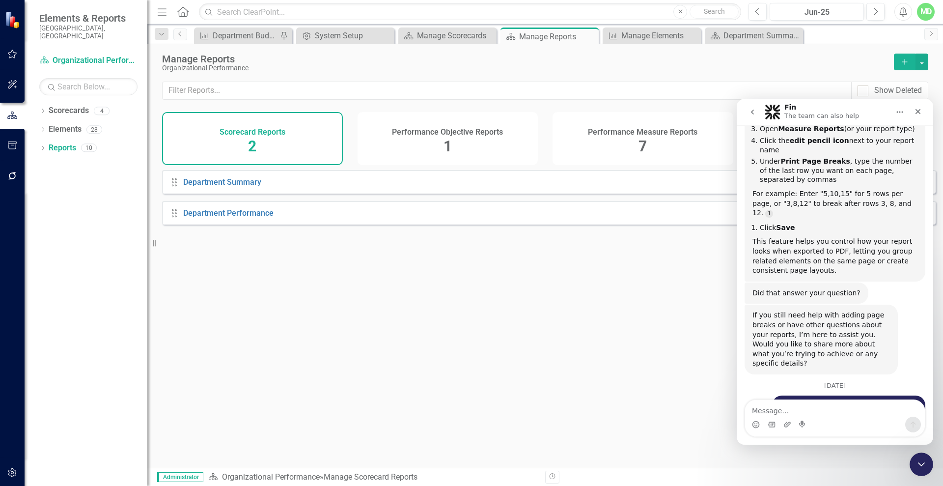
click at [596, 132] on h4 "Performance Measure Reports" at bounding box center [643, 132] width 110 height 9
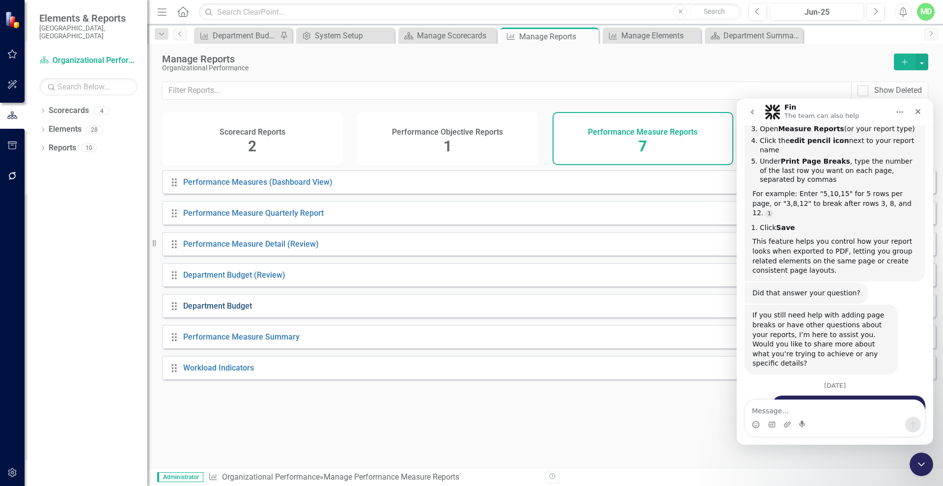
click at [193, 310] on link "Department Budget" at bounding box center [217, 305] width 69 height 9
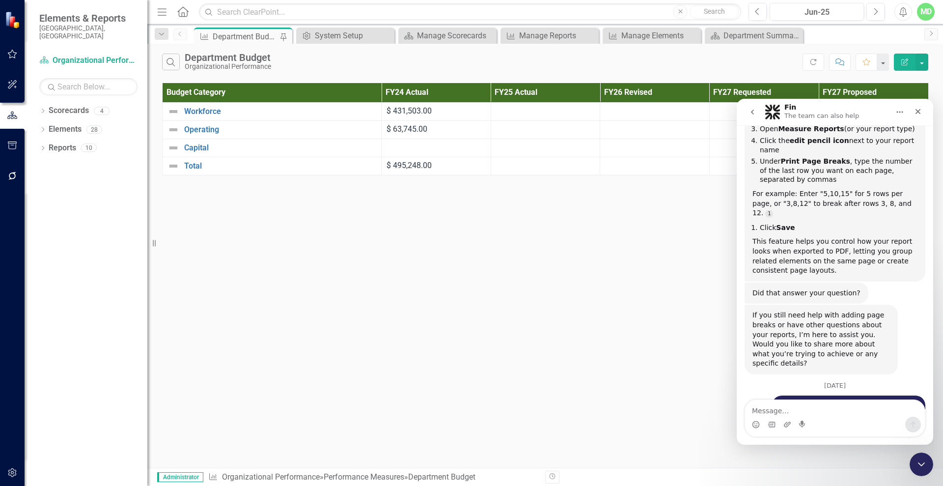
click at [898, 58] on button "Edit Report" at bounding box center [905, 62] width 22 height 17
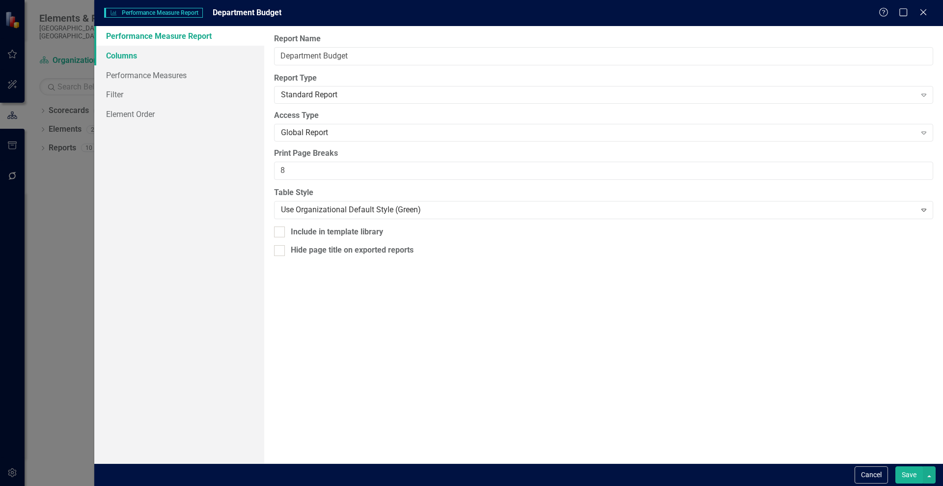
click at [120, 55] on link "Columns" at bounding box center [179, 56] width 170 height 20
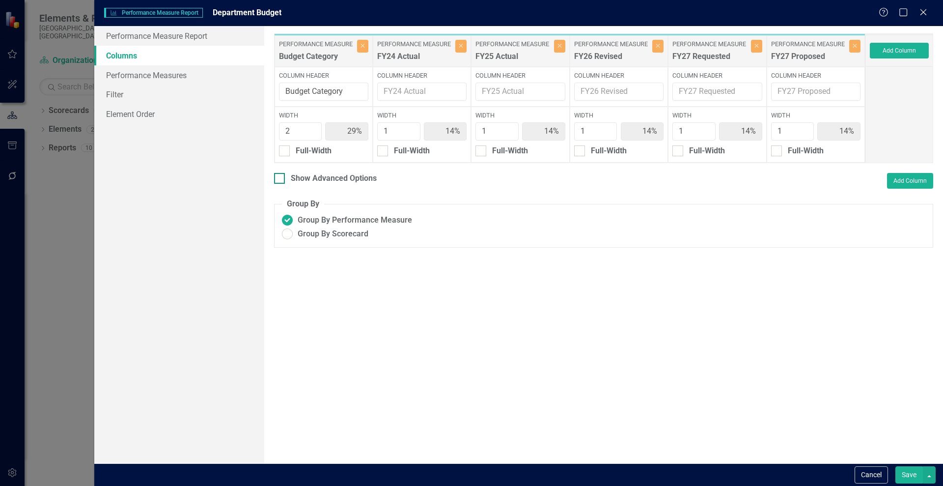
click at [303, 181] on div "Show Advanced Options" at bounding box center [334, 178] width 86 height 11
click at [280, 179] on input "Show Advanced Options" at bounding box center [277, 176] width 6 height 6
checkbox input "true"
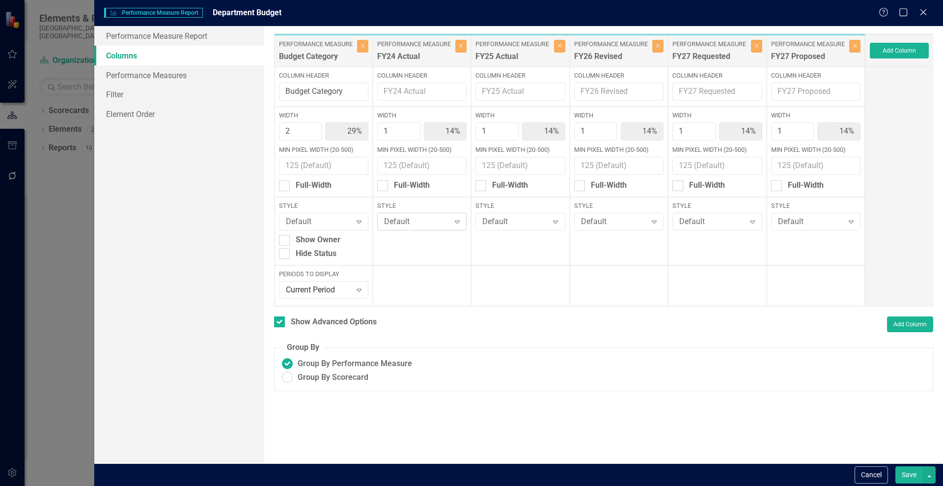
click at [449, 221] on div "Default" at bounding box center [416, 221] width 65 height 11
click at [125, 72] on link "Performance Measures" at bounding box center [179, 75] width 170 height 20
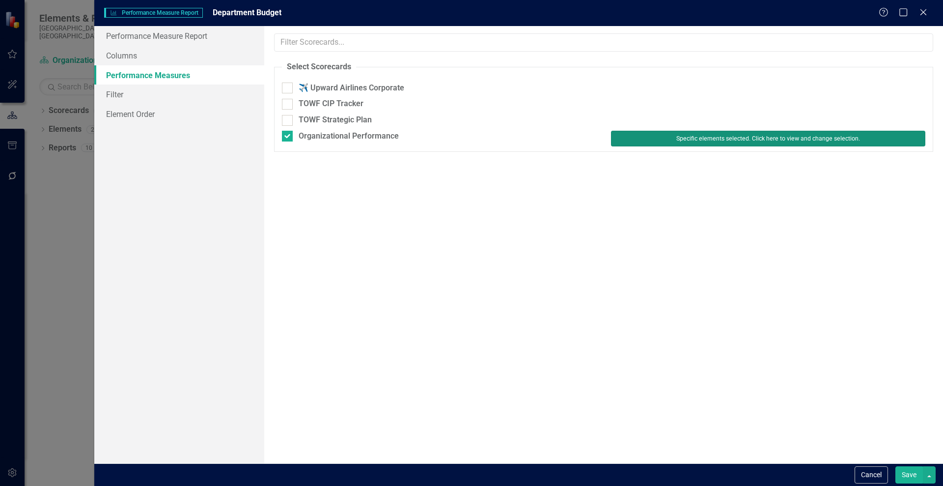
click at [723, 139] on button "Specific elements selected. Click here to view and change selection." at bounding box center [768, 139] width 314 height 16
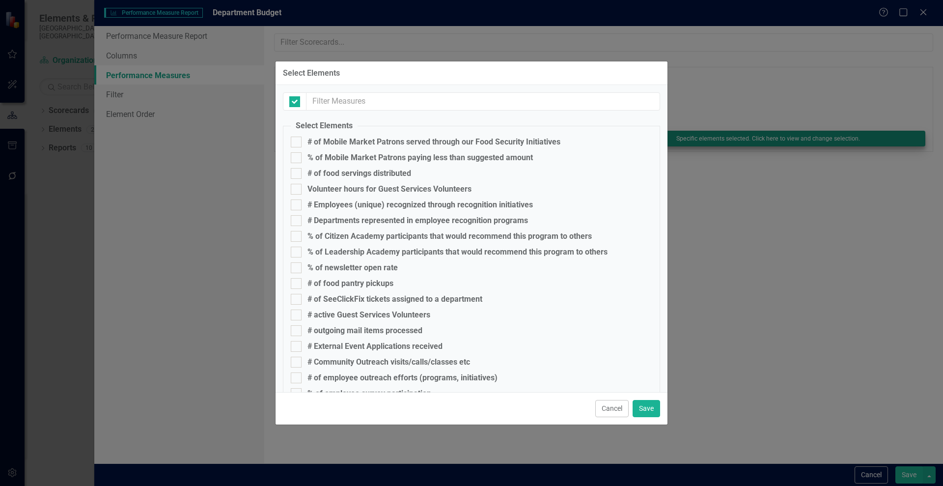
checkbox input "false"
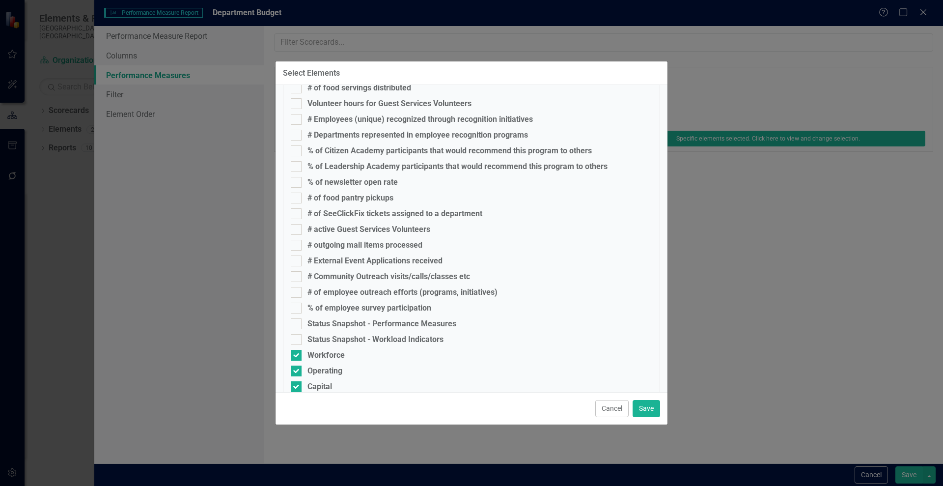
scroll to position [114, 0]
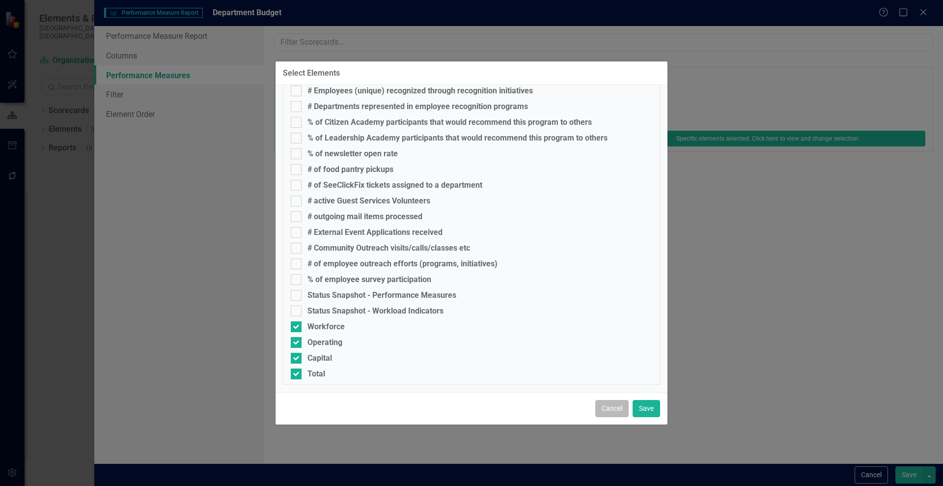
drag, startPoint x: 608, startPoint y: 405, endPoint x: 604, endPoint y: 414, distance: 9.0
click at [604, 414] on button "Cancel" at bounding box center [611, 408] width 33 height 17
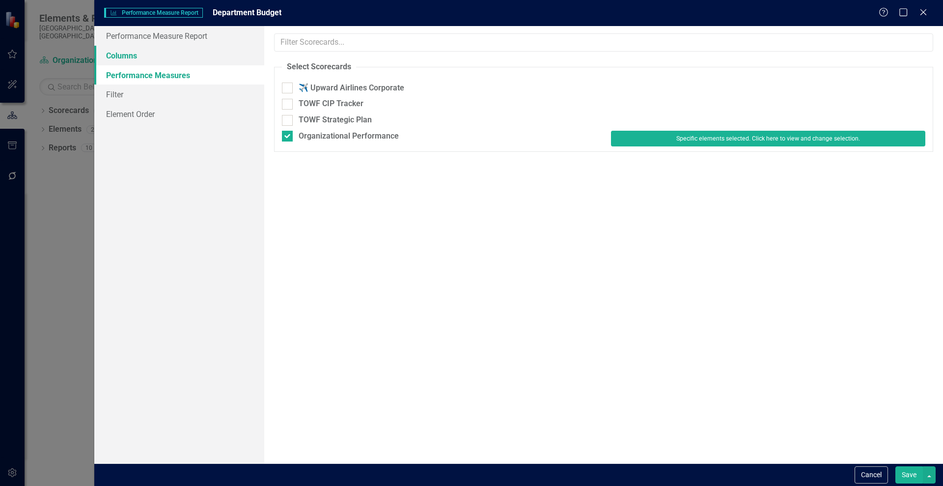
click at [116, 53] on link "Columns" at bounding box center [179, 56] width 170 height 20
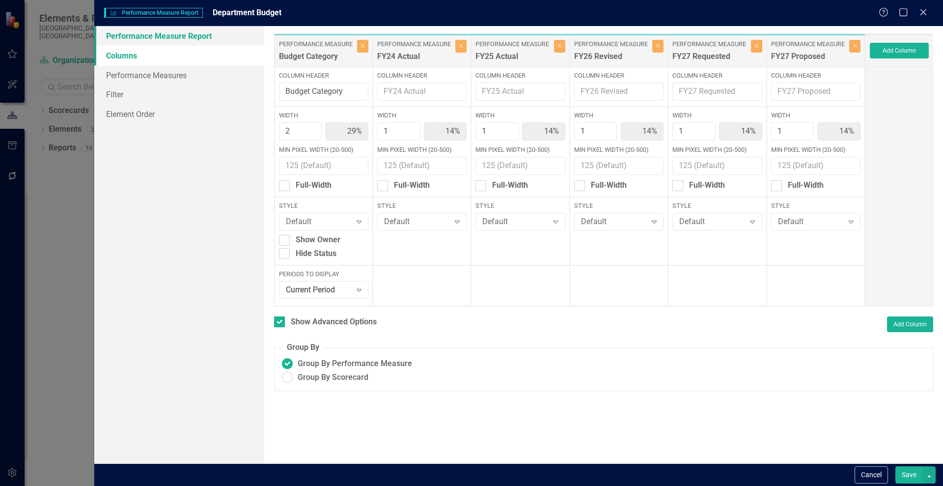
click at [118, 37] on link "Performance Measure Report" at bounding box center [179, 36] width 170 height 20
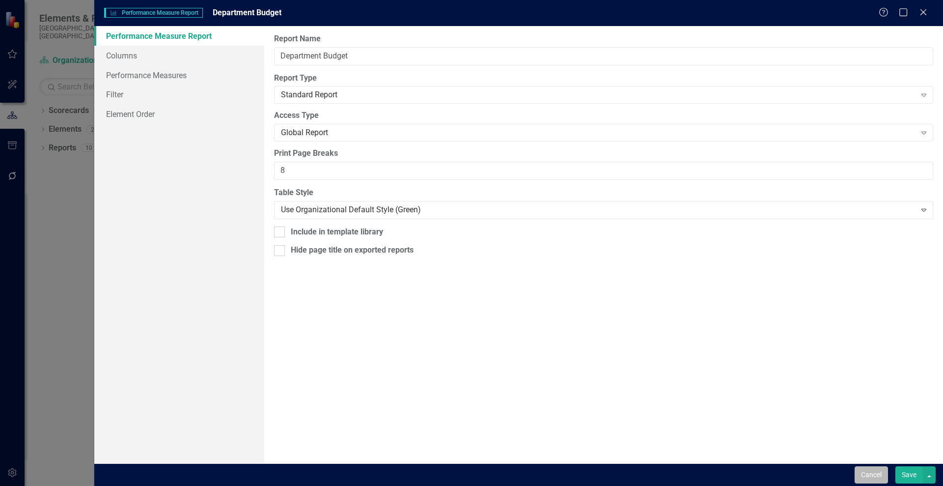
click at [865, 476] on button "Cancel" at bounding box center [871, 474] width 33 height 17
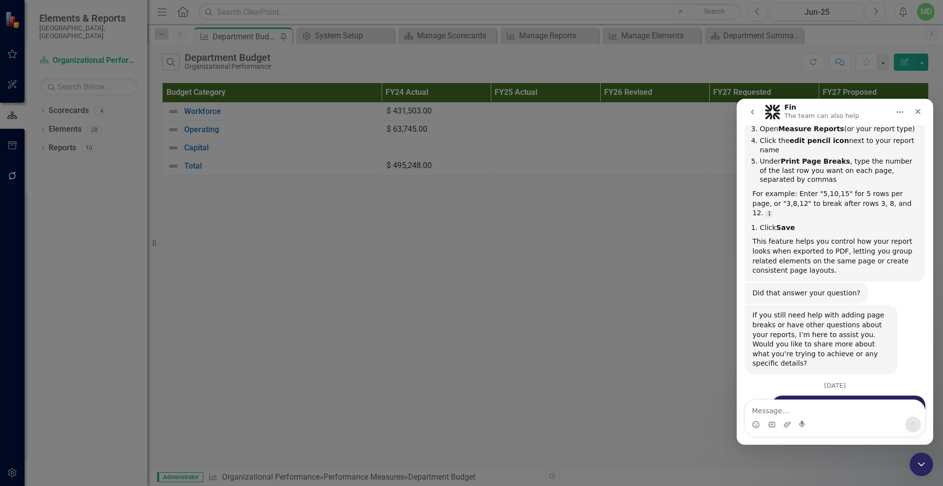
scroll to position [6692, 0]
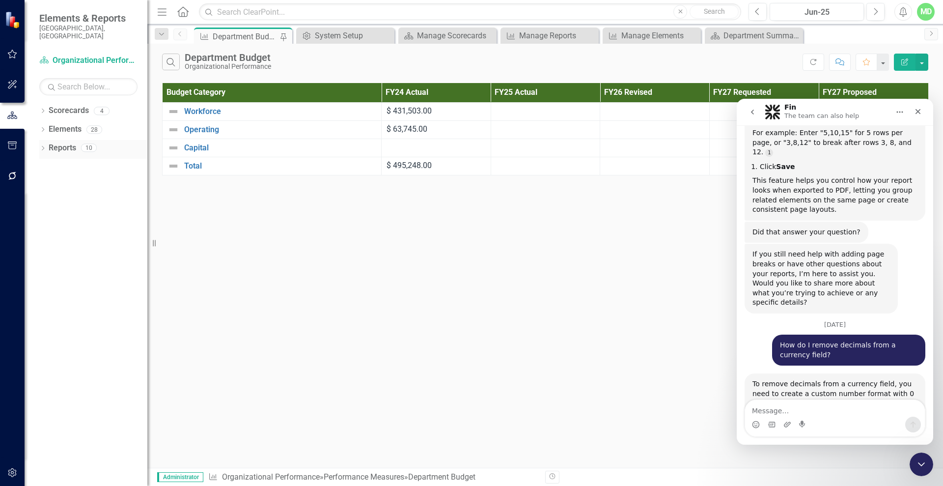
click at [59, 142] on link "Reports" at bounding box center [63, 147] width 28 height 11
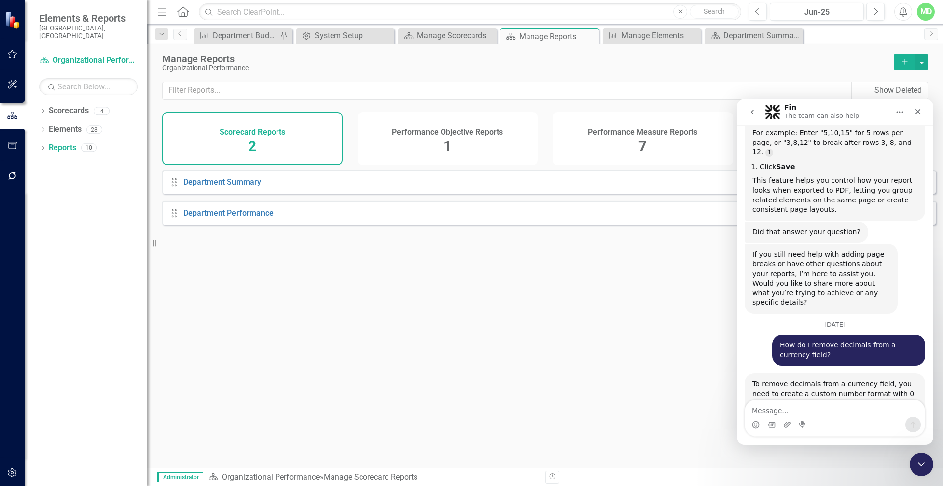
click at [599, 149] on div "Performance Measure Reports 7" at bounding box center [643, 138] width 181 height 53
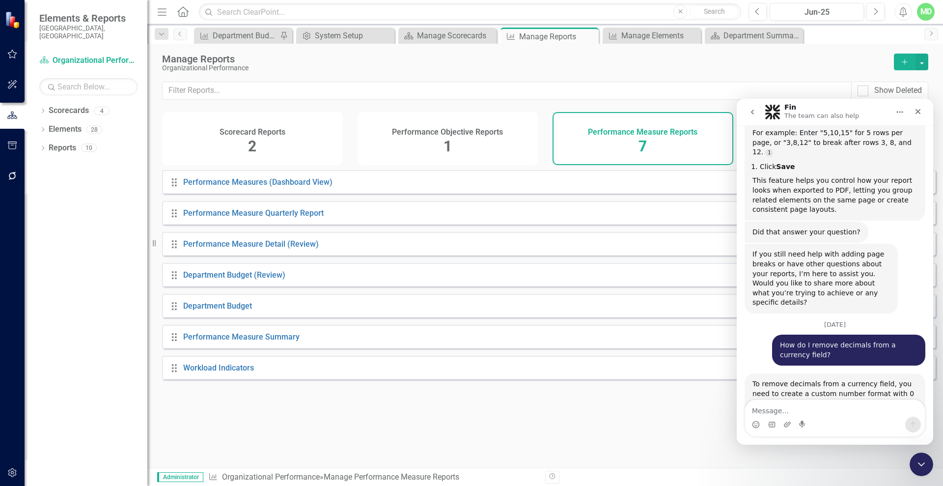
click at [746, 109] on button "go back" at bounding box center [752, 112] width 19 height 19
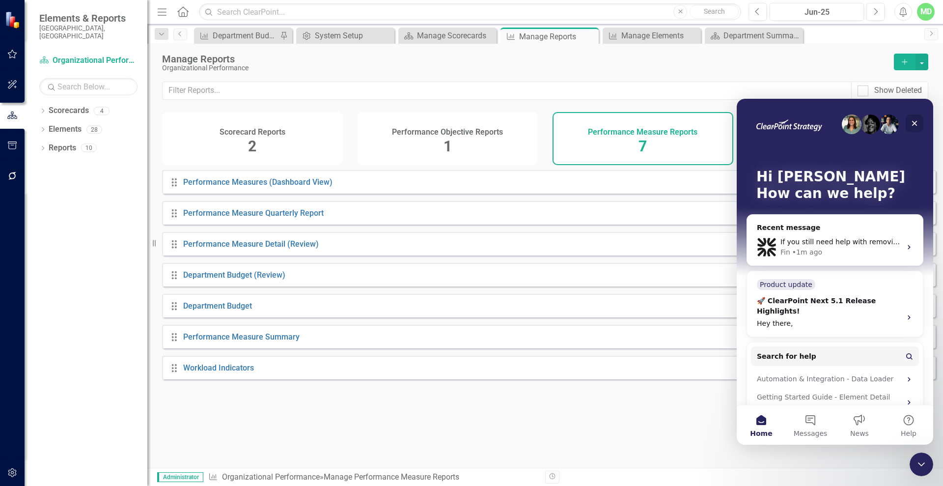
click at [914, 124] on icon "Close" at bounding box center [914, 123] width 5 height 5
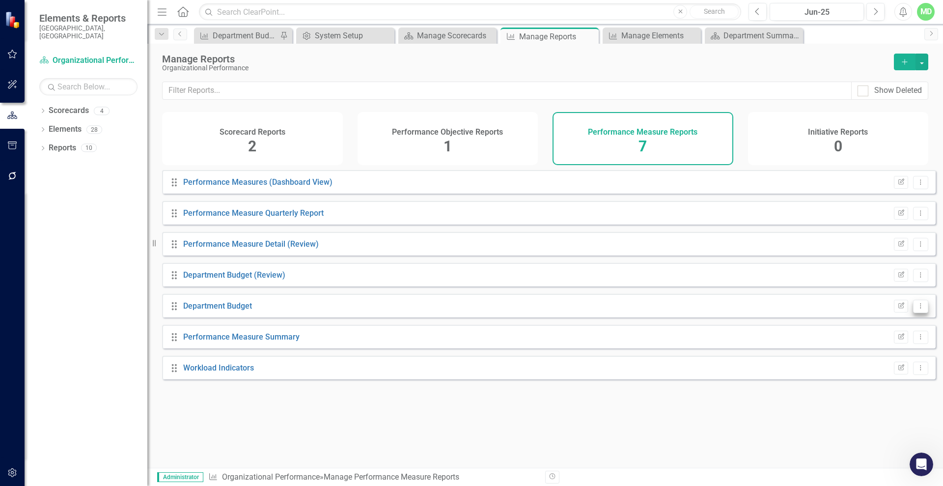
click at [917, 309] on icon "Dropdown Menu" at bounding box center [921, 306] width 8 height 6
click at [884, 327] on link "Edit Report Edit Report" at bounding box center [880, 330] width 81 height 18
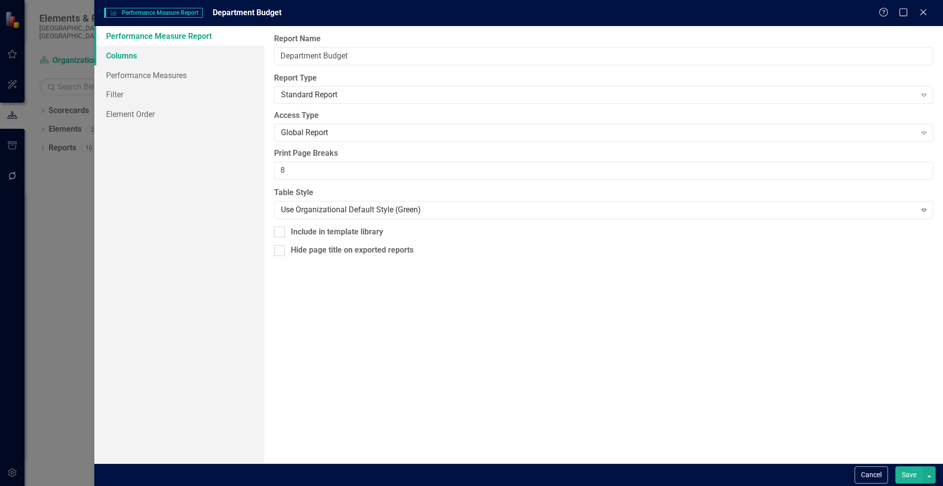
click at [130, 58] on link "Columns" at bounding box center [179, 56] width 170 height 20
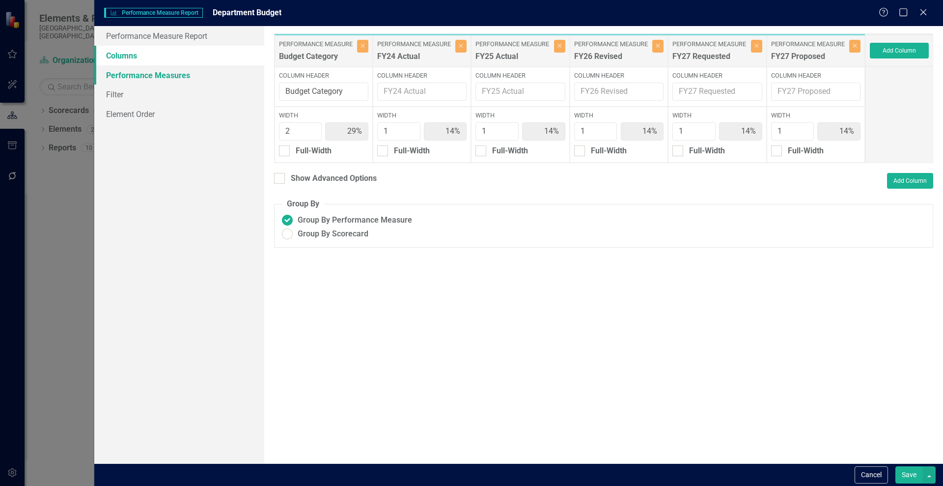
click at [124, 75] on link "Performance Measures" at bounding box center [179, 75] width 170 height 20
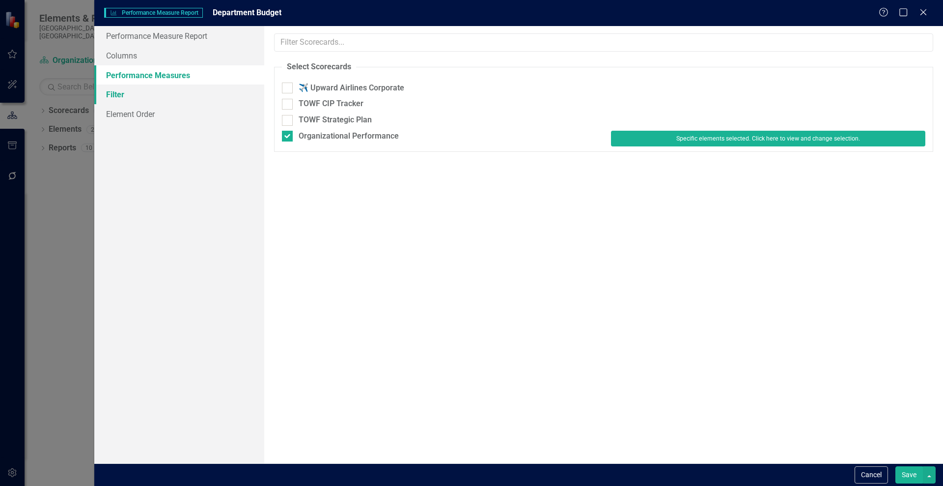
click at [121, 92] on link "Filter" at bounding box center [179, 94] width 170 height 20
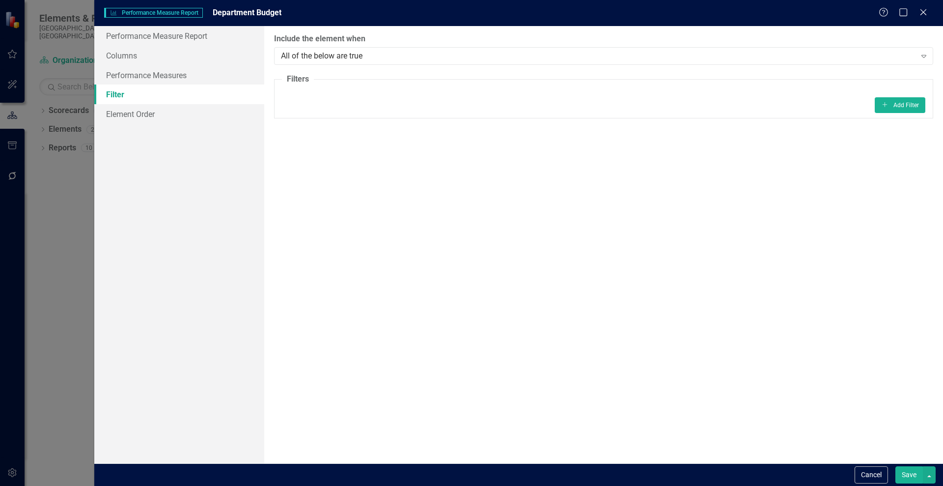
click at [920, 353] on div "ClearPoint Can Do More! How ClearPoint Can Help Close Enterprise or Professiona…" at bounding box center [603, 244] width 679 height 437
click at [872, 474] on button "Cancel" at bounding box center [871, 474] width 33 height 17
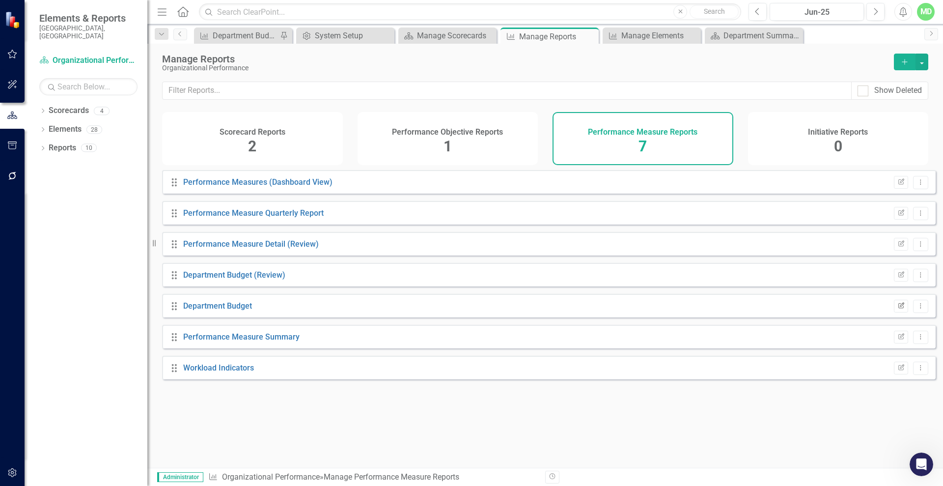
click at [897, 309] on icon "Edit Report" at bounding box center [900, 306] width 7 height 6
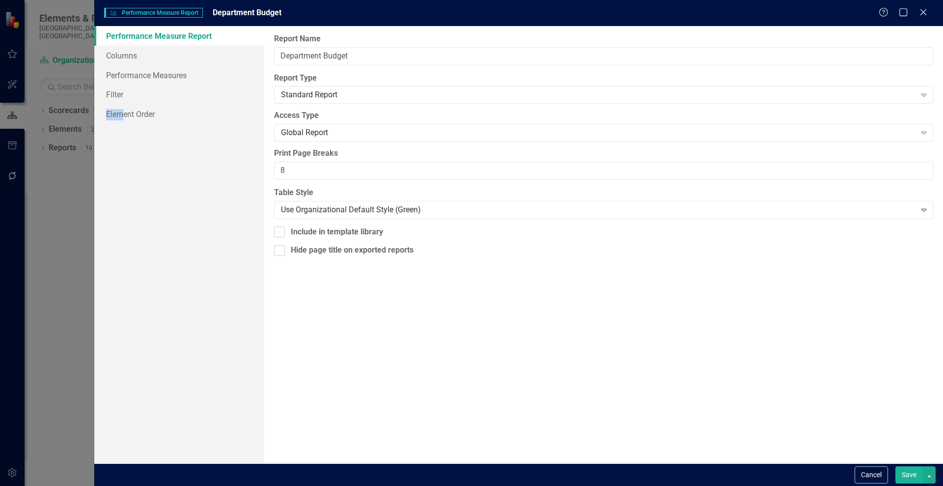
drag, startPoint x: 93, startPoint y: 176, endPoint x: 124, endPoint y: 178, distance: 31.0
click at [124, 178] on div "Performance Measure Performance Measure Report Department Budget Help Maximize …" at bounding box center [471, 243] width 943 height 486
click at [186, 148] on div "Performance Measure Report Columns Performance Measures Filter Element Order" at bounding box center [179, 244] width 170 height 437
click at [136, 112] on link "Element Order" at bounding box center [179, 114] width 170 height 20
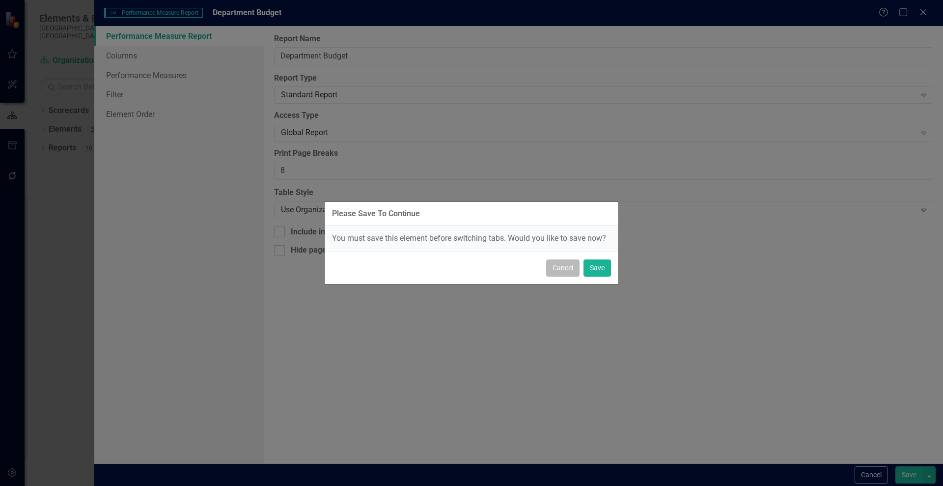
click at [561, 270] on button "Cancel" at bounding box center [562, 267] width 33 height 17
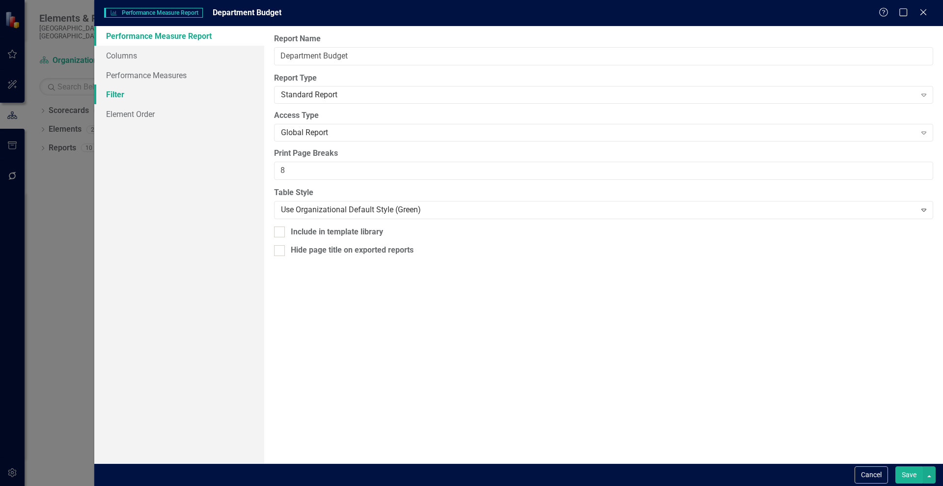
click at [112, 97] on link "Filter" at bounding box center [179, 94] width 170 height 20
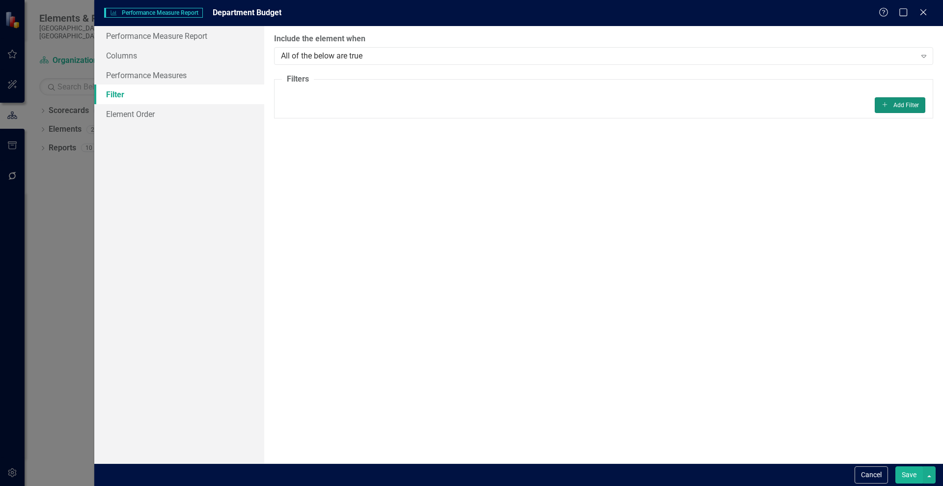
click at [900, 101] on button "Add Add Filter" at bounding box center [900, 105] width 51 height 16
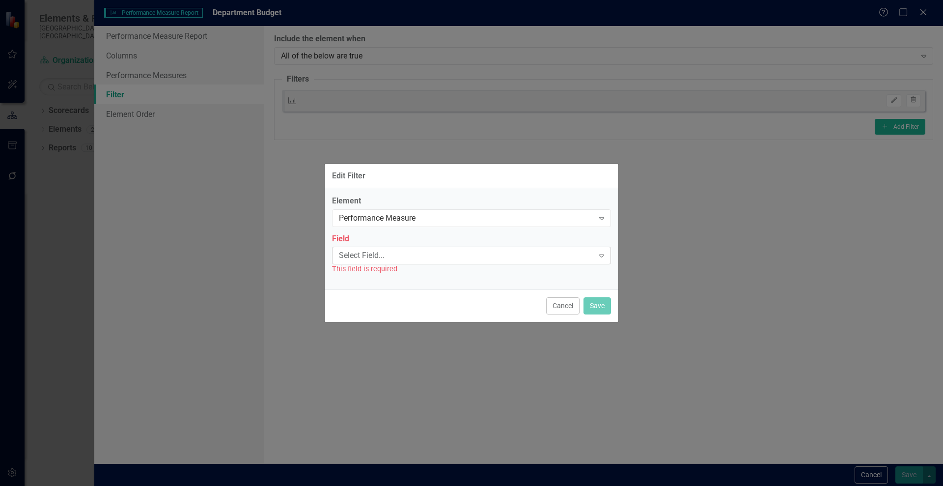
click at [603, 248] on div "Expand" at bounding box center [602, 256] width 18 height 16
click at [566, 293] on div "Cancel Save" at bounding box center [472, 305] width 294 height 32
click at [557, 310] on button "Cancel" at bounding box center [562, 305] width 33 height 17
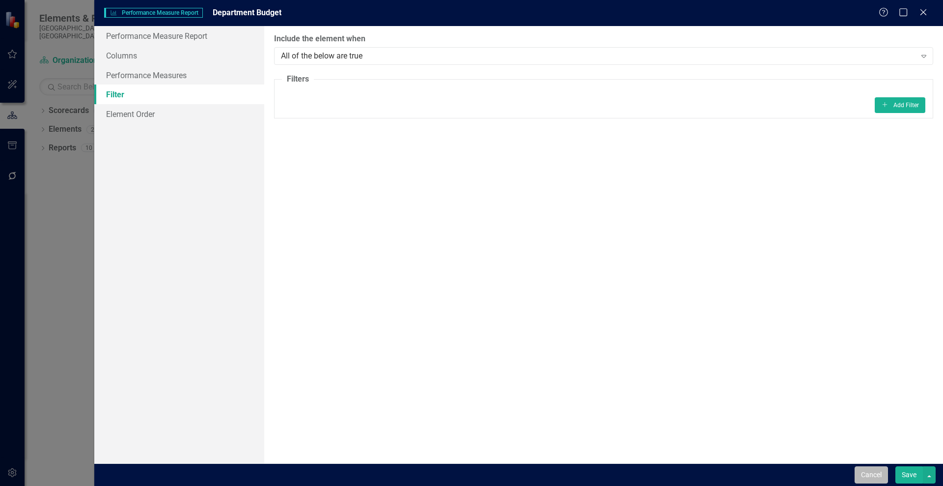
click at [866, 473] on button "Cancel" at bounding box center [871, 474] width 33 height 17
